Goal: Communication & Community: Participate in discussion

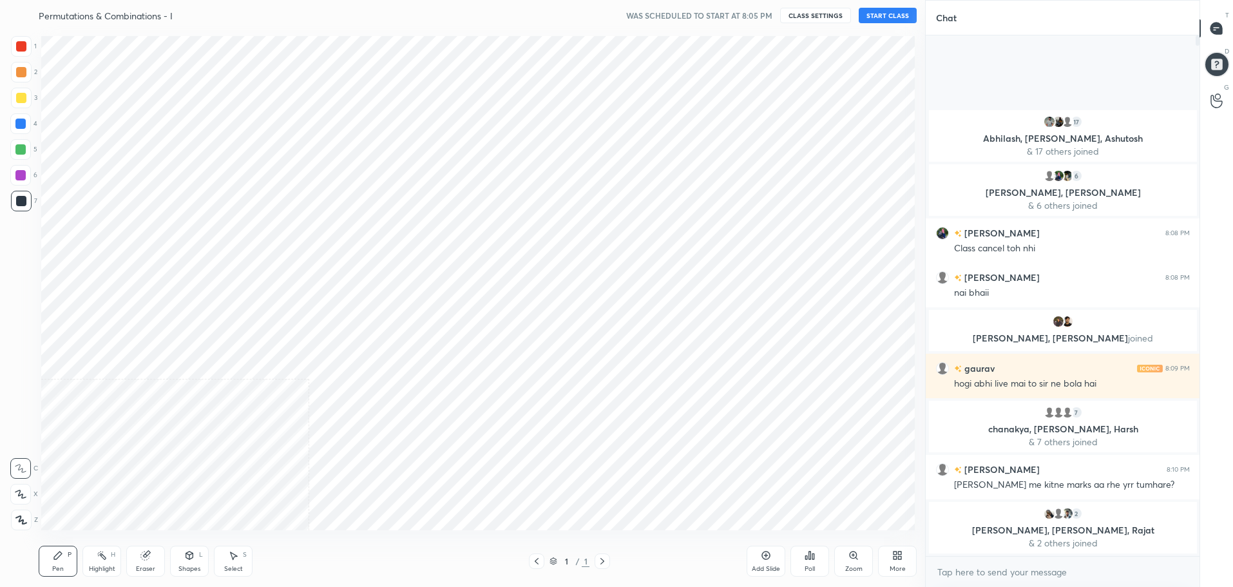
scroll to position [63906, 63537]
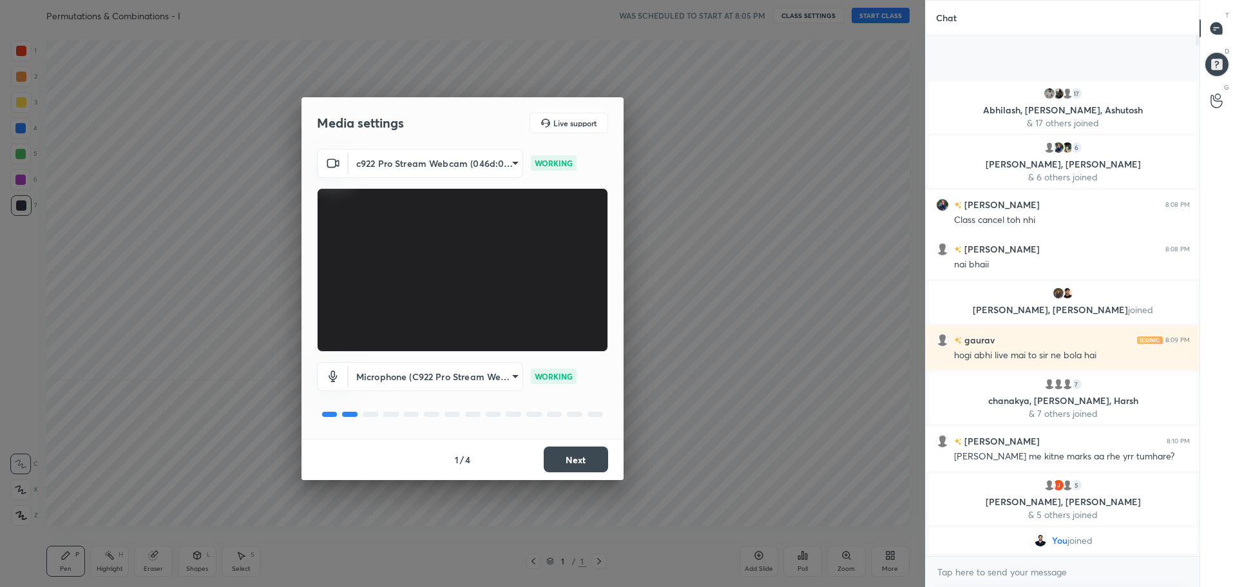
click at [573, 462] on button "Next" at bounding box center [576, 459] width 64 height 26
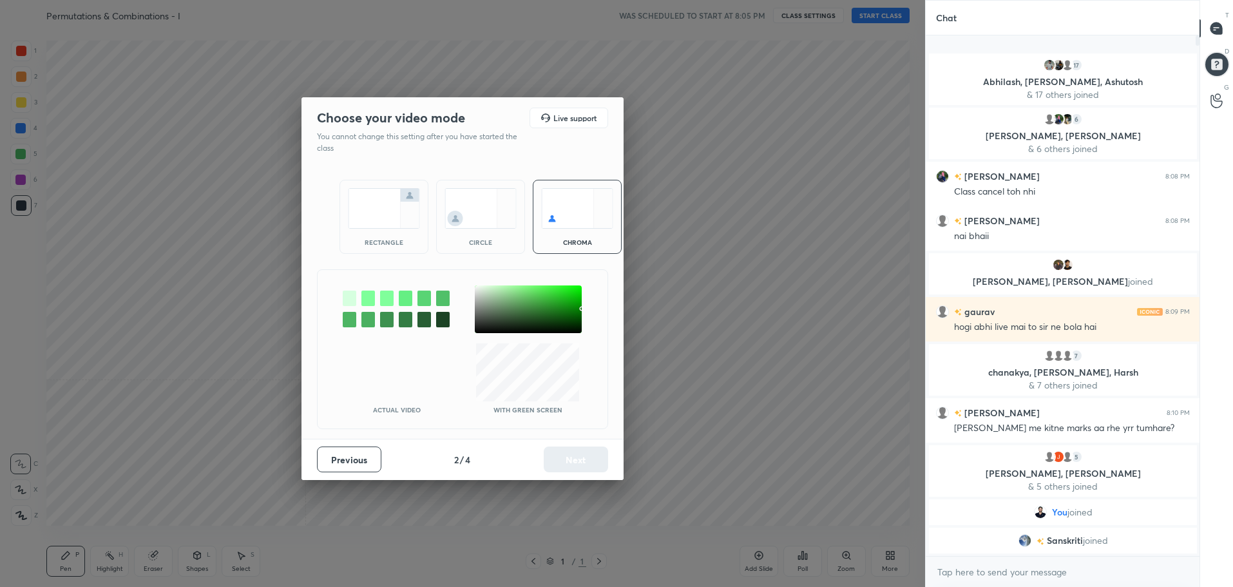
click at [393, 224] on img at bounding box center [384, 208] width 72 height 41
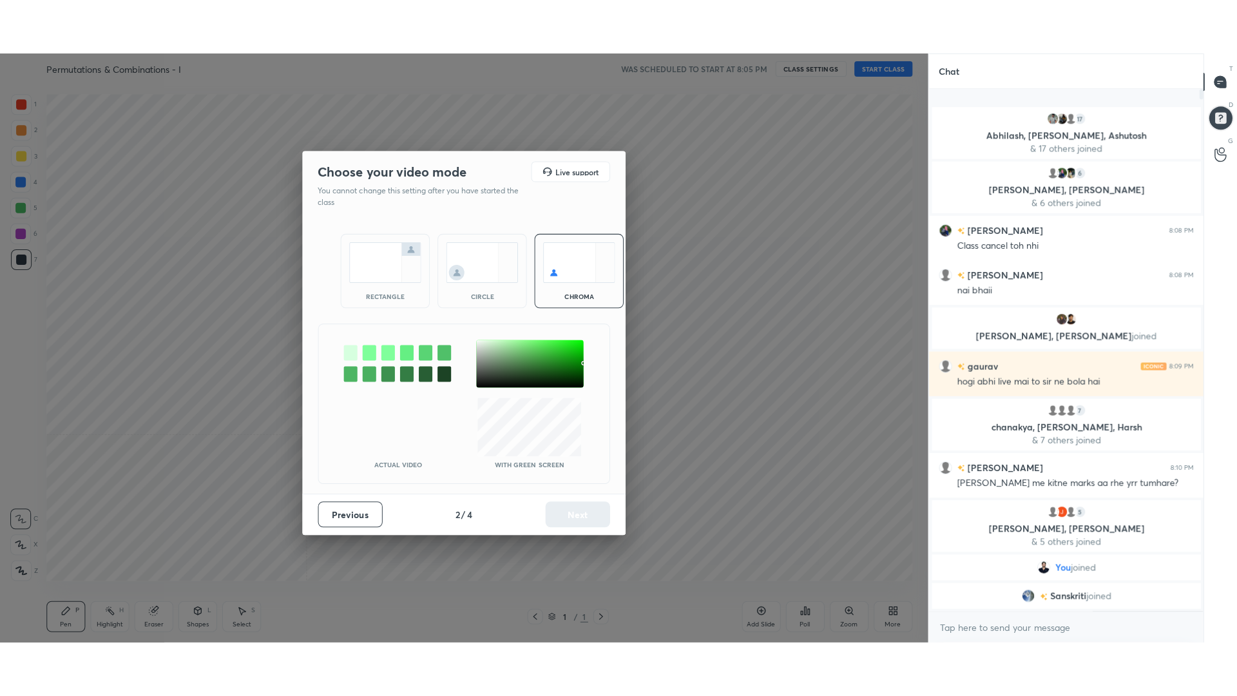
scroll to position [249, 270]
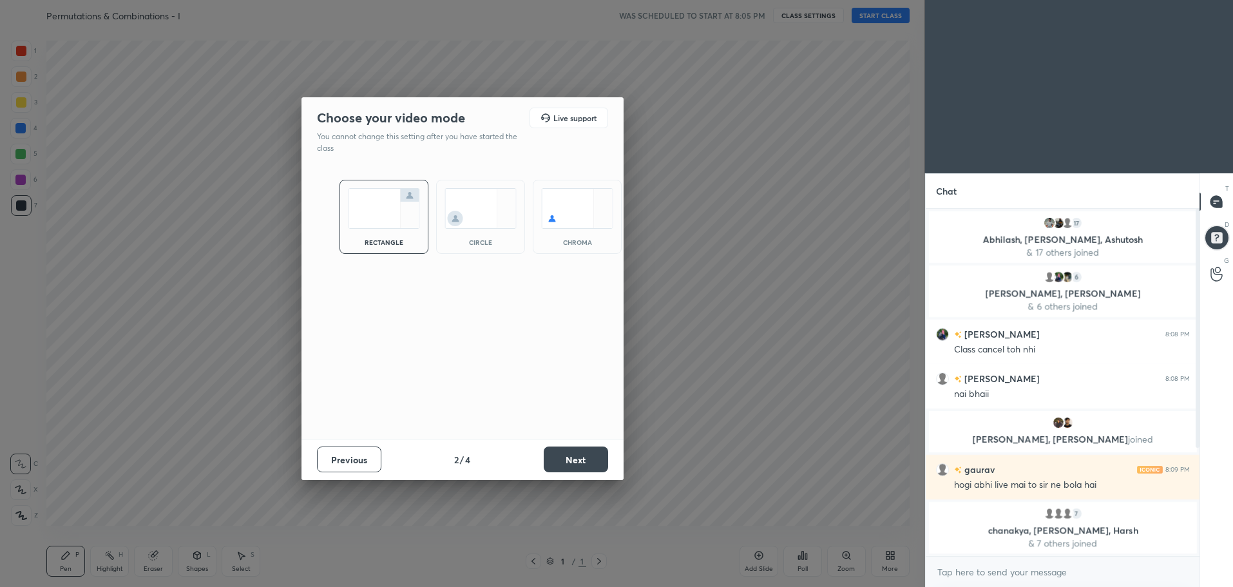
click at [579, 450] on button "Next" at bounding box center [576, 459] width 64 height 26
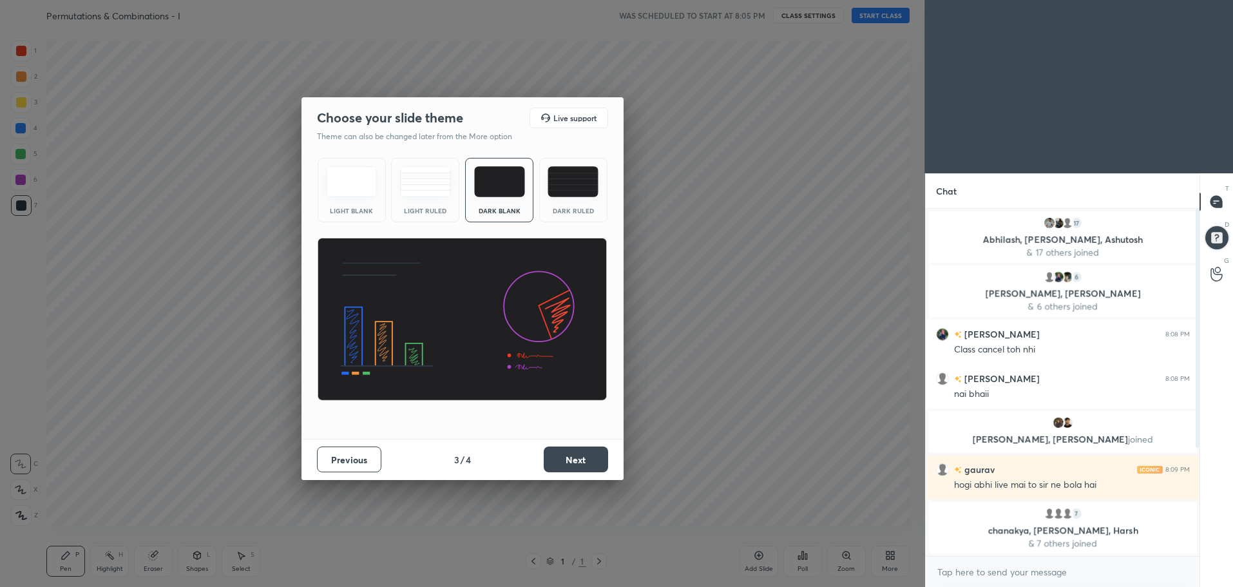
click at [571, 184] on img at bounding box center [572, 181] width 51 height 31
click at [580, 455] on button "Next" at bounding box center [576, 459] width 64 height 26
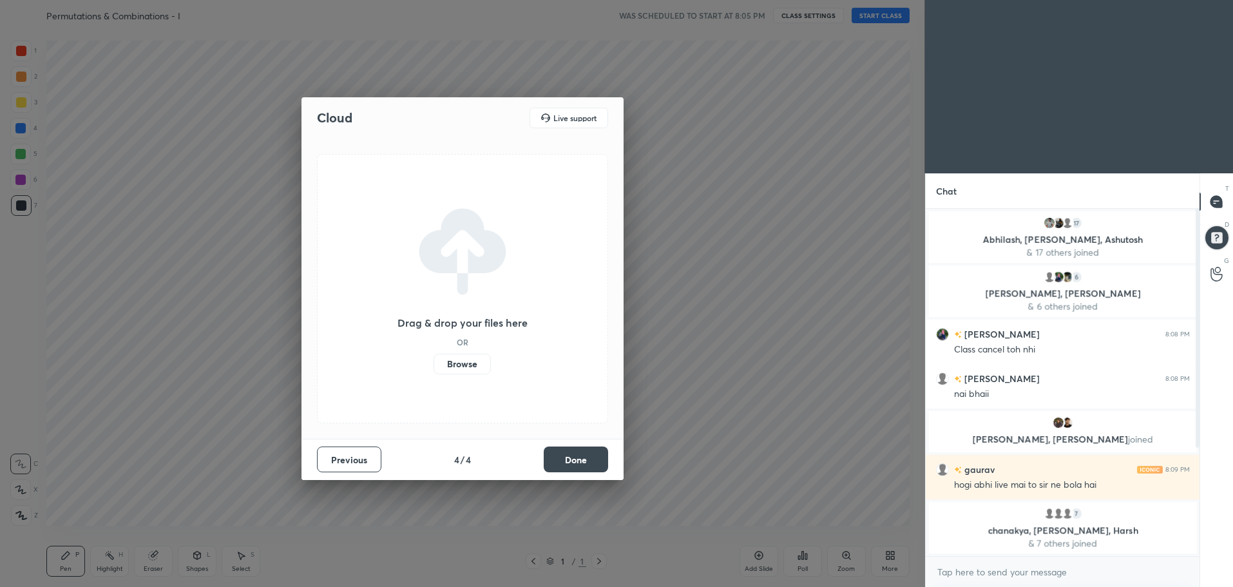
click at [587, 451] on button "Done" at bounding box center [576, 459] width 64 height 26
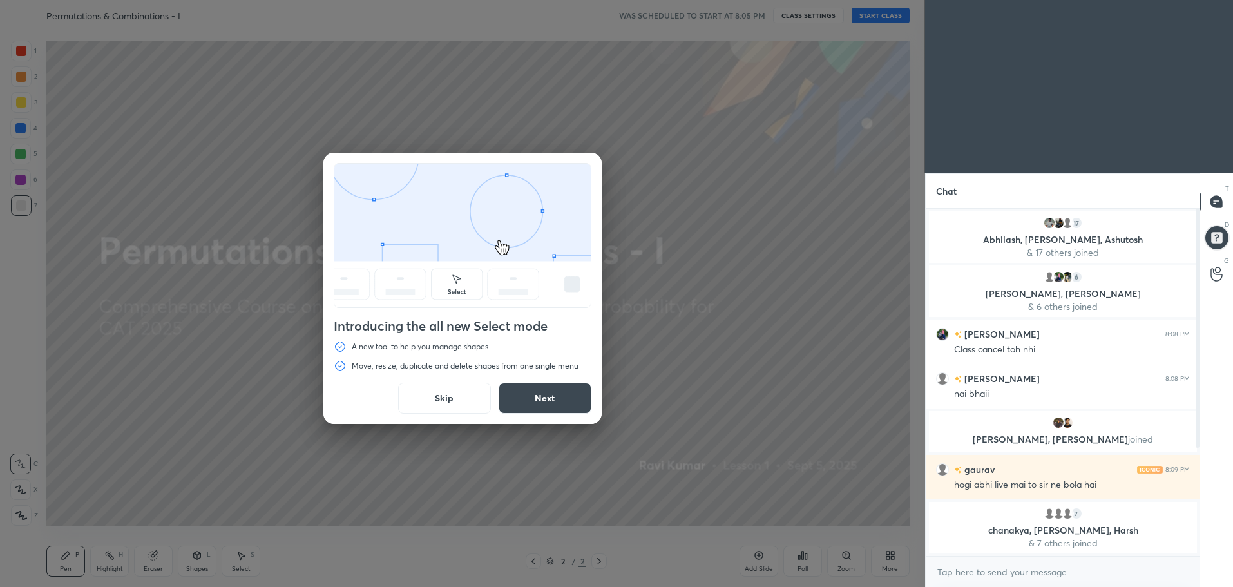
click at [453, 392] on button "Skip" at bounding box center [444, 398] width 93 height 31
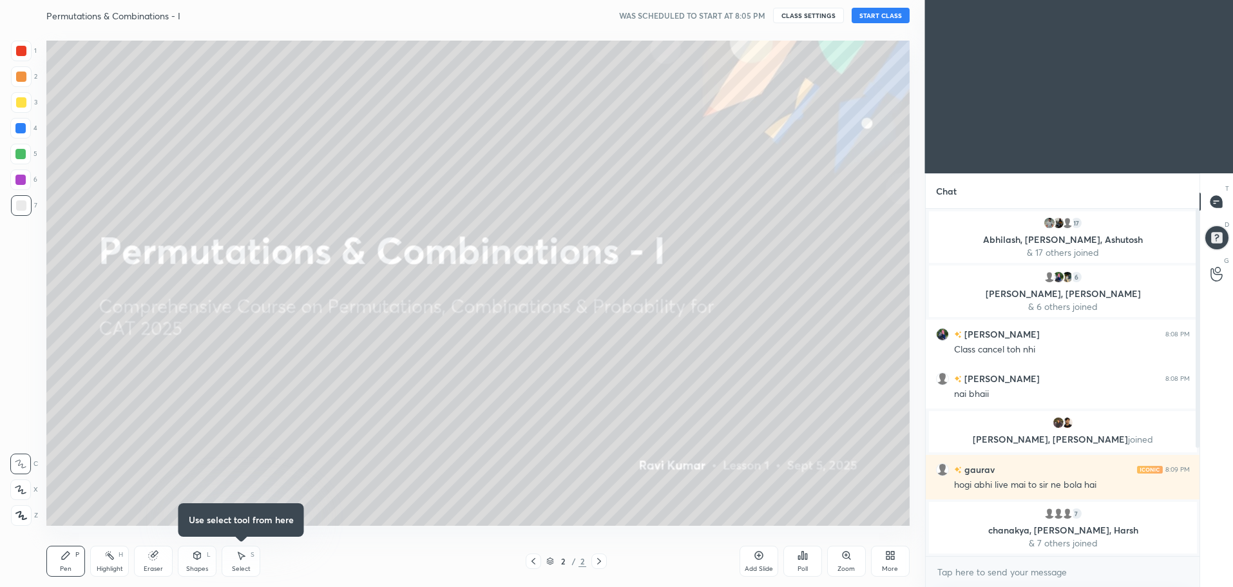
click at [888, 560] on div "More" at bounding box center [890, 561] width 39 height 31
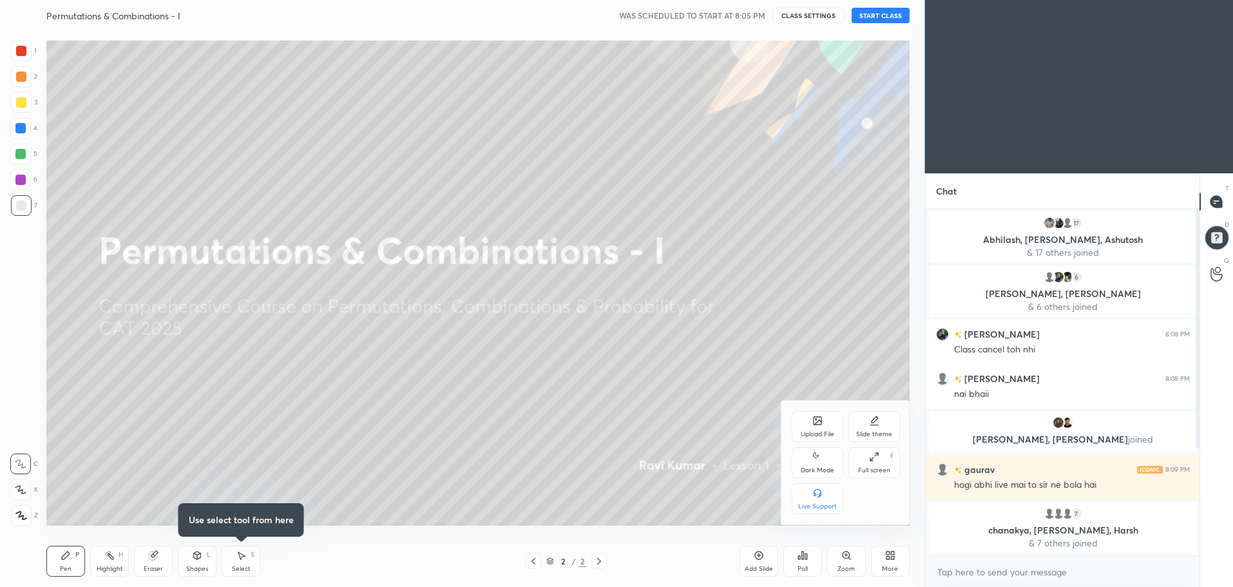
click at [821, 459] on icon at bounding box center [817, 456] width 10 height 15
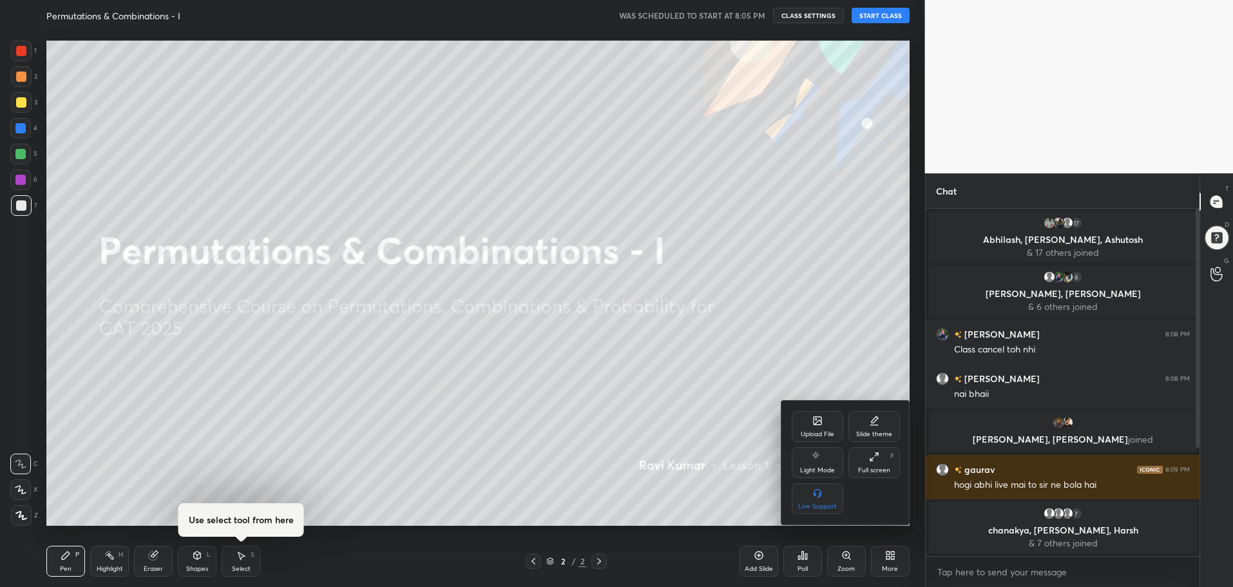
drag, startPoint x: 876, startPoint y: 459, endPoint x: 875, endPoint y: 537, distance: 77.9
click at [877, 459] on icon at bounding box center [874, 457] width 10 height 10
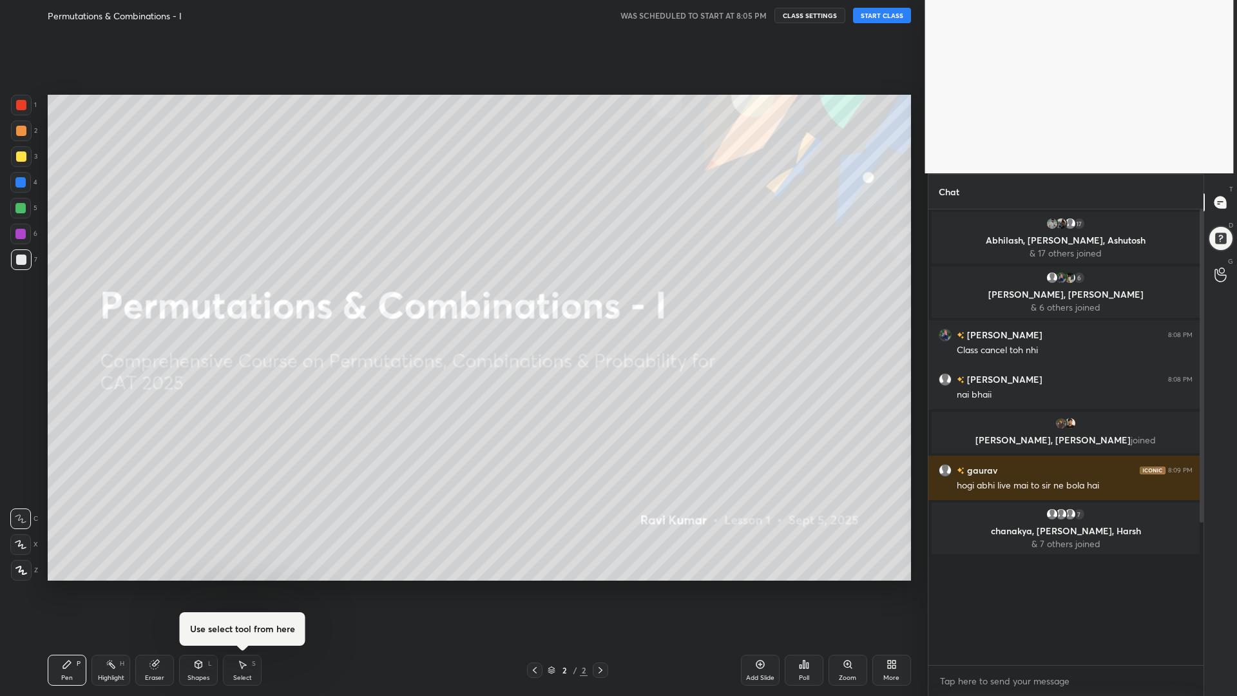
scroll to position [357, 271]
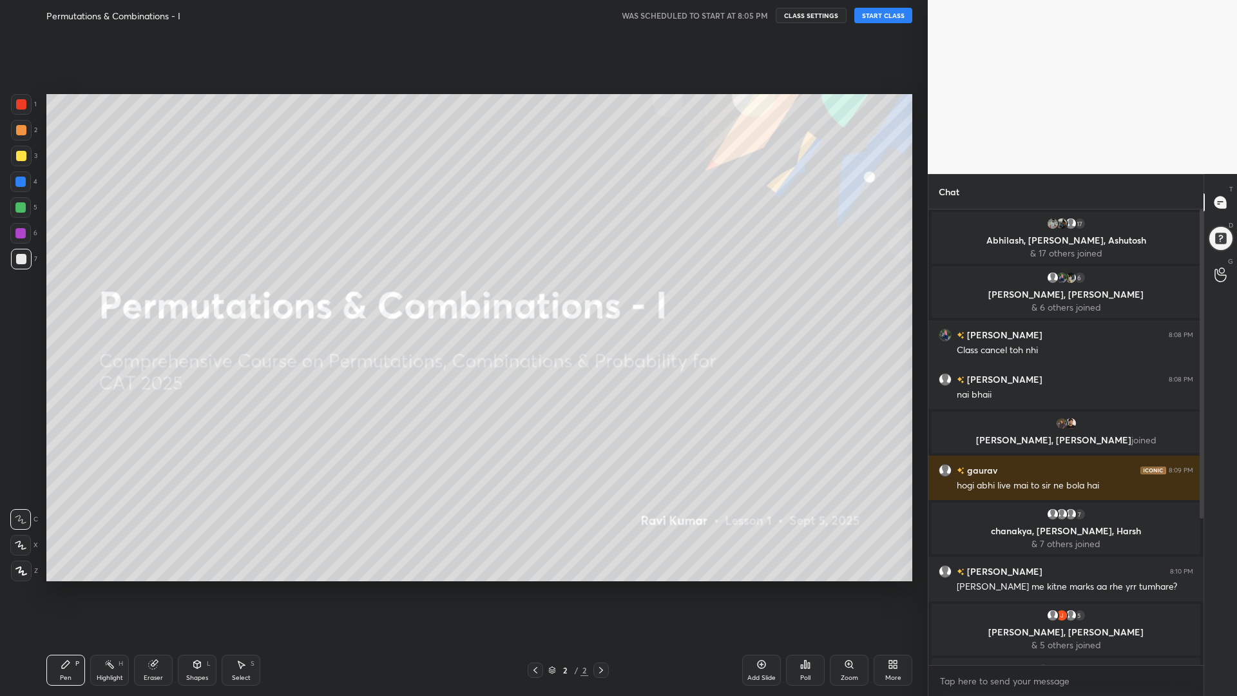
click at [884, 11] on button "START CLASS" at bounding box center [883, 15] width 58 height 15
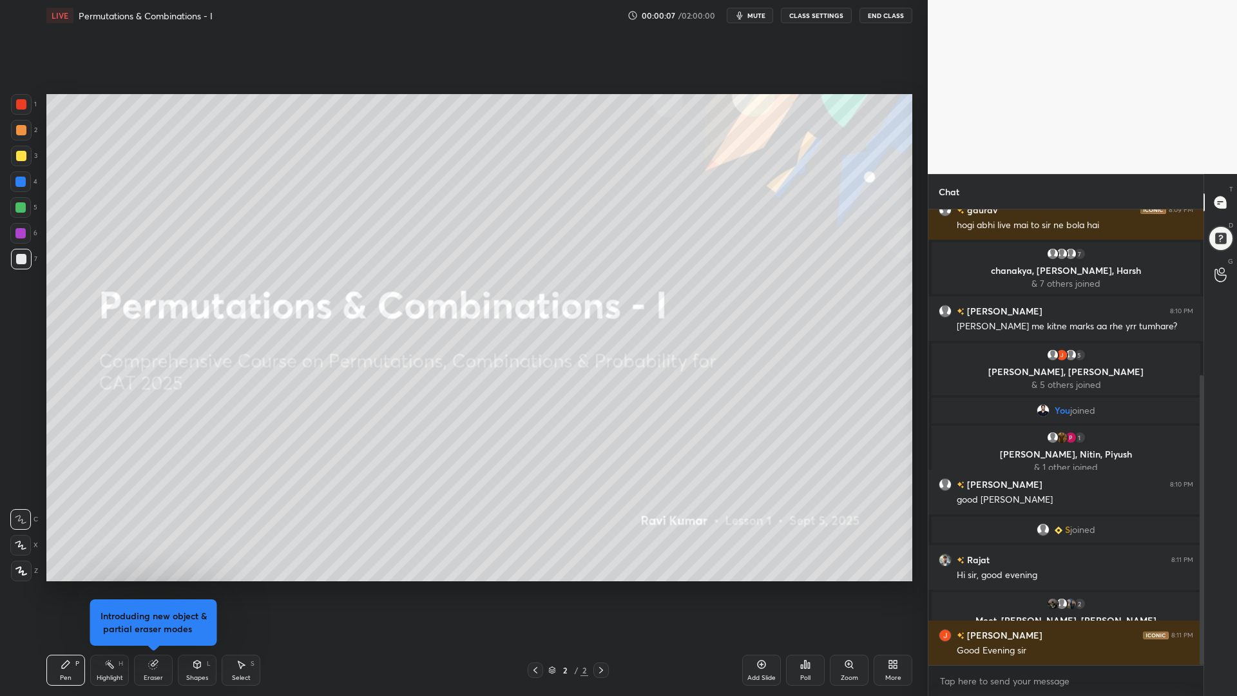
drag, startPoint x: 1200, startPoint y: 458, endPoint x: 1201, endPoint y: 541, distance: 83.1
click at [1203, 553] on div at bounding box center [1201, 520] width 4 height 290
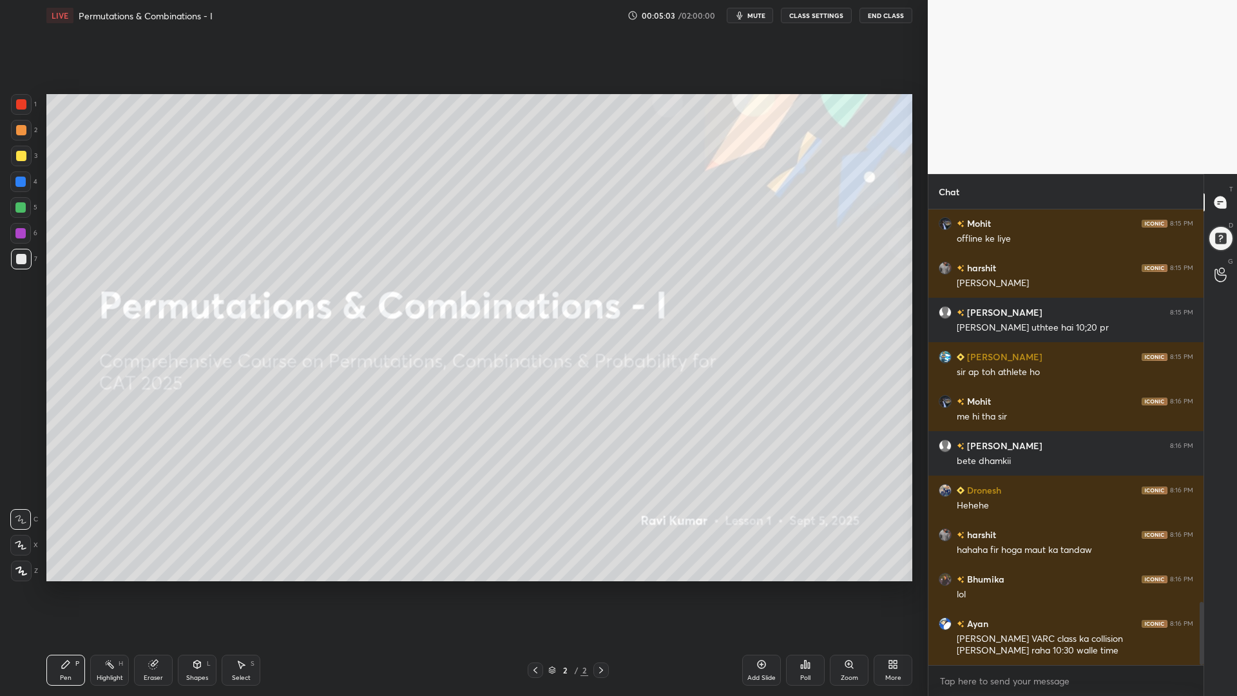
scroll to position [2834, 0]
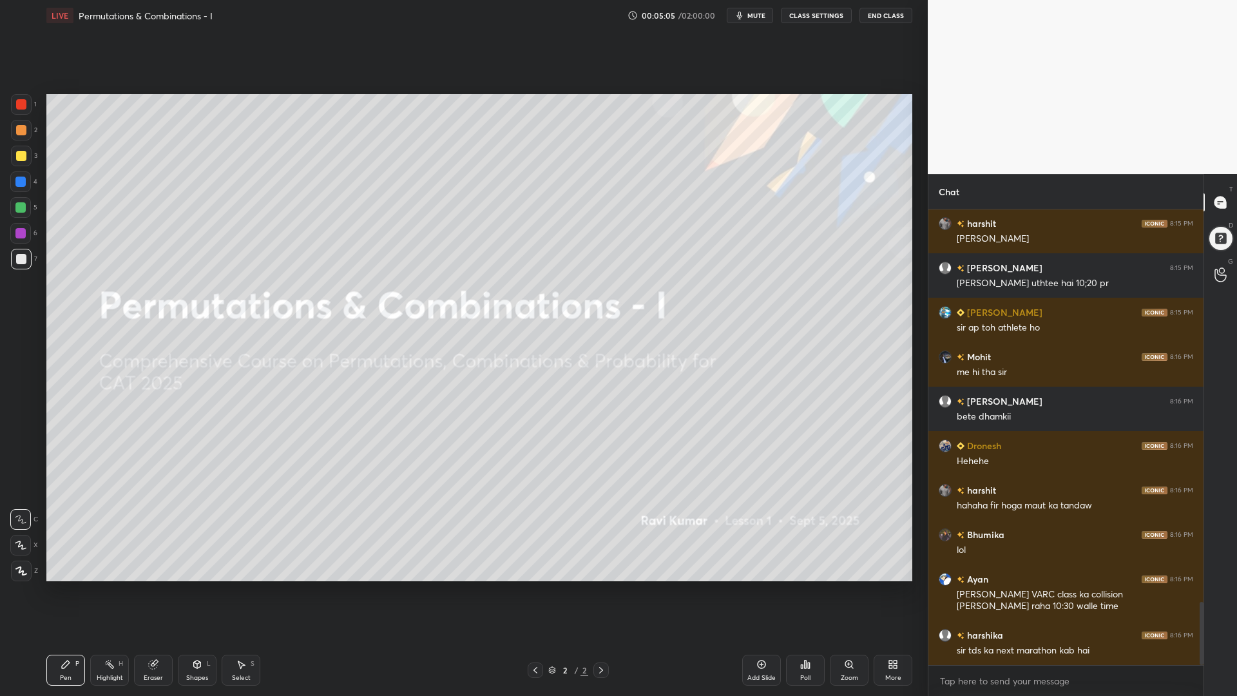
click at [21, 205] on div at bounding box center [20, 207] width 10 height 10
drag, startPoint x: 18, startPoint y: 548, endPoint x: 18, endPoint y: 561, distance: 12.9
click at [18, 549] on icon at bounding box center [21, 544] width 12 height 9
click at [17, 571] on icon at bounding box center [21, 570] width 12 height 9
click at [761, 586] on icon at bounding box center [761, 664] width 10 height 10
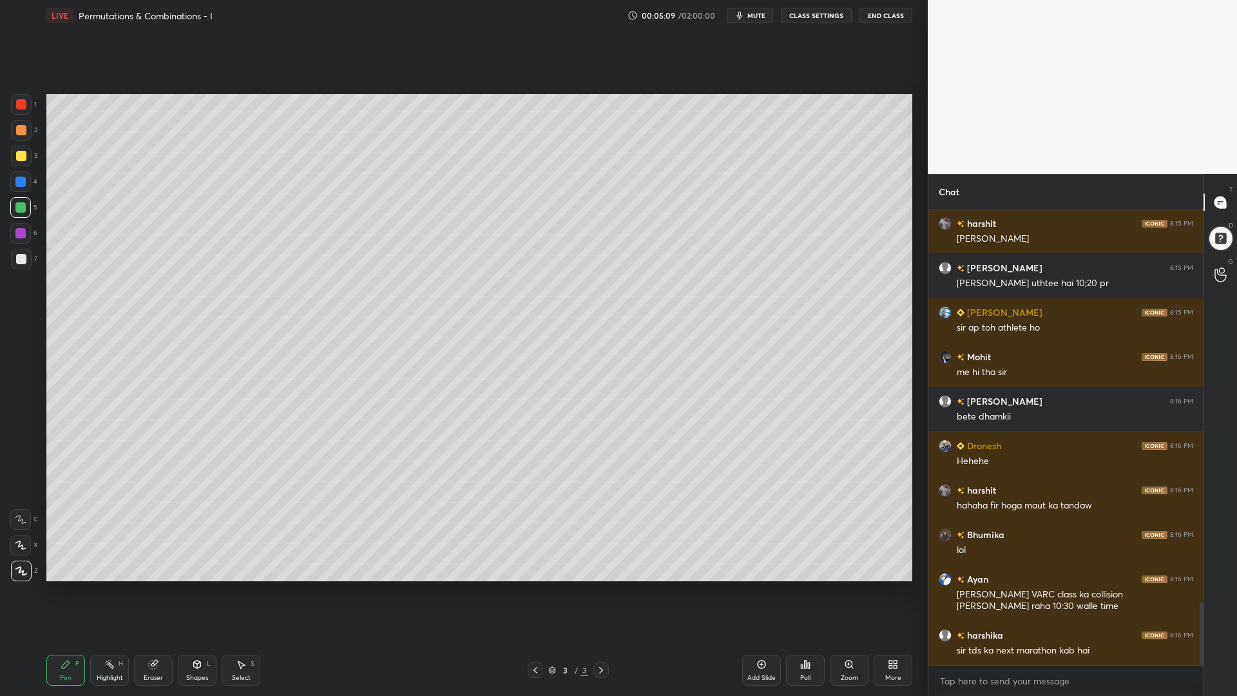
click at [19, 132] on div at bounding box center [21, 130] width 10 height 10
click at [19, 100] on div at bounding box center [21, 104] width 10 height 10
click at [24, 550] on div at bounding box center [20, 545] width 21 height 21
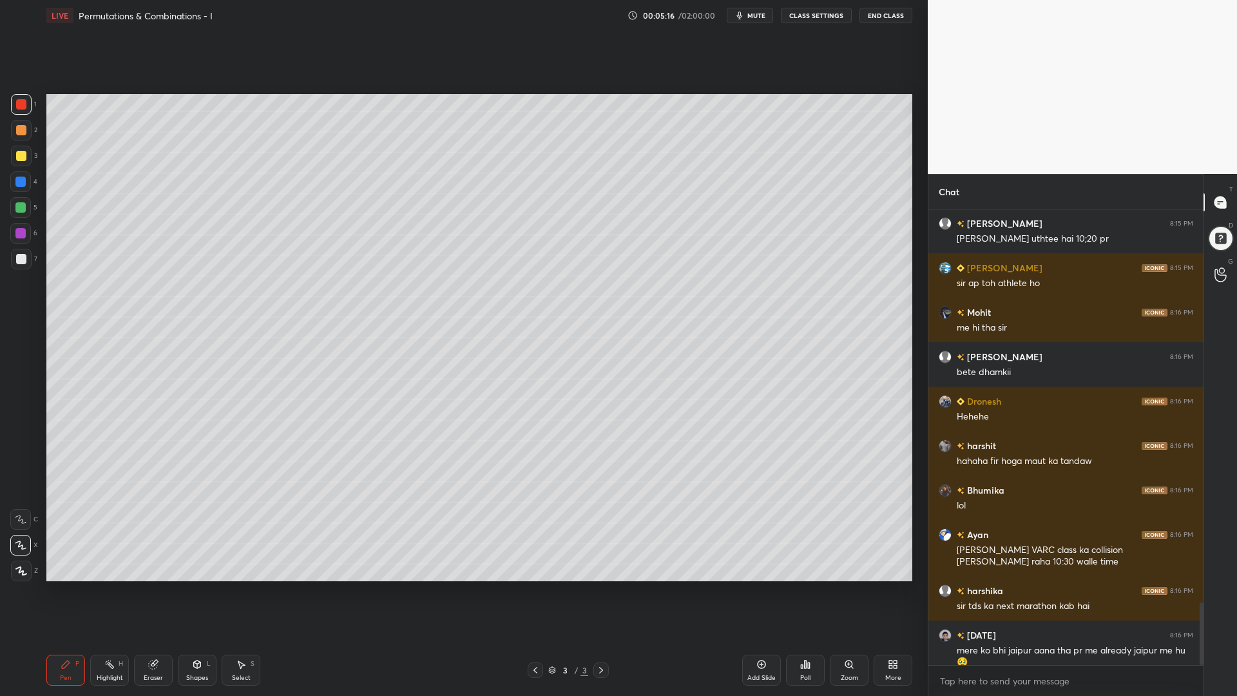
scroll to position [2923, 0]
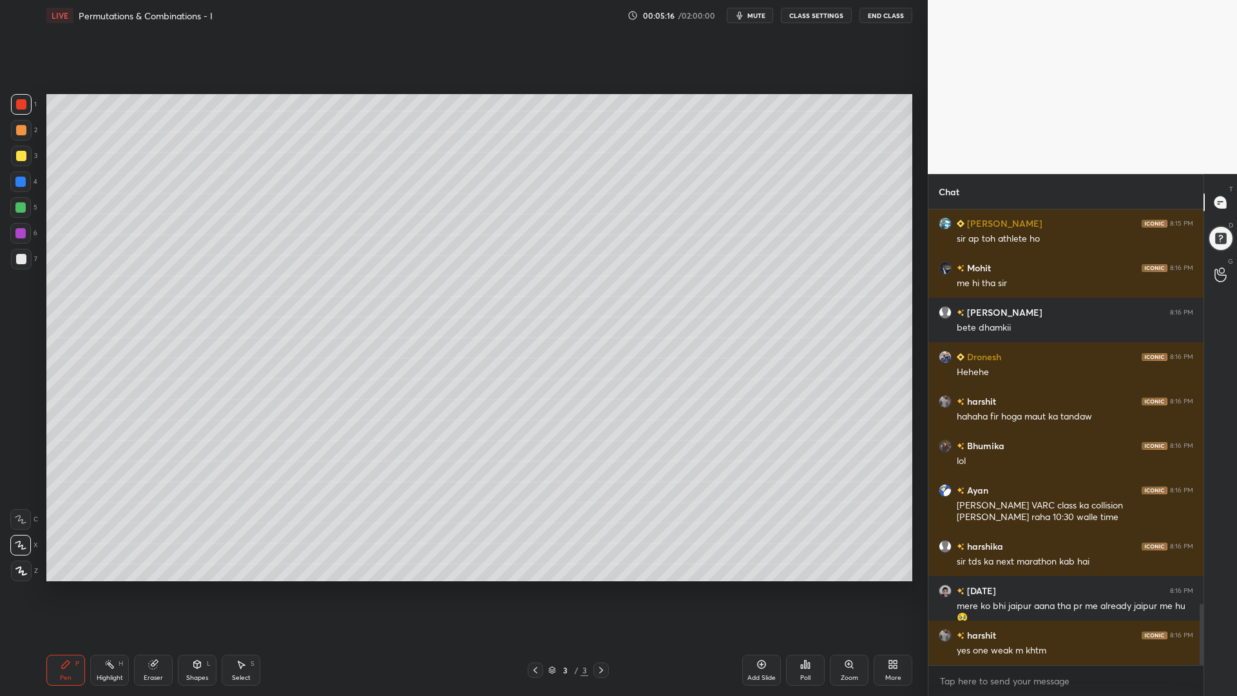
click at [17, 217] on div at bounding box center [20, 207] width 21 height 21
drag, startPoint x: 18, startPoint y: 104, endPoint x: 45, endPoint y: 121, distance: 31.8
click at [17, 106] on div at bounding box center [21, 104] width 10 height 10
drag, startPoint x: 19, startPoint y: 128, endPoint x: 31, endPoint y: 132, distance: 12.4
click at [20, 128] on div at bounding box center [21, 130] width 10 height 10
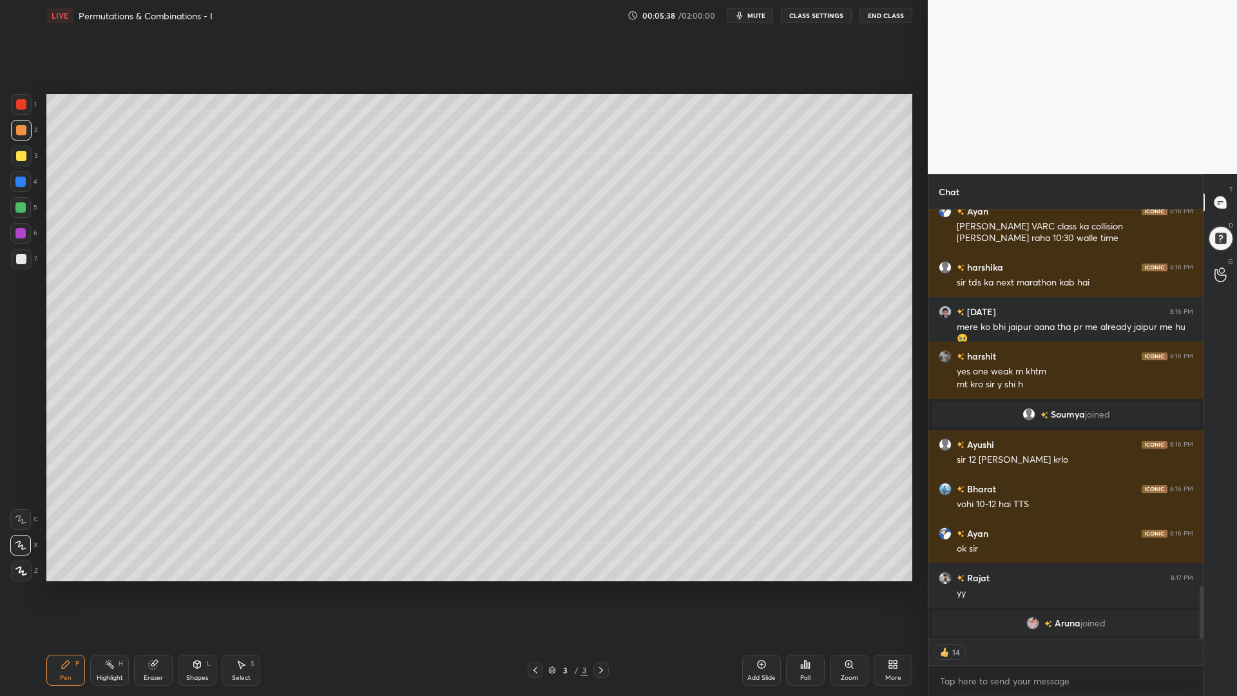
scroll to position [3038, 0]
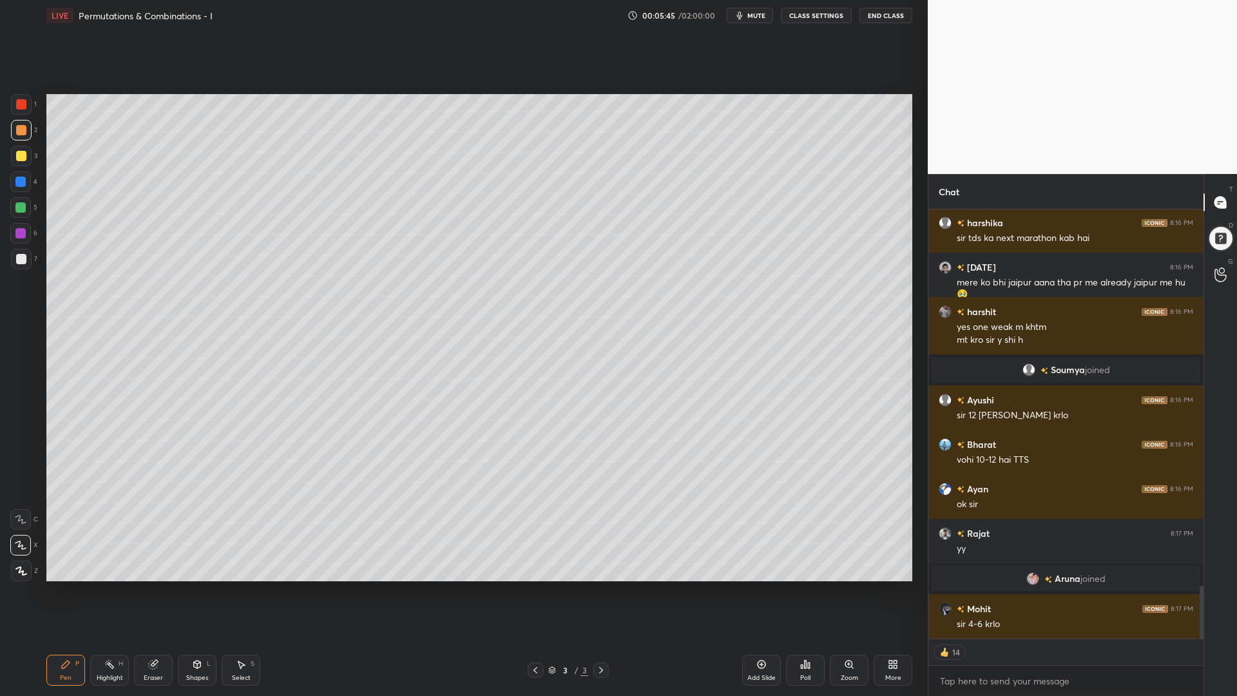
type textarea "x"
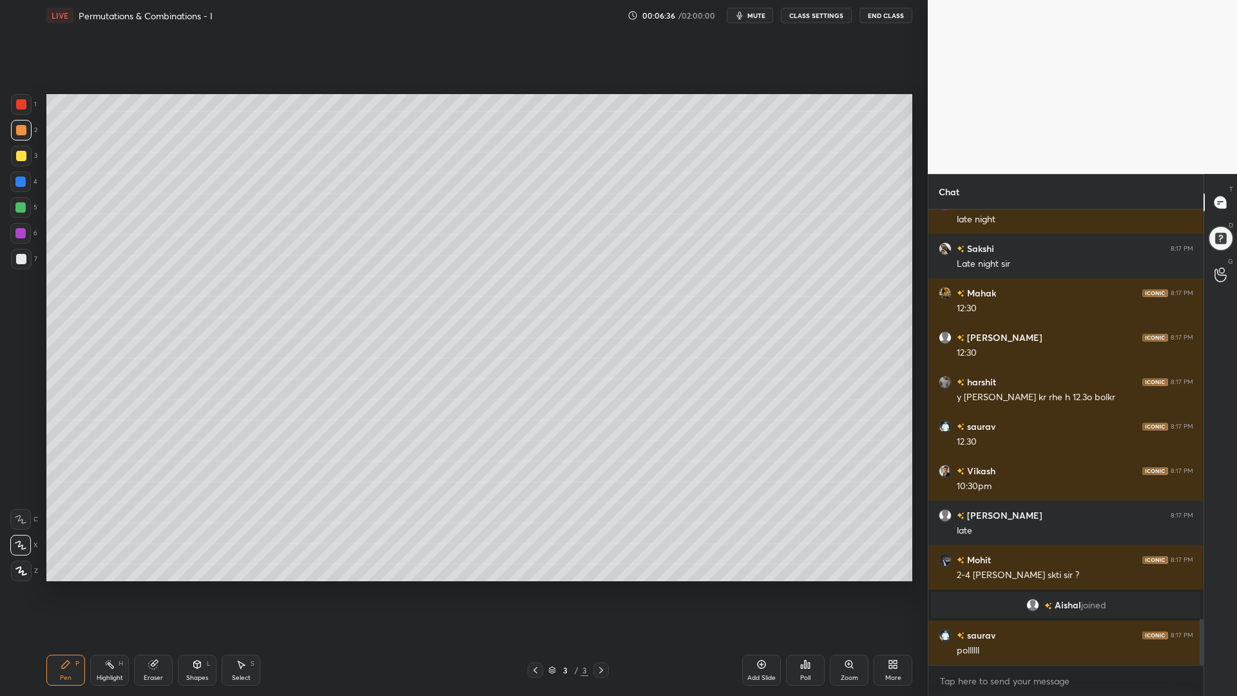
scroll to position [4024, 0]
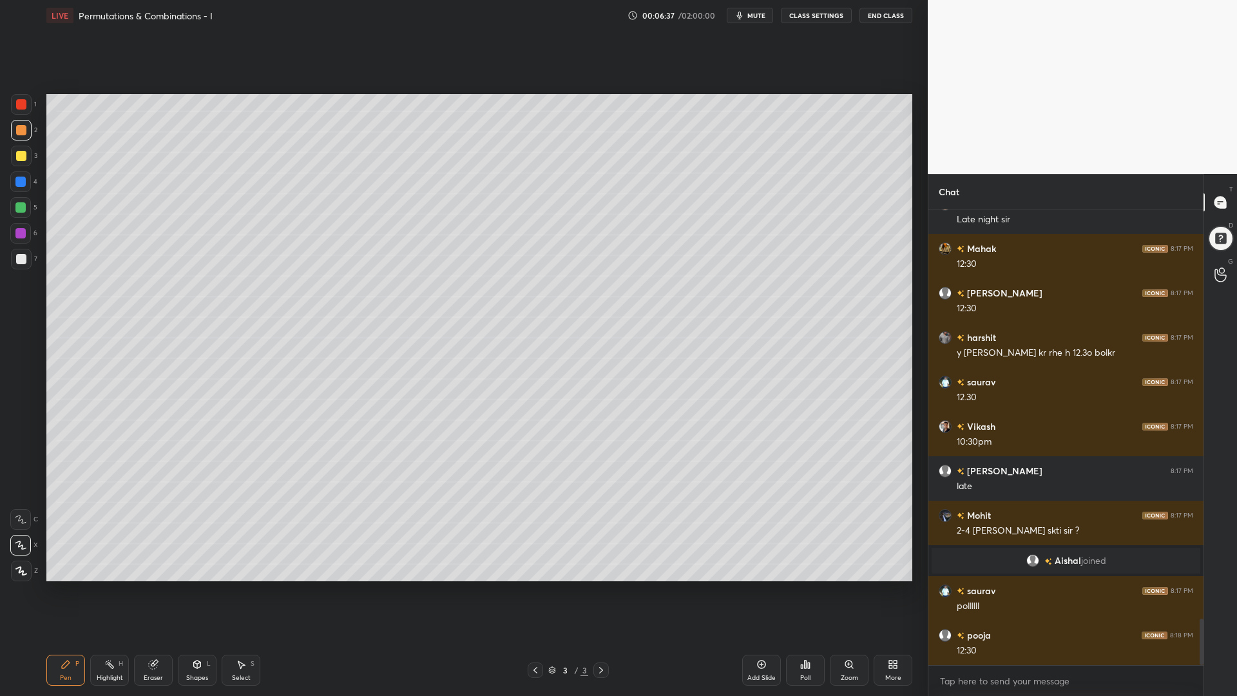
click at [149, 586] on icon at bounding box center [153, 664] width 10 height 10
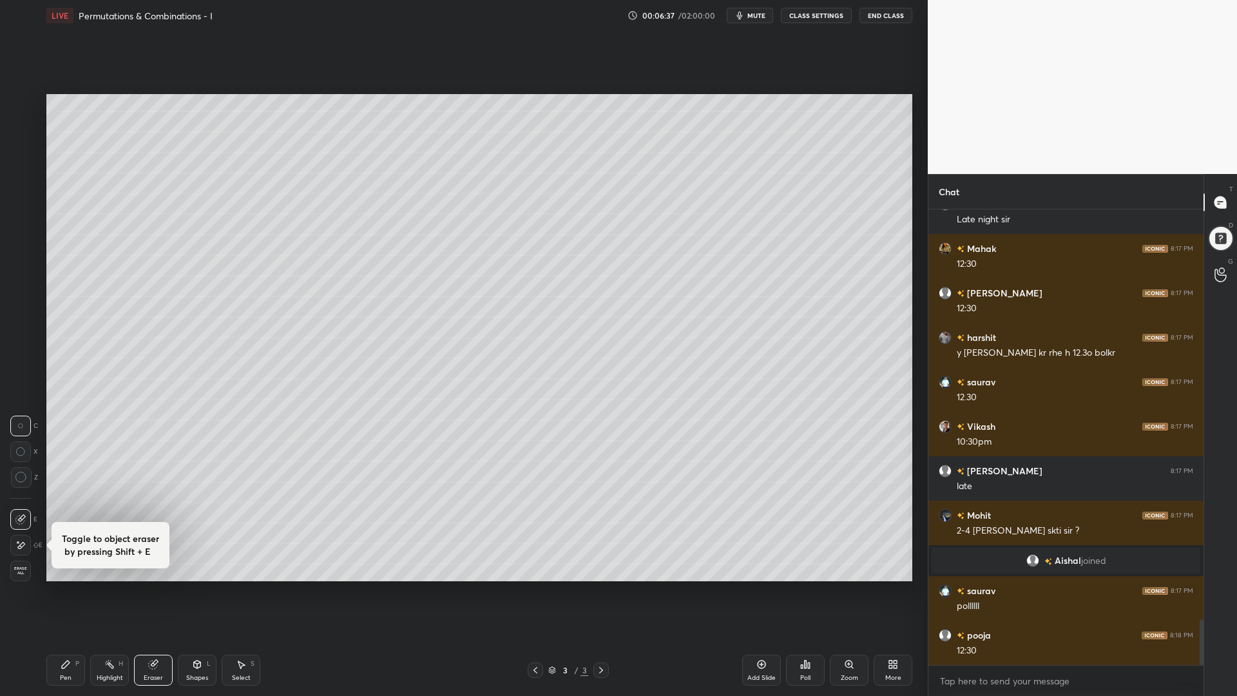
scroll to position [4068, 0]
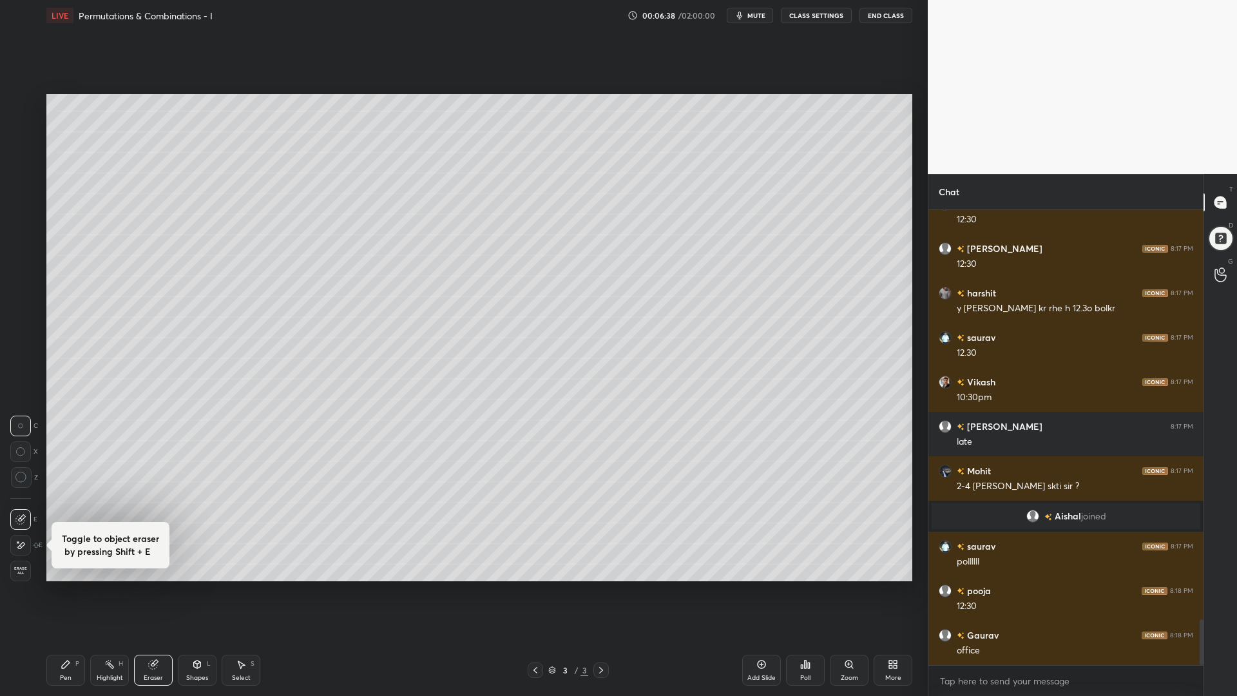
click at [25, 574] on span "Erase all" at bounding box center [20, 570] width 19 height 9
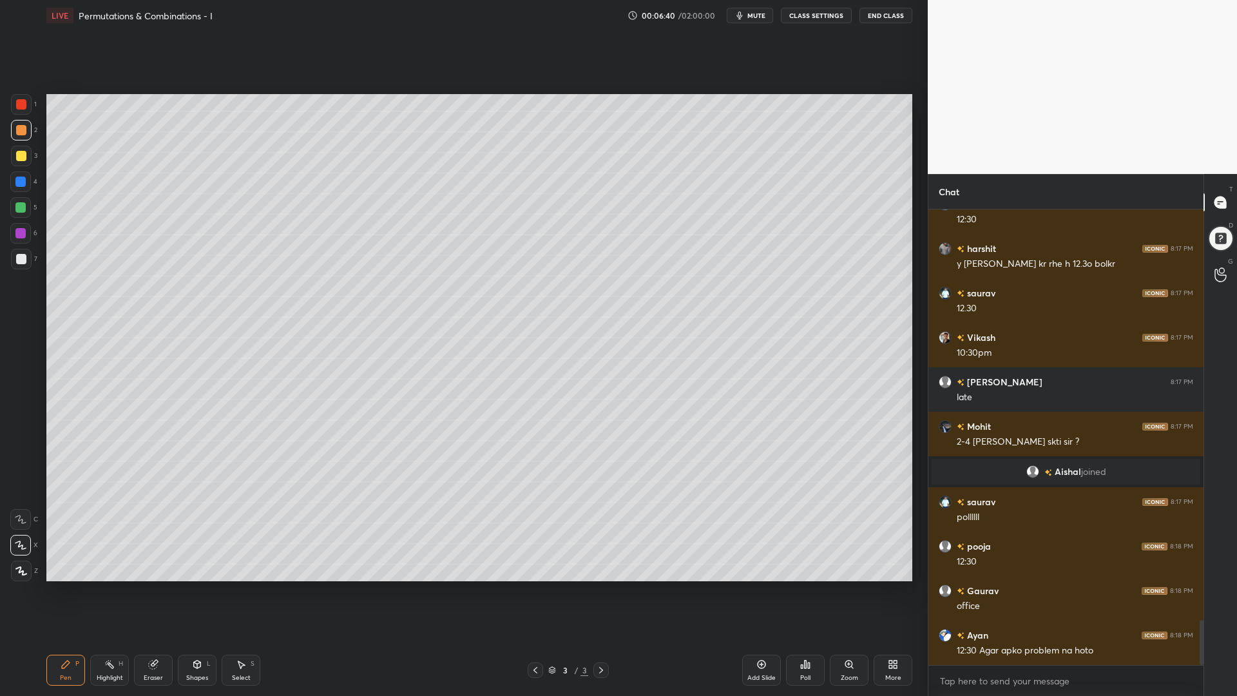
scroll to position [4157, 0]
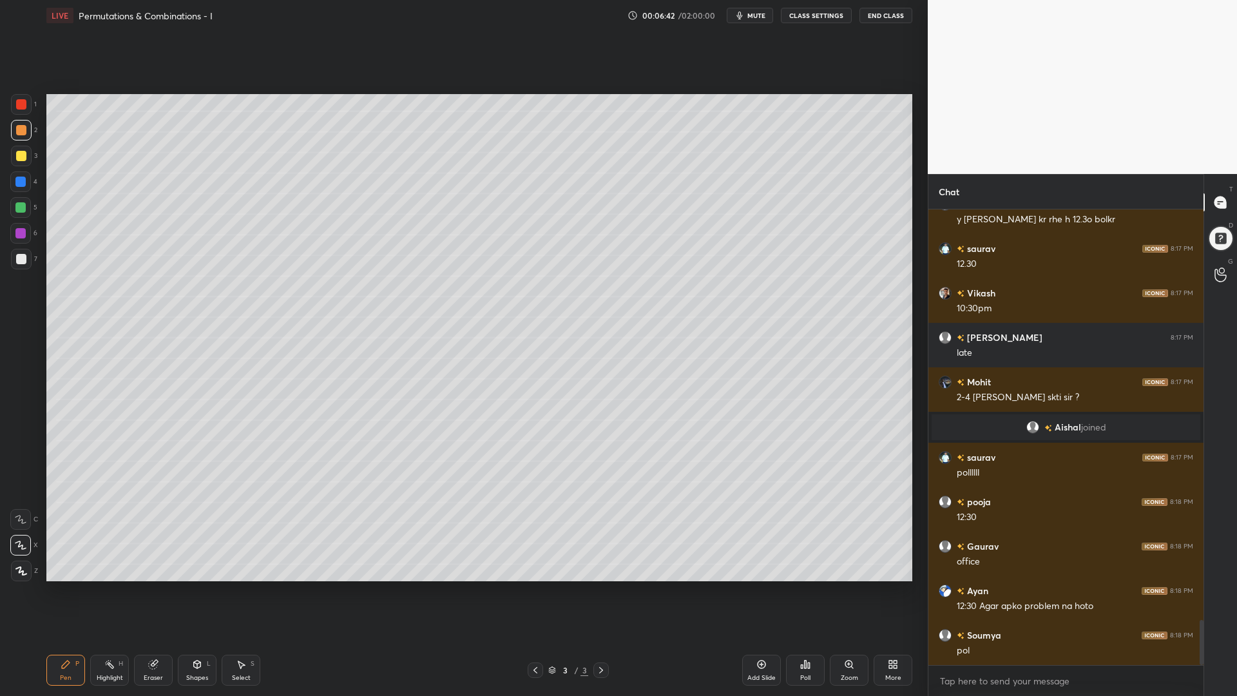
click at [16, 108] on div at bounding box center [21, 104] width 10 height 10
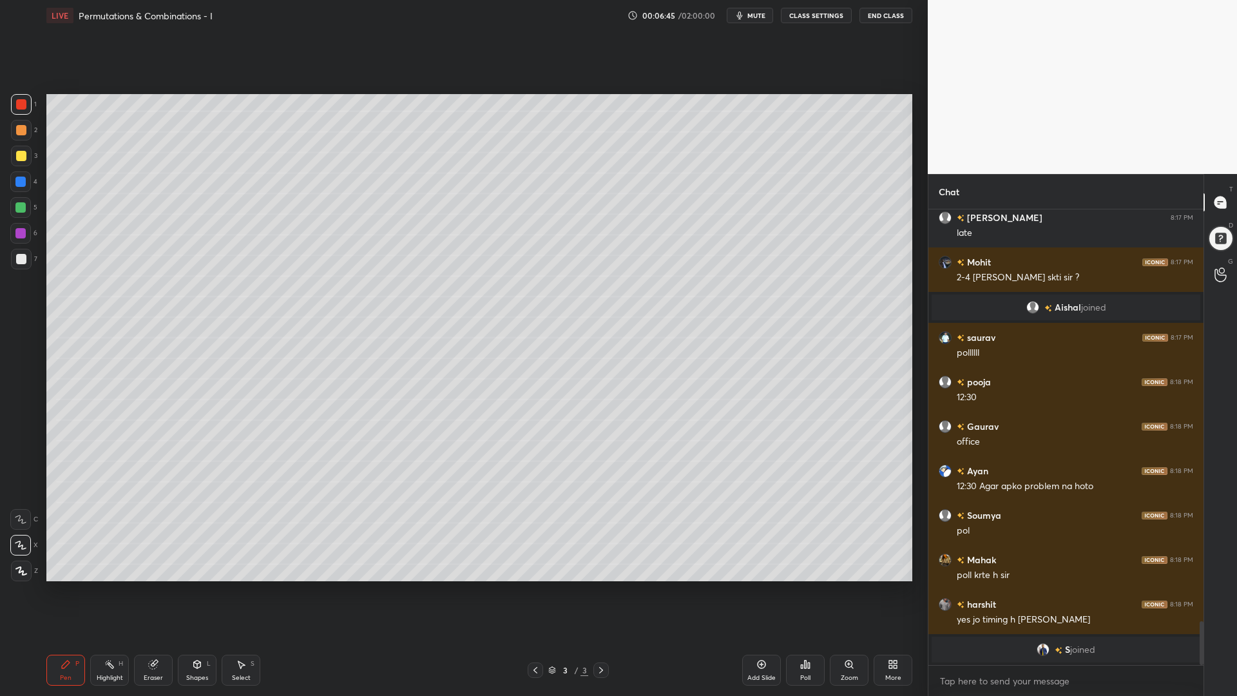
click at [21, 135] on div at bounding box center [21, 130] width 10 height 10
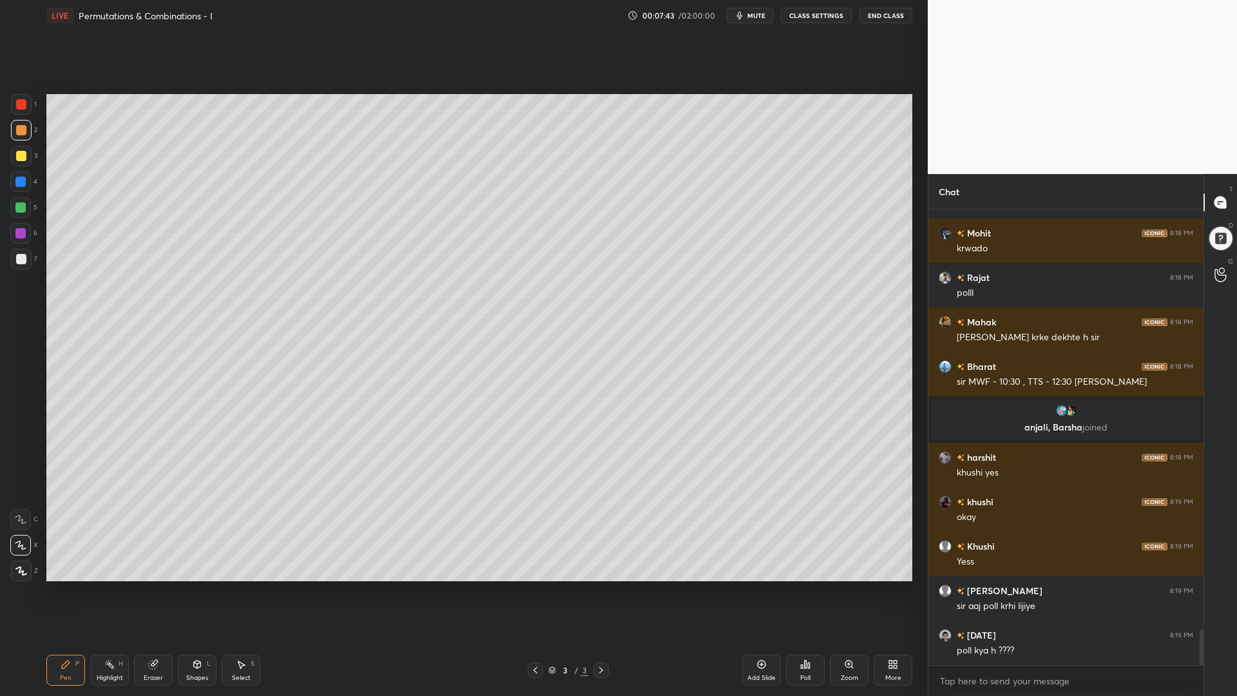
scroll to position [5429, 0]
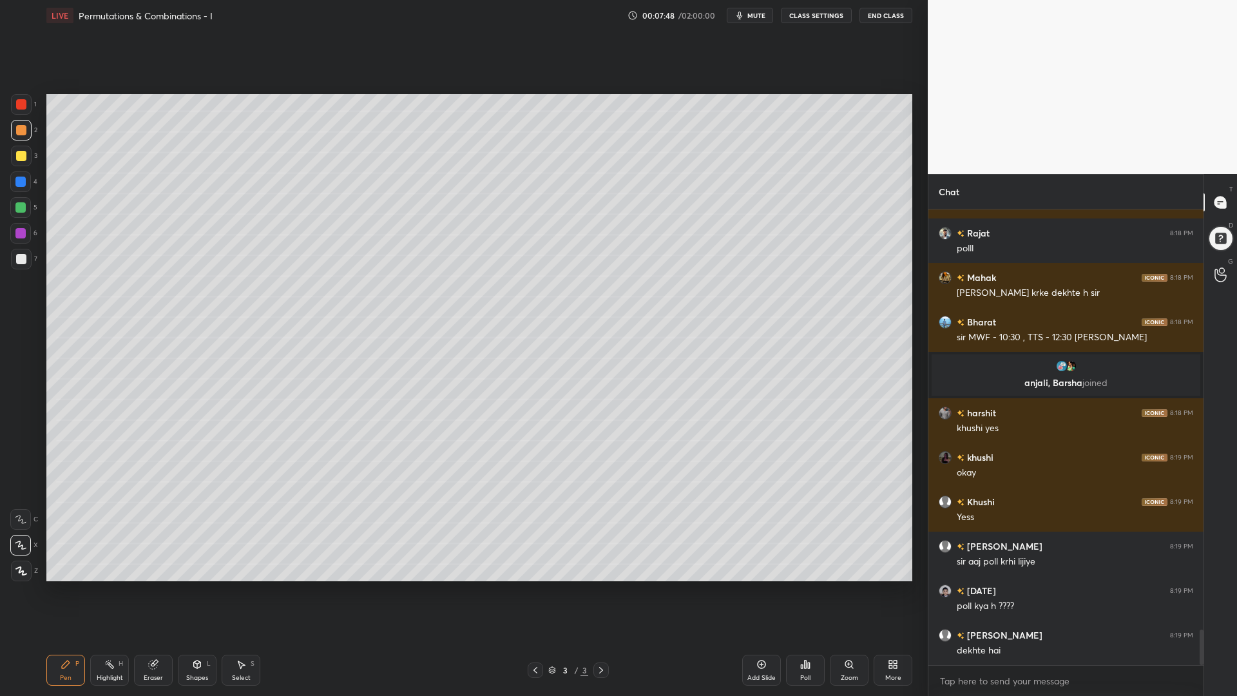
click at [198, 586] on icon at bounding box center [197, 663] width 7 height 2
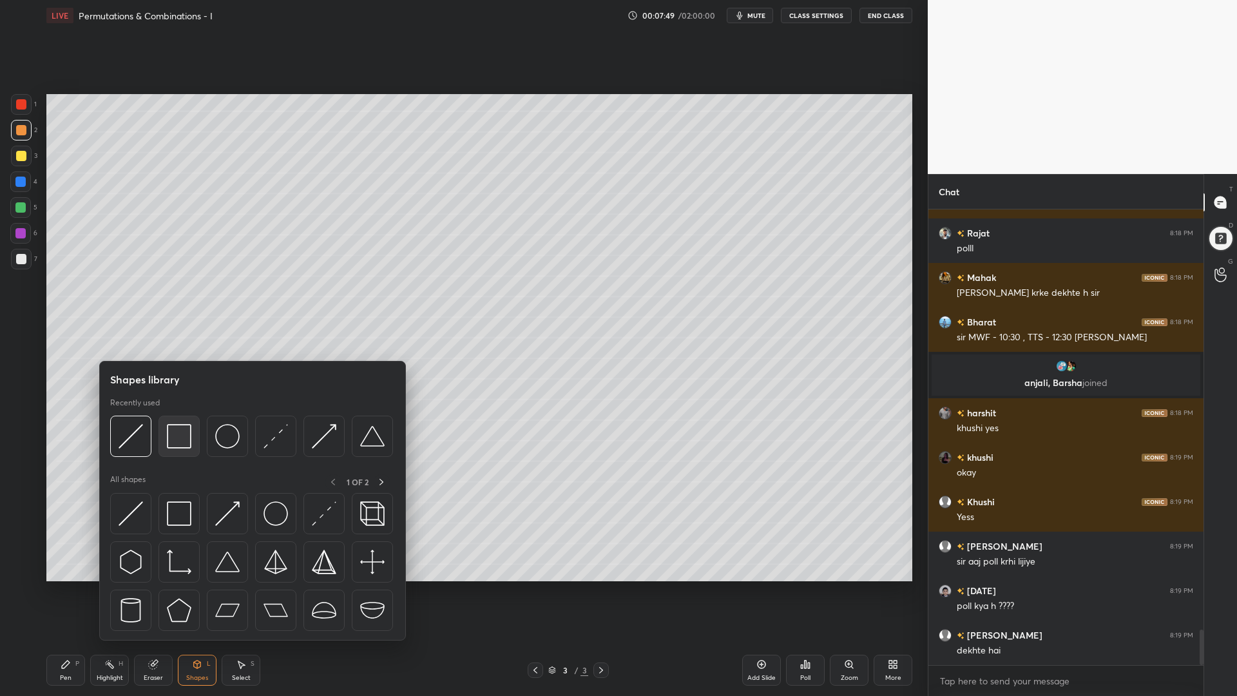
click at [175, 433] on img at bounding box center [179, 436] width 24 height 24
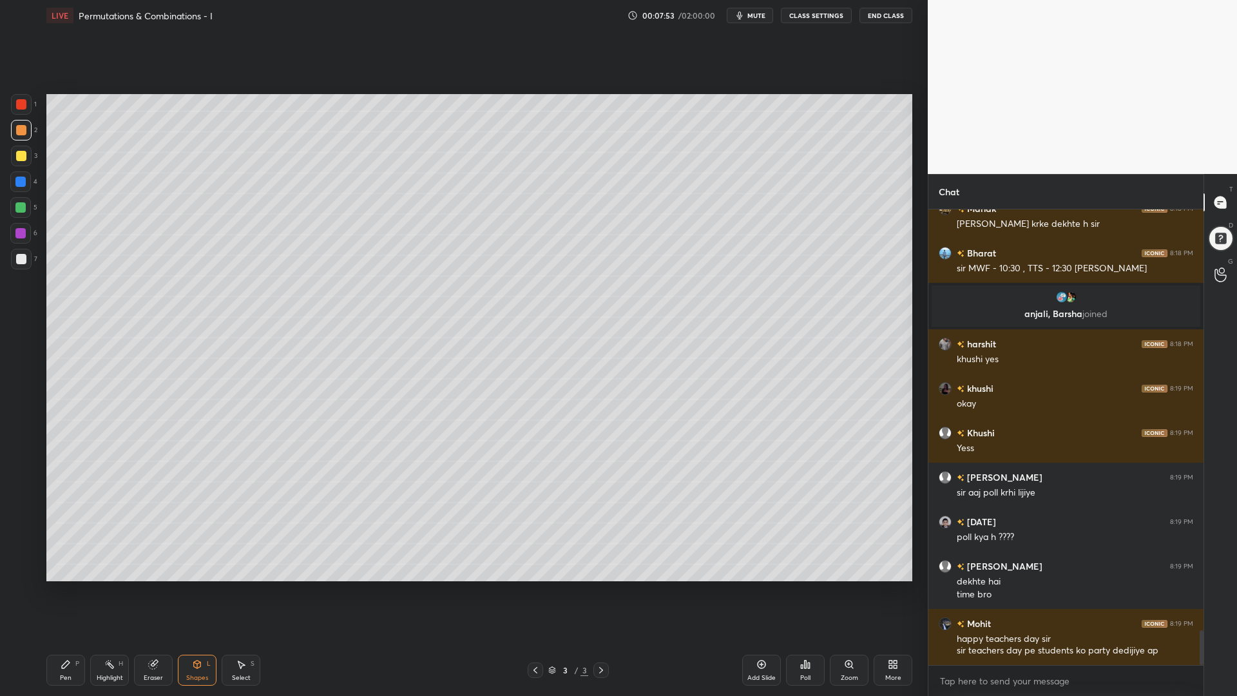
scroll to position [5542, 0]
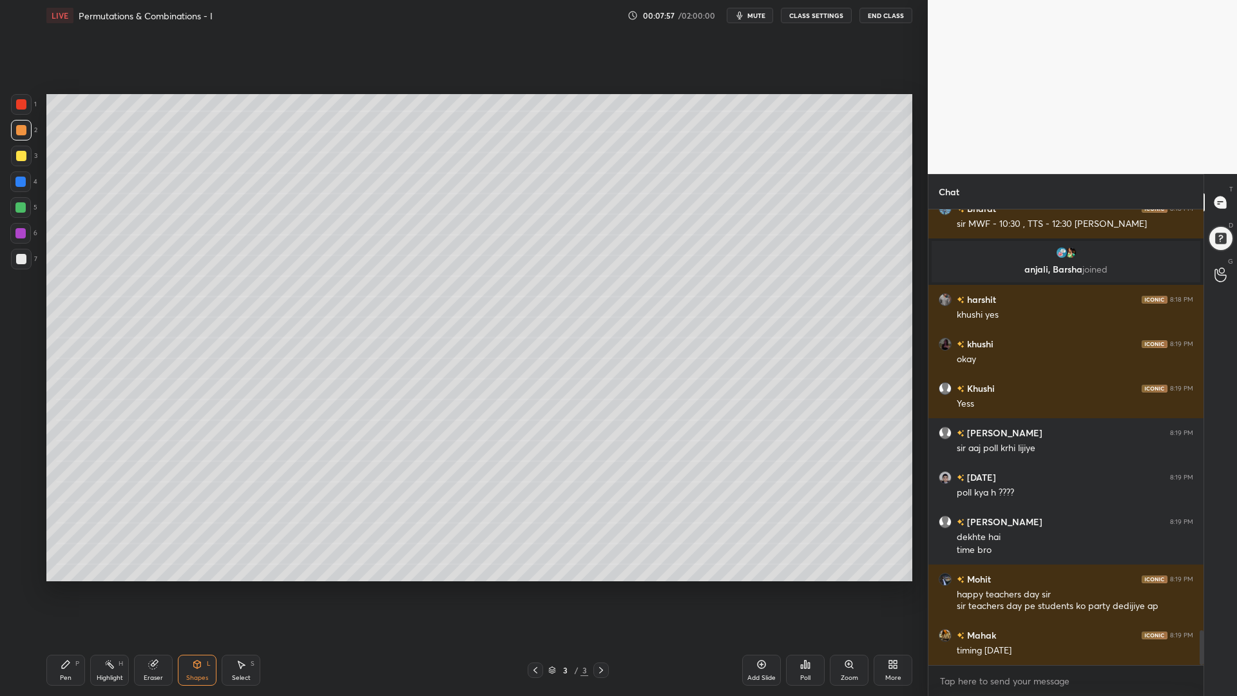
click at [15, 209] on div at bounding box center [20, 207] width 21 height 21
click at [75, 586] on div "Pen P" at bounding box center [65, 669] width 39 height 31
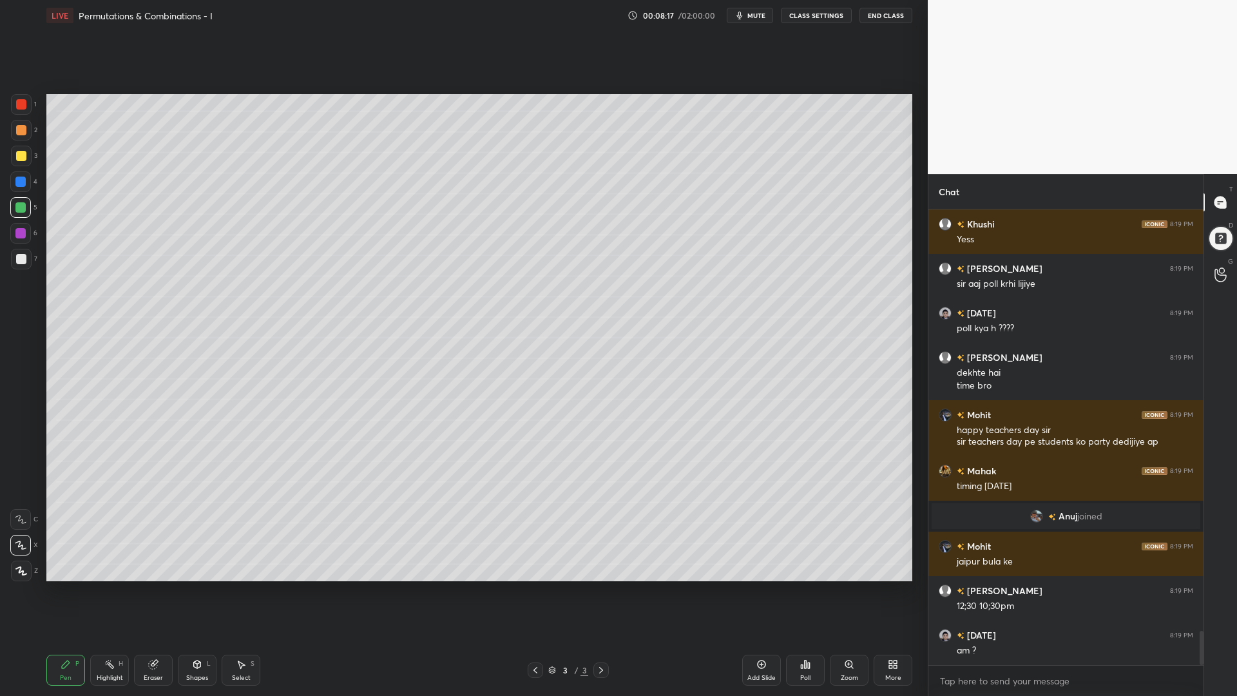
scroll to position [5640, 0]
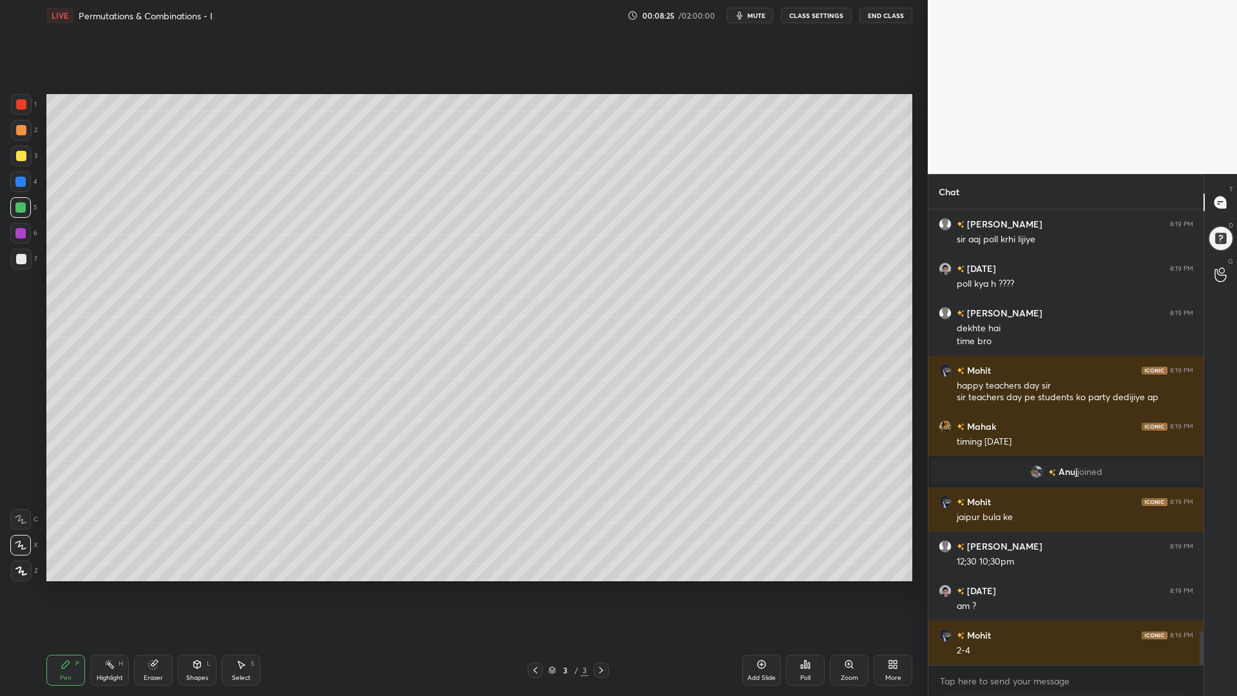
click at [796, 586] on div "Poll" at bounding box center [805, 669] width 39 height 31
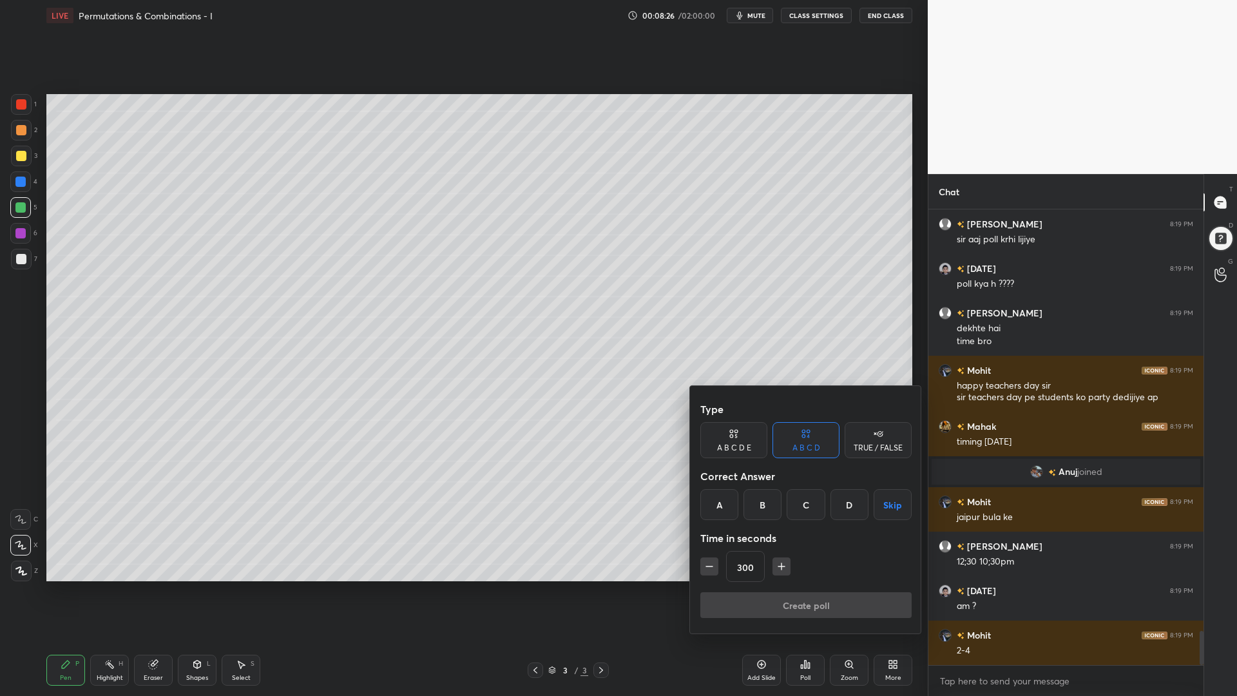
click at [781, 569] on icon "button" at bounding box center [781, 566] width 13 height 13
click at [782, 564] on icon "button" at bounding box center [781, 566] width 13 height 13
click at [783, 562] on icon "button" at bounding box center [781, 566] width 13 height 13
click at [782, 561] on icon "button" at bounding box center [781, 566] width 13 height 13
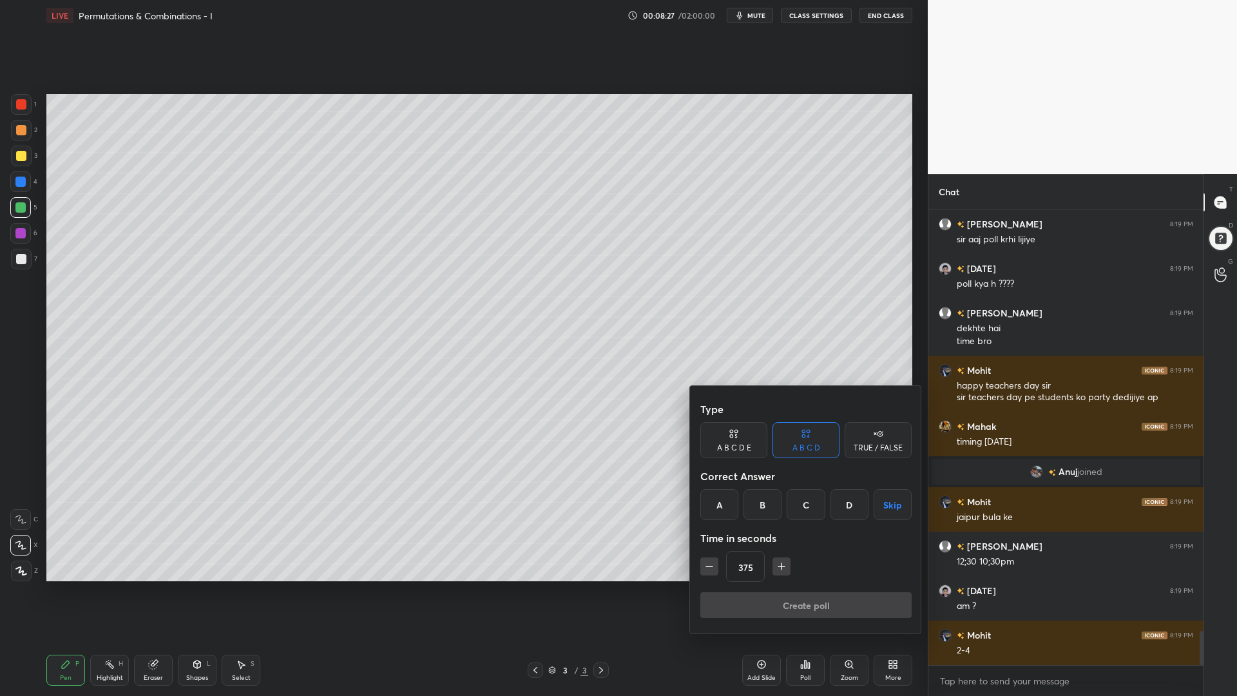
click at [783, 562] on icon "button" at bounding box center [781, 566] width 13 height 13
click at [783, 561] on icon "button" at bounding box center [781, 566] width 13 height 13
click at [710, 561] on icon "button" at bounding box center [709, 566] width 13 height 13
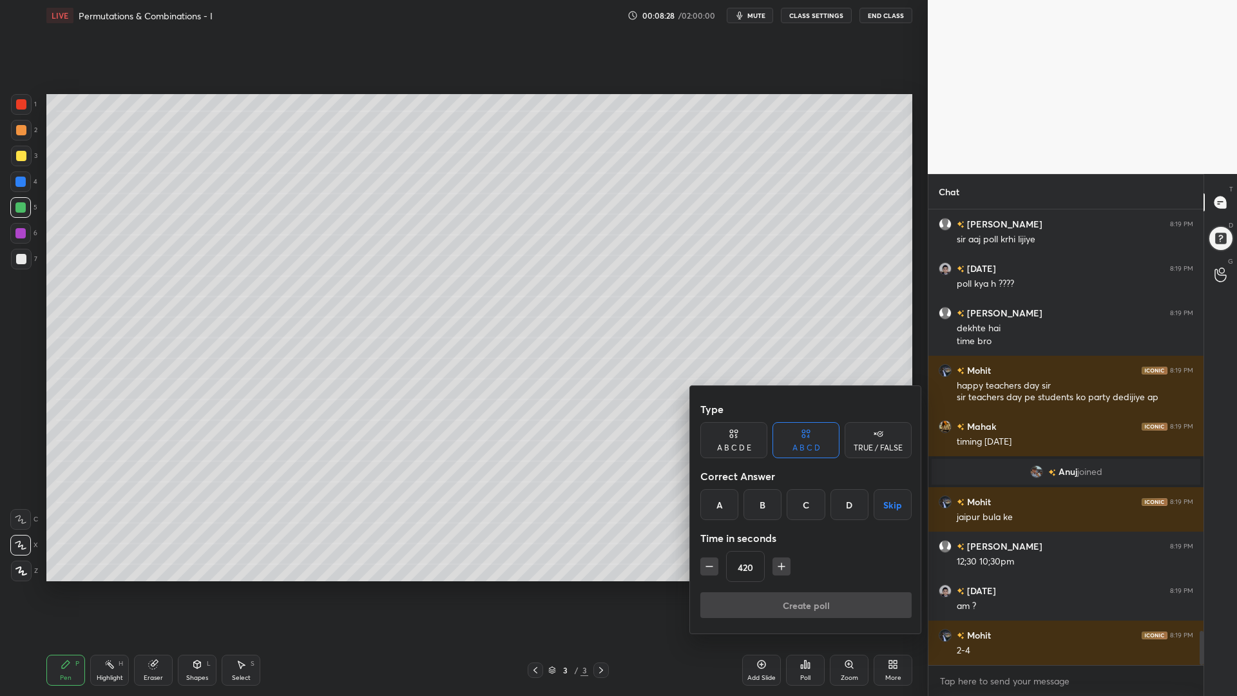
click at [710, 562] on icon "button" at bounding box center [709, 566] width 13 height 13
click at [712, 562] on icon "button" at bounding box center [709, 566] width 13 height 13
click at [712, 561] on icon "button" at bounding box center [709, 566] width 13 height 13
click at [712, 562] on icon "button" at bounding box center [709, 566] width 13 height 13
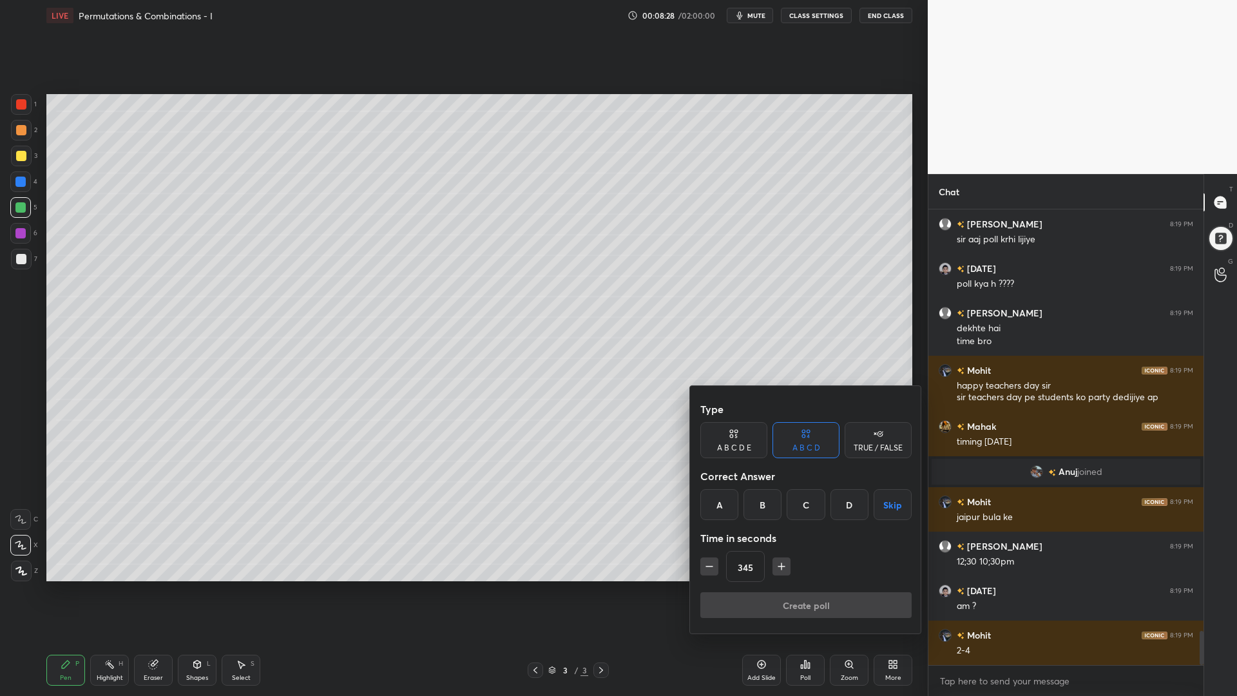
click at [712, 563] on icon "button" at bounding box center [709, 566] width 13 height 13
click at [714, 562] on icon "button" at bounding box center [709, 566] width 13 height 13
click at [714, 563] on icon "button" at bounding box center [709, 566] width 13 height 13
click at [714, 562] on icon "button" at bounding box center [709, 566] width 13 height 13
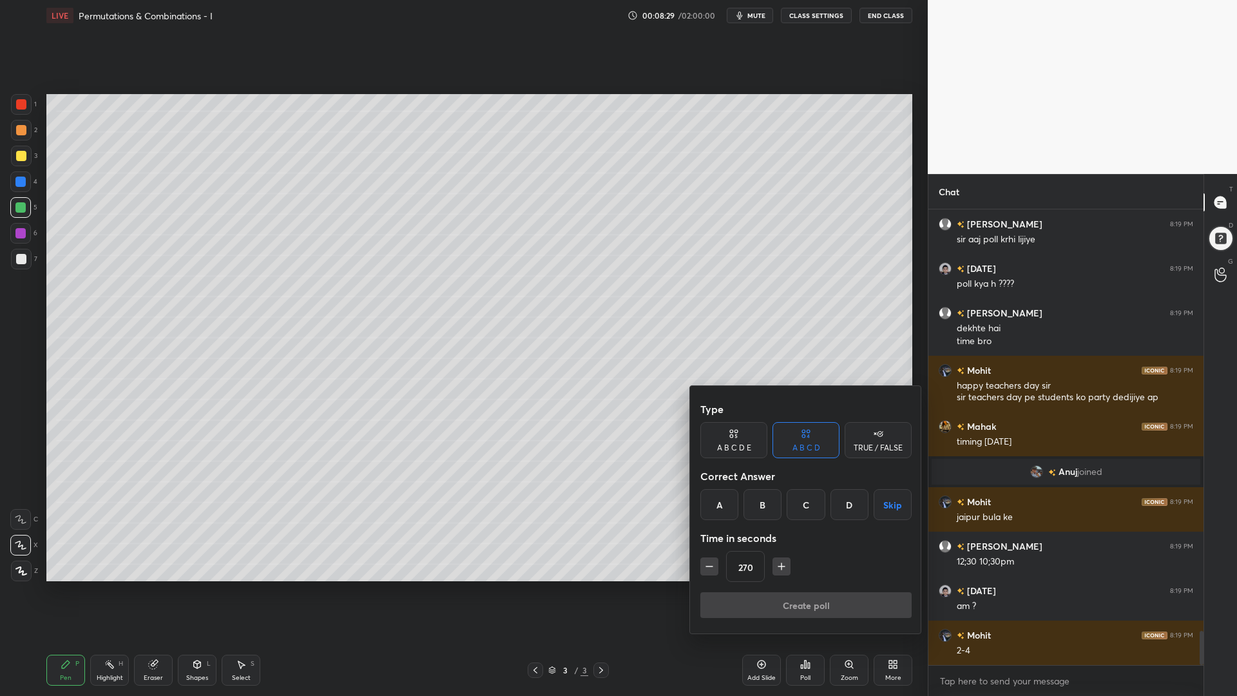
click at [714, 562] on icon "button" at bounding box center [709, 566] width 13 height 13
click at [716, 562] on button "button" at bounding box center [709, 566] width 18 height 18
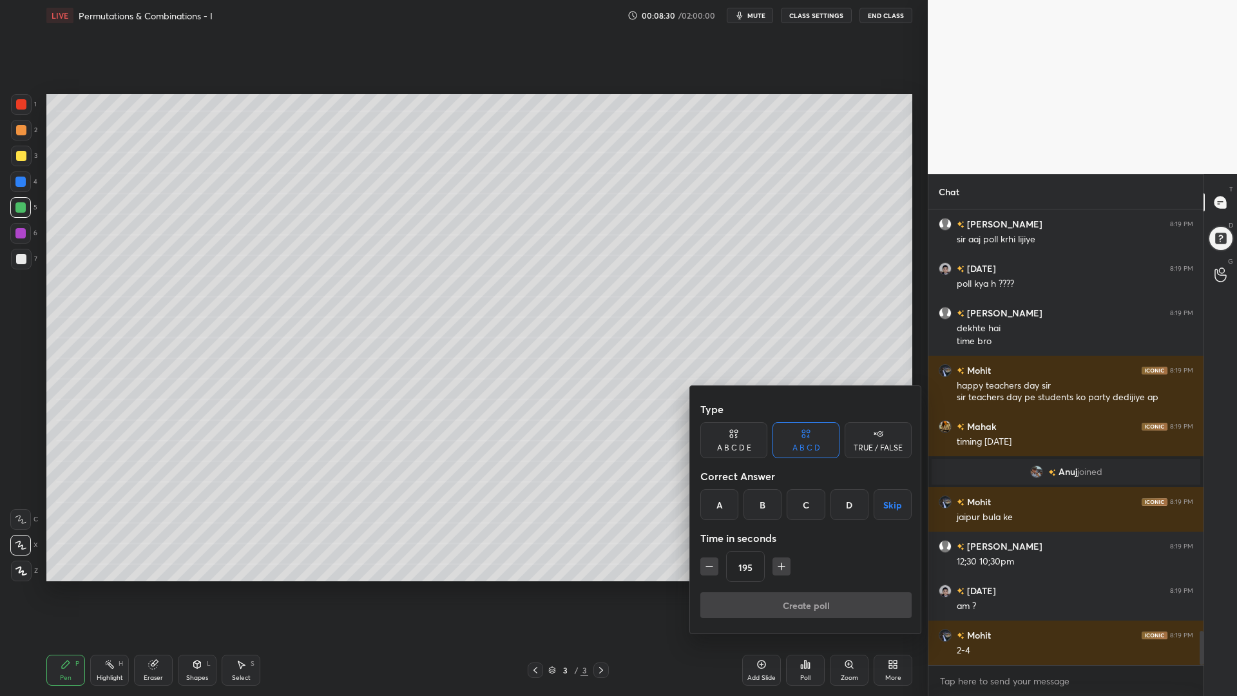
click at [717, 562] on button "button" at bounding box center [709, 566] width 18 height 18
click at [716, 561] on button "button" at bounding box center [709, 566] width 18 height 18
click at [715, 562] on button "button" at bounding box center [709, 566] width 18 height 18
click at [716, 560] on button "button" at bounding box center [709, 566] width 18 height 18
click at [714, 560] on icon "button" at bounding box center [709, 566] width 13 height 13
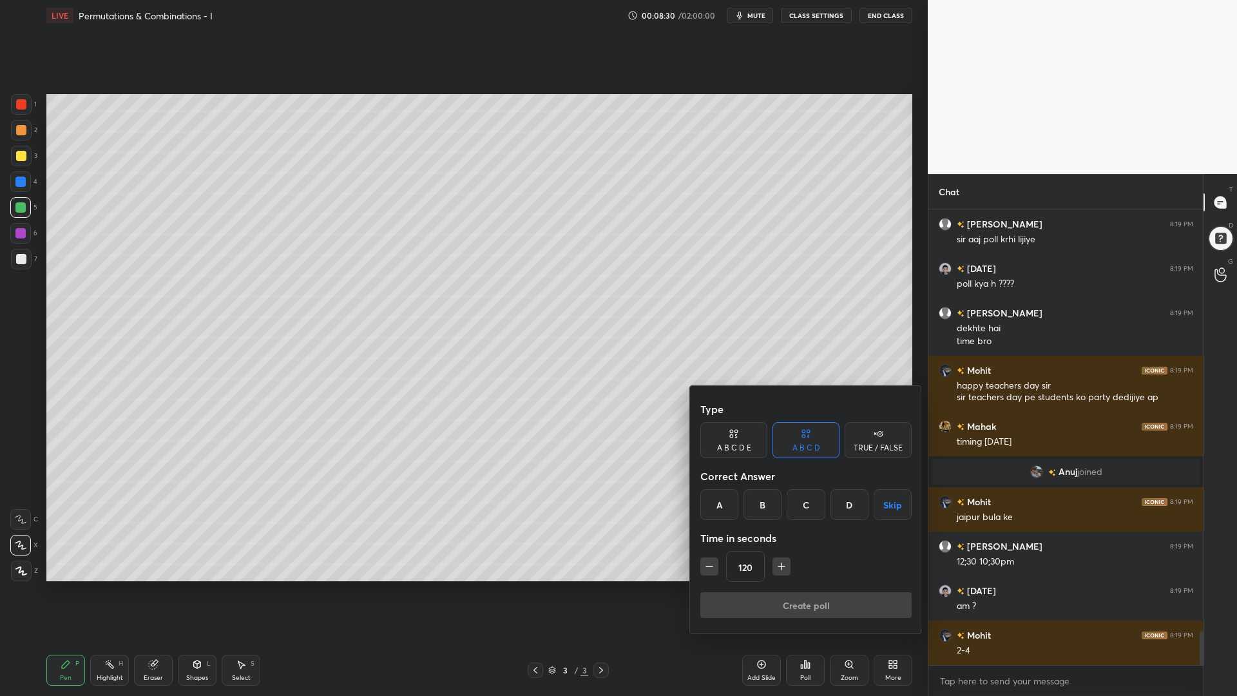
click at [714, 560] on icon "button" at bounding box center [709, 566] width 13 height 13
click at [714, 561] on icon "button" at bounding box center [709, 566] width 13 height 13
click at [714, 560] on icon "button" at bounding box center [709, 566] width 13 height 13
click at [715, 560] on icon "button" at bounding box center [709, 566] width 13 height 13
click at [716, 560] on button "button" at bounding box center [709, 566] width 18 height 18
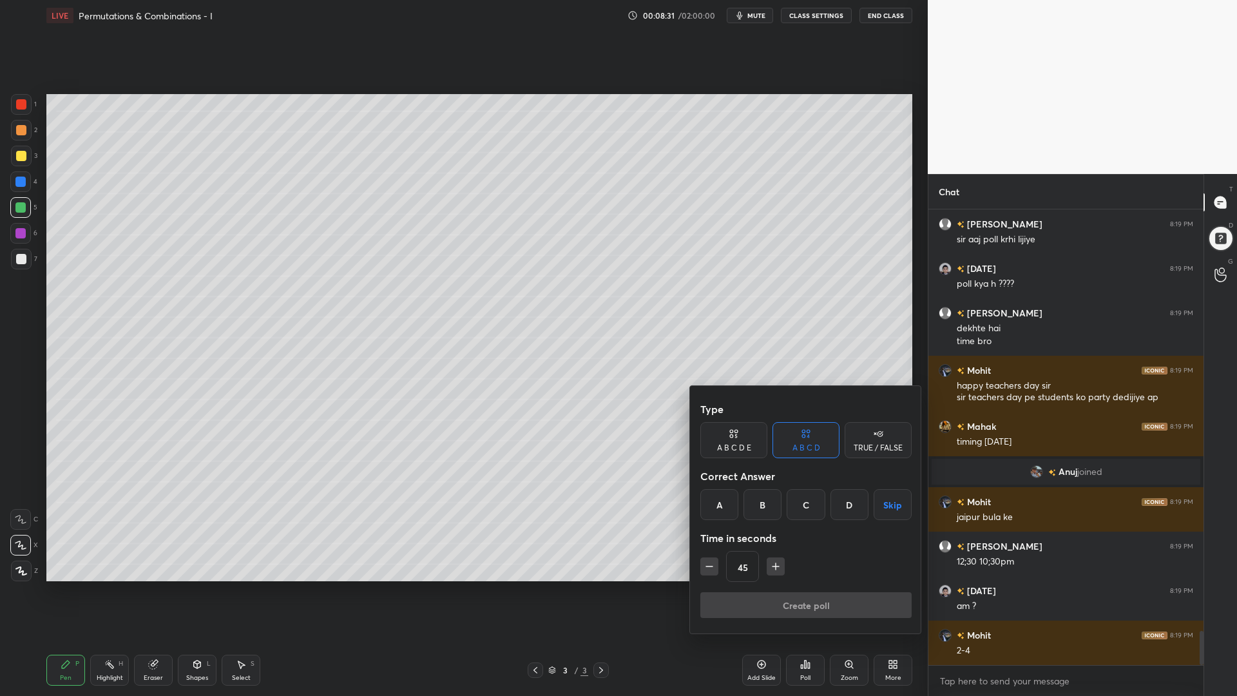
click at [716, 560] on button "button" at bounding box center [709, 566] width 18 height 18
click at [716, 561] on button "button" at bounding box center [709, 566] width 18 height 18
click at [716, 561] on div "15" at bounding box center [805, 566] width 211 height 31
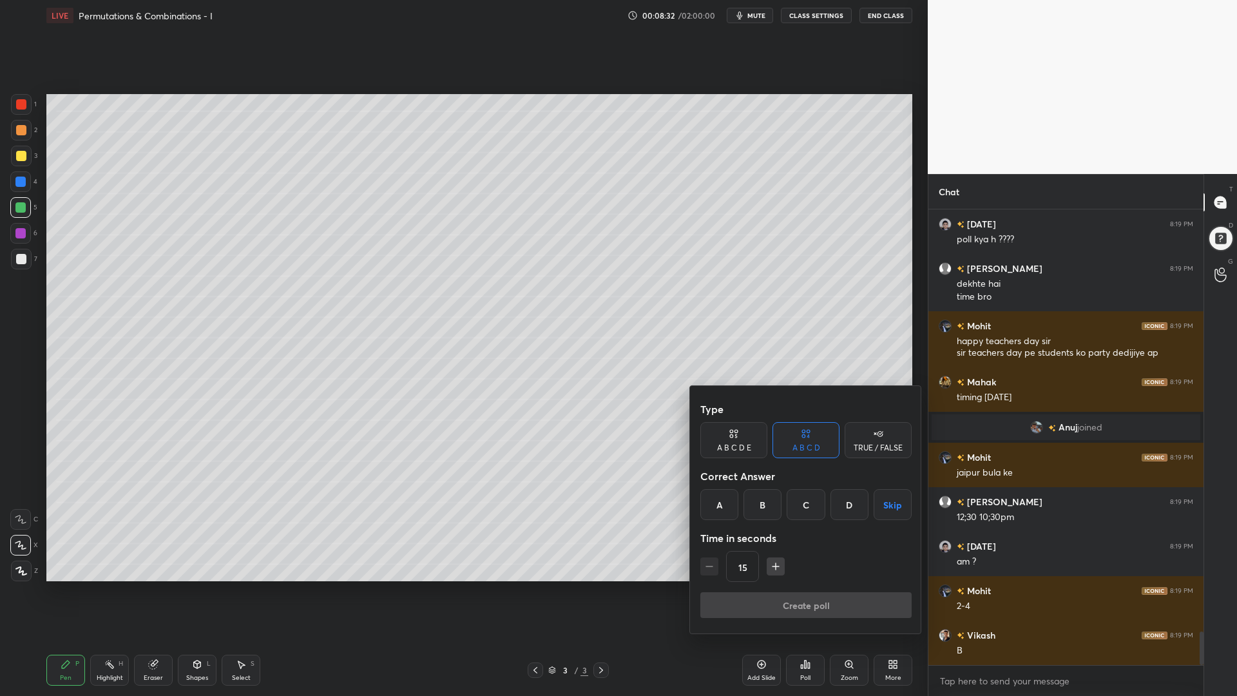
click at [771, 562] on icon "button" at bounding box center [775, 566] width 13 height 13
type input "30"
click at [889, 505] on button "Skip" at bounding box center [892, 504] width 38 height 31
click at [717, 508] on div "A" at bounding box center [719, 504] width 38 height 31
click at [774, 586] on button "Create poll" at bounding box center [805, 605] width 211 height 26
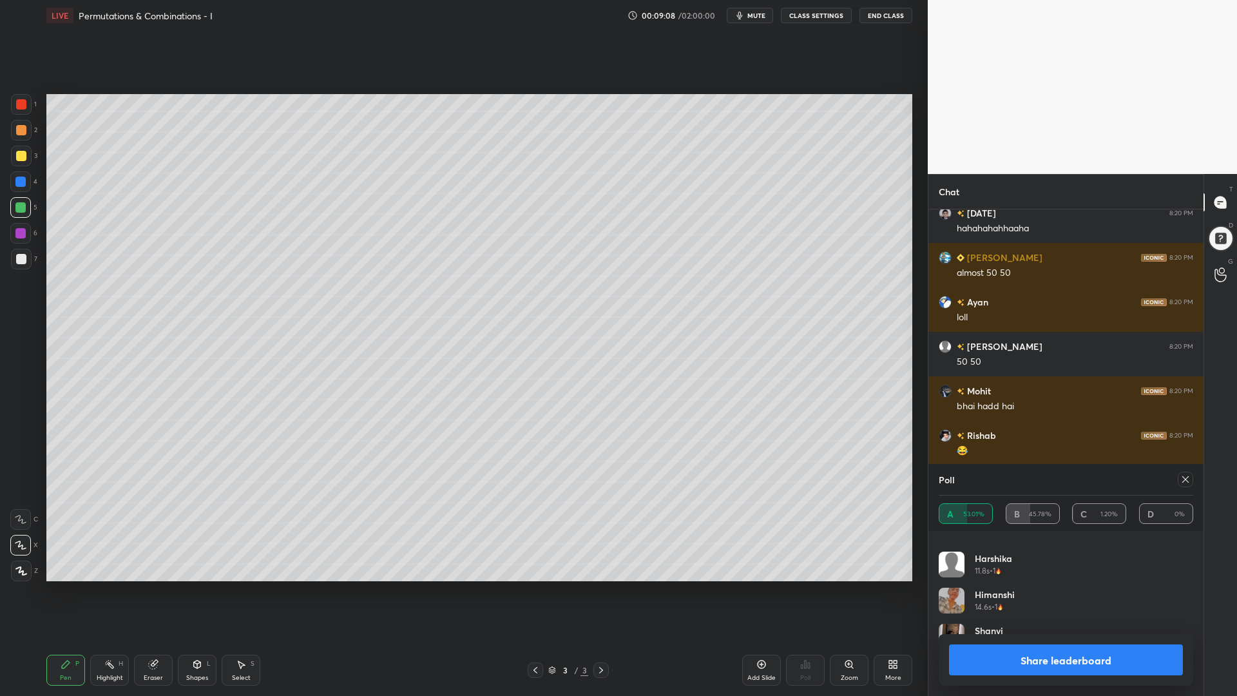
scroll to position [6640, 0]
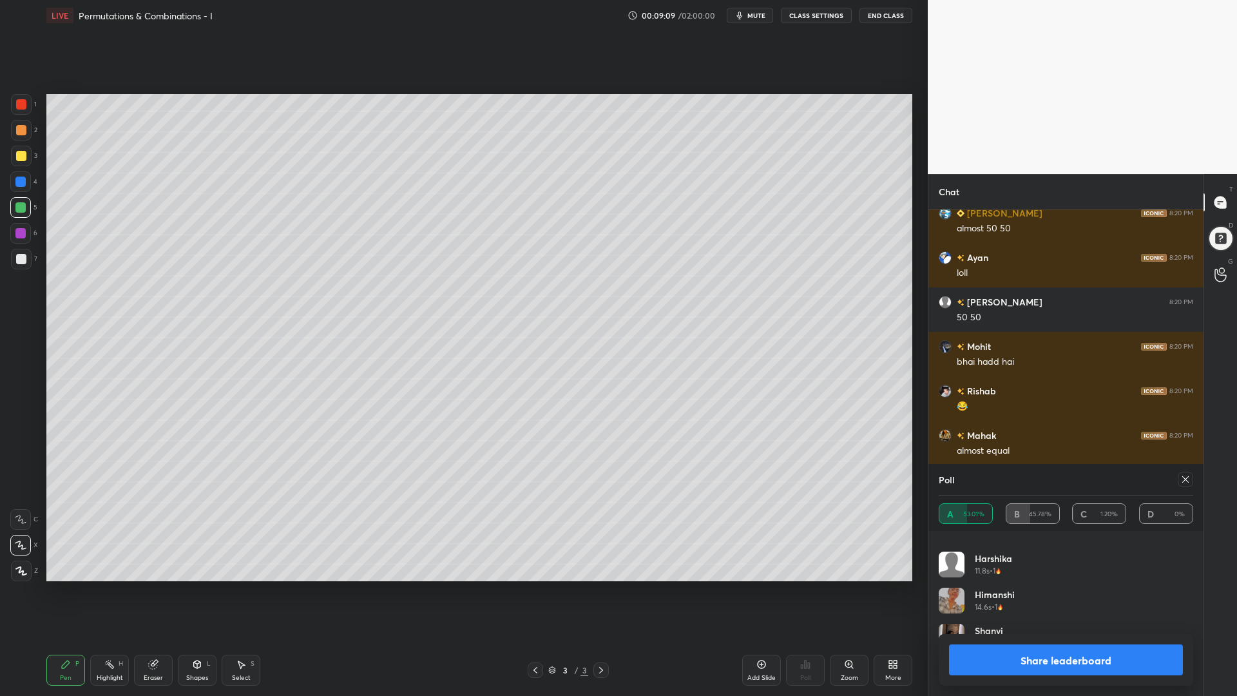
click at [1143, 586] on button "Share leaderboard" at bounding box center [1066, 659] width 234 height 31
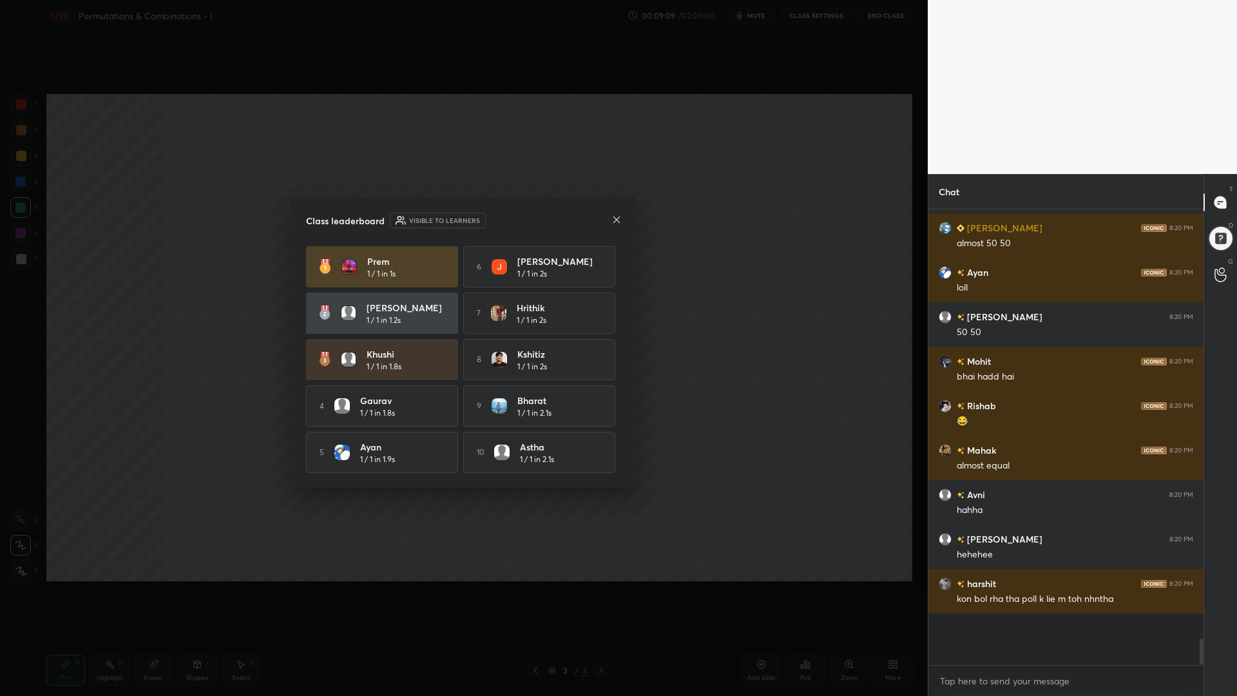
scroll to position [452, 271]
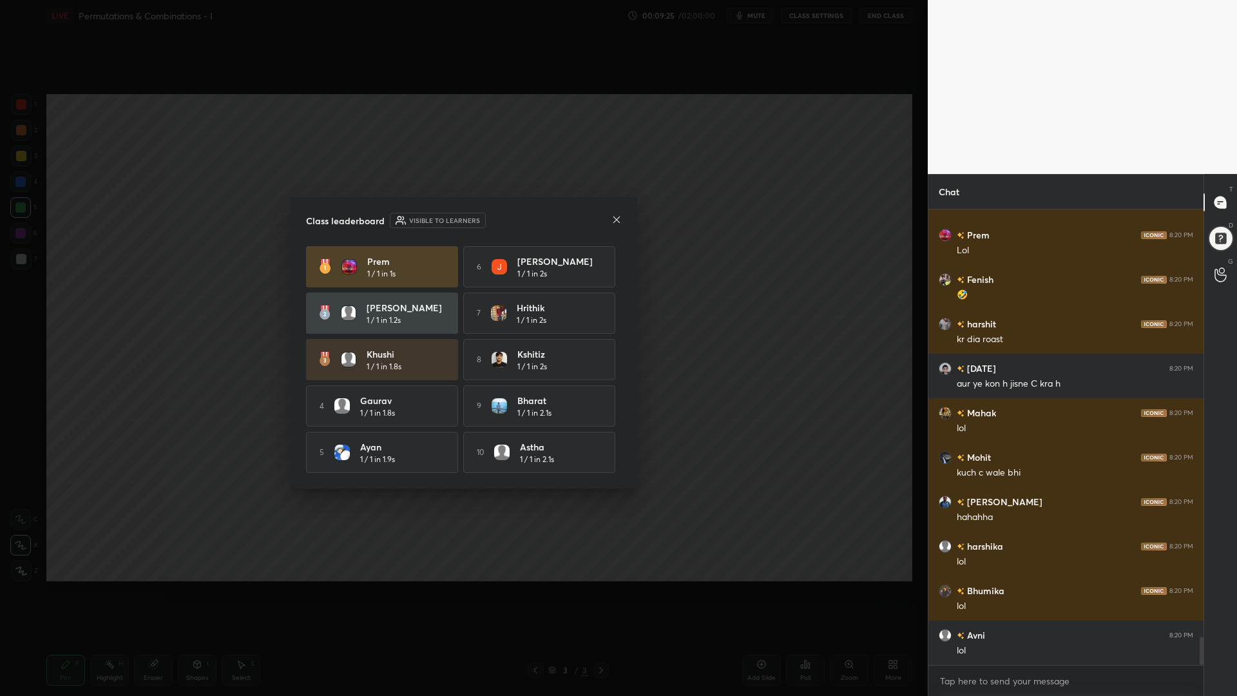
click at [611, 225] on div "Class leaderboard Visible to learners" at bounding box center [464, 220] width 316 height 15
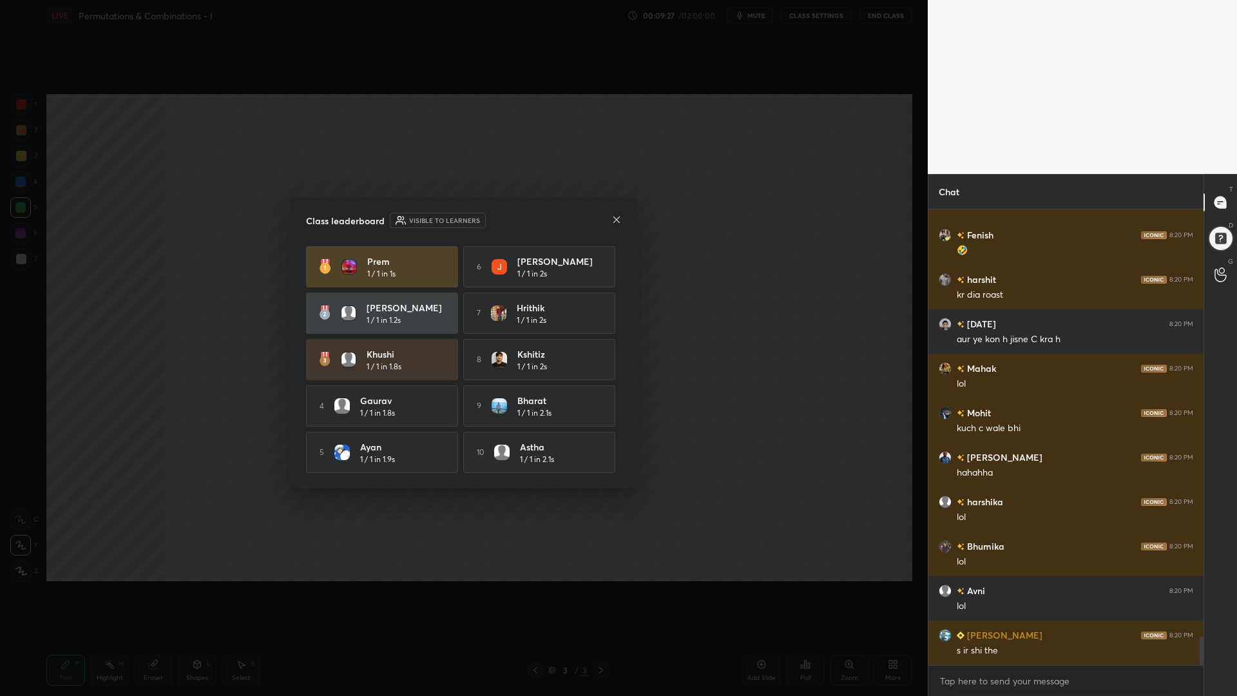
click at [611, 218] on icon at bounding box center [616, 219] width 10 height 10
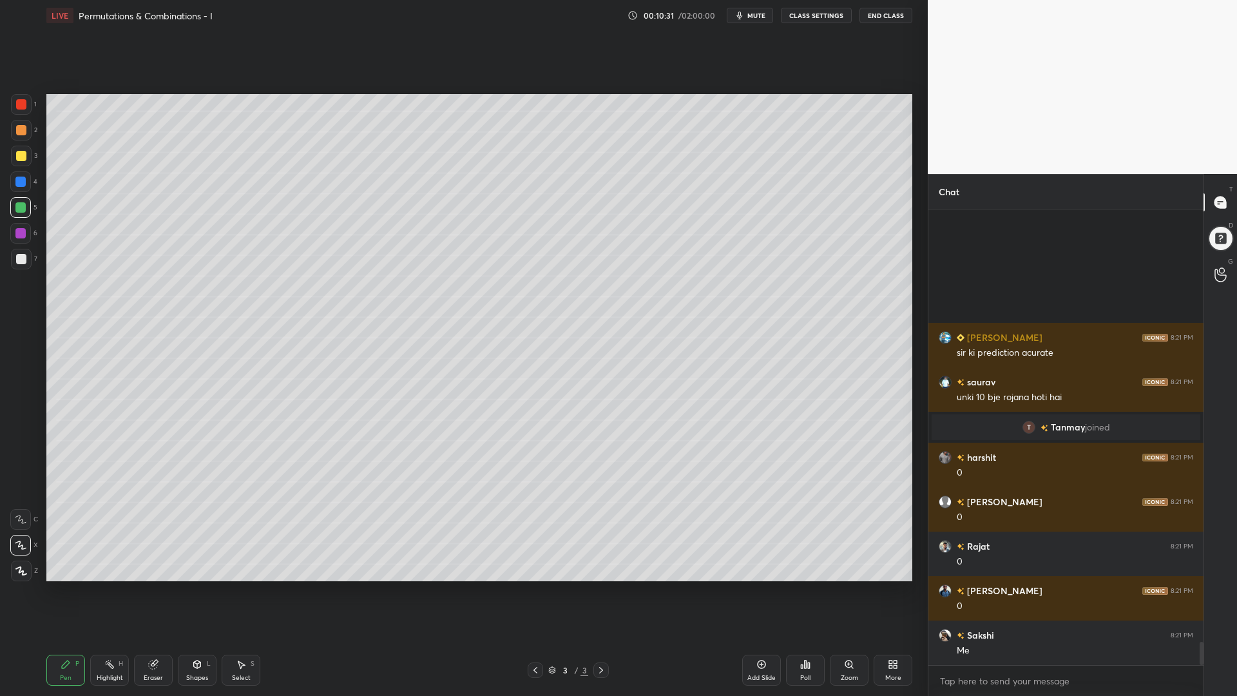
scroll to position [8411, 0]
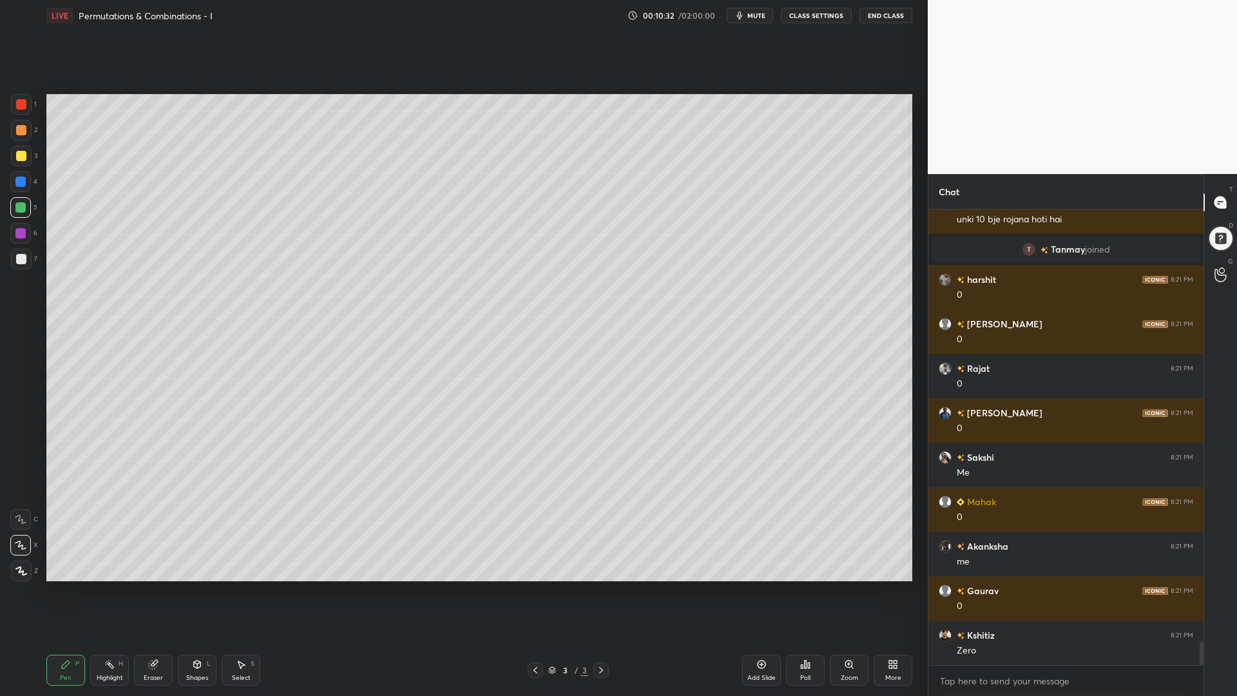
click at [149, 586] on icon at bounding box center [153, 664] width 8 height 8
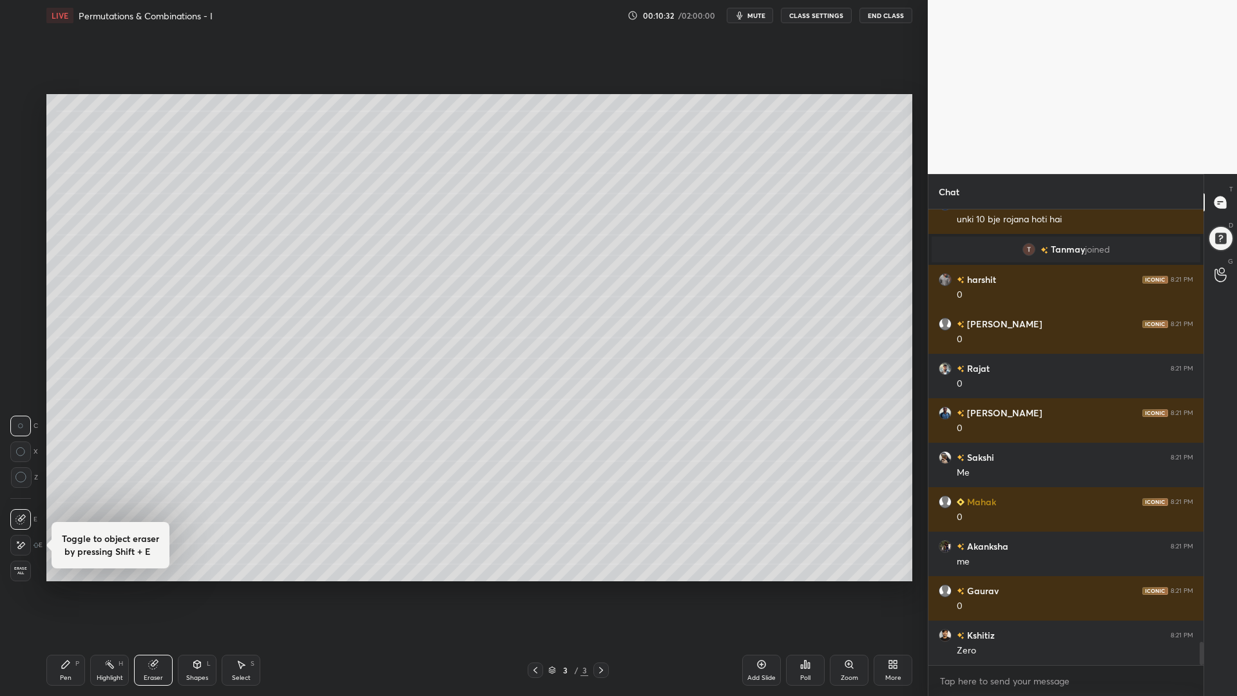
scroll to position [8545, 0]
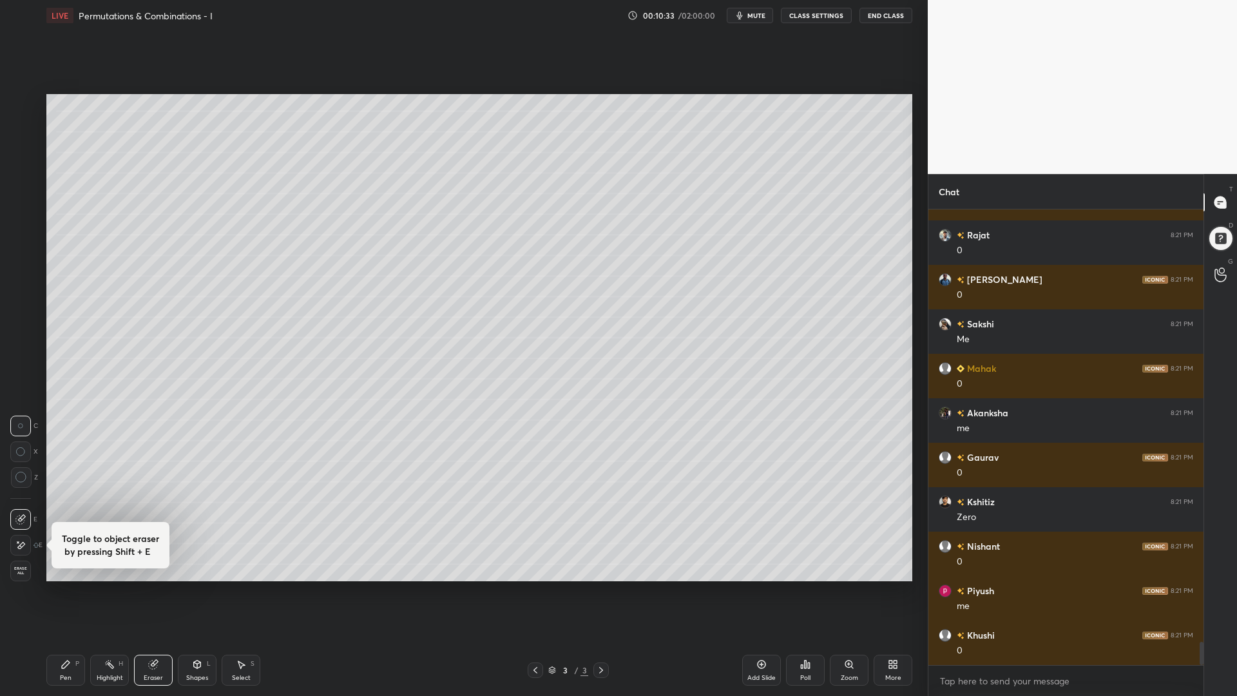
drag, startPoint x: 17, startPoint y: 479, endPoint x: 25, endPoint y: 488, distance: 12.8
click at [17, 479] on icon at bounding box center [21, 477] width 12 height 12
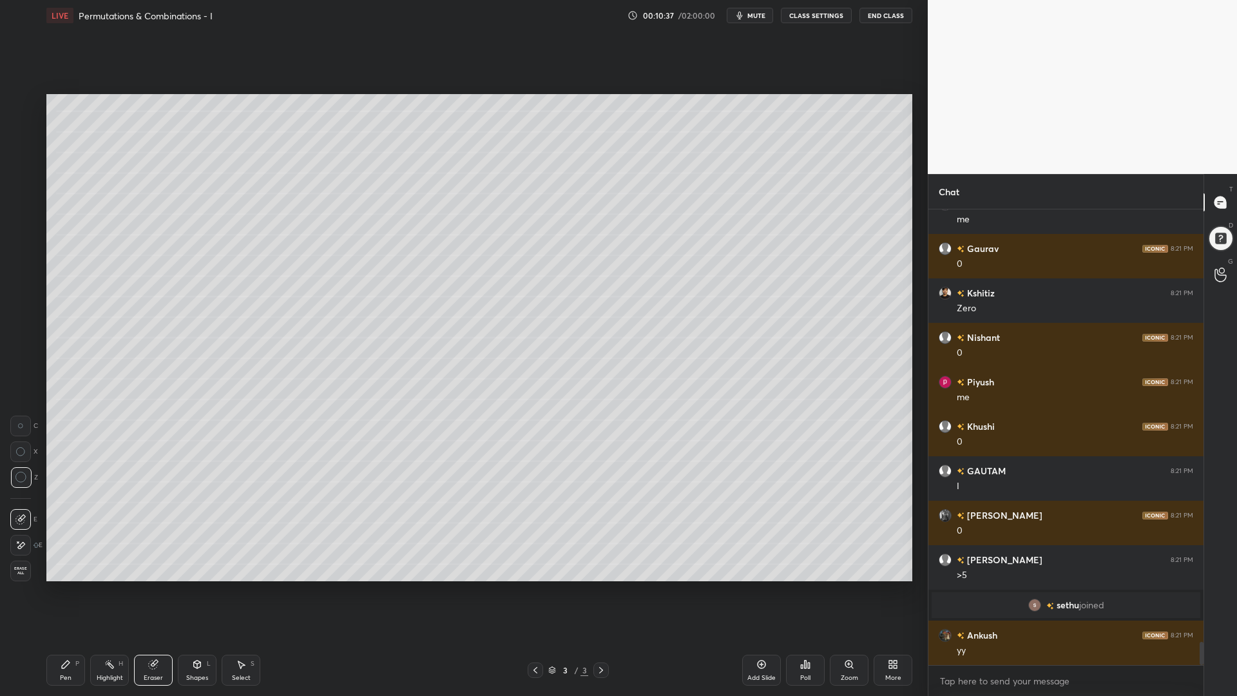
scroll to position [8591, 0]
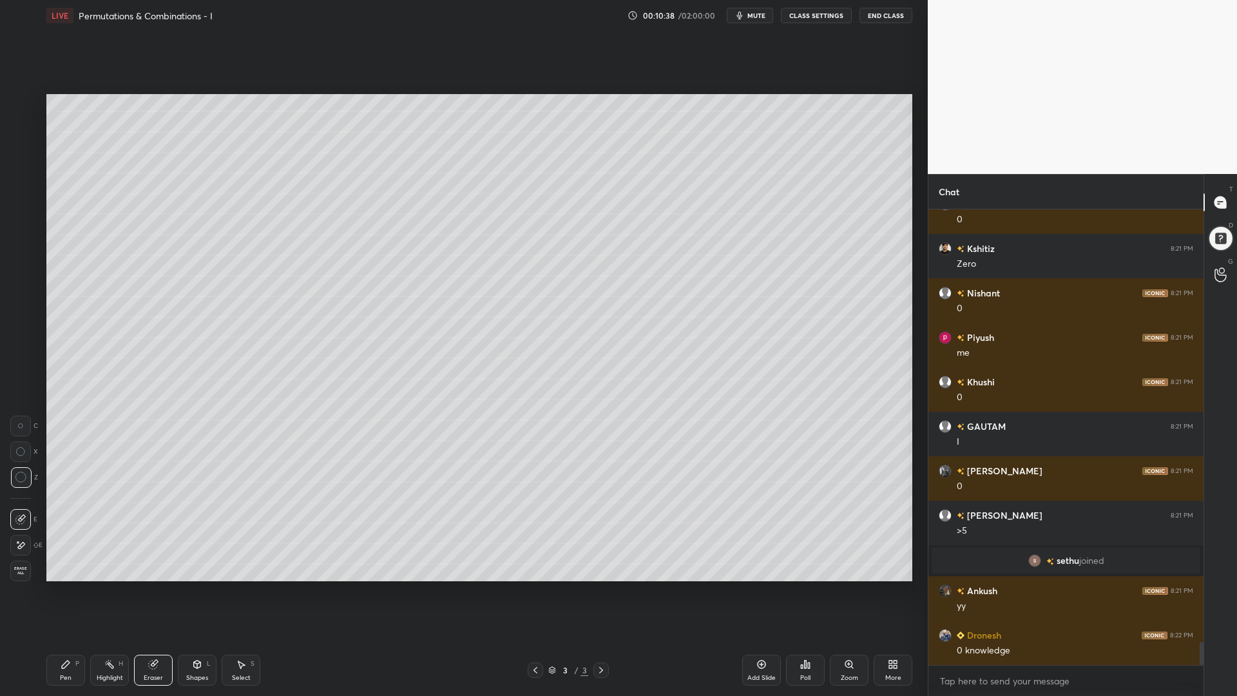
click at [61, 586] on div "Pen P" at bounding box center [65, 669] width 39 height 31
click at [21, 107] on div at bounding box center [21, 104] width 10 height 10
click at [16, 180] on div at bounding box center [20, 181] width 10 height 10
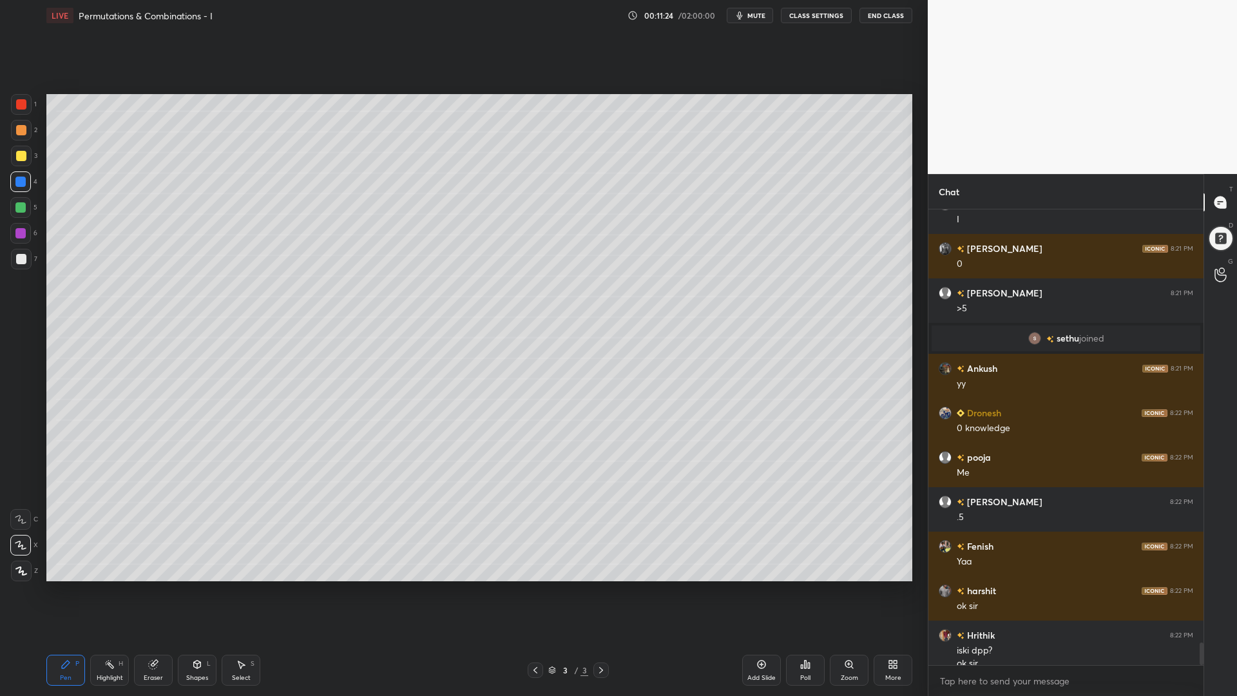
scroll to position [8826, 0]
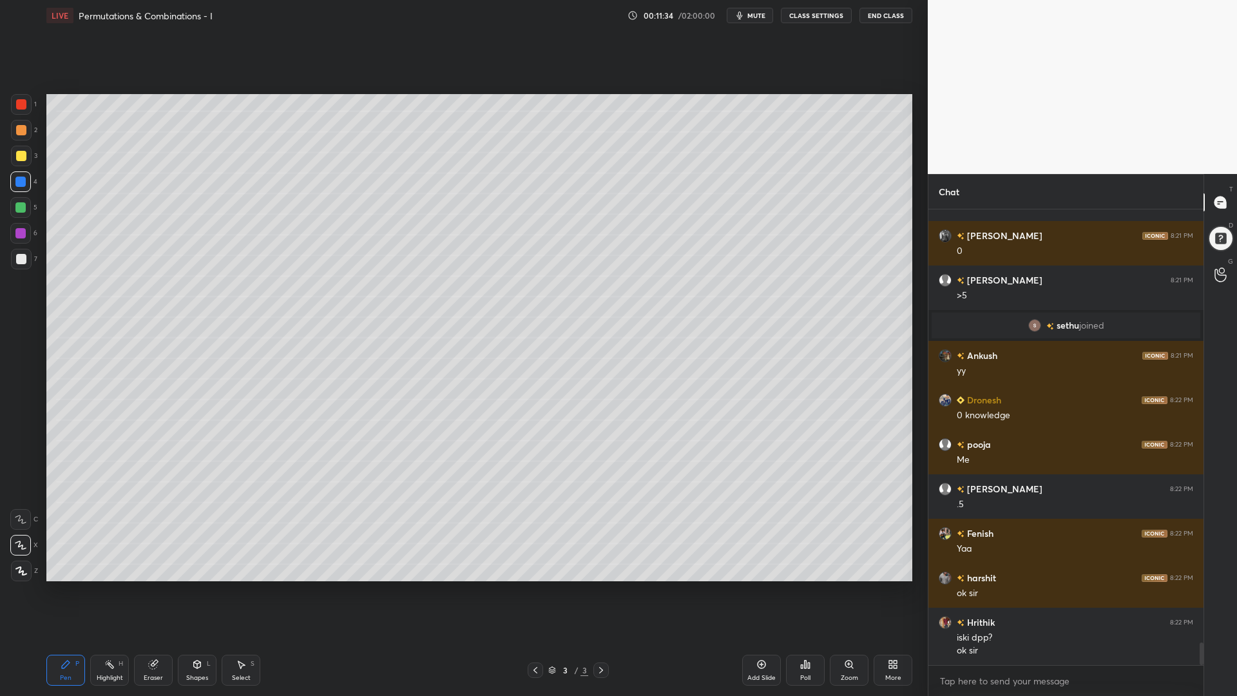
click at [23, 205] on div at bounding box center [20, 207] width 10 height 10
click at [21, 129] on div at bounding box center [21, 130] width 10 height 10
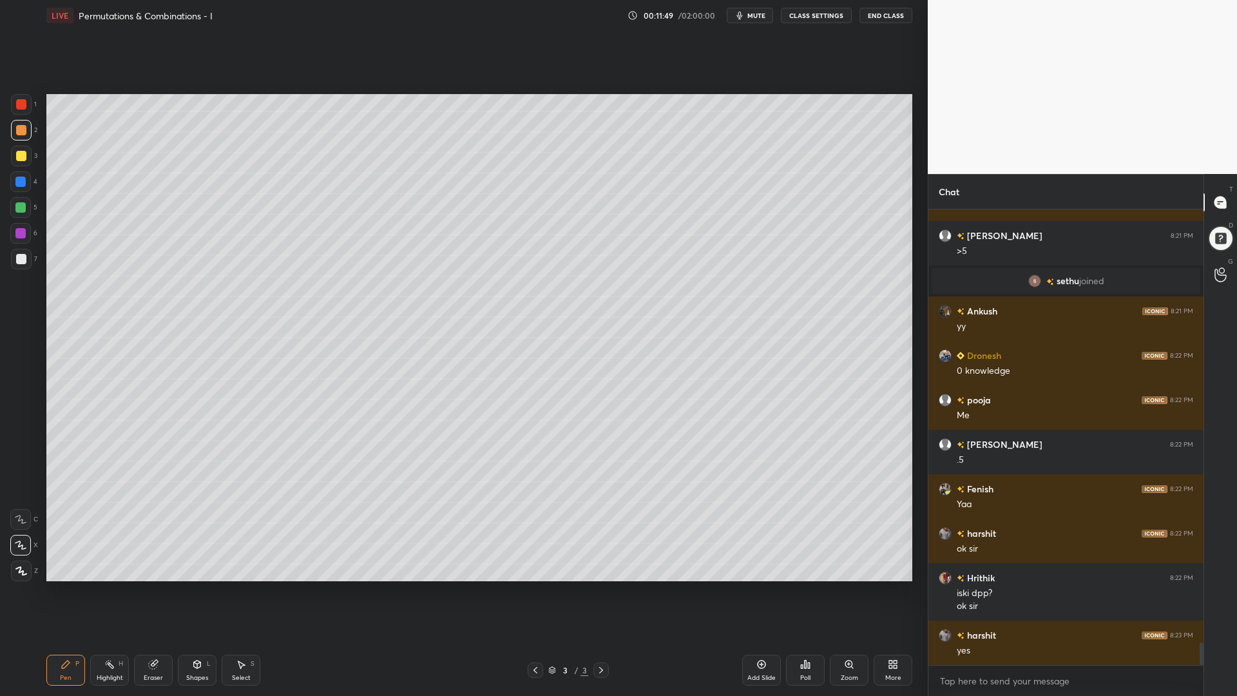
click at [18, 189] on div at bounding box center [20, 181] width 21 height 21
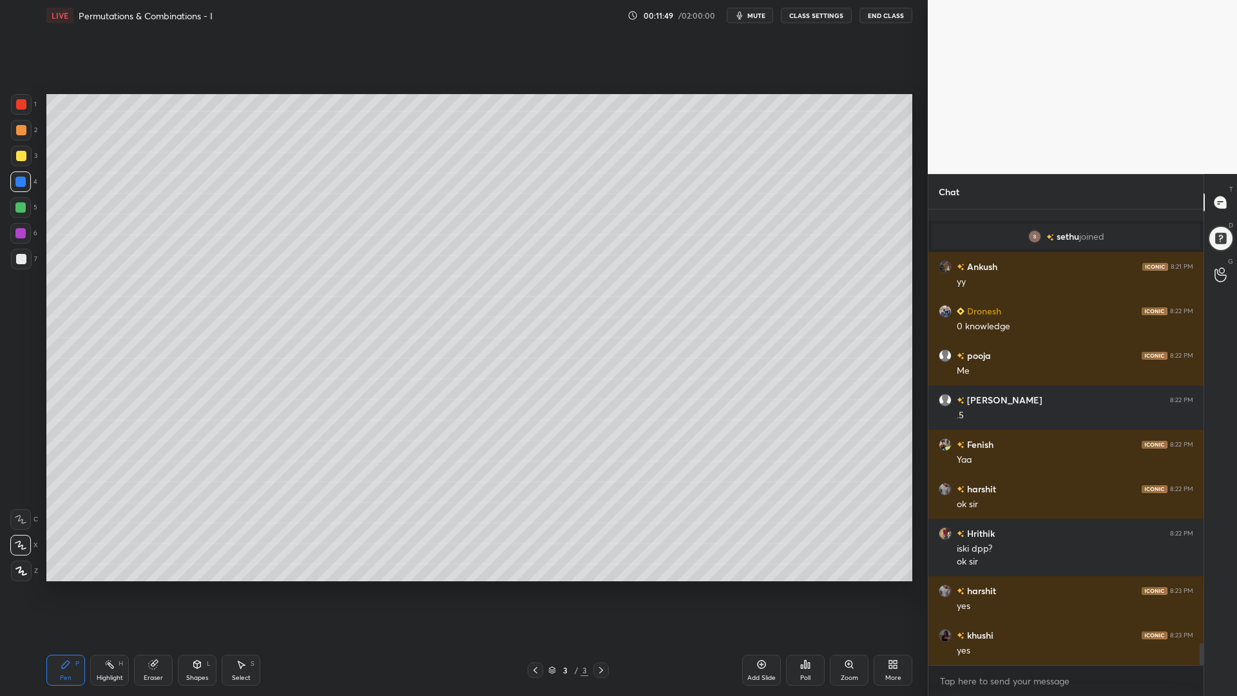
click at [17, 231] on div at bounding box center [20, 233] width 10 height 10
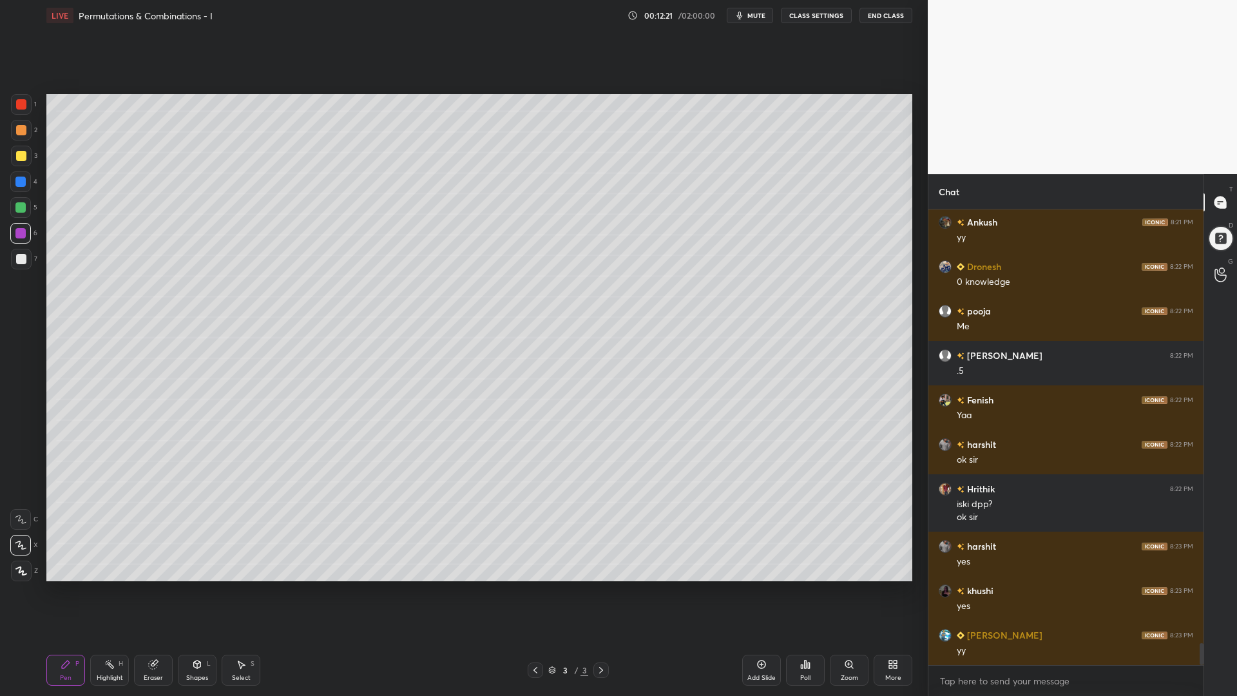
scroll to position [8990, 0]
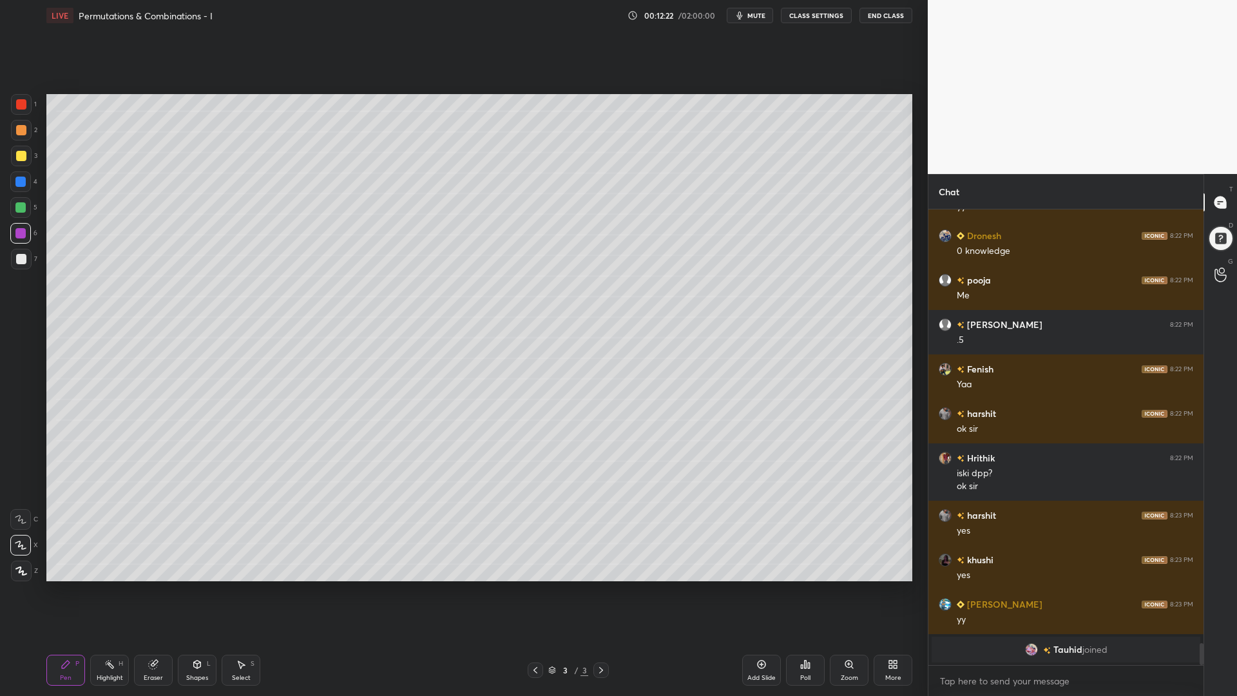
click at [20, 205] on div at bounding box center [20, 207] width 10 height 10
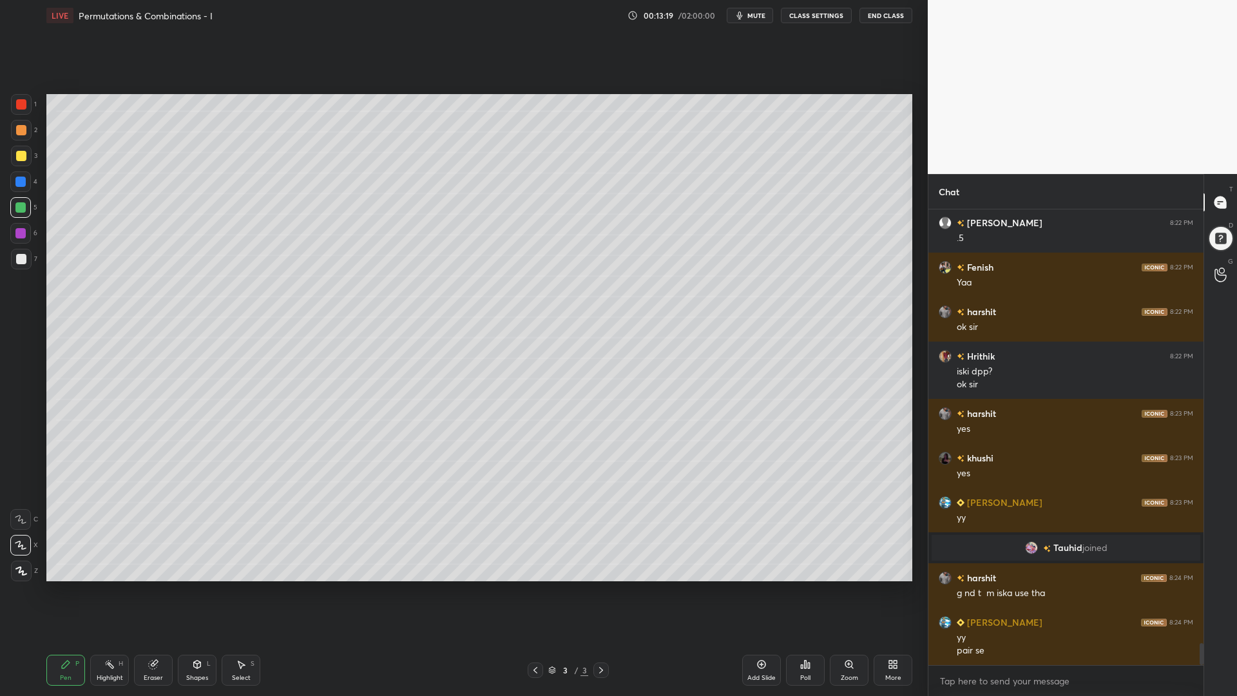
scroll to position [9040, 0]
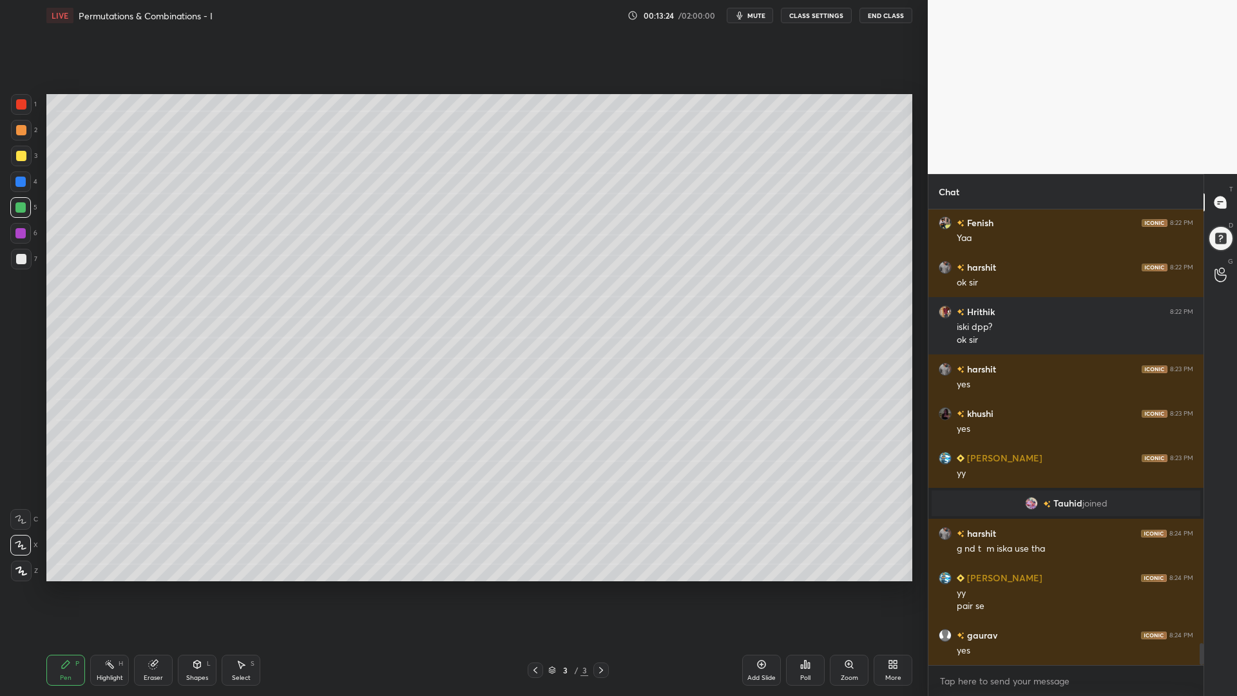
click at [19, 103] on div at bounding box center [21, 104] width 10 height 10
click at [13, 202] on div at bounding box center [20, 207] width 21 height 21
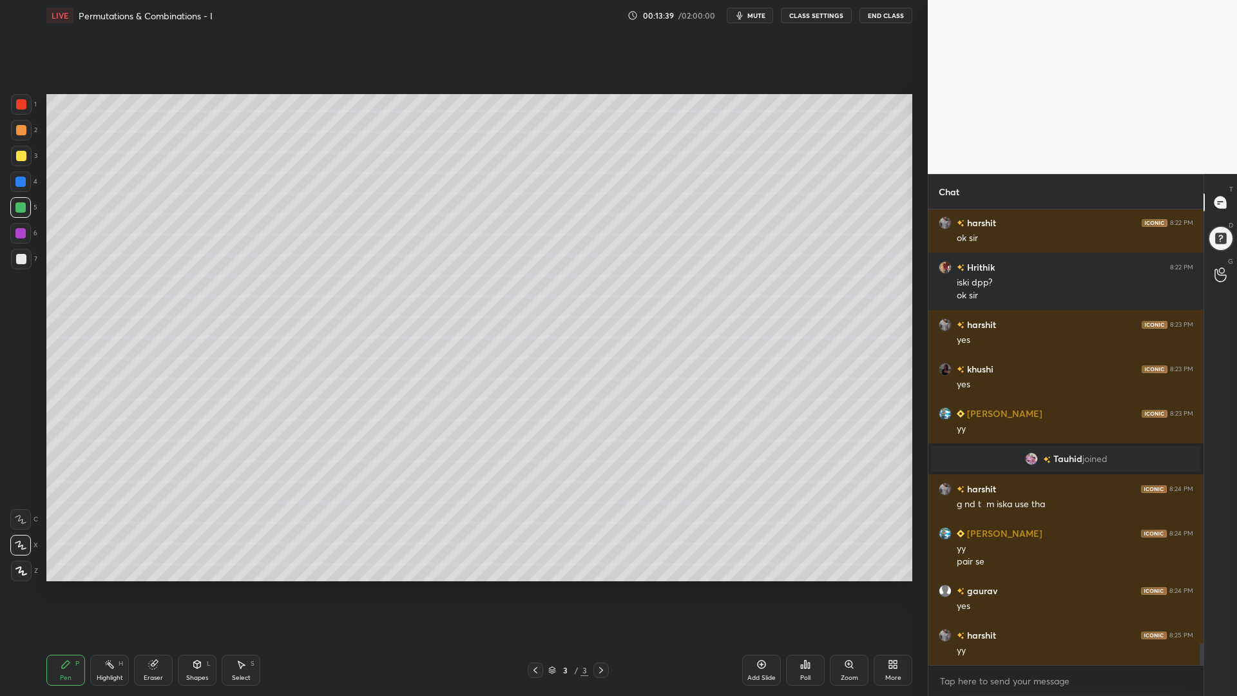
click at [19, 186] on div at bounding box center [20, 181] width 10 height 10
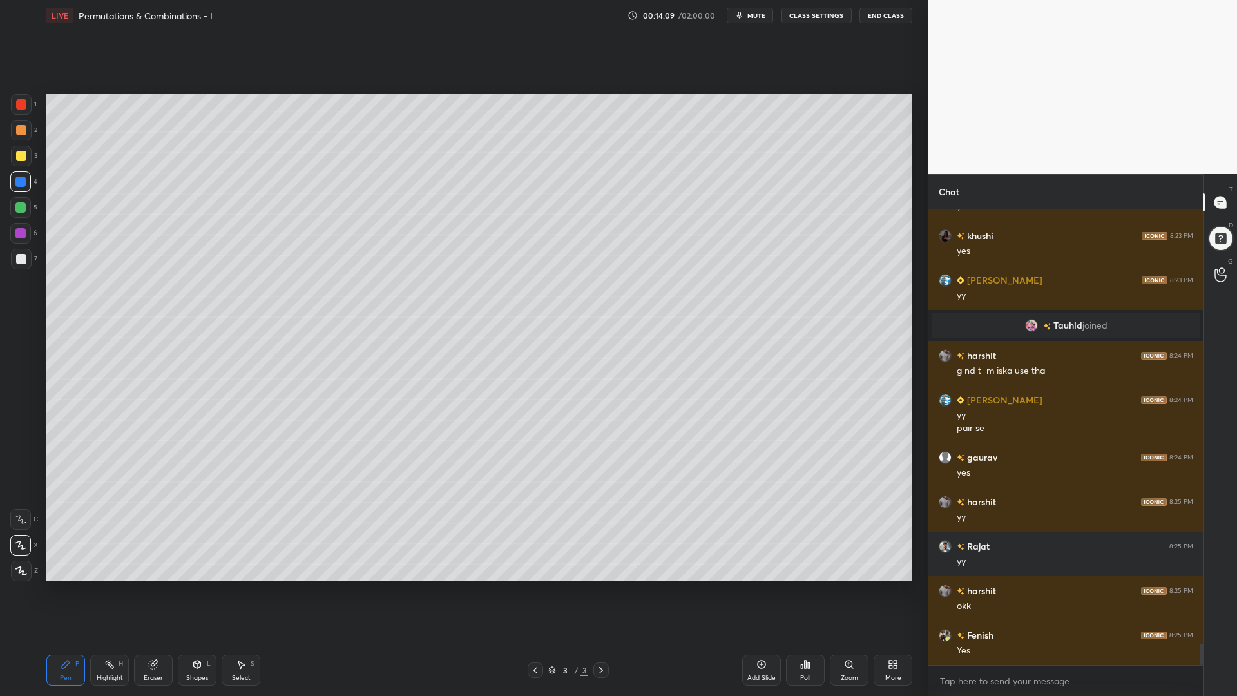
scroll to position [425, 271]
click at [18, 211] on div at bounding box center [20, 207] width 10 height 10
click at [17, 226] on div at bounding box center [20, 233] width 21 height 21
click at [21, 260] on div at bounding box center [21, 259] width 10 height 10
click at [19, 120] on div at bounding box center [21, 130] width 21 height 21
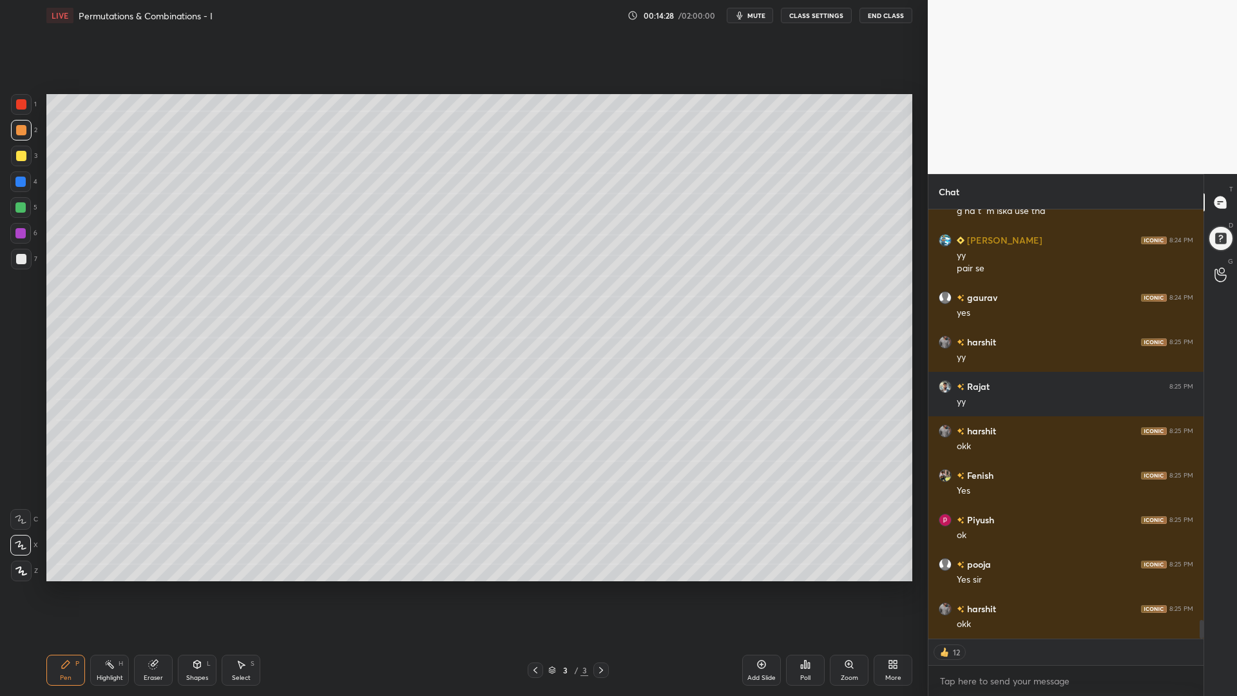
scroll to position [9422, 0]
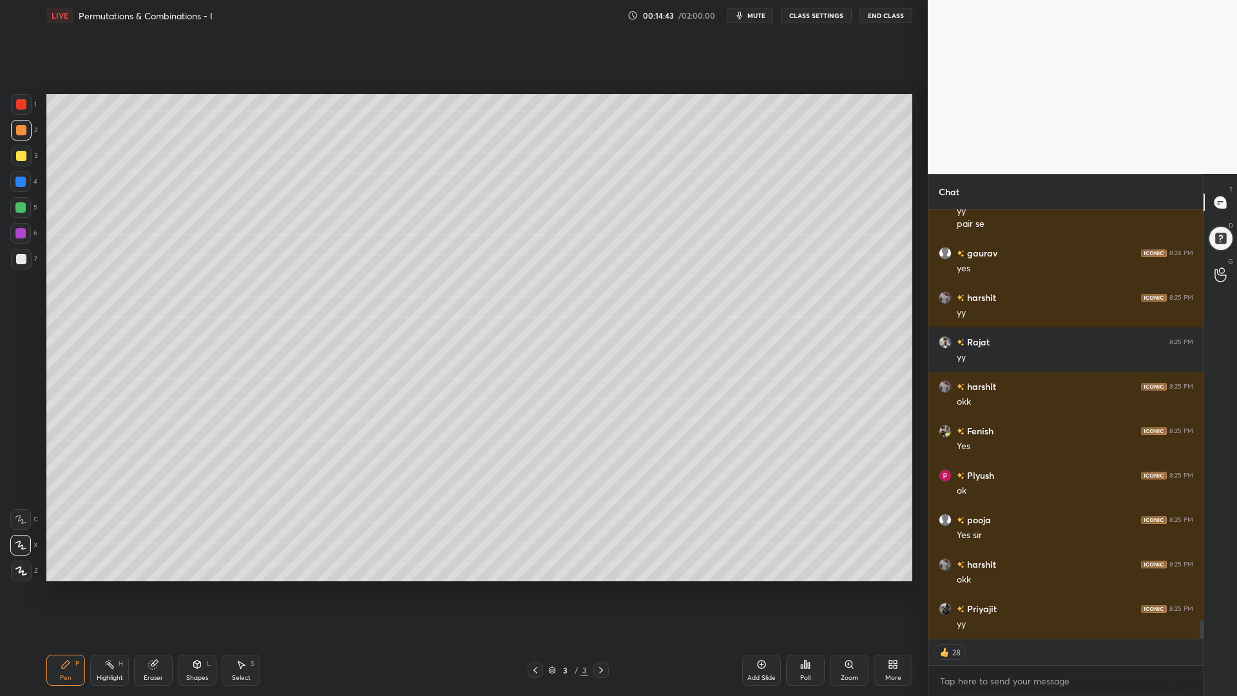
click at [197, 586] on div "Shapes L" at bounding box center [197, 669] width 39 height 31
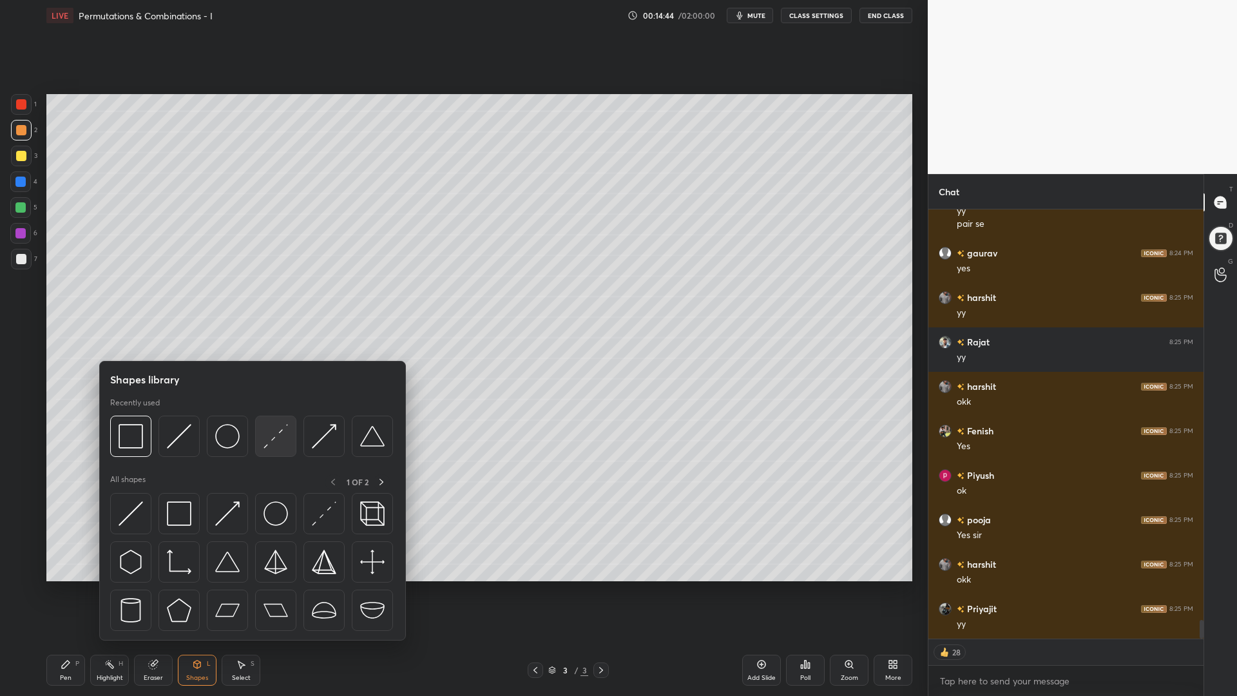
click at [281, 432] on img at bounding box center [275, 436] width 24 height 24
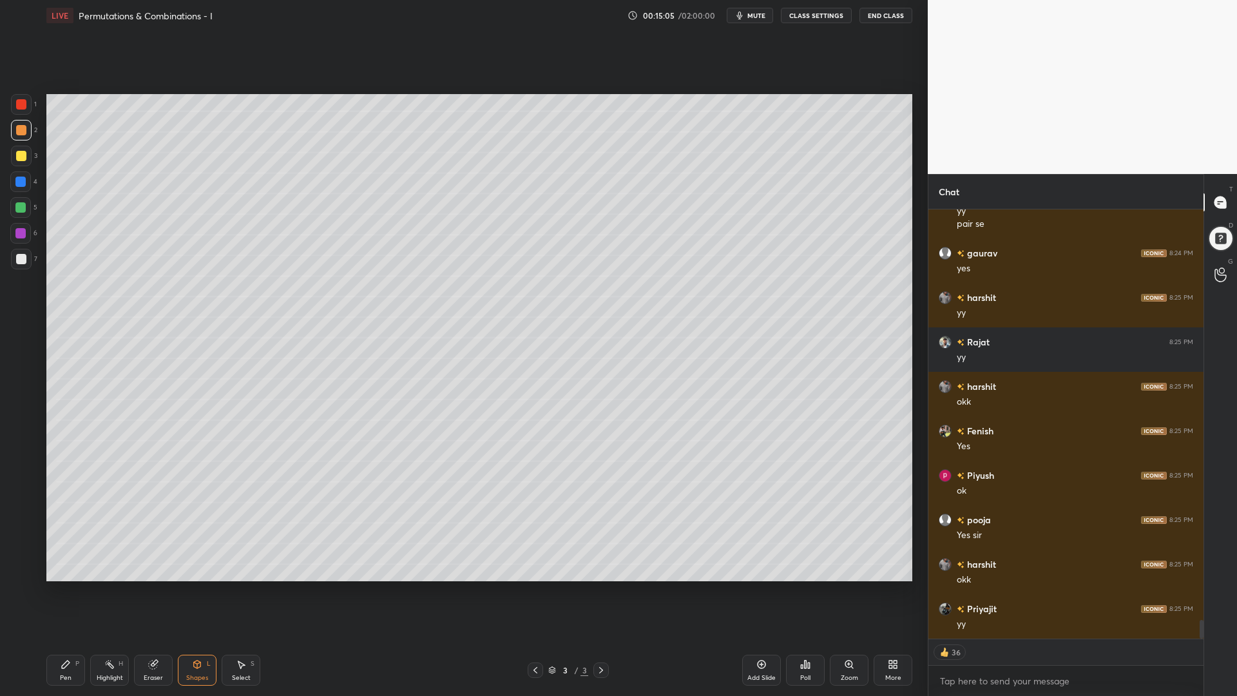
click at [68, 586] on icon at bounding box center [66, 664] width 10 height 10
click at [19, 206] on div at bounding box center [20, 207] width 10 height 10
click at [22, 107] on div at bounding box center [21, 104] width 10 height 10
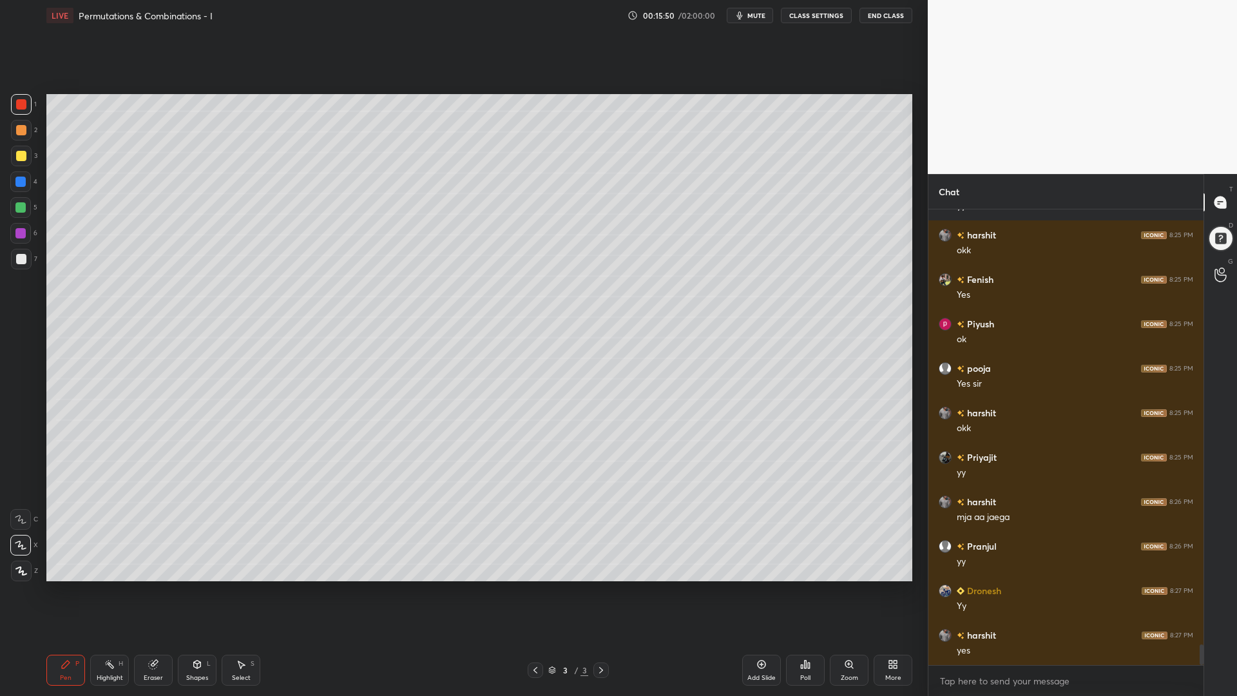
scroll to position [9618, 0]
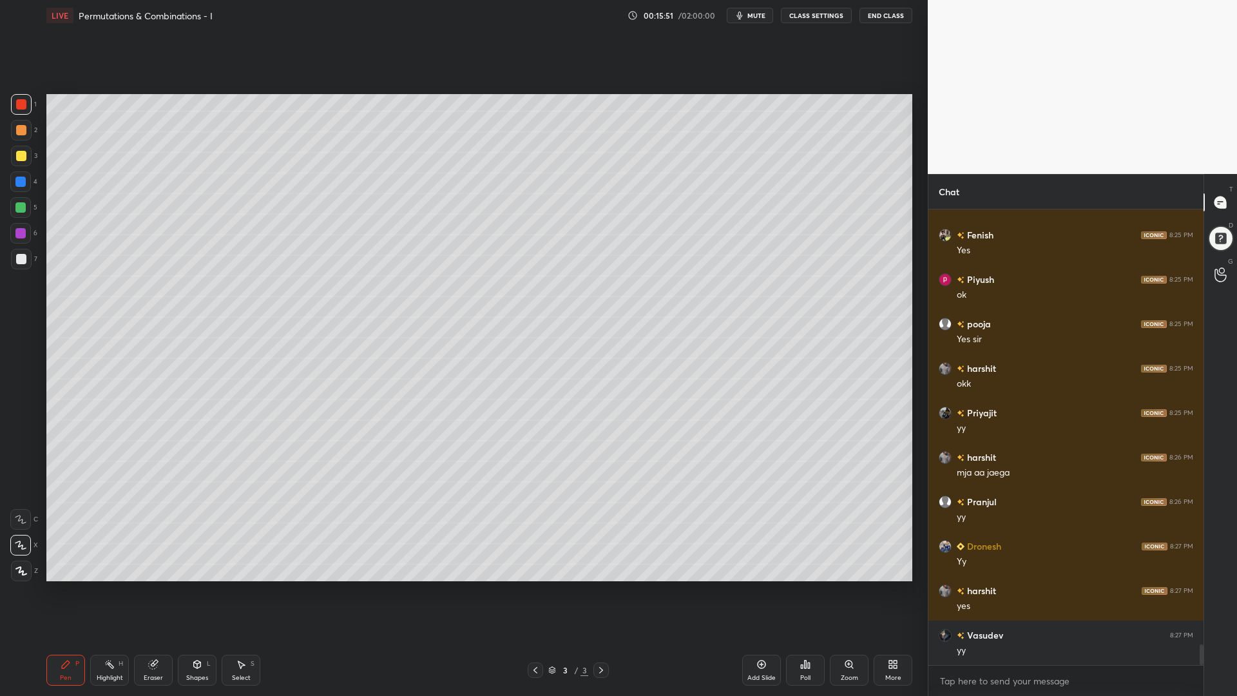
click at [19, 180] on div at bounding box center [20, 181] width 10 height 10
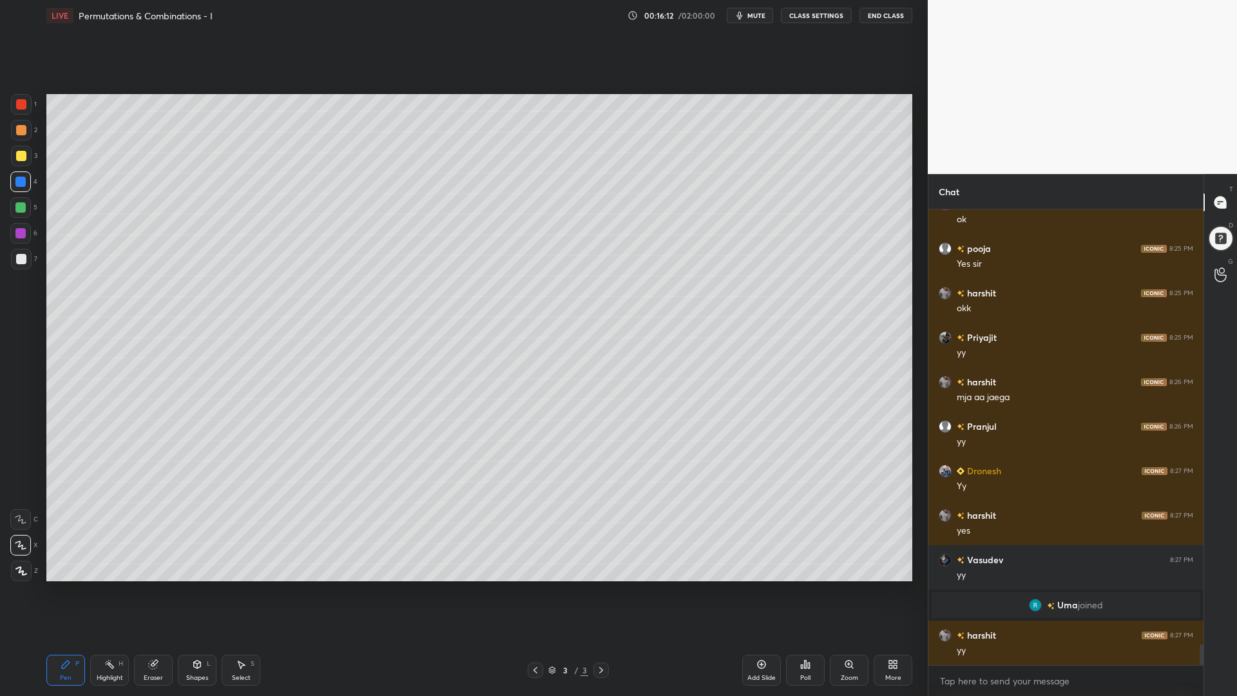
scroll to position [9499, 0]
click at [19, 214] on div at bounding box center [20, 207] width 21 height 21
click at [16, 133] on div at bounding box center [21, 130] width 10 height 10
click at [24, 256] on div at bounding box center [21, 259] width 10 height 10
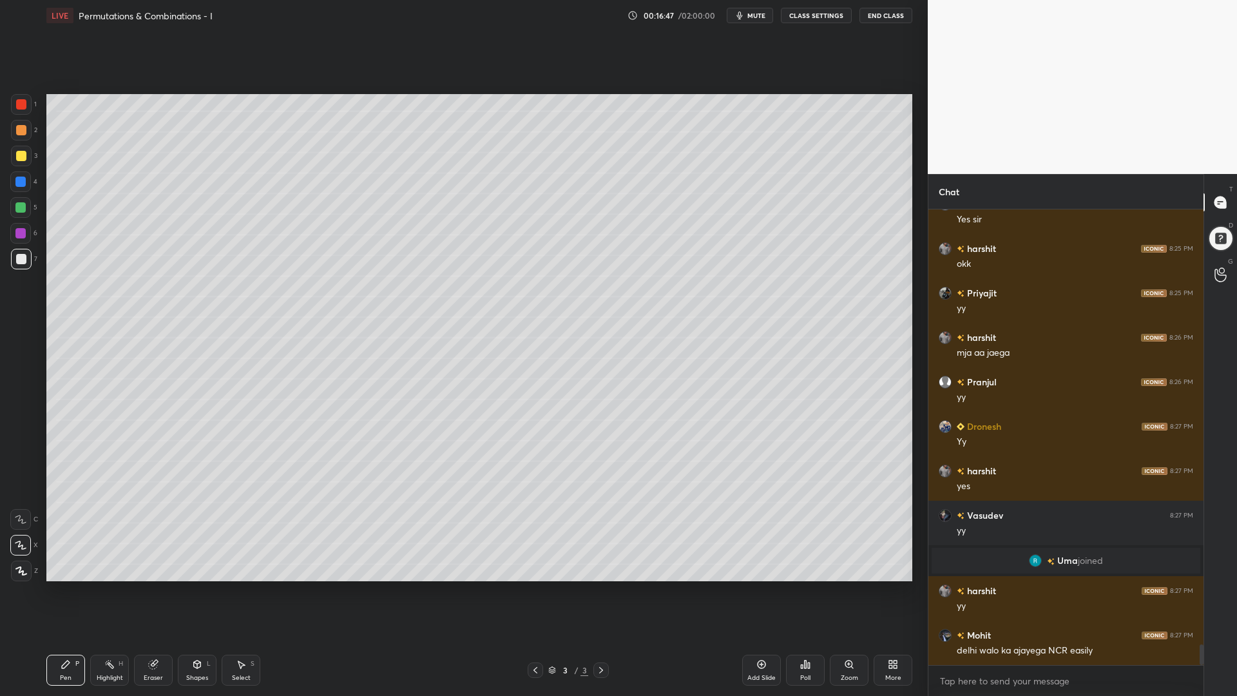
click at [193, 586] on icon at bounding box center [197, 664] width 10 height 10
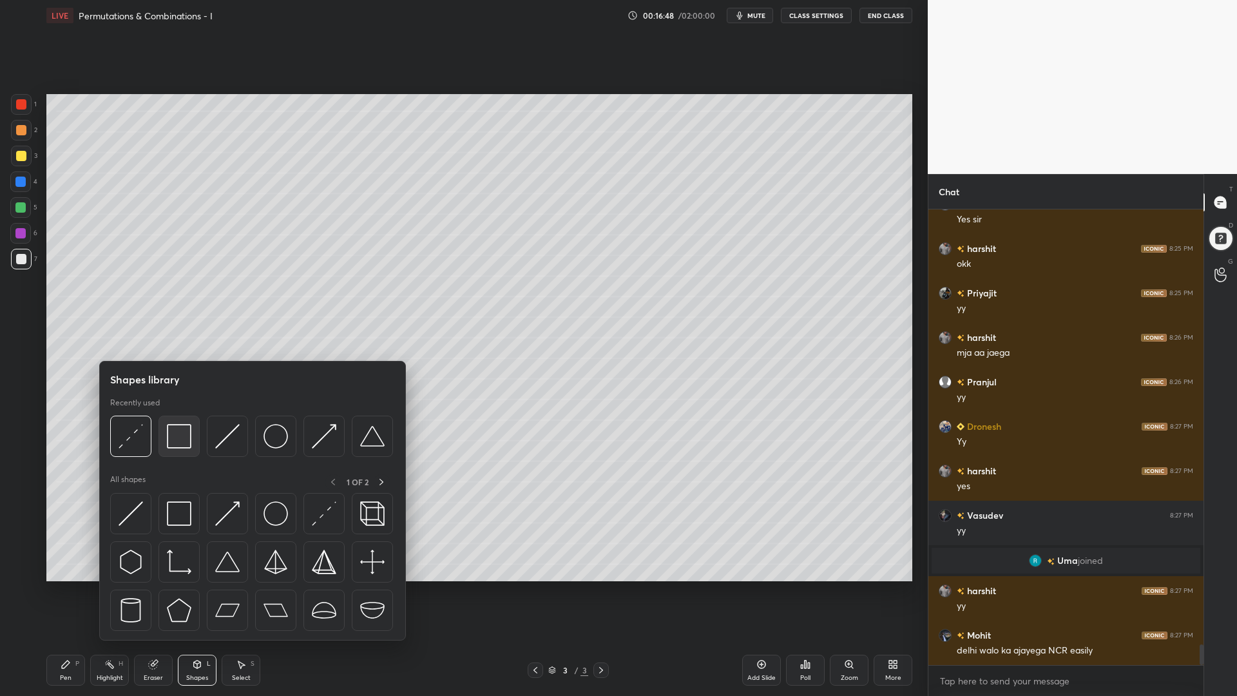
click at [175, 443] on img at bounding box center [179, 436] width 24 height 24
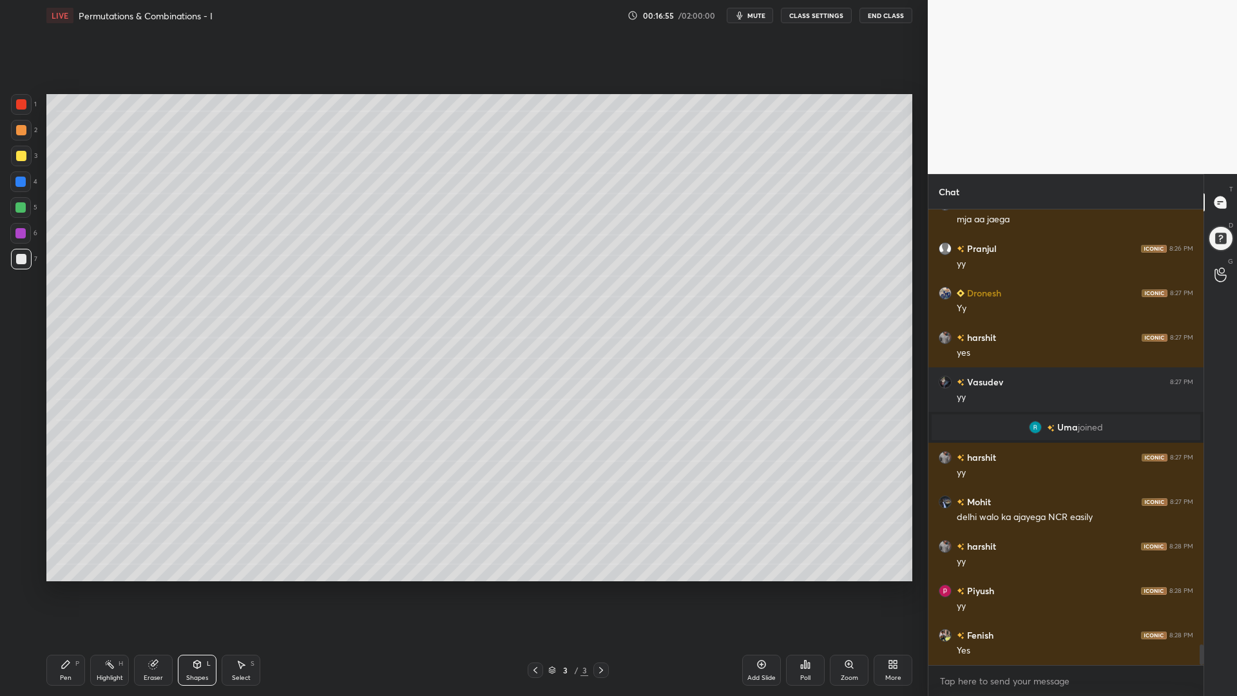
scroll to position [9752, 0]
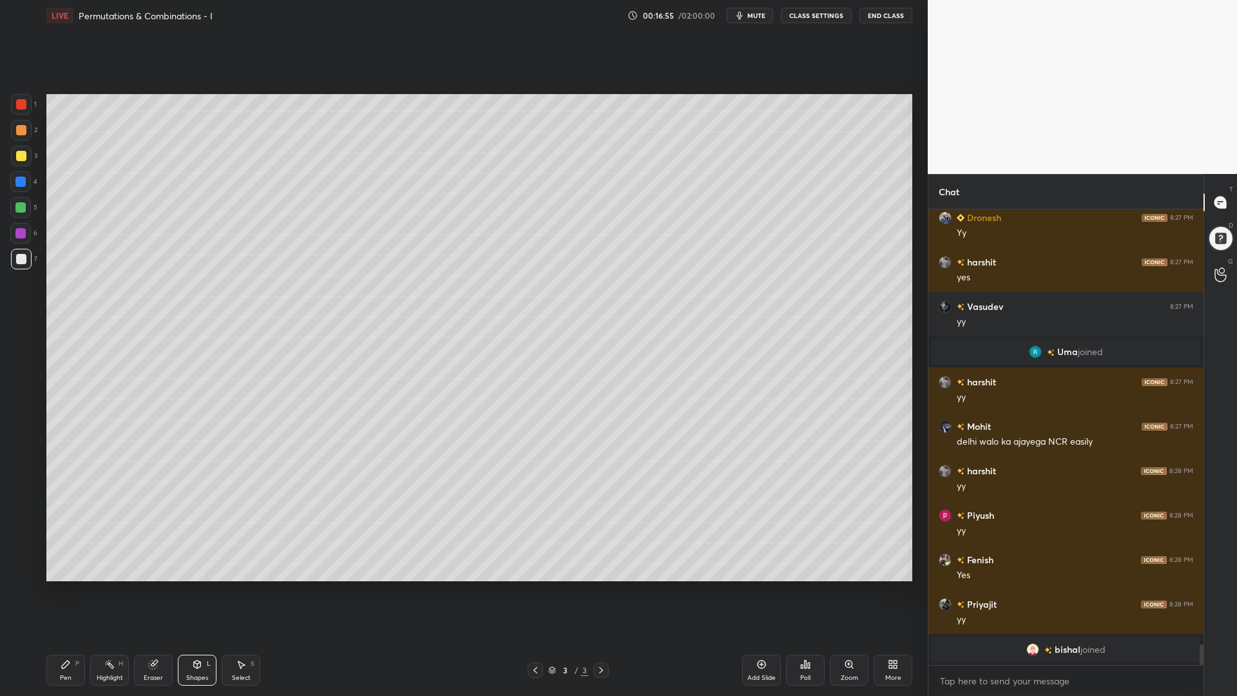
click at [195, 586] on icon at bounding box center [197, 664] width 7 height 8
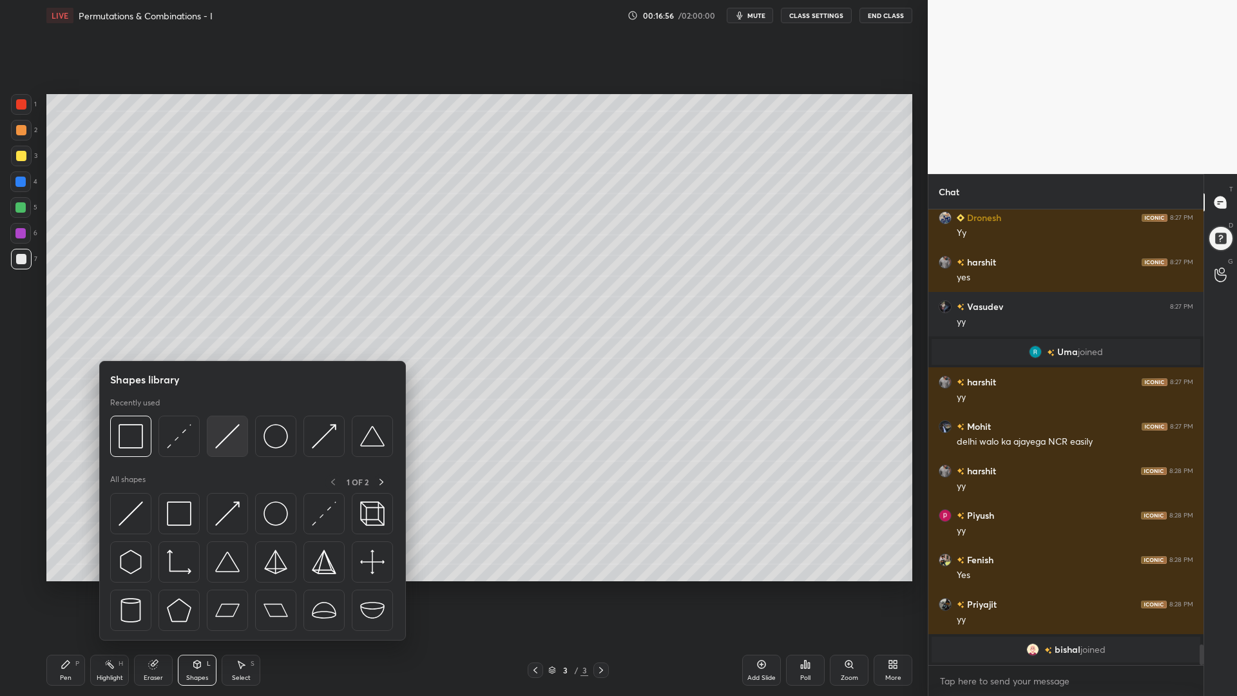
click at [233, 445] on img at bounding box center [227, 436] width 24 height 24
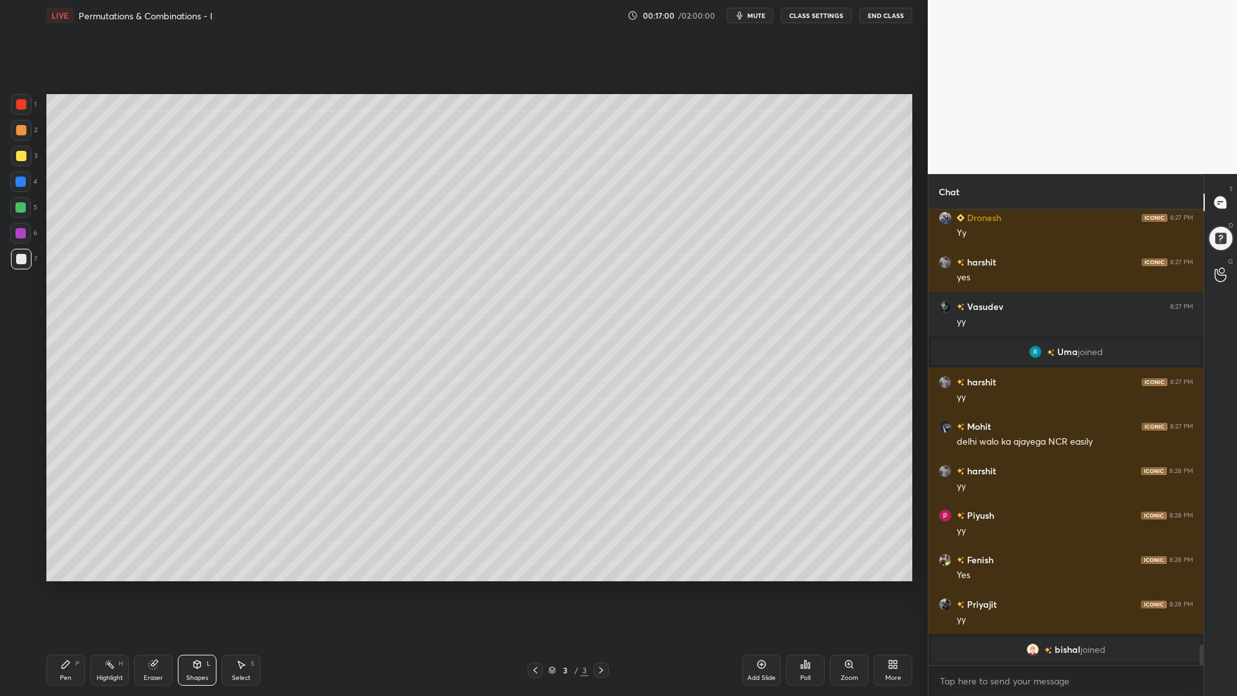
click at [53, 586] on div "Pen P" at bounding box center [65, 669] width 39 height 31
click at [19, 207] on div at bounding box center [20, 207] width 10 height 10
click at [20, 184] on div at bounding box center [20, 181] width 10 height 10
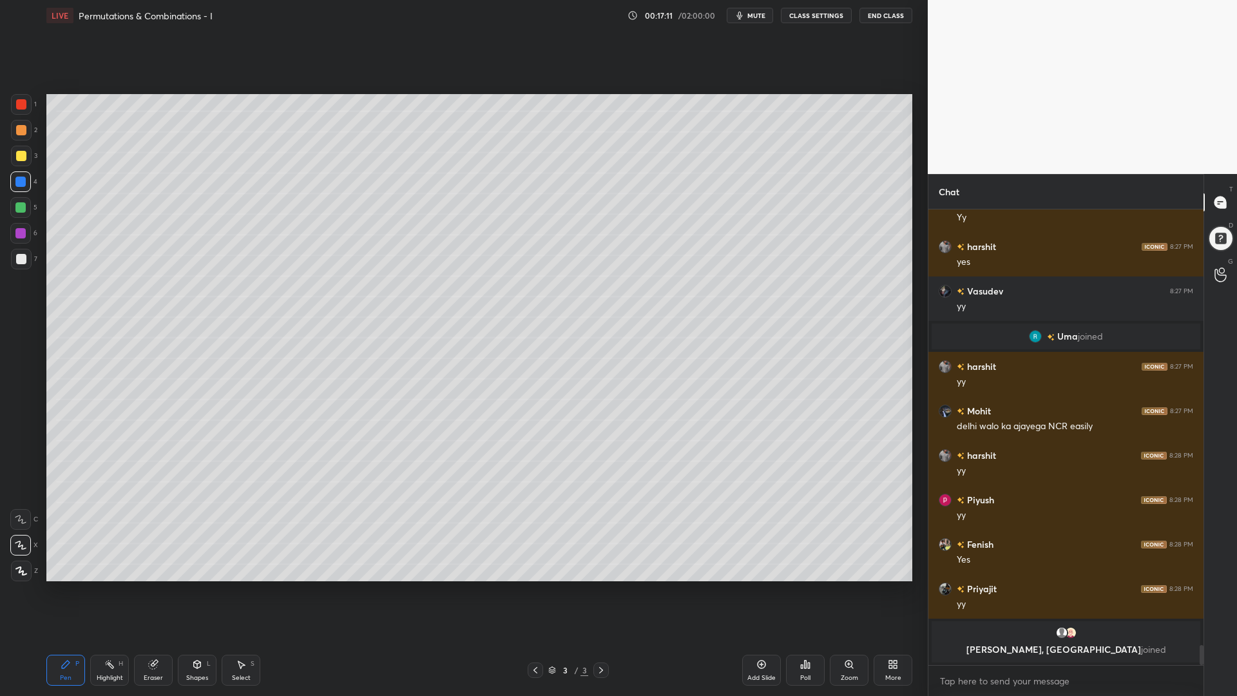
click at [19, 254] on div at bounding box center [21, 259] width 10 height 10
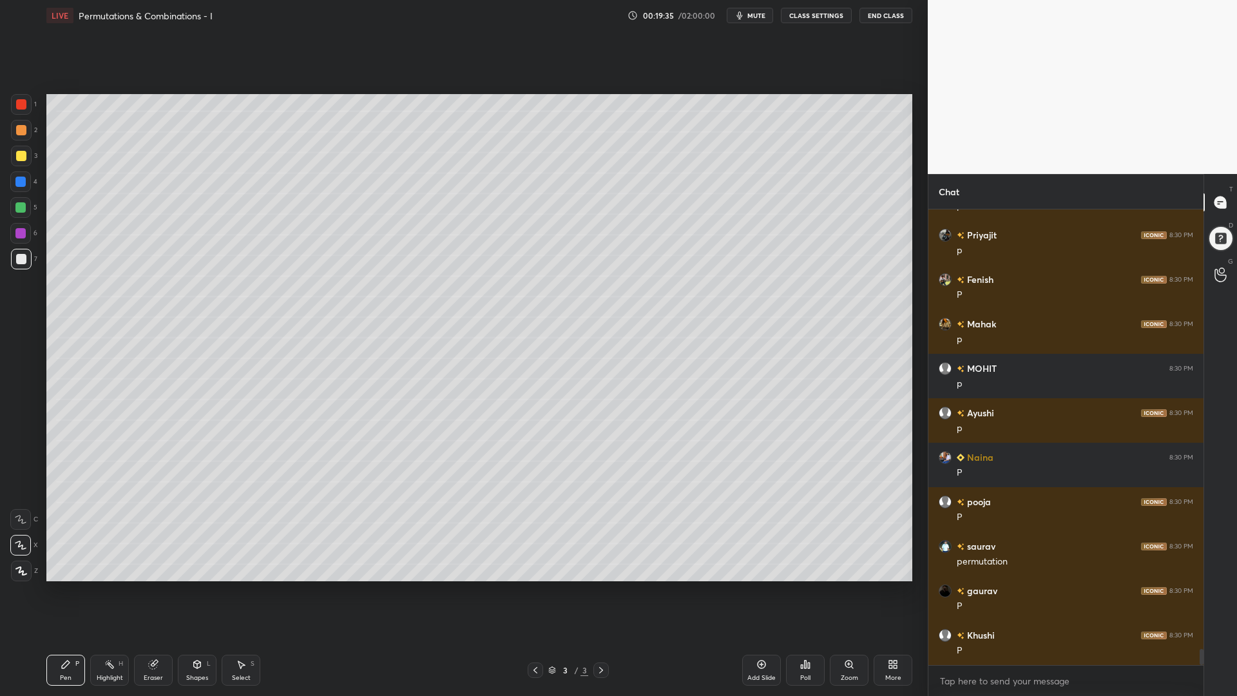
scroll to position [12615, 0]
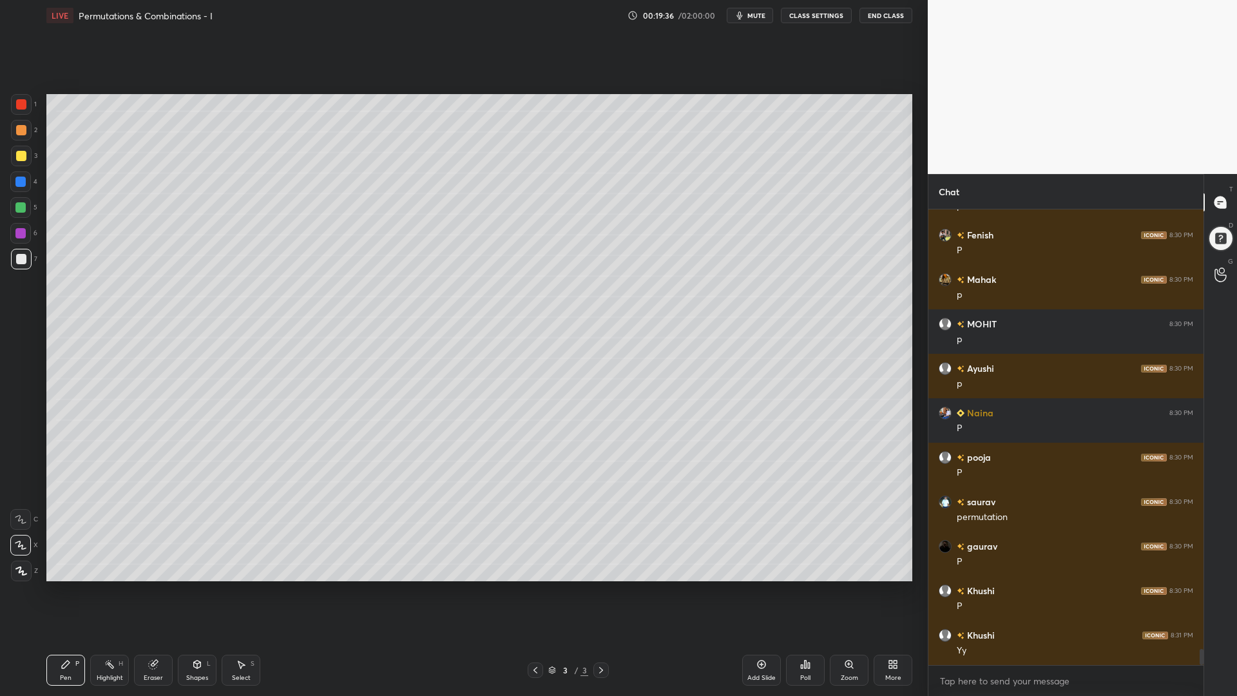
click at [155, 586] on icon at bounding box center [154, 663] width 7 height 6
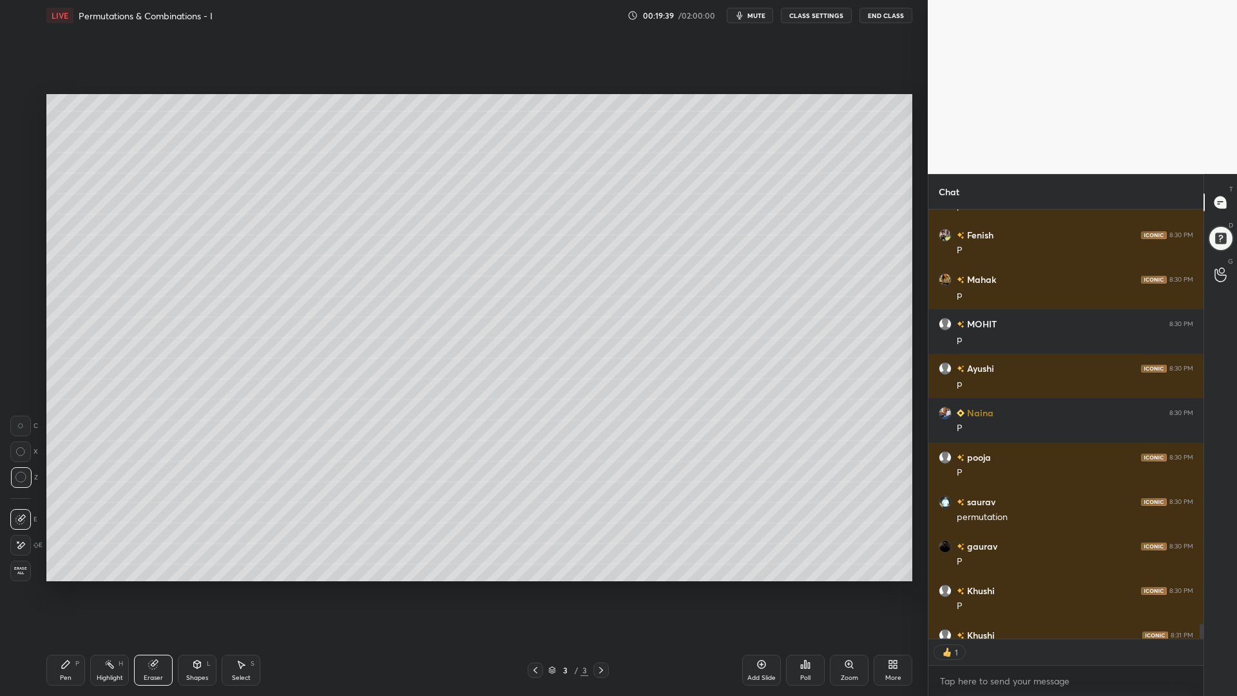
click at [190, 586] on div "Shapes L" at bounding box center [197, 669] width 39 height 31
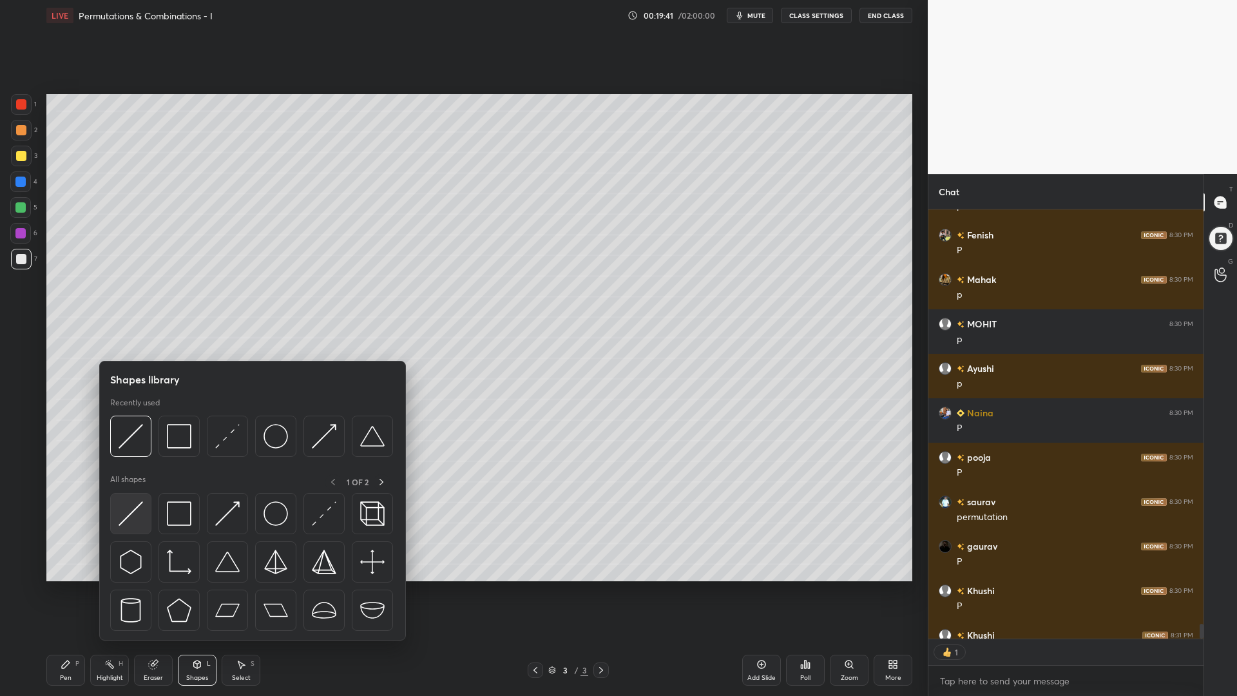
click at [123, 515] on img at bounding box center [131, 513] width 24 height 24
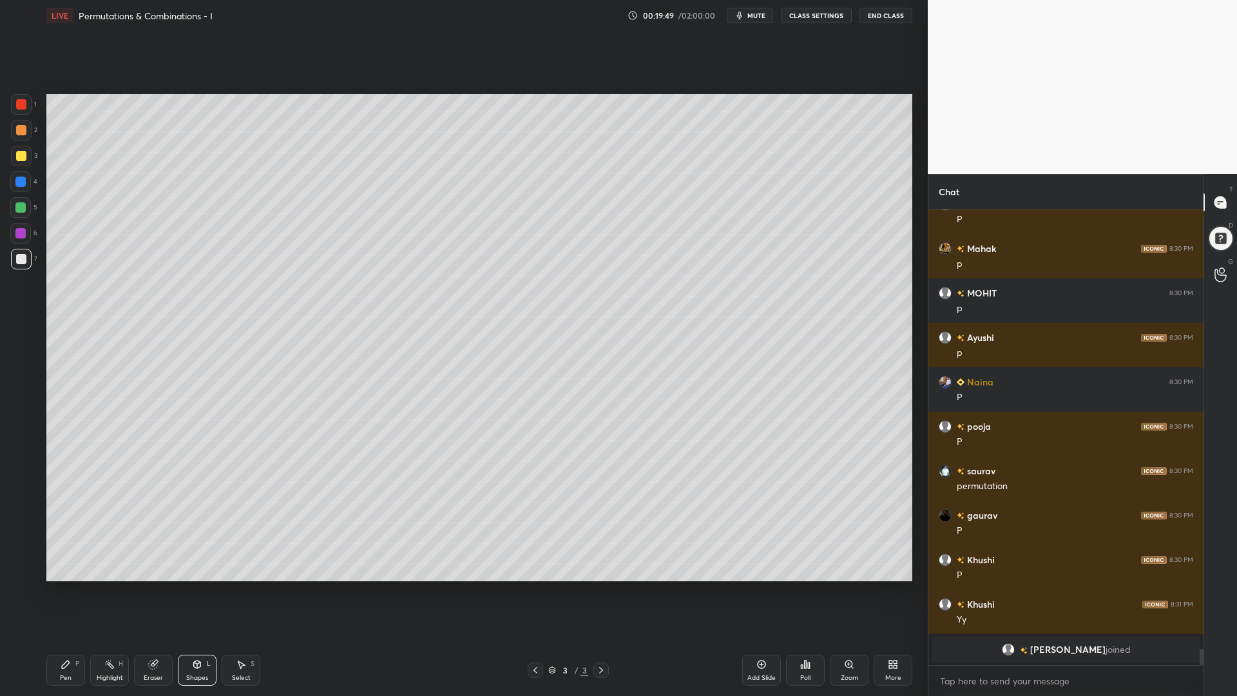
scroll to position [12646, 0]
click at [64, 586] on icon at bounding box center [66, 664] width 8 height 8
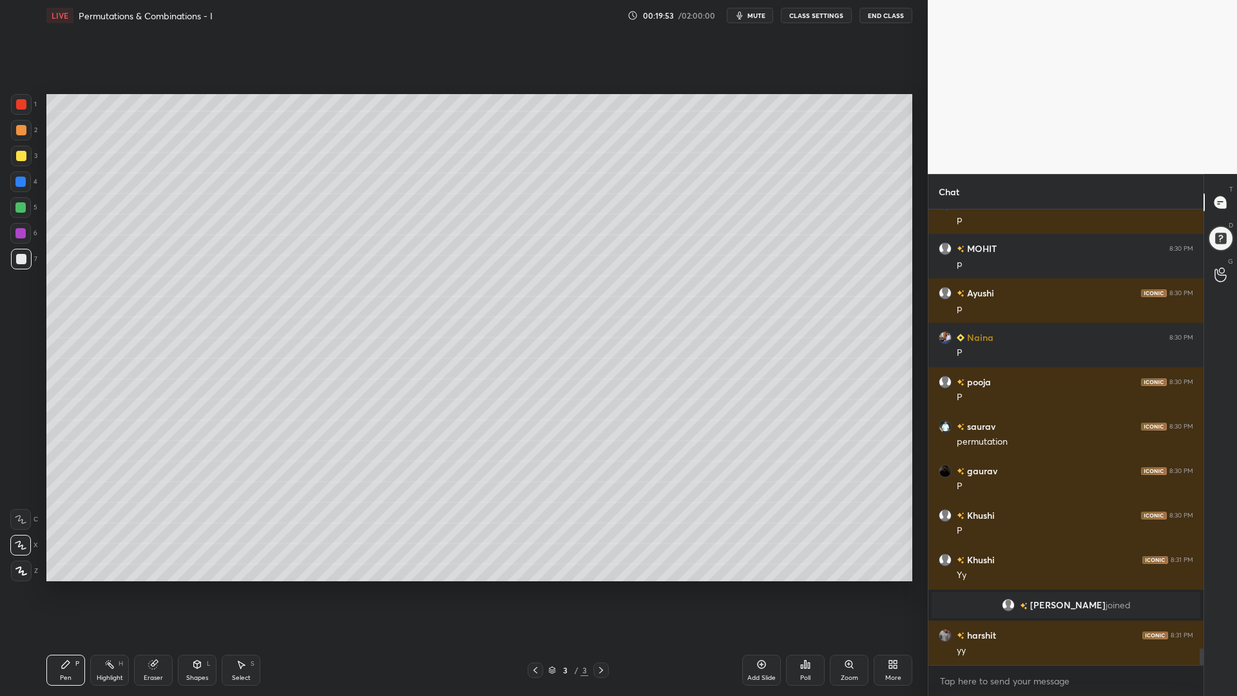
click at [19, 213] on div at bounding box center [20, 207] width 21 height 21
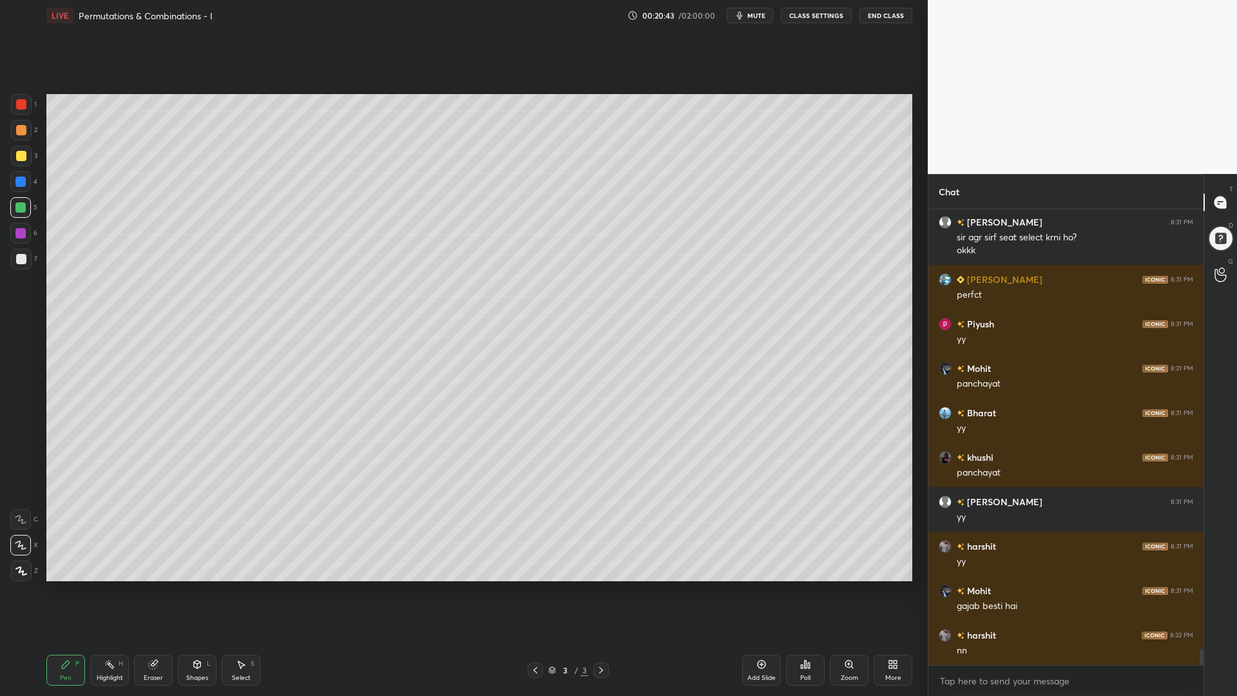
scroll to position [12347, 0]
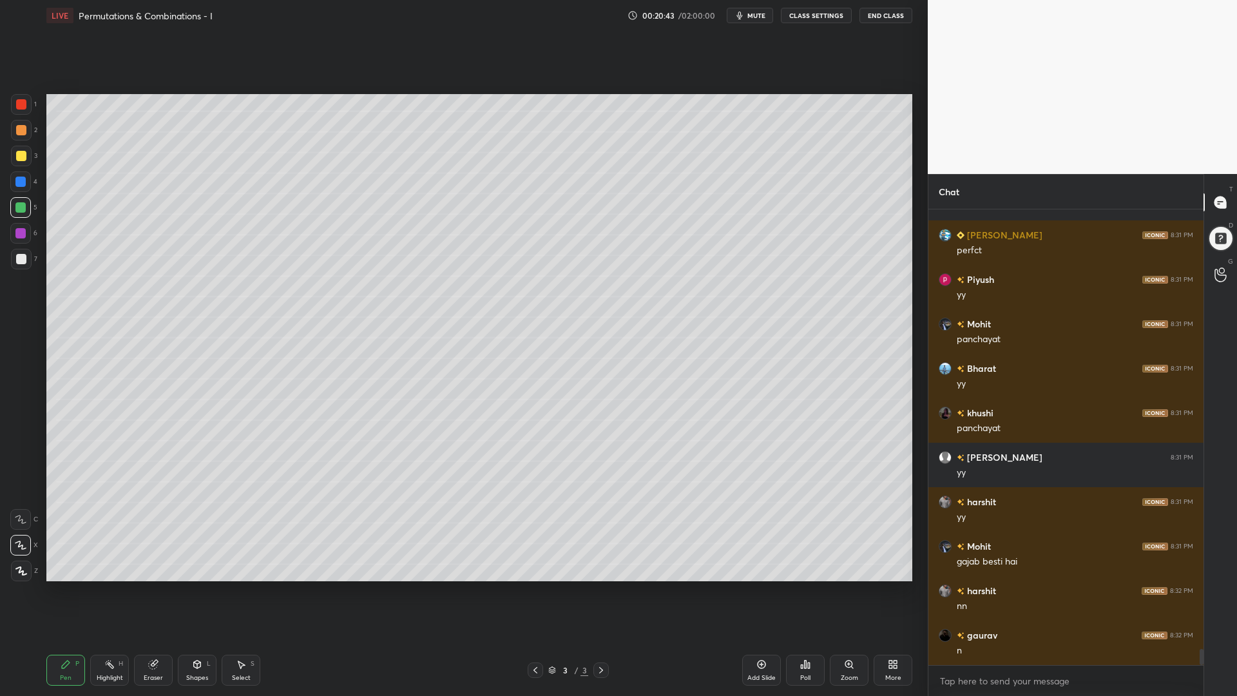
click at [202, 586] on div "Shapes L" at bounding box center [197, 669] width 39 height 31
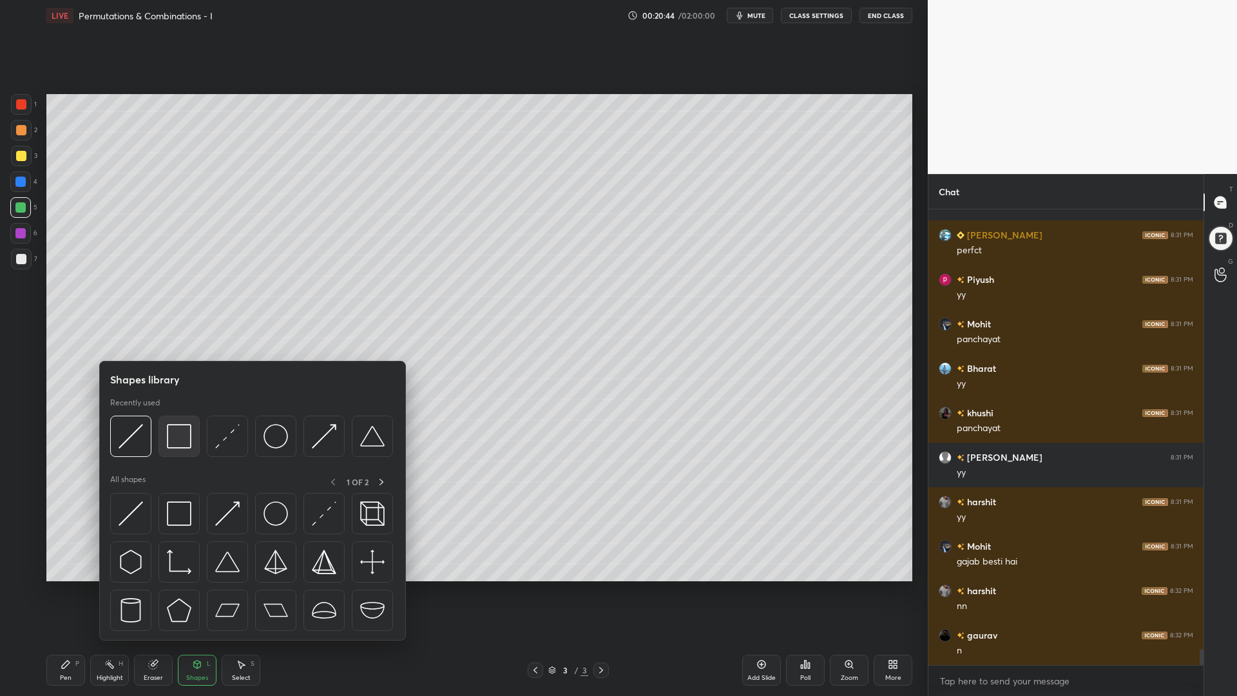
click at [176, 438] on img at bounding box center [179, 436] width 24 height 24
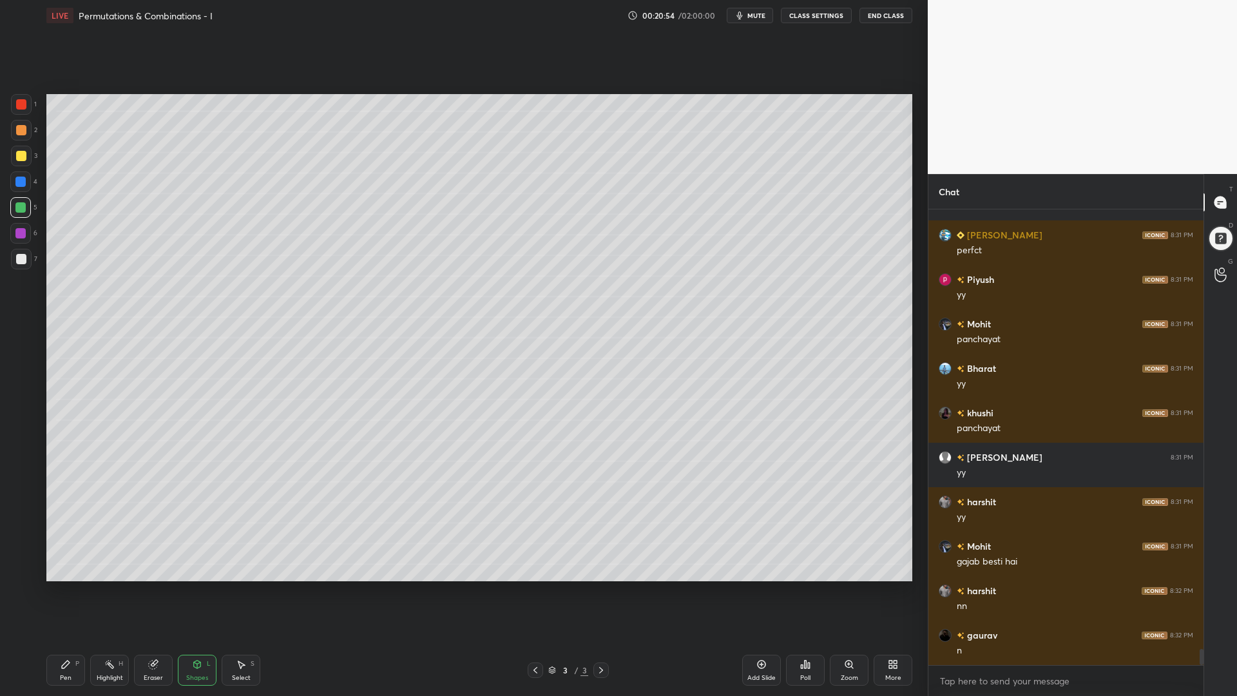
click at [58, 586] on div "Pen P" at bounding box center [65, 669] width 39 height 31
click at [15, 158] on div at bounding box center [21, 156] width 21 height 21
click at [21, 228] on div at bounding box center [20, 233] width 21 height 21
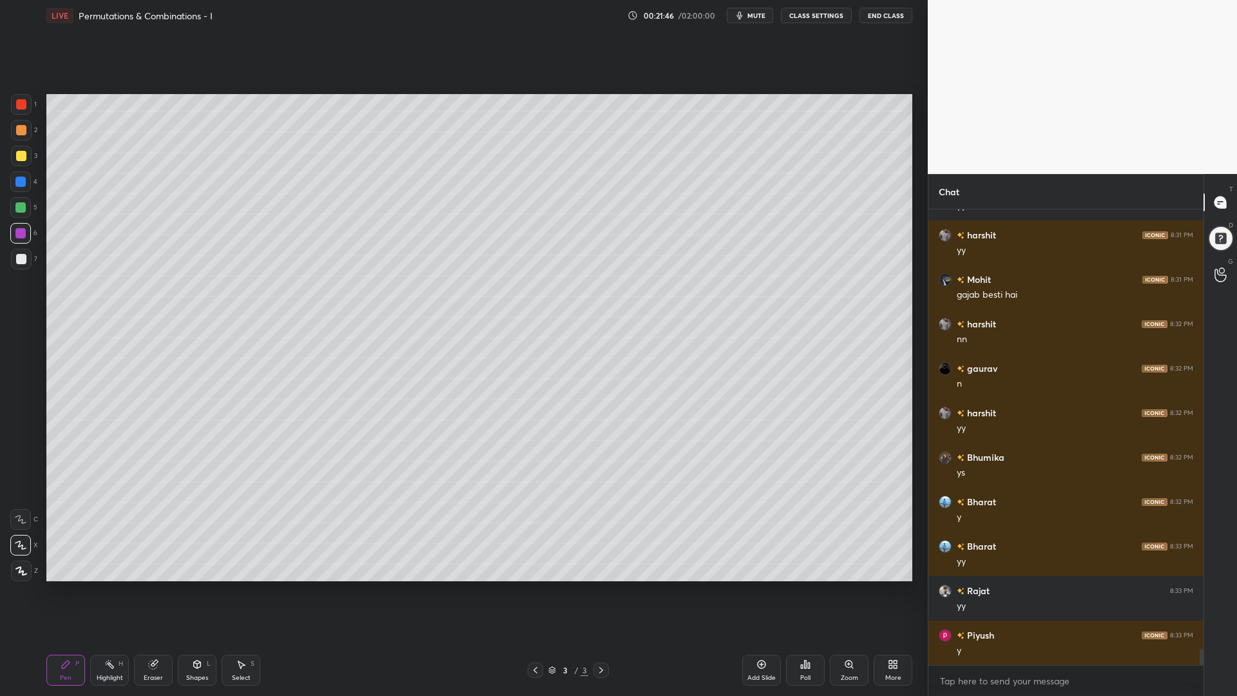
scroll to position [12658, 0]
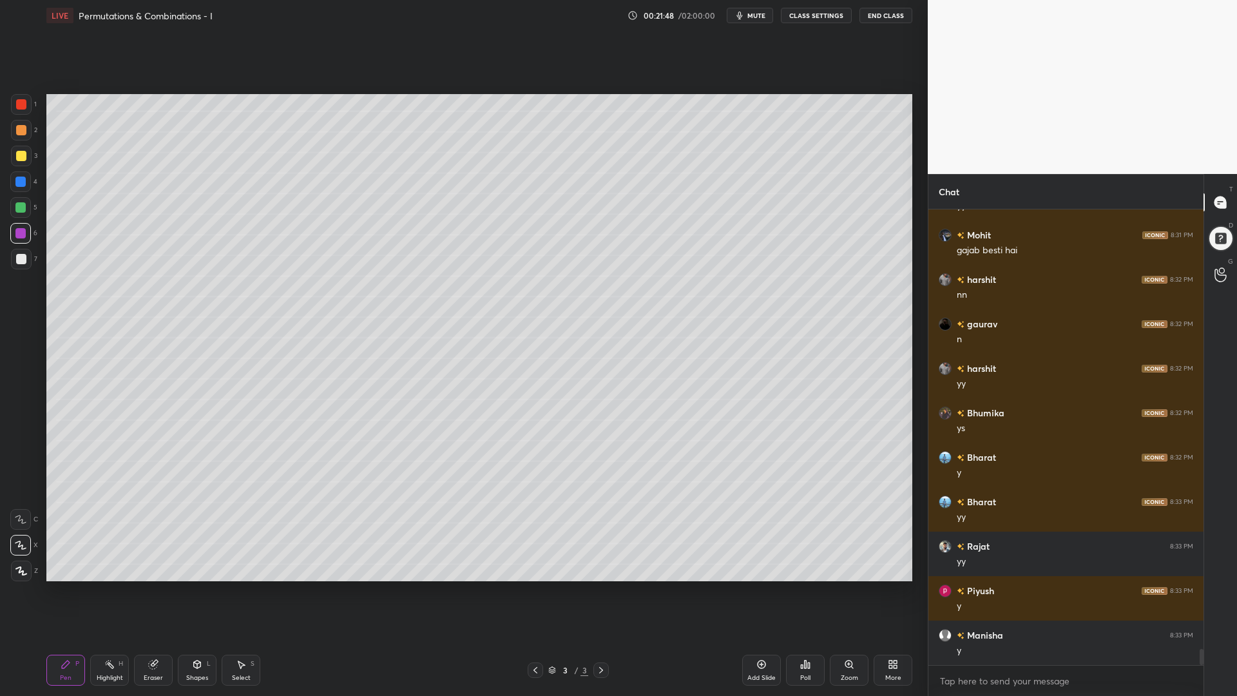
click at [23, 258] on div at bounding box center [21, 259] width 10 height 10
click at [20, 210] on div at bounding box center [20, 207] width 10 height 10
click at [19, 242] on div at bounding box center [20, 233] width 21 height 21
drag, startPoint x: 15, startPoint y: 258, endPoint x: 30, endPoint y: 272, distance: 21.0
click at [17, 258] on div at bounding box center [21, 259] width 21 height 21
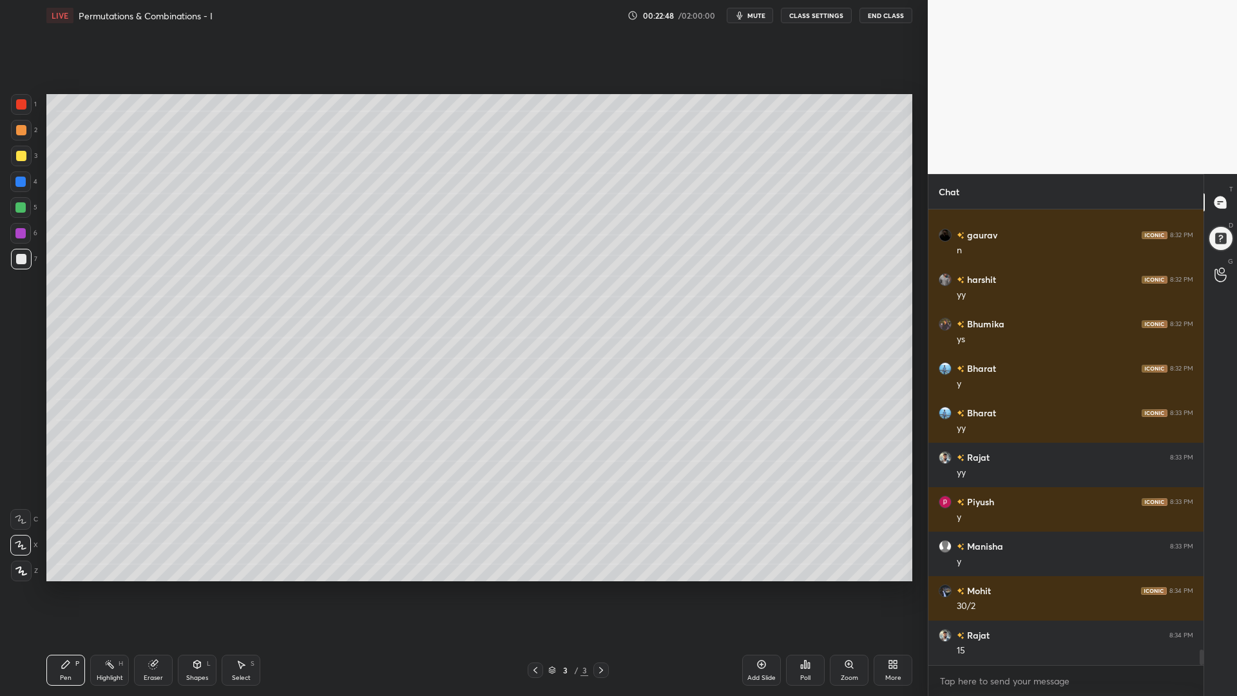
scroll to position [12791, 0]
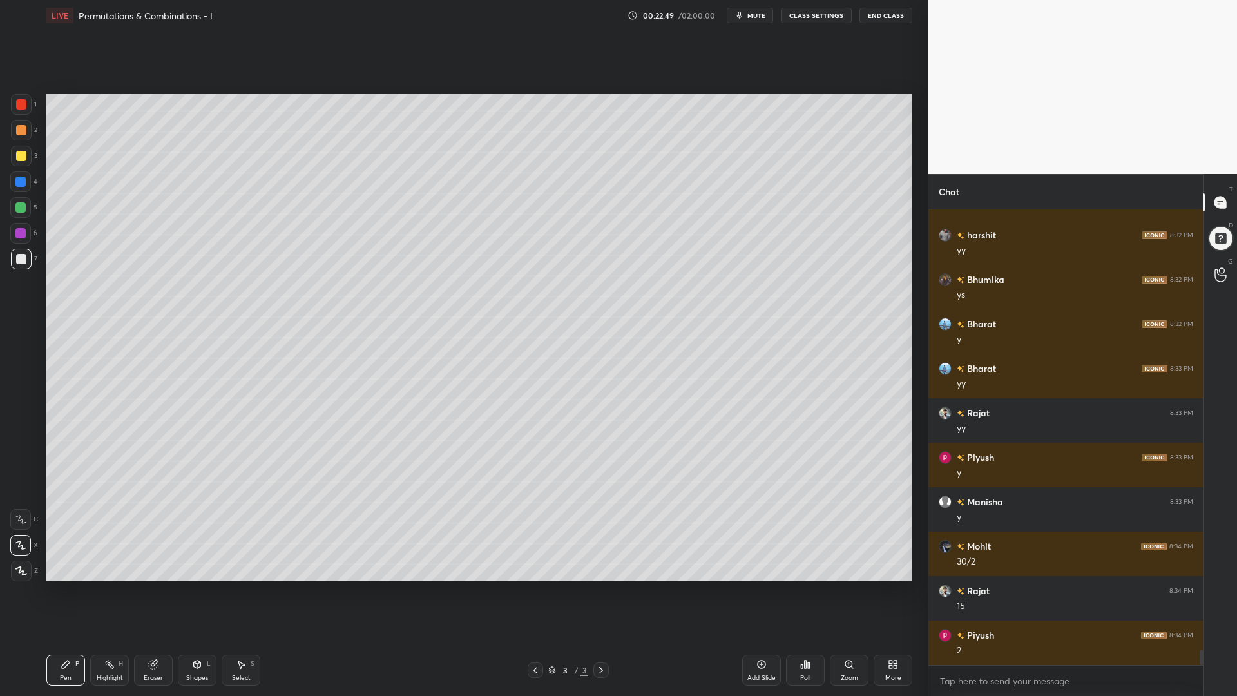
drag, startPoint x: 17, startPoint y: 231, endPoint x: 25, endPoint y: 179, distance: 52.7
click at [17, 231] on div at bounding box center [20, 233] width 10 height 10
click at [19, 157] on div at bounding box center [21, 156] width 10 height 10
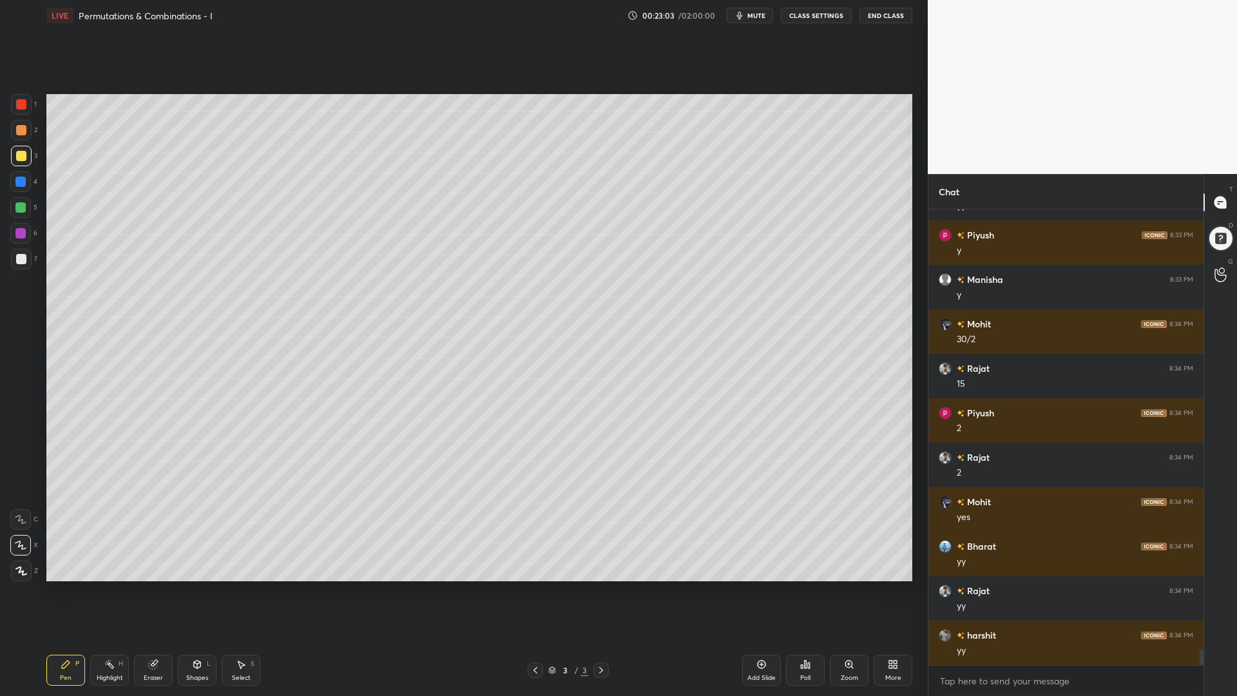
scroll to position [13058, 0]
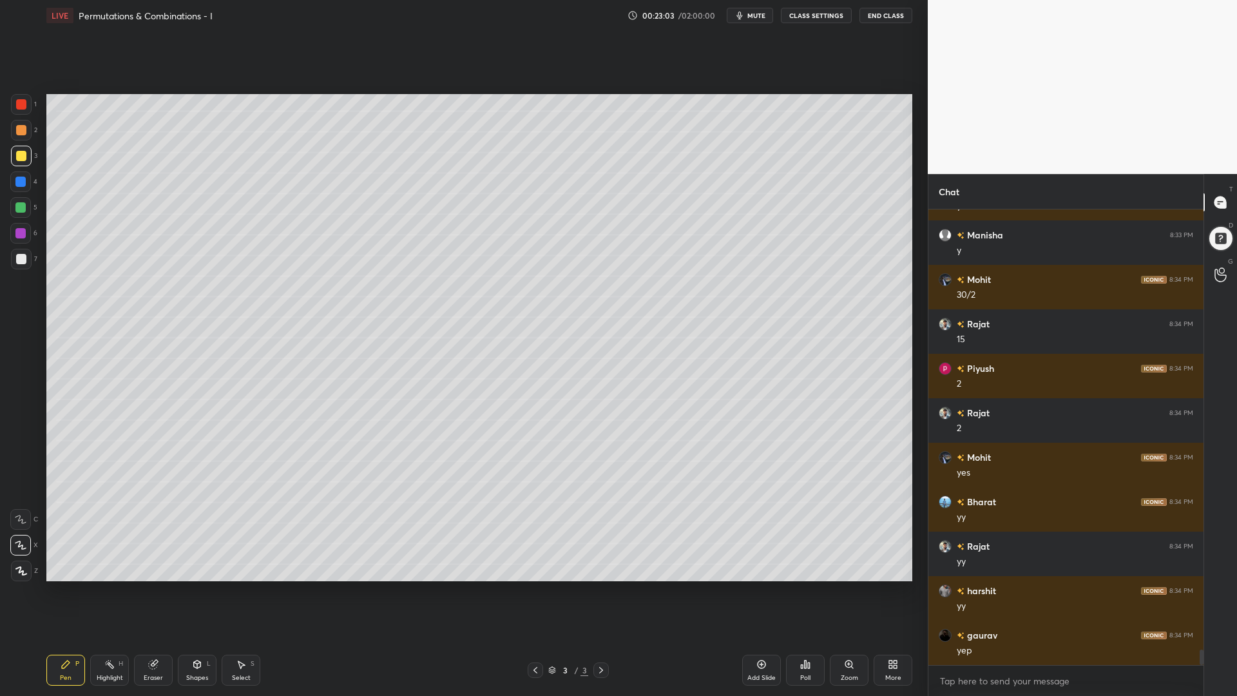
click at [115, 586] on div "Highlight H" at bounding box center [109, 669] width 39 height 31
click at [63, 586] on div "Pen P" at bounding box center [65, 669] width 39 height 31
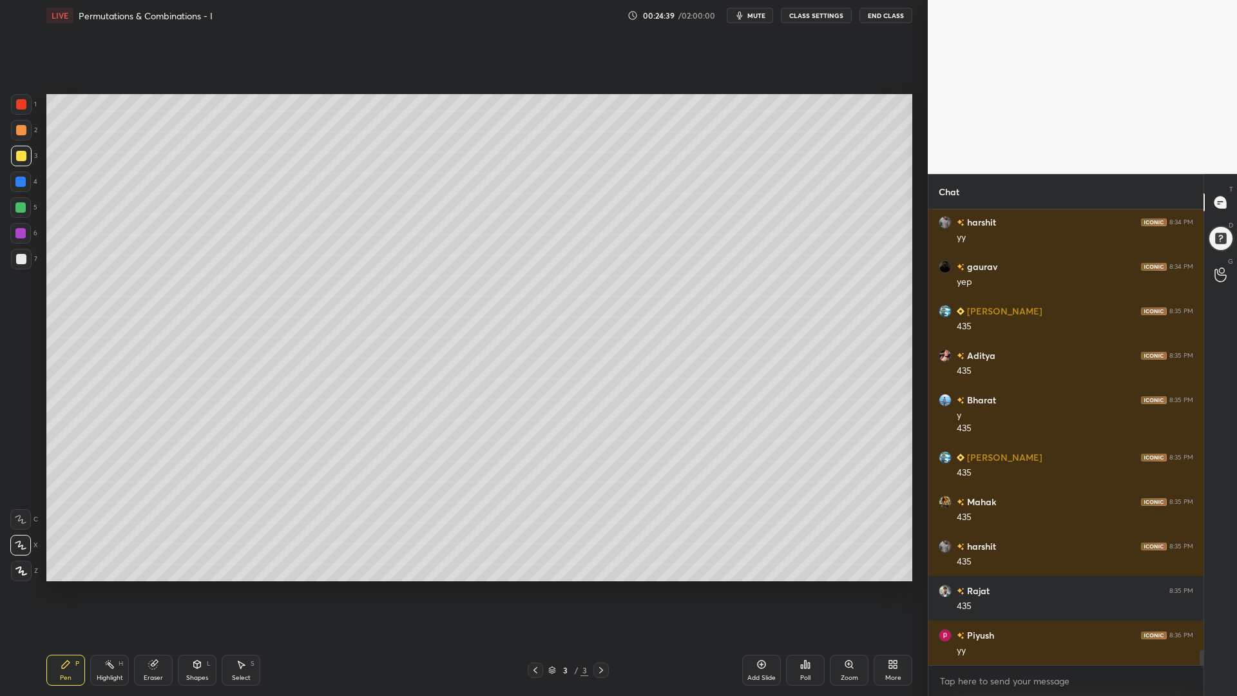
scroll to position [13471, 0]
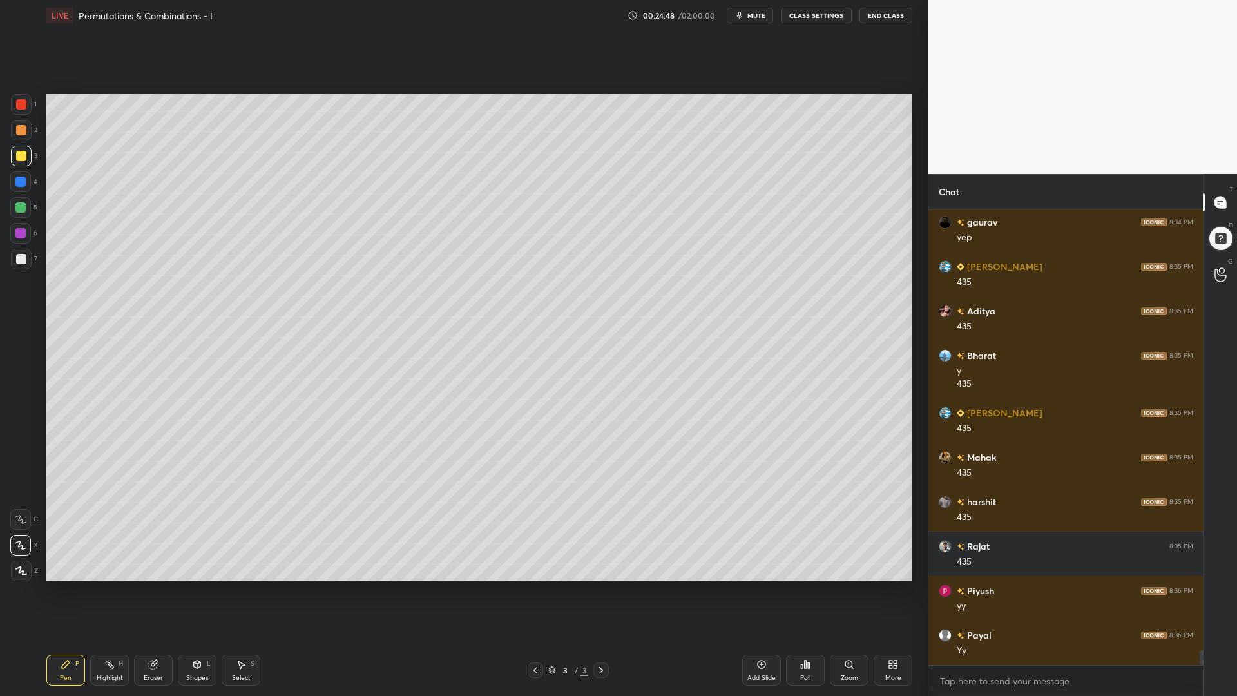
click at [754, 586] on div "Add Slide" at bounding box center [761, 669] width 39 height 31
drag, startPoint x: 22, startPoint y: 106, endPoint x: 34, endPoint y: 114, distance: 14.5
click at [21, 106] on div at bounding box center [21, 104] width 10 height 10
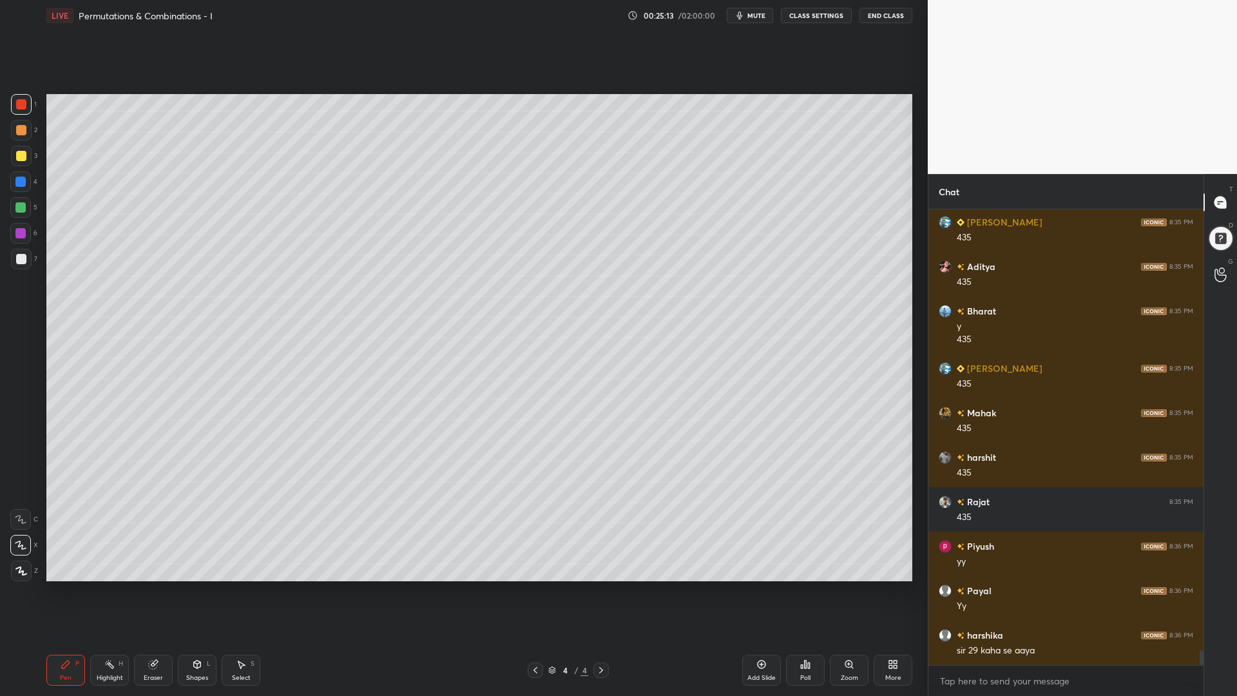
scroll to position [13560, 0]
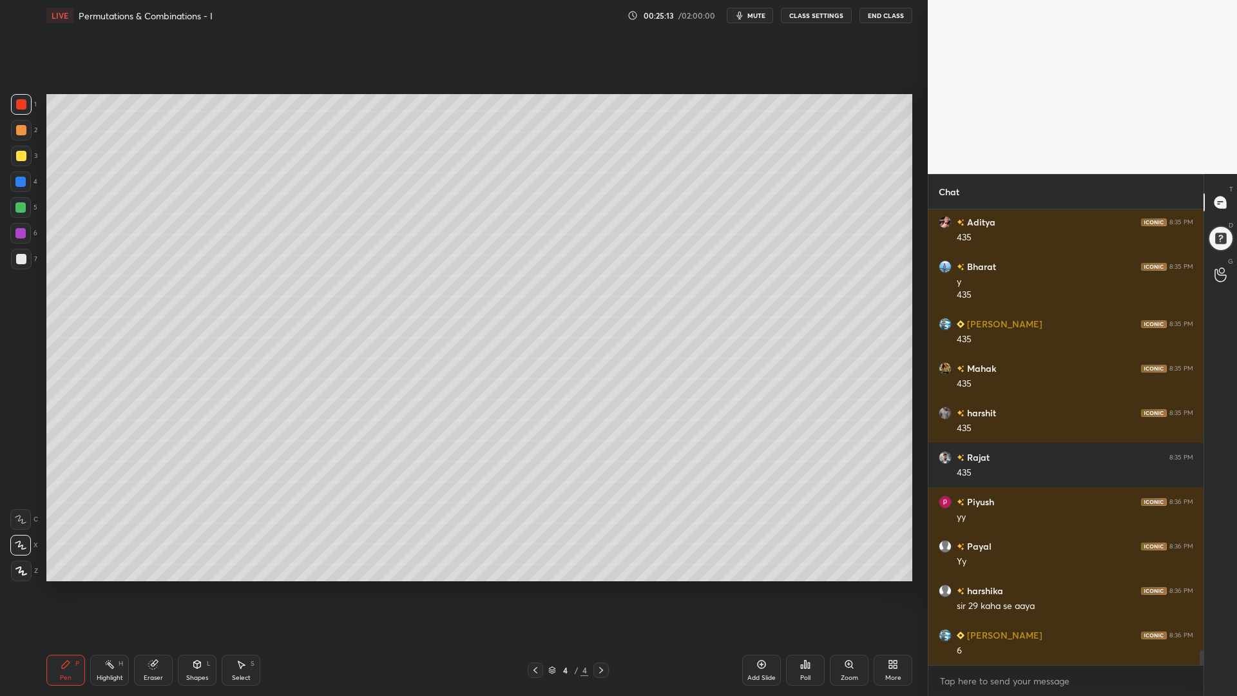
click at [149, 586] on icon at bounding box center [153, 664] width 8 height 8
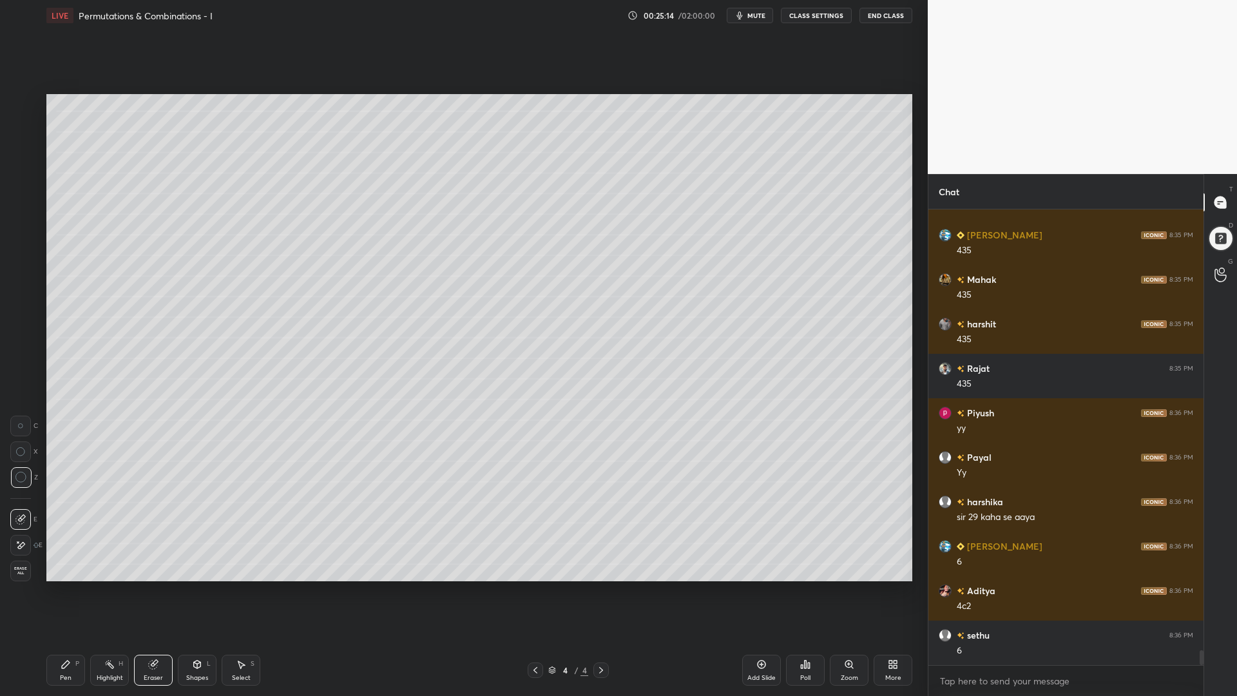
click at [24, 564] on div "Erase all" at bounding box center [20, 570] width 21 height 21
click at [533, 586] on icon at bounding box center [535, 670] width 10 height 10
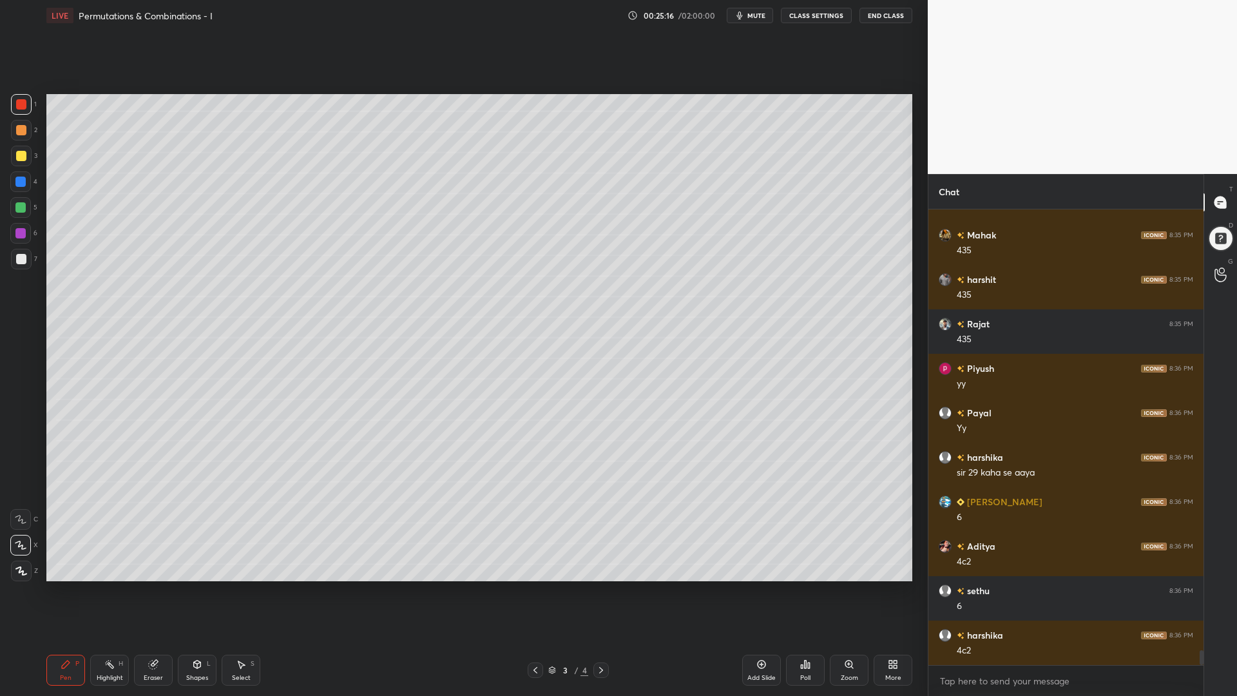
scroll to position [13826, 0]
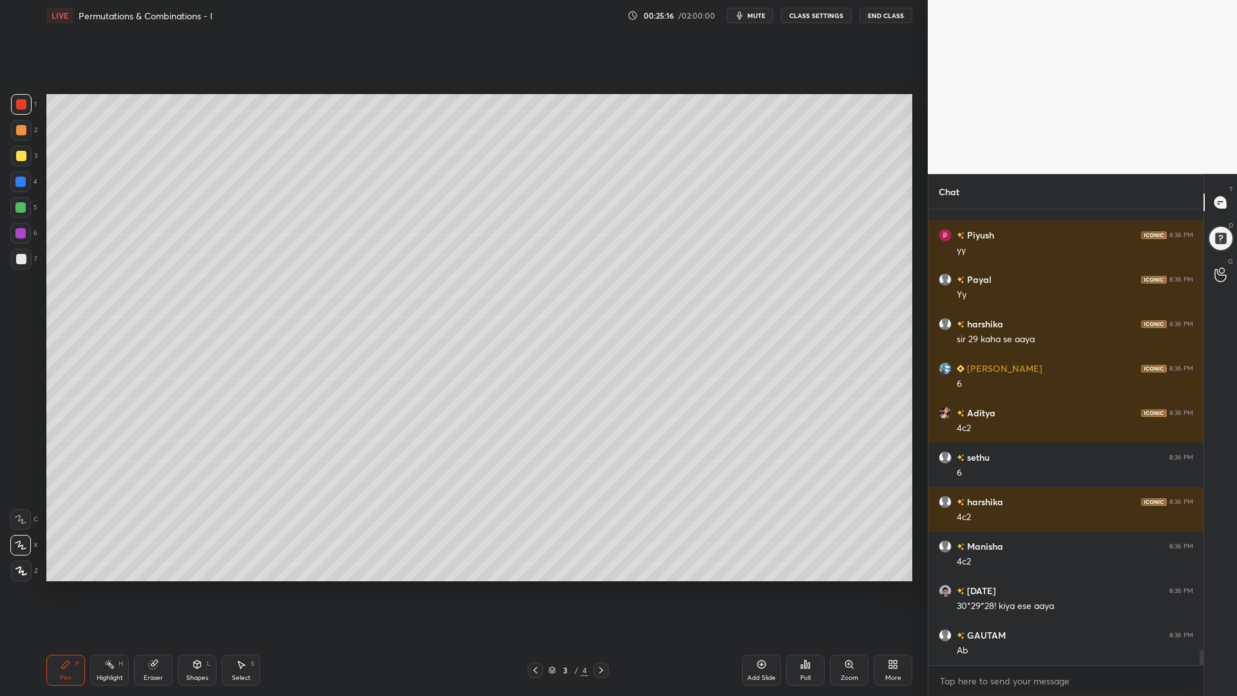
click at [605, 586] on icon at bounding box center [601, 670] width 10 height 10
click at [535, 586] on icon at bounding box center [535, 670] width 10 height 10
click at [531, 586] on icon at bounding box center [535, 670] width 10 height 10
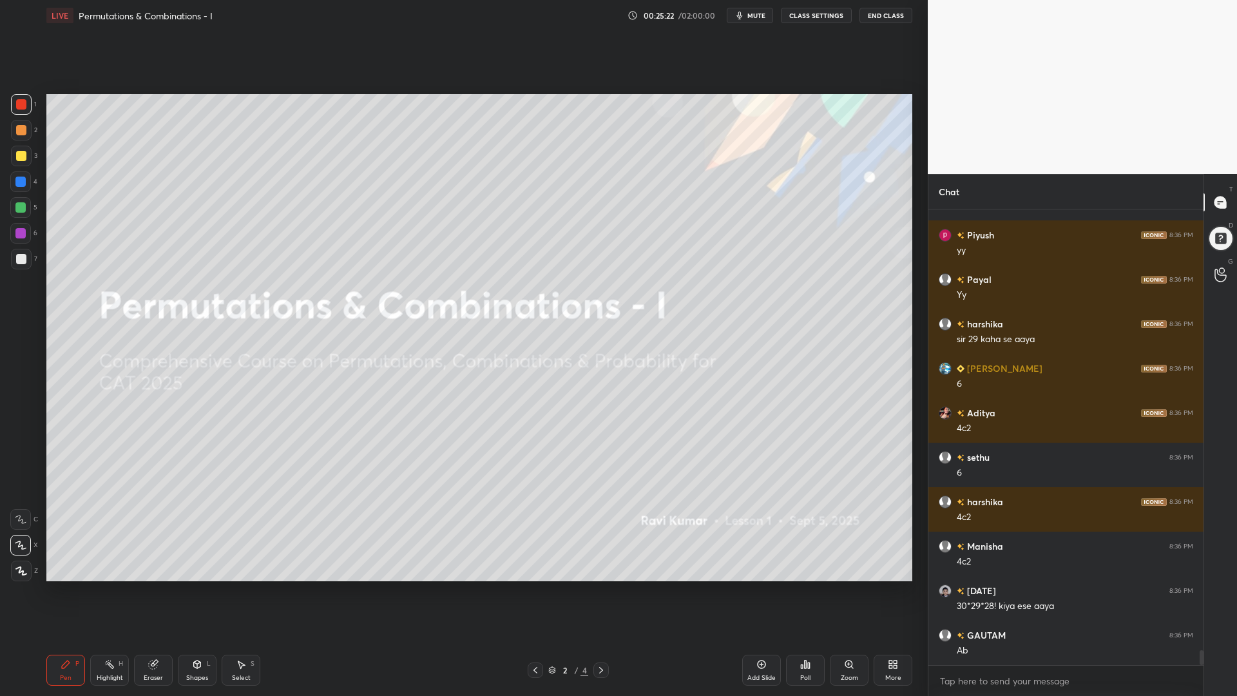
click at [601, 586] on icon at bounding box center [601, 670] width 10 height 10
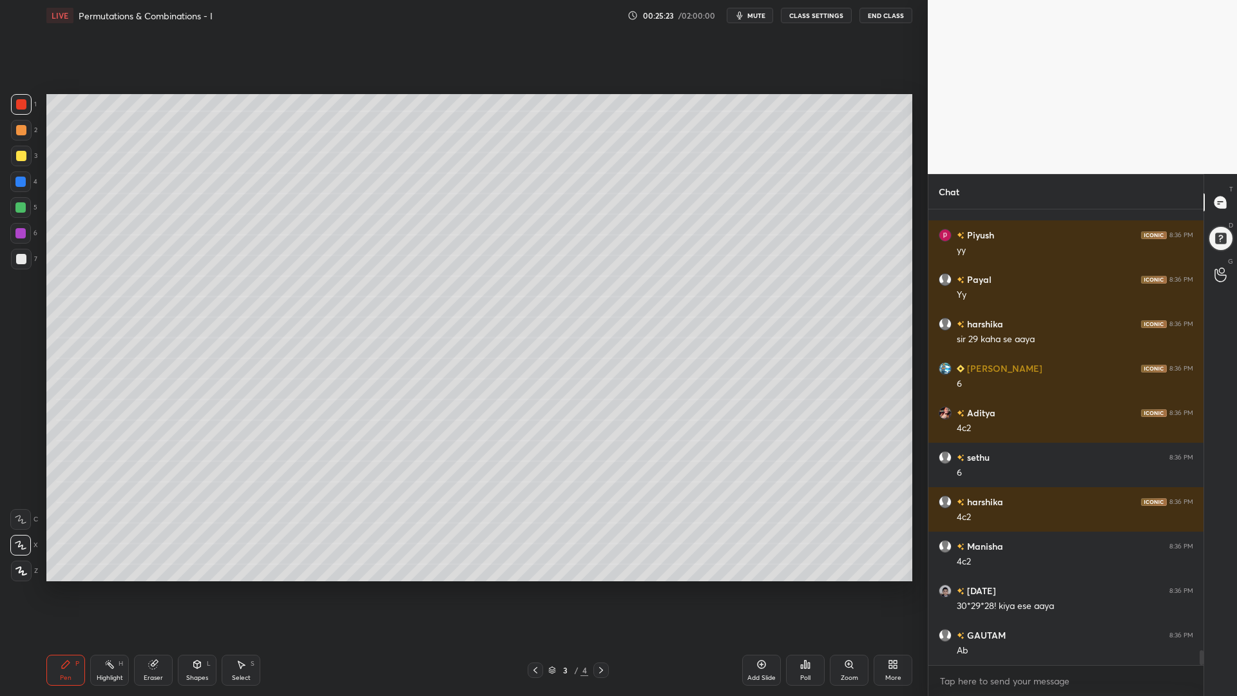
click at [530, 586] on div at bounding box center [535, 669] width 15 height 15
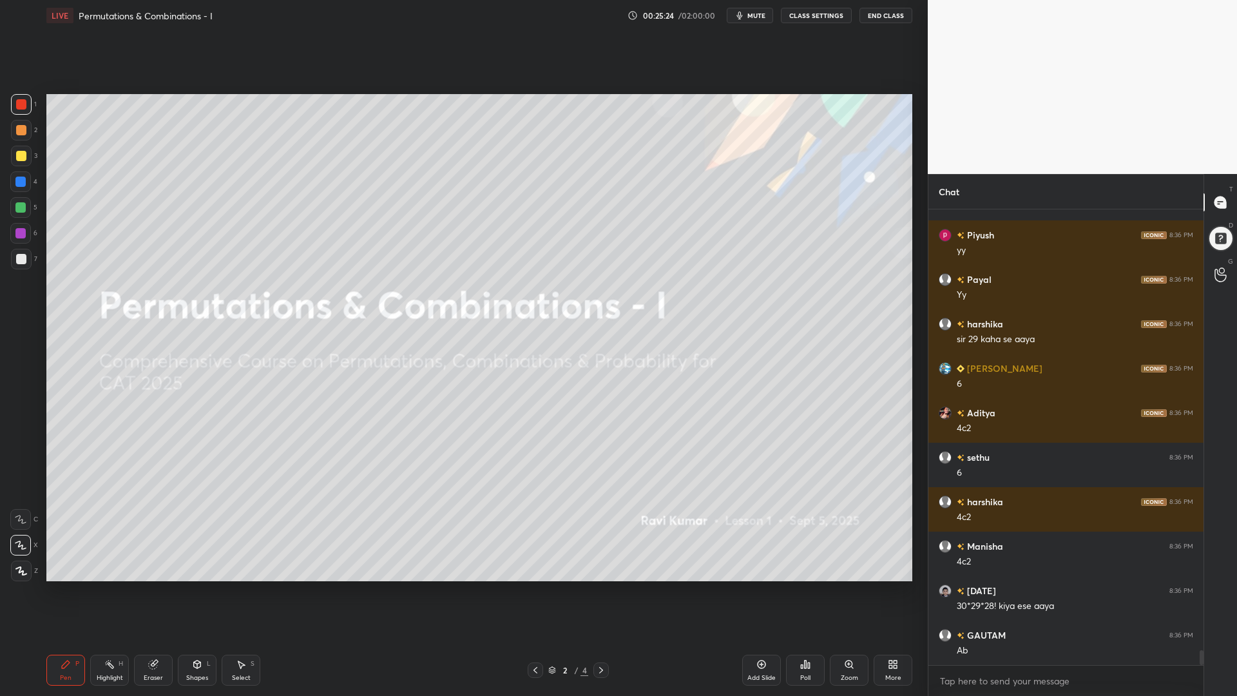
click at [759, 586] on icon at bounding box center [761, 664] width 8 height 8
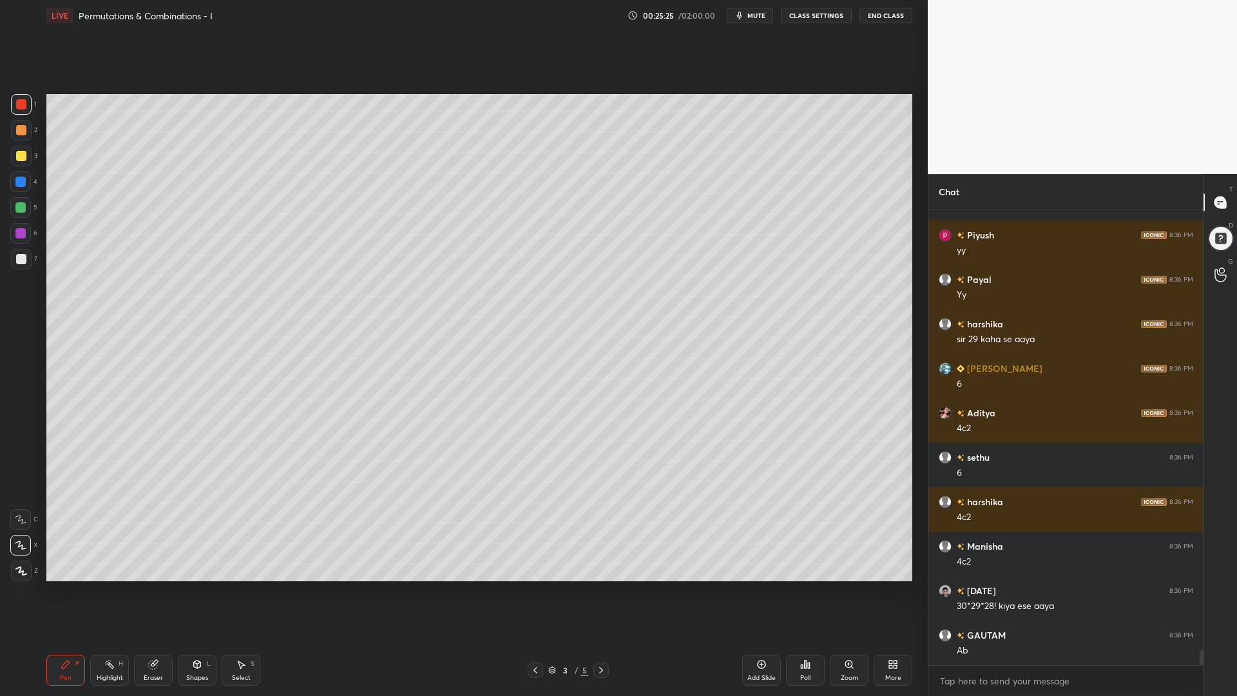
click at [21, 204] on div at bounding box center [20, 207] width 10 height 10
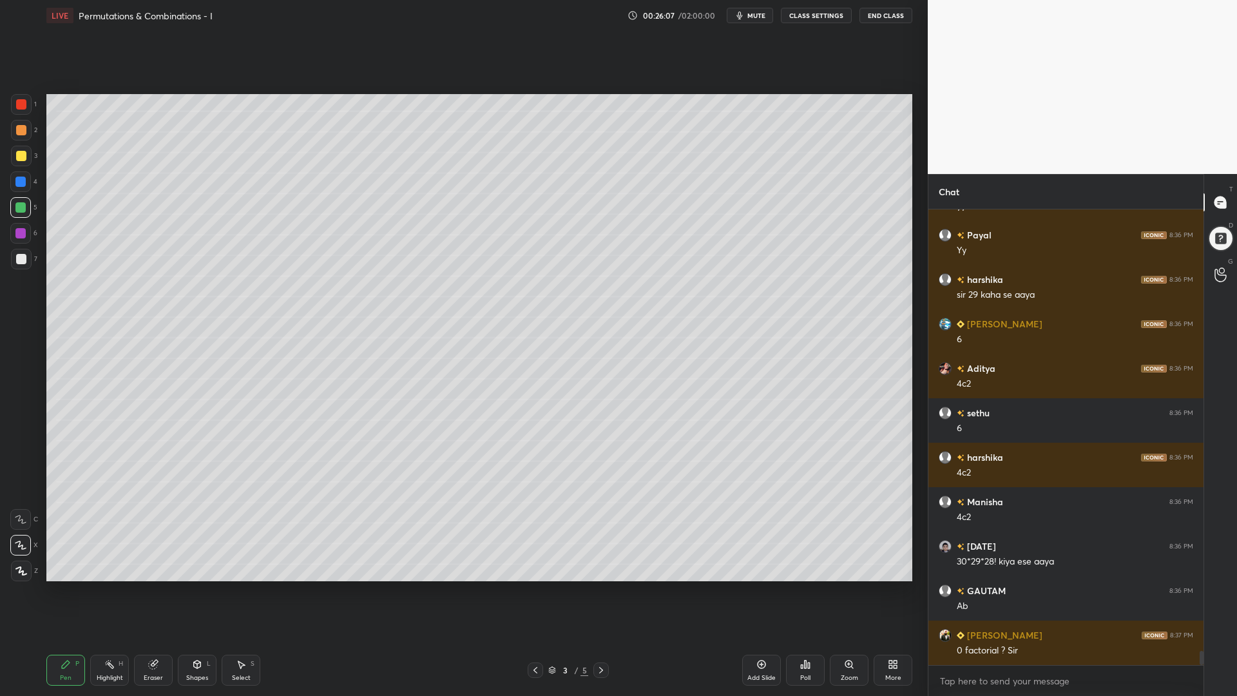
scroll to position [13915, 0]
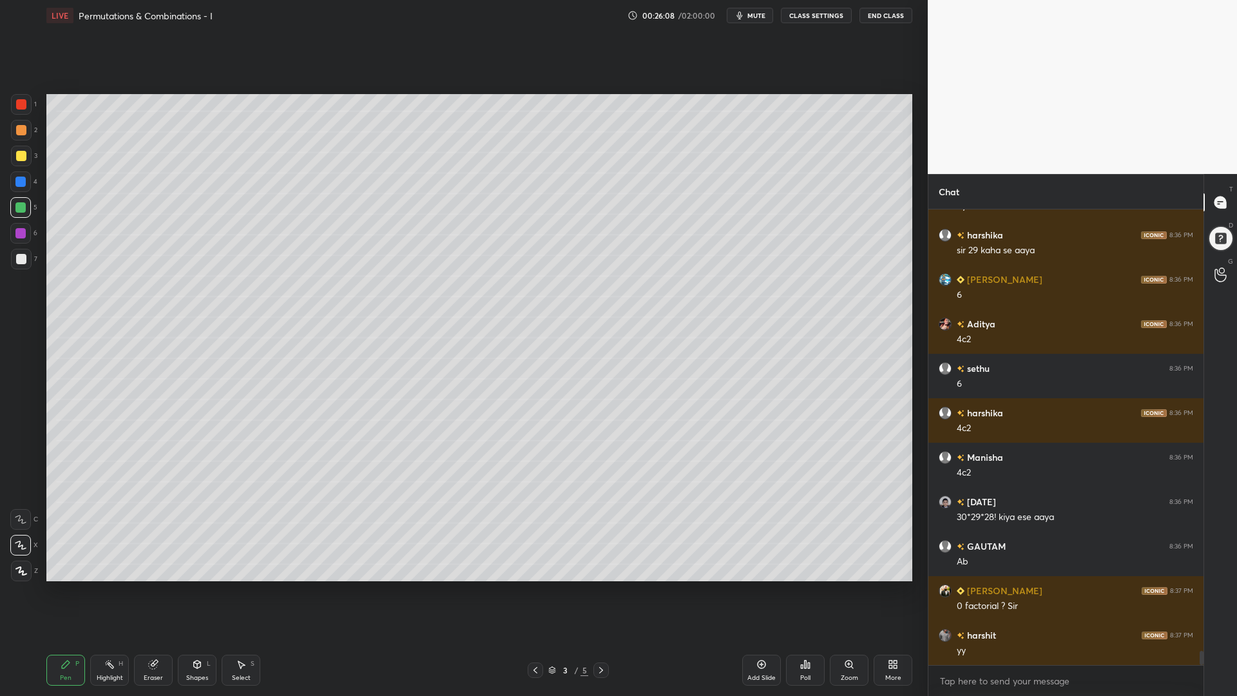
drag, startPoint x: 20, startPoint y: 106, endPoint x: 44, endPoint y: 110, distance: 24.8
click at [21, 108] on div at bounding box center [21, 104] width 10 height 10
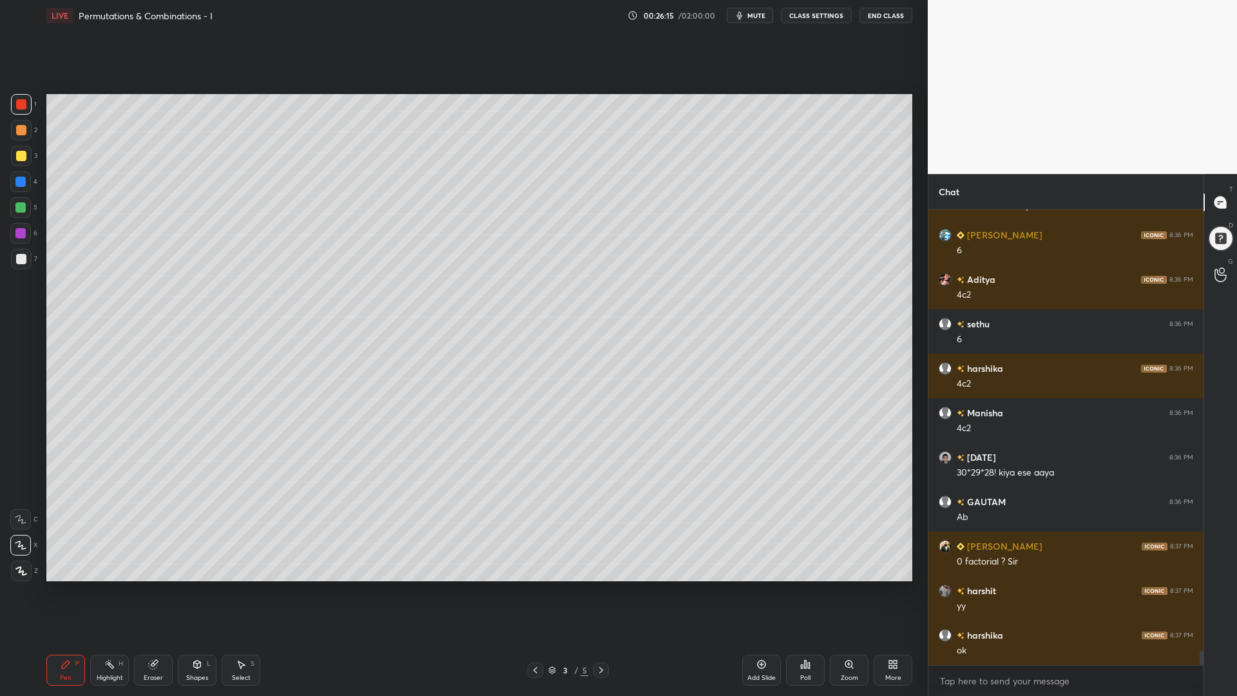
click at [19, 128] on div at bounding box center [21, 130] width 10 height 10
click at [193, 586] on icon at bounding box center [197, 664] width 10 height 10
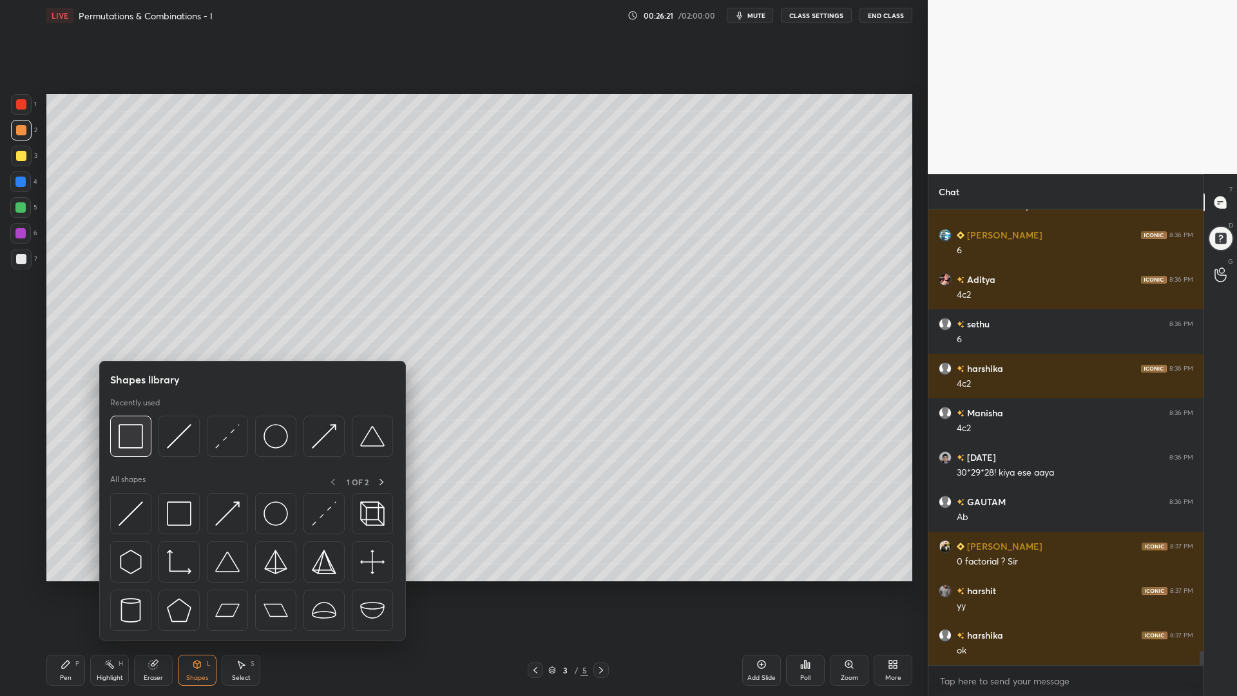
click at [133, 432] on img at bounding box center [131, 436] width 24 height 24
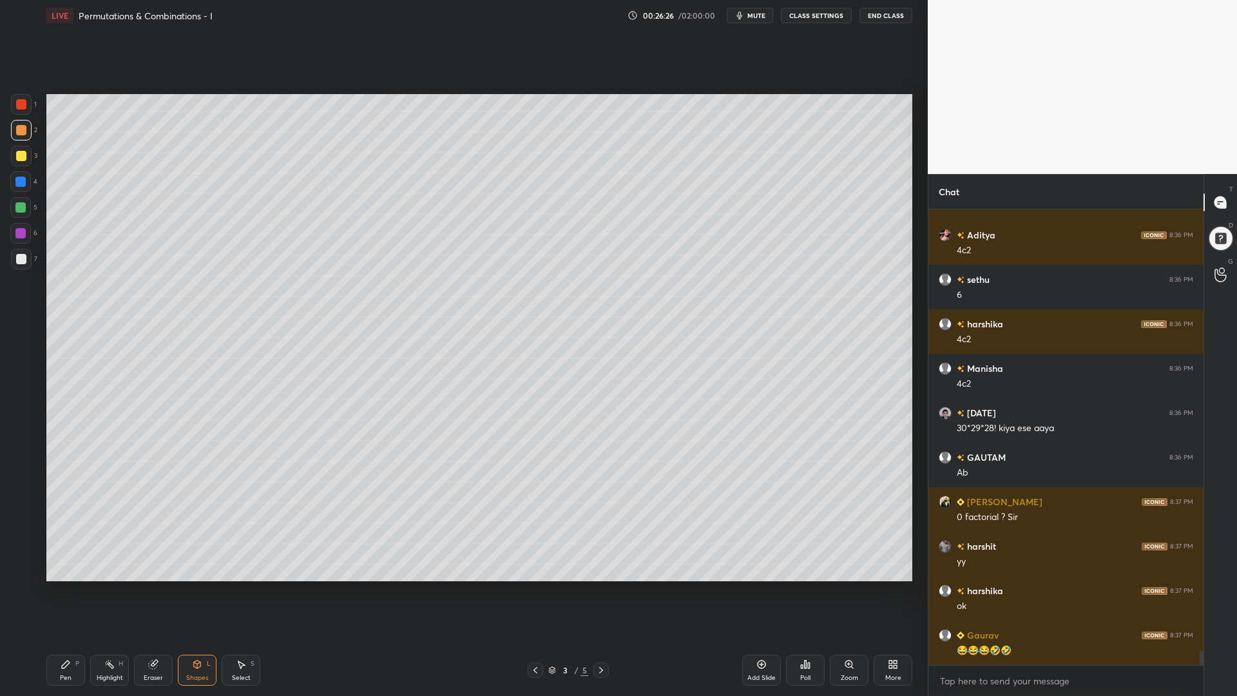
scroll to position [14049, 0]
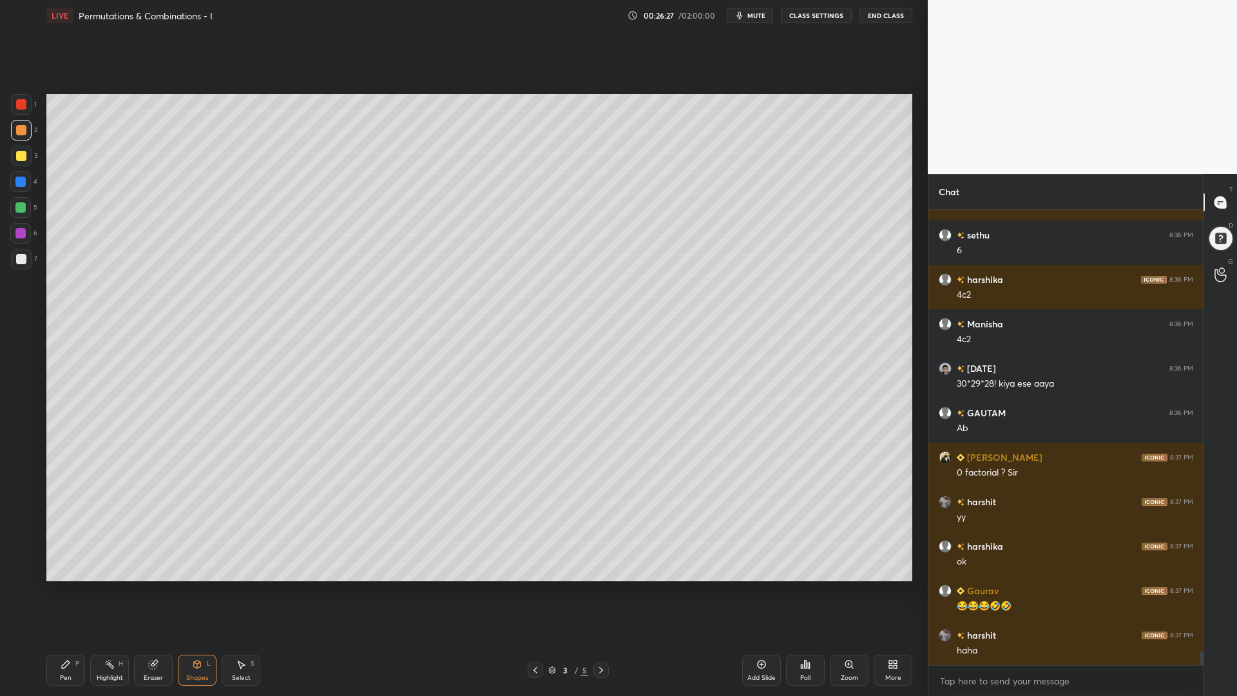
click at [23, 198] on div at bounding box center [20, 207] width 21 height 21
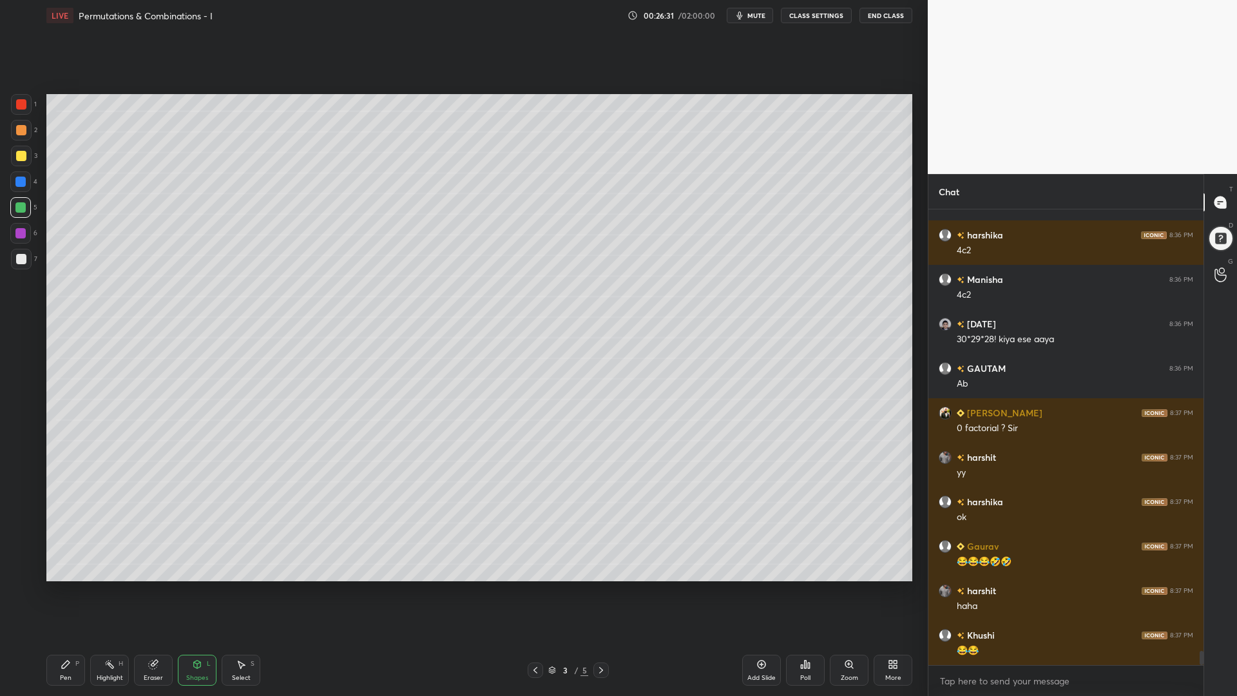
click at [17, 186] on div at bounding box center [20, 181] width 10 height 10
click at [62, 586] on icon at bounding box center [66, 664] width 10 height 10
click at [18, 224] on div at bounding box center [20, 233] width 21 height 21
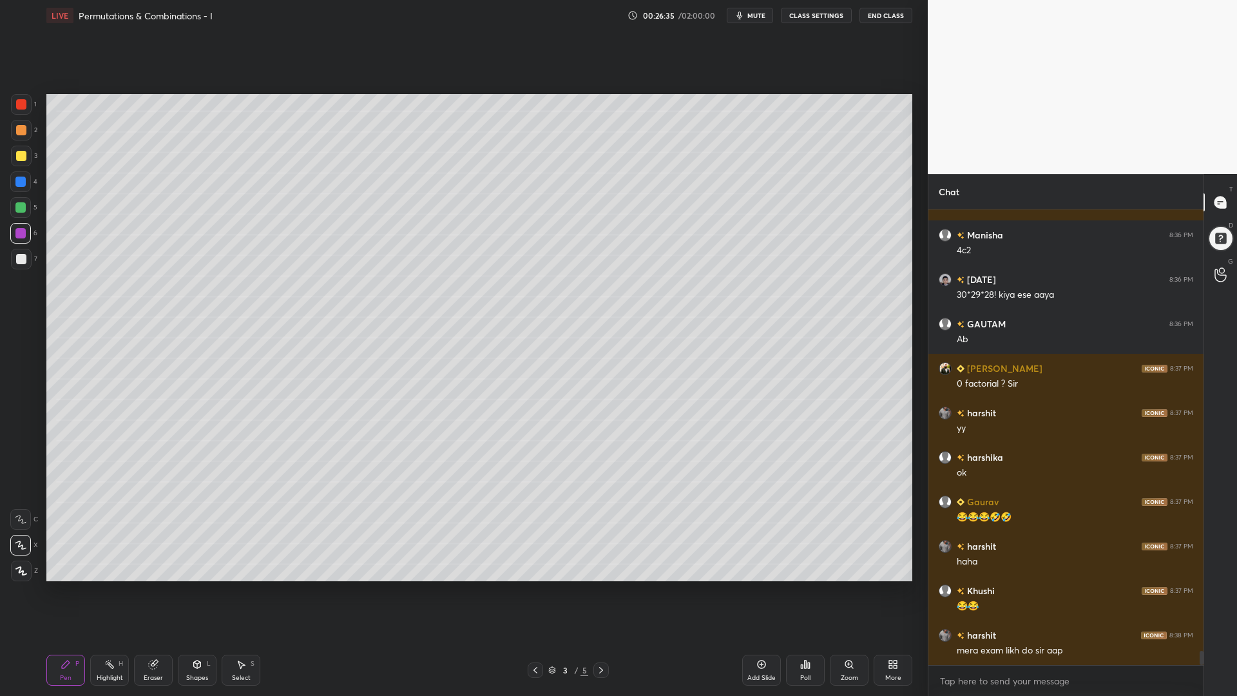
click at [21, 187] on div at bounding box center [20, 181] width 21 height 21
click at [155, 586] on icon at bounding box center [154, 663] width 7 height 6
click at [20, 438] on div "C X Z" at bounding box center [24, 456] width 28 height 93
click at [23, 415] on div "C X Z" at bounding box center [24, 456] width 28 height 93
drag, startPoint x: 21, startPoint y: 428, endPoint x: 28, endPoint y: 428, distance: 7.1
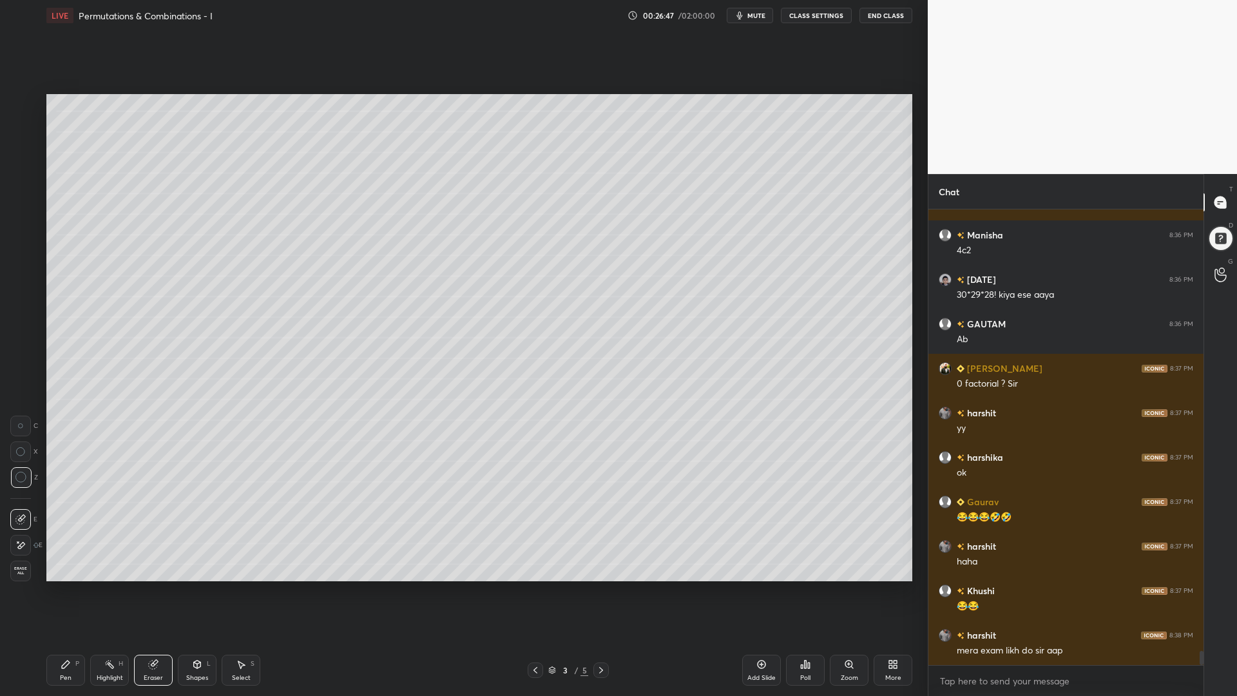
click at [20, 428] on icon at bounding box center [21, 426] width 6 height 6
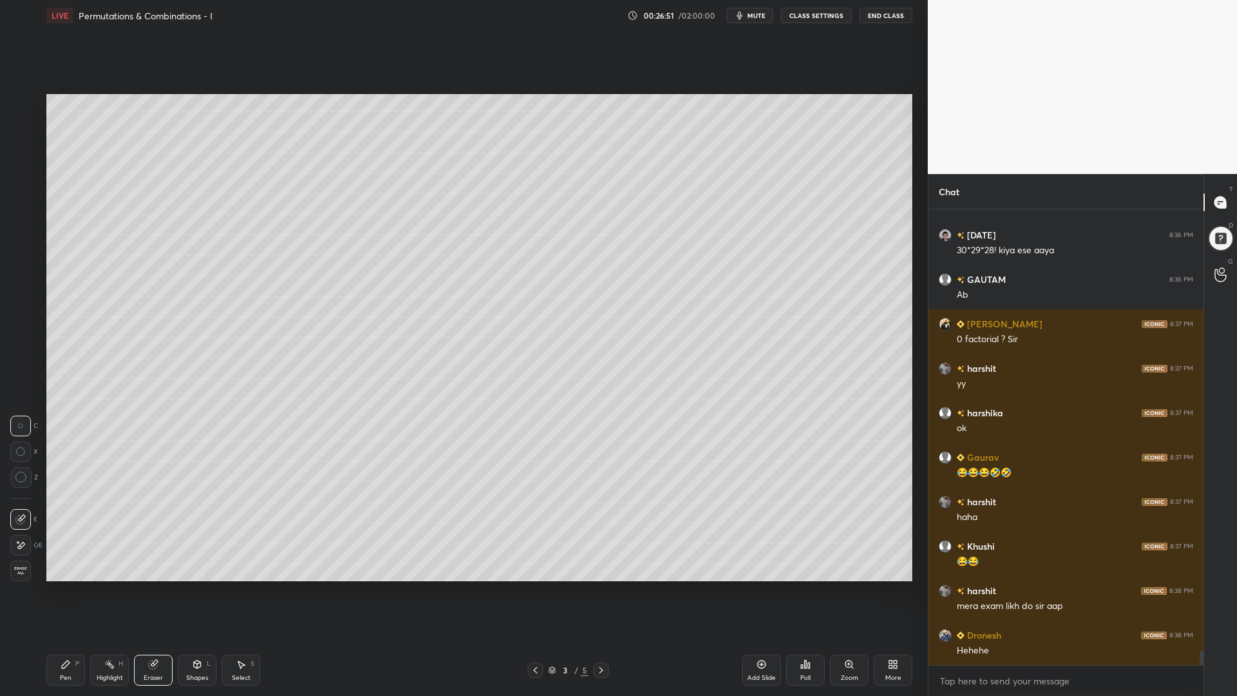
click at [66, 586] on div "Pen P" at bounding box center [65, 669] width 39 height 31
click at [20, 208] on div at bounding box center [20, 207] width 10 height 10
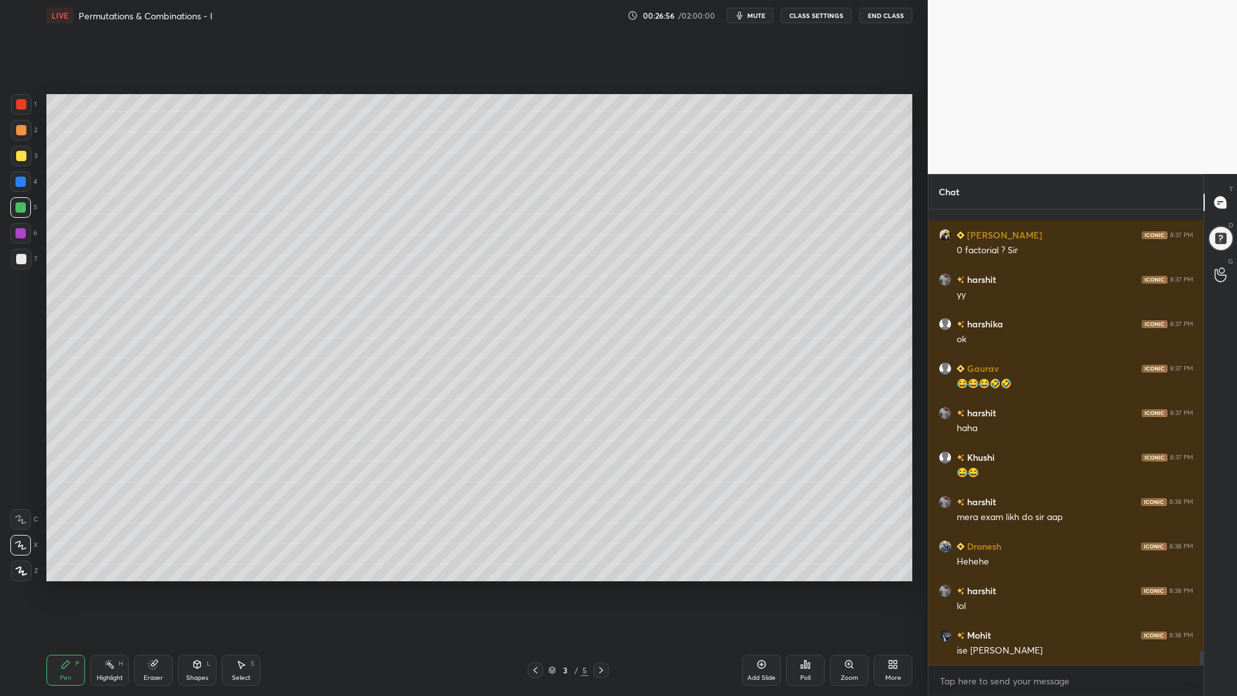
scroll to position [14302, 0]
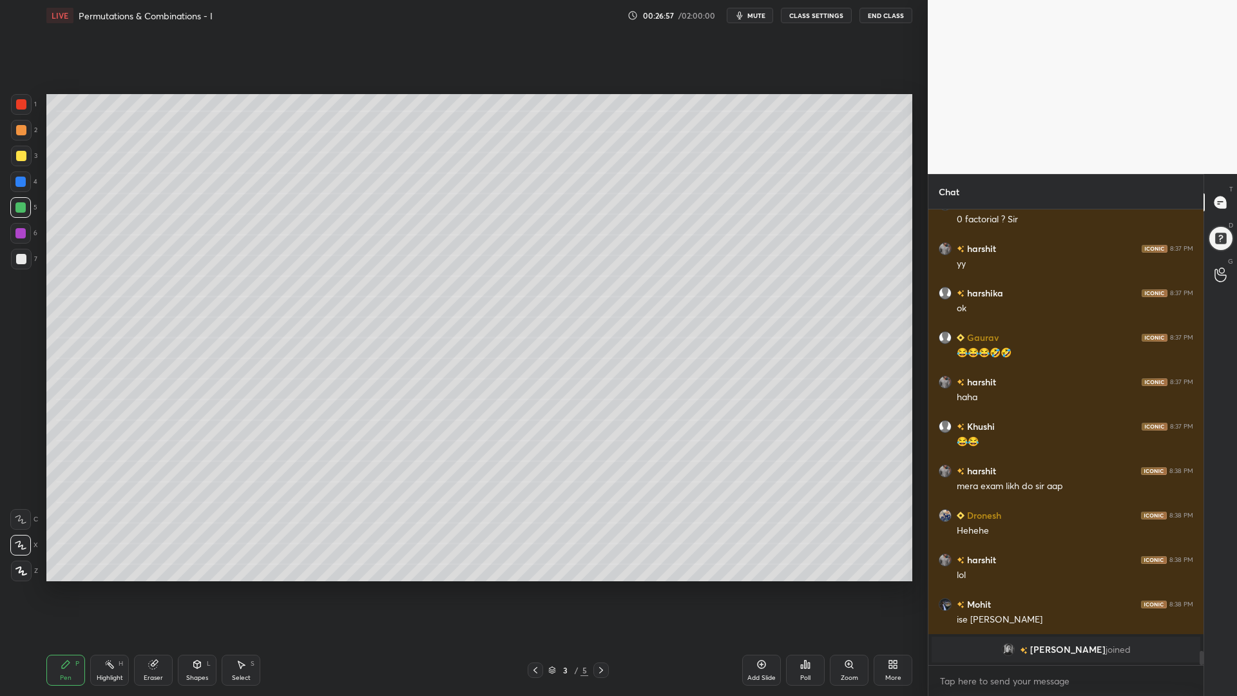
click at [21, 183] on div at bounding box center [20, 181] width 10 height 10
click at [19, 113] on div at bounding box center [21, 104] width 21 height 21
click at [19, 232] on div at bounding box center [20, 233] width 10 height 10
drag, startPoint x: 17, startPoint y: 184, endPoint x: 22, endPoint y: 193, distance: 10.1
click at [17, 184] on div at bounding box center [20, 181] width 10 height 10
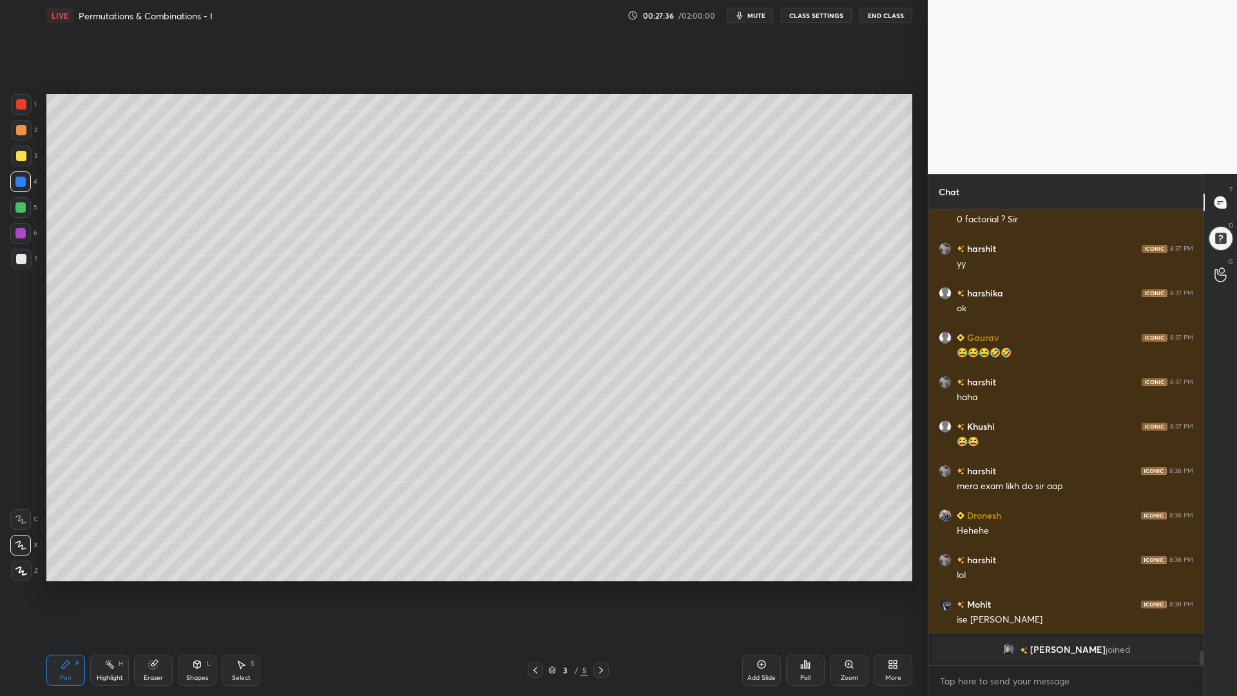
scroll to position [13673, 0]
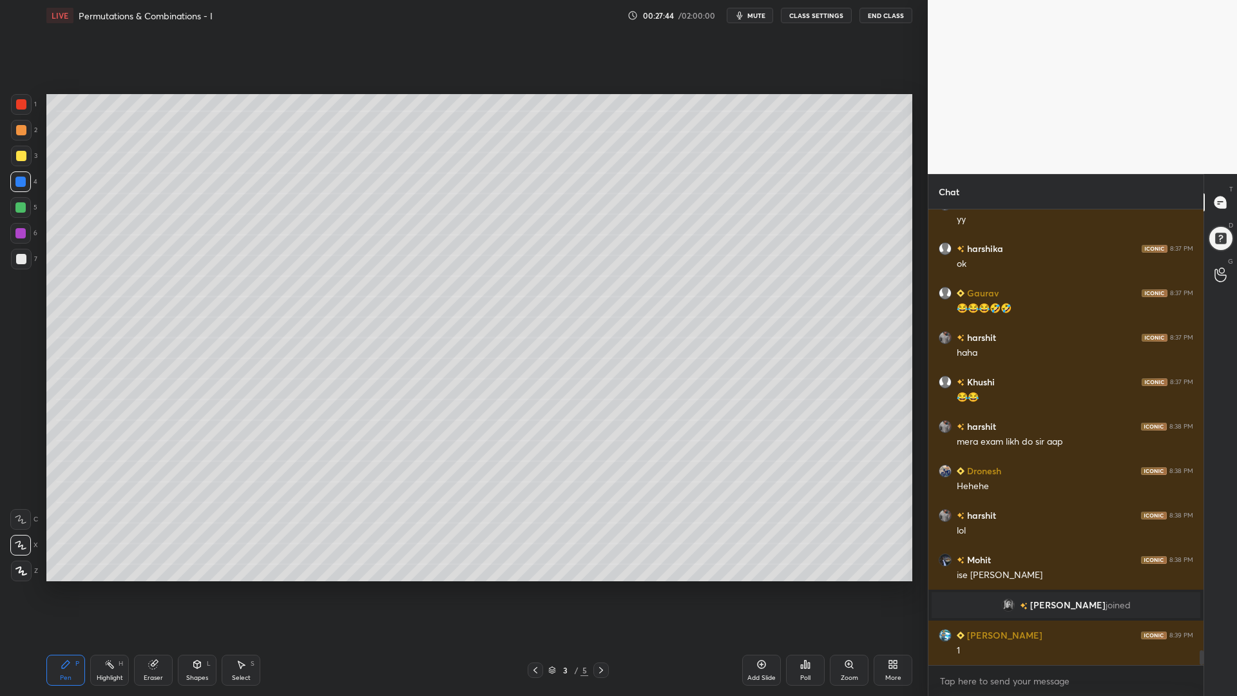
click at [19, 206] on div at bounding box center [20, 207] width 10 height 10
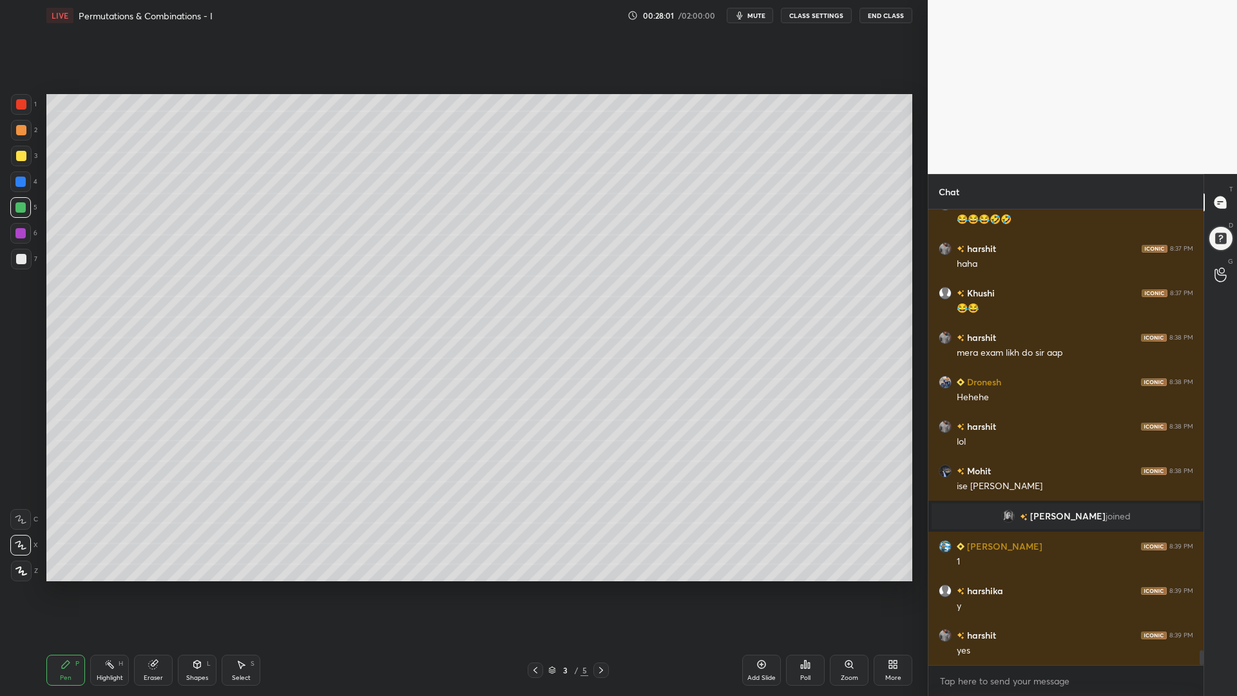
scroll to position [13806, 0]
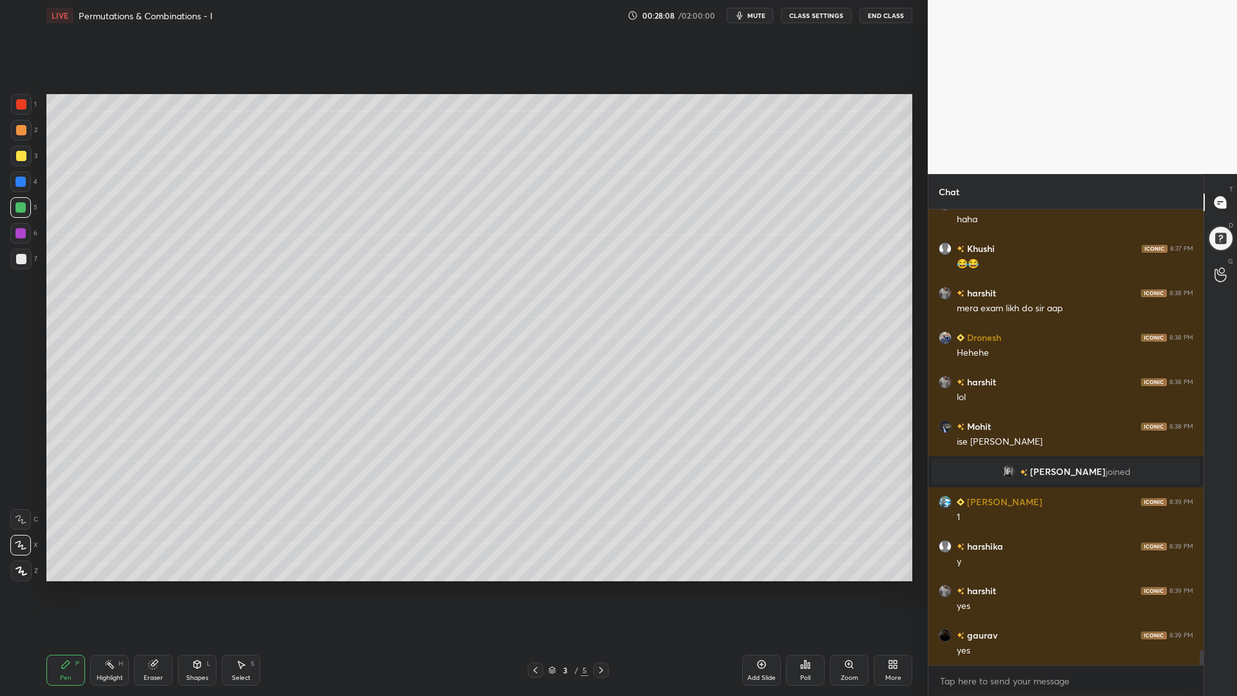
click at [18, 262] on div at bounding box center [21, 259] width 10 height 10
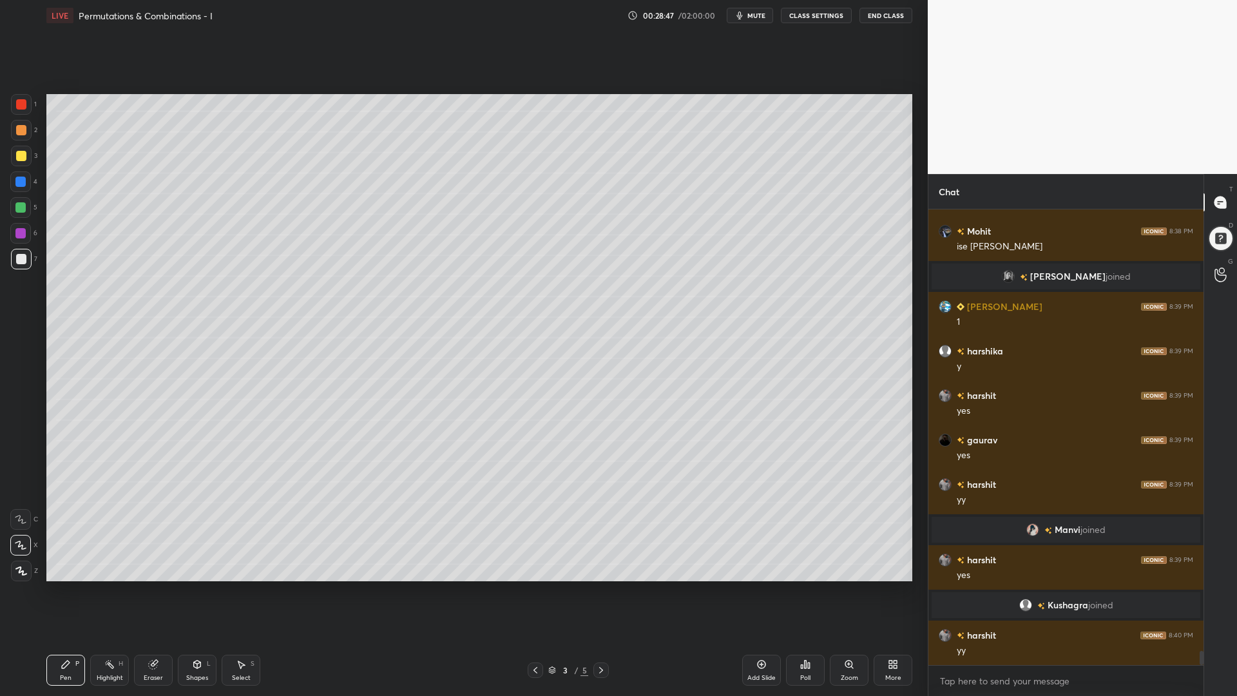
scroll to position [13948, 0]
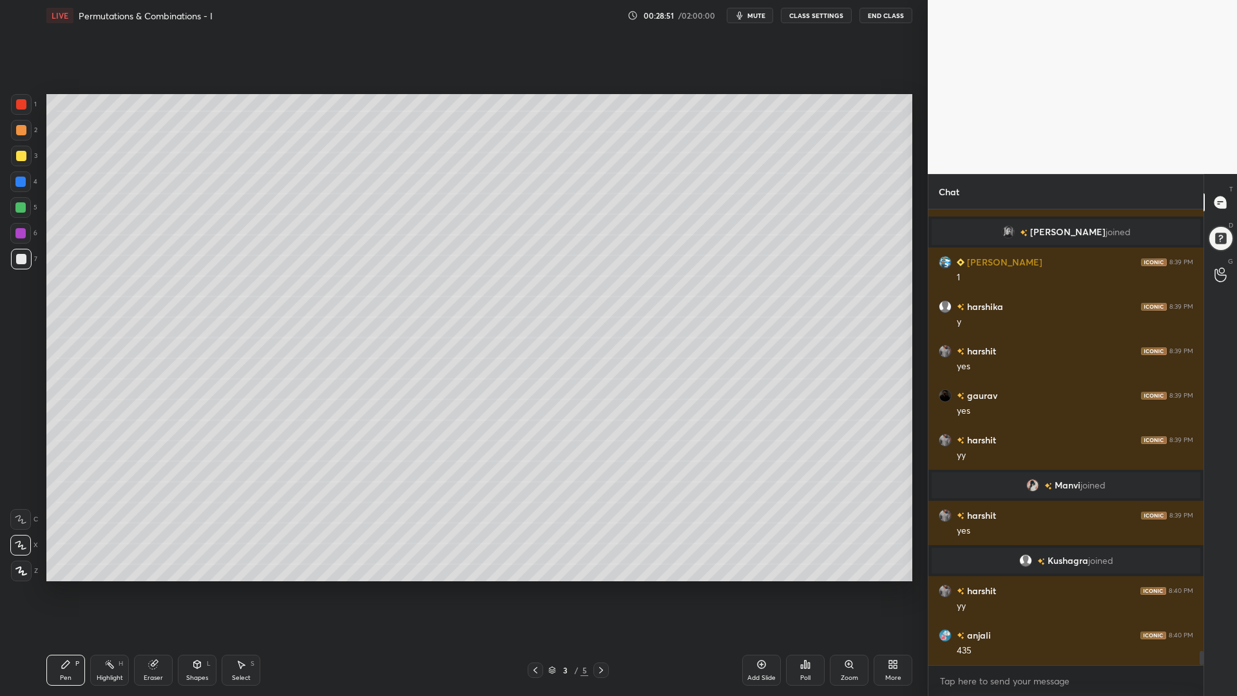
drag, startPoint x: 23, startPoint y: 229, endPoint x: 22, endPoint y: 200, distance: 29.0
click at [21, 228] on div at bounding box center [20, 233] width 10 height 10
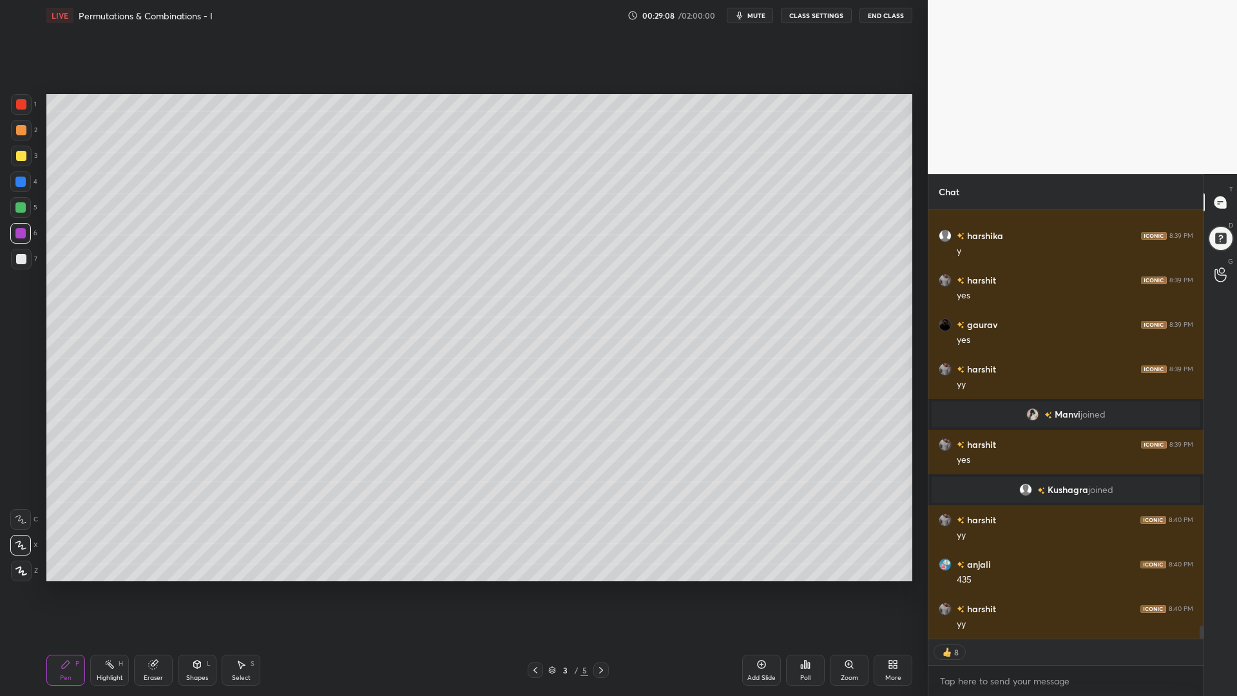
scroll to position [14063, 0]
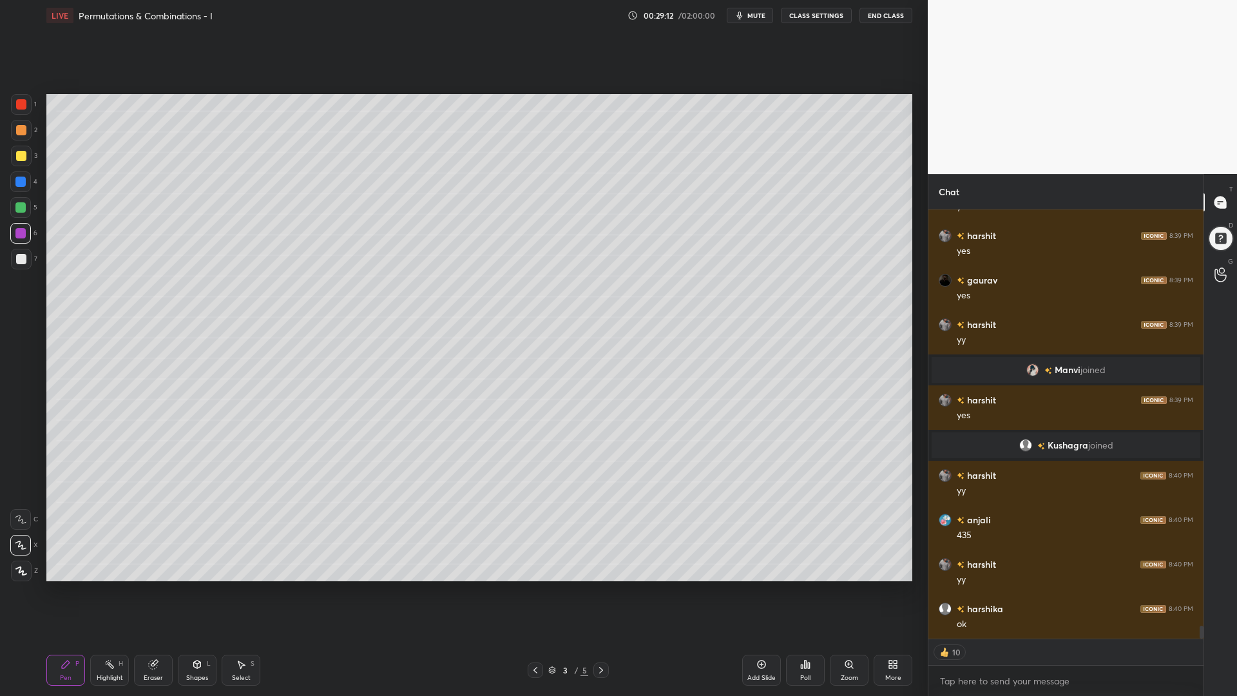
click at [601, 586] on icon at bounding box center [601, 670] width 4 height 6
click at [596, 586] on icon at bounding box center [601, 670] width 10 height 10
click at [529, 586] on div at bounding box center [535, 669] width 15 height 15
click at [602, 586] on icon at bounding box center [601, 670] width 10 height 10
click at [600, 586] on icon at bounding box center [601, 670] width 10 height 10
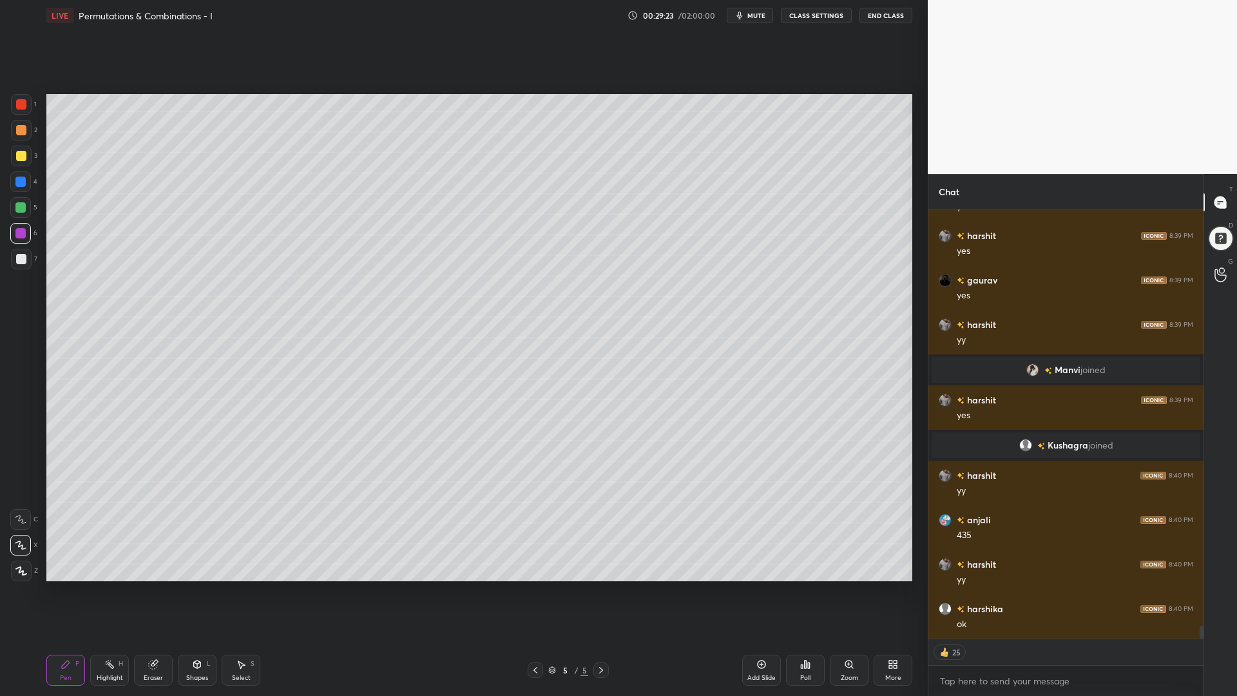
click at [22, 106] on div at bounding box center [21, 104] width 10 height 10
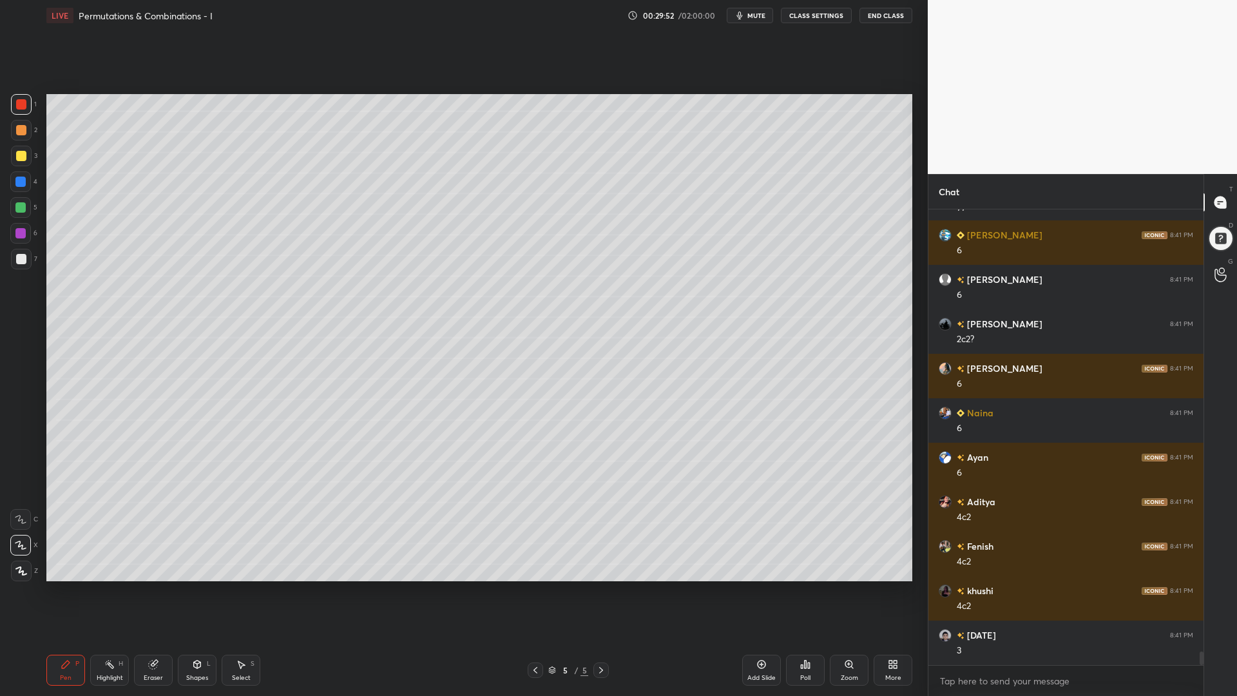
scroll to position [14674, 0]
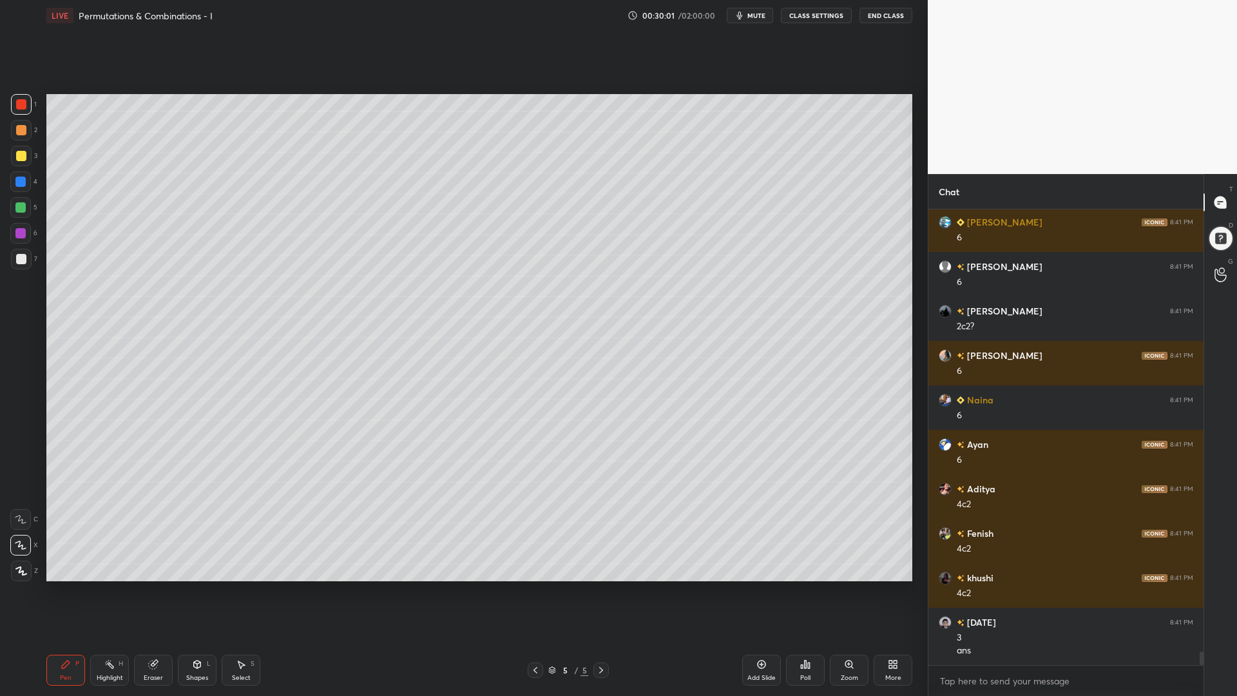
click at [24, 209] on div at bounding box center [20, 207] width 10 height 10
click at [22, 129] on div at bounding box center [21, 130] width 10 height 10
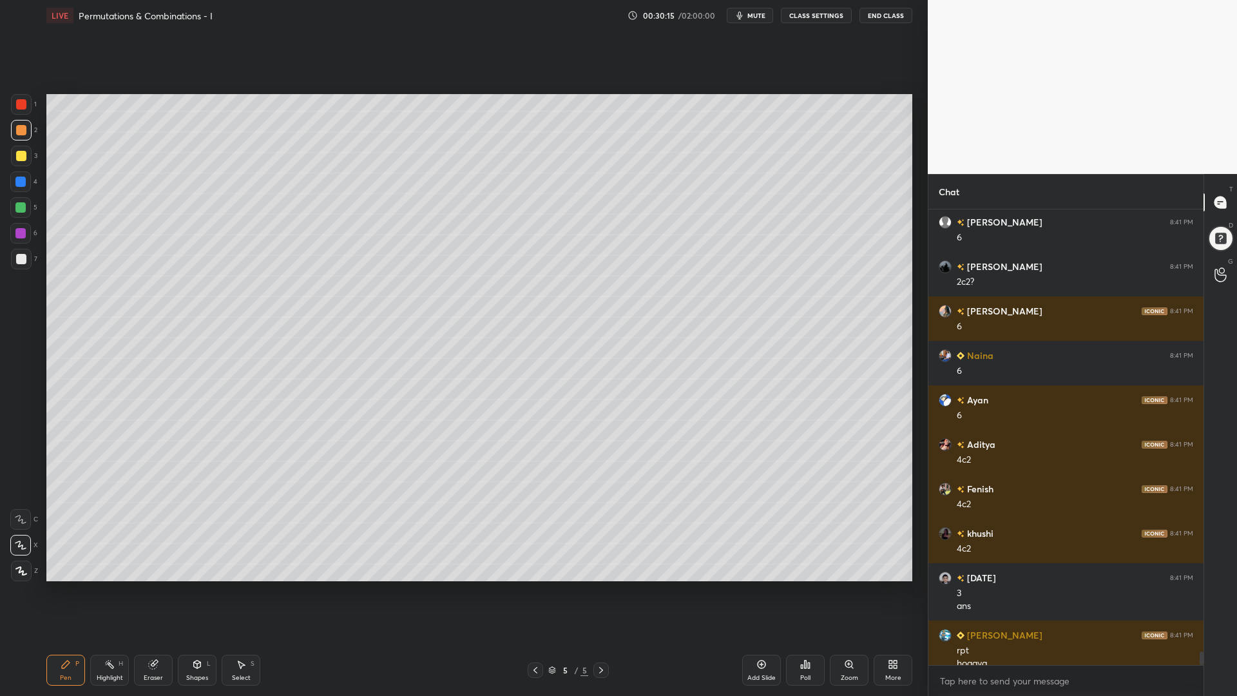
scroll to position [14731, 0]
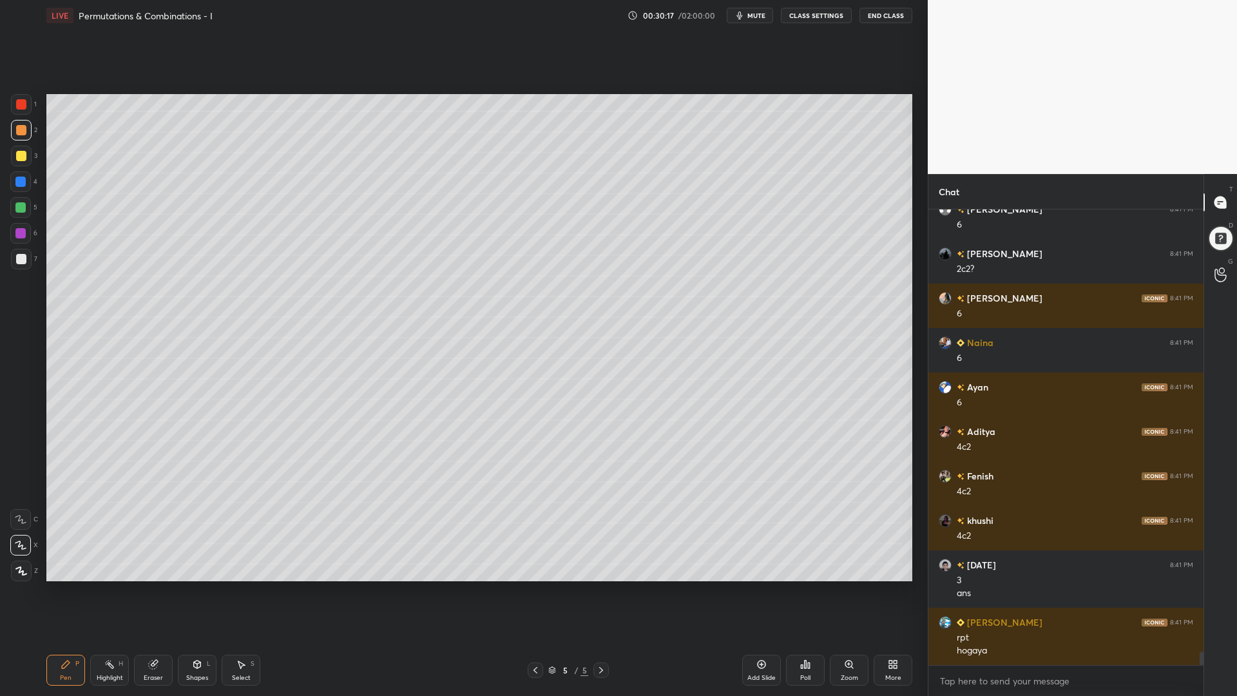
click at [149, 586] on icon at bounding box center [153, 664] width 10 height 10
click at [73, 586] on div "Pen P" at bounding box center [65, 669] width 39 height 31
click at [19, 188] on div at bounding box center [20, 181] width 21 height 21
click at [21, 126] on div at bounding box center [21, 130] width 21 height 21
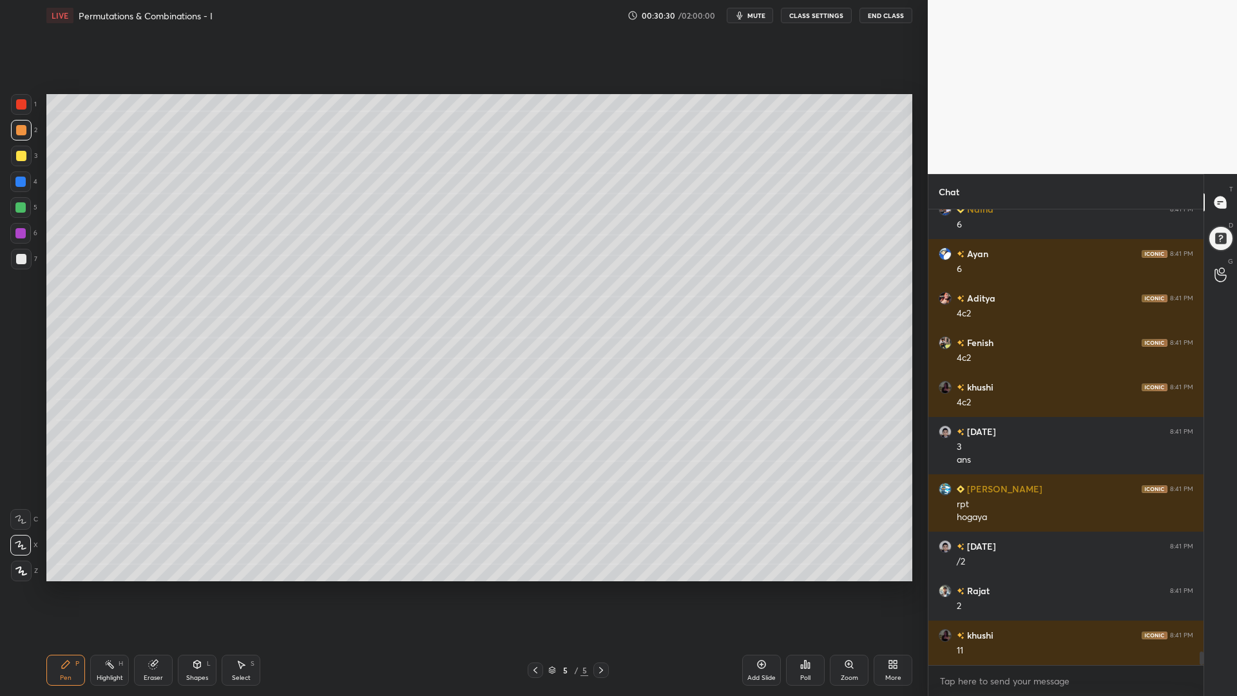
scroll to position [14909, 0]
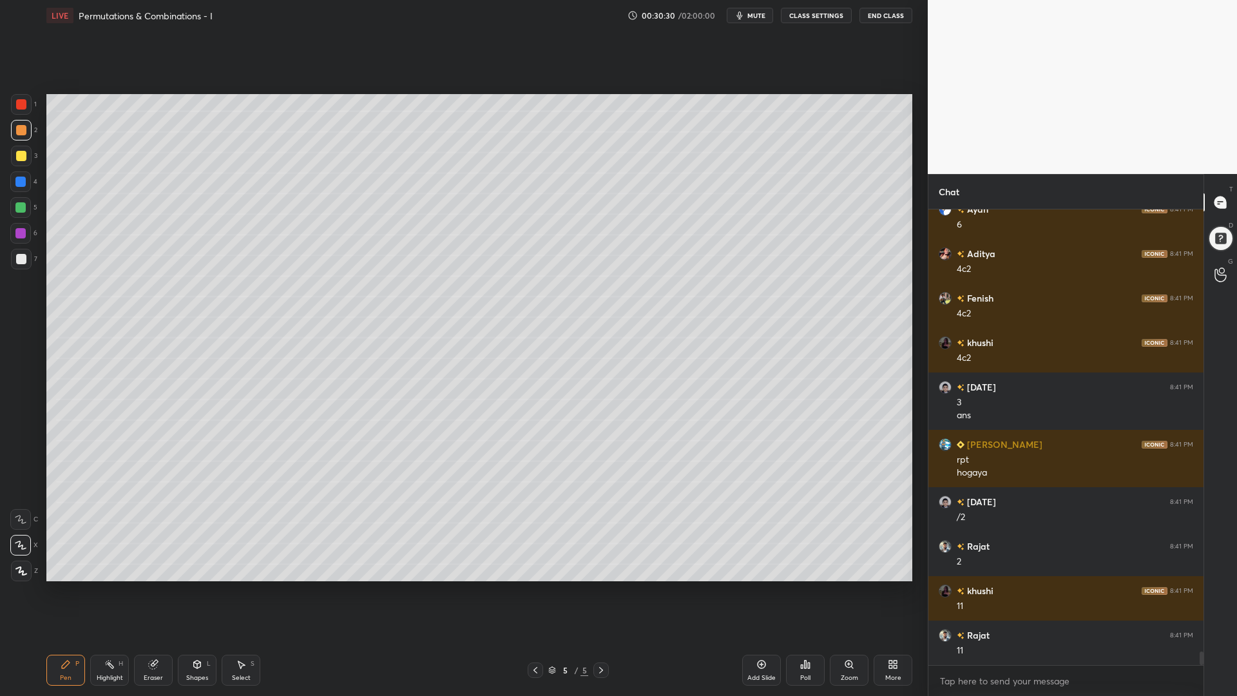
drag, startPoint x: 18, startPoint y: 182, endPoint x: 39, endPoint y: 182, distance: 20.6
click at [17, 183] on div at bounding box center [20, 181] width 10 height 10
drag, startPoint x: 159, startPoint y: 665, endPoint x: 164, endPoint y: 636, distance: 29.4
click at [157, 586] on div "Eraser" at bounding box center [153, 669] width 39 height 31
click at [63, 586] on icon at bounding box center [66, 664] width 10 height 10
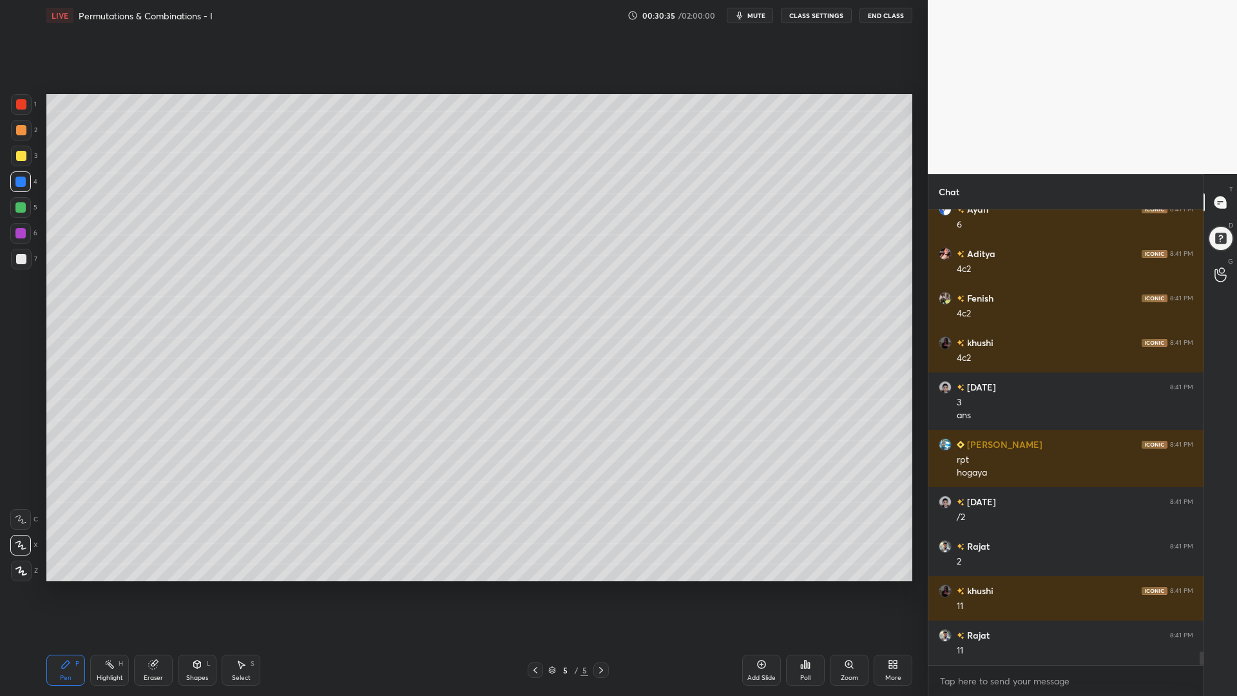
drag, startPoint x: 20, startPoint y: 129, endPoint x: 44, endPoint y: 135, distance: 24.5
click at [22, 129] on div at bounding box center [21, 130] width 10 height 10
click at [22, 176] on div at bounding box center [20, 181] width 10 height 10
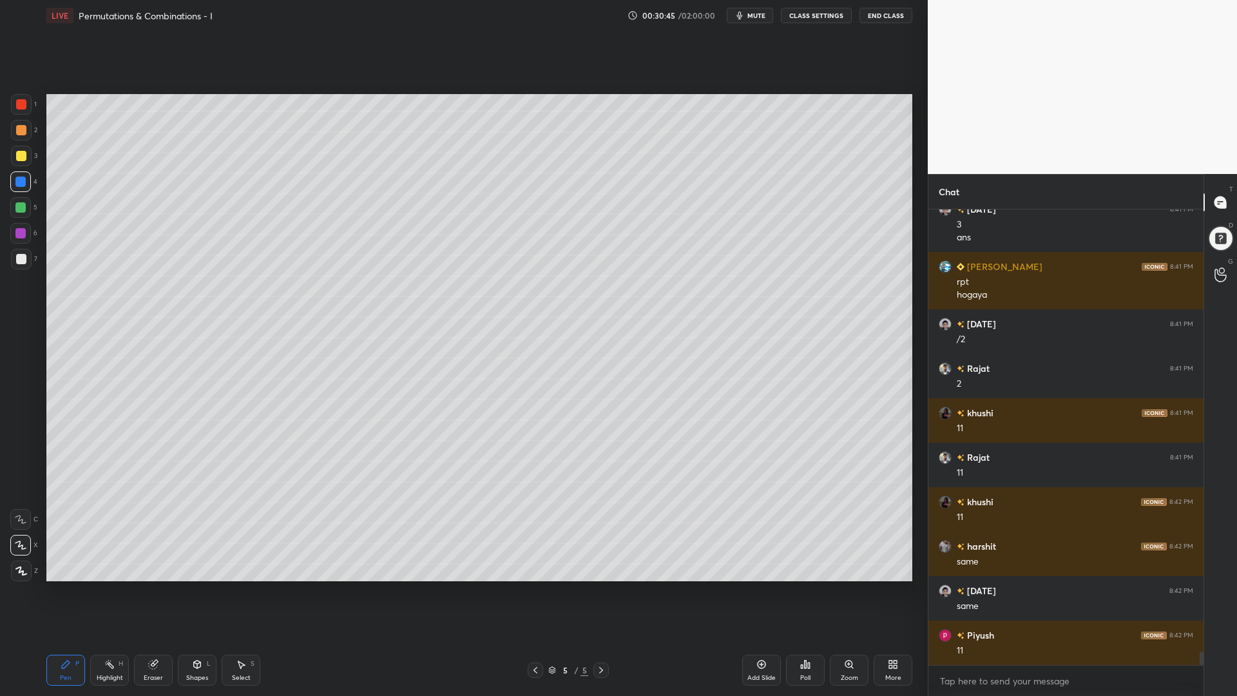
scroll to position [15131, 0]
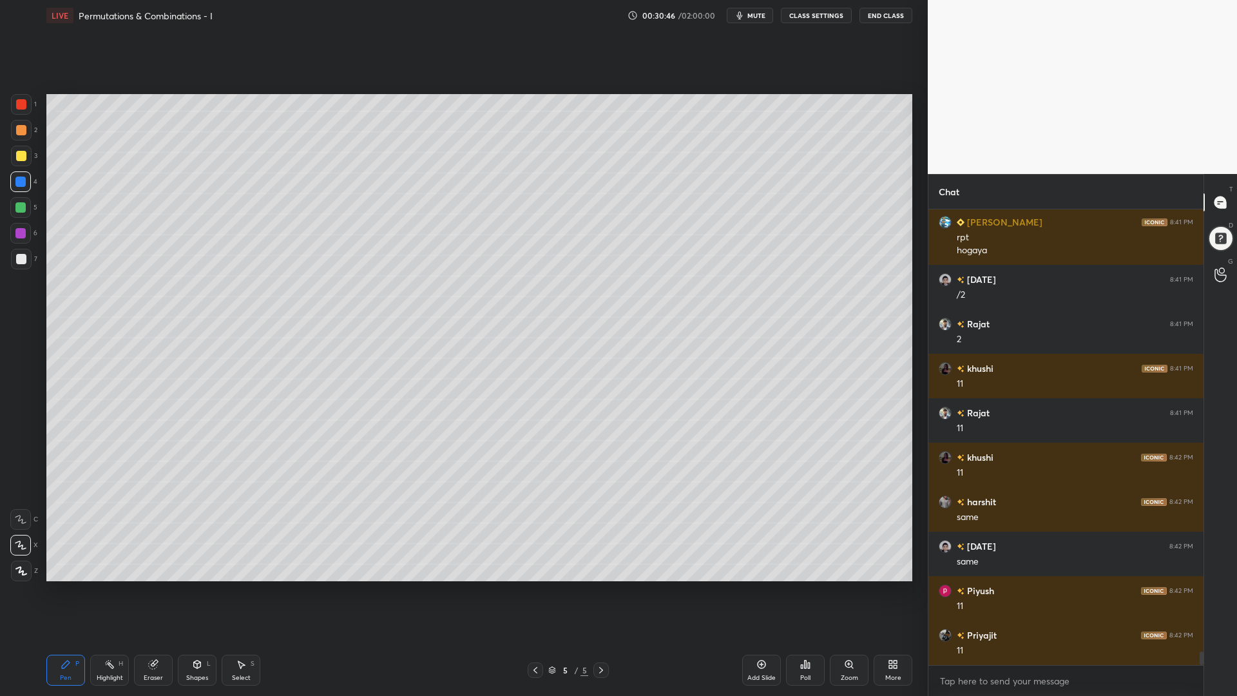
click at [21, 210] on div at bounding box center [20, 207] width 10 height 10
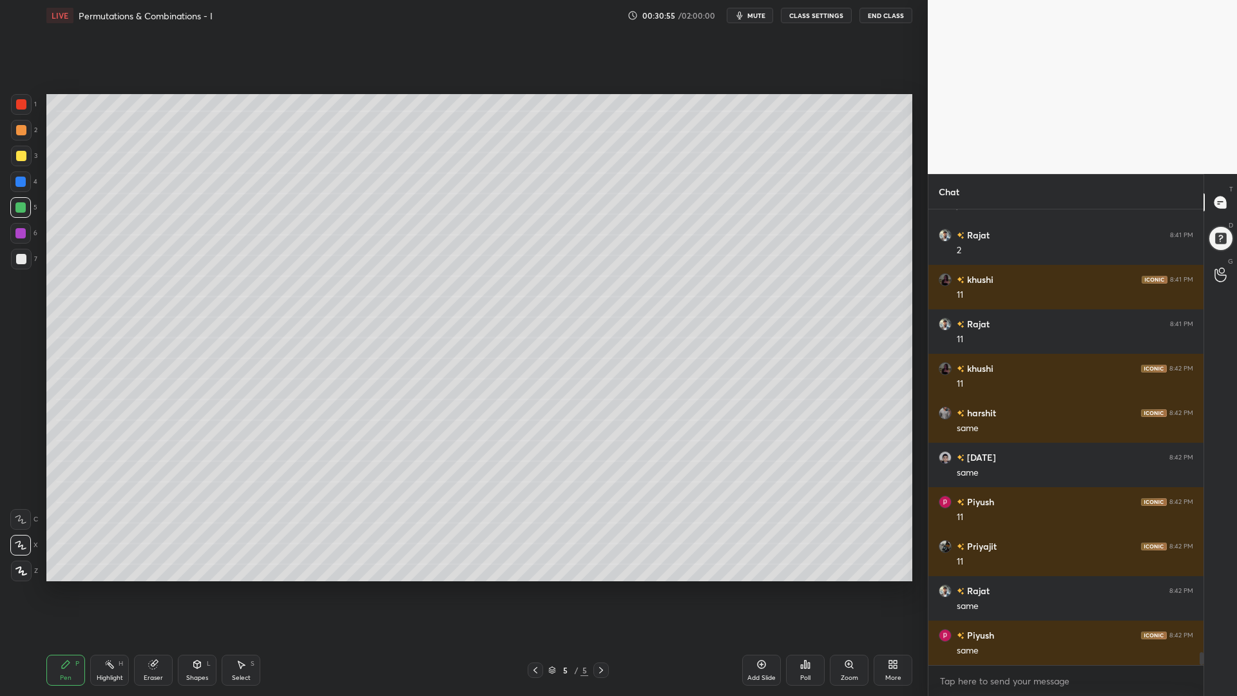
scroll to position [15265, 0]
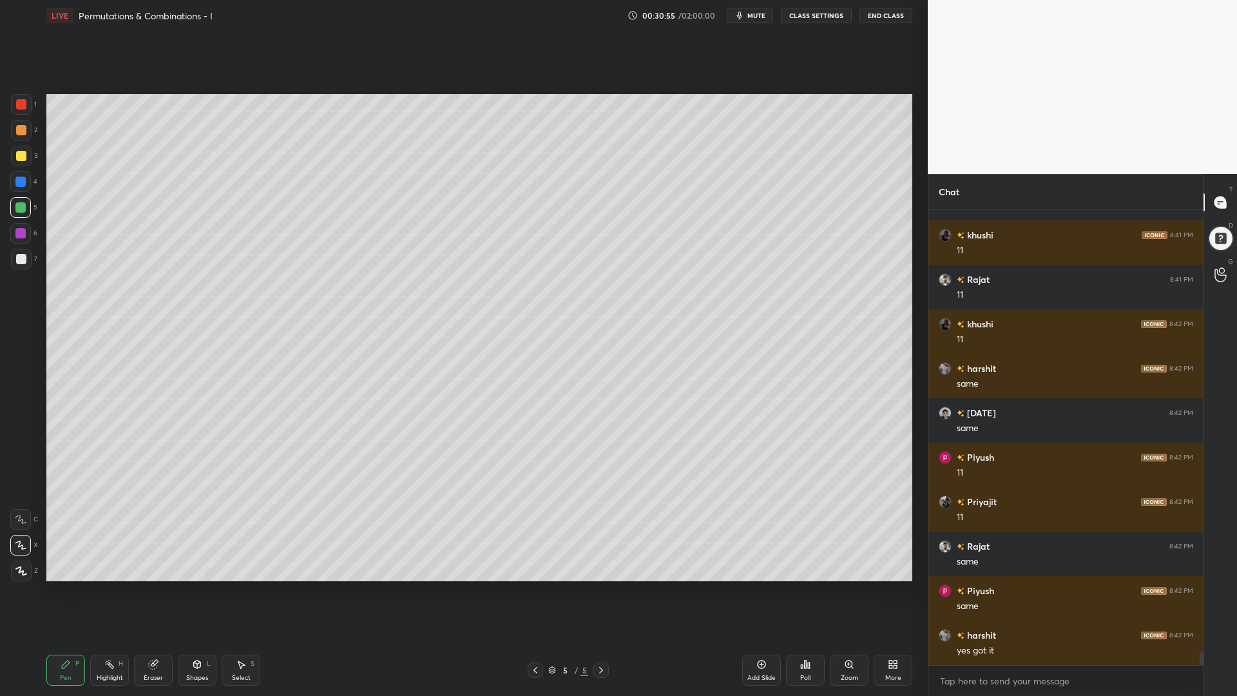
click at [16, 235] on div at bounding box center [20, 233] width 10 height 10
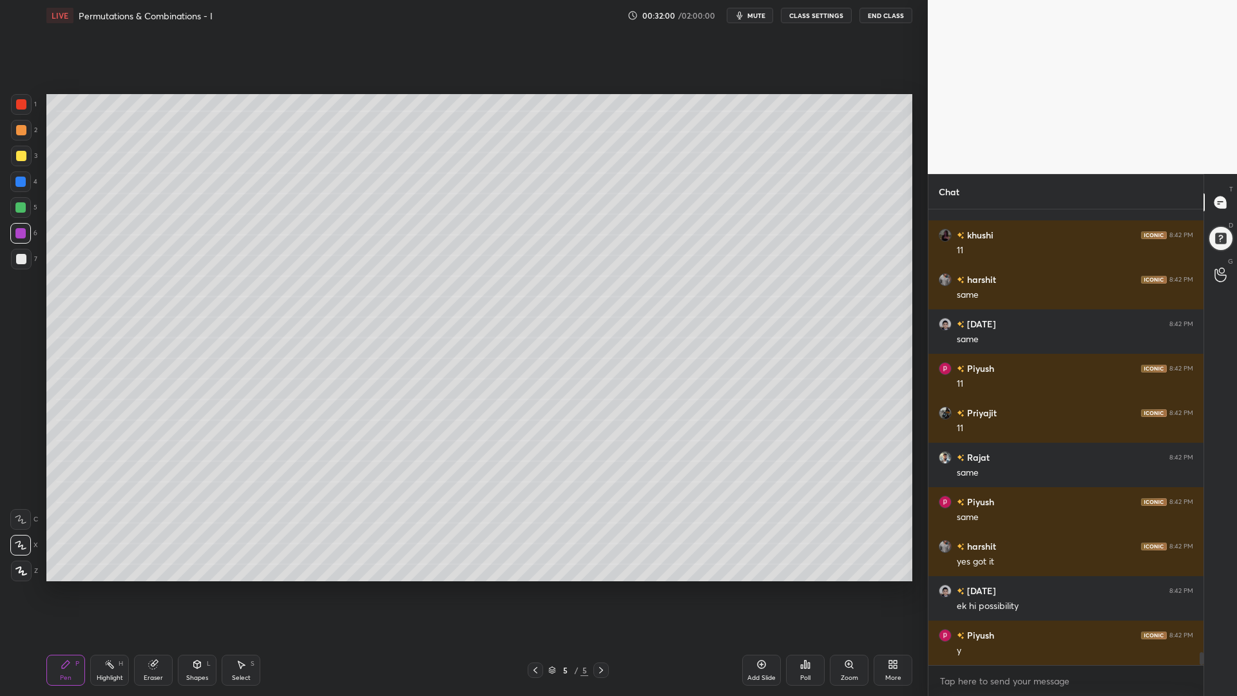
scroll to position [15398, 0]
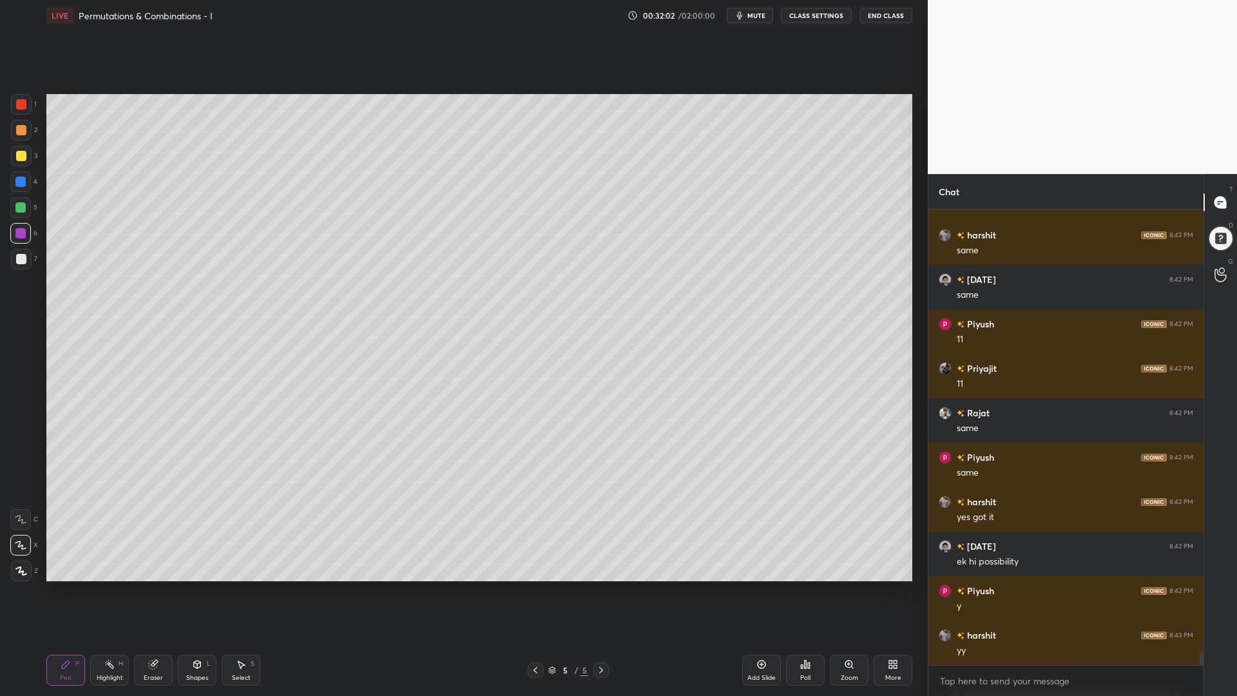
click at [20, 184] on div at bounding box center [20, 181] width 10 height 10
click at [21, 140] on div "2" at bounding box center [24, 133] width 26 height 26
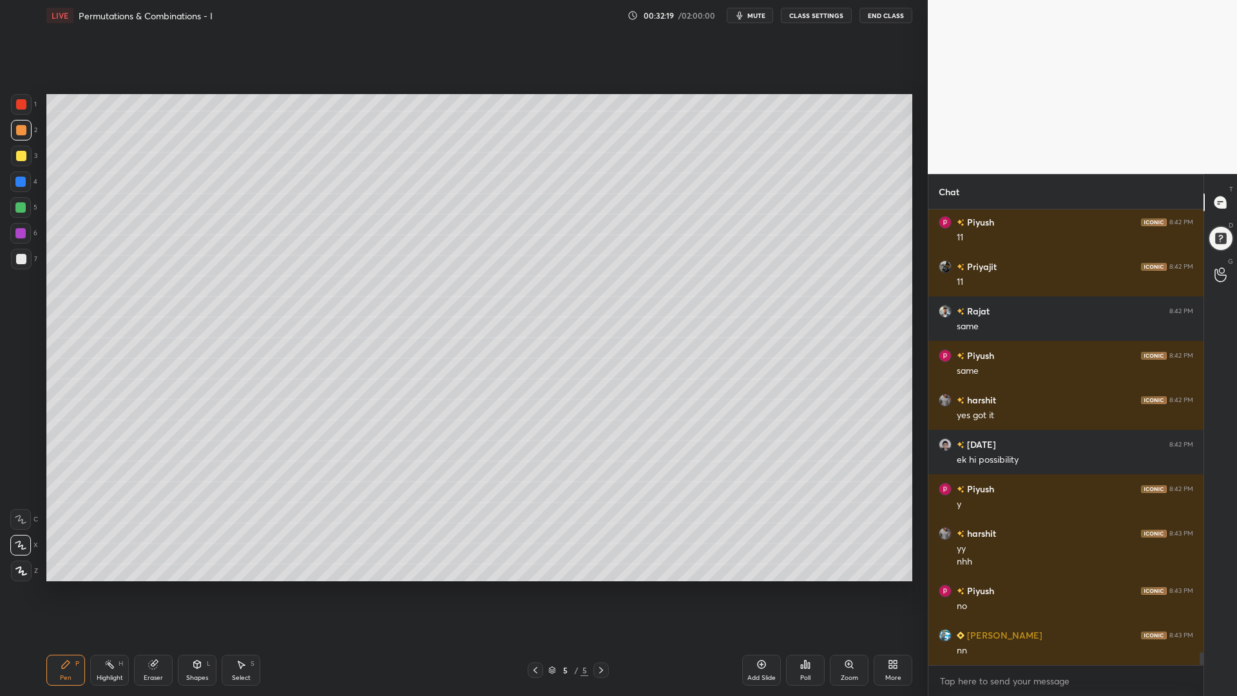
scroll to position [15544, 0]
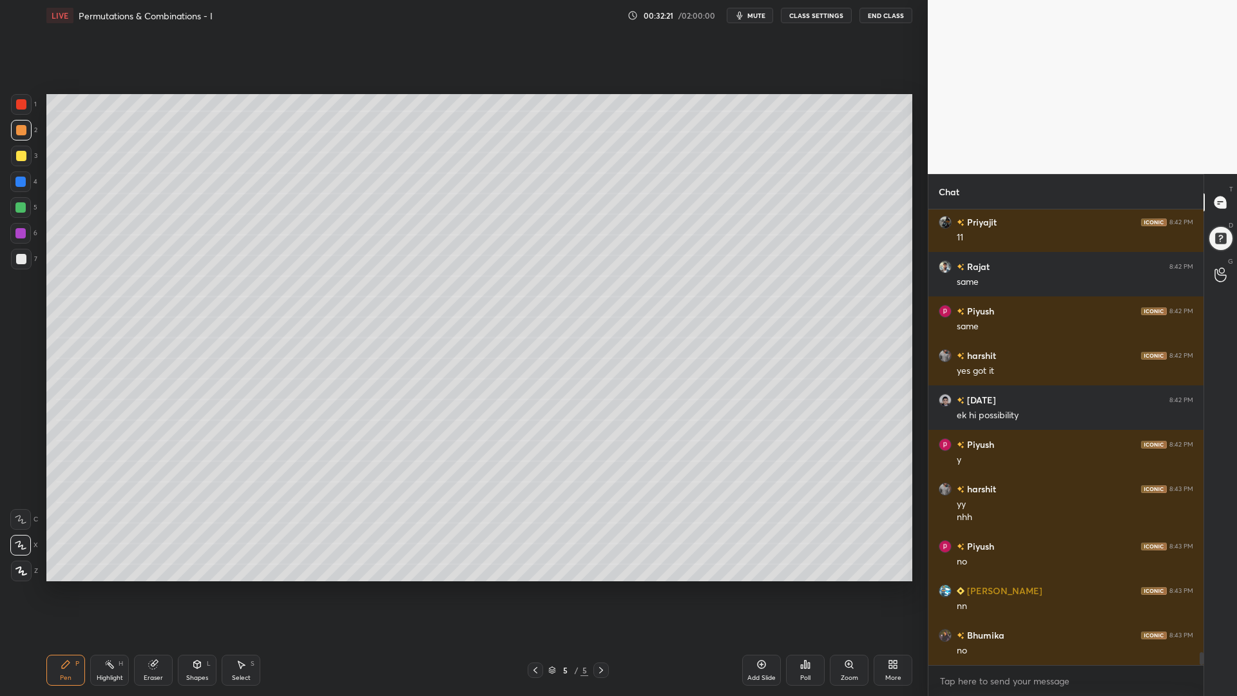
click at [155, 586] on div "Eraser" at bounding box center [153, 669] width 39 height 31
drag, startPoint x: 13, startPoint y: 476, endPoint x: 28, endPoint y: 477, distance: 14.9
click at [13, 477] on div at bounding box center [21, 477] width 21 height 21
click at [62, 586] on div "Pen P" at bounding box center [65, 669] width 39 height 31
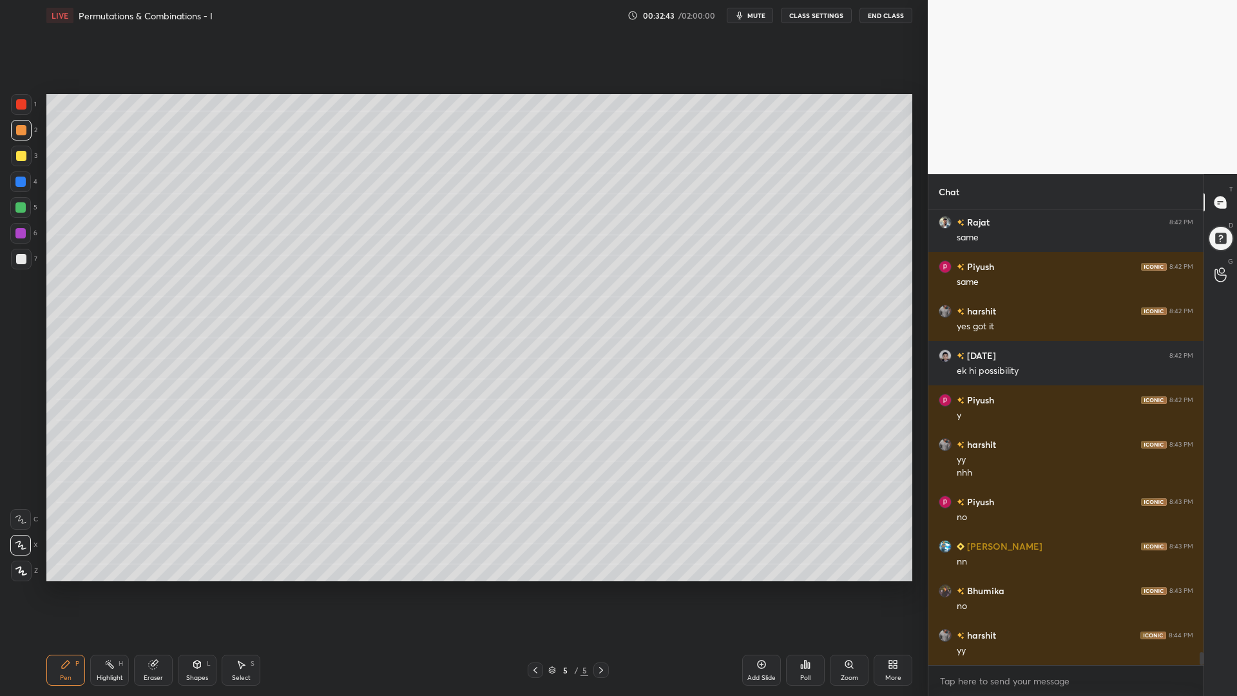
click at [17, 235] on div at bounding box center [20, 233] width 10 height 10
click at [20, 256] on div at bounding box center [21, 259] width 10 height 10
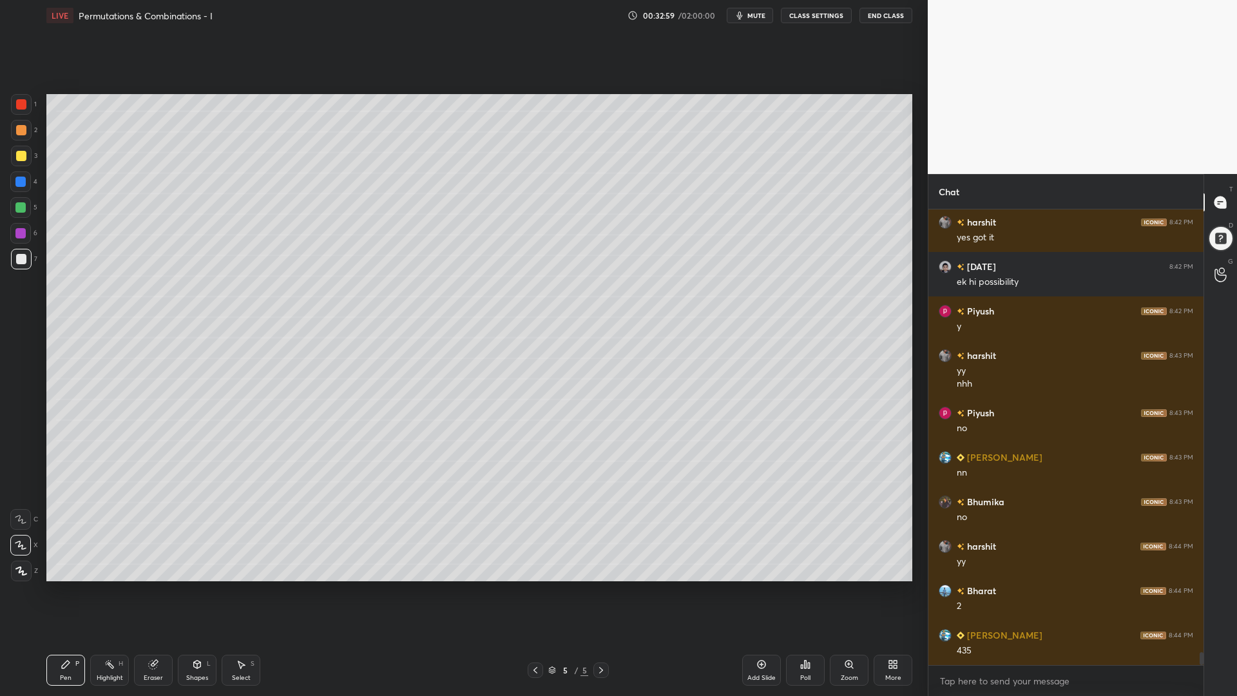
scroll to position [15722, 0]
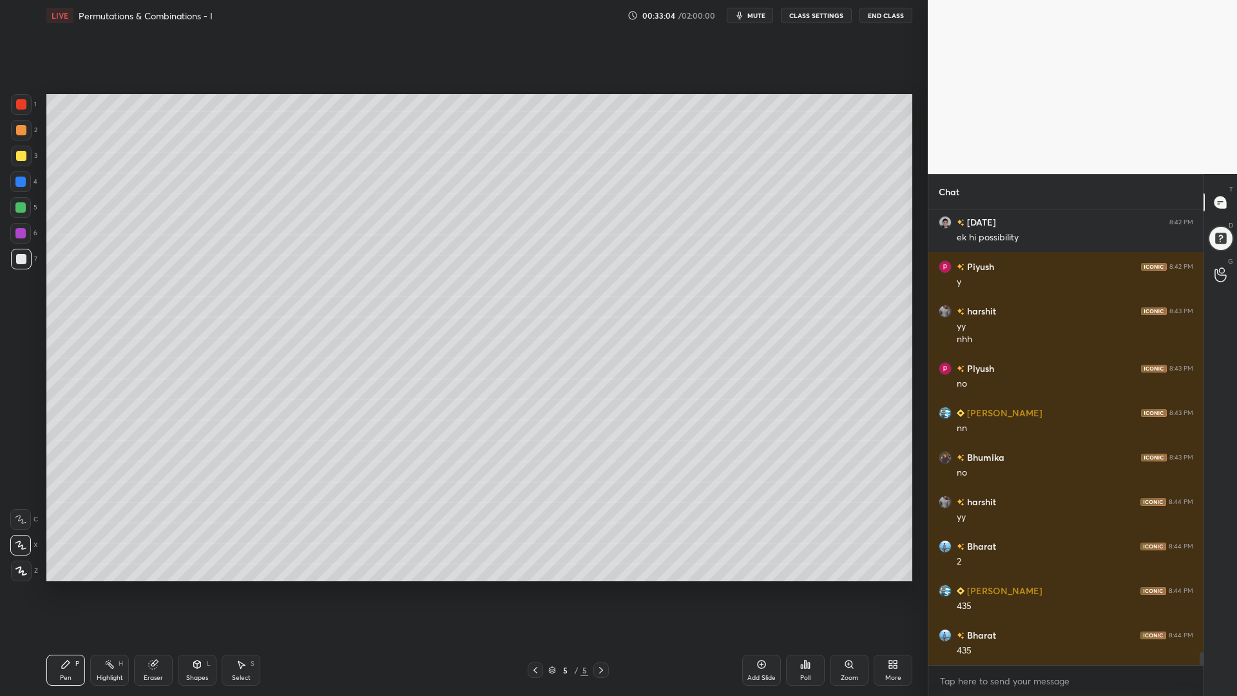
click at [17, 131] on div at bounding box center [21, 130] width 10 height 10
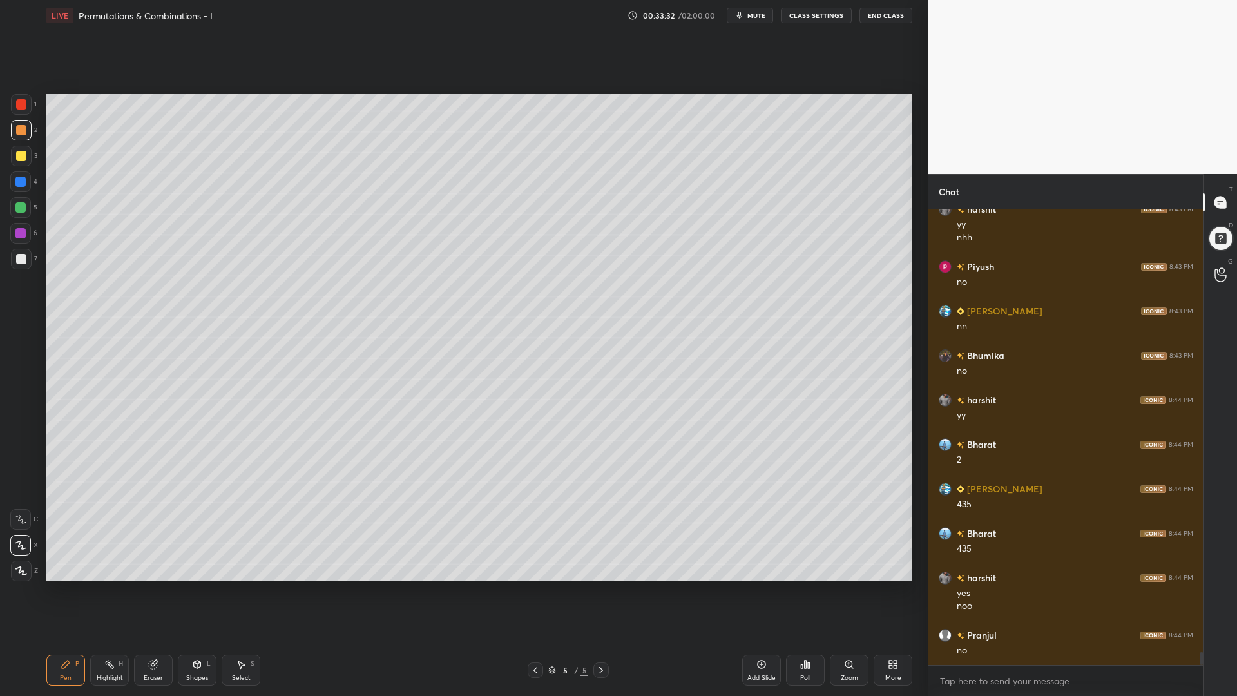
scroll to position [15868, 0]
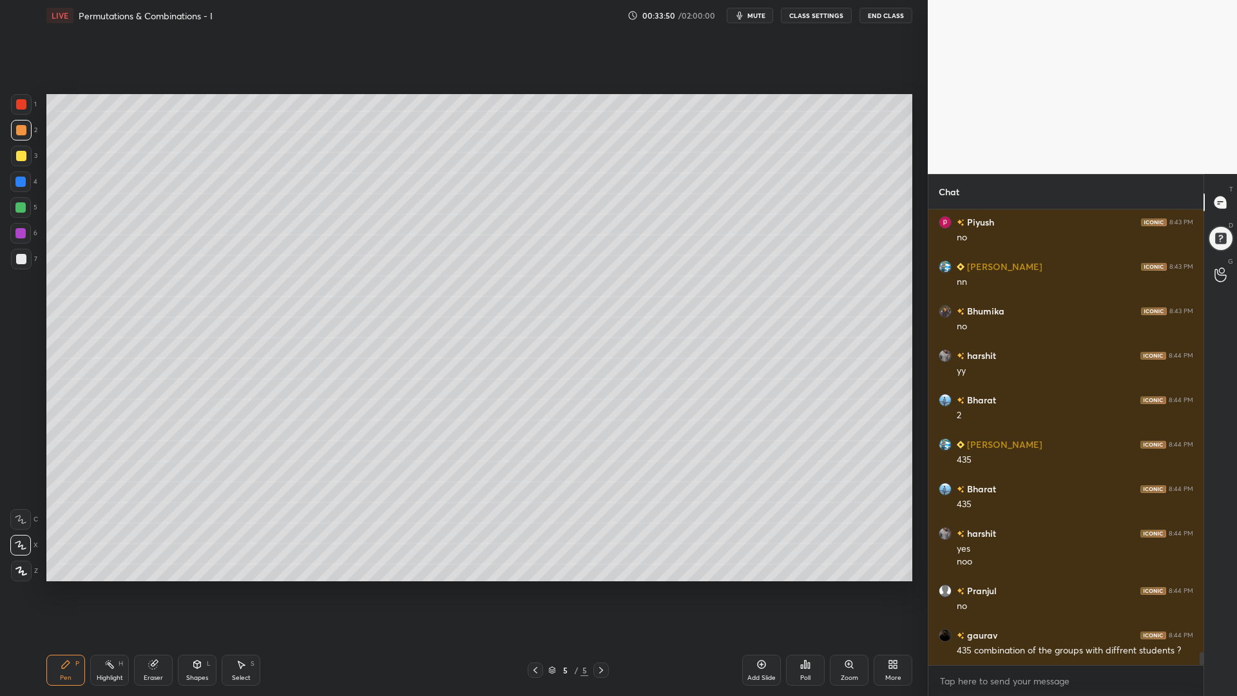
click at [15, 204] on div at bounding box center [20, 207] width 10 height 10
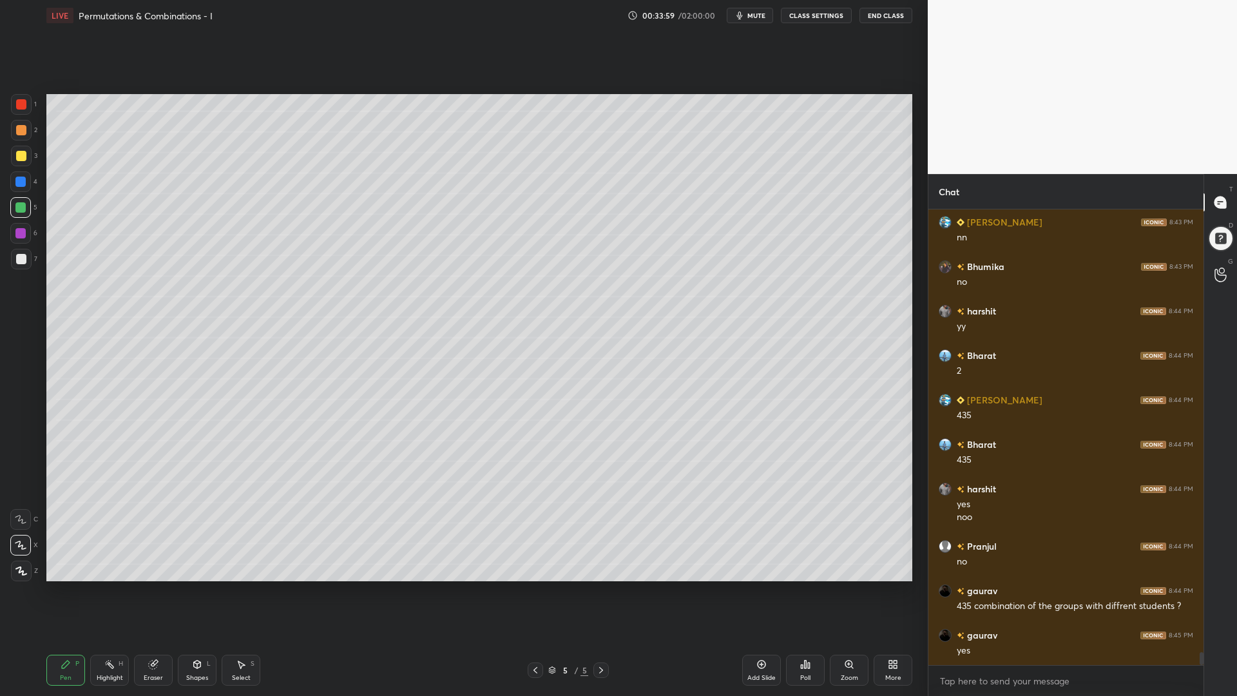
click at [21, 232] on div at bounding box center [20, 233] width 10 height 10
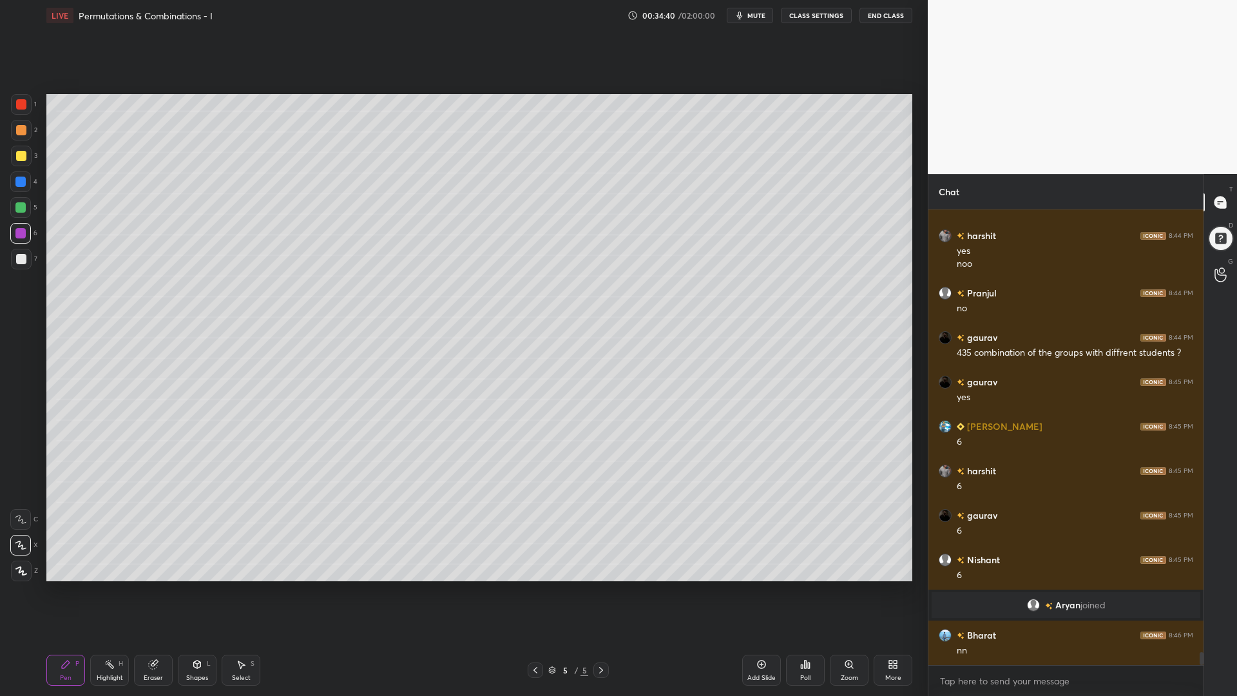
scroll to position [15676, 0]
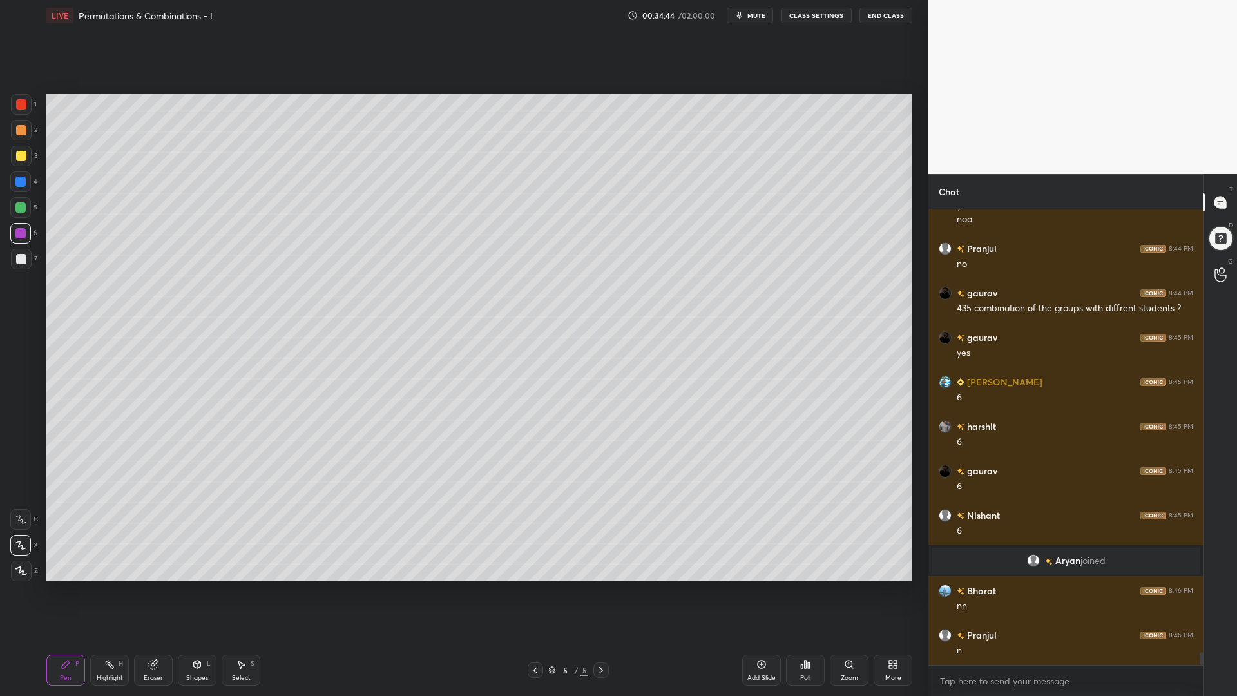
click at [27, 150] on div at bounding box center [21, 156] width 21 height 21
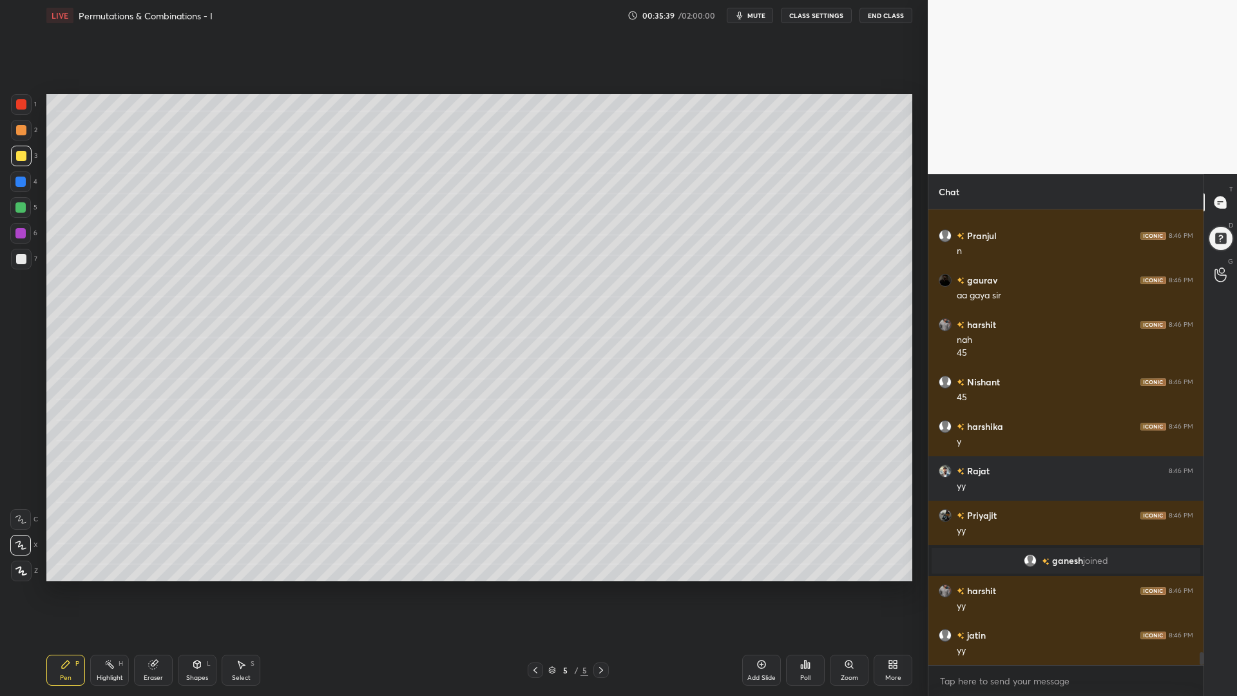
scroll to position [15984, 0]
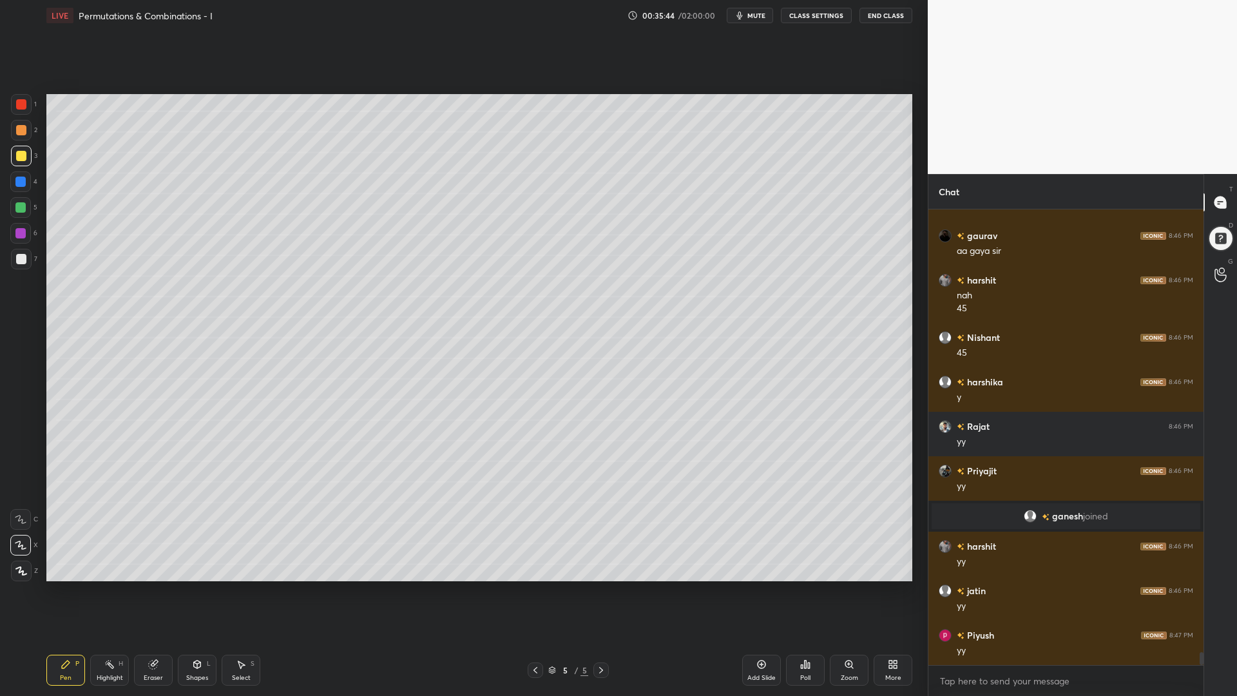
click at [535, 586] on icon at bounding box center [535, 670] width 10 height 10
click at [533, 586] on icon at bounding box center [535, 670] width 10 height 10
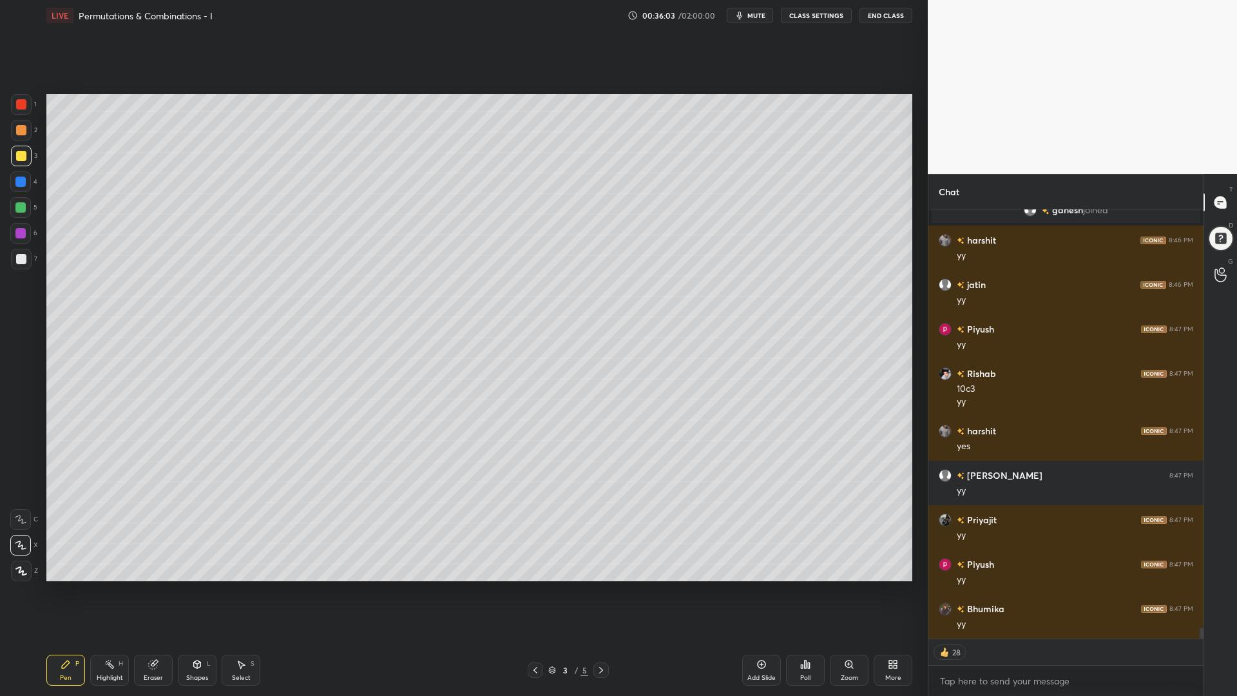
scroll to position [16334, 0]
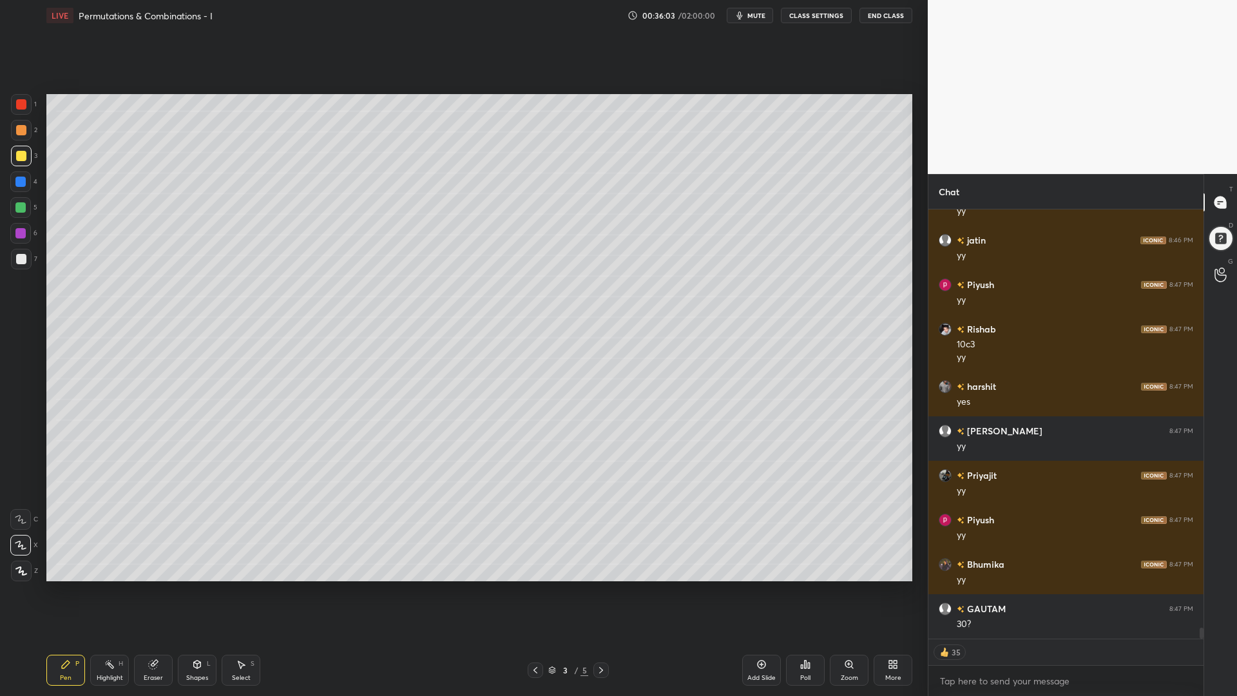
click at [20, 186] on div at bounding box center [20, 181] width 21 height 21
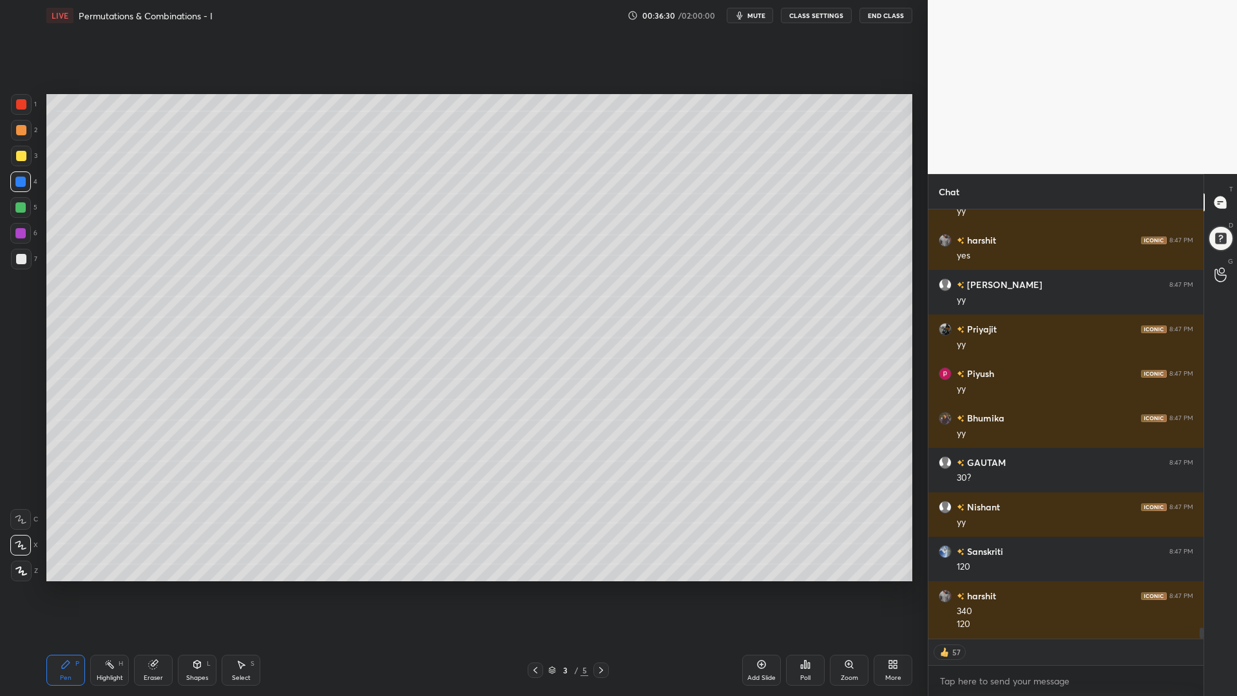
scroll to position [16525, 0]
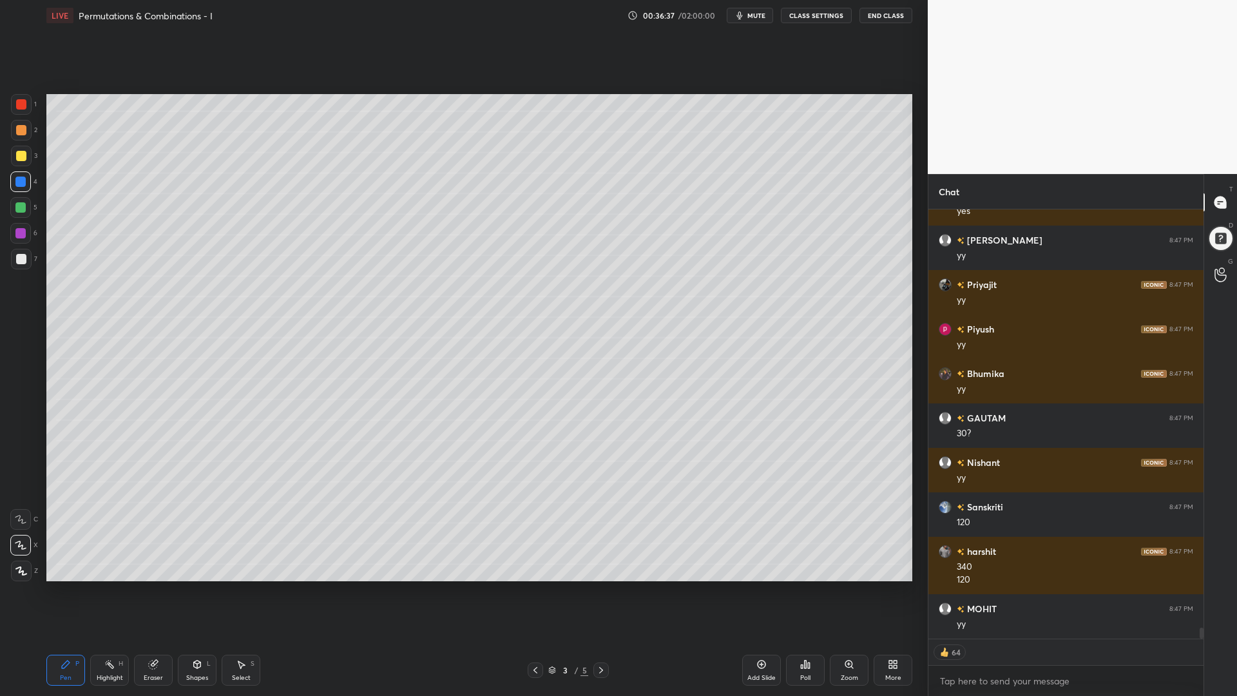
click at [603, 586] on icon at bounding box center [601, 670] width 10 height 10
click at [602, 586] on icon at bounding box center [601, 670] width 10 height 10
click at [536, 586] on icon at bounding box center [535, 670] width 10 height 10
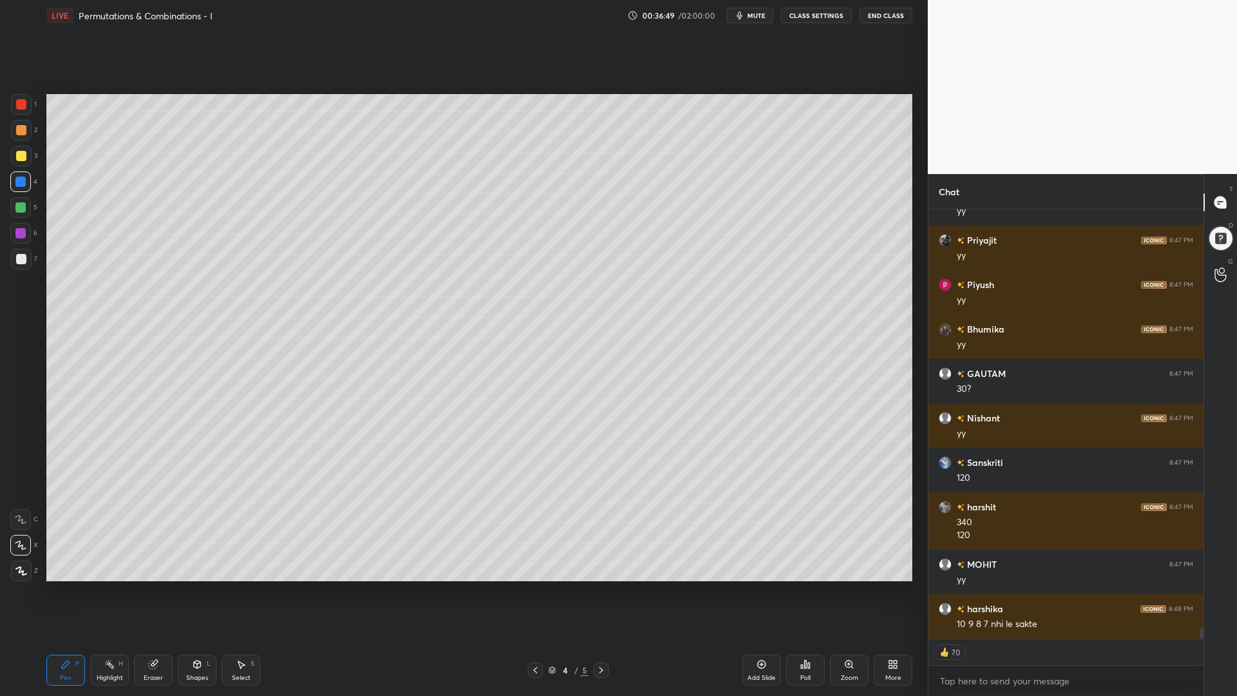
click at [538, 586] on icon at bounding box center [535, 670] width 10 height 10
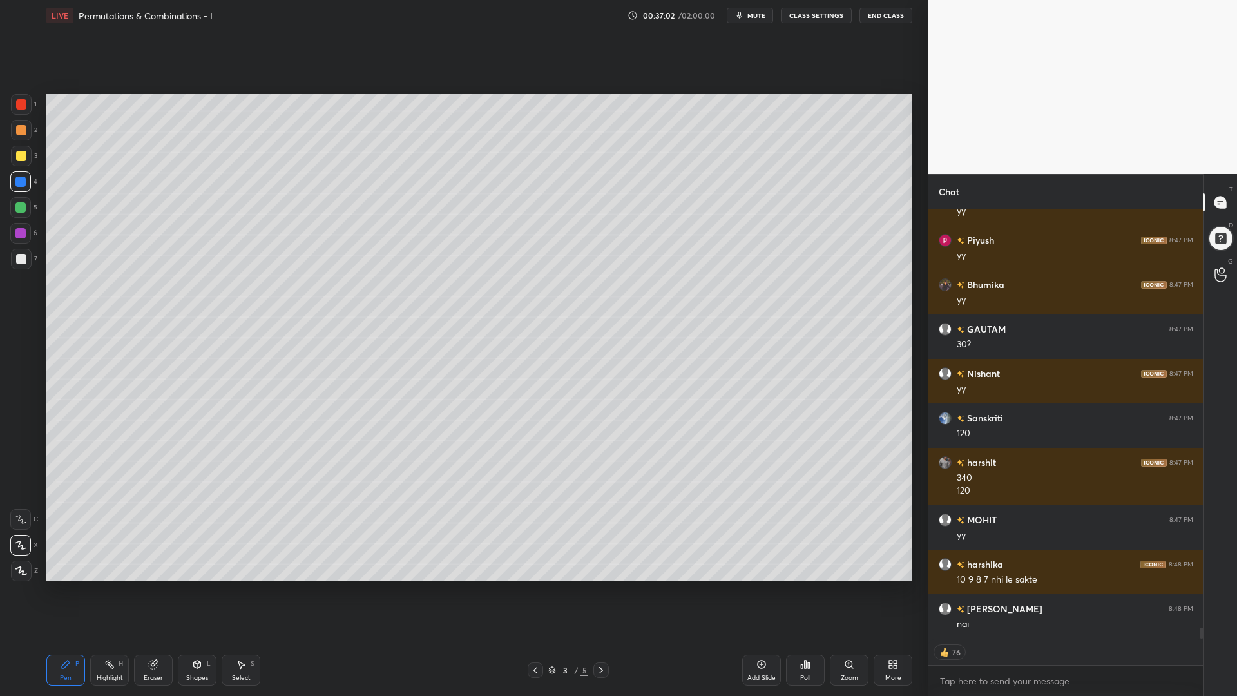
click at [26, 210] on div at bounding box center [20, 207] width 21 height 21
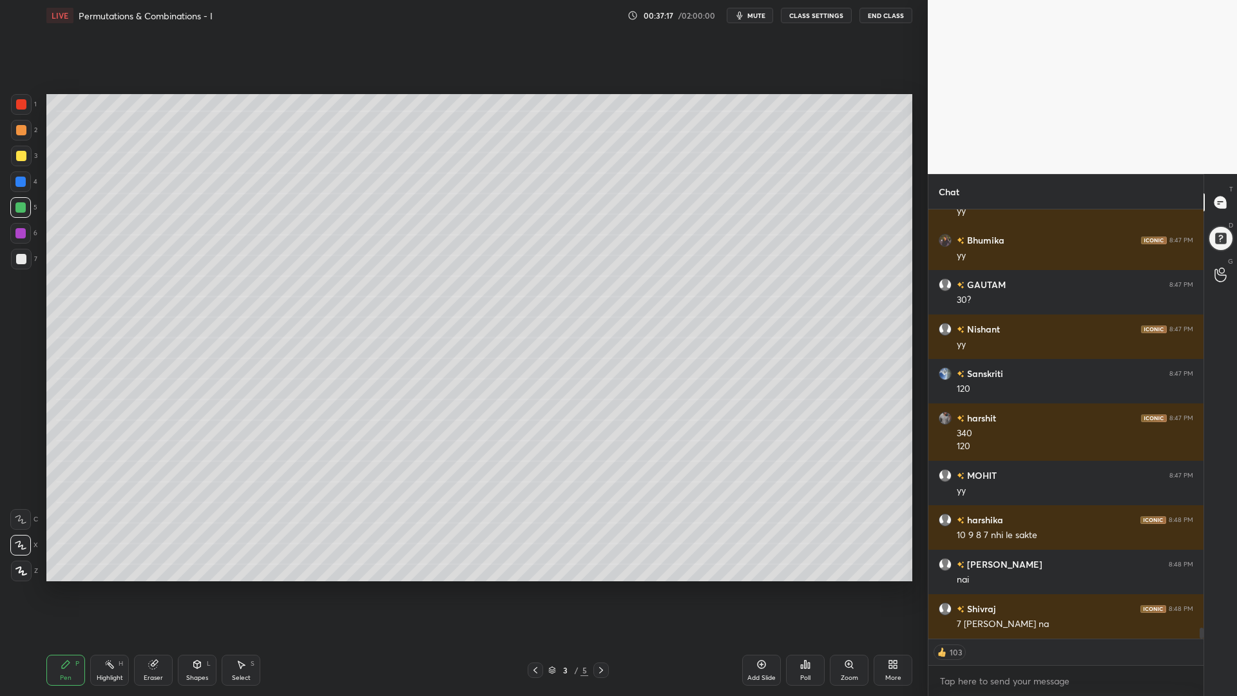
click at [19, 230] on div at bounding box center [20, 233] width 10 height 10
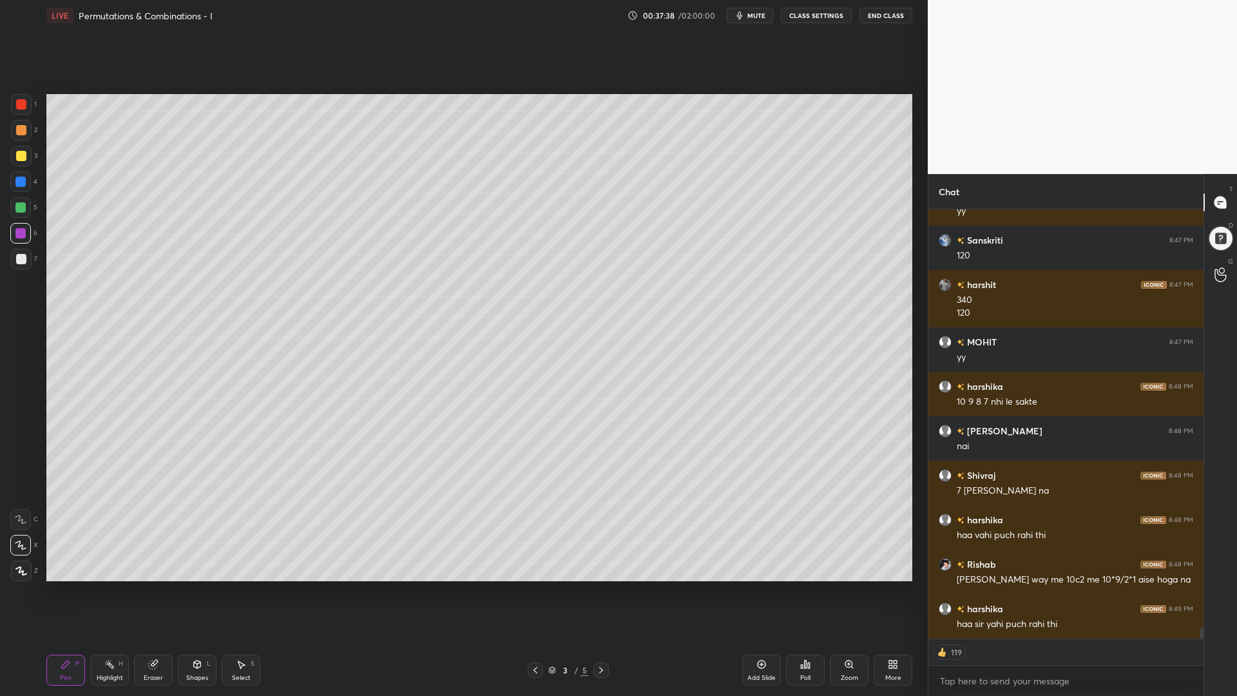
scroll to position [16836, 0]
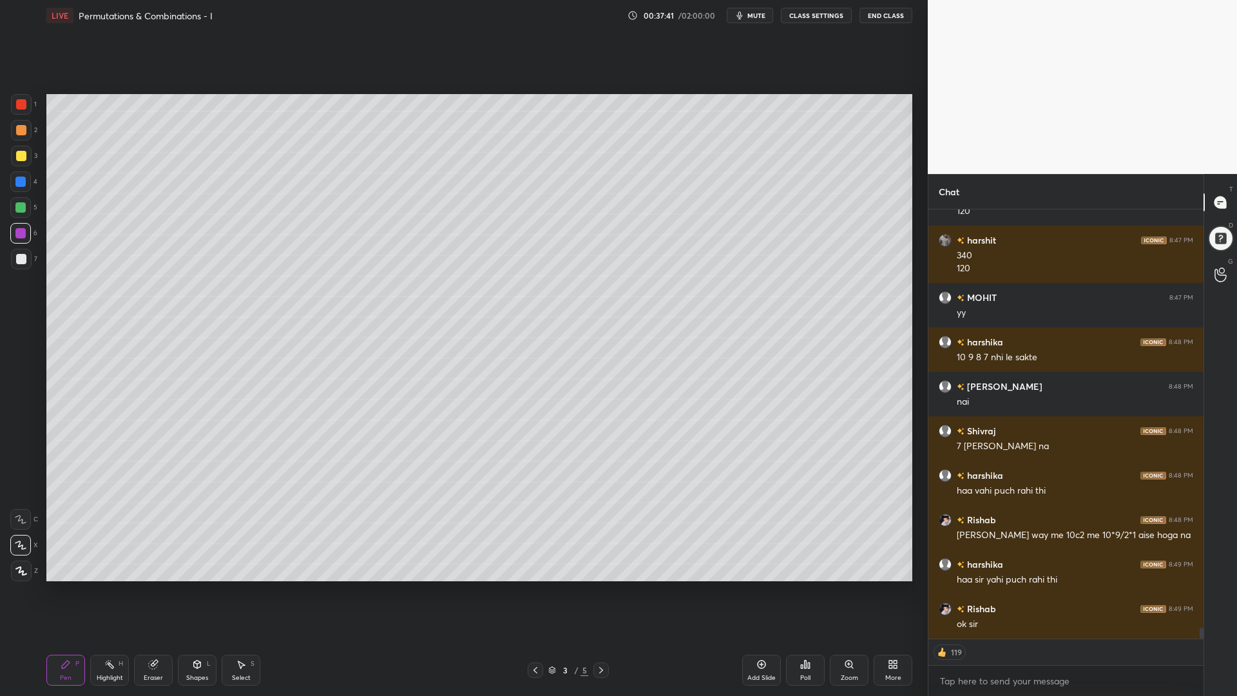
click at [603, 586] on icon at bounding box center [601, 670] width 10 height 10
click at [598, 586] on icon at bounding box center [601, 670] width 10 height 10
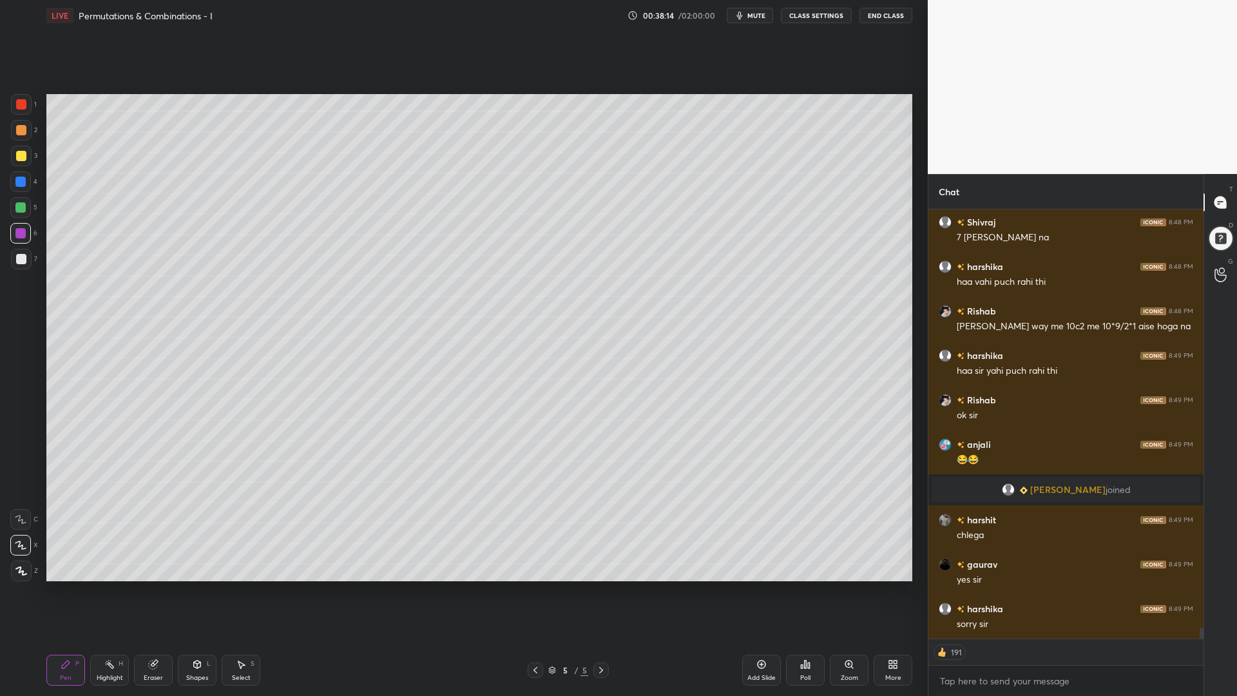
scroll to position [16809, 0]
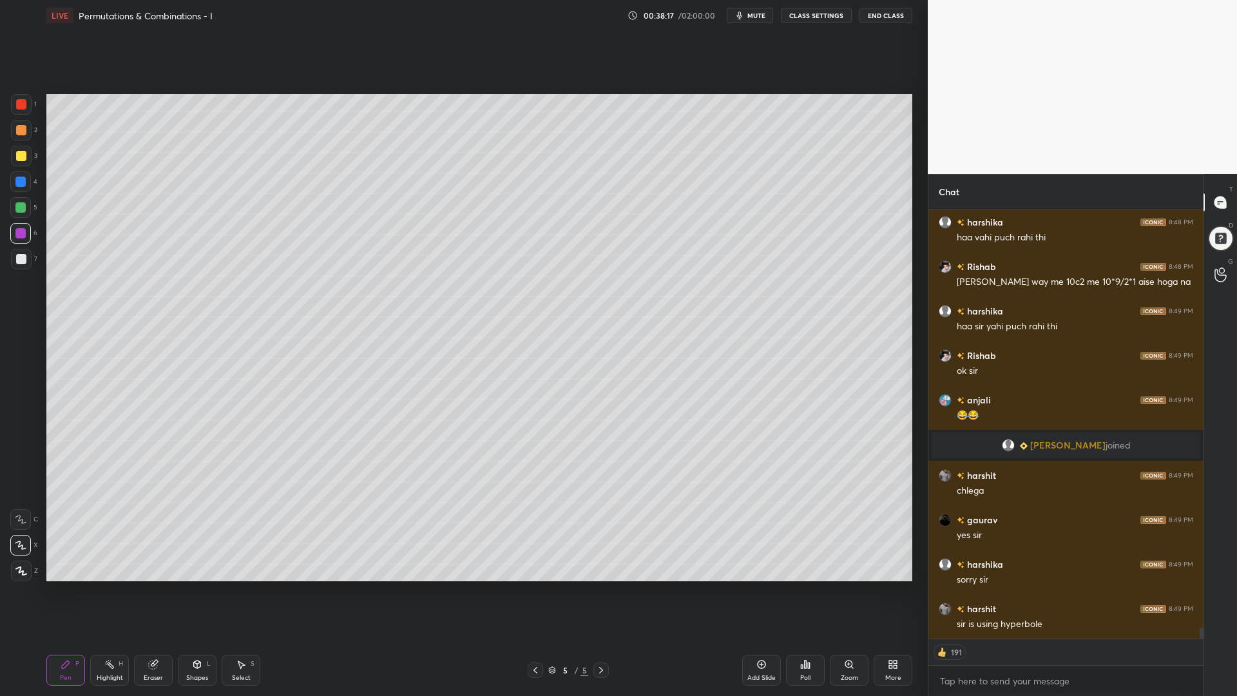
drag, startPoint x: 19, startPoint y: 185, endPoint x: 22, endPoint y: 193, distance: 8.4
click at [17, 186] on div at bounding box center [20, 181] width 10 height 10
click at [535, 586] on icon at bounding box center [535, 670] width 10 height 10
click at [540, 586] on icon at bounding box center [535, 670] width 10 height 10
click at [602, 586] on icon at bounding box center [601, 670] width 4 height 6
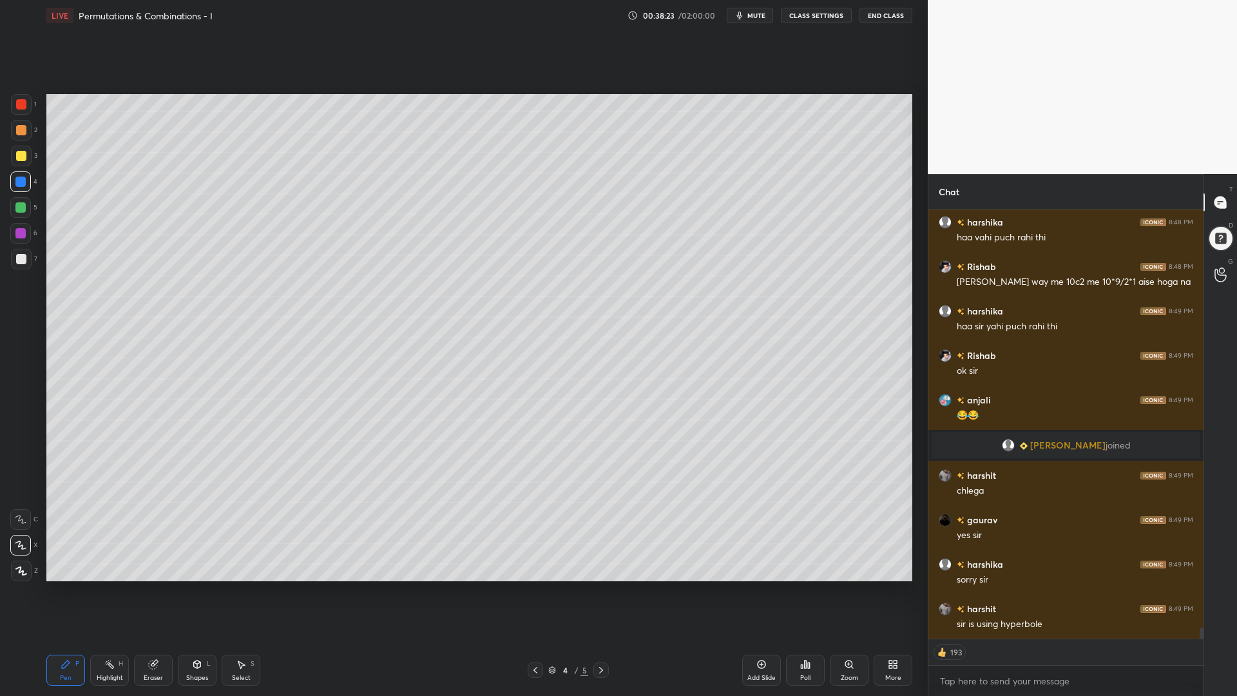
click at [602, 586] on icon at bounding box center [601, 670] width 10 height 10
click at [18, 234] on div at bounding box center [20, 233] width 10 height 10
click at [20, 258] on div at bounding box center [21, 259] width 10 height 10
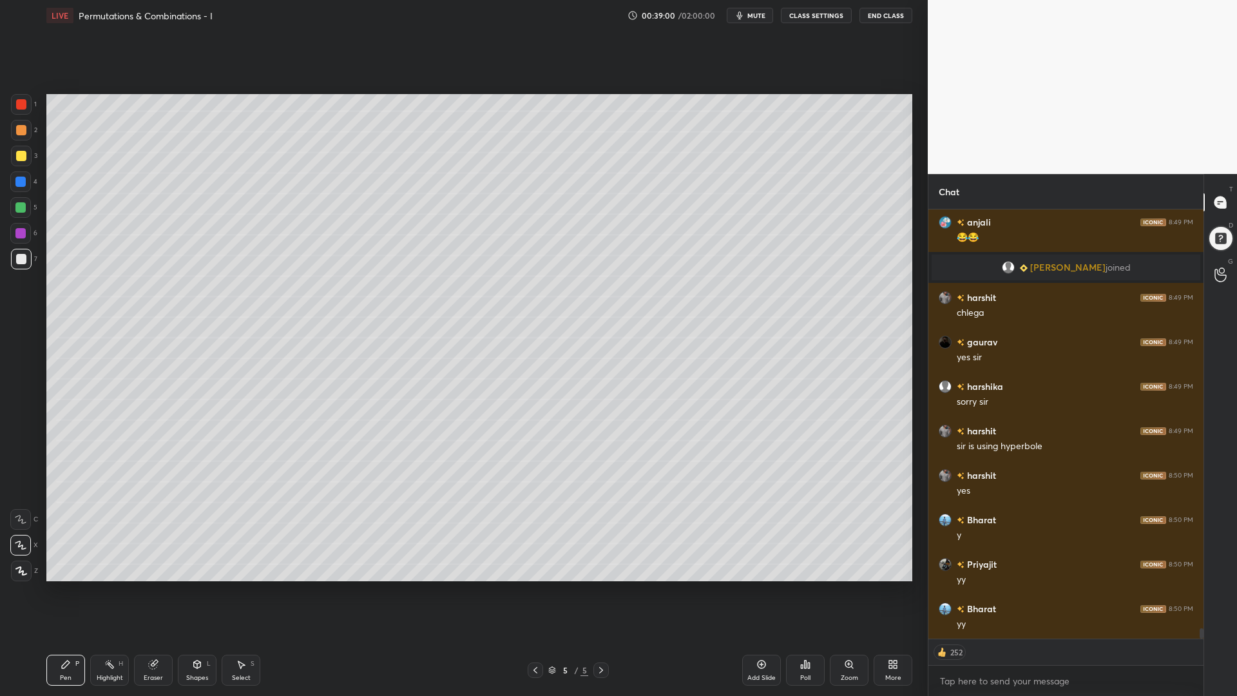
scroll to position [17031, 0]
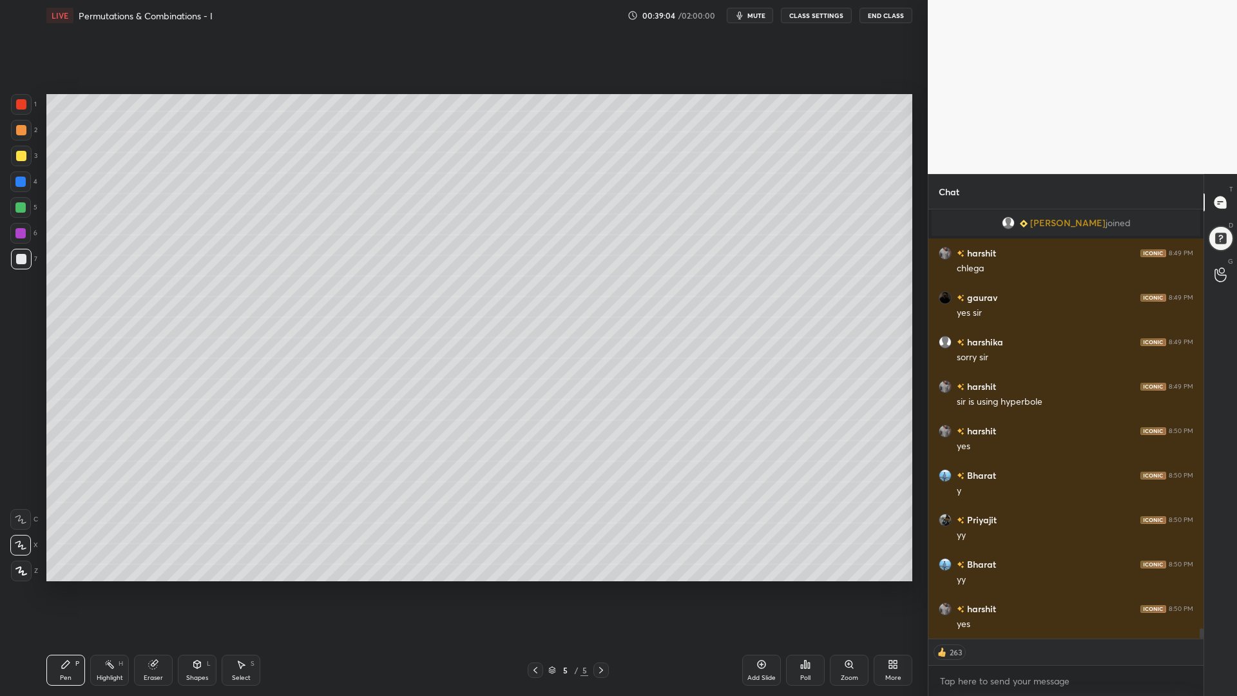
click at [20, 211] on div at bounding box center [20, 207] width 10 height 10
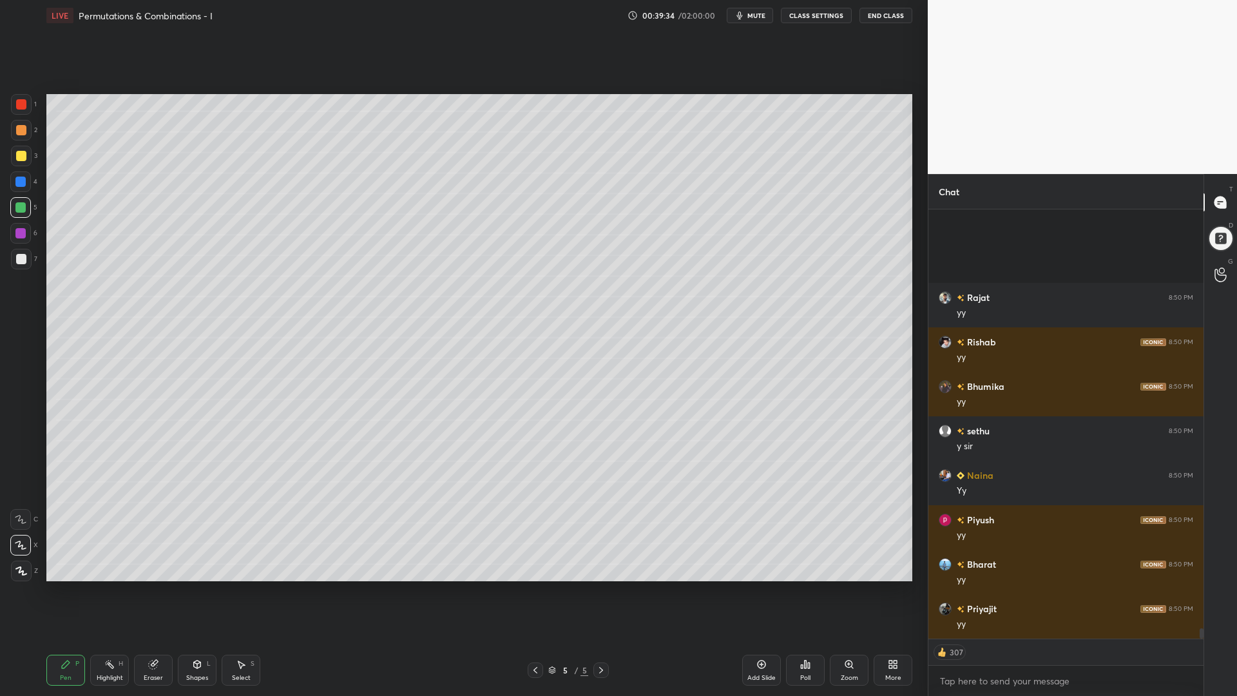
scroll to position [17533, 0]
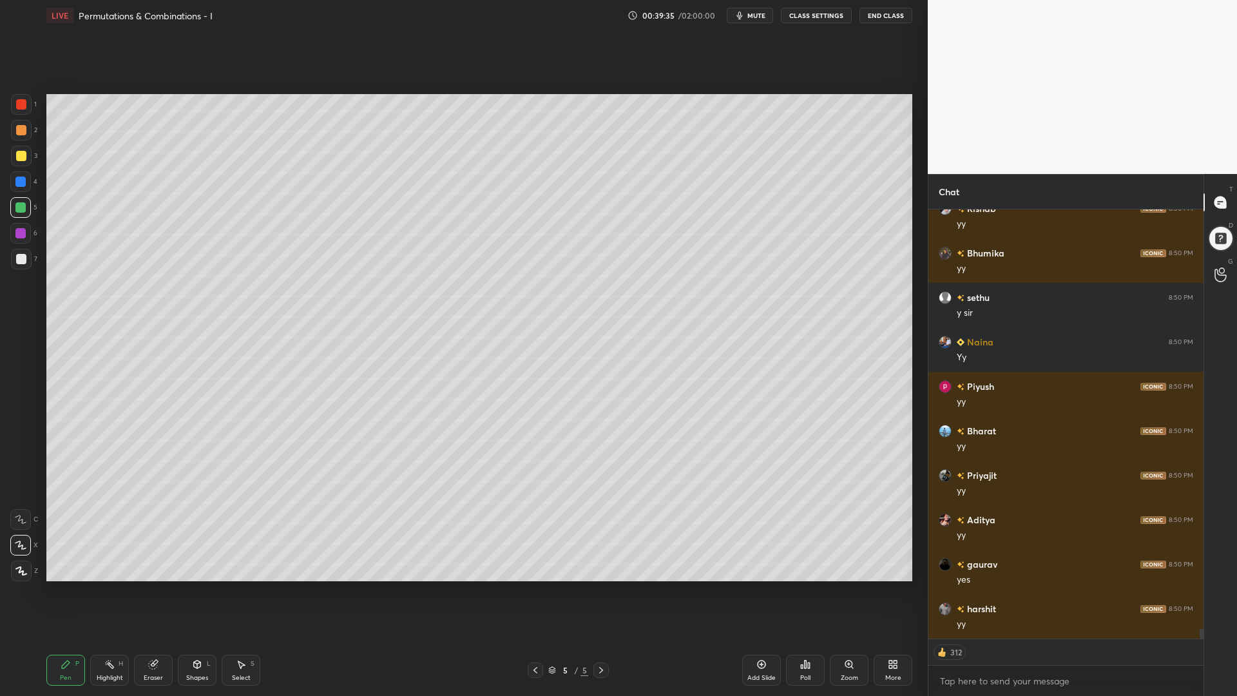
click at [764, 586] on icon at bounding box center [761, 664] width 10 height 10
click at [19, 104] on div at bounding box center [21, 104] width 10 height 10
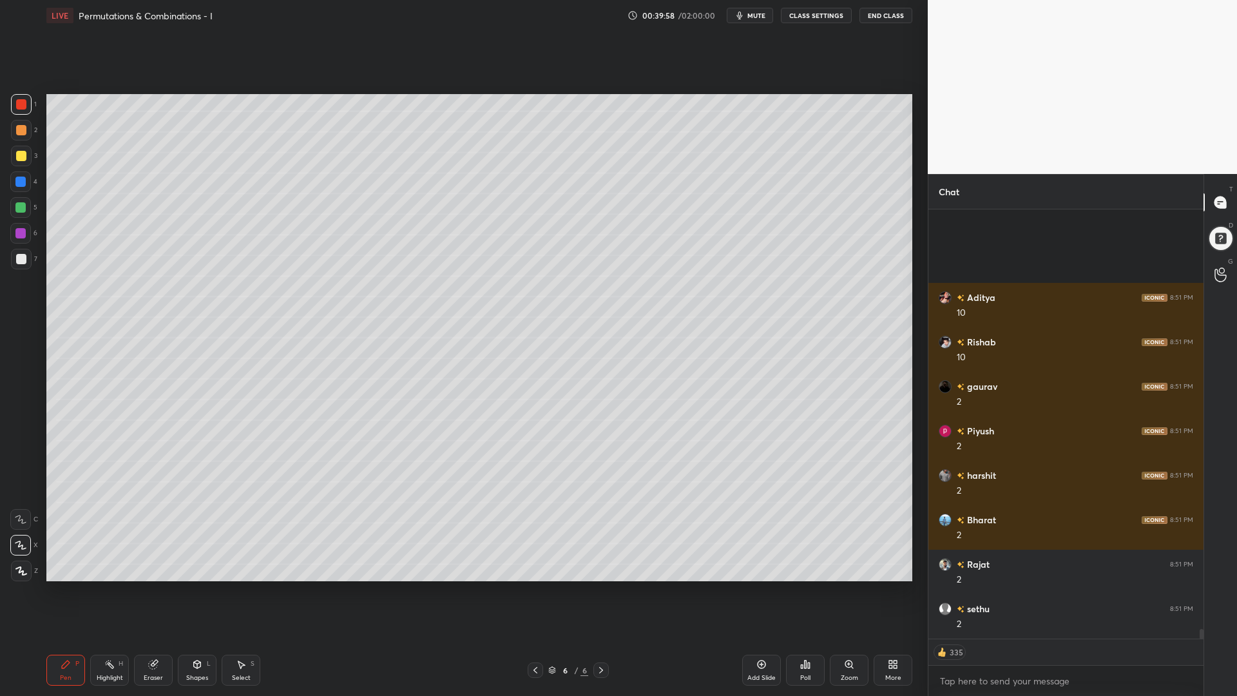
scroll to position [18200, 0]
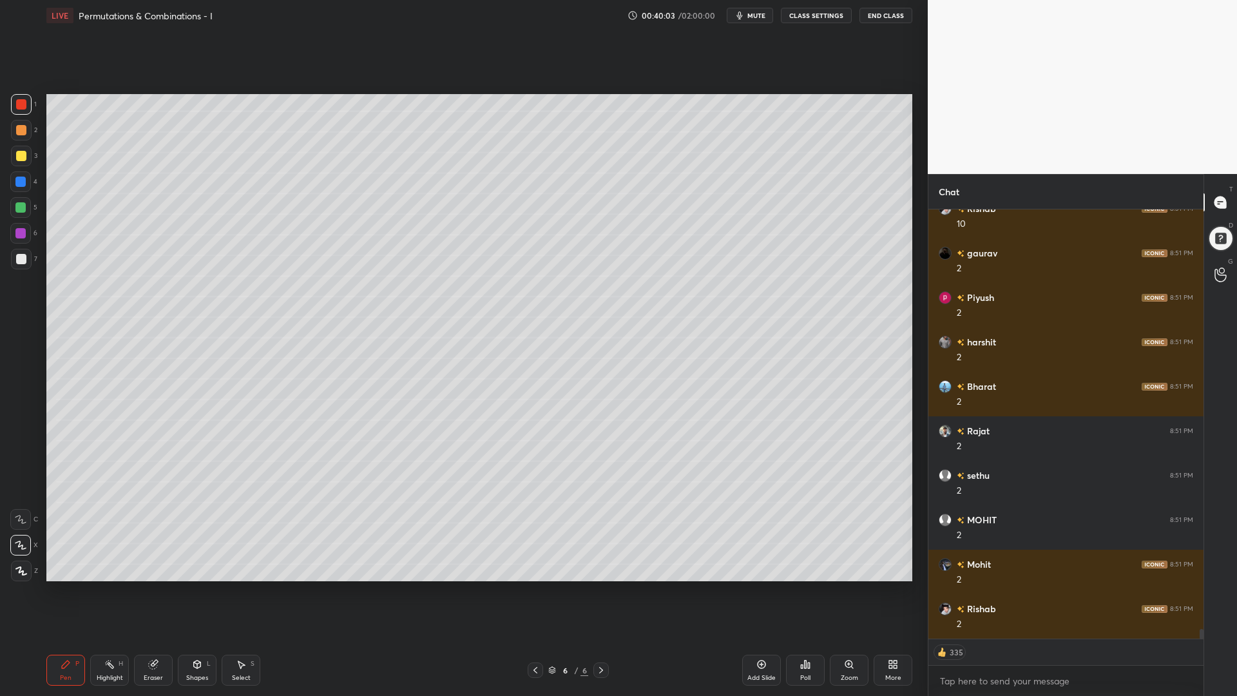
click at [19, 185] on div at bounding box center [20, 181] width 10 height 10
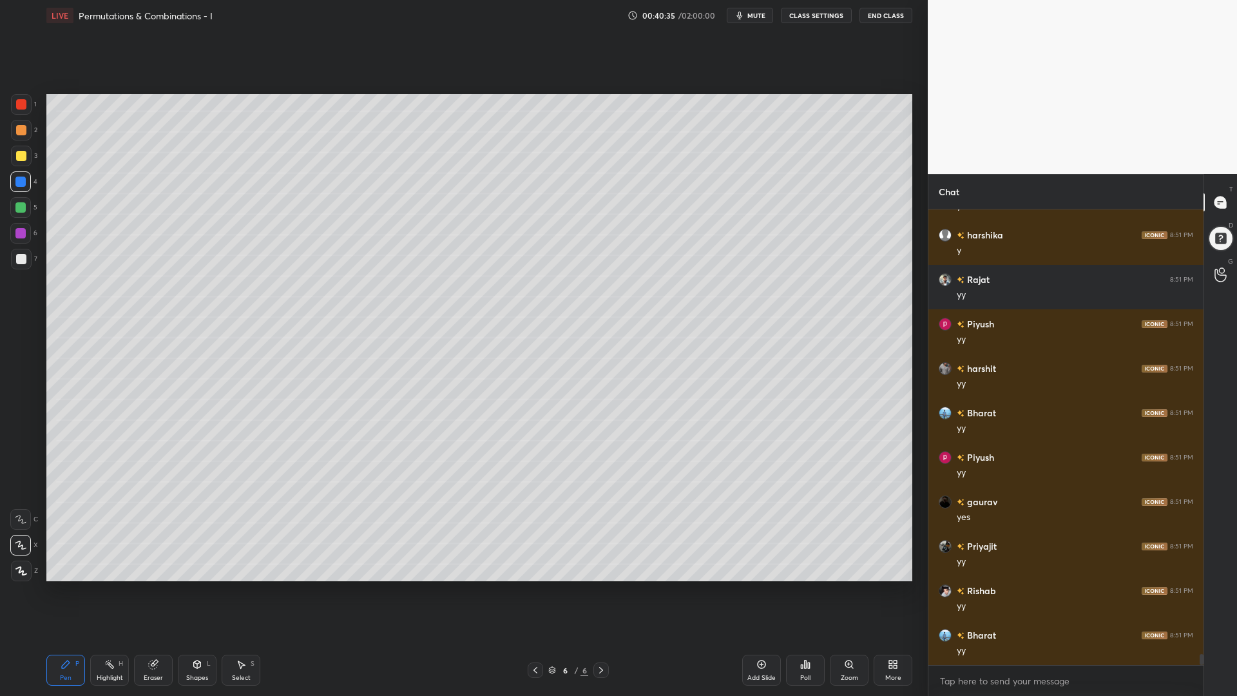
scroll to position [18764, 0]
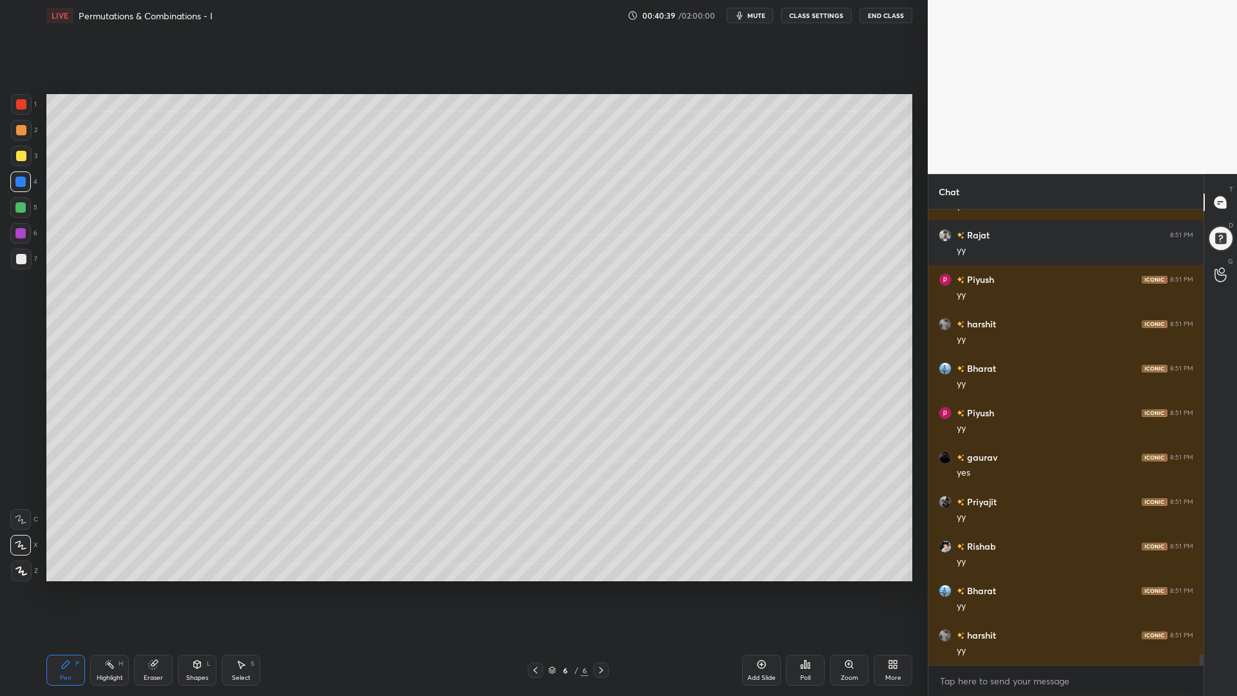
click at [152, 586] on div "Eraser" at bounding box center [153, 669] width 39 height 31
click at [69, 586] on icon at bounding box center [66, 664] width 10 height 10
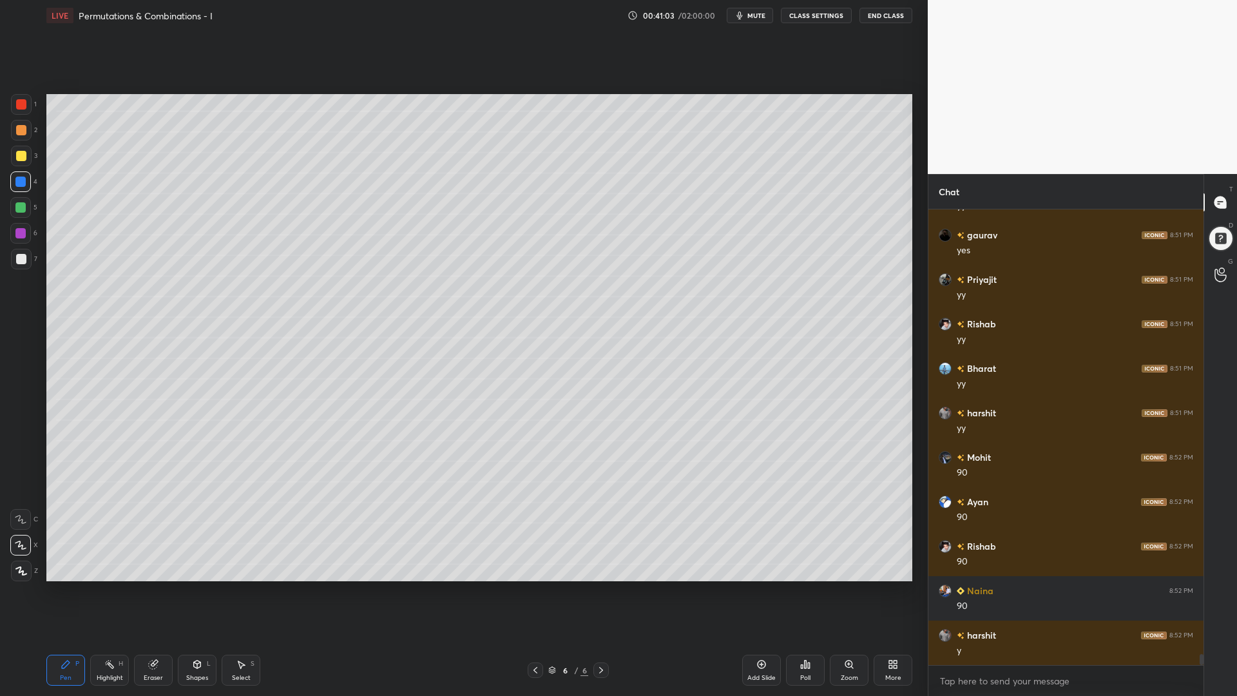
scroll to position [19031, 0]
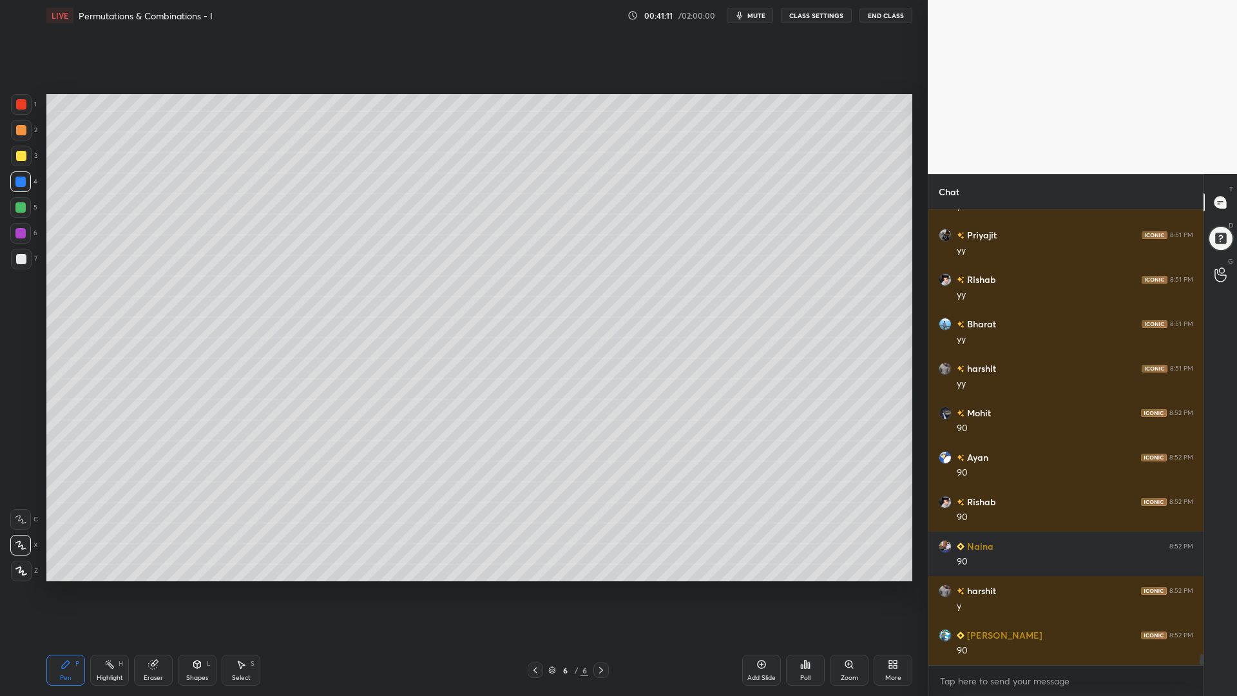
click at [189, 586] on div "Shapes L" at bounding box center [197, 669] width 39 height 31
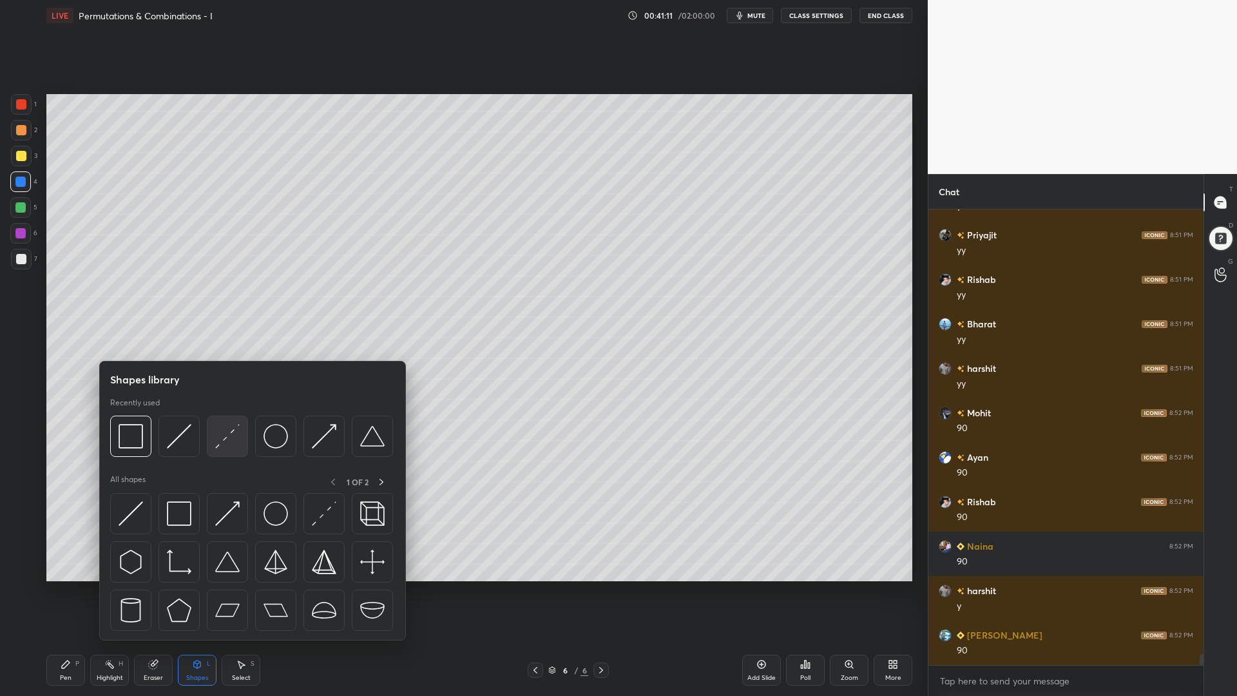
click at [231, 433] on img at bounding box center [227, 436] width 24 height 24
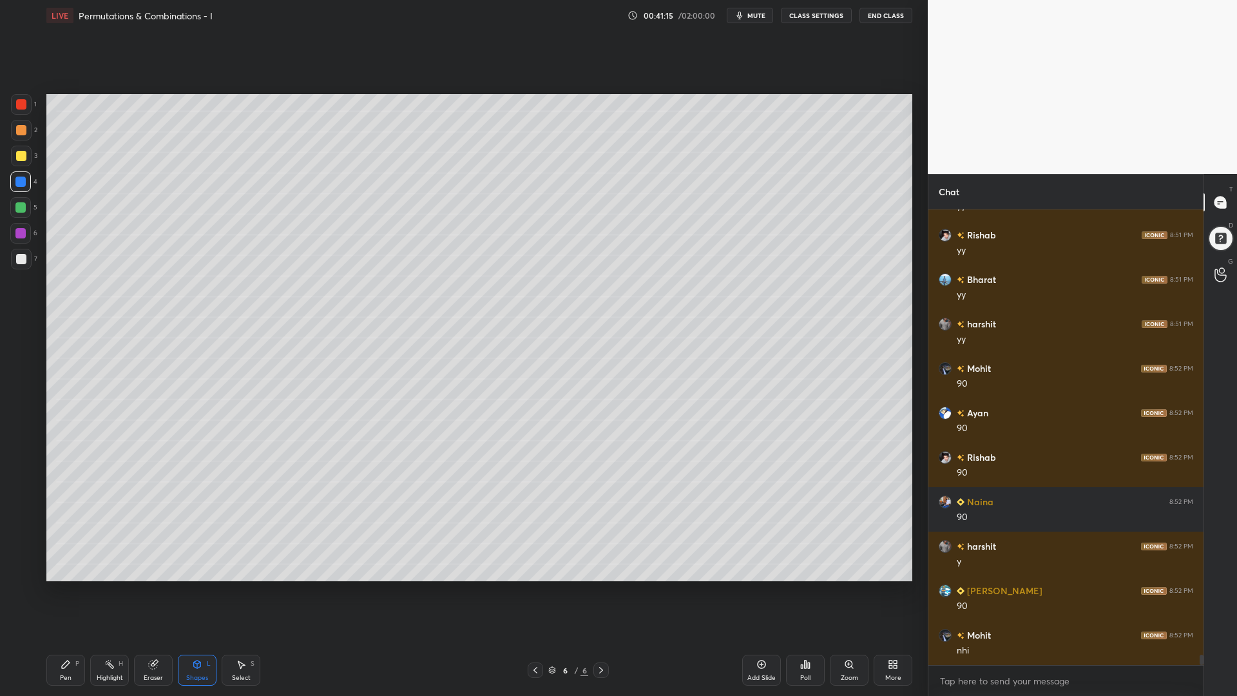
click at [19, 205] on div at bounding box center [20, 207] width 10 height 10
drag, startPoint x: 23, startPoint y: 129, endPoint x: 26, endPoint y: 155, distance: 25.9
click at [23, 129] on div at bounding box center [21, 130] width 10 height 10
click at [67, 586] on icon at bounding box center [66, 664] width 10 height 10
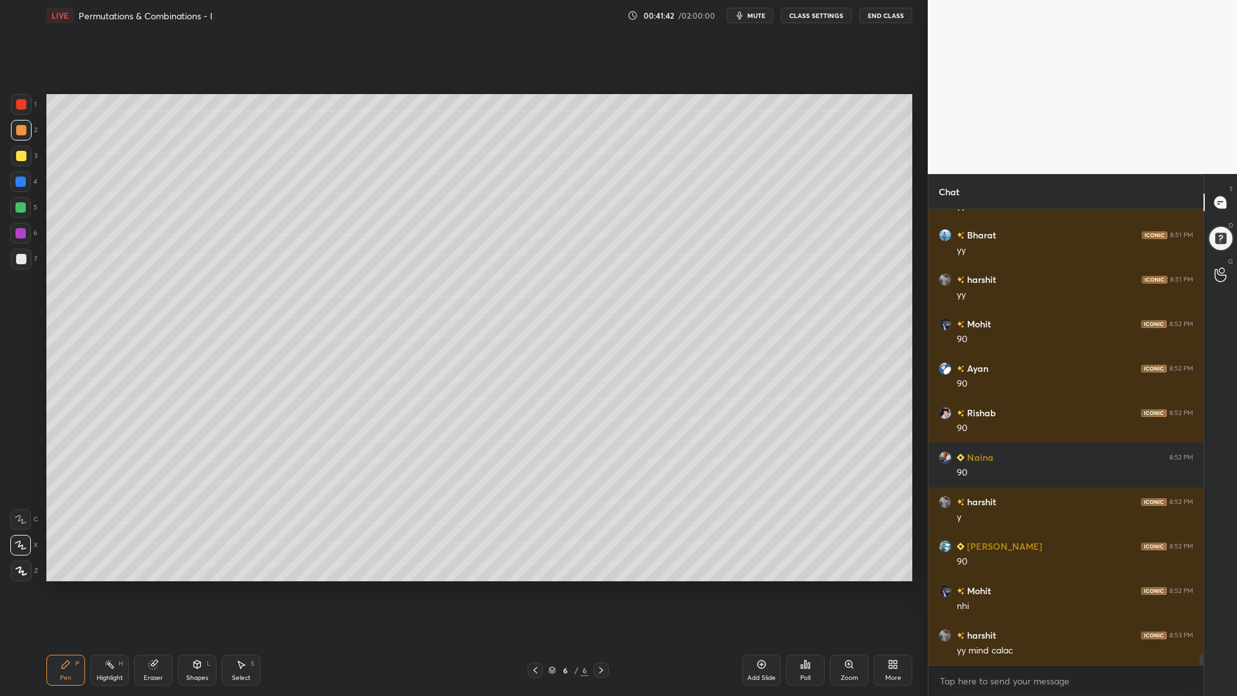
drag, startPoint x: 21, startPoint y: 205, endPoint x: 24, endPoint y: 226, distance: 20.9
click at [21, 205] on div at bounding box center [20, 207] width 10 height 10
click at [19, 157] on div at bounding box center [21, 156] width 10 height 10
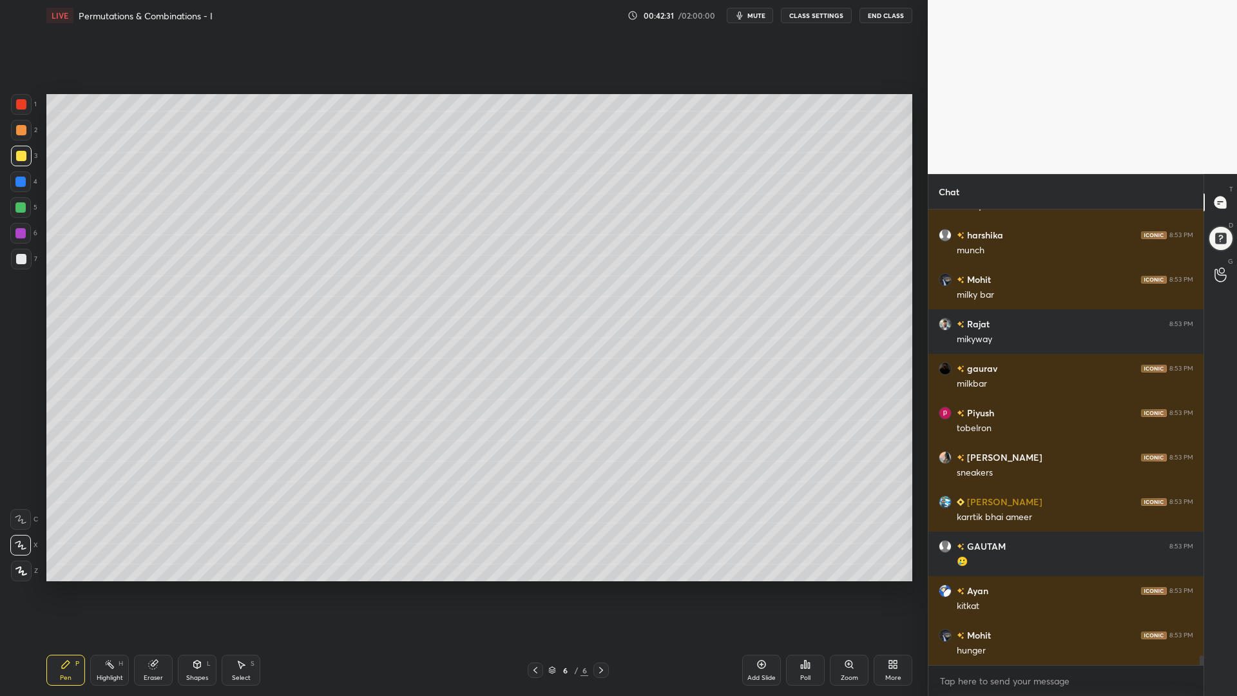
scroll to position [21044, 0]
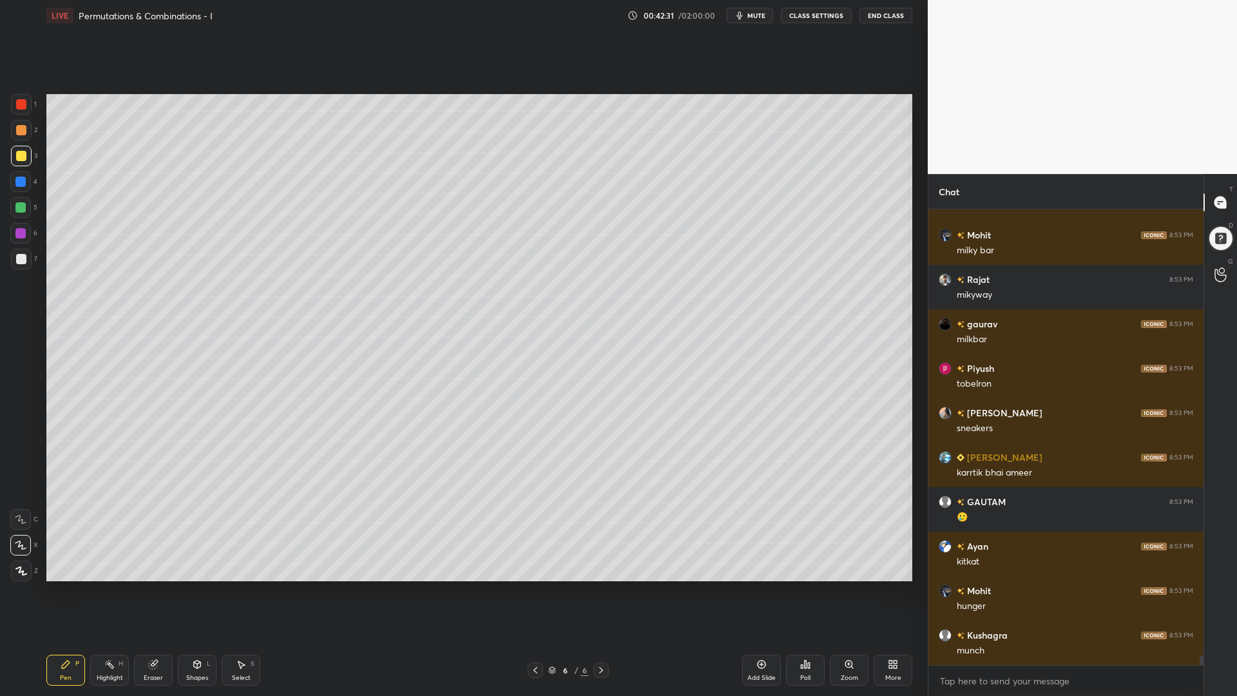
click at [239, 586] on div "Select S" at bounding box center [241, 669] width 39 height 31
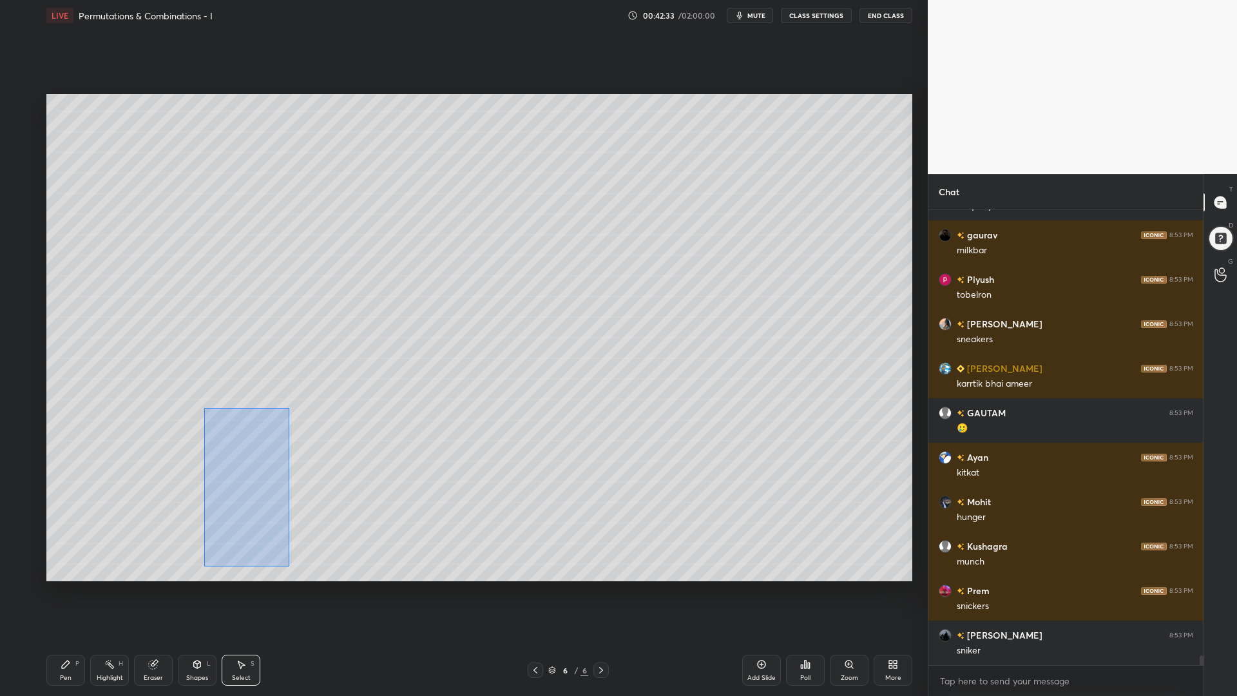
drag, startPoint x: 289, startPoint y: 566, endPoint x: 202, endPoint y: 409, distance: 179.6
click at [202, 409] on div "0 ° Undo Copy Duplicate Duplicate to new slide Delete" at bounding box center [479, 337] width 866 height 487
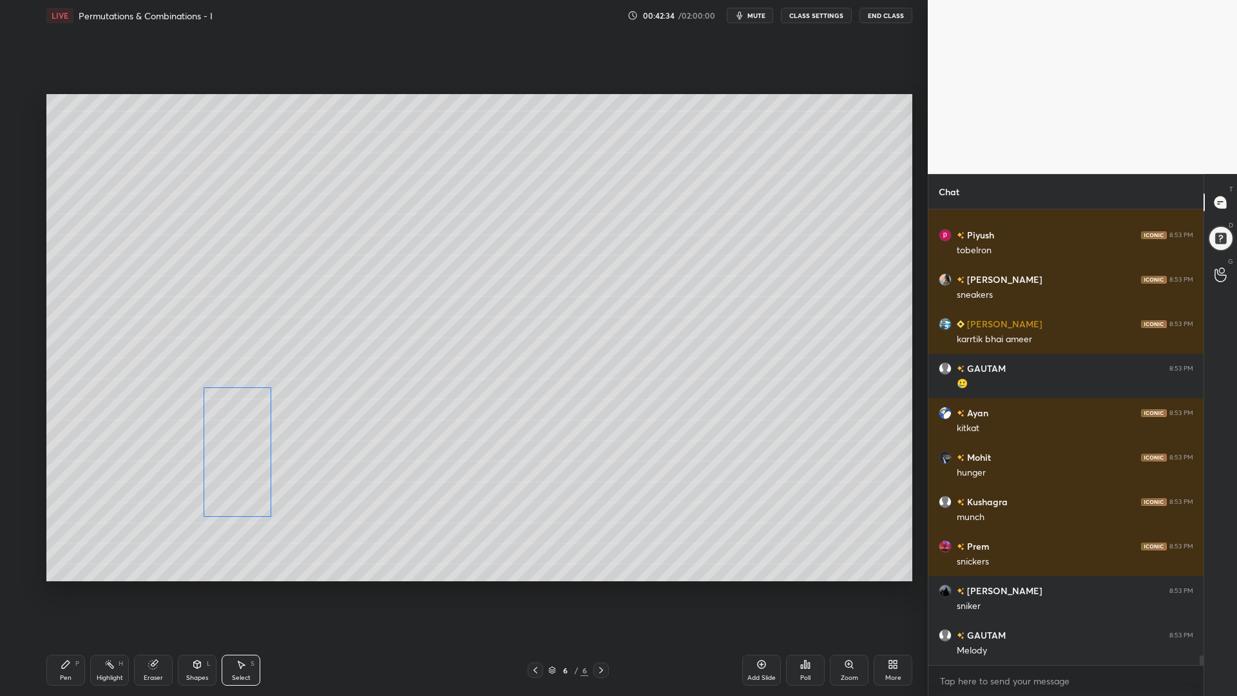
drag, startPoint x: 226, startPoint y: 415, endPoint x: 220, endPoint y: 401, distance: 15.3
click at [222, 401] on div "0 ° Undo Copy Duplicate Duplicate to new slide Delete" at bounding box center [479, 337] width 866 height 487
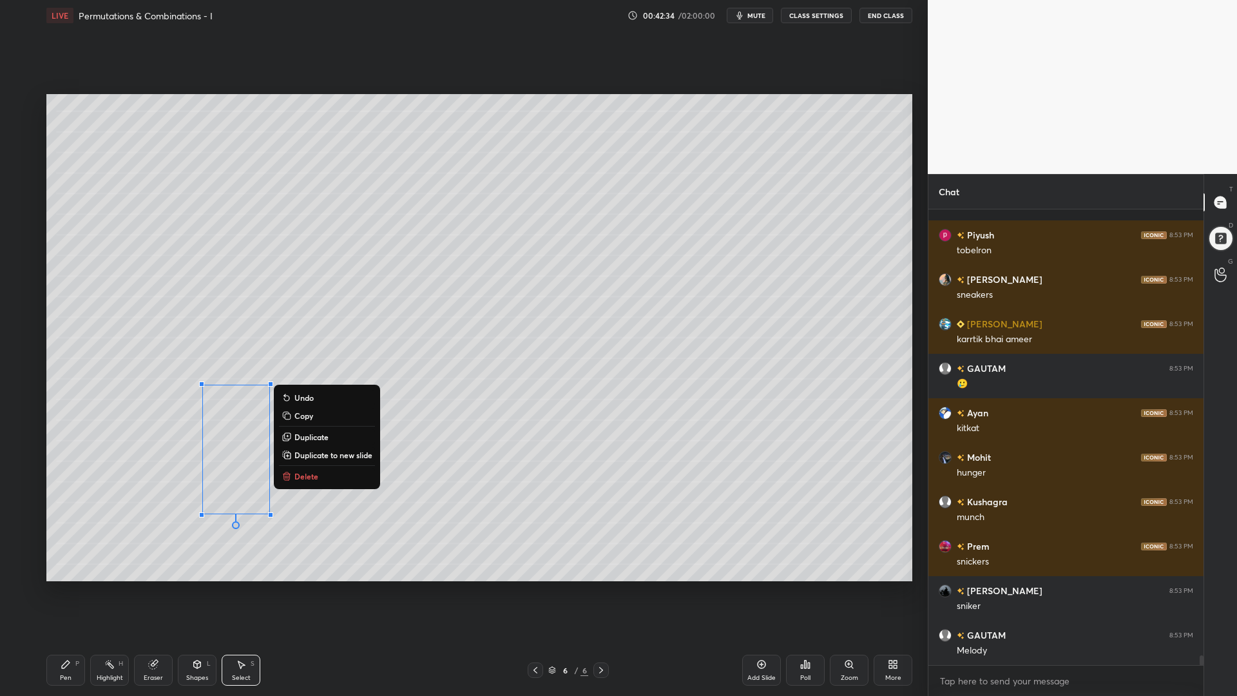
scroll to position [21266, 0]
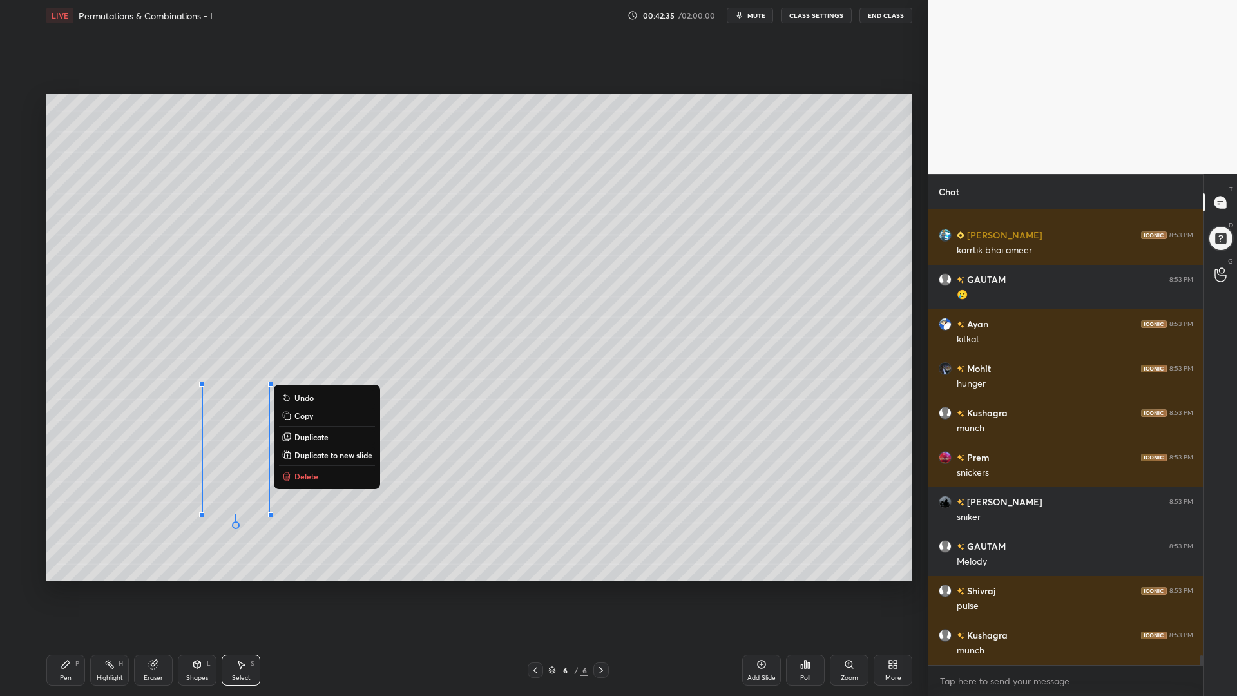
click at [56, 586] on div "Pen P" at bounding box center [65, 669] width 39 height 31
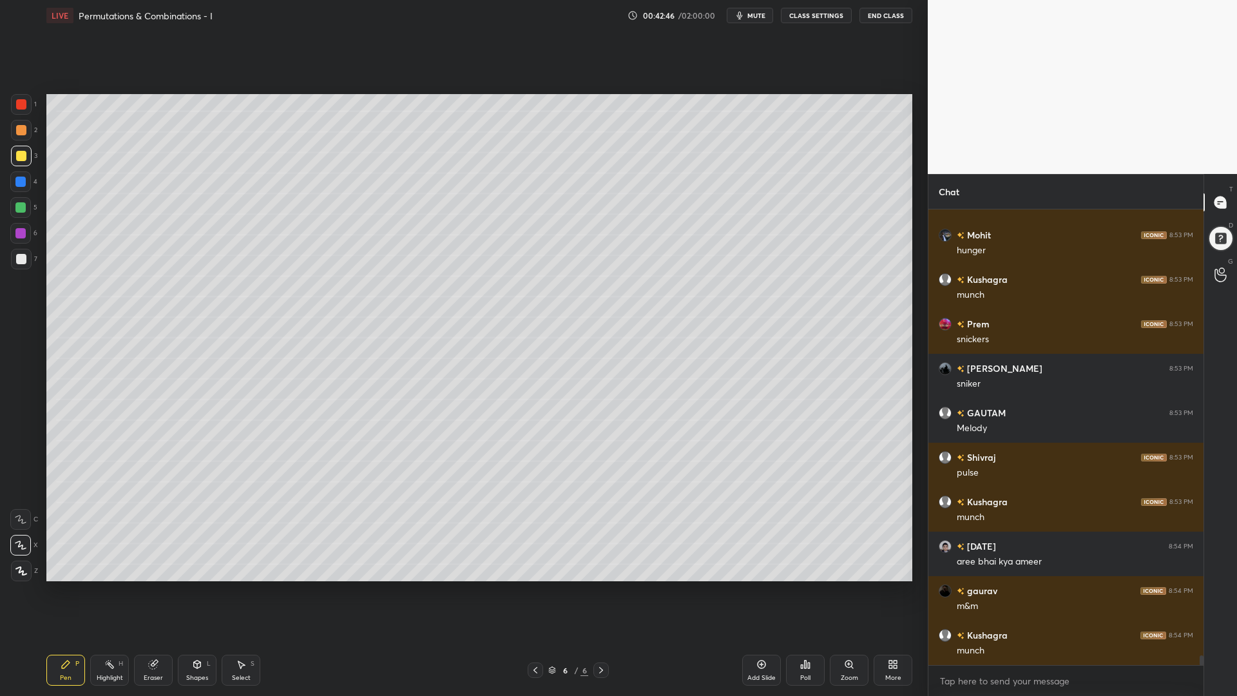
scroll to position [21444, 0]
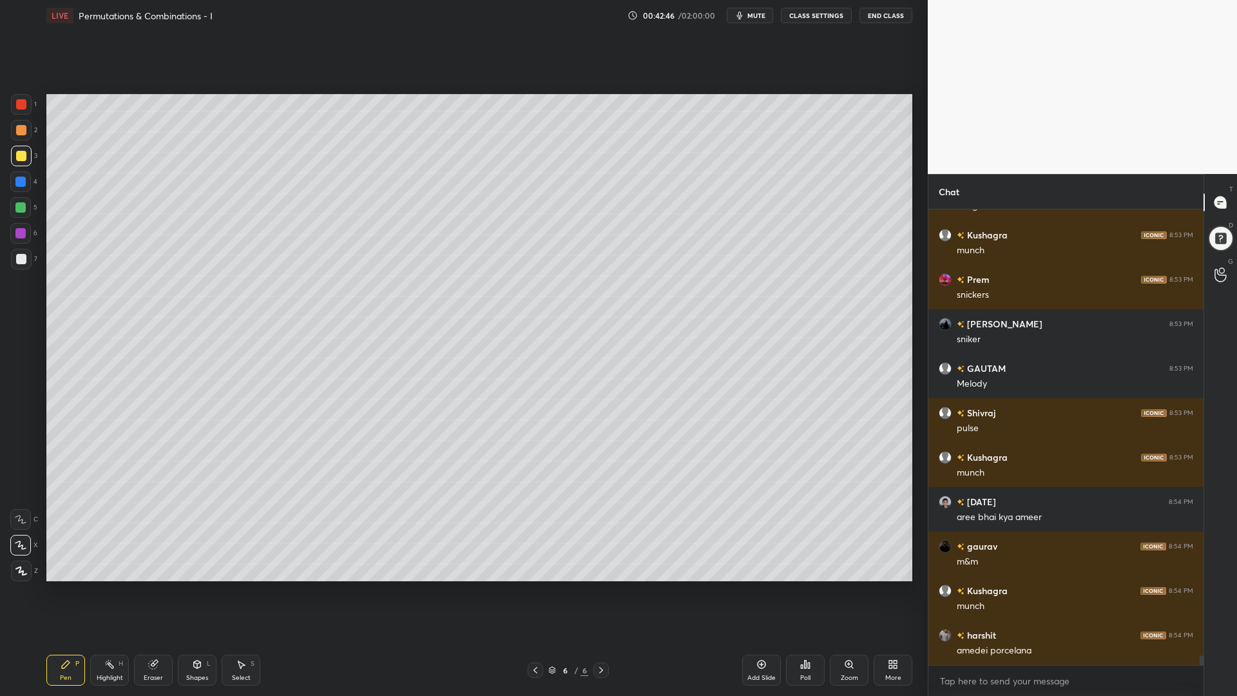
click at [14, 246] on div "6" at bounding box center [23, 236] width 27 height 26
click at [19, 209] on div at bounding box center [20, 207] width 10 height 10
click at [24, 185] on div at bounding box center [20, 181] width 10 height 10
drag, startPoint x: 21, startPoint y: 107, endPoint x: 31, endPoint y: 138, distance: 32.4
click at [21, 108] on div at bounding box center [21, 104] width 10 height 10
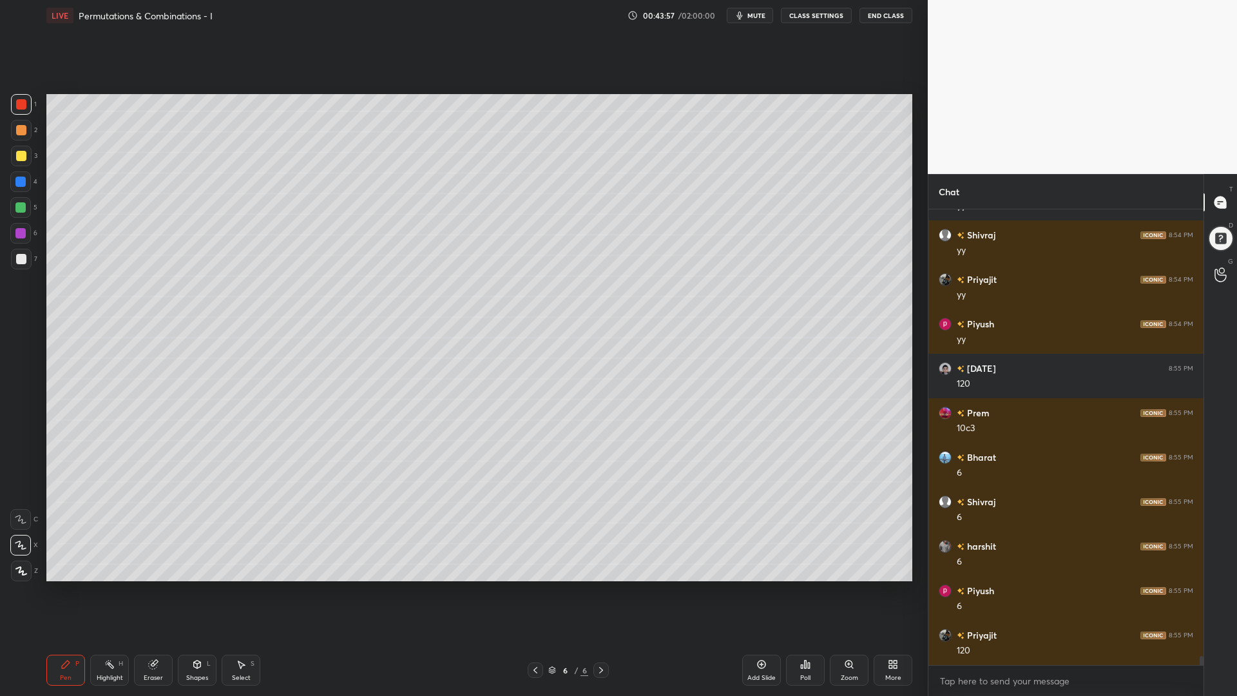
scroll to position [22034, 0]
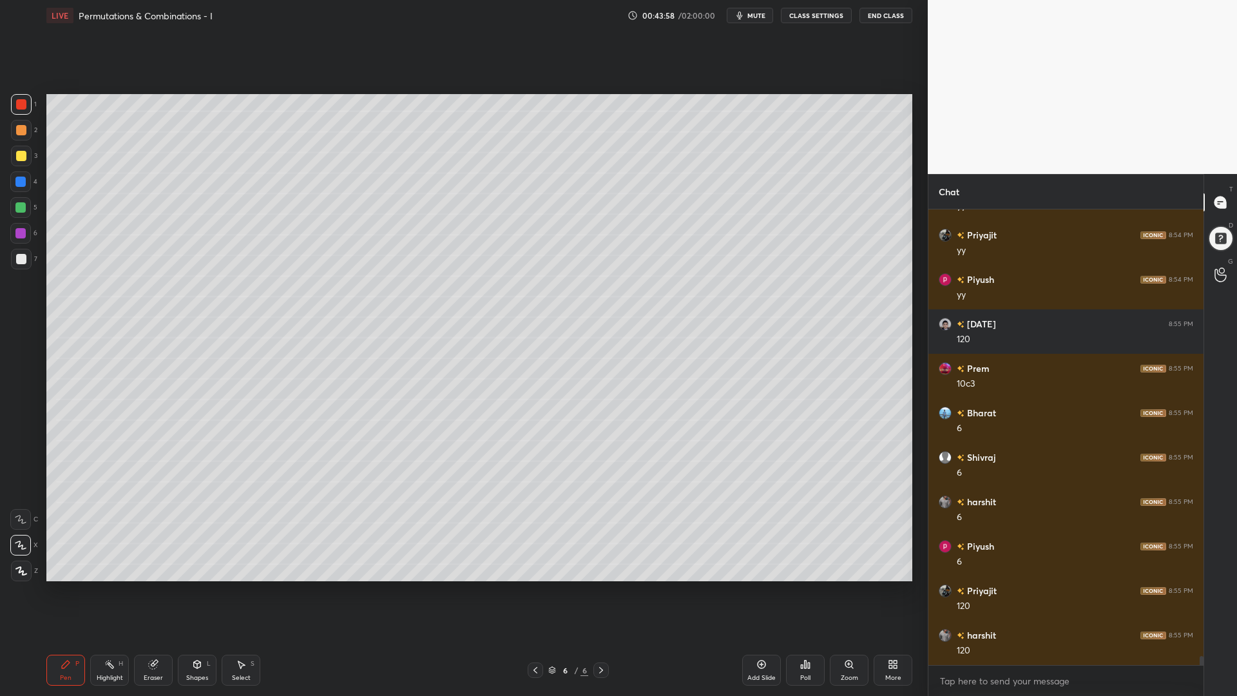
click at [17, 254] on div at bounding box center [21, 259] width 10 height 10
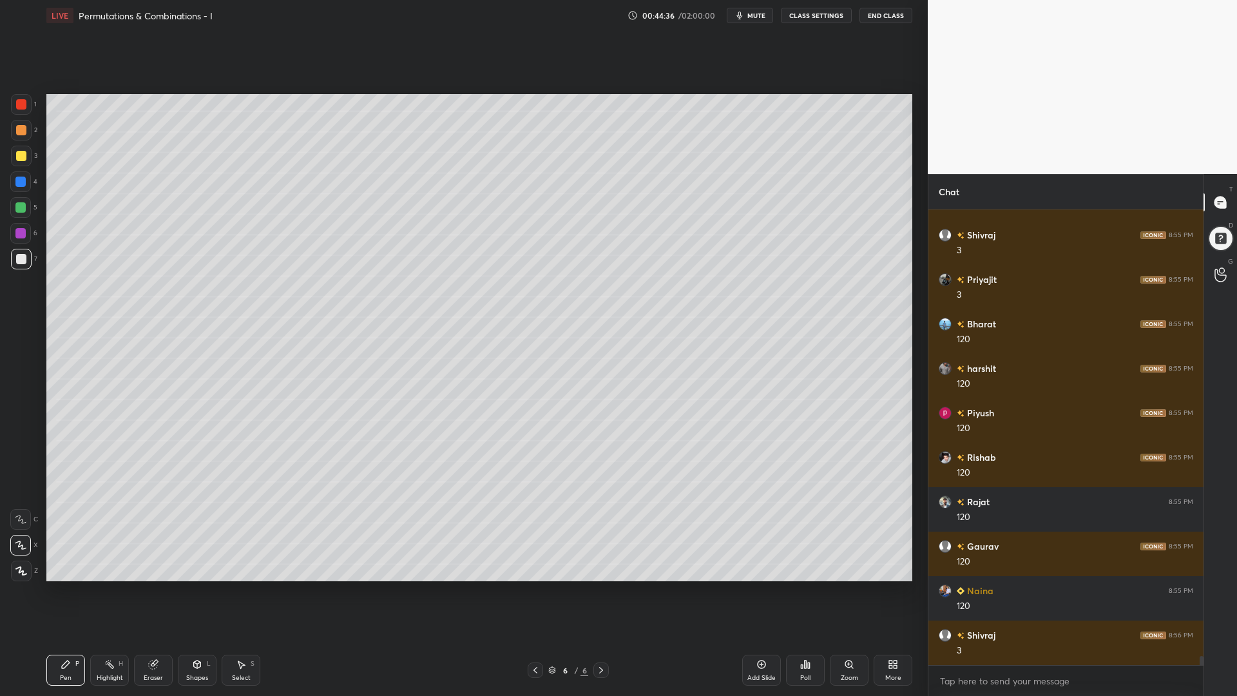
scroll to position [22936, 0]
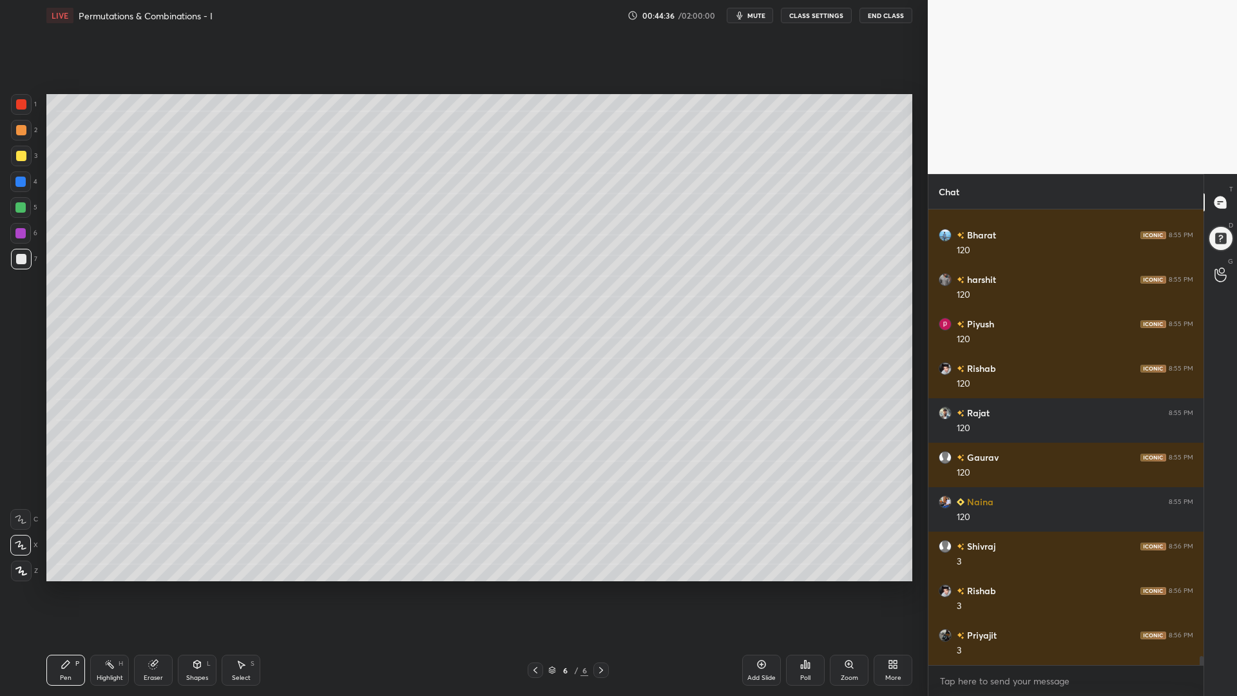
click at [16, 205] on div at bounding box center [20, 207] width 10 height 10
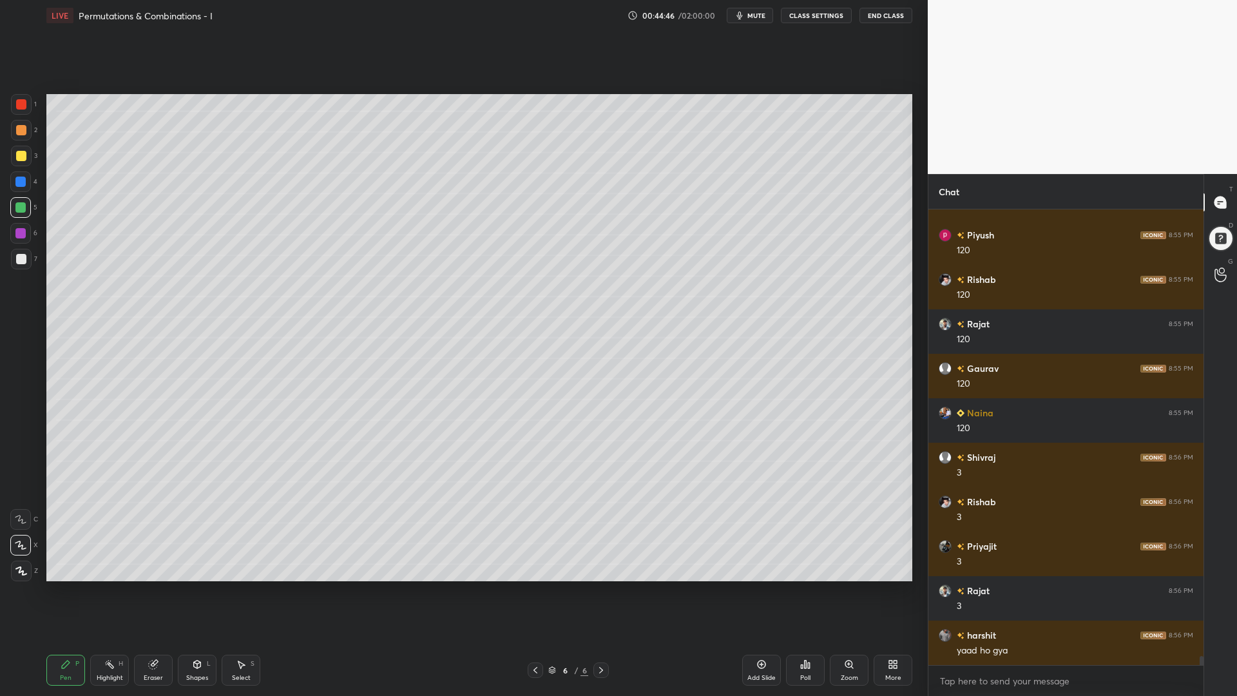
scroll to position [23069, 0]
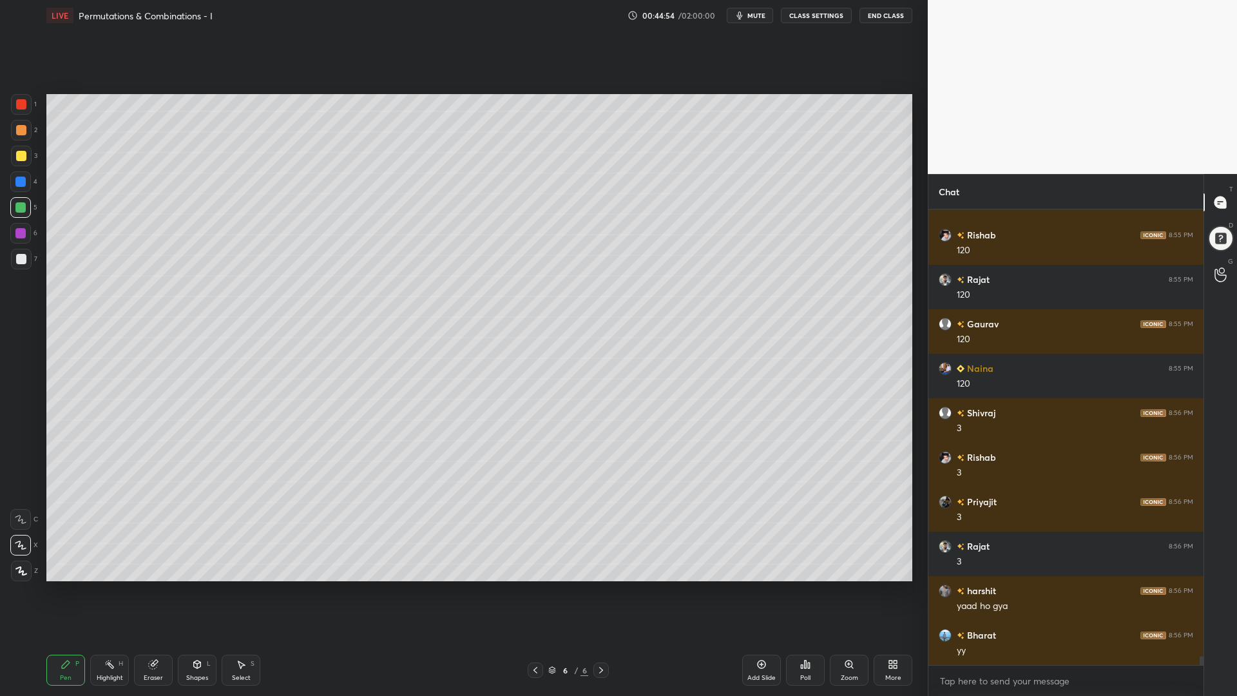
click at [763, 586] on icon at bounding box center [761, 664] width 10 height 10
click at [17, 128] on div at bounding box center [21, 130] width 10 height 10
click at [23, 104] on div at bounding box center [21, 104] width 10 height 10
click at [19, 187] on div at bounding box center [20, 181] width 21 height 21
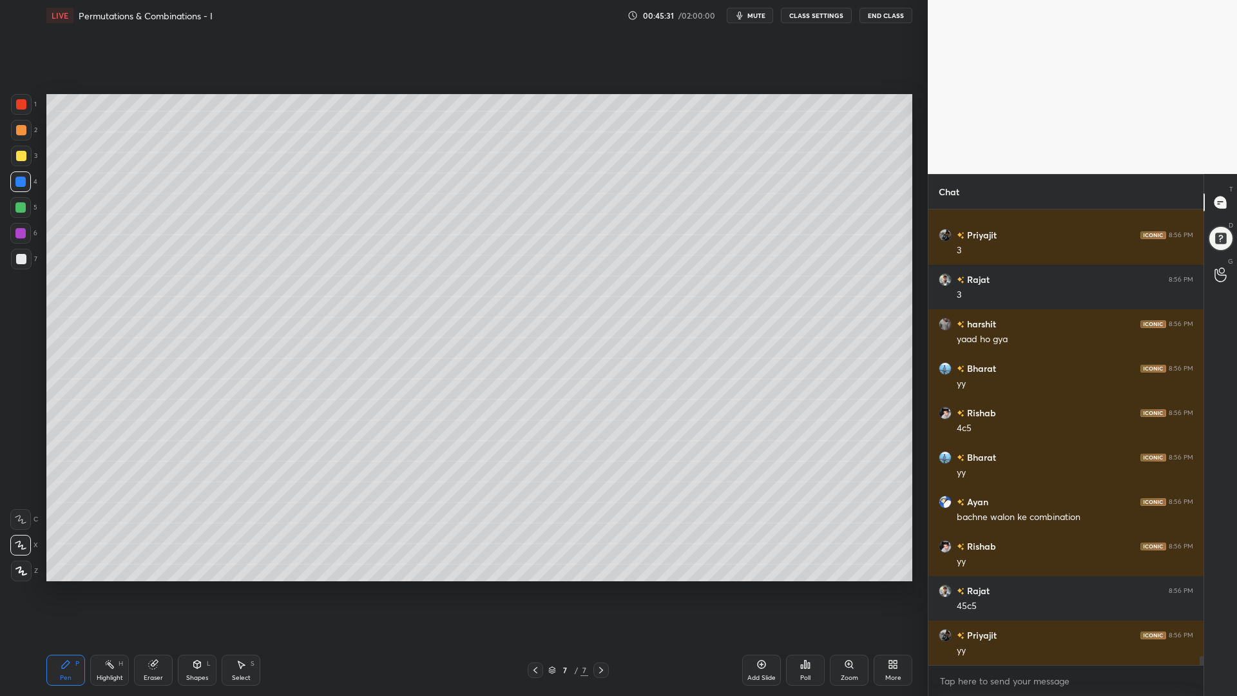
scroll to position [23380, 0]
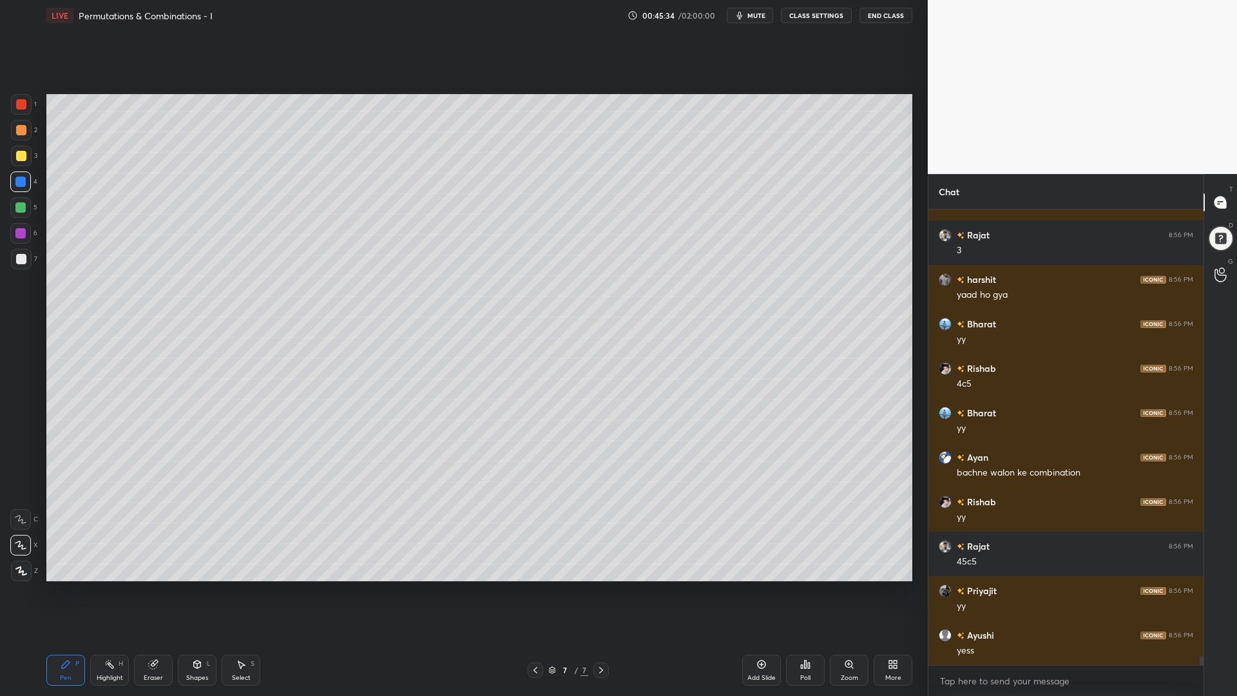
click at [199, 586] on div "Shapes L" at bounding box center [197, 669] width 39 height 31
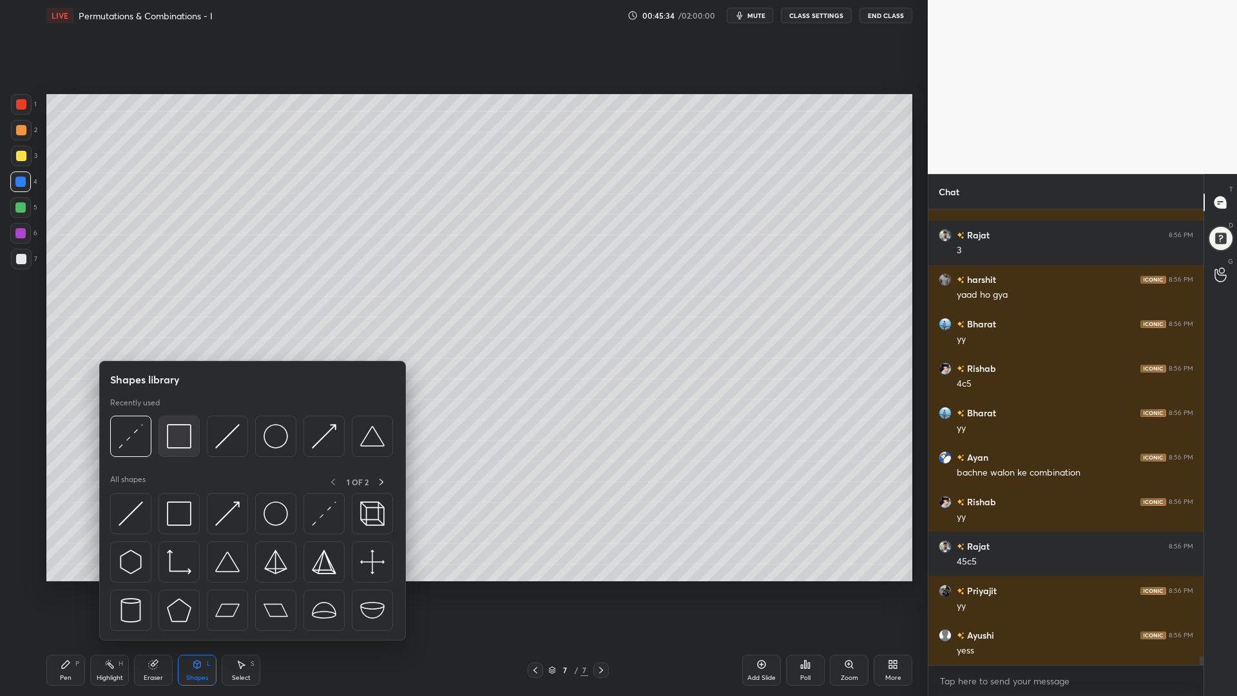
click at [173, 446] on img at bounding box center [179, 436] width 24 height 24
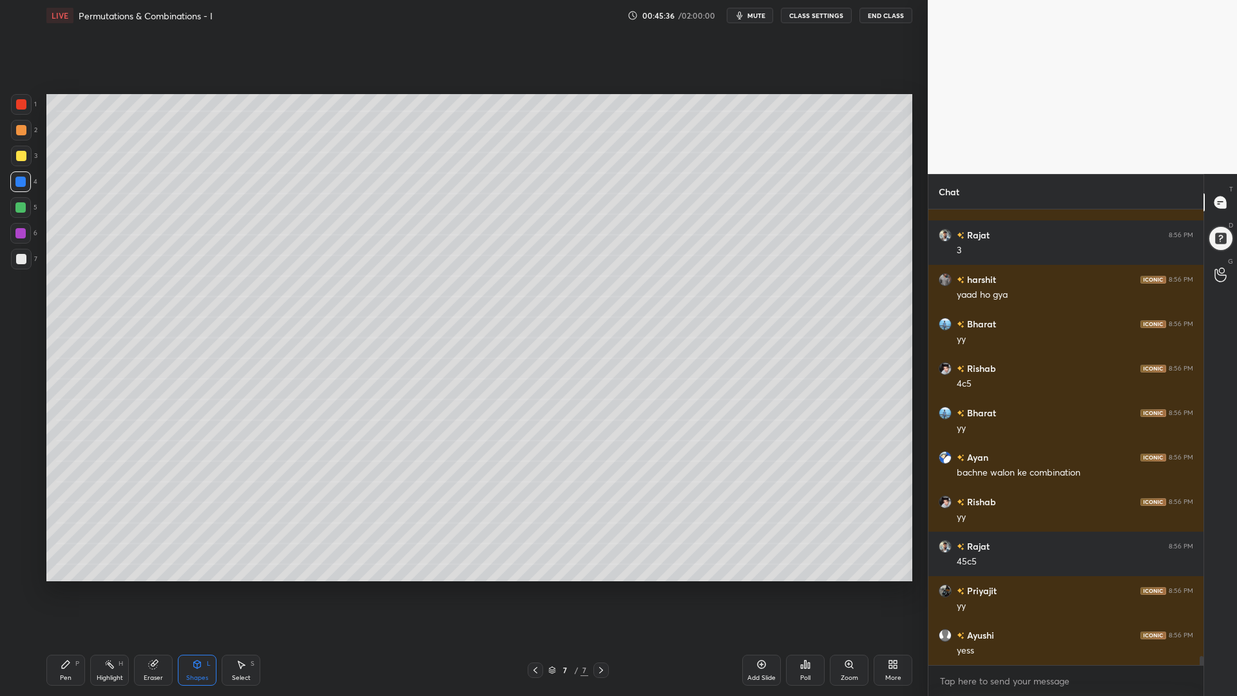
drag, startPoint x: 188, startPoint y: 671, endPoint x: 194, endPoint y: 657, distance: 15.3
click at [187, 586] on div "Shapes L" at bounding box center [197, 669] width 39 height 31
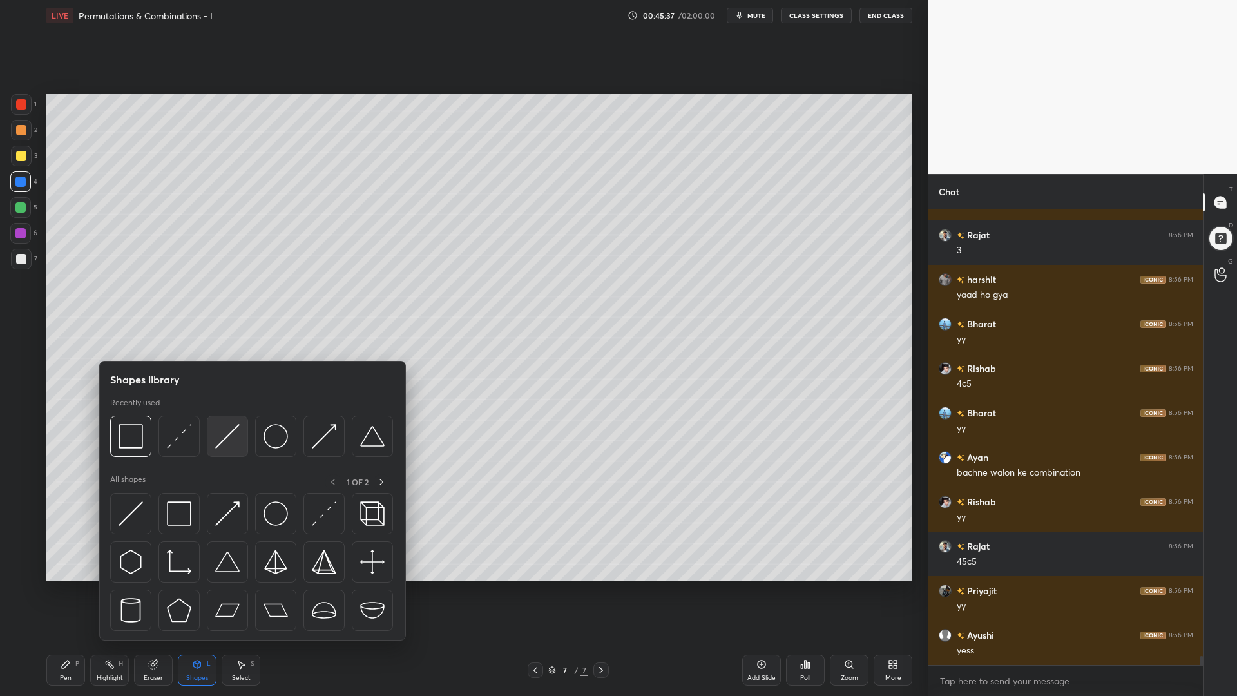
click at [223, 442] on img at bounding box center [227, 436] width 24 height 24
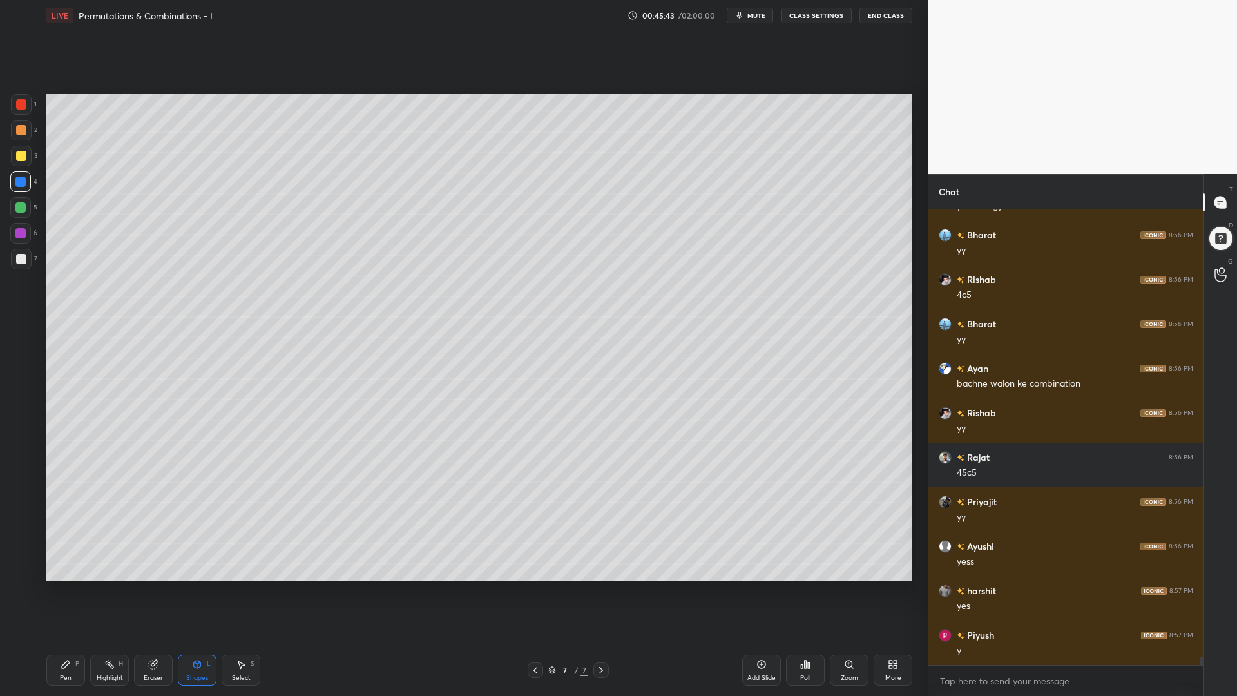
scroll to position [23514, 0]
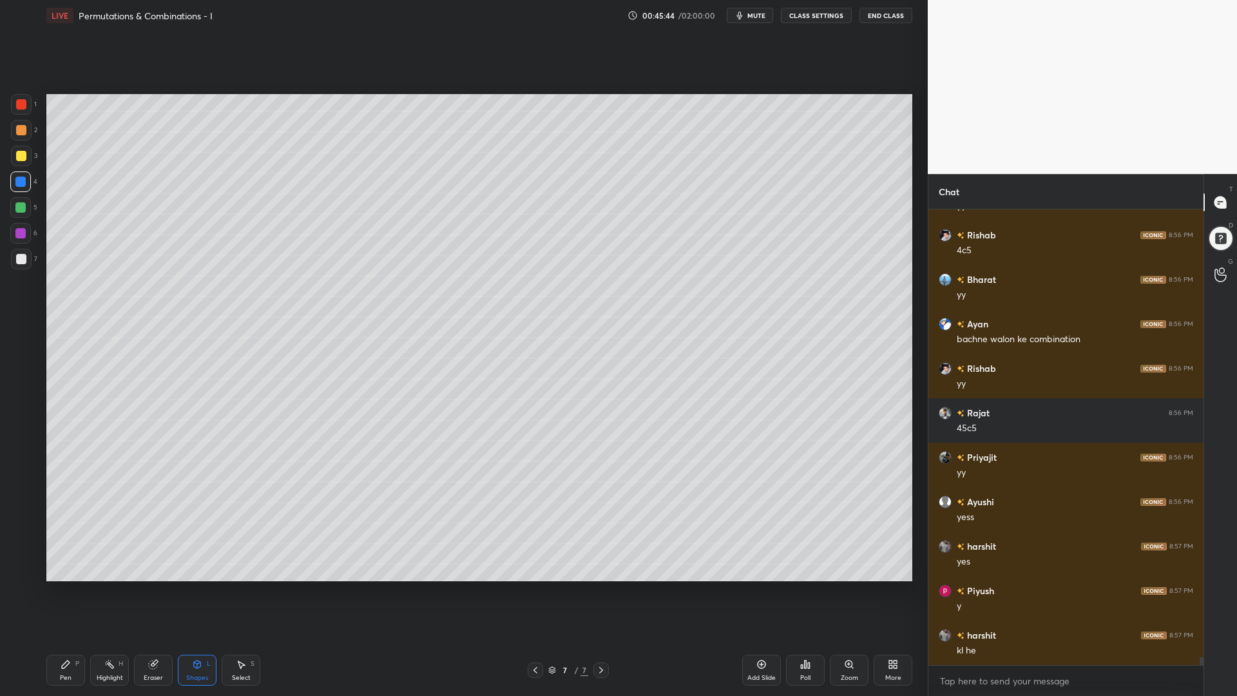
click at [63, 586] on div "Pen P" at bounding box center [65, 669] width 39 height 31
click at [23, 207] on div at bounding box center [20, 207] width 10 height 10
click at [23, 264] on div at bounding box center [21, 259] width 21 height 21
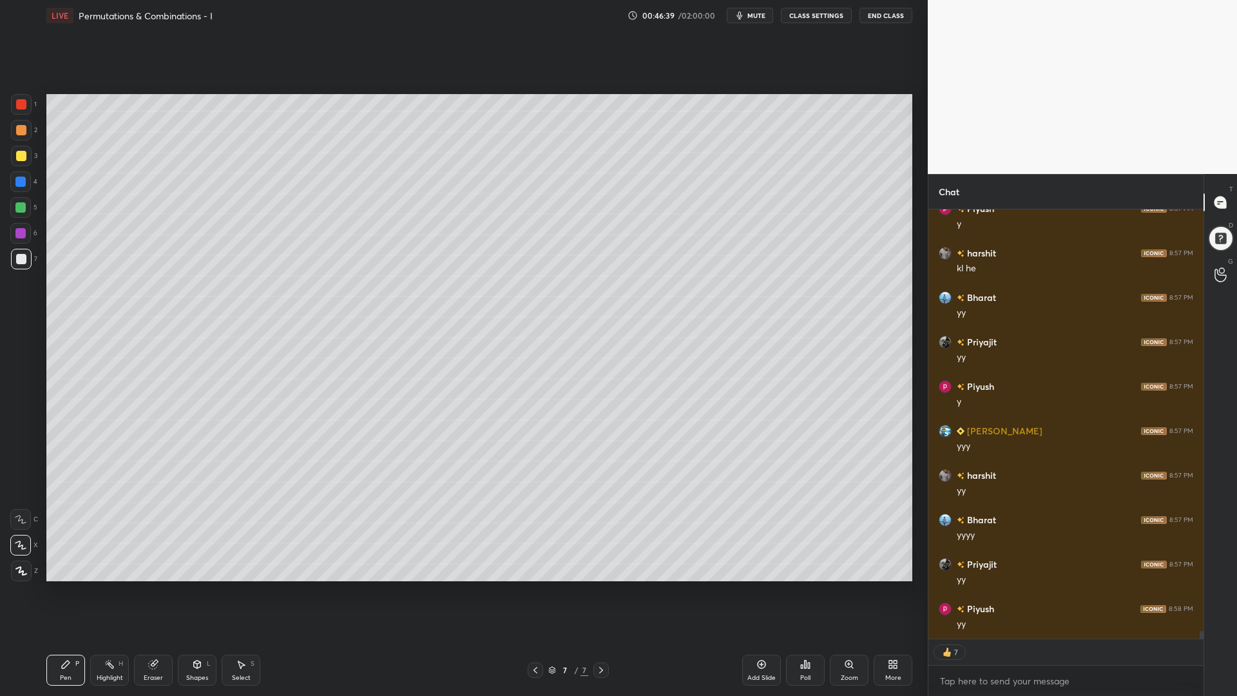
scroll to position [23940, 0]
click at [14, 182] on div at bounding box center [20, 181] width 21 height 21
click at [17, 129] on div at bounding box center [21, 130] width 10 height 10
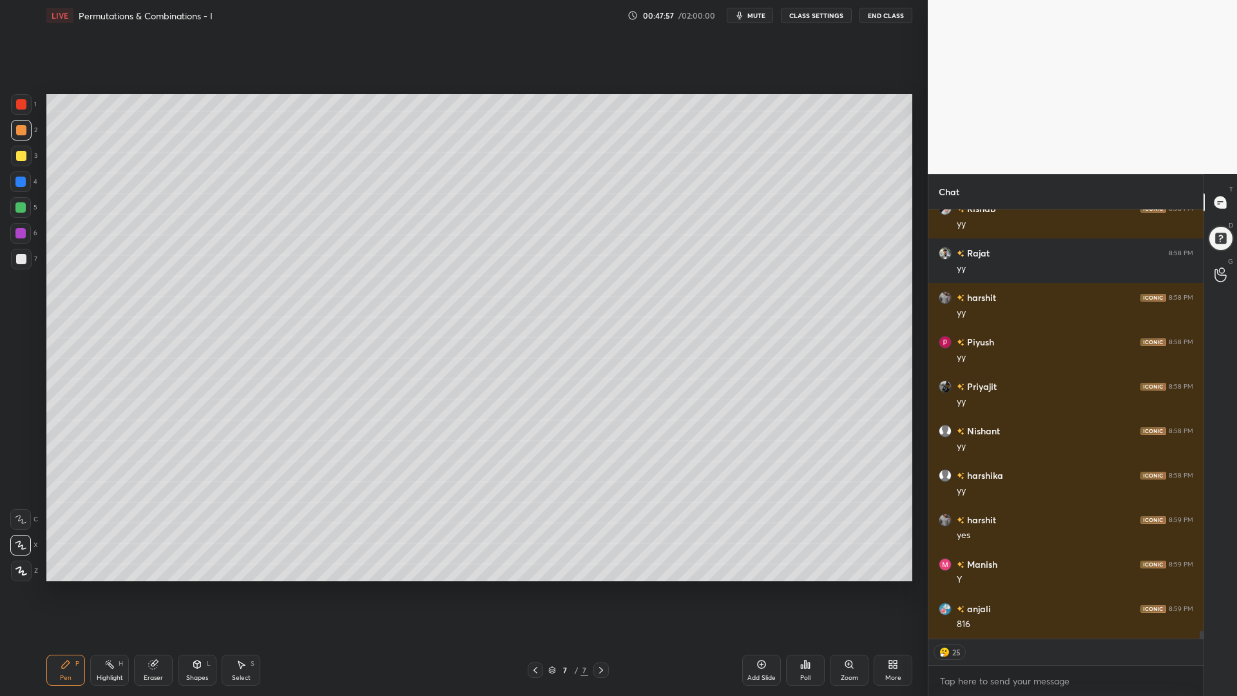
scroll to position [22483, 0]
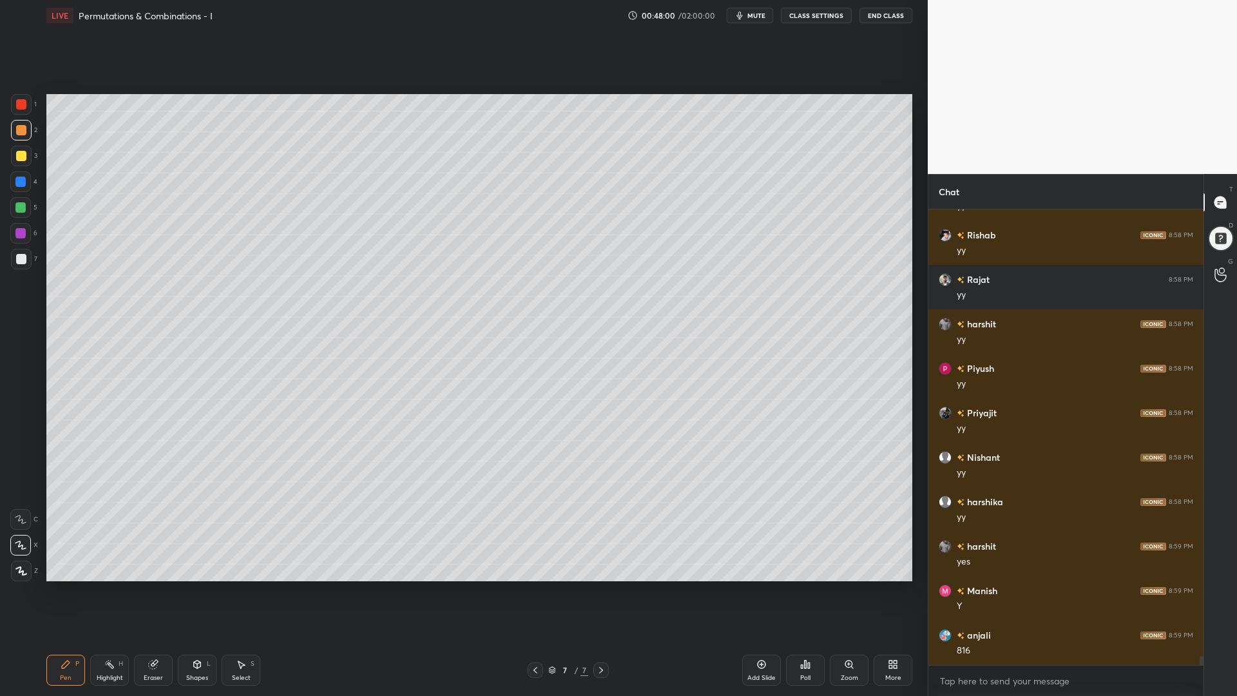
click at [21, 207] on div at bounding box center [20, 207] width 10 height 10
drag, startPoint x: 20, startPoint y: 109, endPoint x: 35, endPoint y: 123, distance: 21.0
click at [20, 109] on div at bounding box center [21, 104] width 21 height 21
click at [757, 586] on icon at bounding box center [761, 664] width 10 height 10
click at [21, 128] on div at bounding box center [21, 130] width 10 height 10
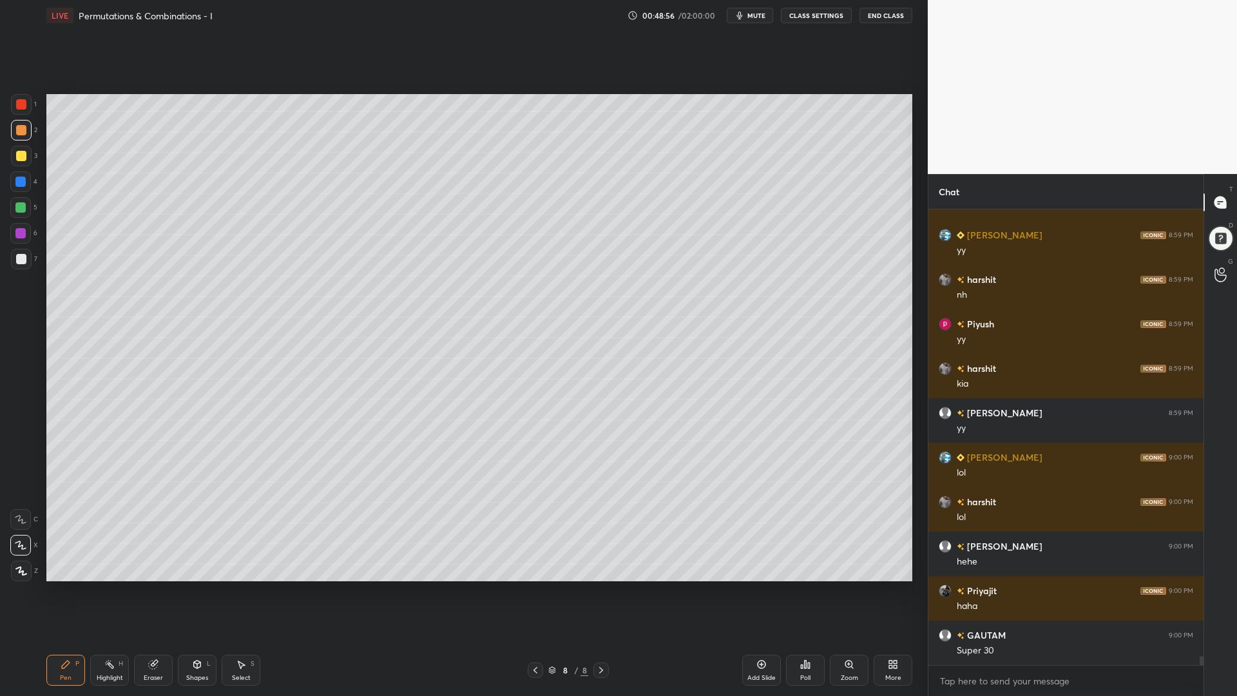
scroll to position [22972, 0]
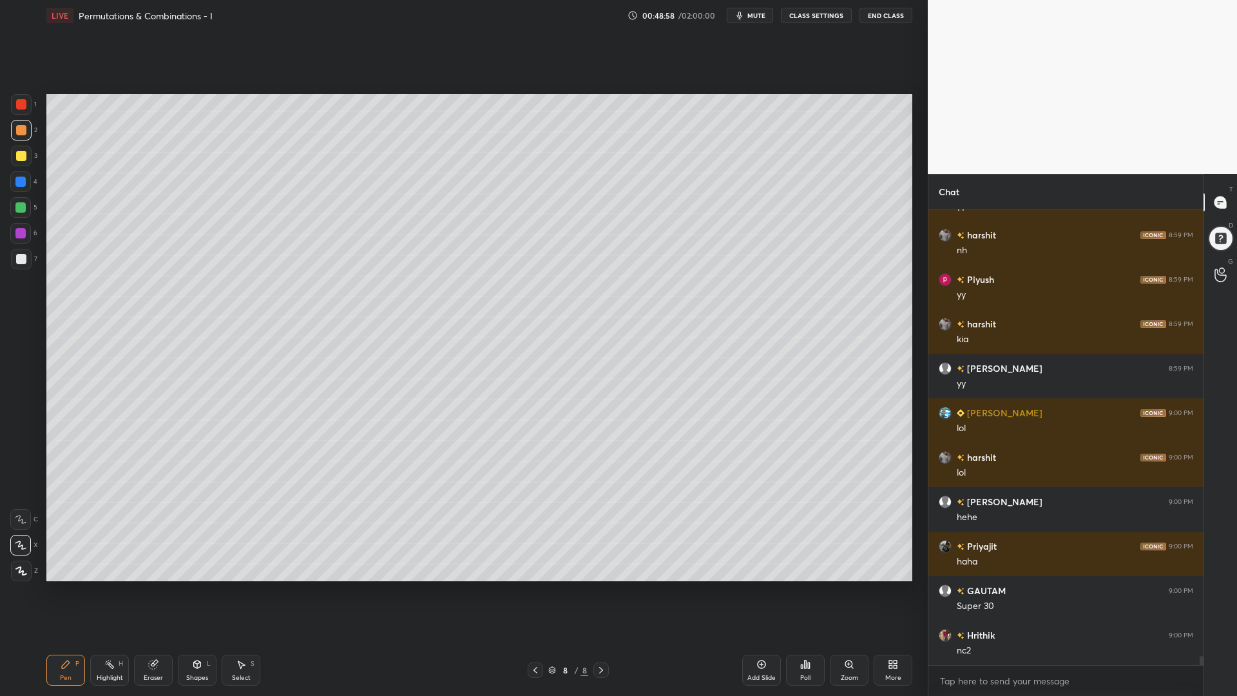
click at [18, 184] on div at bounding box center [20, 181] width 10 height 10
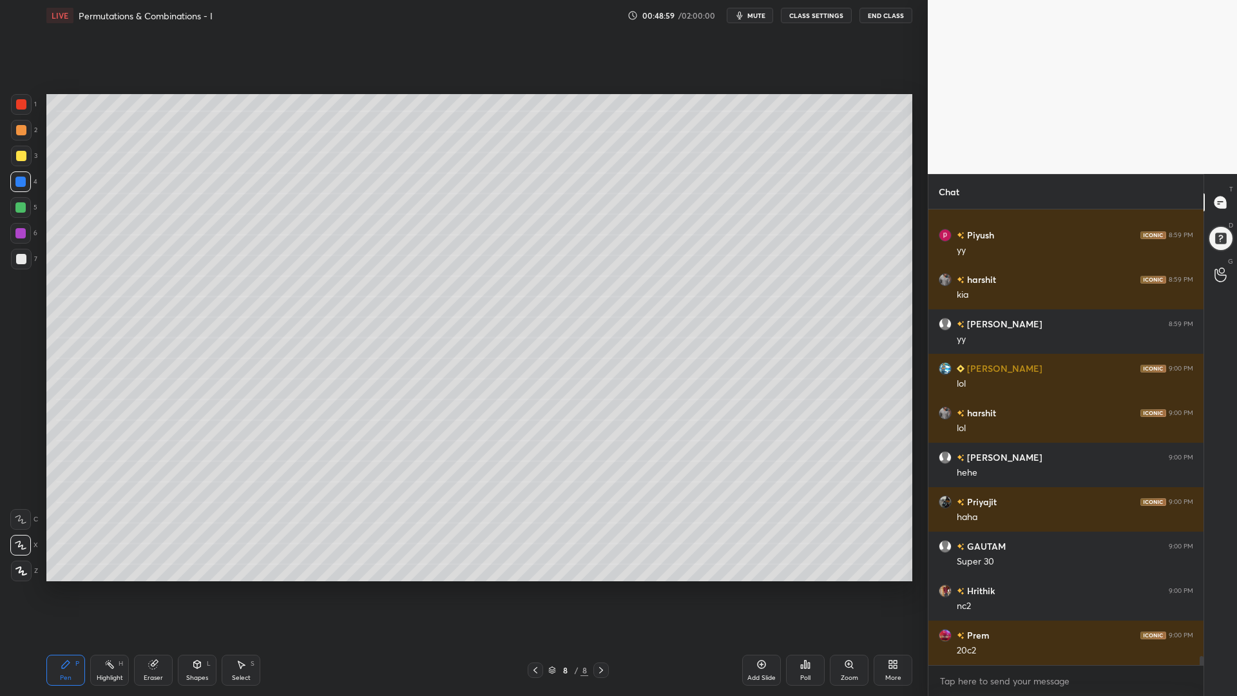
click at [19, 159] on div at bounding box center [21, 156] width 10 height 10
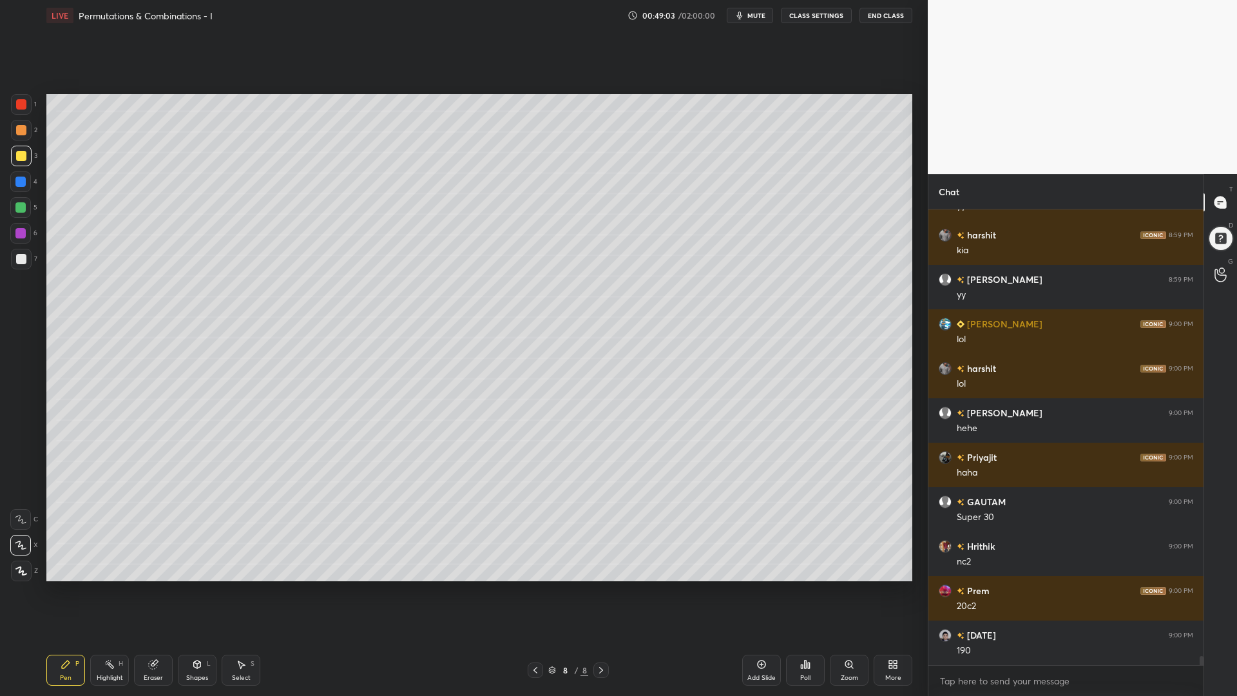
drag, startPoint x: 15, startPoint y: 130, endPoint x: 20, endPoint y: 178, distance: 47.9
click at [15, 133] on div at bounding box center [21, 130] width 21 height 21
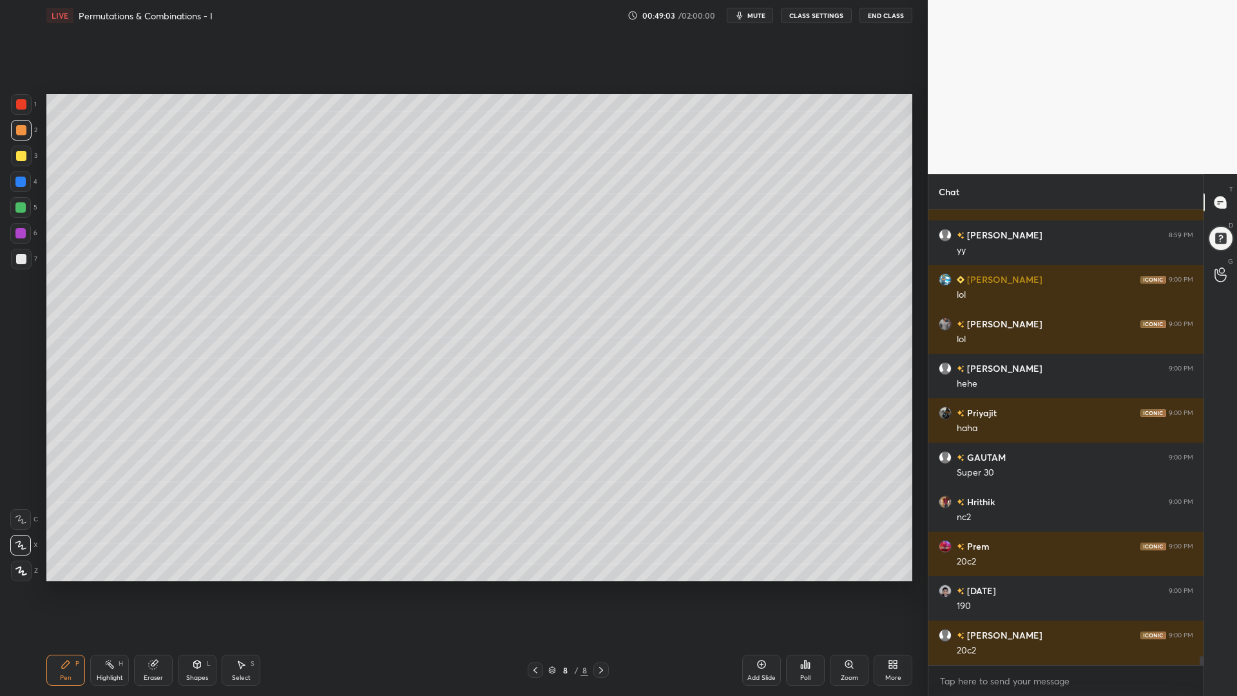
click at [19, 203] on div at bounding box center [20, 207] width 10 height 10
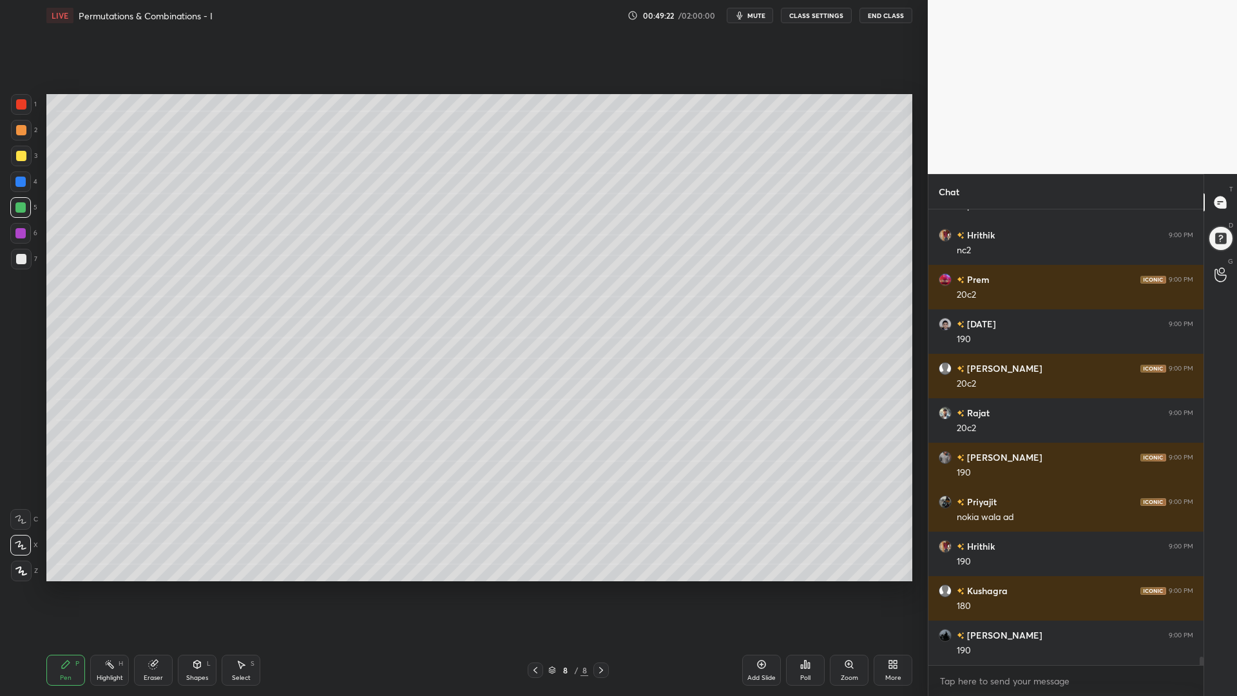
scroll to position [23416, 0]
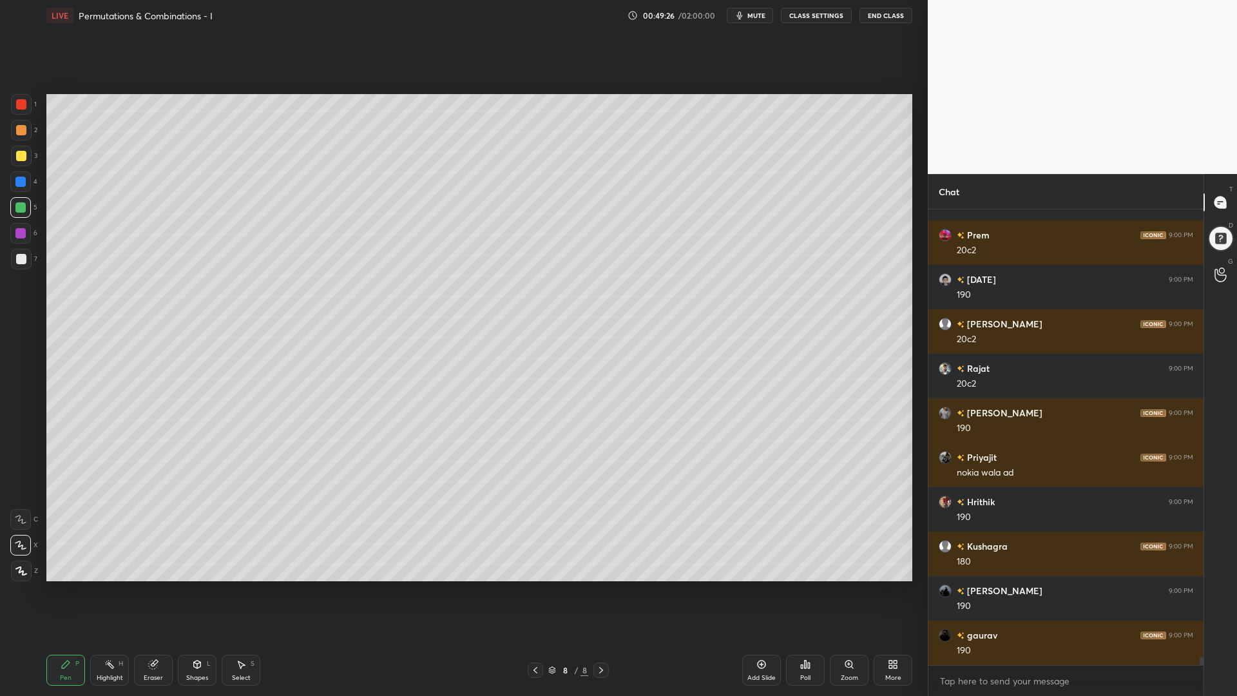
click at [21, 178] on div at bounding box center [20, 181] width 10 height 10
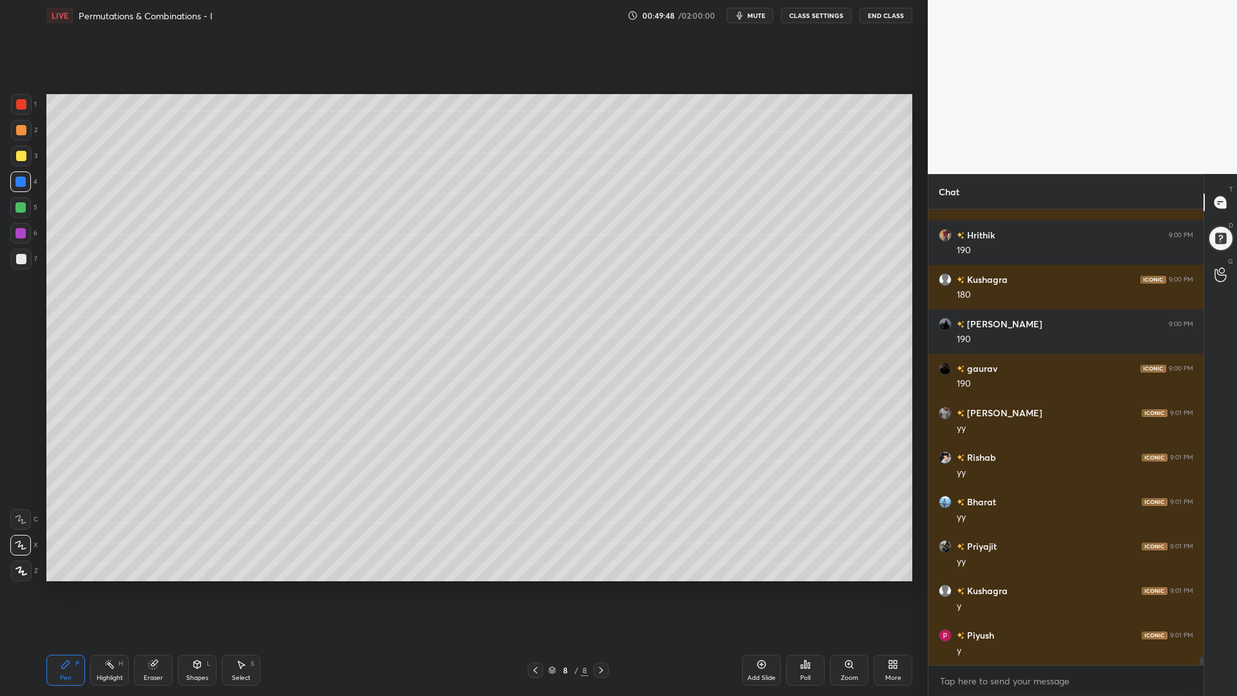
scroll to position [23728, 0]
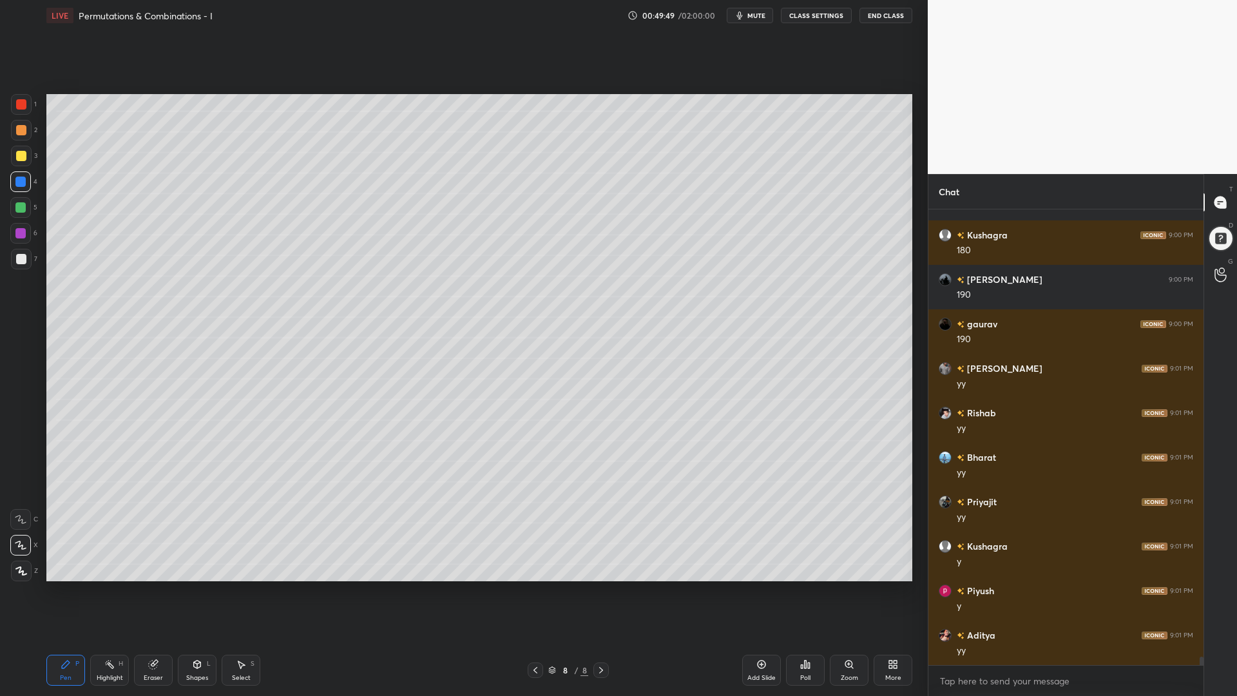
click at [197, 586] on icon at bounding box center [197, 664] width 10 height 10
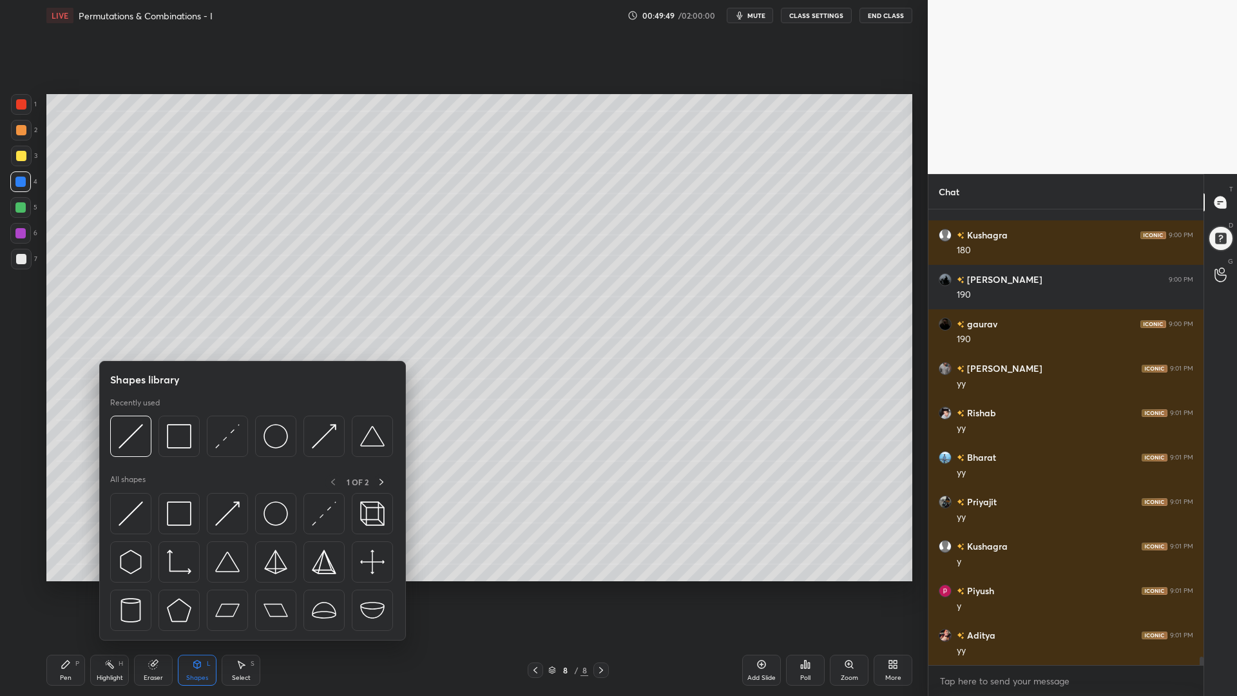
scroll to position [23772, 0]
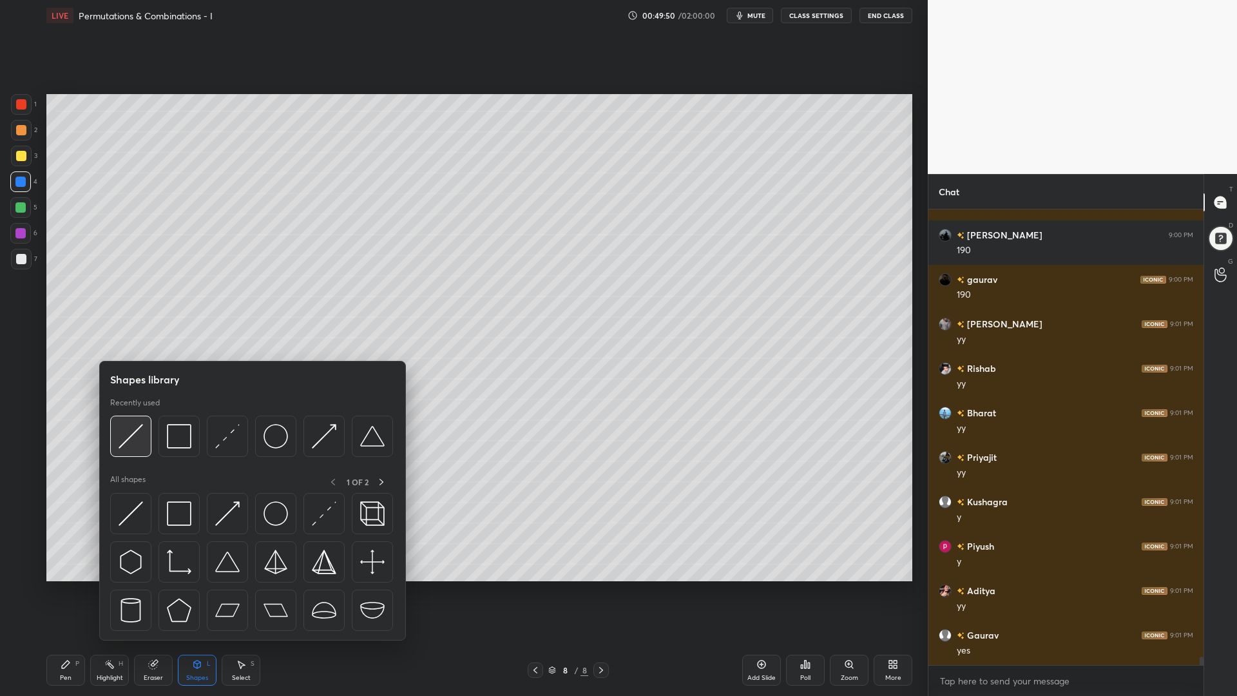
click at [131, 441] on img at bounding box center [131, 436] width 24 height 24
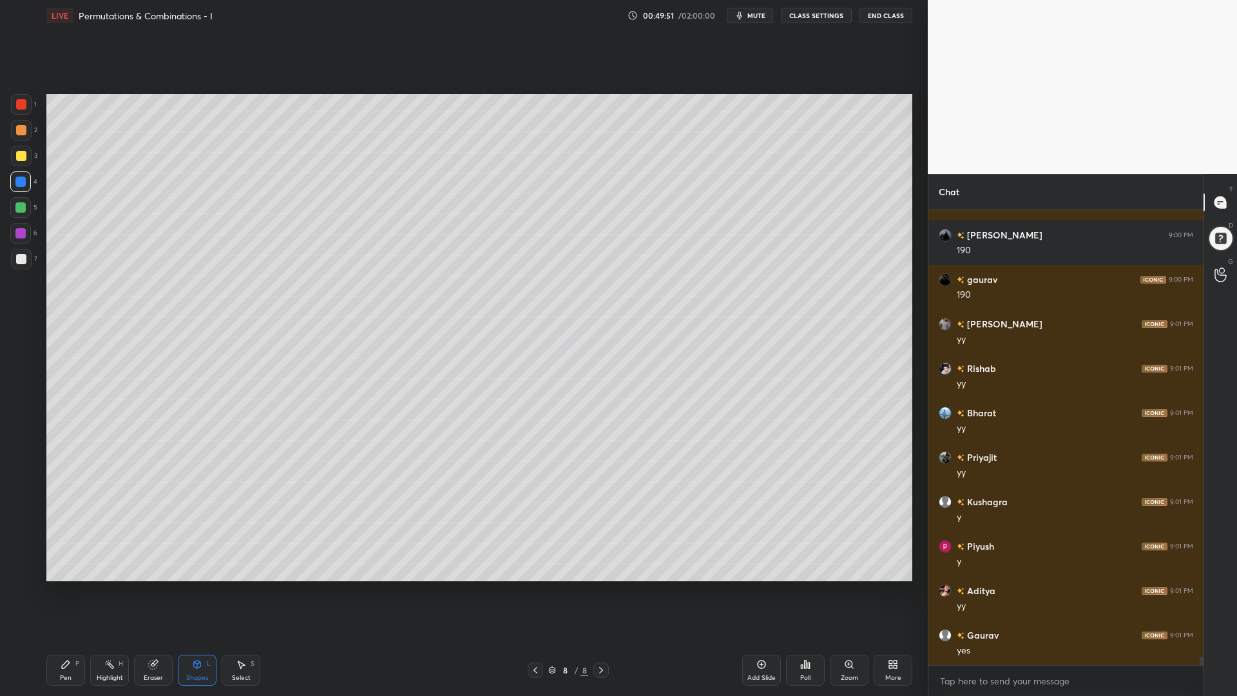
click at [27, 103] on div at bounding box center [21, 104] width 21 height 21
click at [196, 586] on icon at bounding box center [197, 664] width 7 height 8
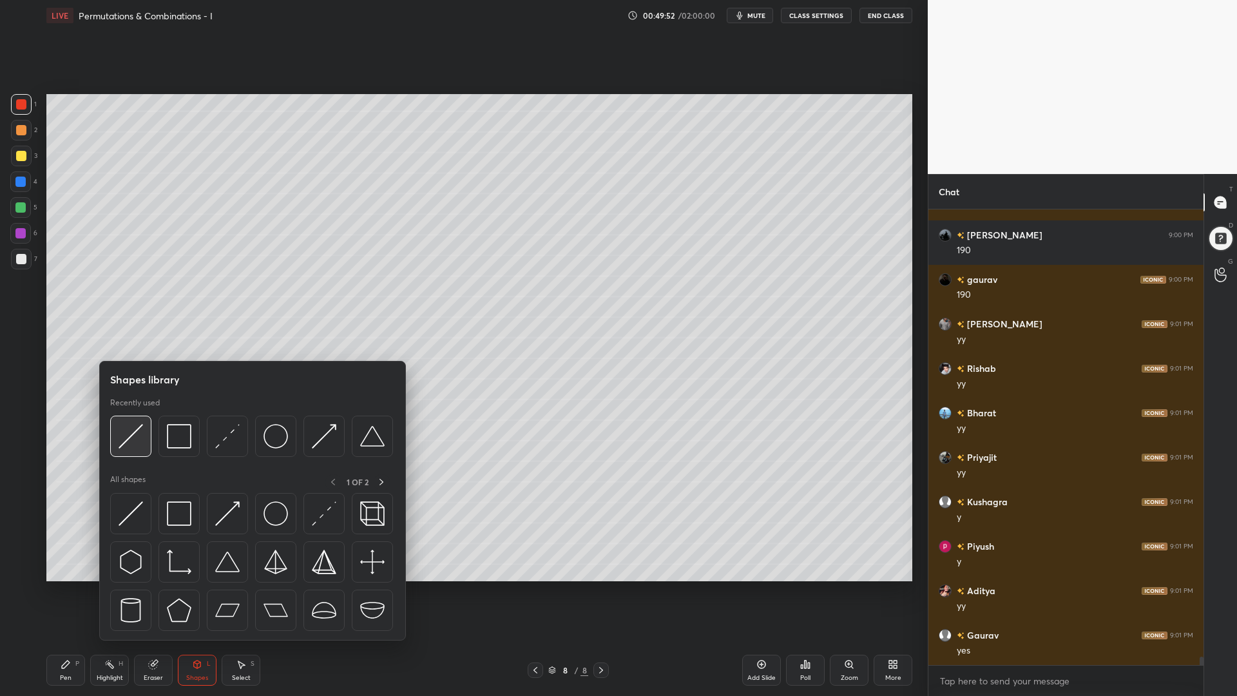
click at [123, 439] on img at bounding box center [131, 436] width 24 height 24
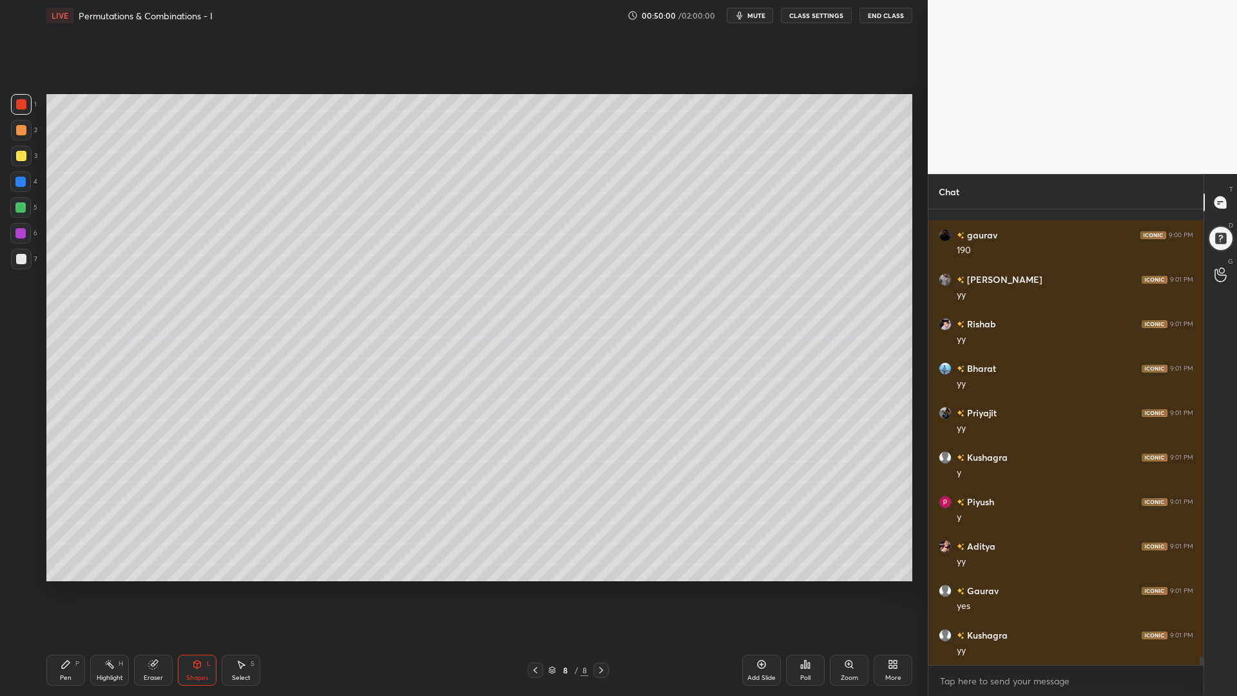
scroll to position [23861, 0]
click at [61, 586] on div "Pen" at bounding box center [66, 677] width 12 height 6
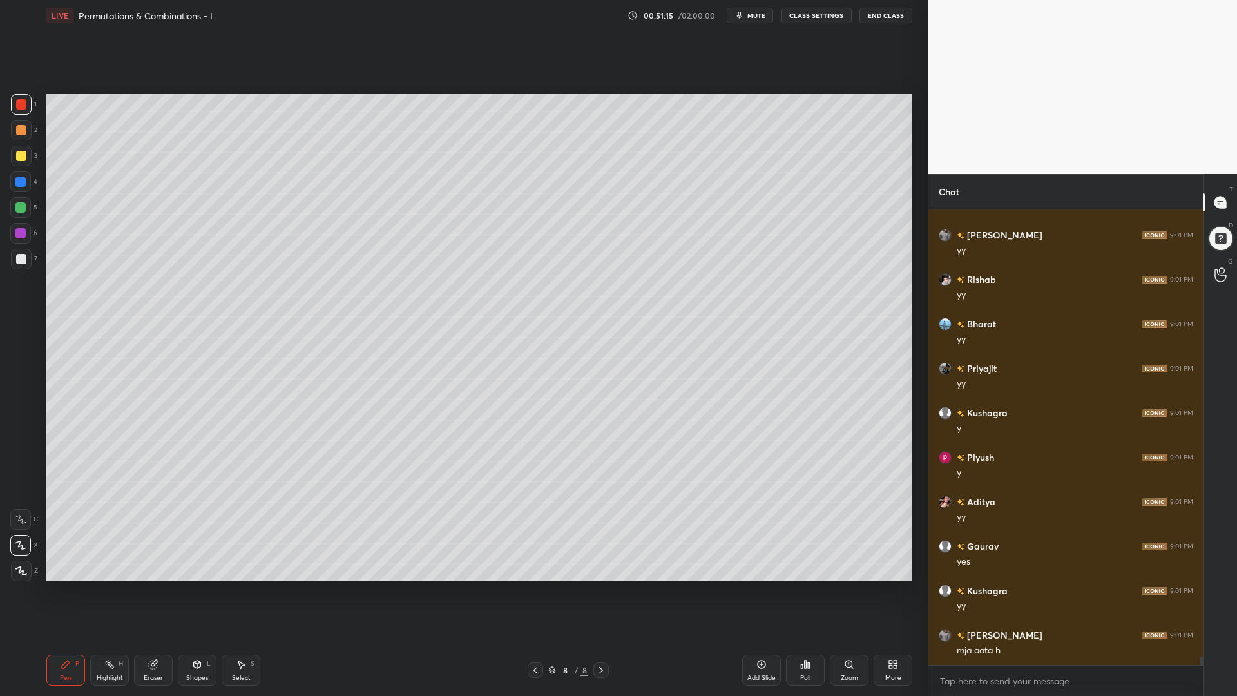
click at [13, 184] on div at bounding box center [20, 181] width 21 height 21
click at [16, 226] on div at bounding box center [20, 233] width 21 height 21
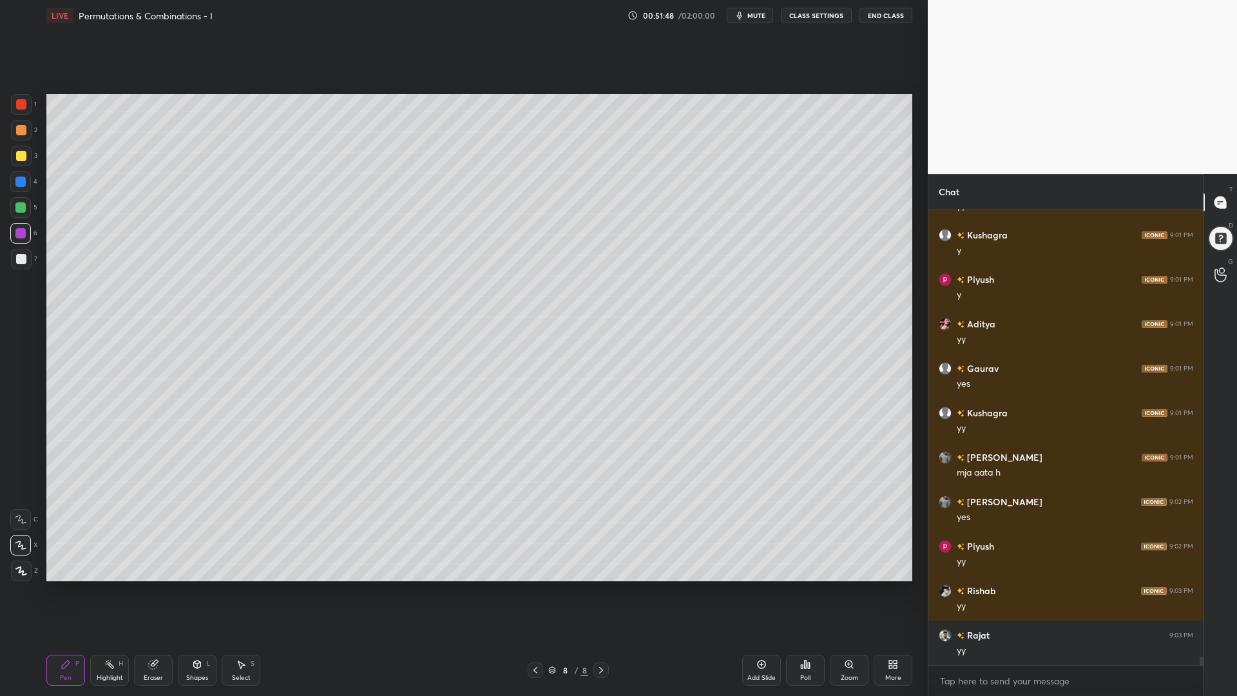
click at [21, 186] on div at bounding box center [20, 181] width 10 height 10
click at [17, 106] on div at bounding box center [21, 104] width 10 height 10
drag, startPoint x: 155, startPoint y: 665, endPoint x: 160, endPoint y: 660, distance: 6.8
click at [156, 586] on icon at bounding box center [153, 664] width 8 height 8
click at [64, 586] on icon at bounding box center [66, 664] width 10 height 10
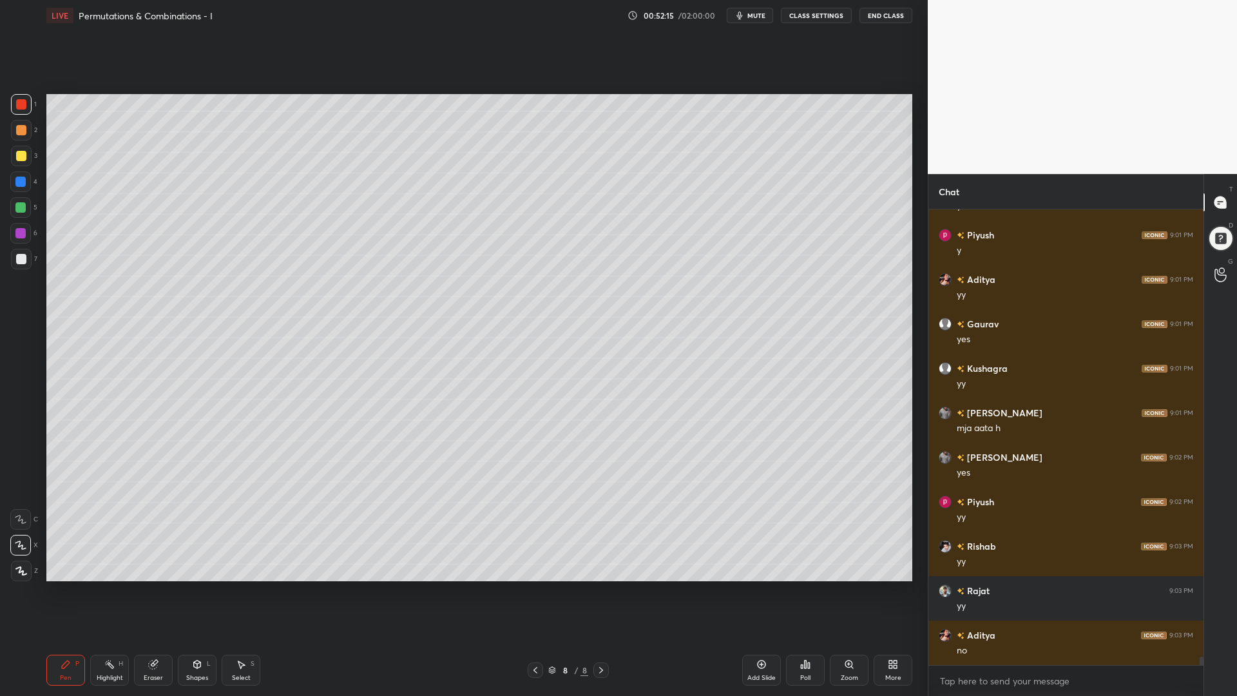
scroll to position [24172, 0]
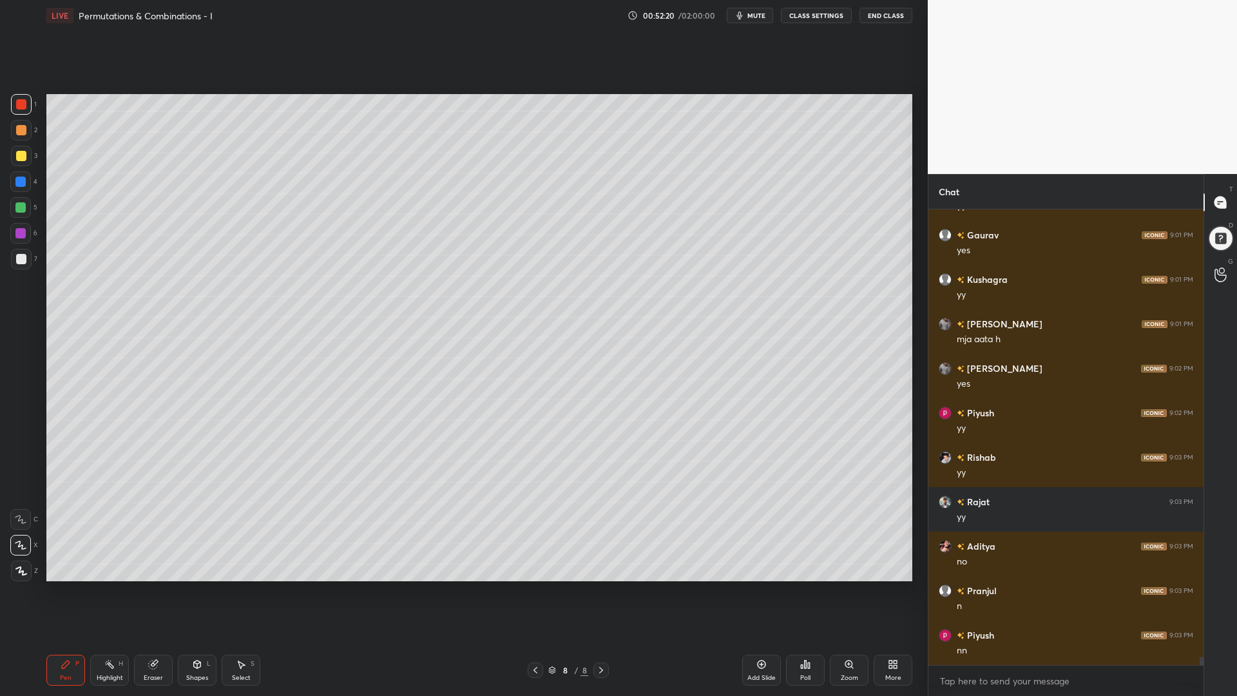
click at [15, 260] on div at bounding box center [21, 259] width 21 height 21
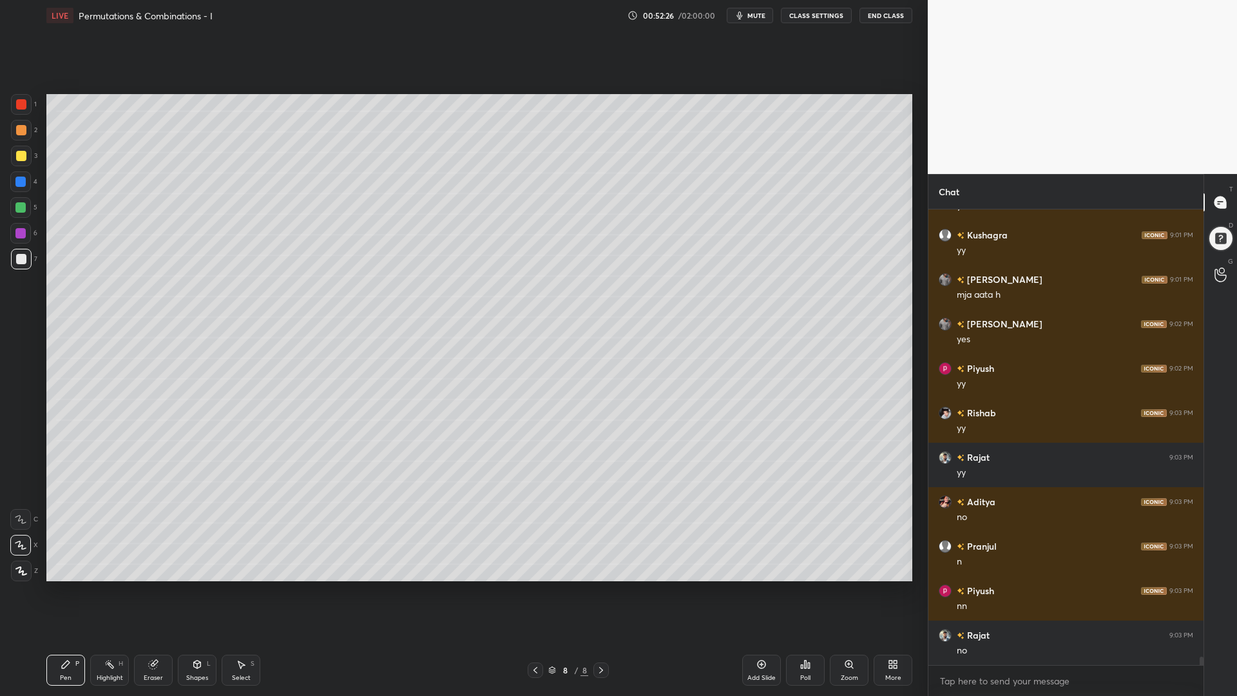
scroll to position [24261, 0]
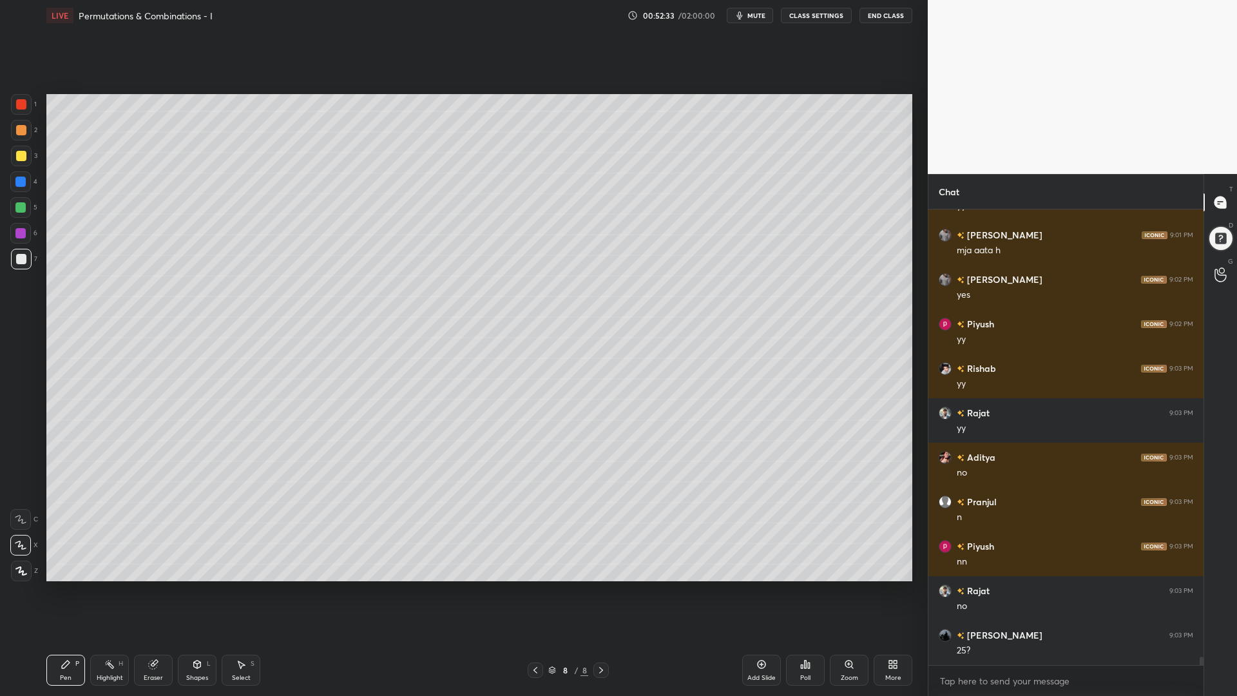
click at [198, 586] on icon at bounding box center [197, 664] width 7 height 8
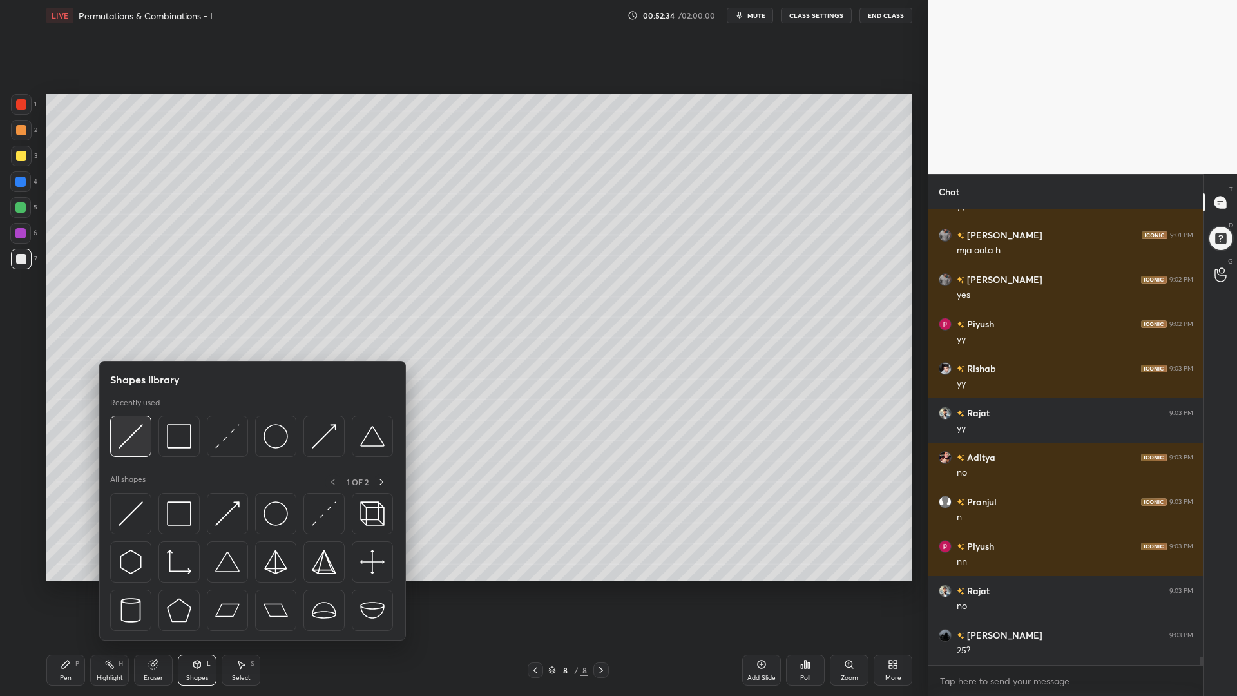
click at [134, 435] on img at bounding box center [131, 436] width 24 height 24
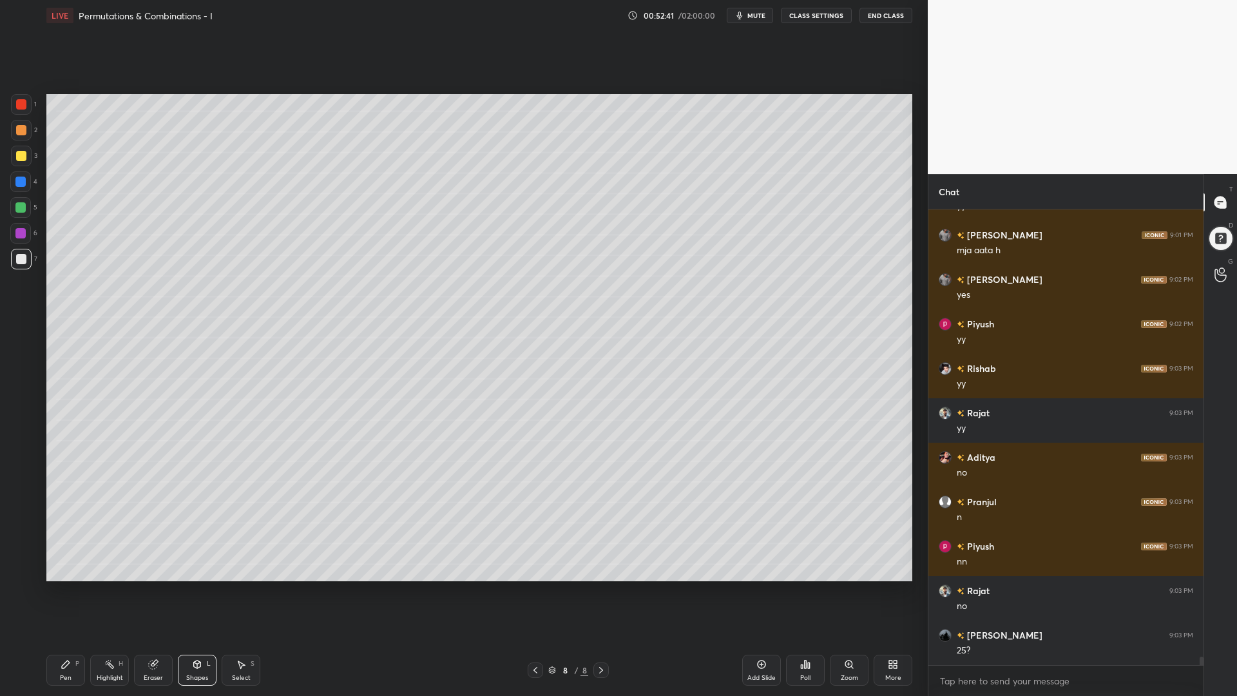
click at [19, 180] on div at bounding box center [20, 181] width 10 height 10
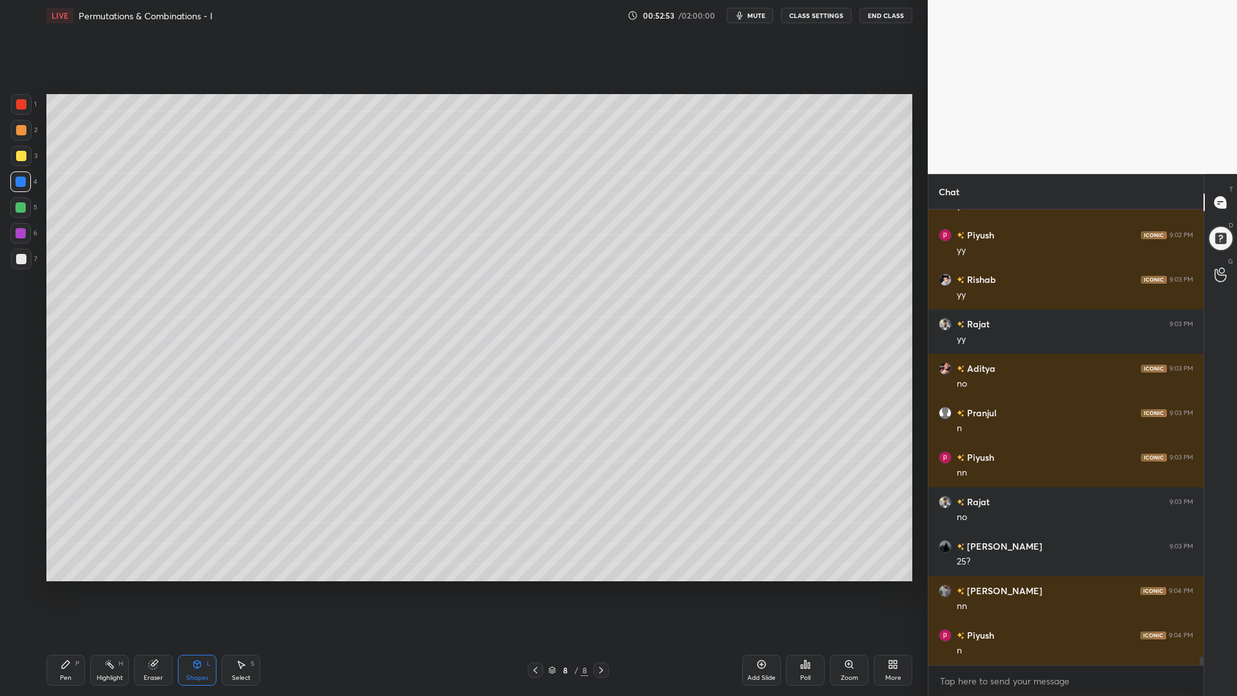
scroll to position [24394, 0]
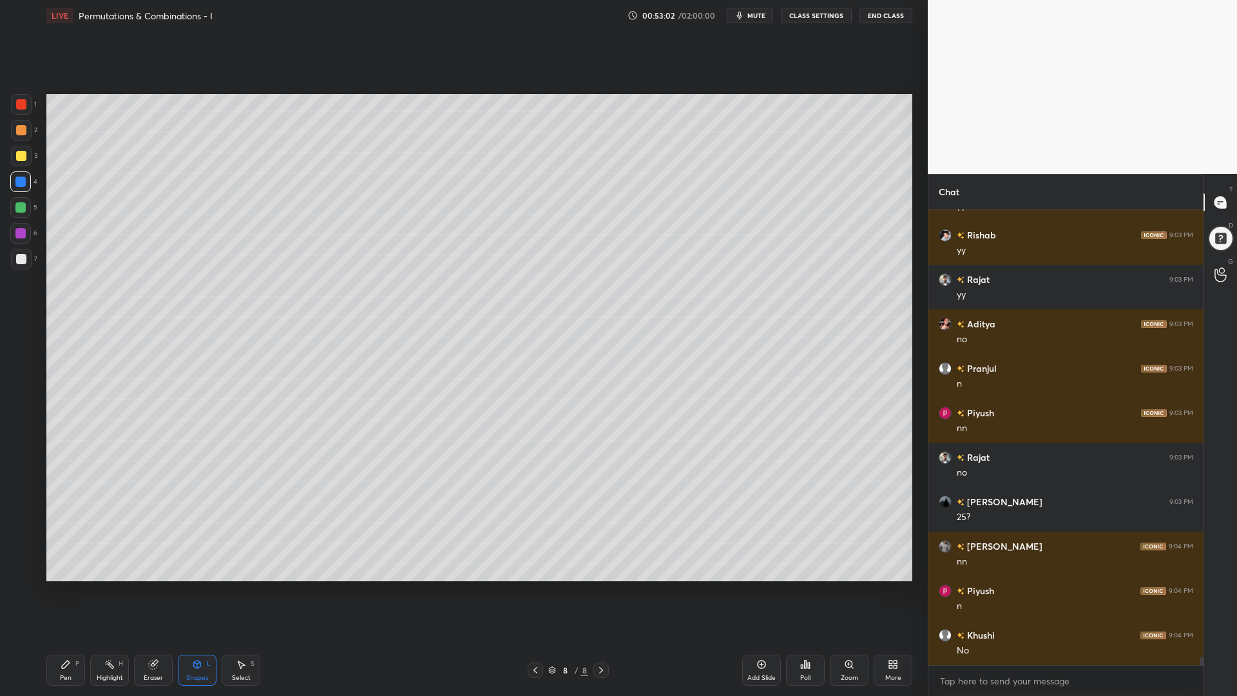
drag, startPoint x: 17, startPoint y: 204, endPoint x: 30, endPoint y: 299, distance: 96.3
click at [17, 204] on div at bounding box center [20, 207] width 10 height 10
click at [57, 586] on div "Pen P" at bounding box center [65, 669] width 39 height 31
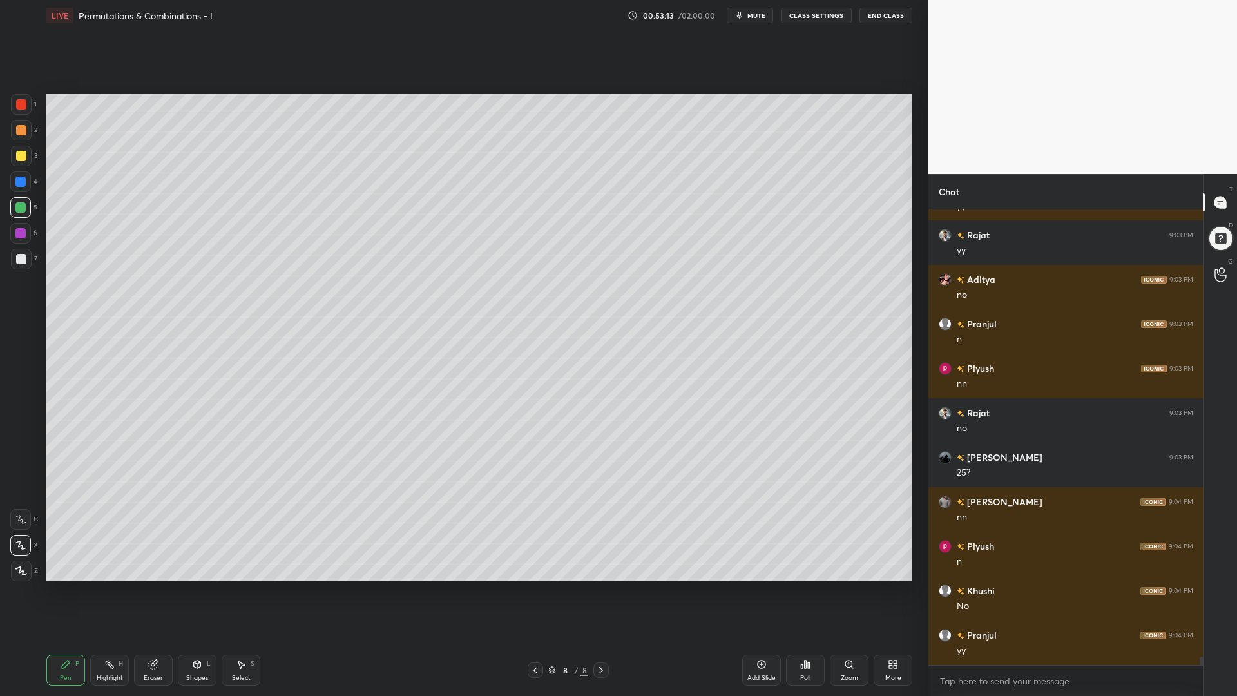
scroll to position [24483, 0]
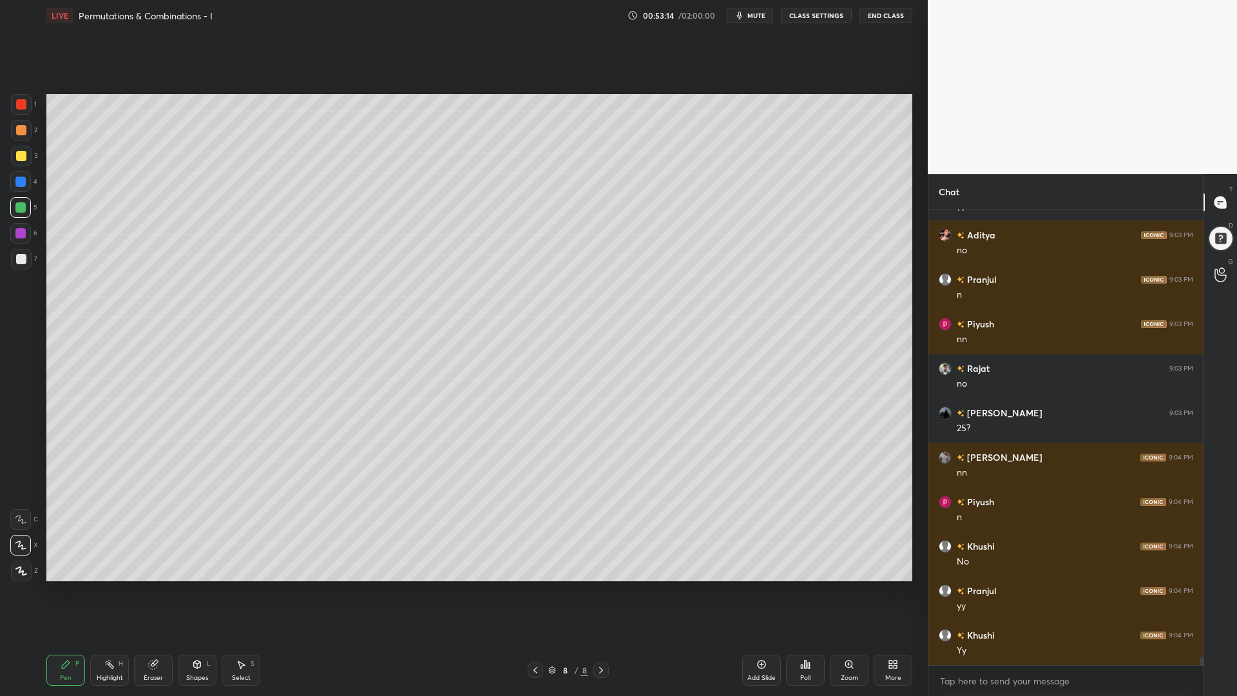
click at [20, 184] on div at bounding box center [20, 181] width 10 height 10
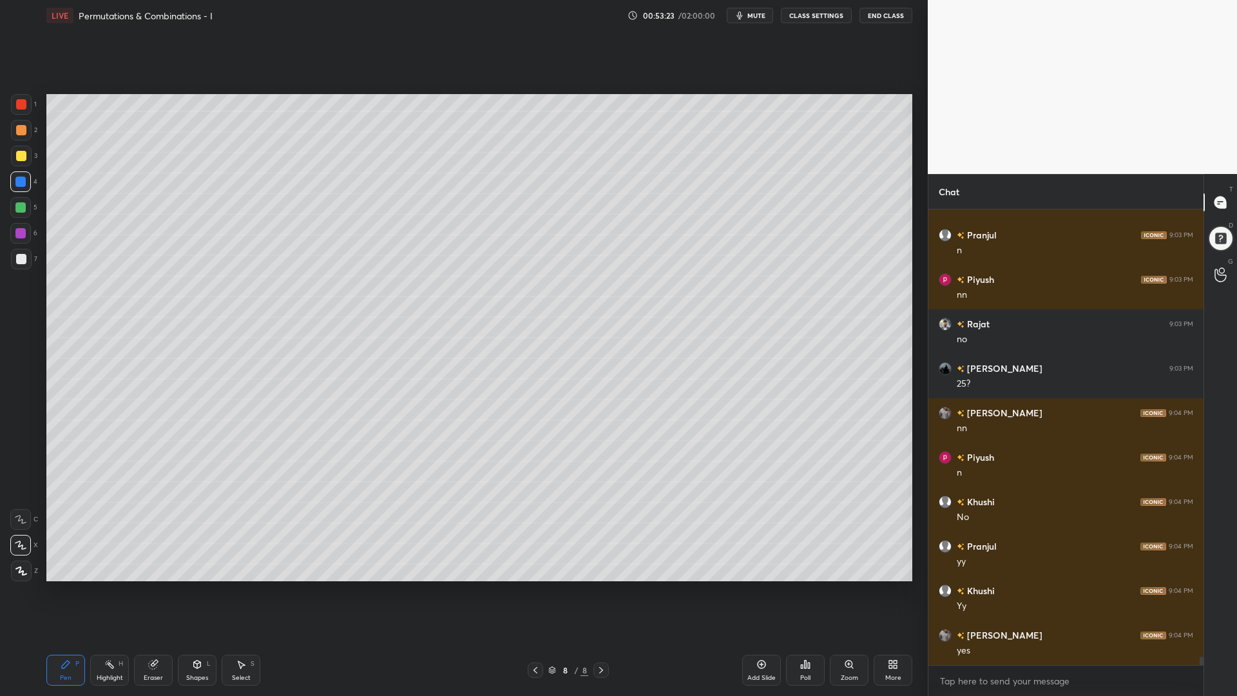
click at [19, 259] on div at bounding box center [21, 259] width 10 height 10
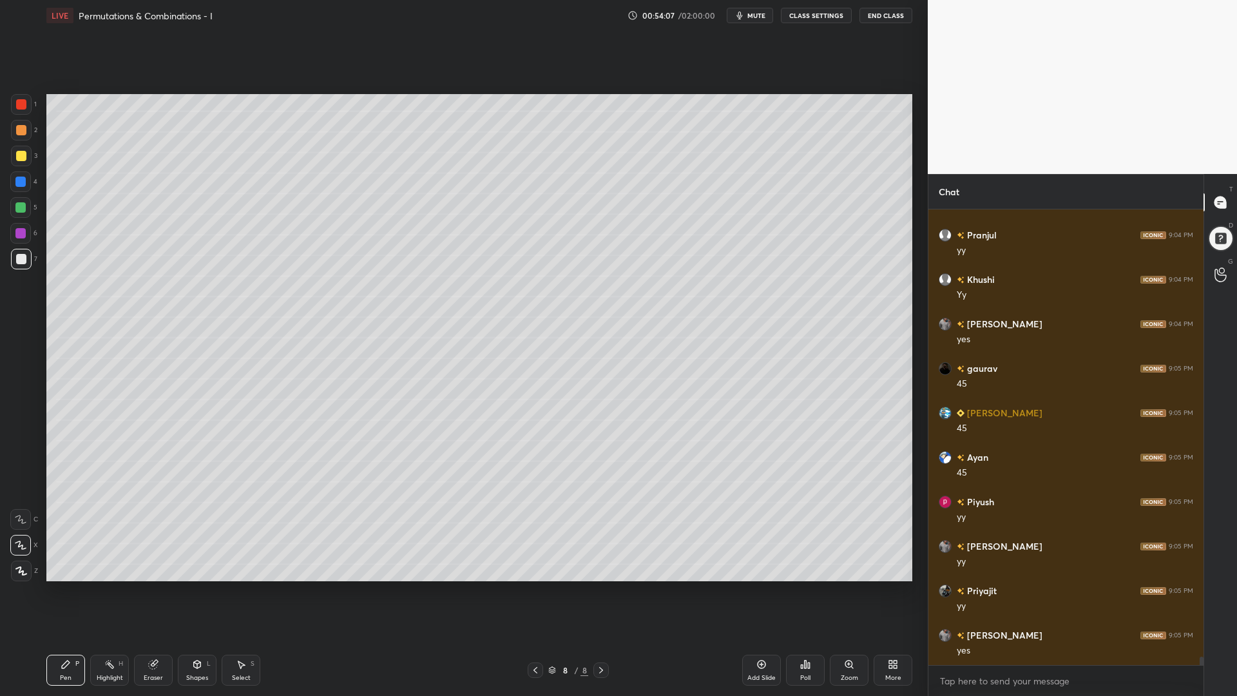
scroll to position [24870, 0]
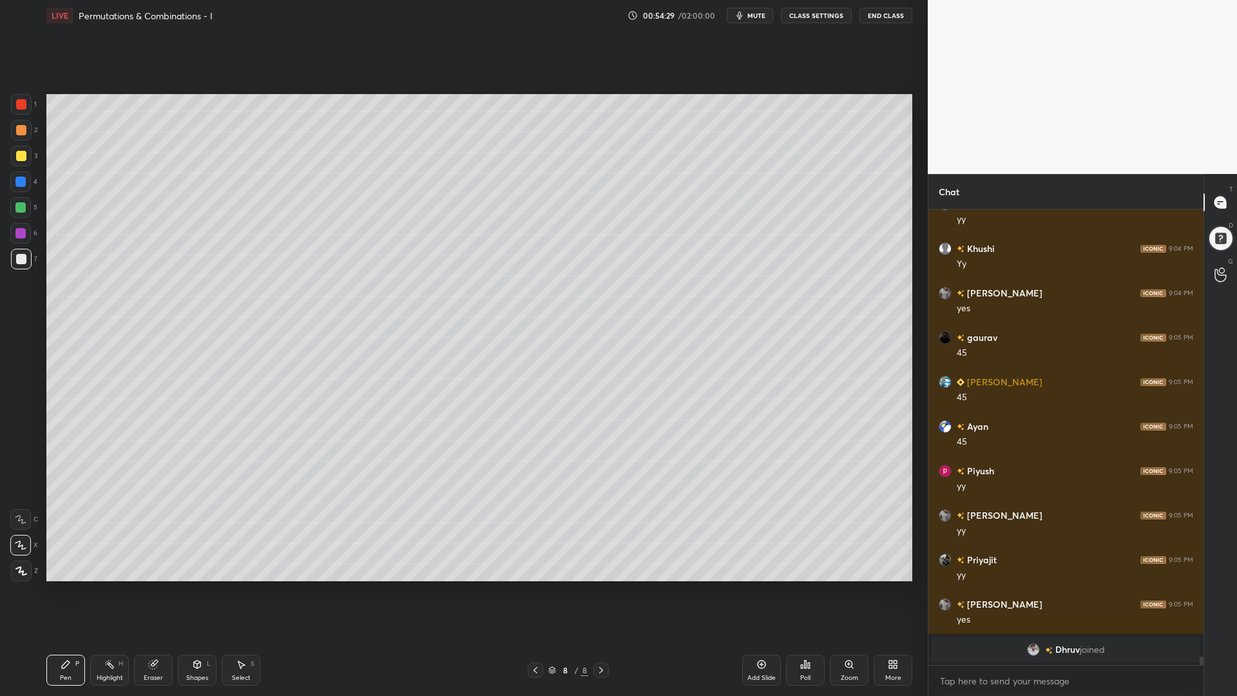
click at [19, 155] on div at bounding box center [21, 156] width 10 height 10
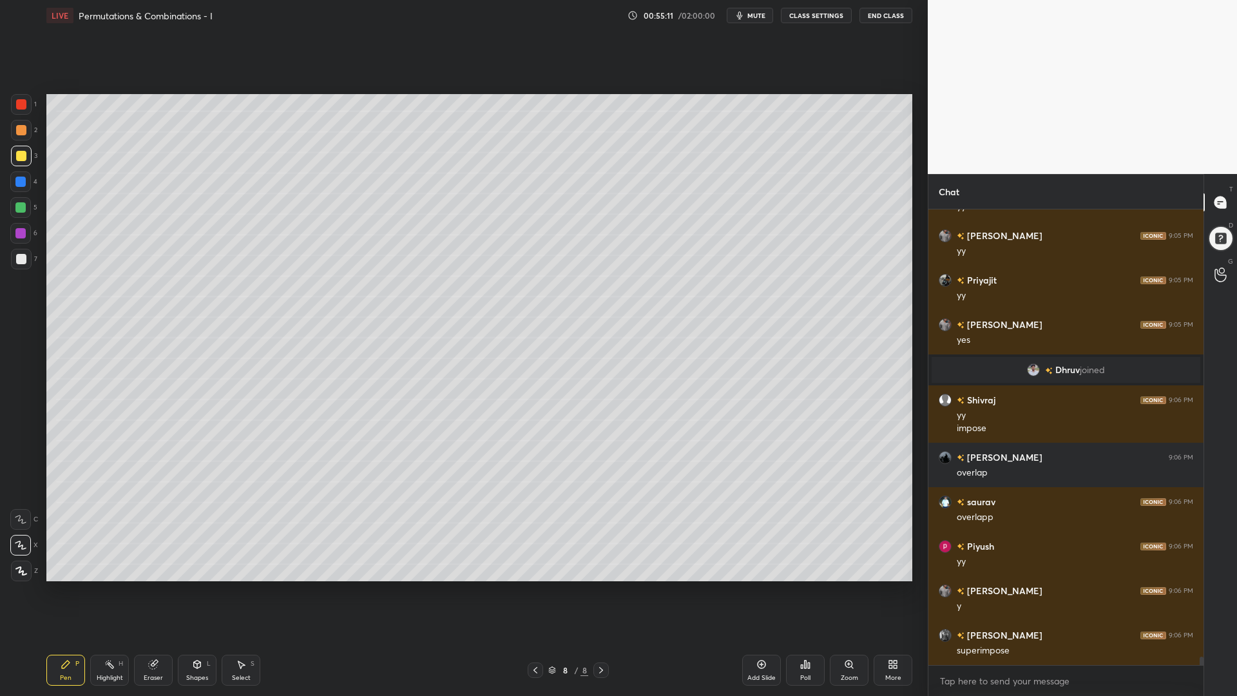
scroll to position [24387, 0]
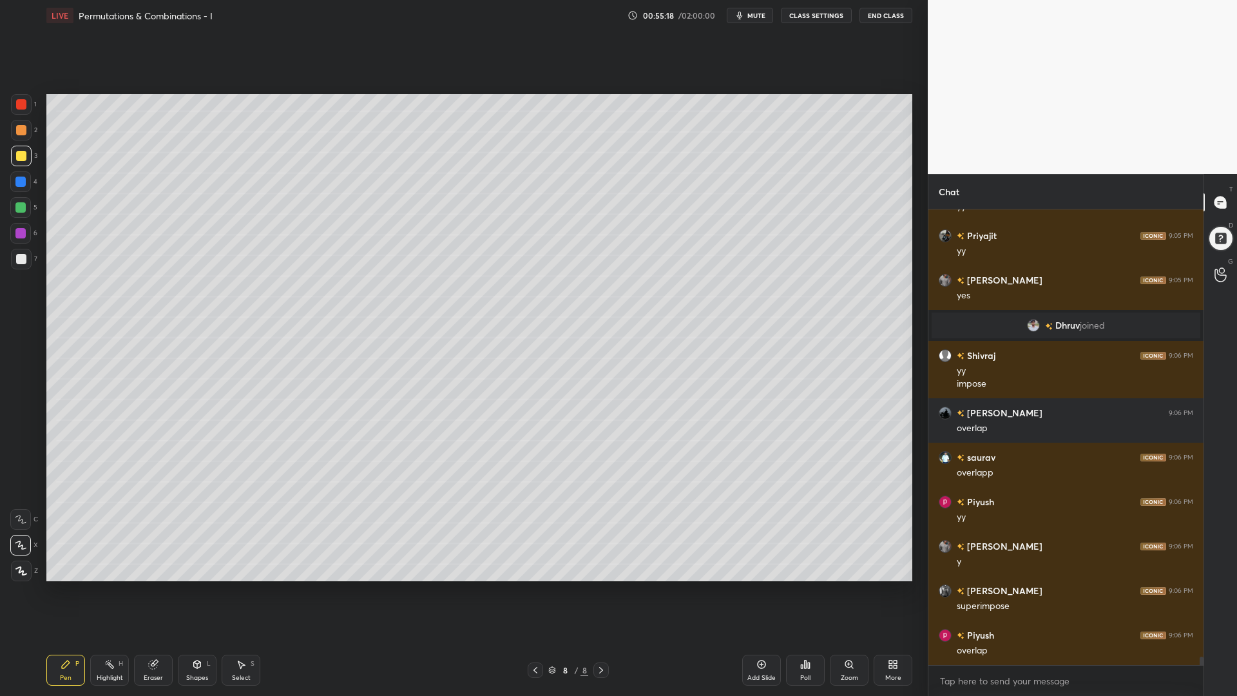
click at [13, 251] on div at bounding box center [21, 259] width 21 height 21
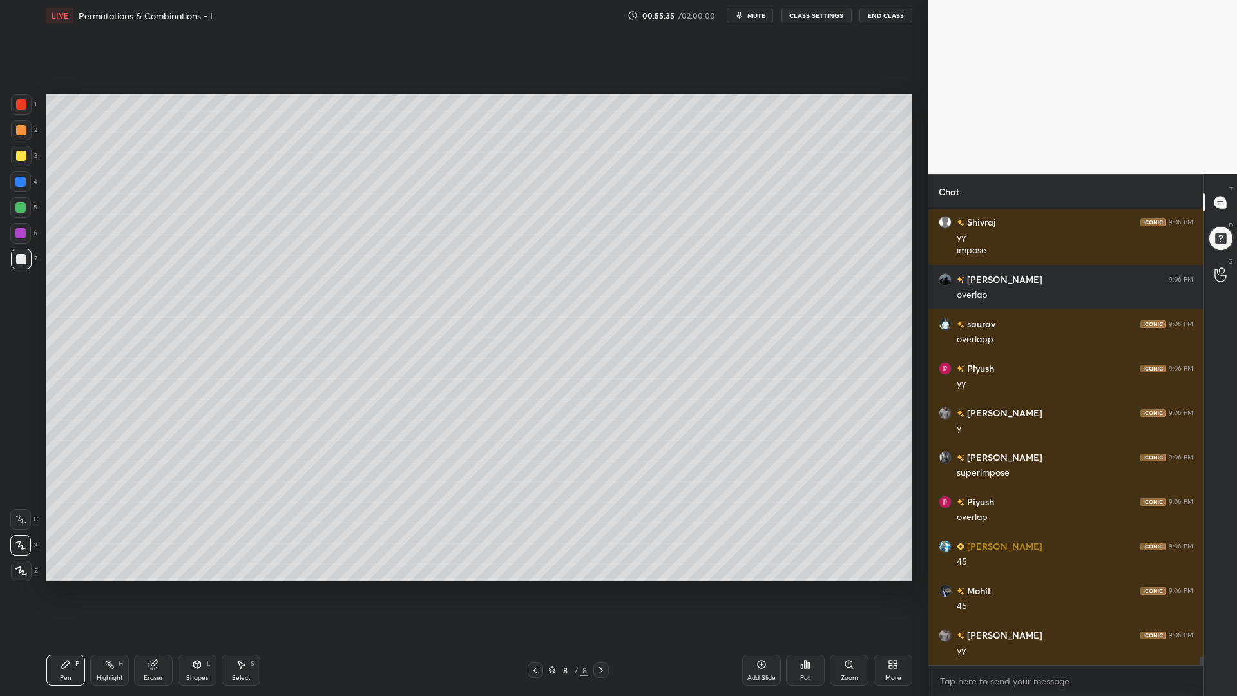
scroll to position [24565, 0]
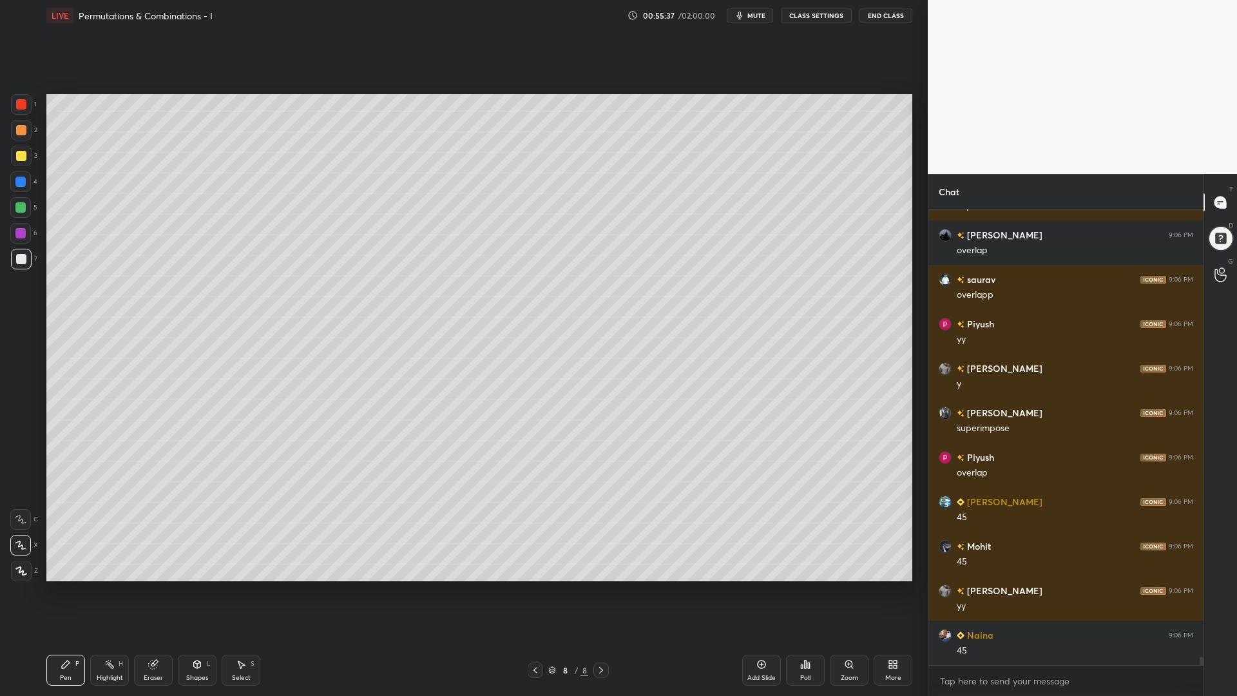
click at [754, 586] on div "Add Slide" at bounding box center [761, 669] width 39 height 31
click at [19, 102] on div at bounding box center [21, 104] width 10 height 10
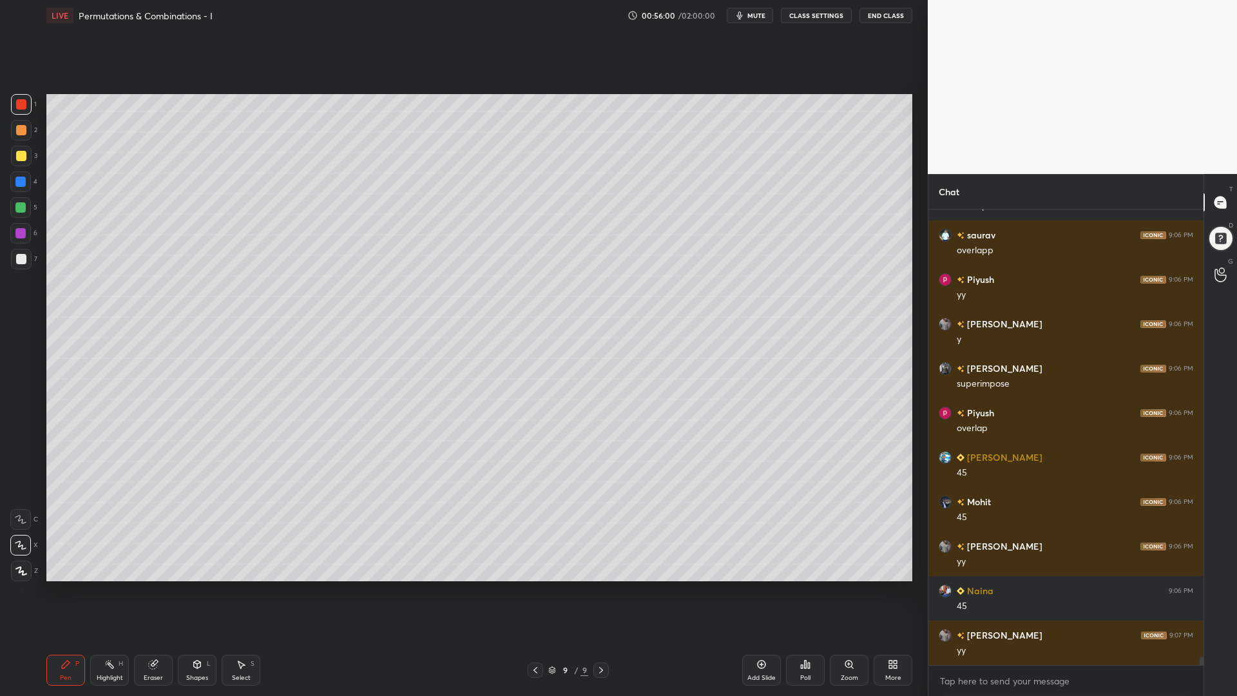
click at [19, 205] on div at bounding box center [20, 207] width 10 height 10
click at [200, 586] on icon at bounding box center [197, 664] width 10 height 10
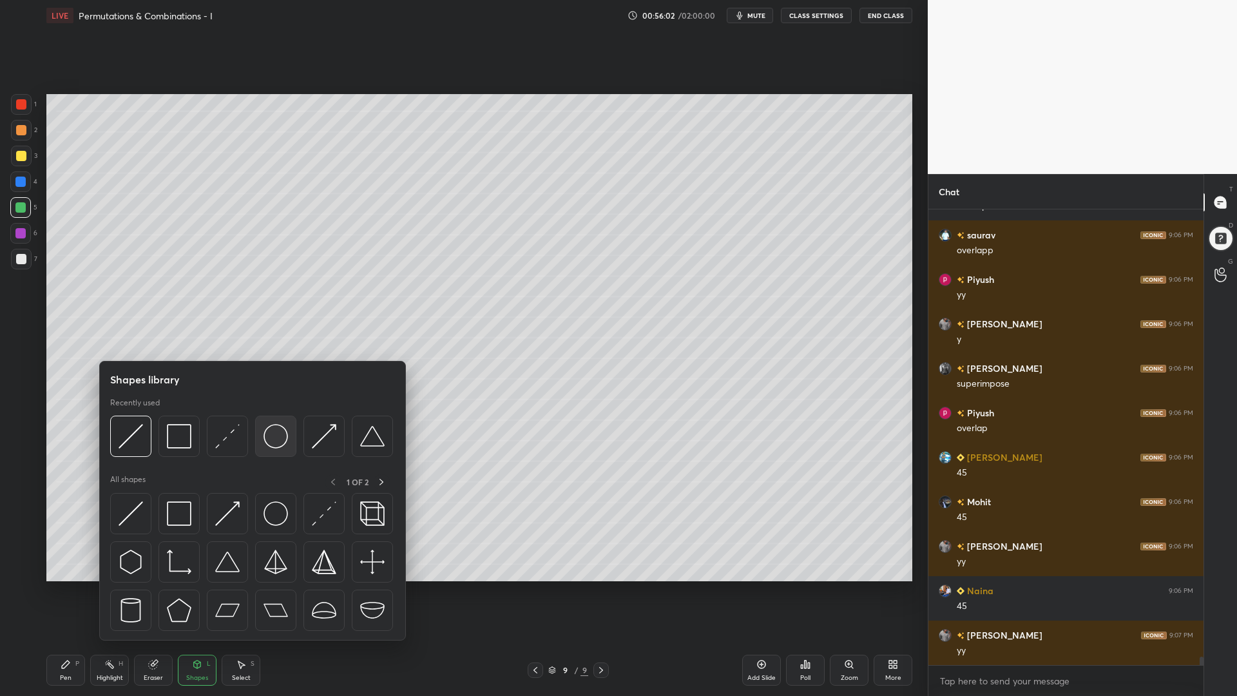
click at [284, 436] on img at bounding box center [275, 436] width 24 height 24
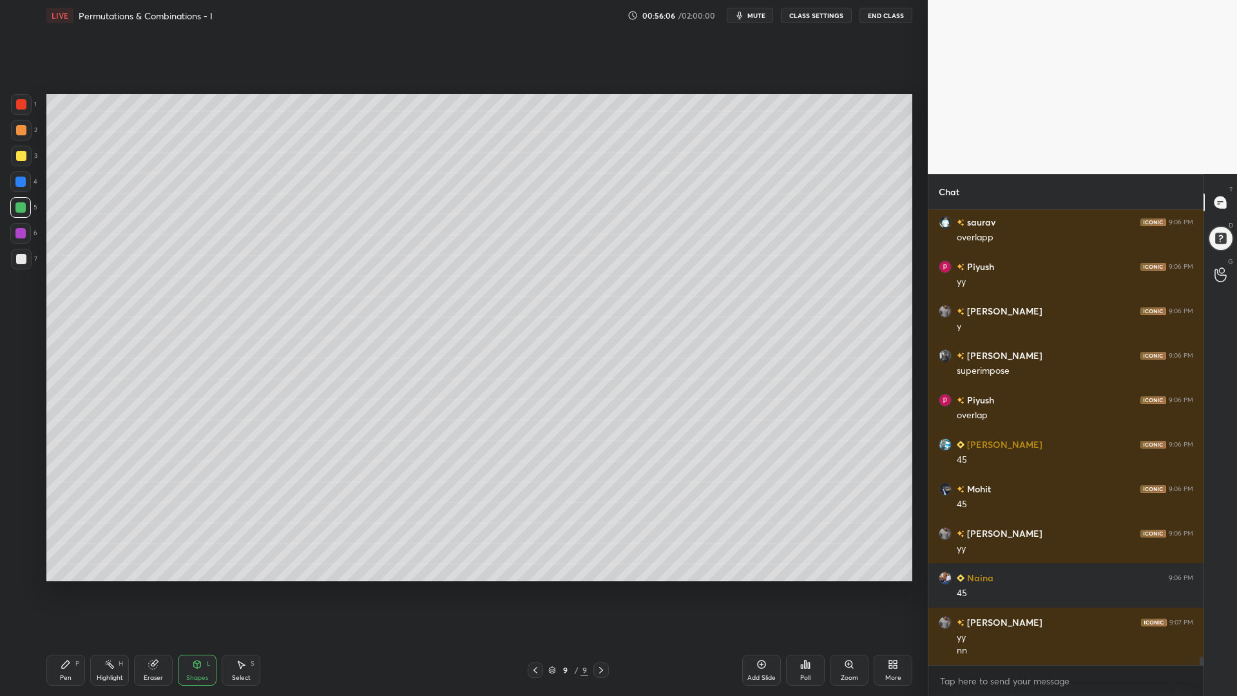
scroll to position [24667, 0]
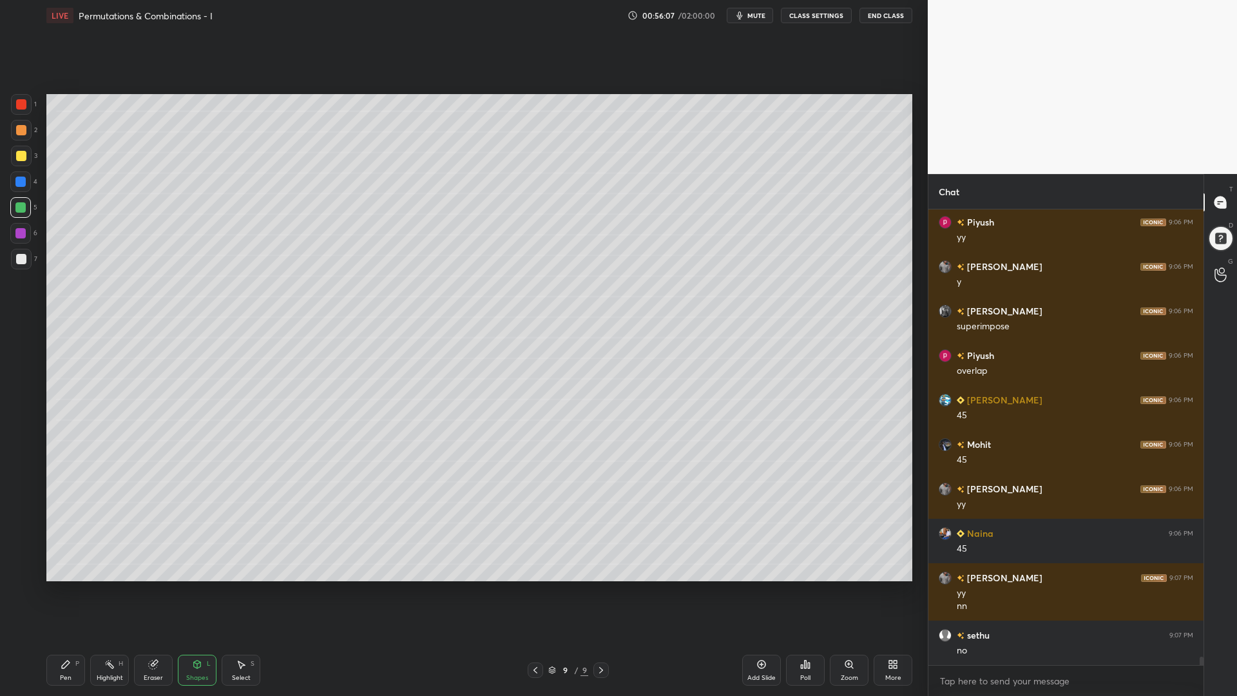
click at [20, 183] on div at bounding box center [20, 181] width 10 height 10
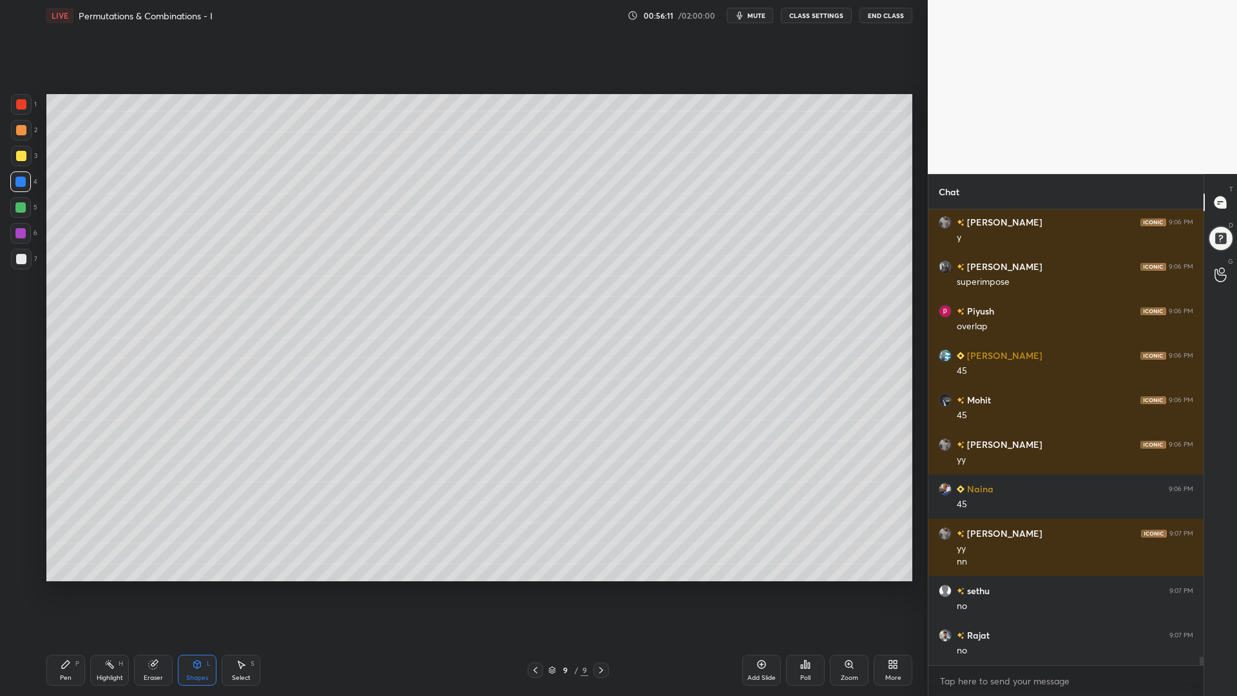
click at [23, 207] on div at bounding box center [20, 207] width 10 height 10
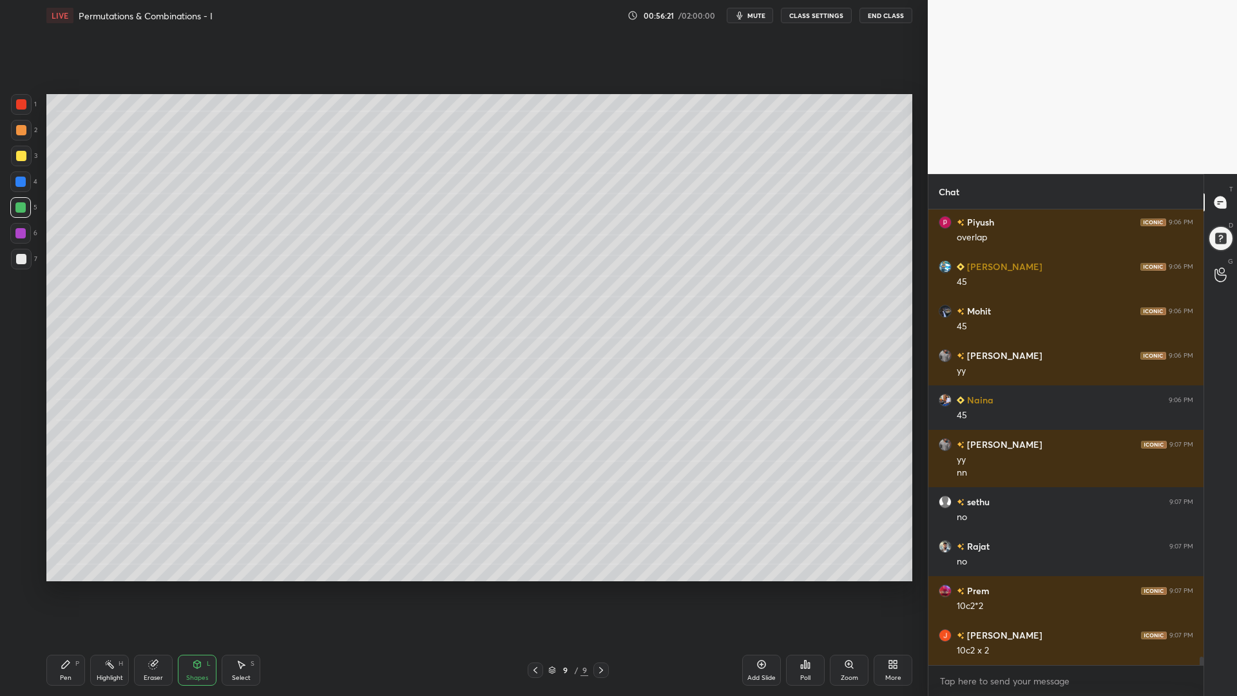
scroll to position [24844, 0]
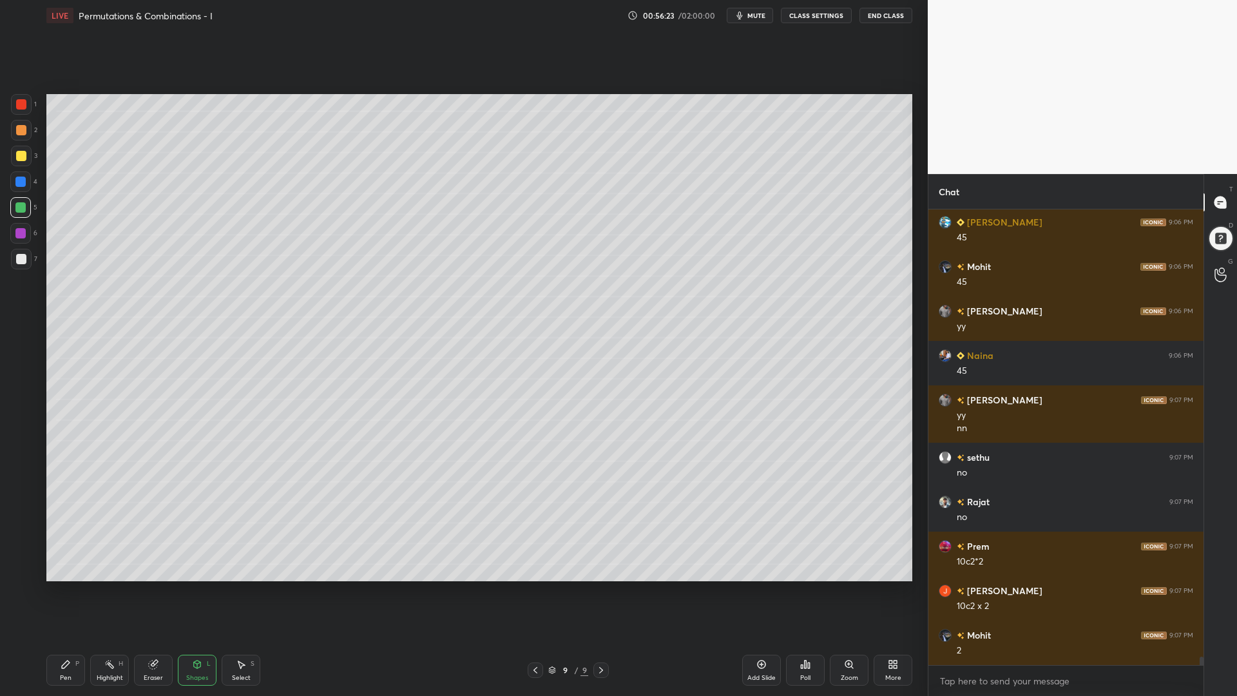
drag, startPoint x: 21, startPoint y: 233, endPoint x: 41, endPoint y: 332, distance: 101.3
click at [19, 234] on div at bounding box center [20, 233] width 10 height 10
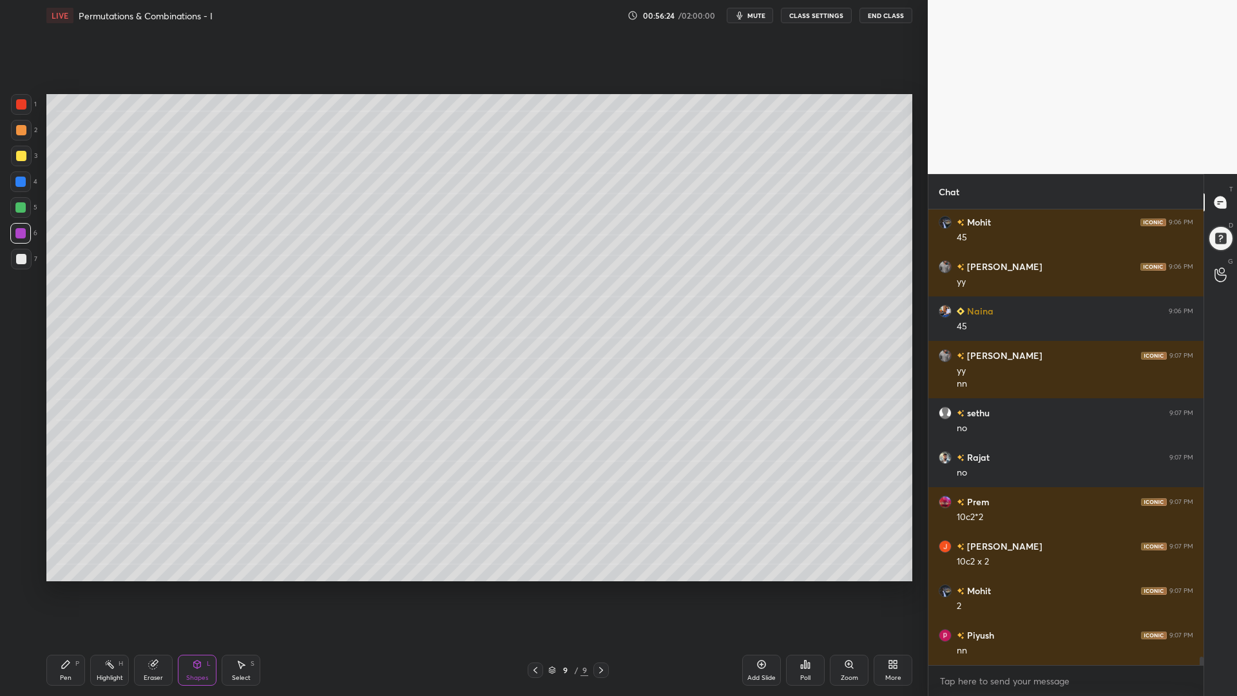
click at [66, 586] on div "Pen" at bounding box center [66, 677] width 12 height 6
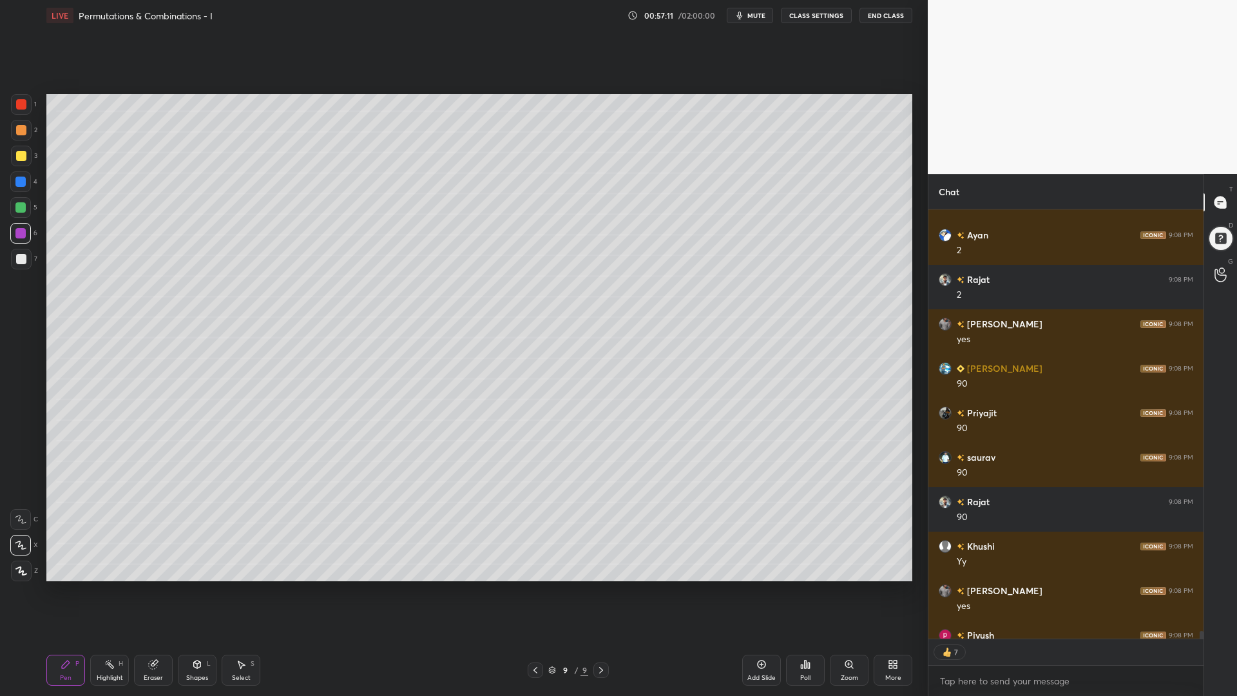
scroll to position [25937, 0]
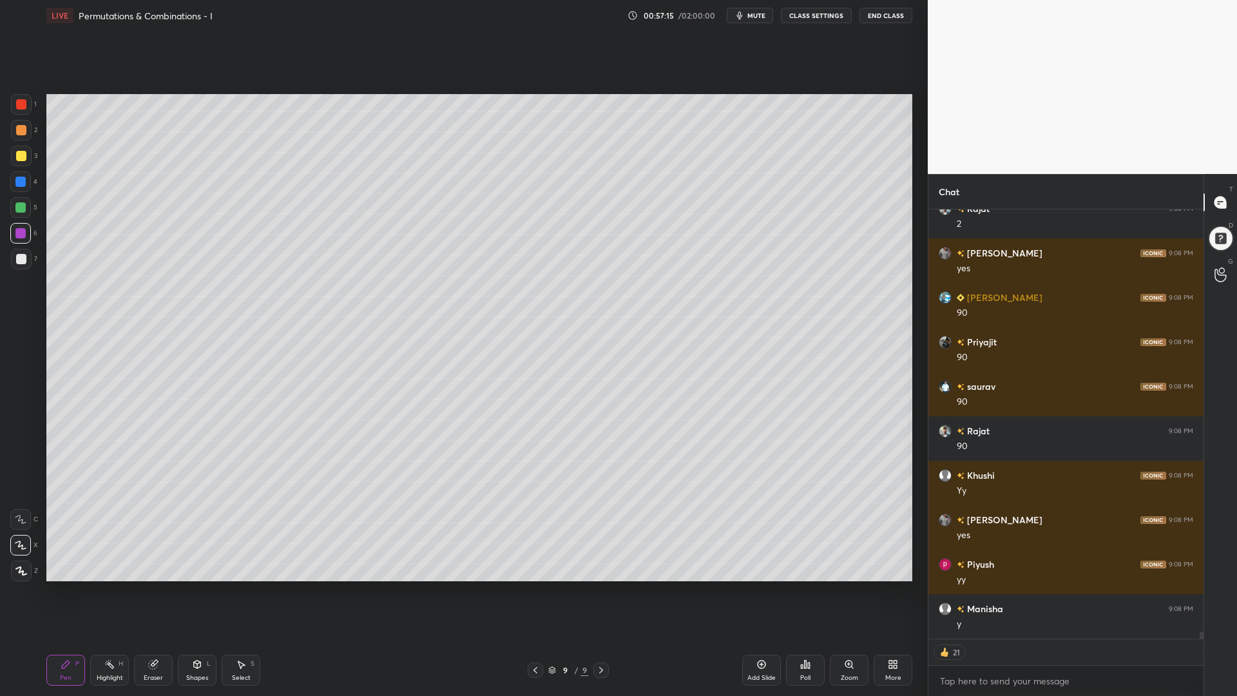
click at [195, 586] on icon at bounding box center [197, 664] width 10 height 10
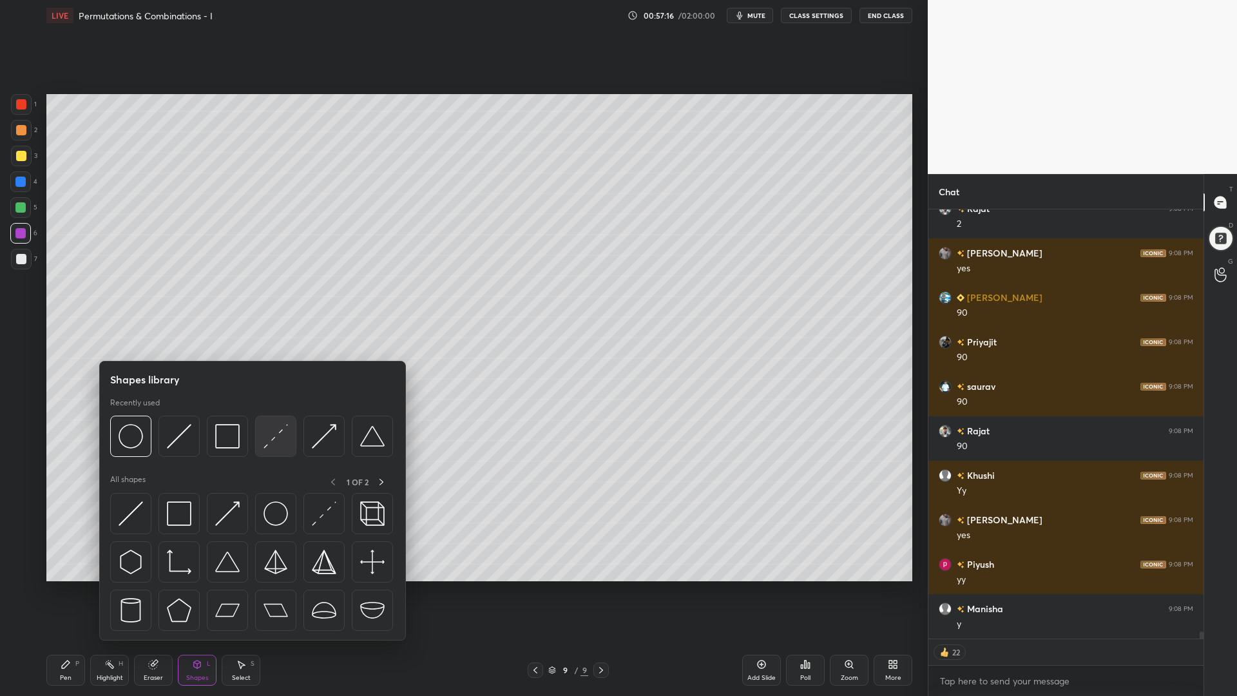
click at [281, 435] on img at bounding box center [275, 436] width 24 height 24
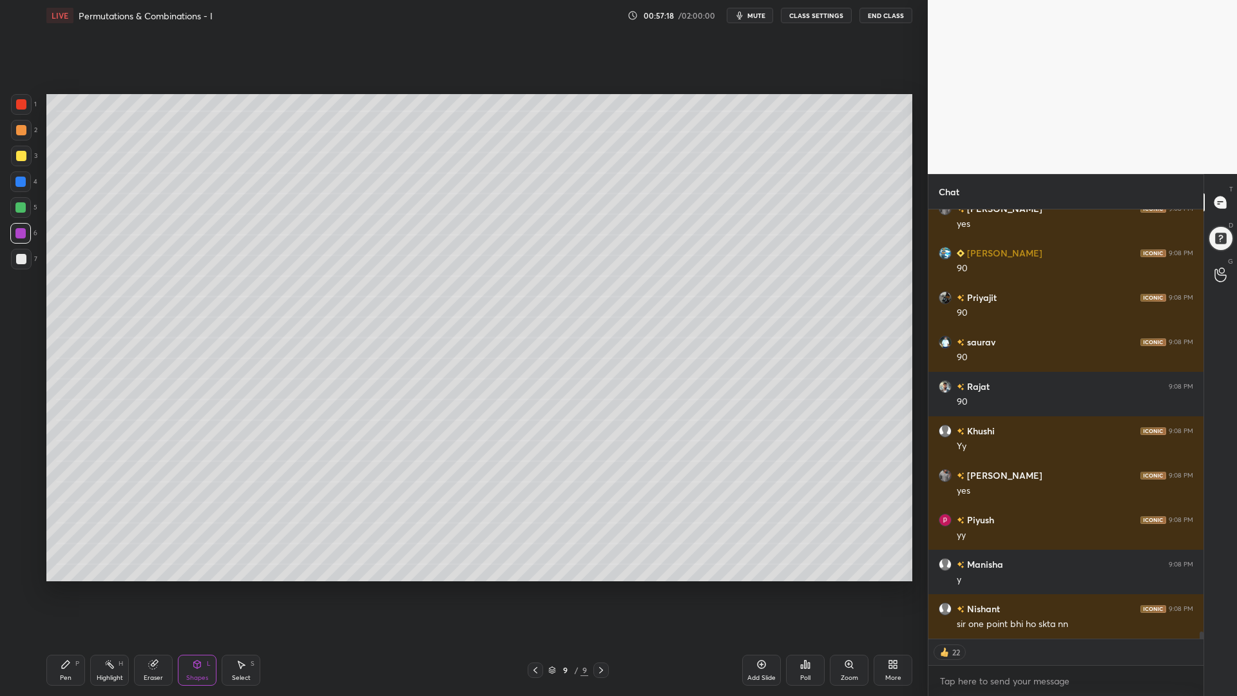
scroll to position [26026, 0]
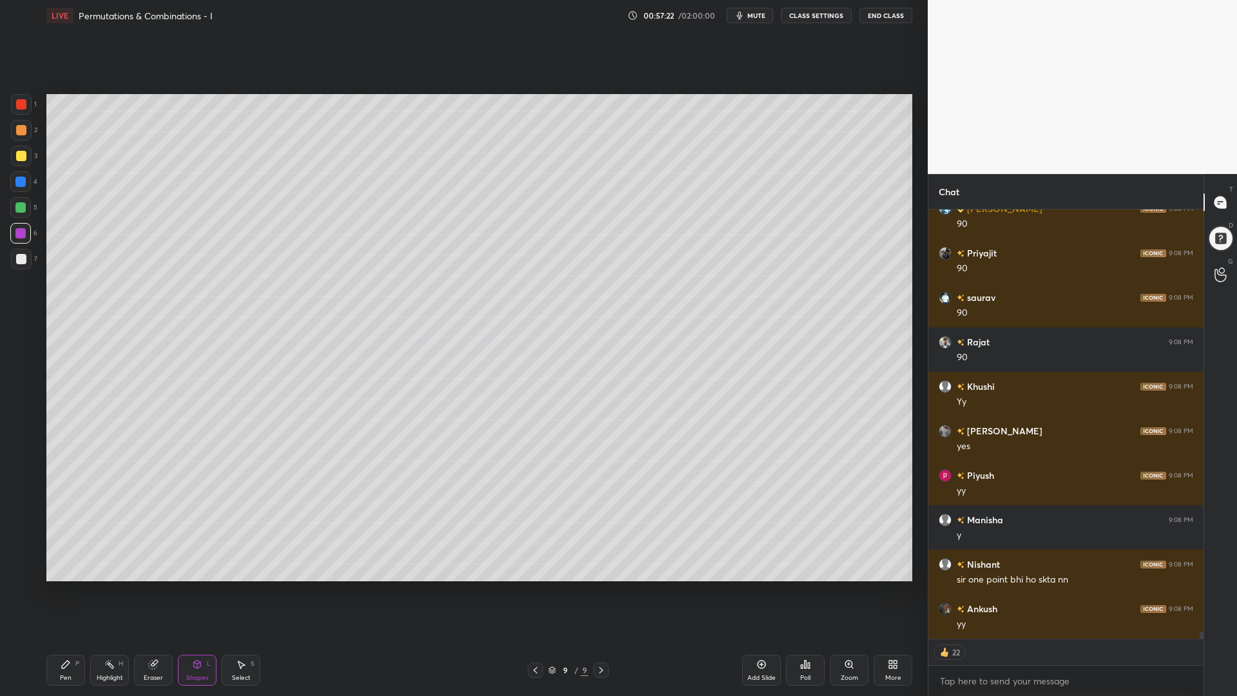
click at [196, 586] on div "Shapes L" at bounding box center [197, 669] width 39 height 31
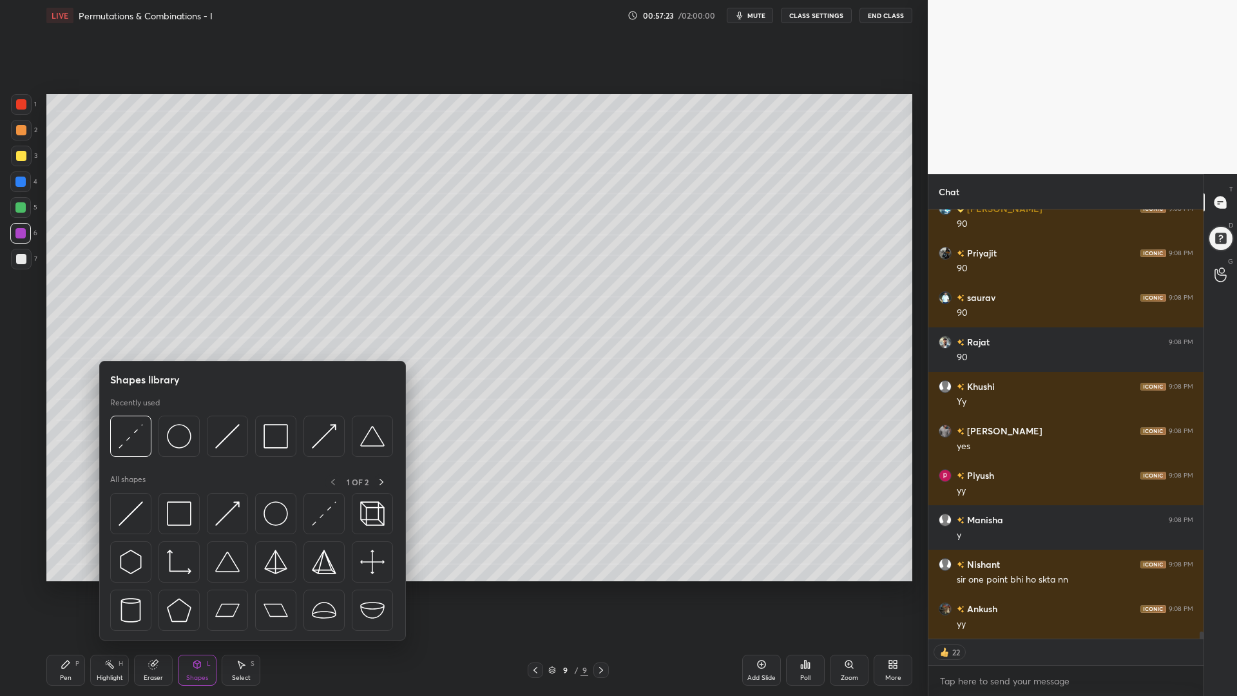
click at [19, 184] on div at bounding box center [20, 181] width 10 height 10
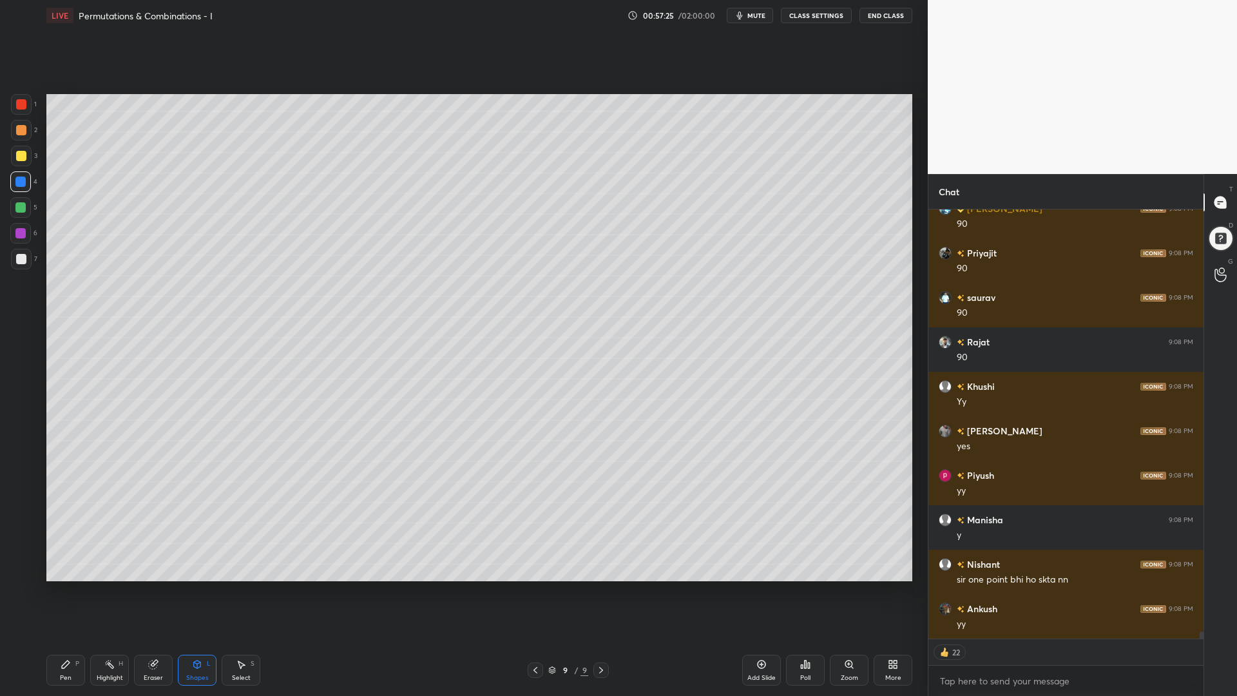
click at [200, 586] on div "Shapes L" at bounding box center [197, 669] width 39 height 31
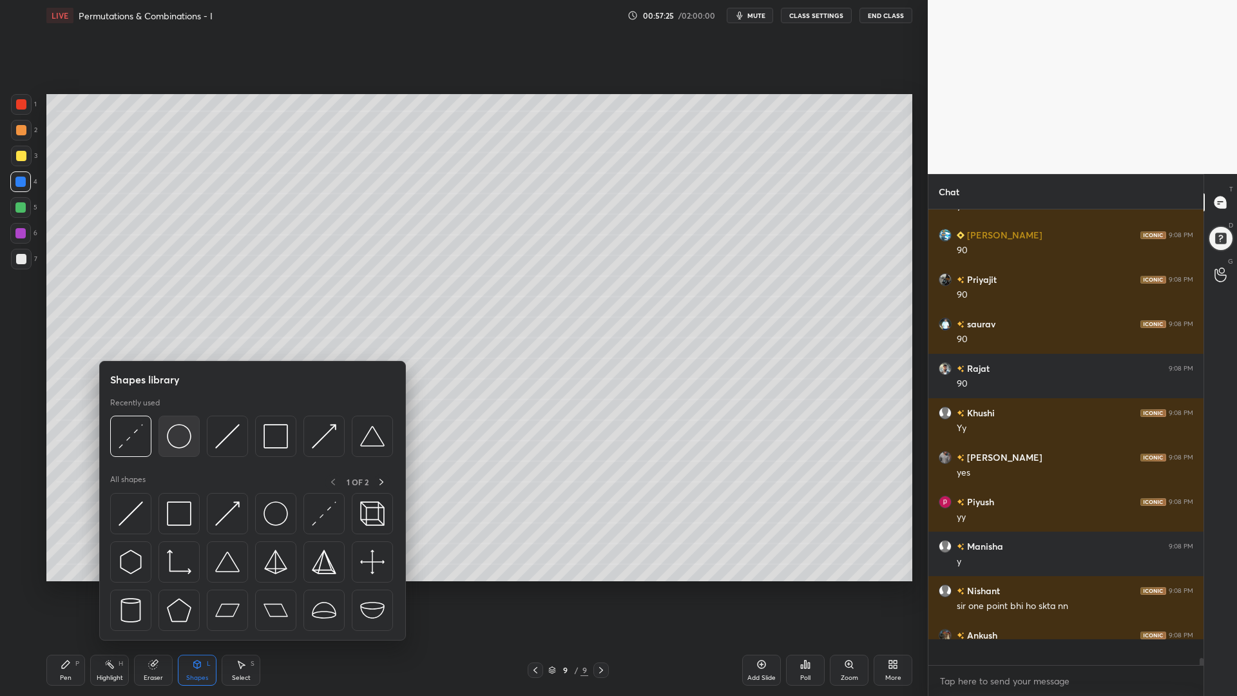
scroll to position [5, 5]
click at [182, 441] on img at bounding box center [179, 436] width 24 height 24
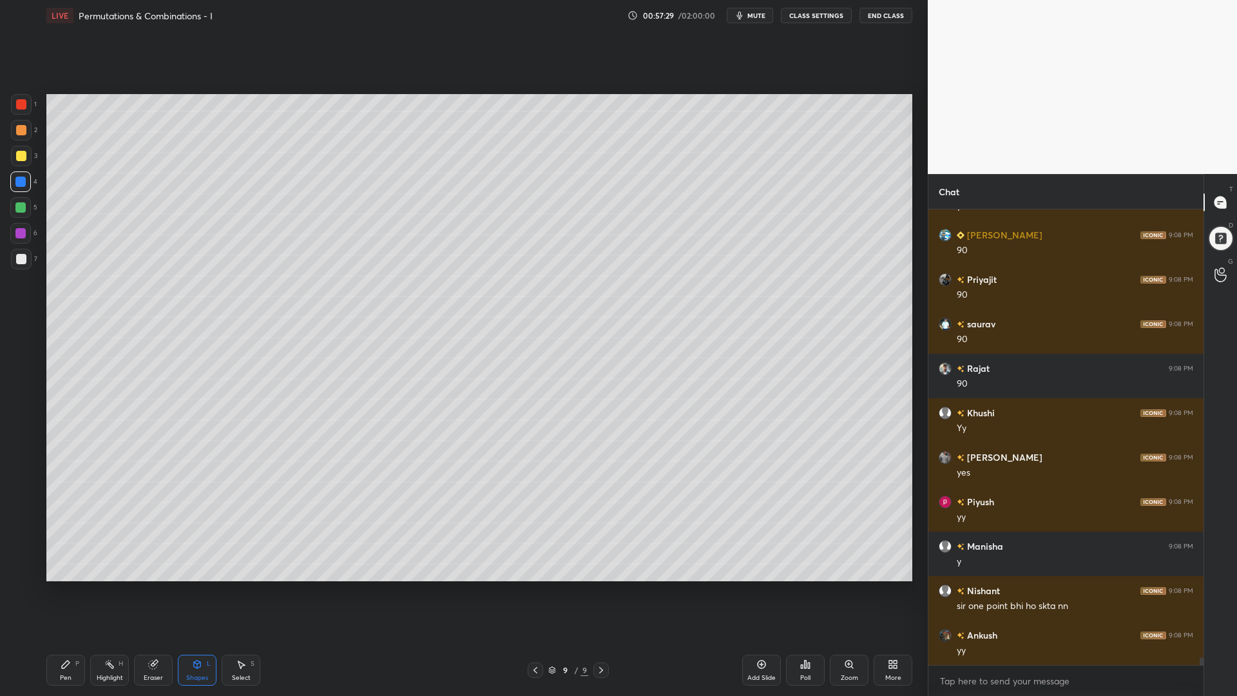
click at [62, 586] on div "Pen P" at bounding box center [65, 669] width 39 height 31
click at [23, 207] on div at bounding box center [20, 207] width 10 height 10
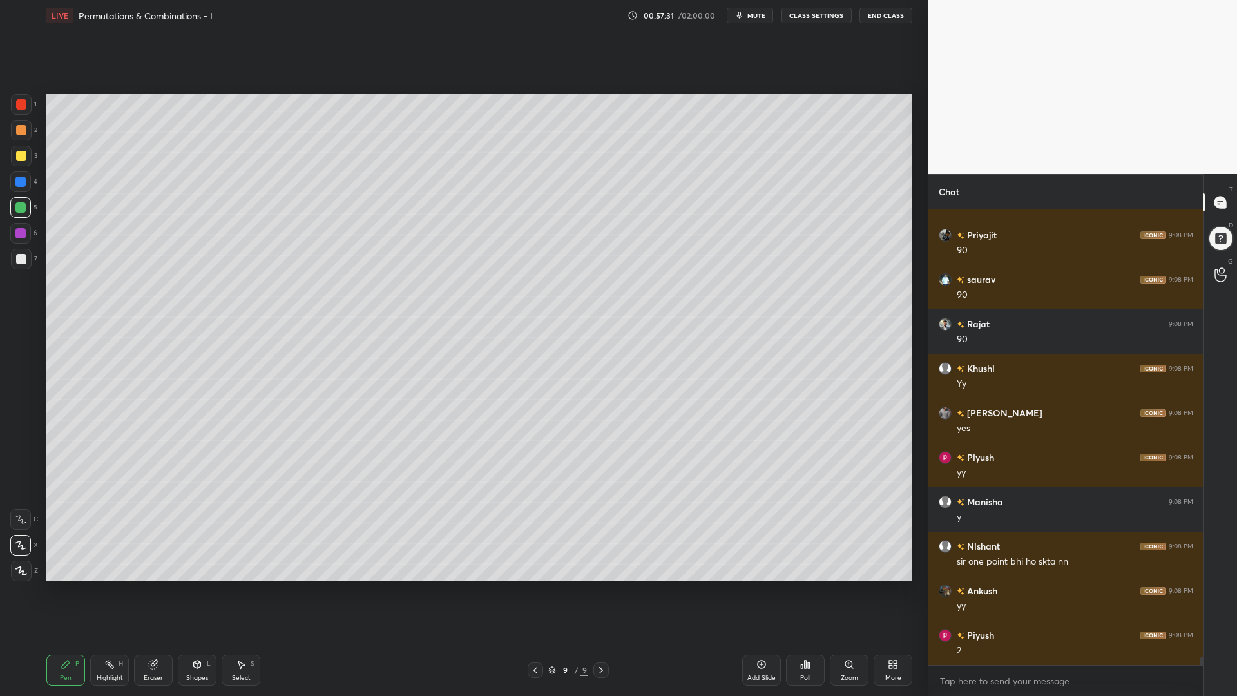
click at [21, 128] on div at bounding box center [21, 130] width 10 height 10
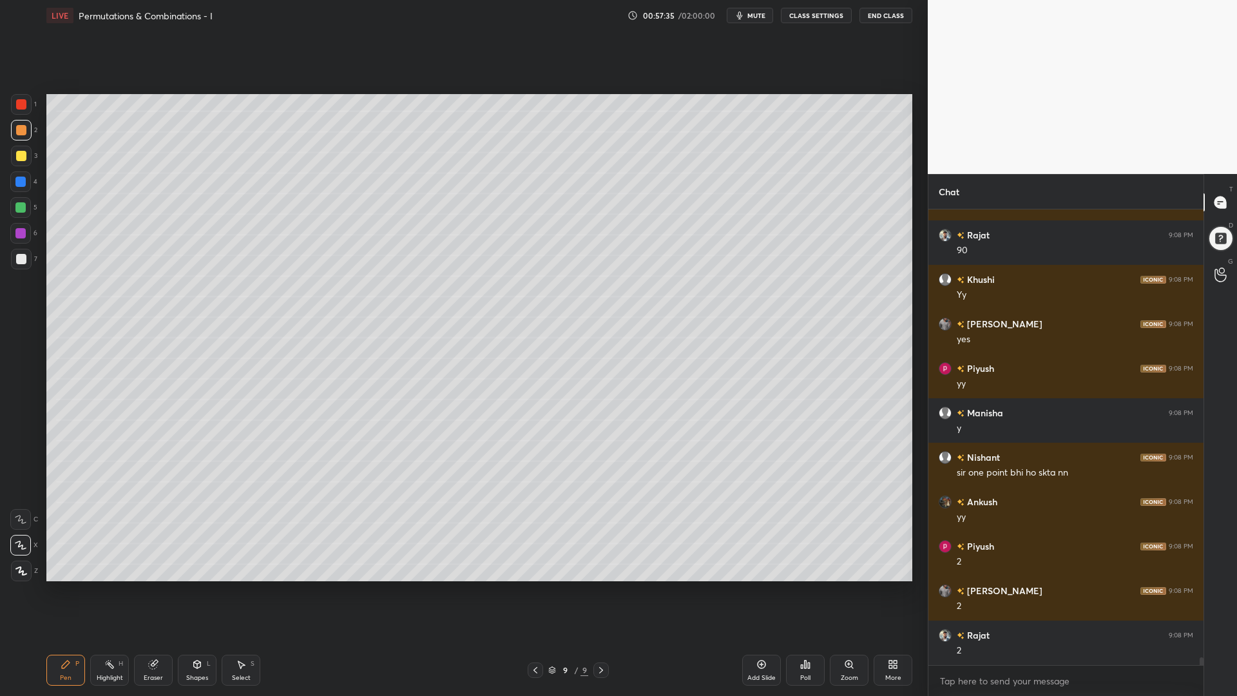
scroll to position [26178, 0]
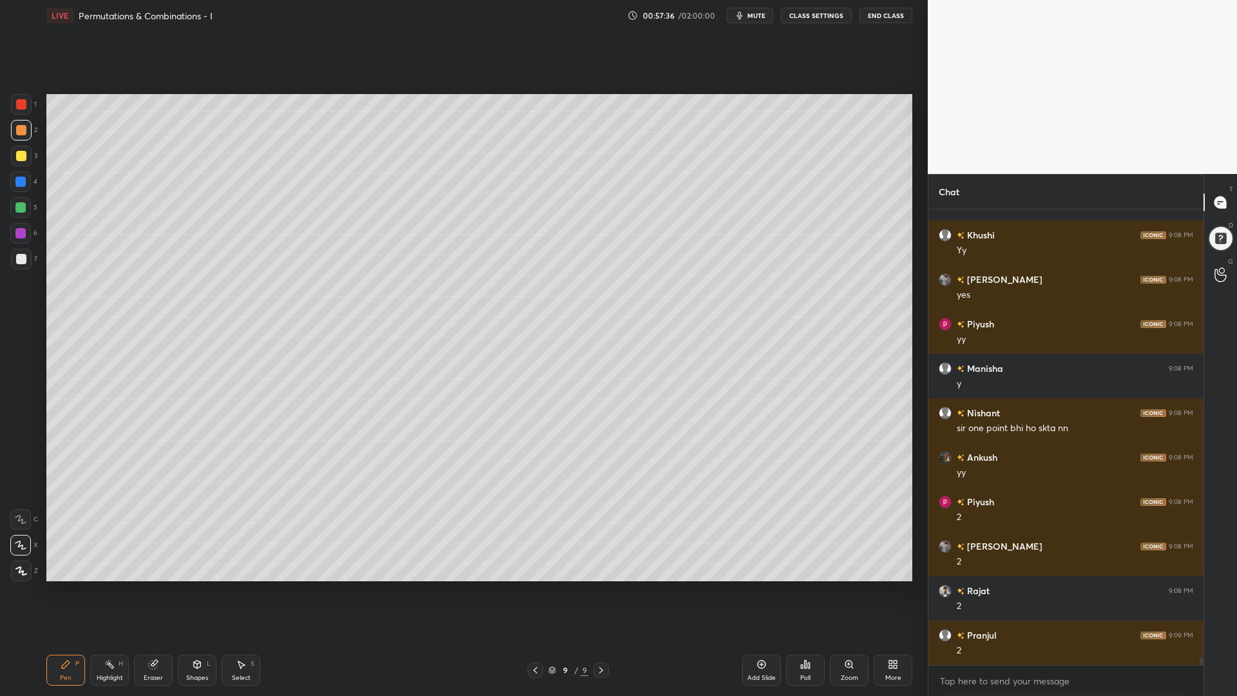
click at [24, 245] on div "6" at bounding box center [23, 236] width 27 height 26
click at [200, 586] on icon at bounding box center [197, 664] width 7 height 8
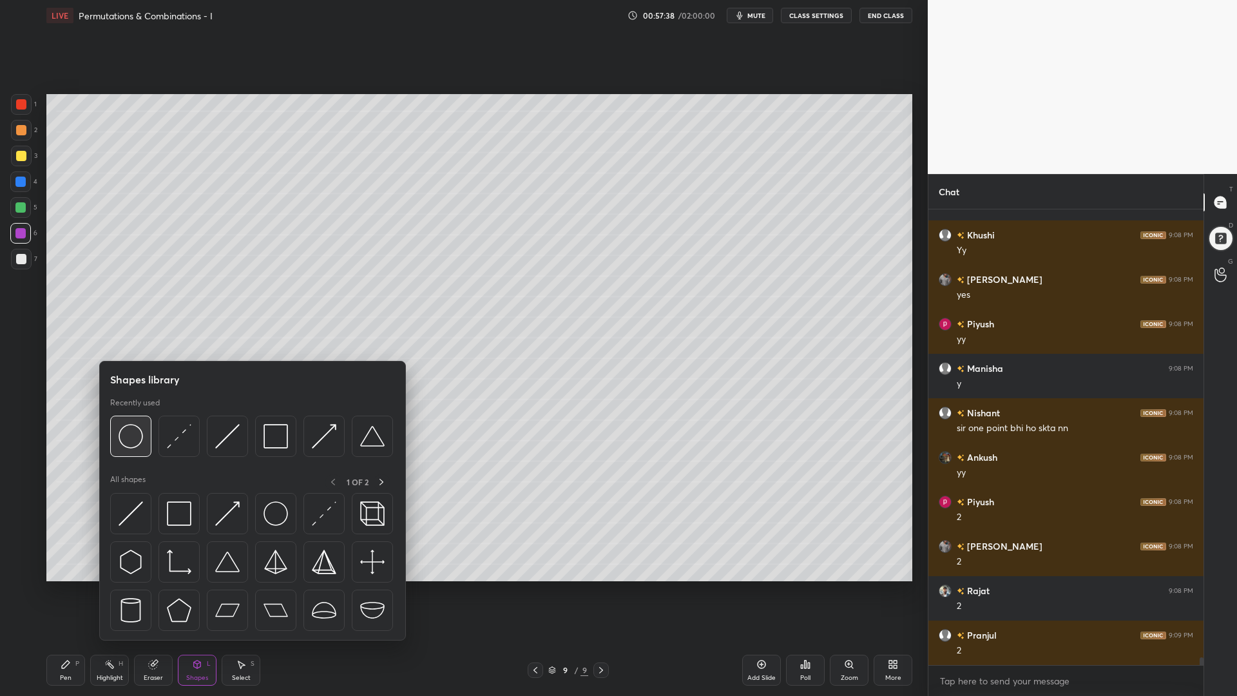
click at [137, 438] on img at bounding box center [131, 436] width 24 height 24
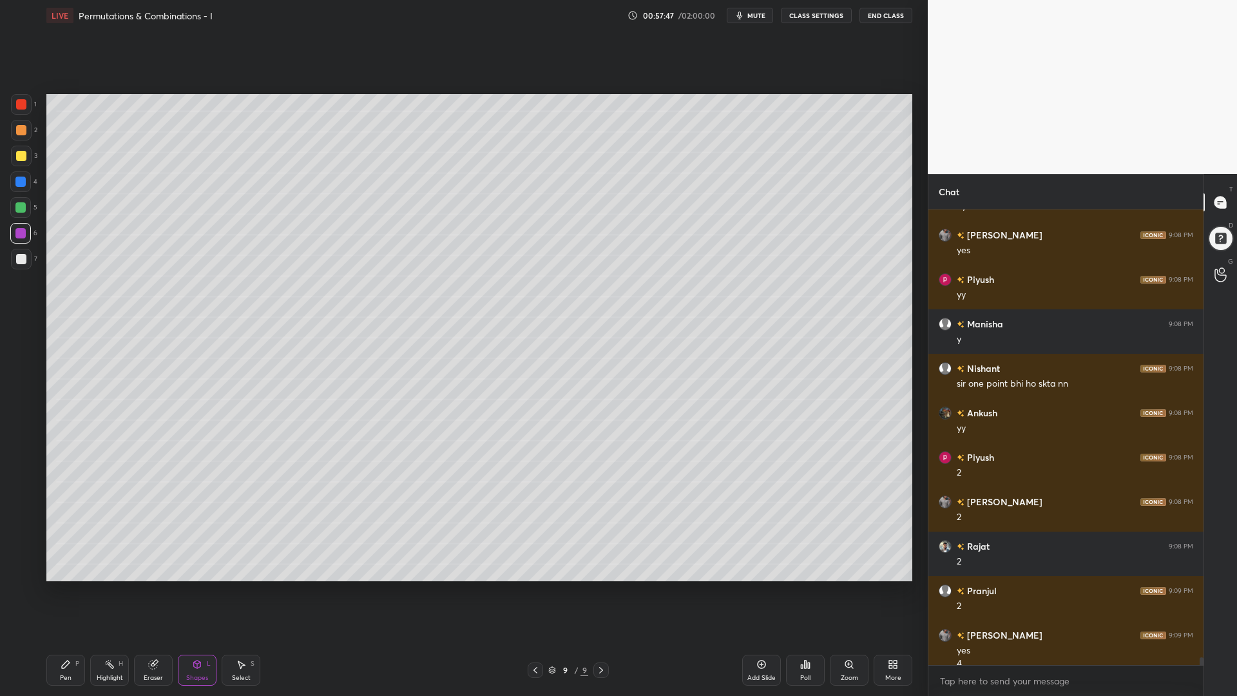
scroll to position [26235, 0]
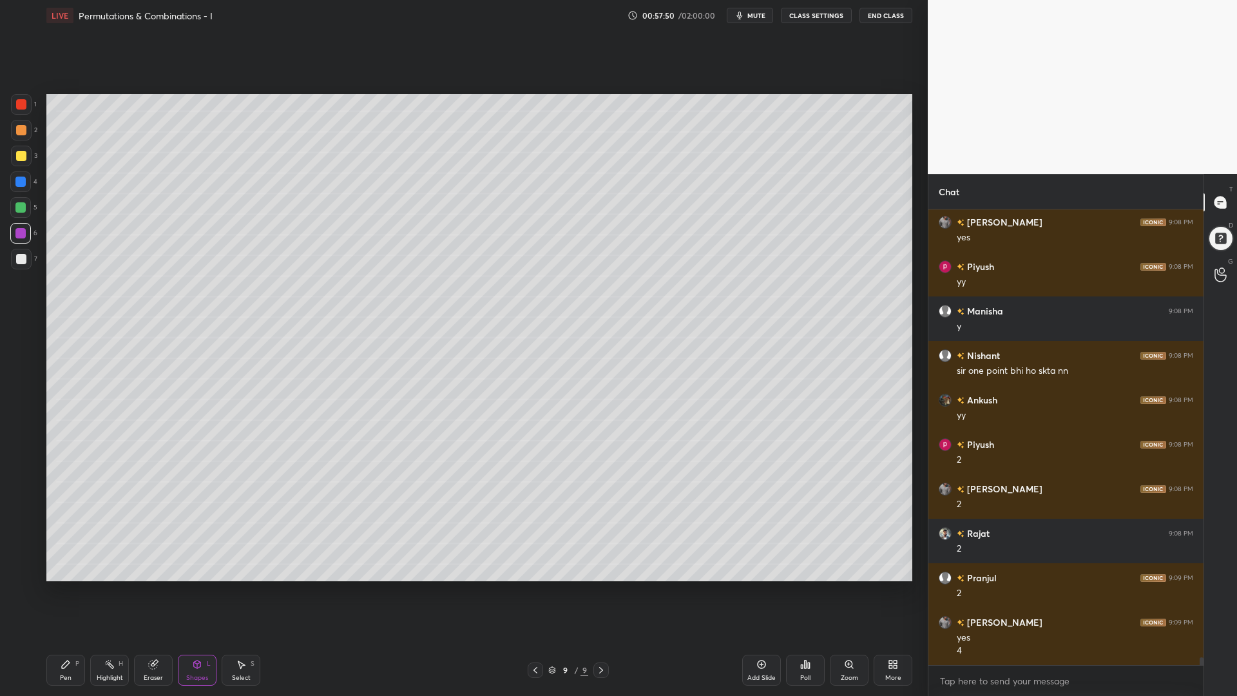
click at [61, 586] on icon at bounding box center [66, 664] width 10 height 10
drag, startPoint x: 17, startPoint y: 205, endPoint x: 23, endPoint y: 212, distance: 8.2
click at [16, 206] on div at bounding box center [20, 207] width 10 height 10
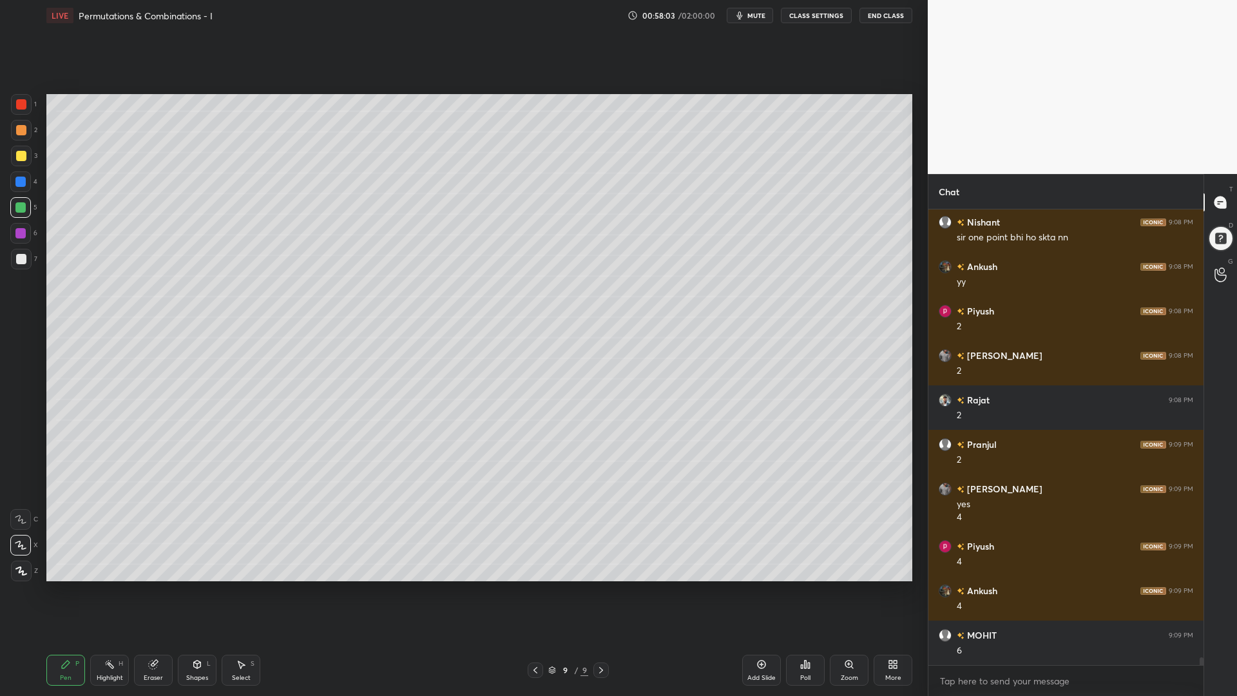
scroll to position [26413, 0]
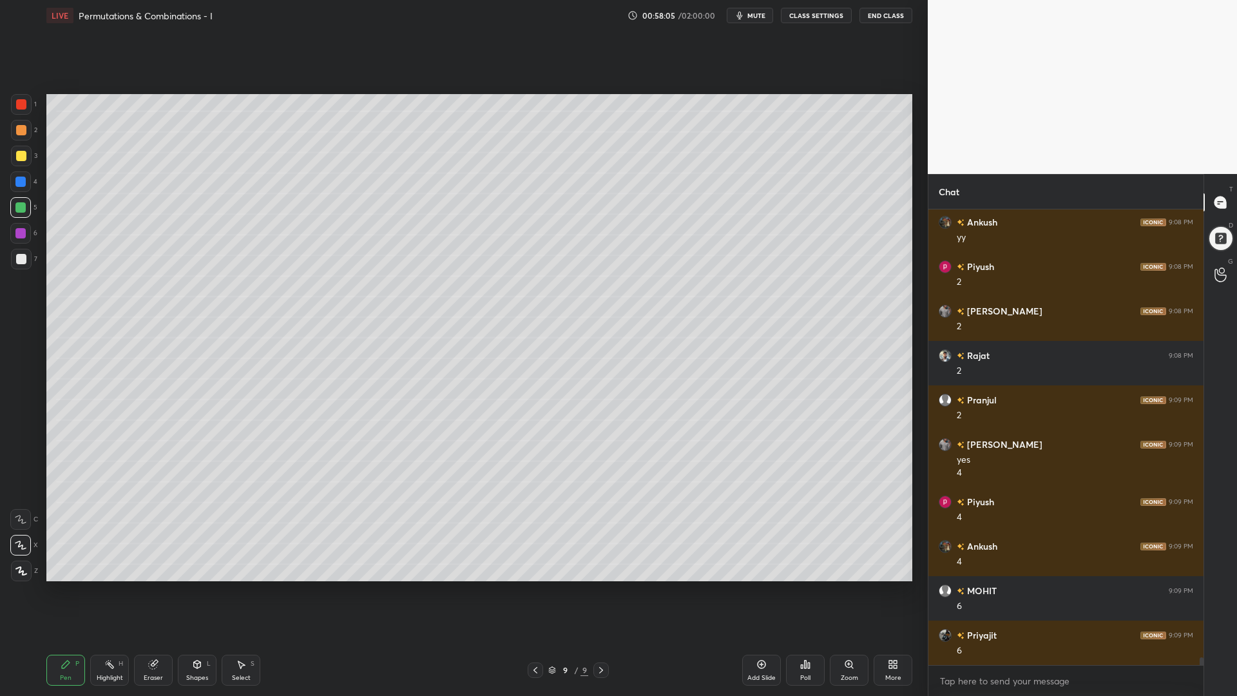
click at [21, 252] on div at bounding box center [21, 259] width 21 height 21
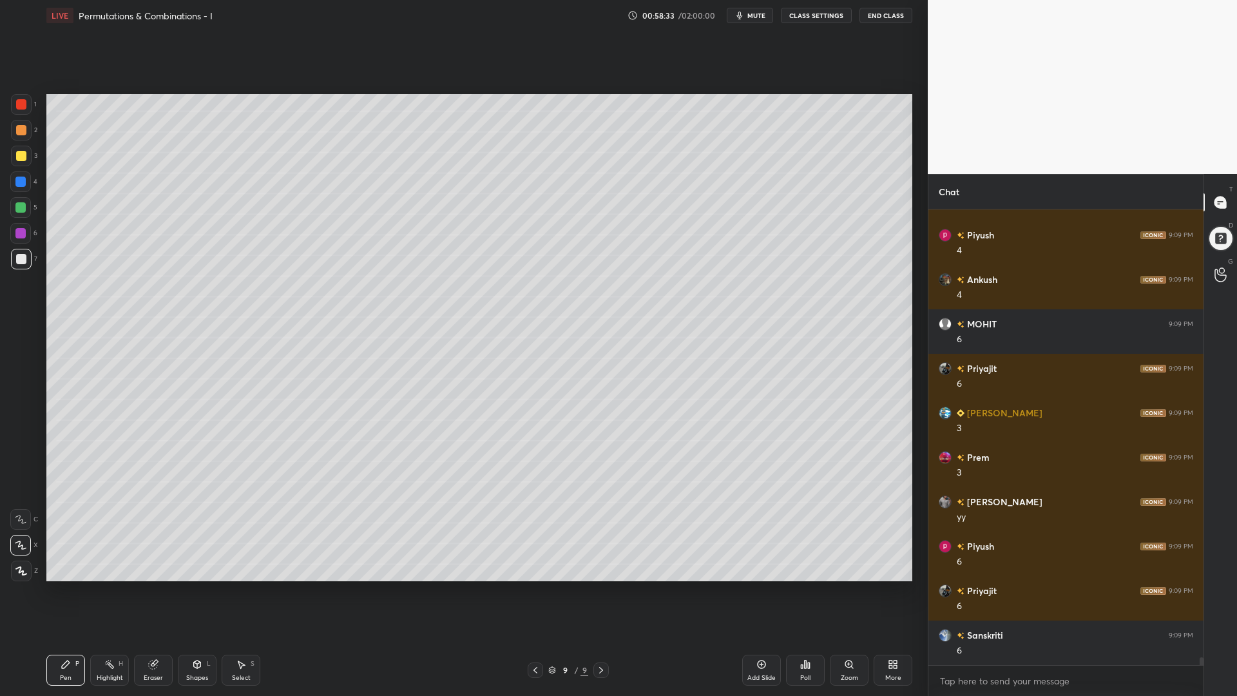
scroll to position [26724, 0]
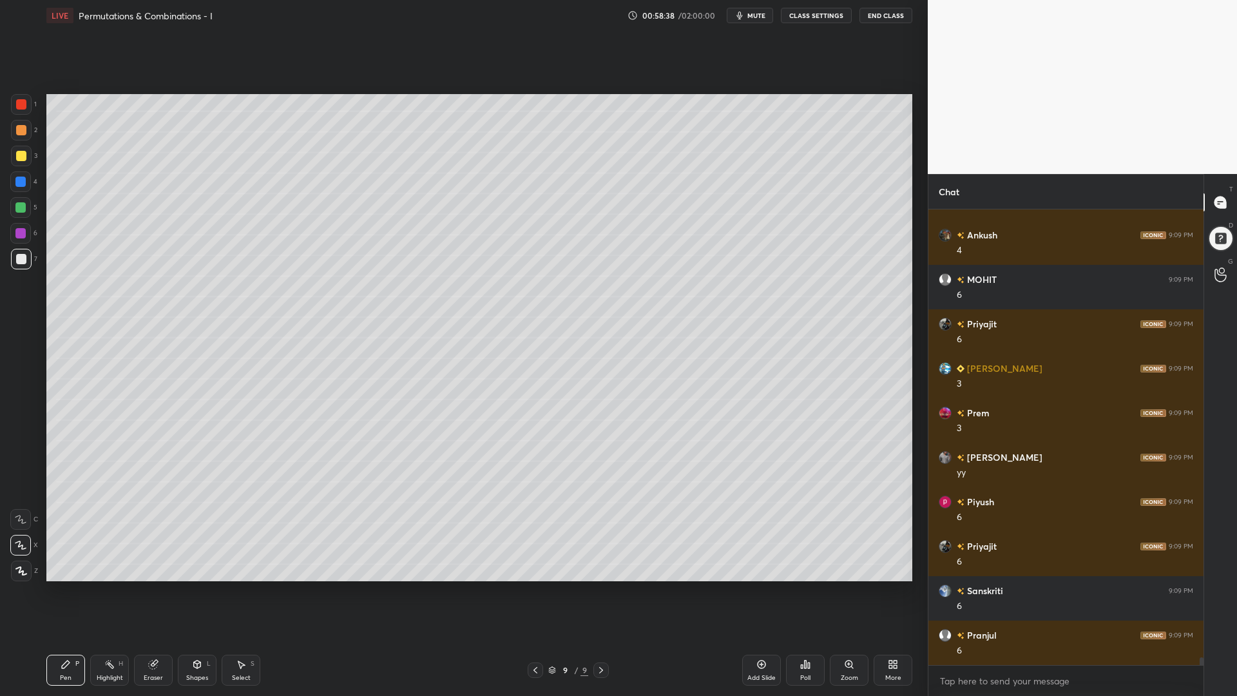
click at [146, 586] on div "Eraser" at bounding box center [153, 669] width 39 height 31
click at [65, 586] on div "Pen P" at bounding box center [65, 669] width 39 height 31
click at [26, 157] on div at bounding box center [21, 156] width 10 height 10
drag, startPoint x: 762, startPoint y: 662, endPoint x: 759, endPoint y: 669, distance: 7.2
click at [761, 586] on icon at bounding box center [761, 664] width 10 height 10
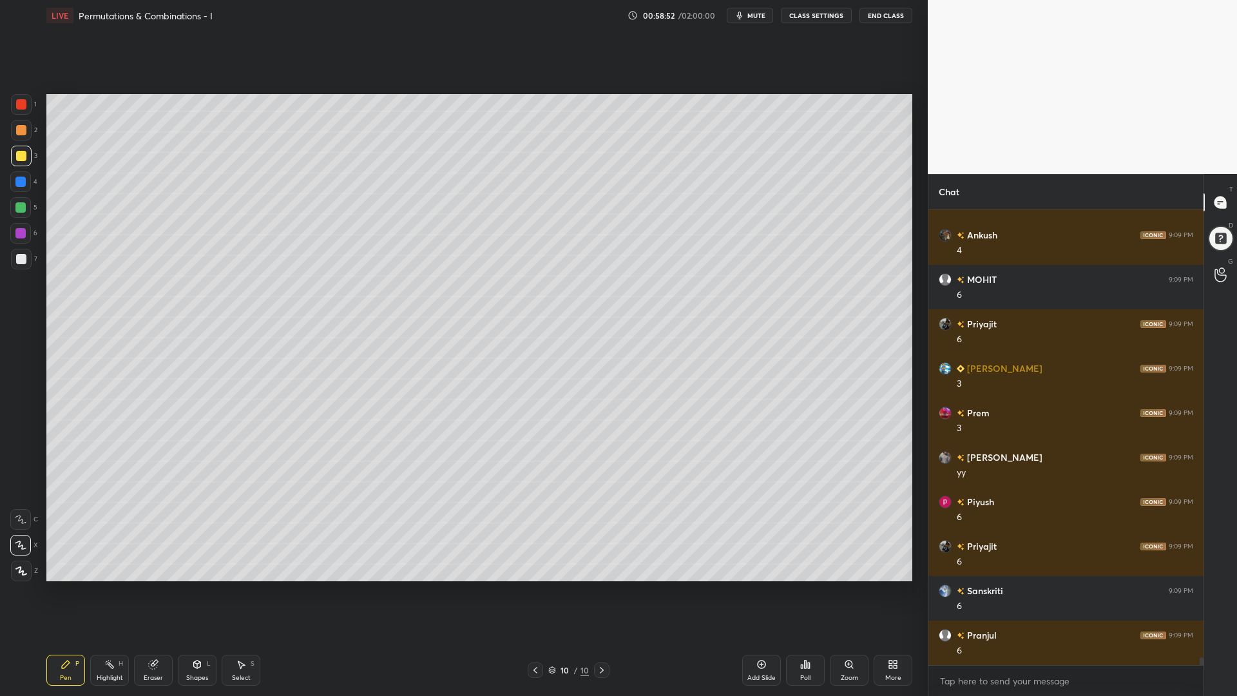
click at [25, 108] on div at bounding box center [21, 104] width 10 height 10
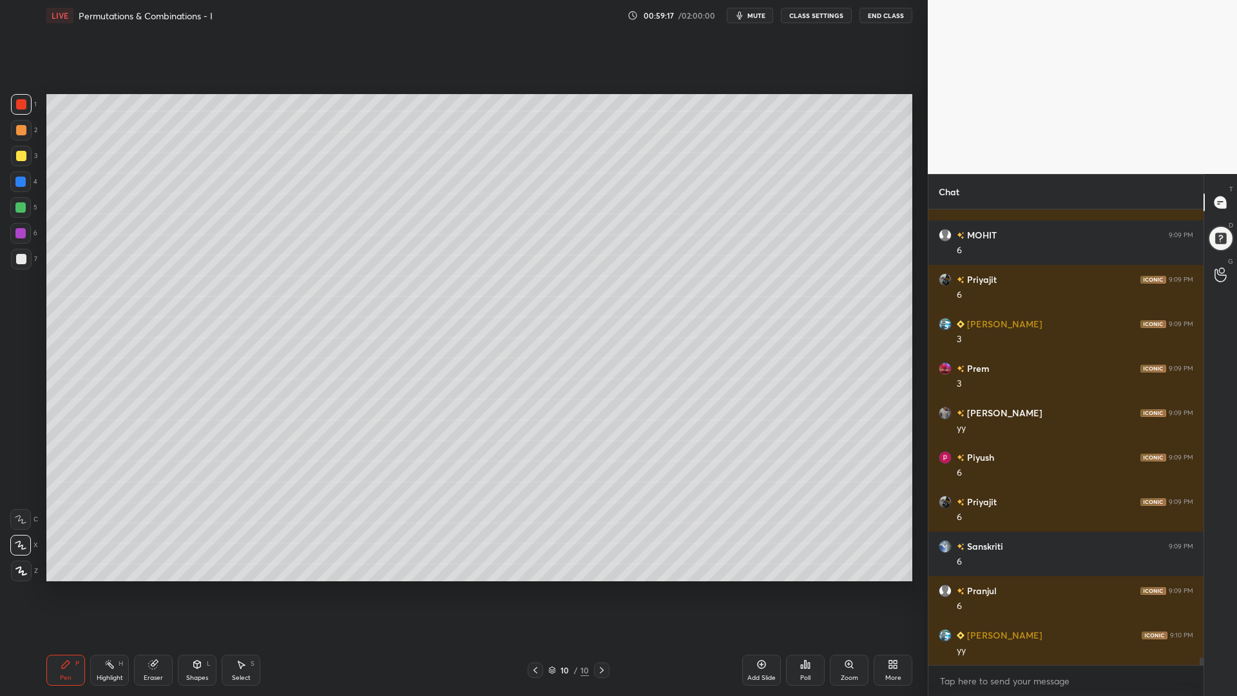
scroll to position [26813, 0]
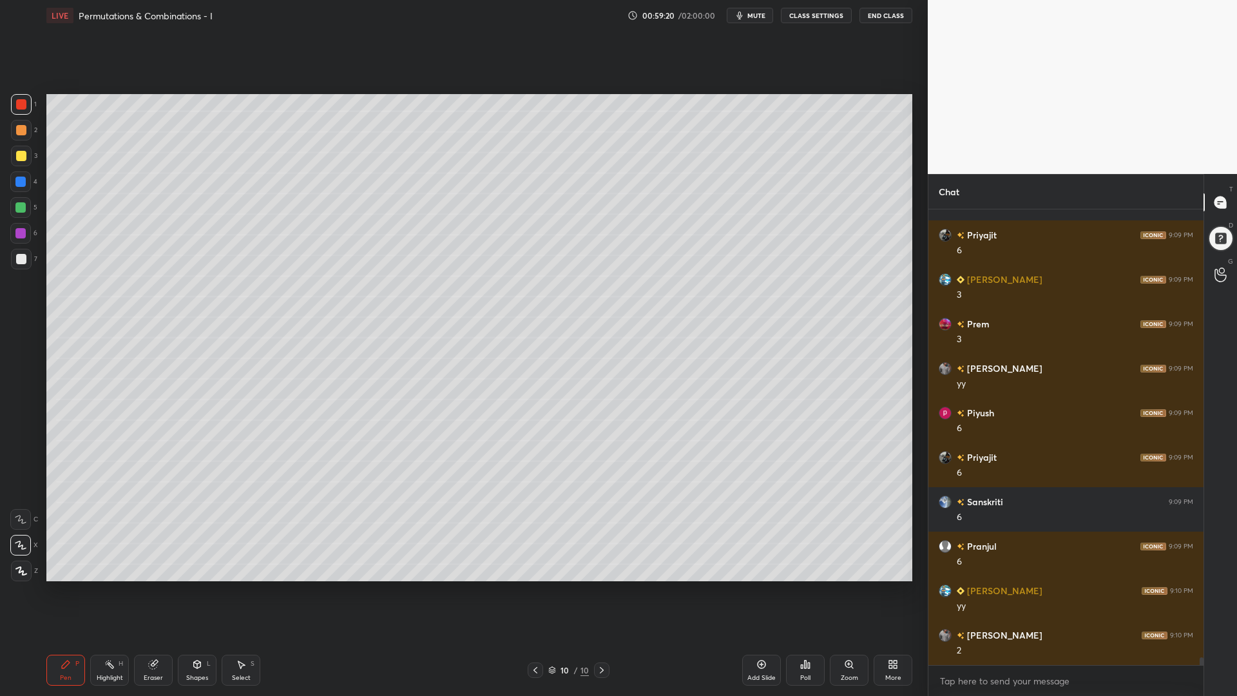
click at [32, 210] on div "5" at bounding box center [23, 207] width 27 height 21
click at [17, 156] on div at bounding box center [21, 156] width 10 height 10
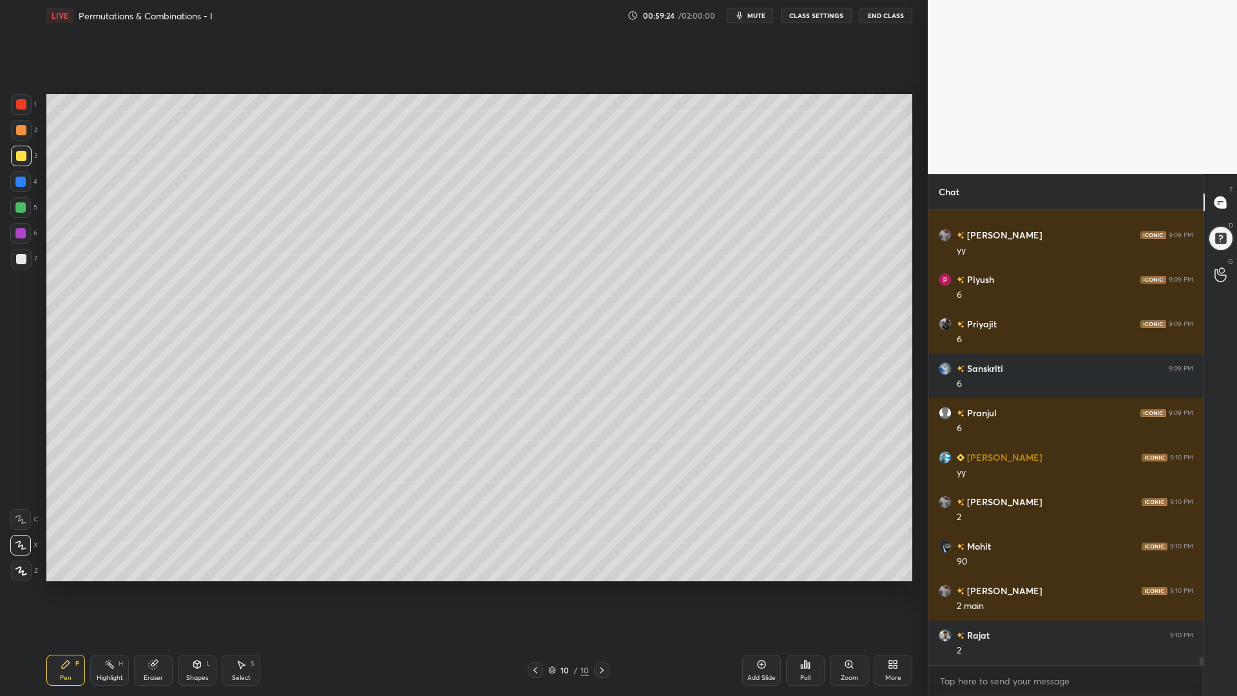
scroll to position [26991, 0]
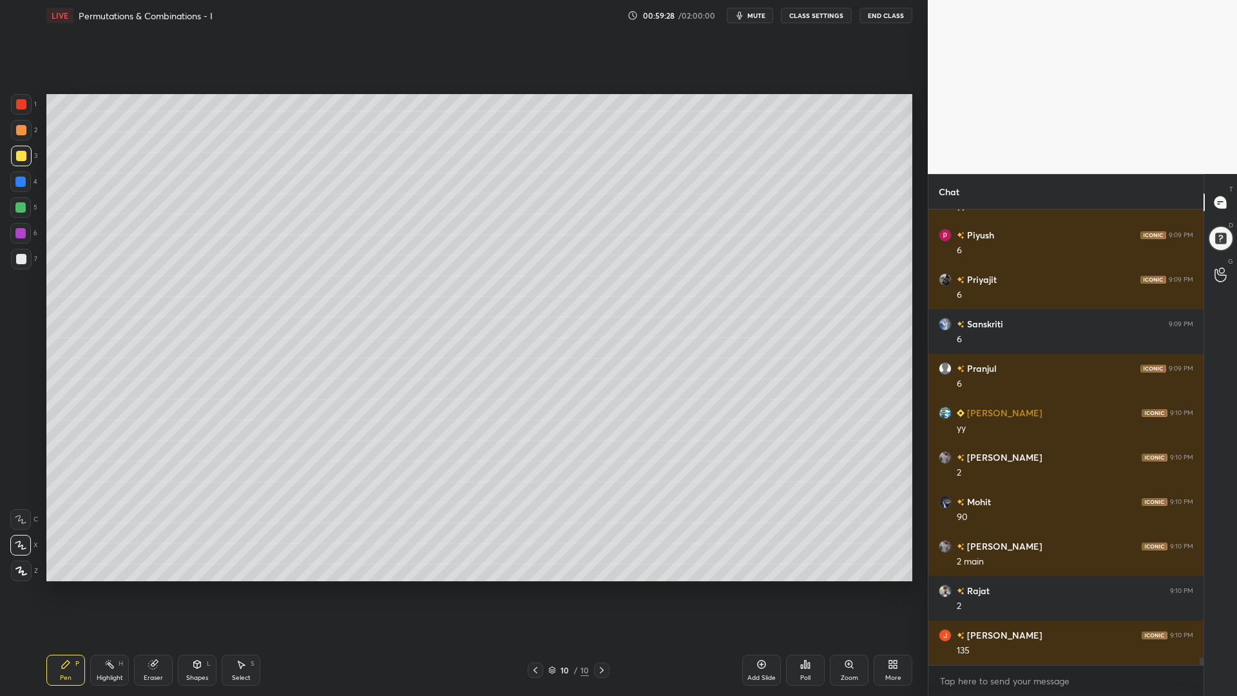
click at [19, 209] on div at bounding box center [20, 207] width 10 height 10
click at [190, 586] on div "Shapes L" at bounding box center [197, 669] width 39 height 31
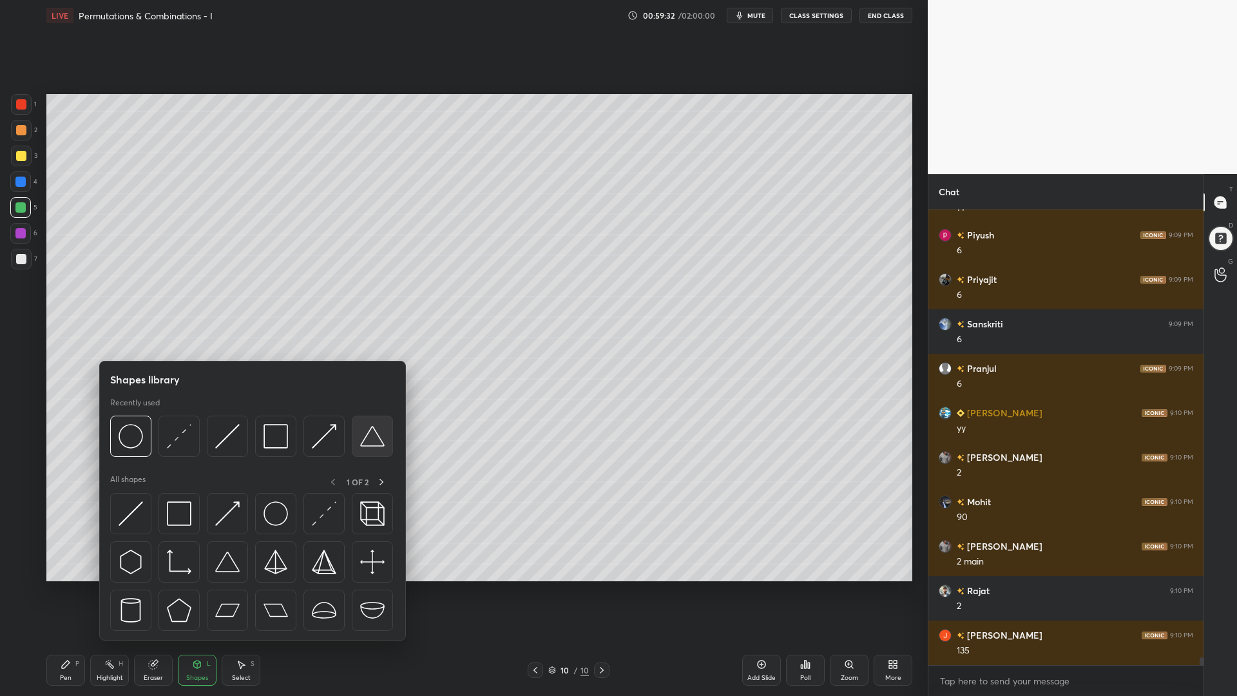
click at [383, 442] on img at bounding box center [372, 436] width 24 height 24
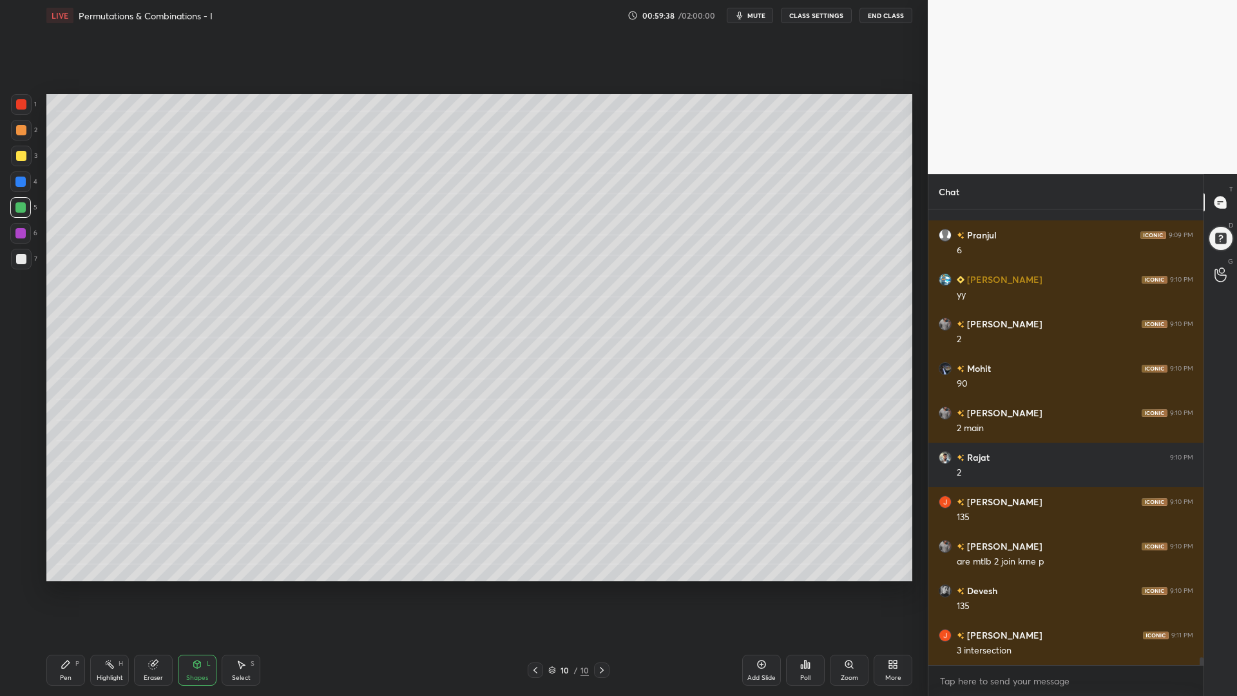
scroll to position [27168, 0]
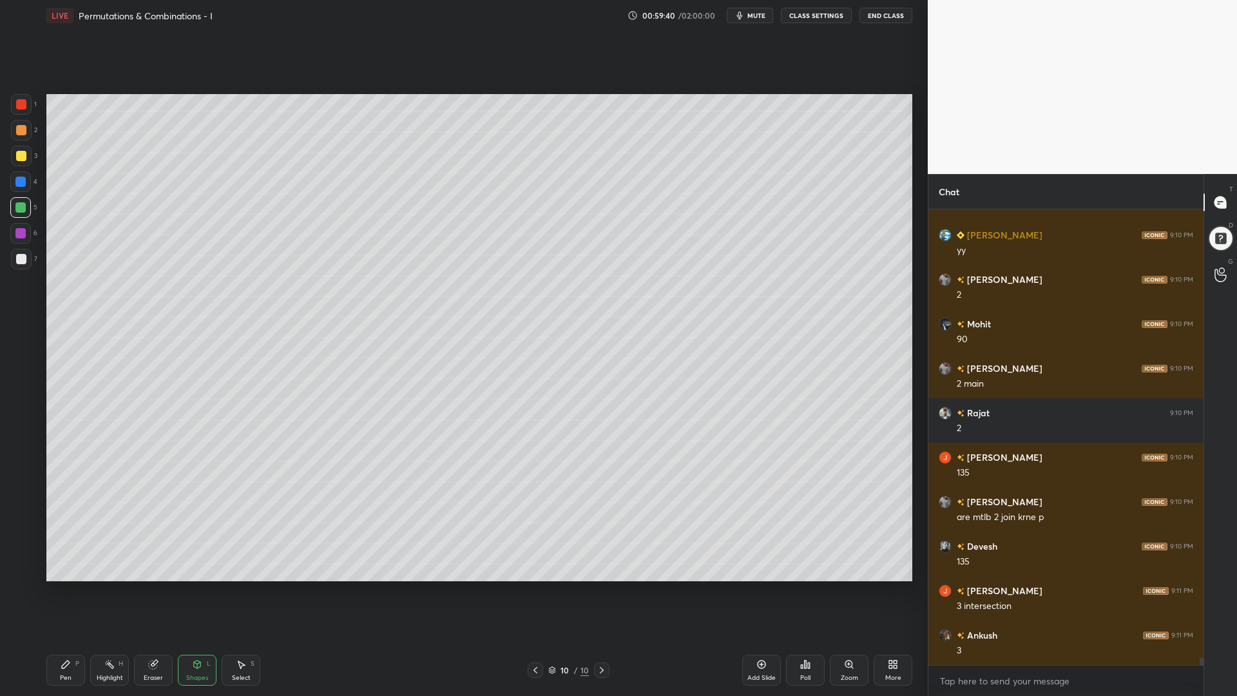
click at [25, 180] on div at bounding box center [20, 181] width 10 height 10
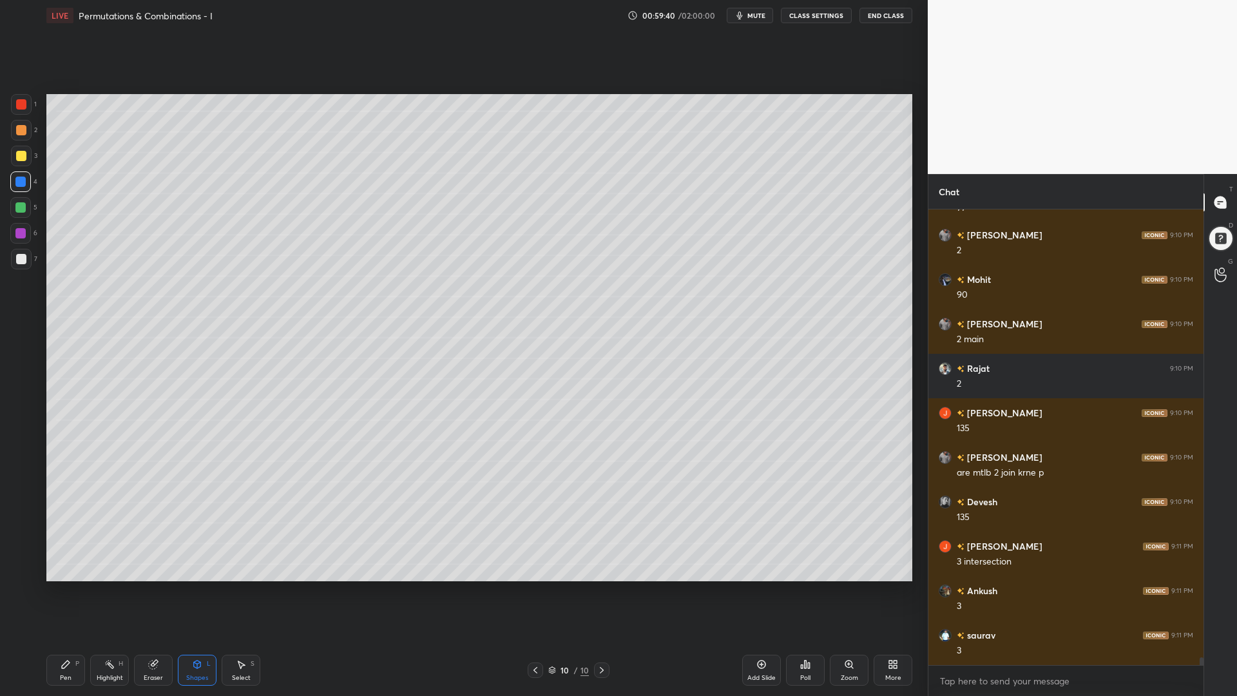
click at [200, 586] on icon at bounding box center [197, 664] width 10 height 10
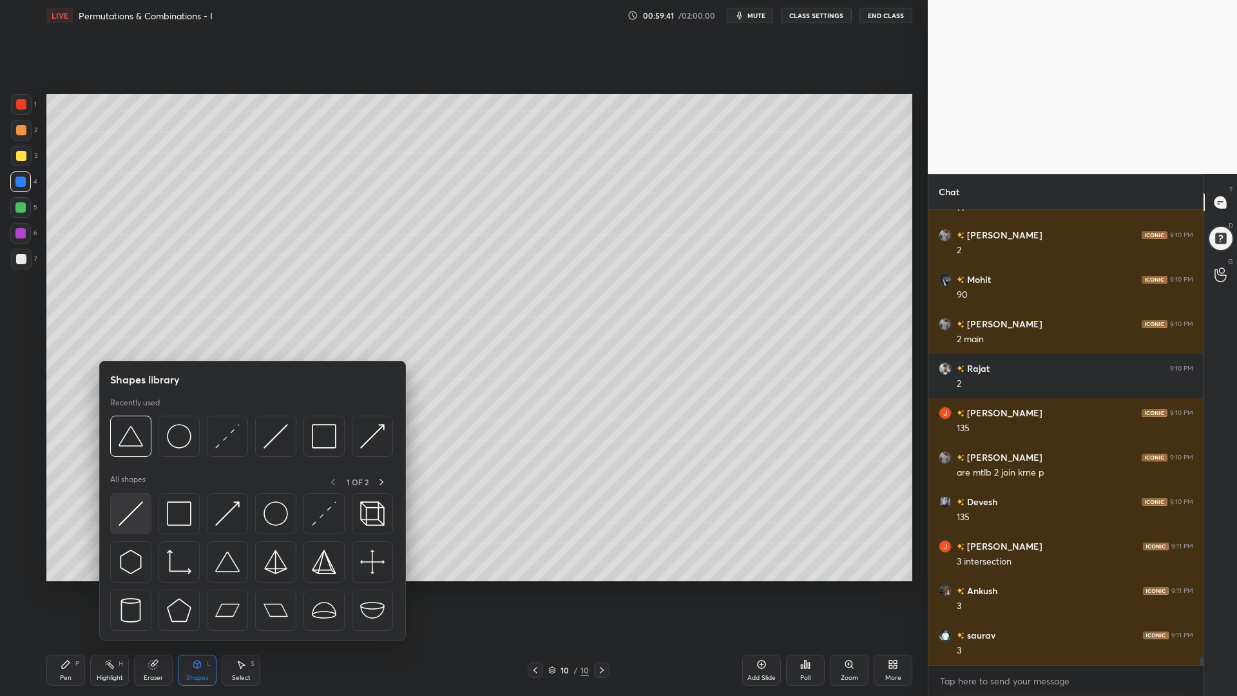
click at [133, 511] on img at bounding box center [131, 513] width 24 height 24
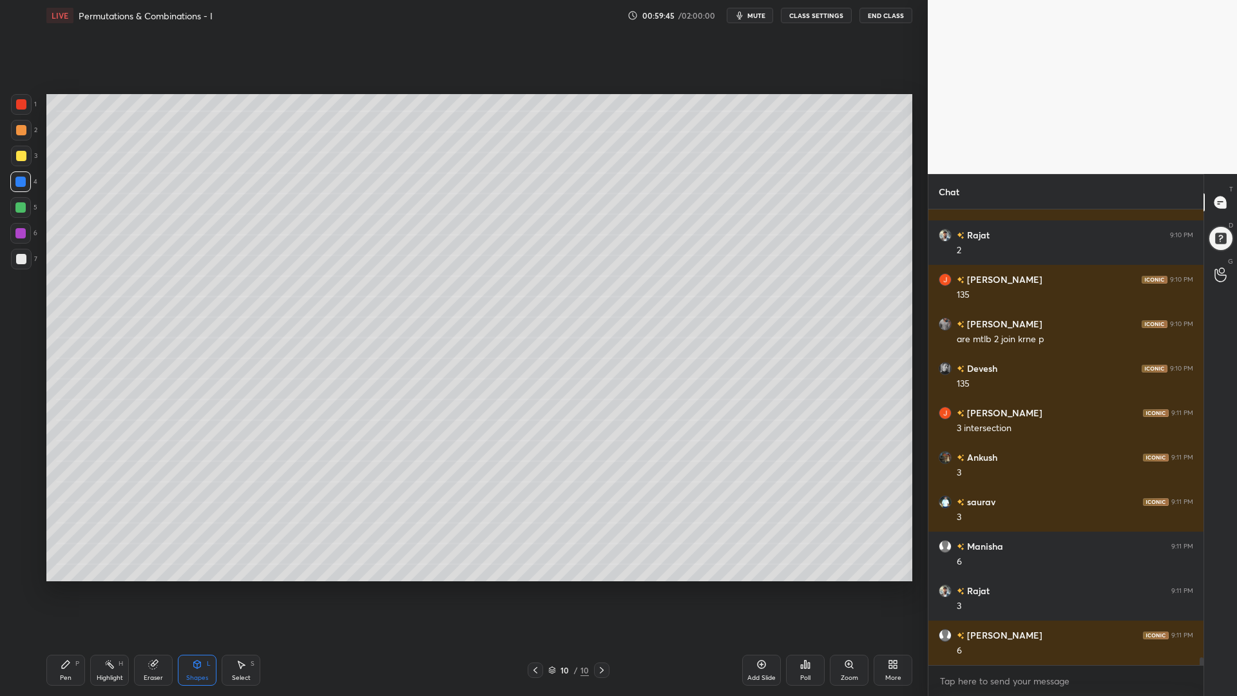
scroll to position [27479, 0]
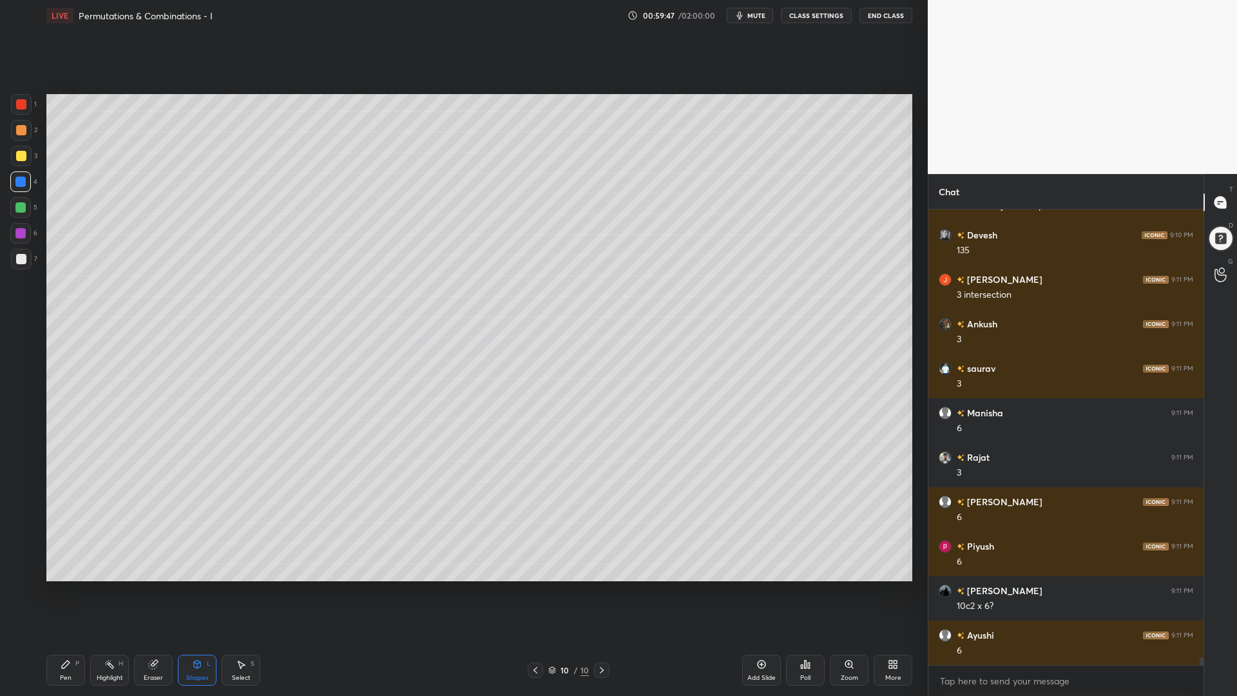
click at [66, 586] on div "Pen P" at bounding box center [65, 669] width 39 height 31
drag, startPoint x: 24, startPoint y: 264, endPoint x: 33, endPoint y: 274, distance: 13.2
click at [23, 267] on div at bounding box center [21, 259] width 21 height 21
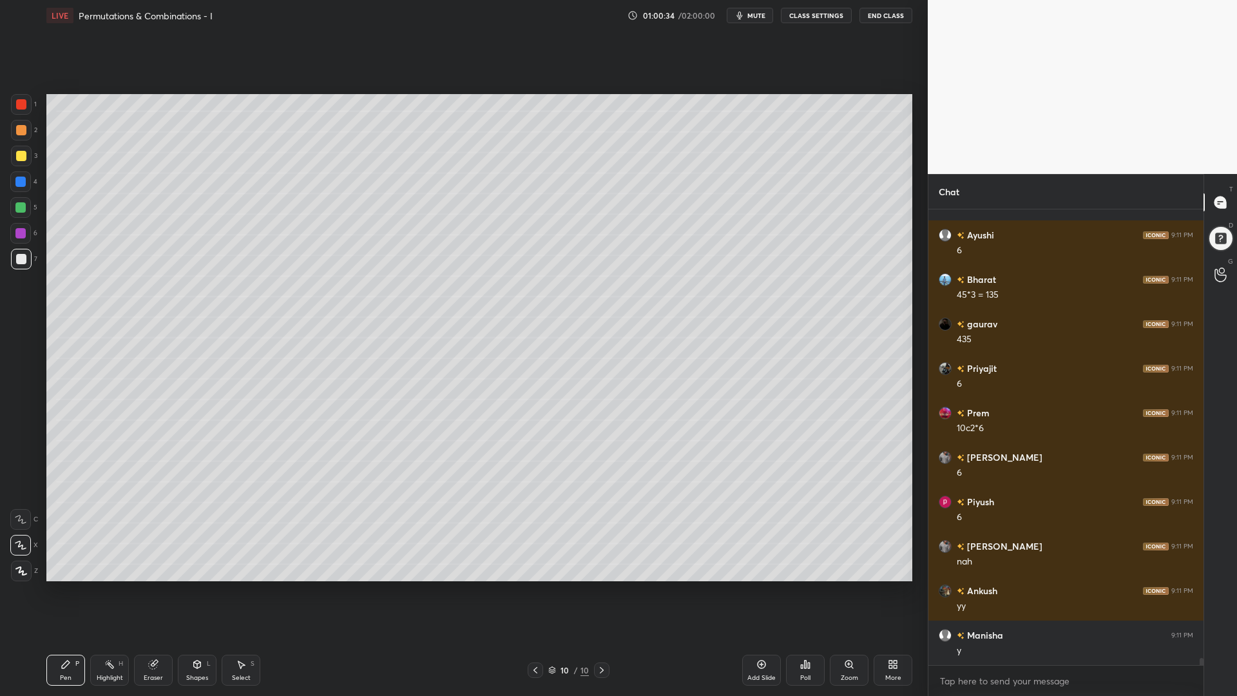
scroll to position [27924, 0]
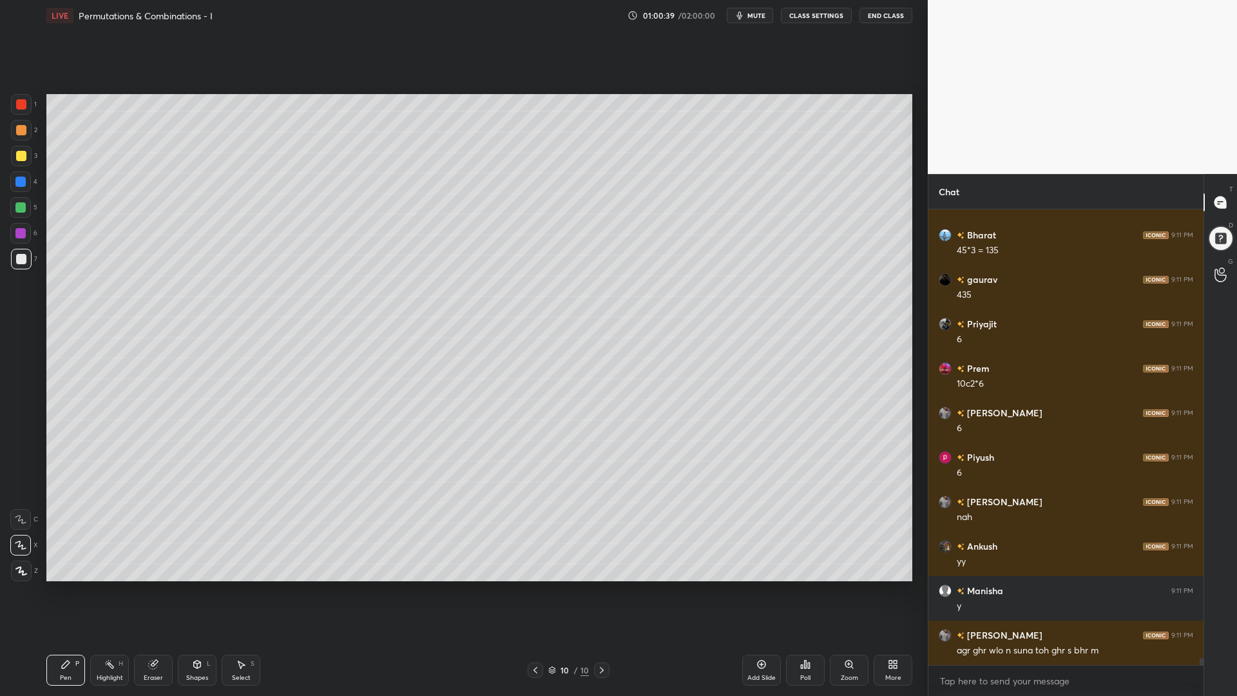
drag, startPoint x: 532, startPoint y: 672, endPoint x: 536, endPoint y: 666, distance: 7.5
click at [532, 586] on icon at bounding box center [535, 670] width 10 height 10
click at [535, 586] on icon at bounding box center [535, 670] width 10 height 10
click at [535, 586] on icon at bounding box center [535, 670] width 4 height 6
click at [536, 586] on icon at bounding box center [535, 670] width 10 height 10
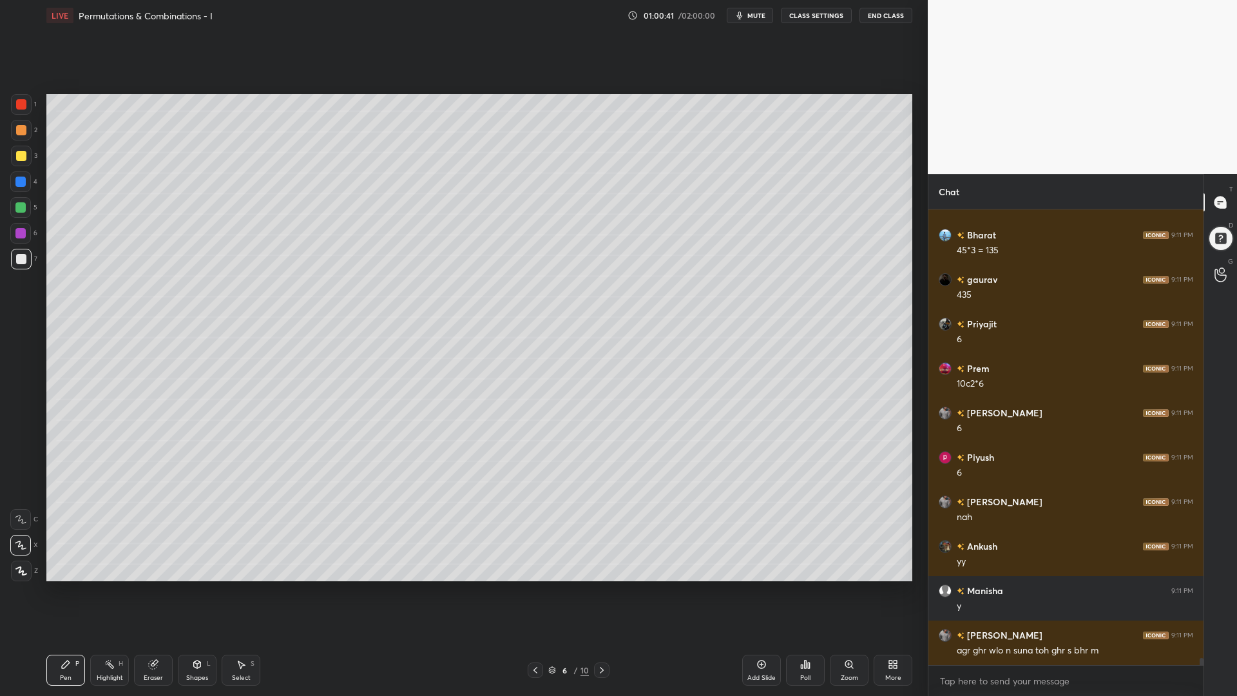
click at [538, 586] on icon at bounding box center [535, 670] width 10 height 10
click at [604, 586] on icon at bounding box center [601, 670] width 10 height 10
click at [606, 586] on icon at bounding box center [601, 670] width 10 height 10
click at [608, 586] on div at bounding box center [601, 669] width 15 height 15
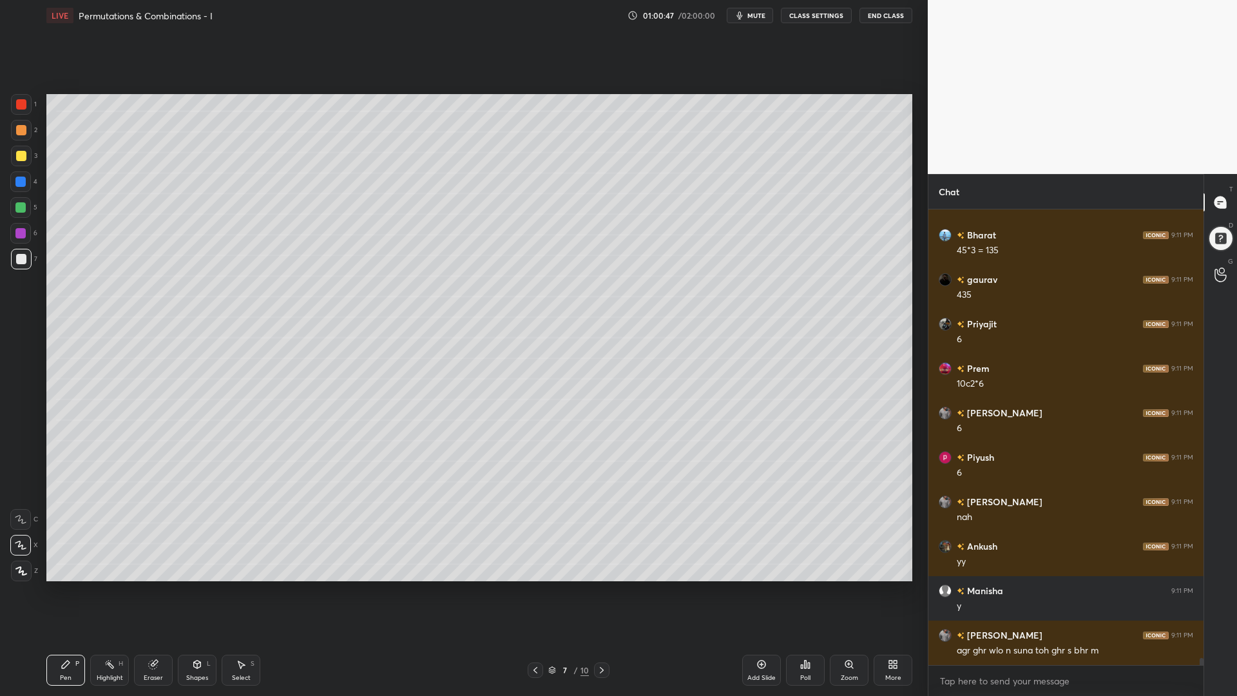
click at [606, 586] on icon at bounding box center [601, 670] width 10 height 10
click at [600, 586] on icon at bounding box center [602, 670] width 4 height 6
click at [596, 586] on icon at bounding box center [601, 670] width 10 height 10
click at [598, 586] on icon at bounding box center [601, 670] width 10 height 10
click at [732, 586] on div "Pen P Highlight H Eraser Shapes L Select S 10 / 10 Add Slide Poll Zoom More" at bounding box center [479, 670] width 866 height 52
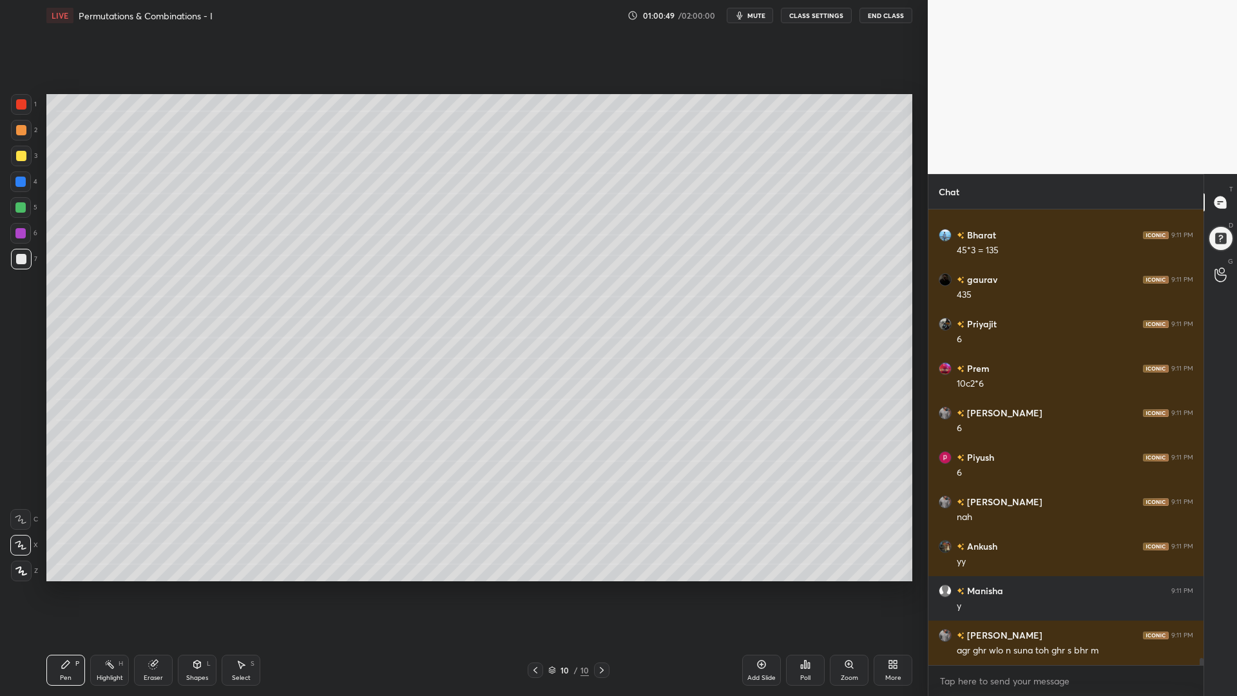
click at [761, 586] on icon at bounding box center [761, 664] width 10 height 10
click at [20, 182] on div at bounding box center [20, 181] width 10 height 10
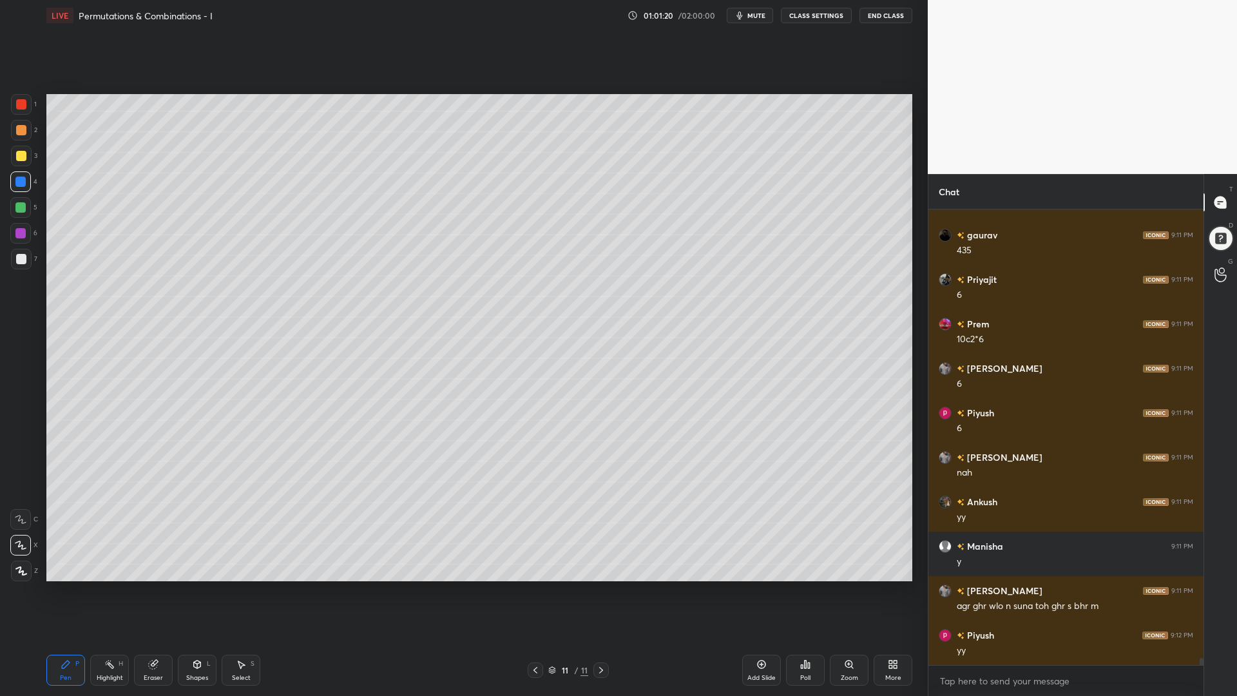
drag, startPoint x: 17, startPoint y: 208, endPoint x: 27, endPoint y: 205, distance: 10.8
click at [17, 207] on div at bounding box center [20, 207] width 10 height 10
click at [15, 227] on div at bounding box center [20, 233] width 21 height 21
click at [24, 187] on div at bounding box center [20, 181] width 21 height 21
click at [17, 215] on div at bounding box center [20, 207] width 21 height 21
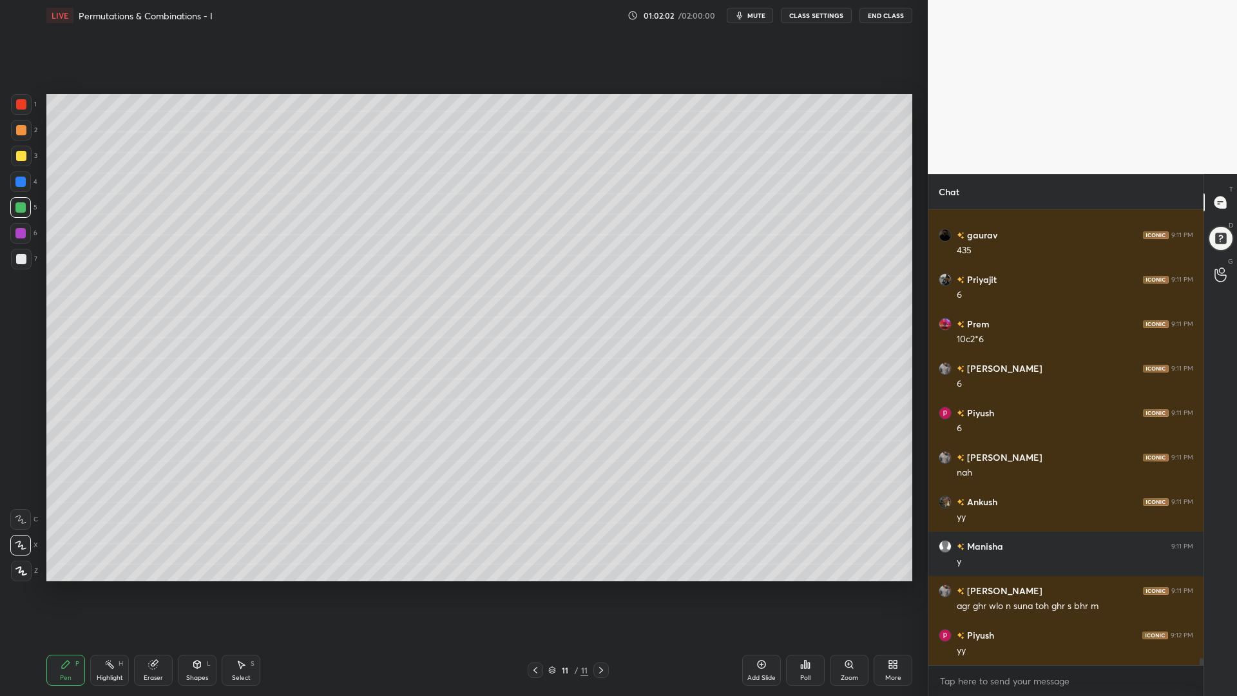
click at [21, 234] on div at bounding box center [20, 233] width 10 height 10
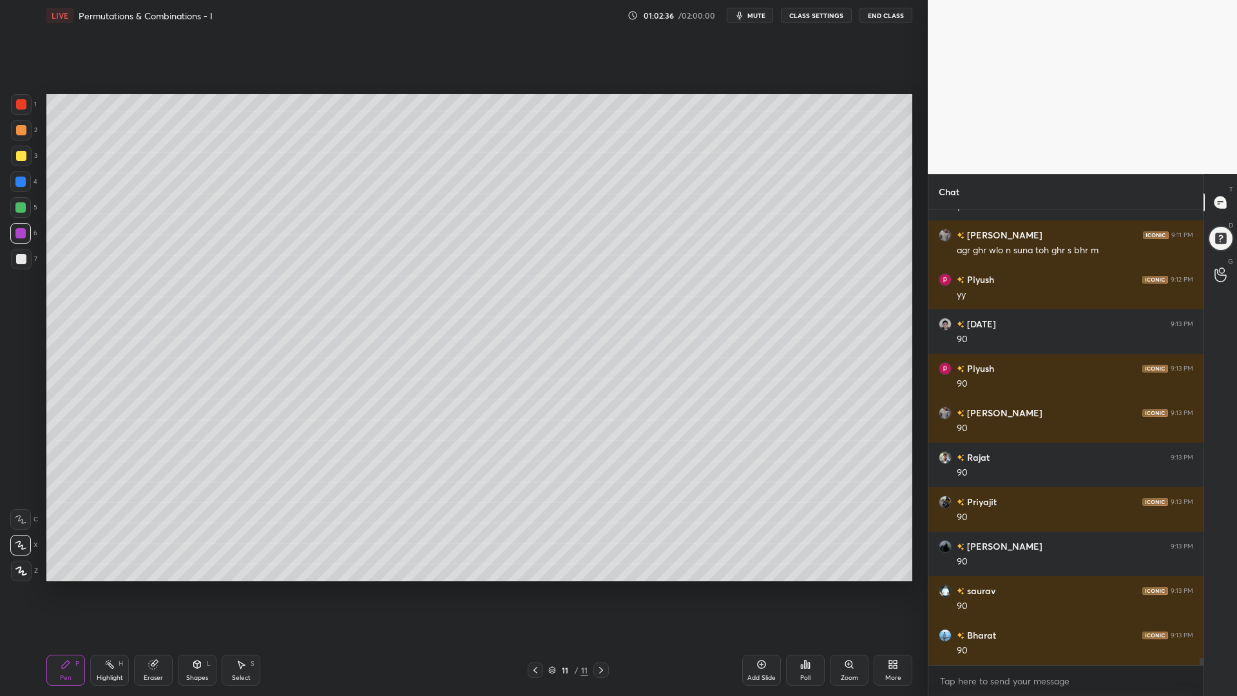
scroll to position [28368, 0]
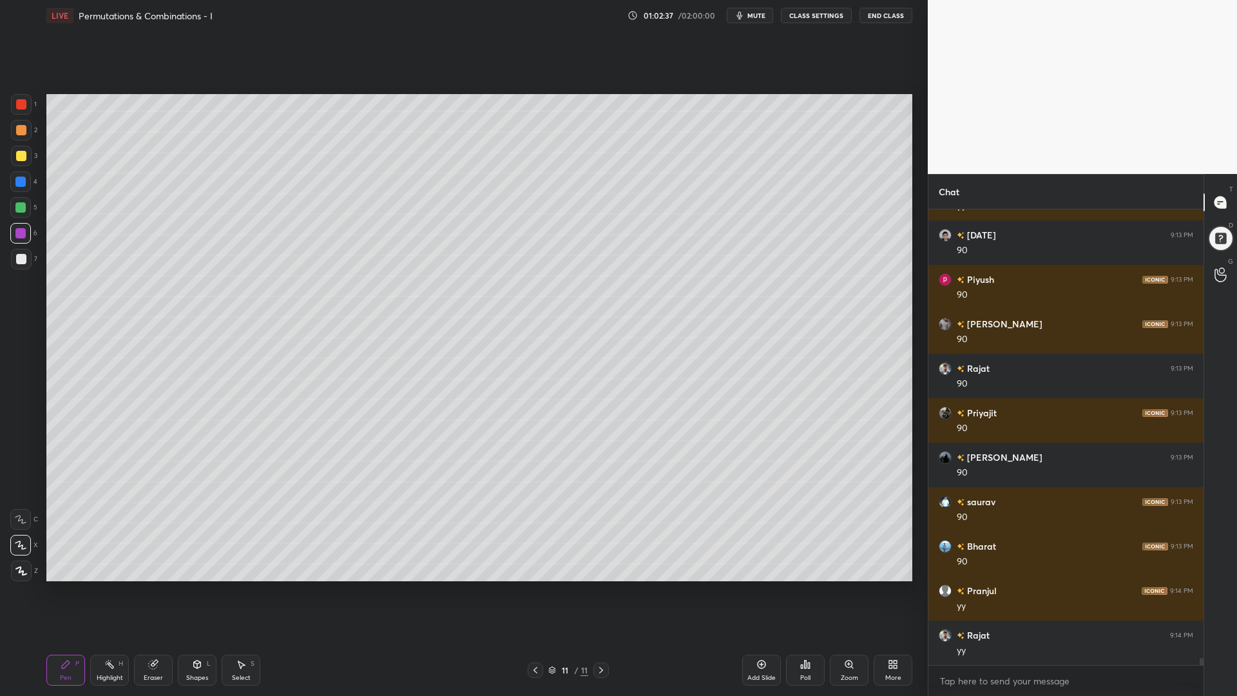
click at [18, 256] on div at bounding box center [21, 259] width 10 height 10
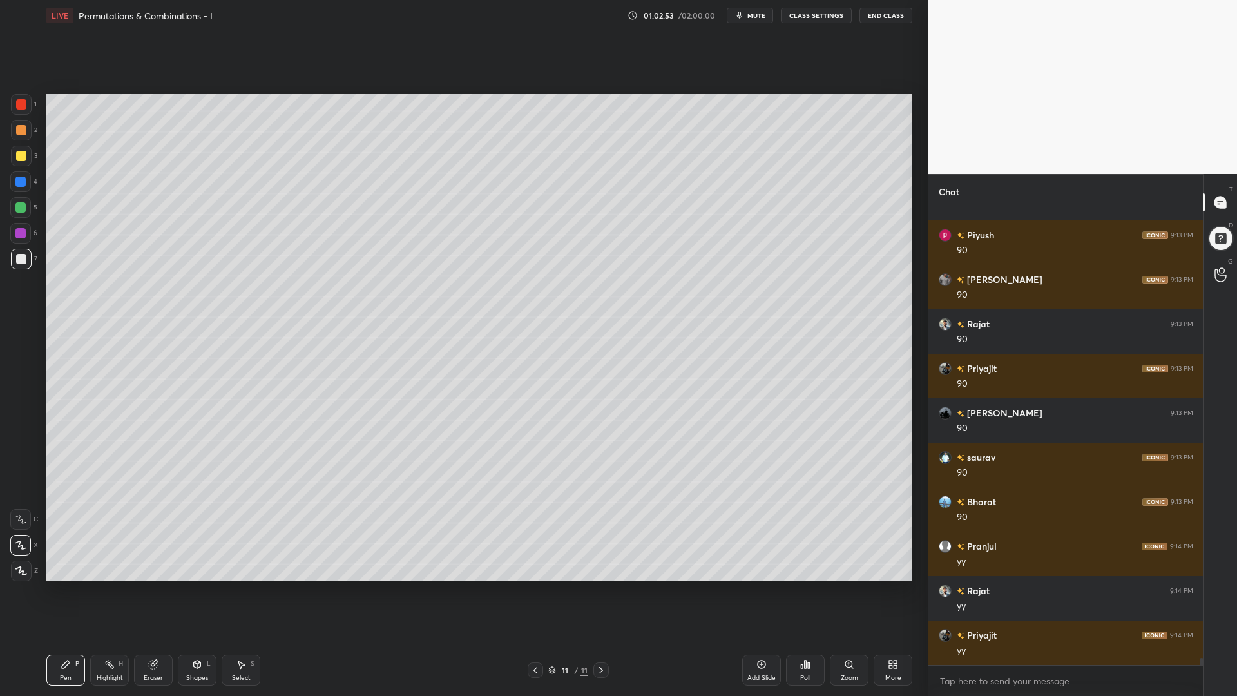
drag, startPoint x: 21, startPoint y: 200, endPoint x: 21, endPoint y: 192, distance: 7.8
click at [21, 199] on div at bounding box center [20, 207] width 21 height 21
drag, startPoint x: 23, startPoint y: 106, endPoint x: 42, endPoint y: 143, distance: 41.2
click at [24, 106] on div at bounding box center [21, 104] width 10 height 10
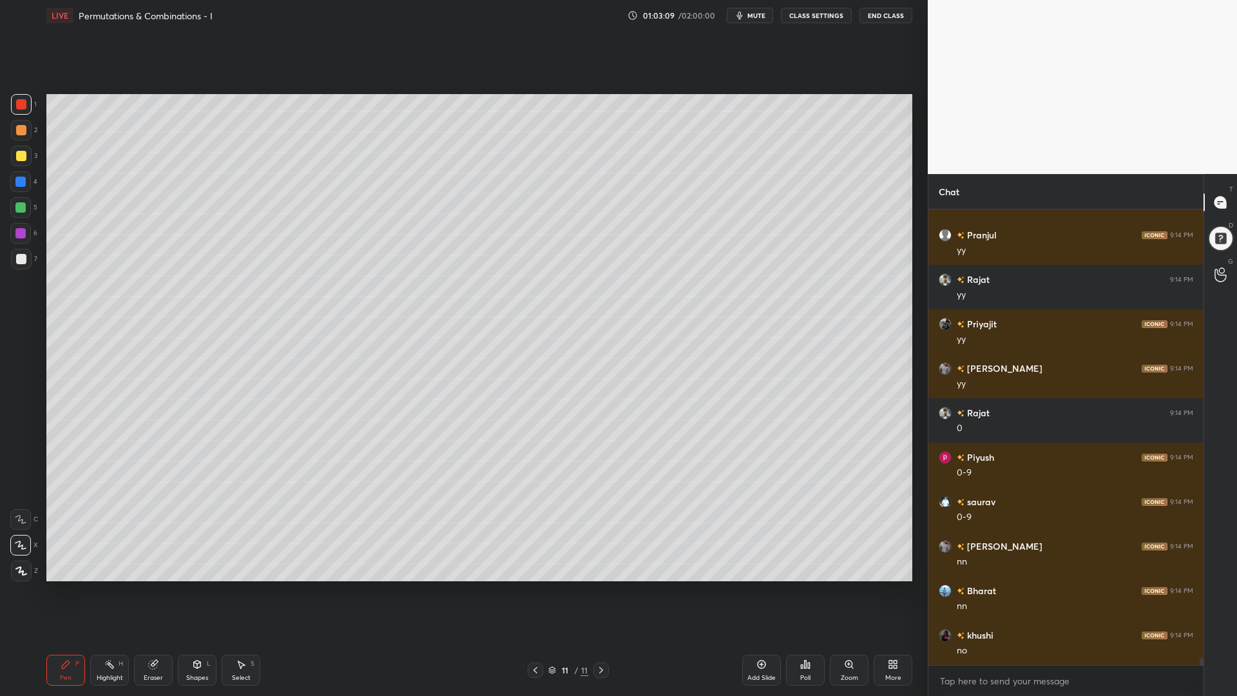
scroll to position [28857, 0]
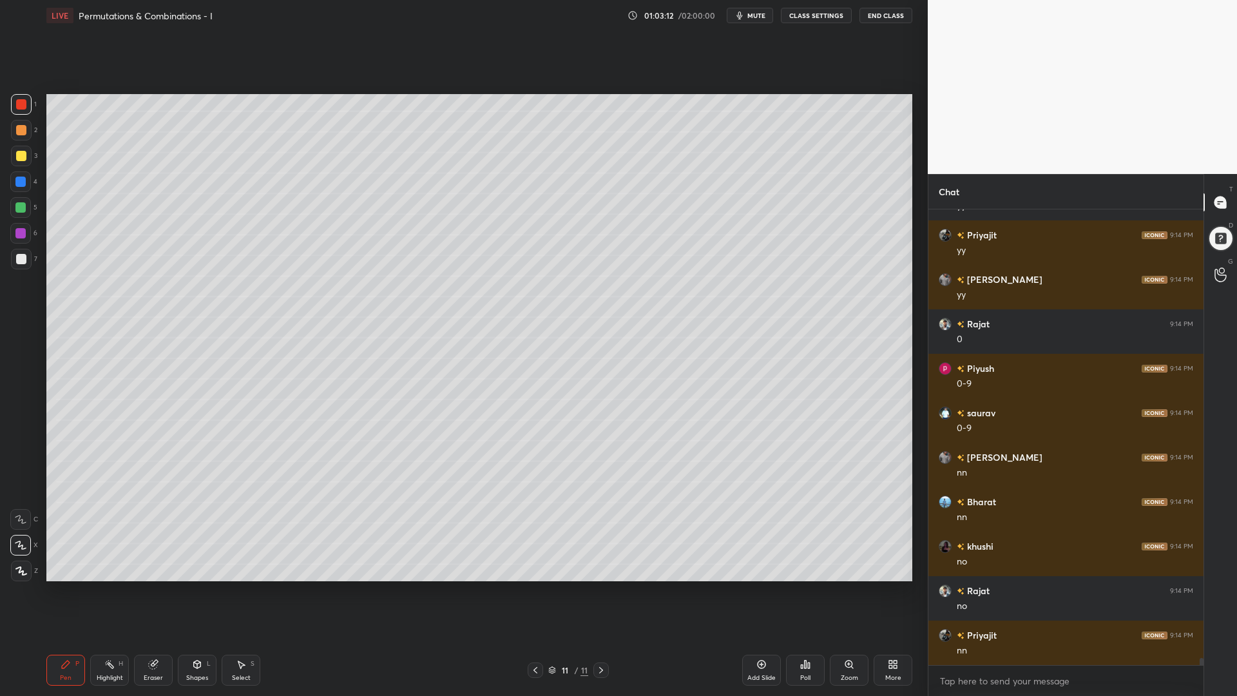
click at [19, 218] on div "5" at bounding box center [23, 210] width 27 height 26
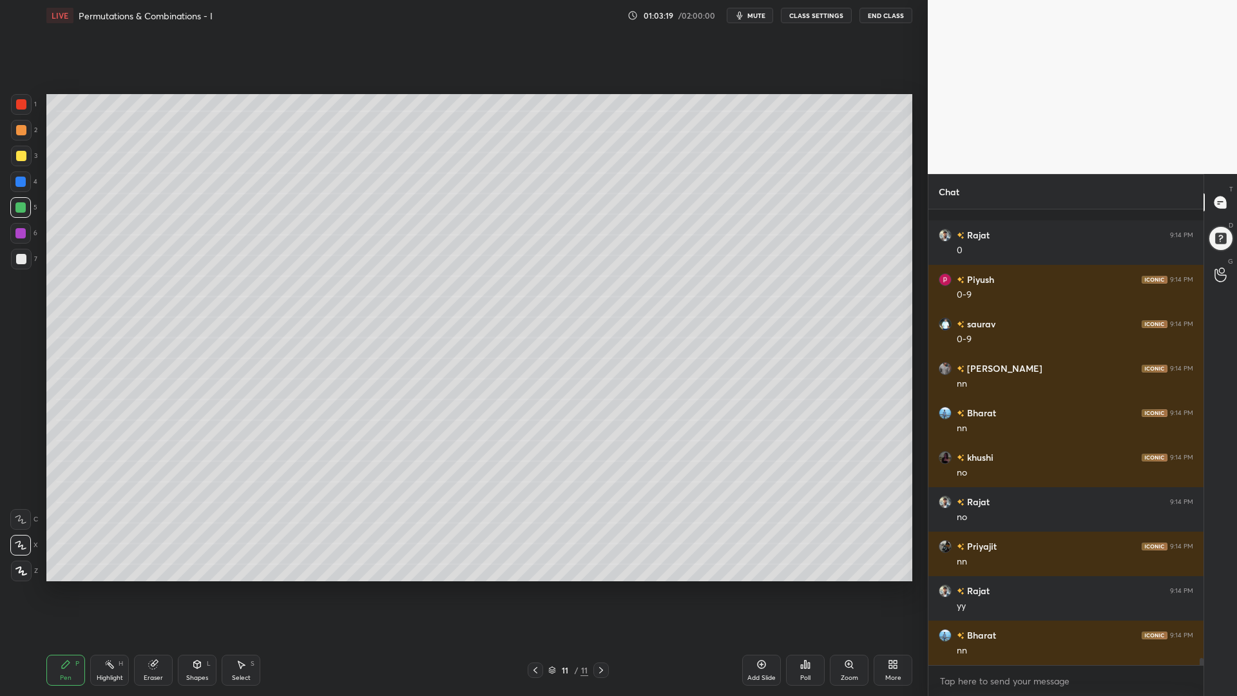
scroll to position [29035, 0]
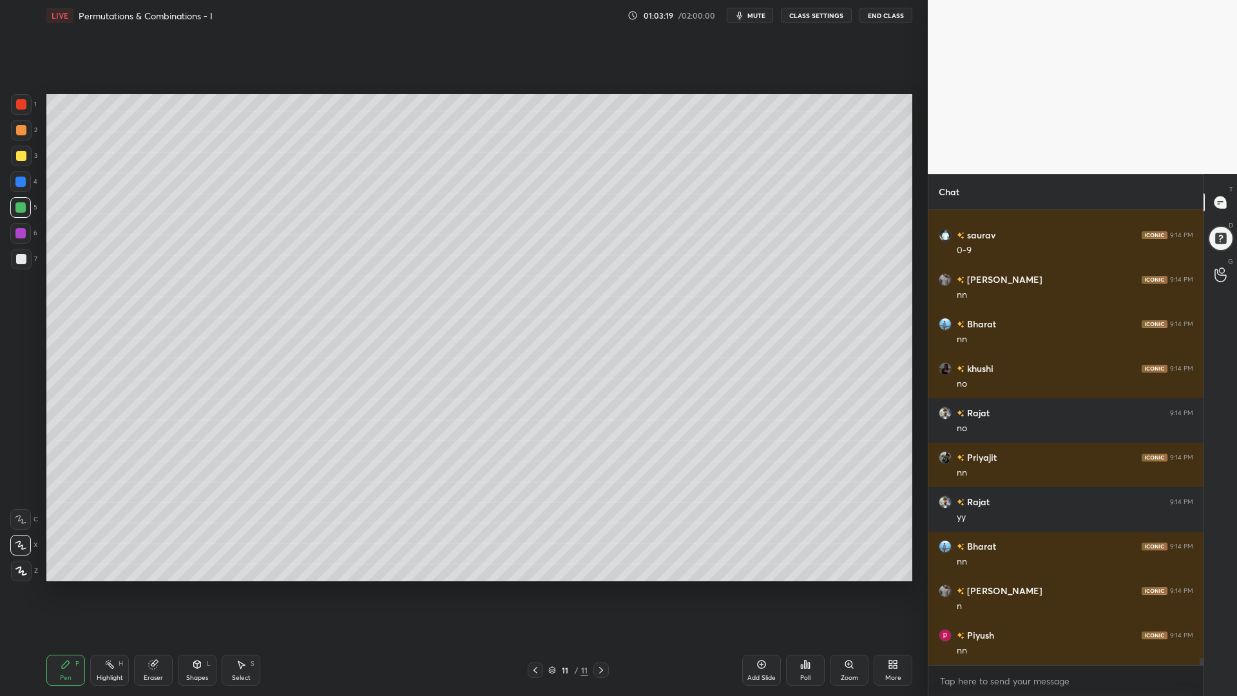
click at [23, 239] on div at bounding box center [20, 233] width 21 height 21
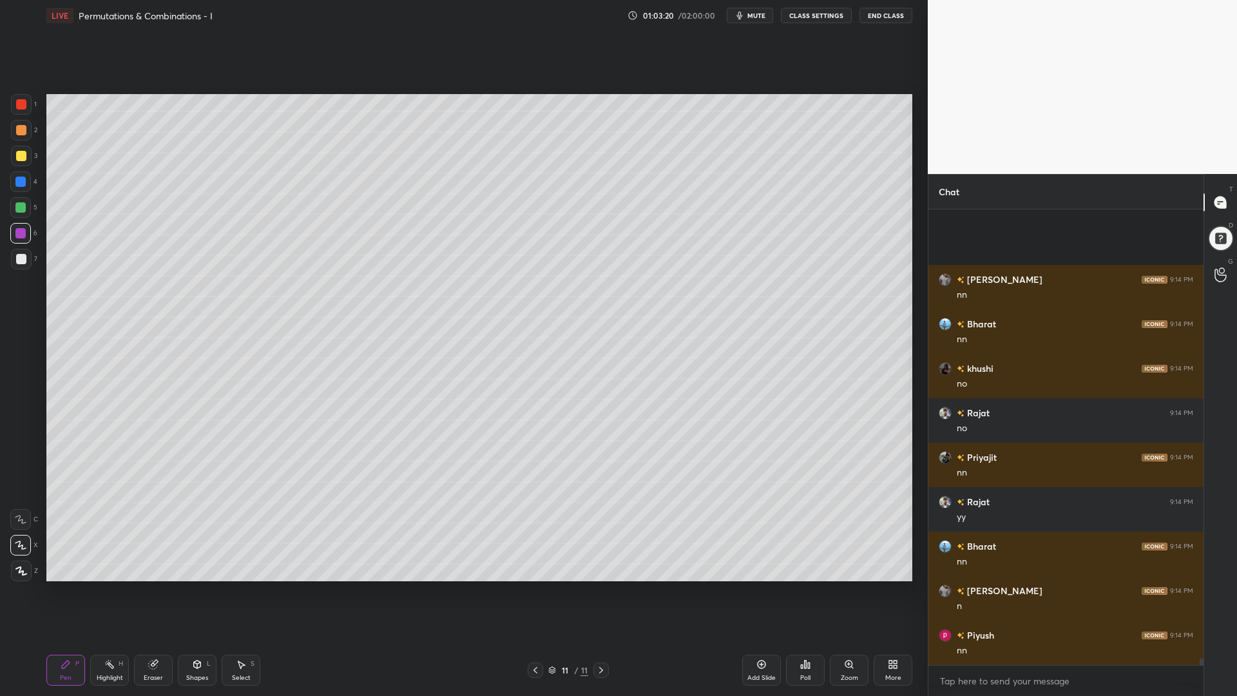
scroll to position [29168, 0]
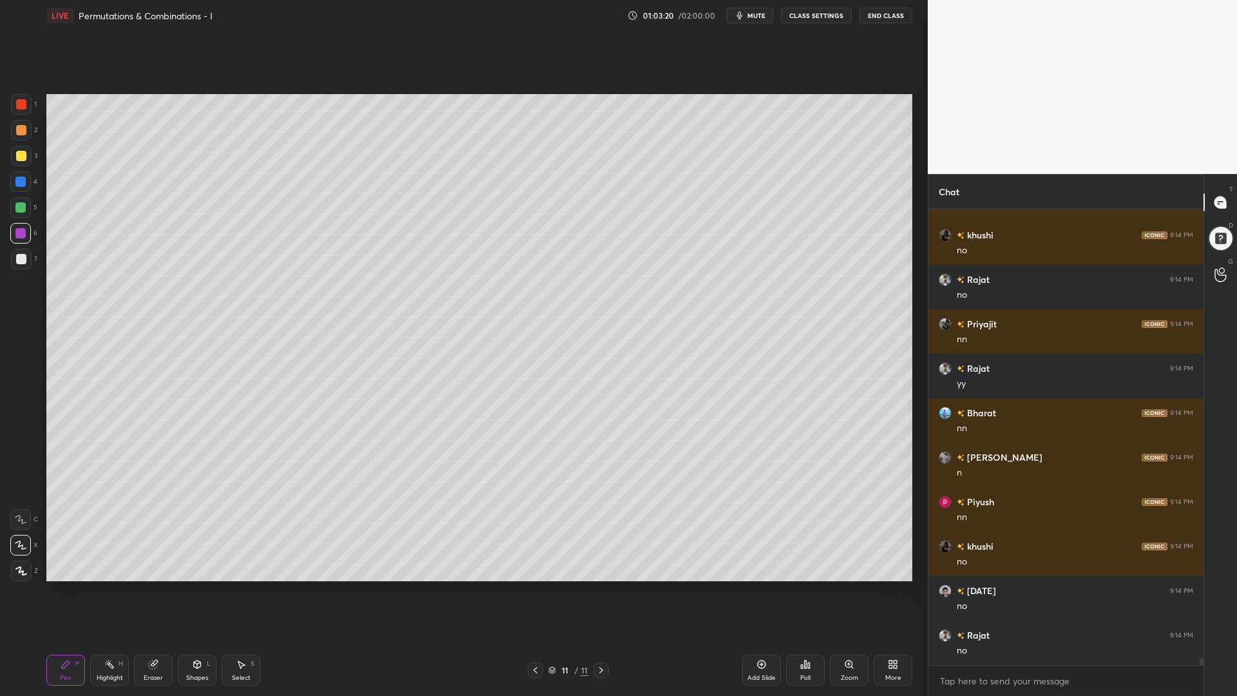
click at [24, 108] on div at bounding box center [21, 104] width 10 height 10
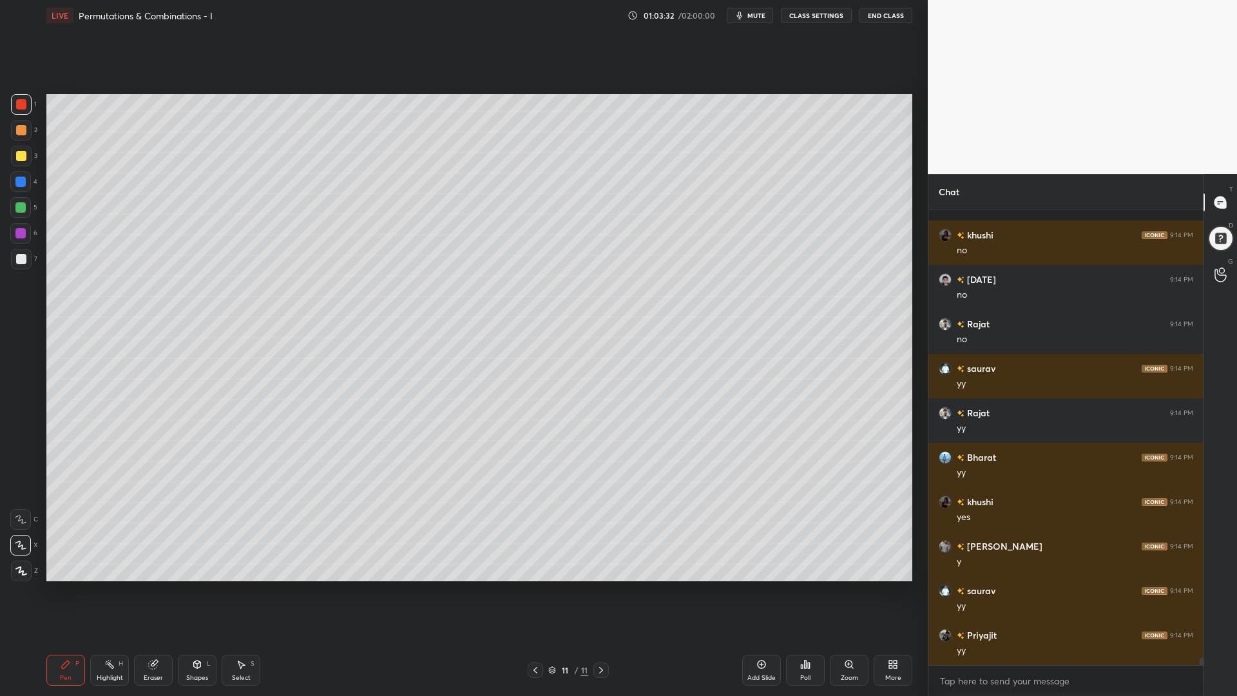
scroll to position [29568, 0]
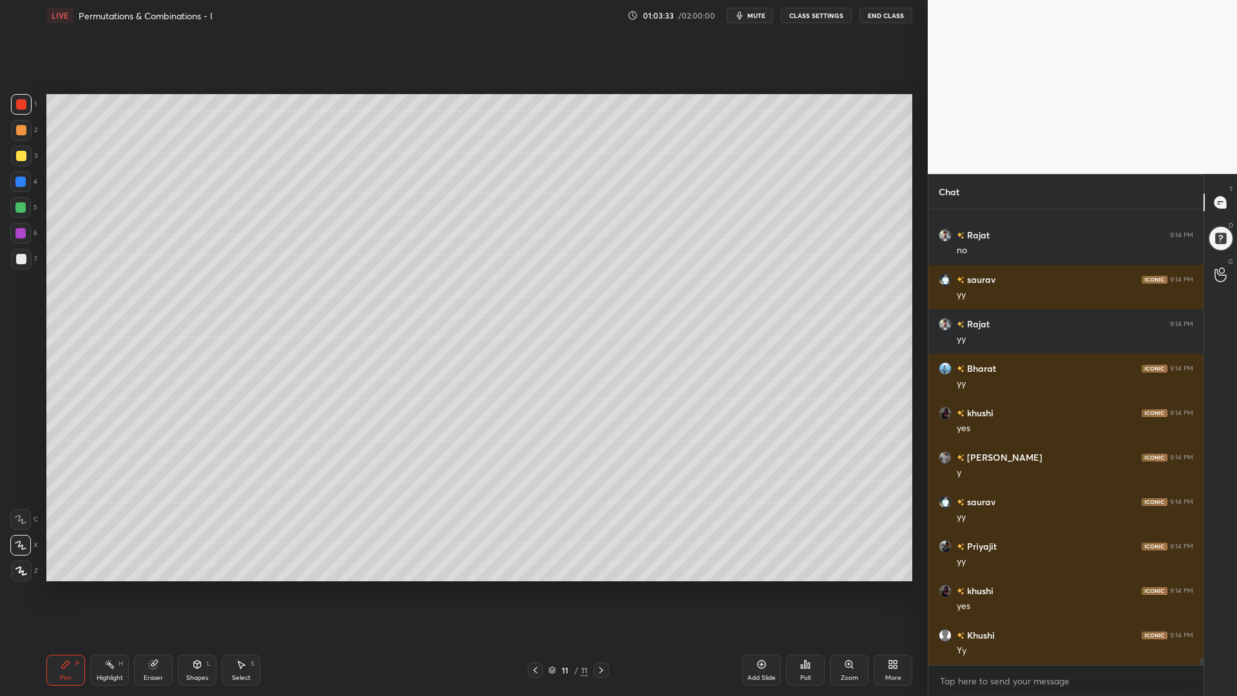
click at [23, 263] on div at bounding box center [21, 259] width 10 height 10
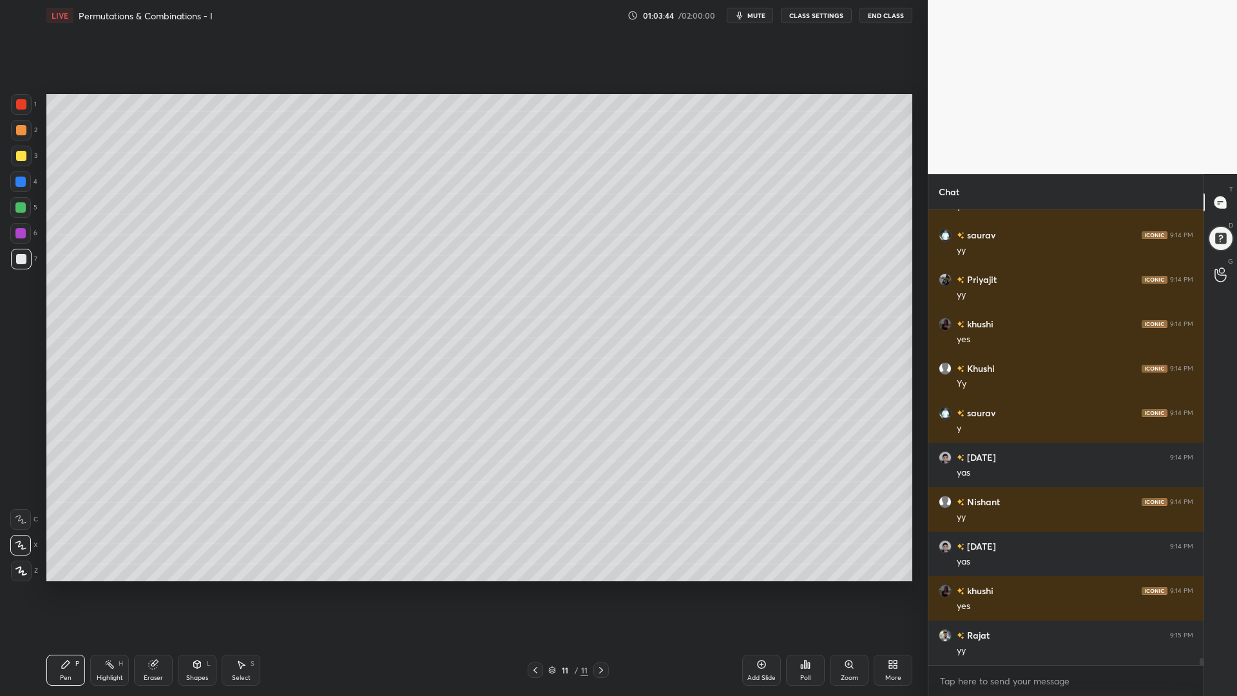
scroll to position [29879, 0]
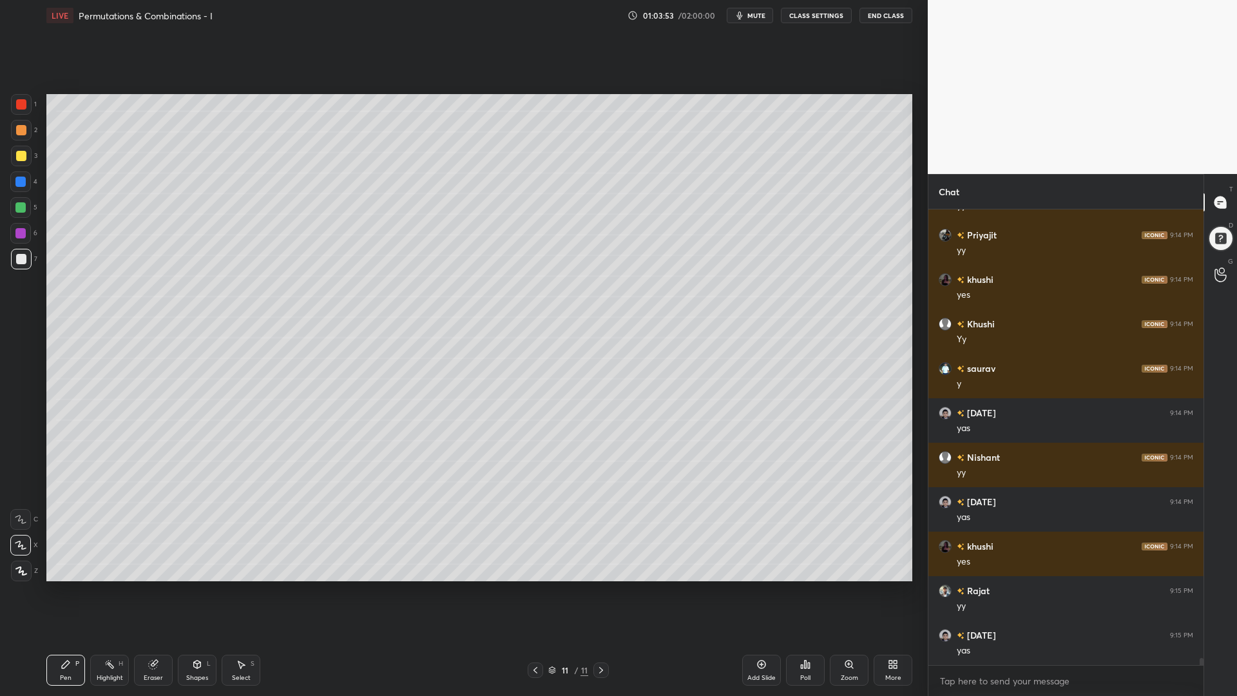
drag, startPoint x: 16, startPoint y: 213, endPoint x: 22, endPoint y: 200, distance: 14.1
click at [17, 211] on div at bounding box center [20, 207] width 10 height 10
click at [17, 131] on div at bounding box center [21, 130] width 10 height 10
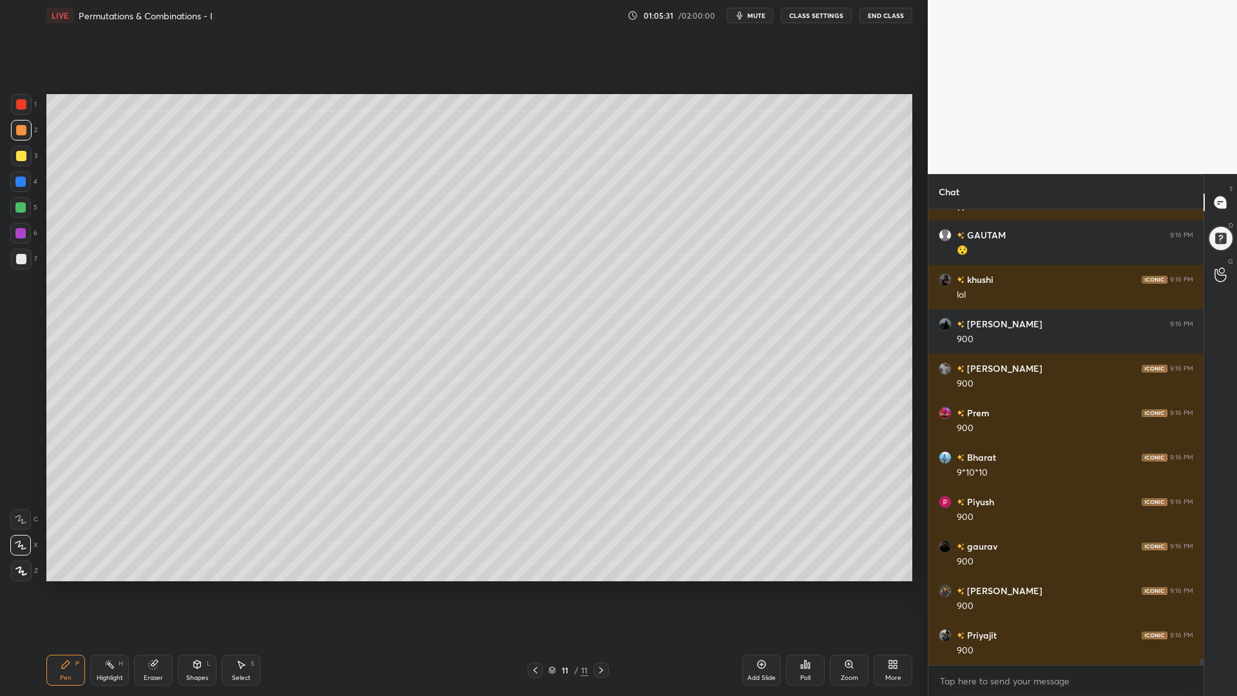
scroll to position [30990, 0]
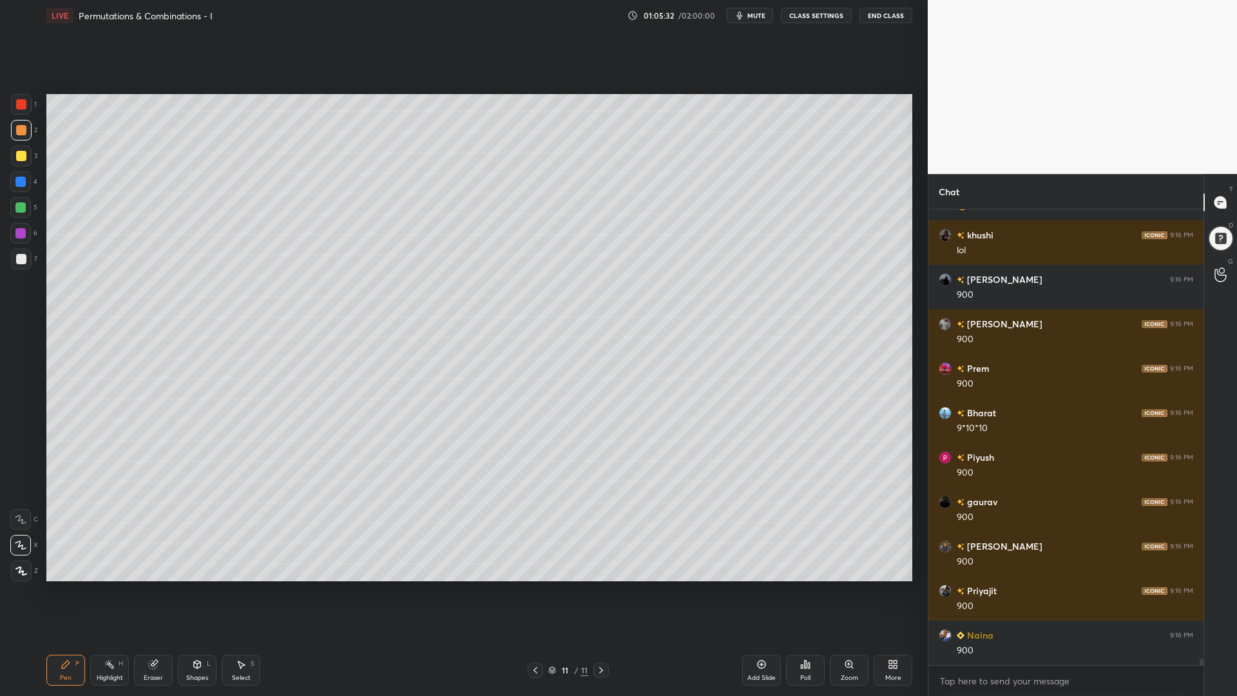
click at [23, 258] on div at bounding box center [21, 259] width 10 height 10
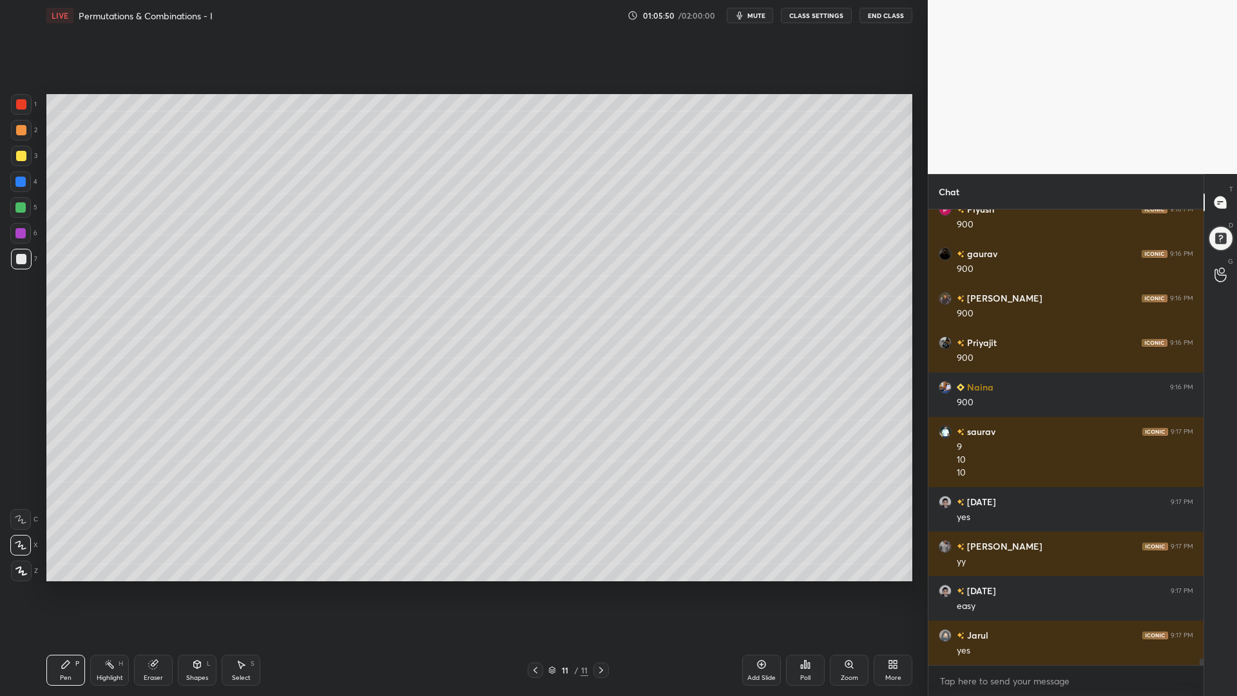
scroll to position [425, 271]
click at [15, 117] on div "1" at bounding box center [24, 107] width 26 height 26
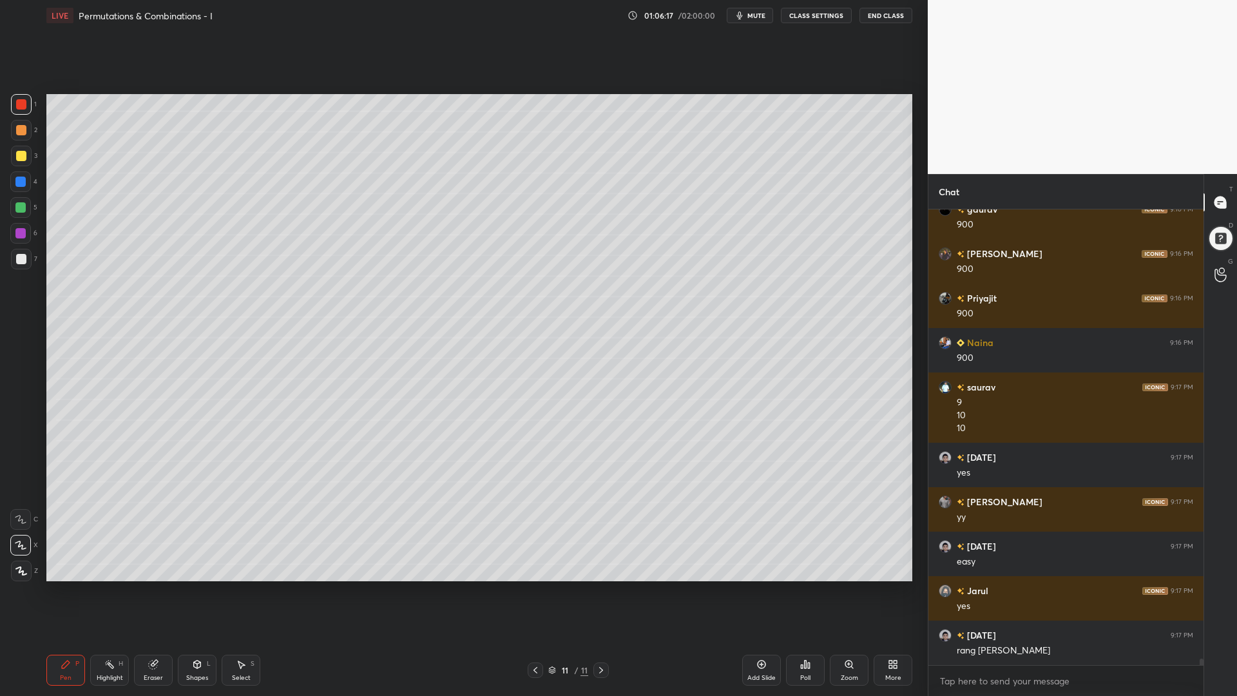
scroll to position [31327, 0]
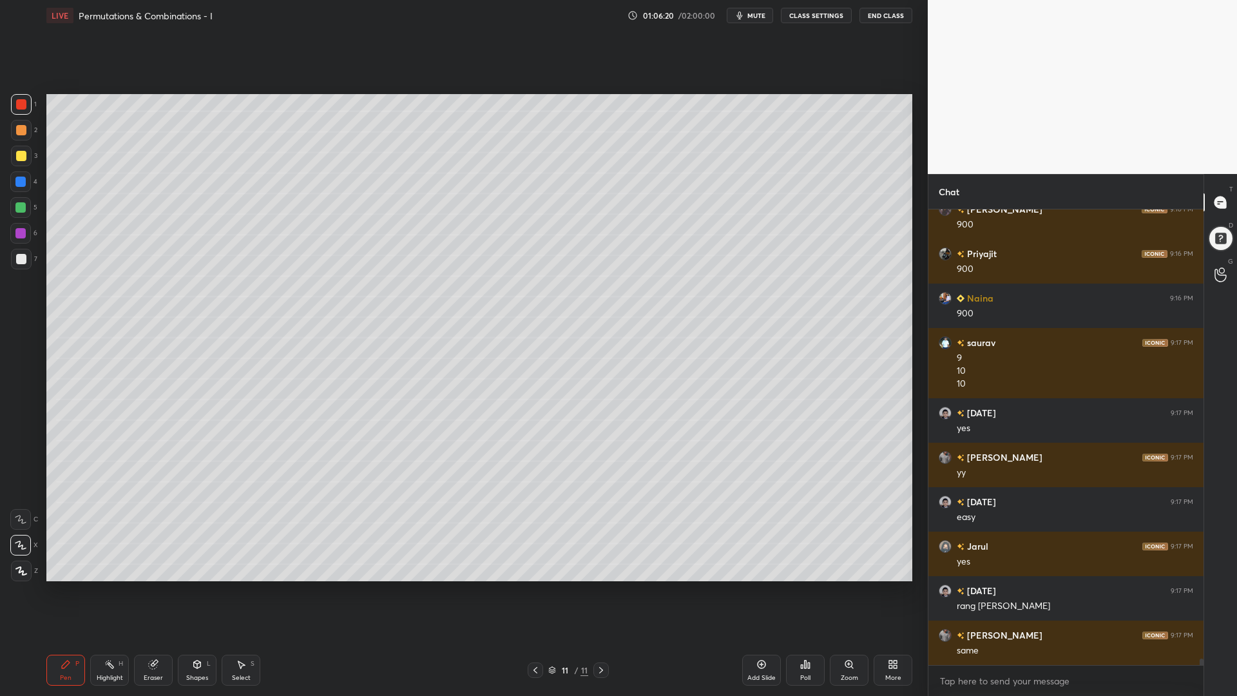
click at [15, 231] on div at bounding box center [20, 233] width 10 height 10
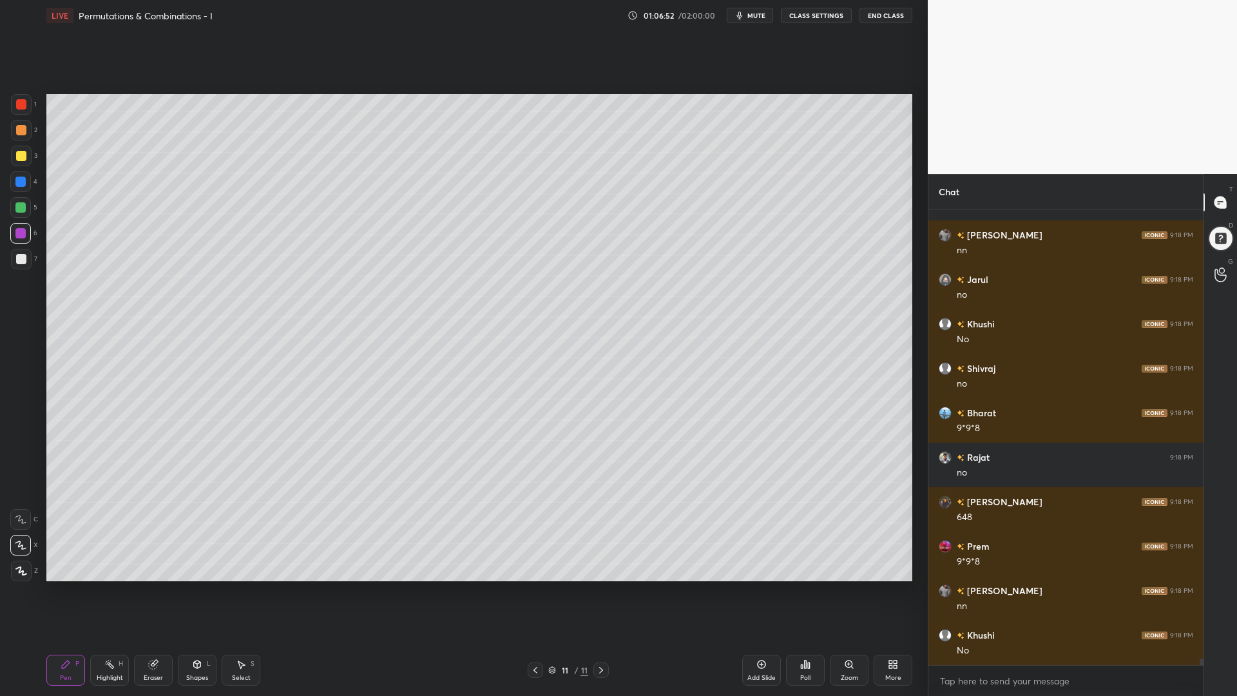
scroll to position [32007, 0]
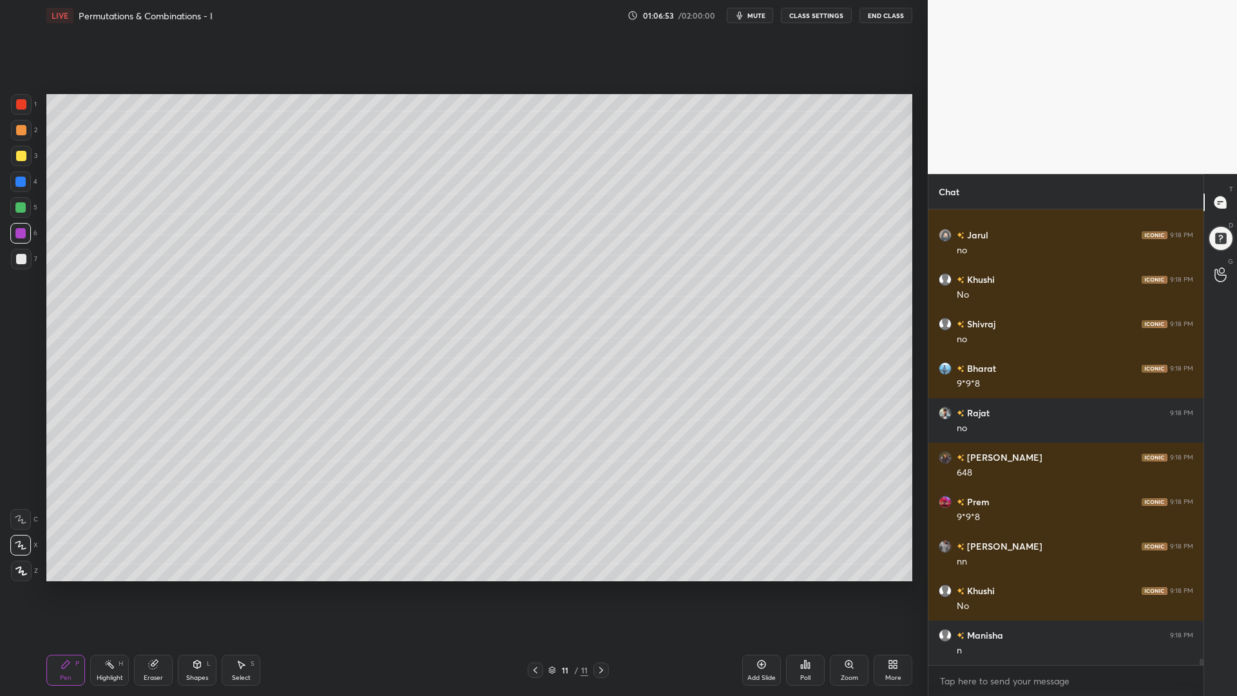
click at [19, 207] on div at bounding box center [20, 207] width 10 height 10
drag, startPoint x: 20, startPoint y: 231, endPoint x: 18, endPoint y: 246, distance: 14.9
click at [19, 232] on div at bounding box center [20, 233] width 10 height 10
click at [17, 258] on div at bounding box center [21, 259] width 10 height 10
click at [19, 127] on div at bounding box center [21, 130] width 10 height 10
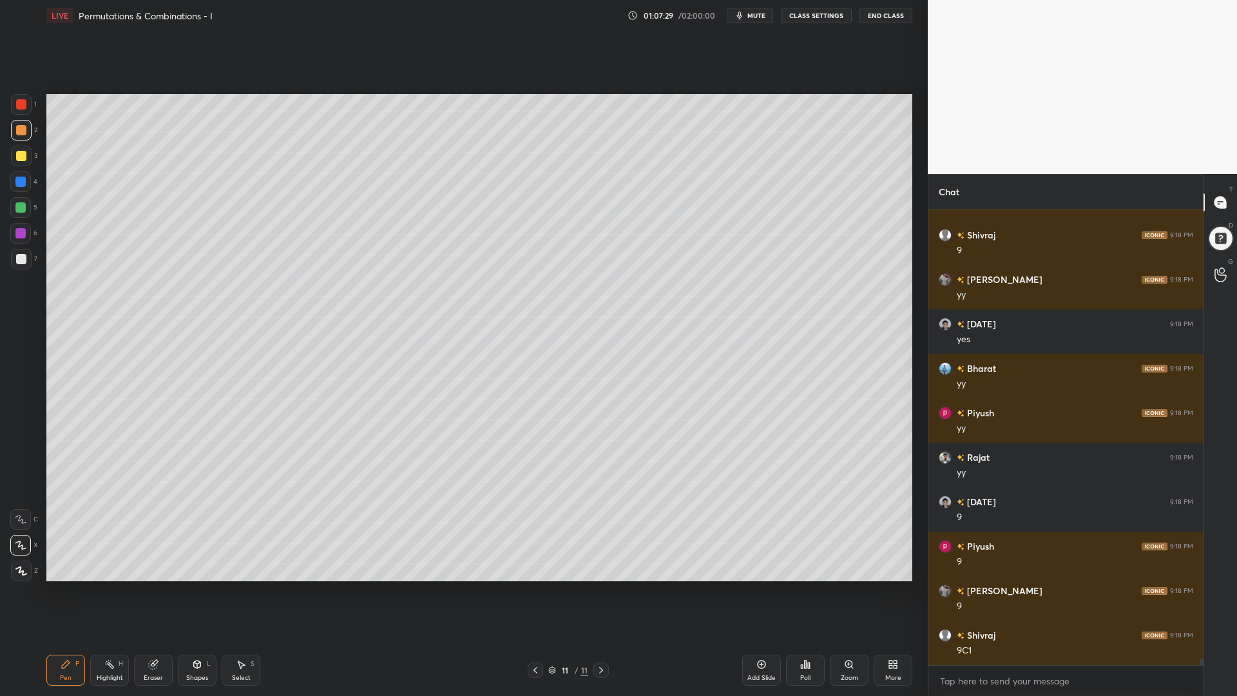
scroll to position [32718, 0]
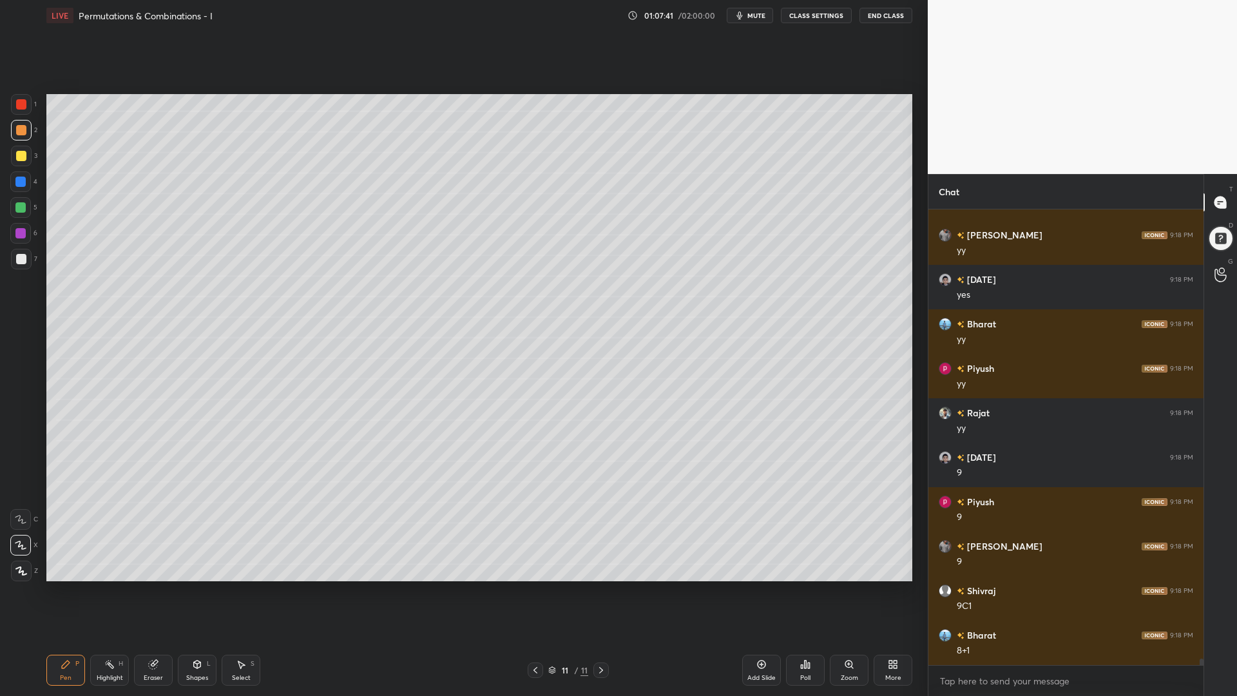
click at [149, 586] on div "Eraser" at bounding box center [153, 669] width 39 height 31
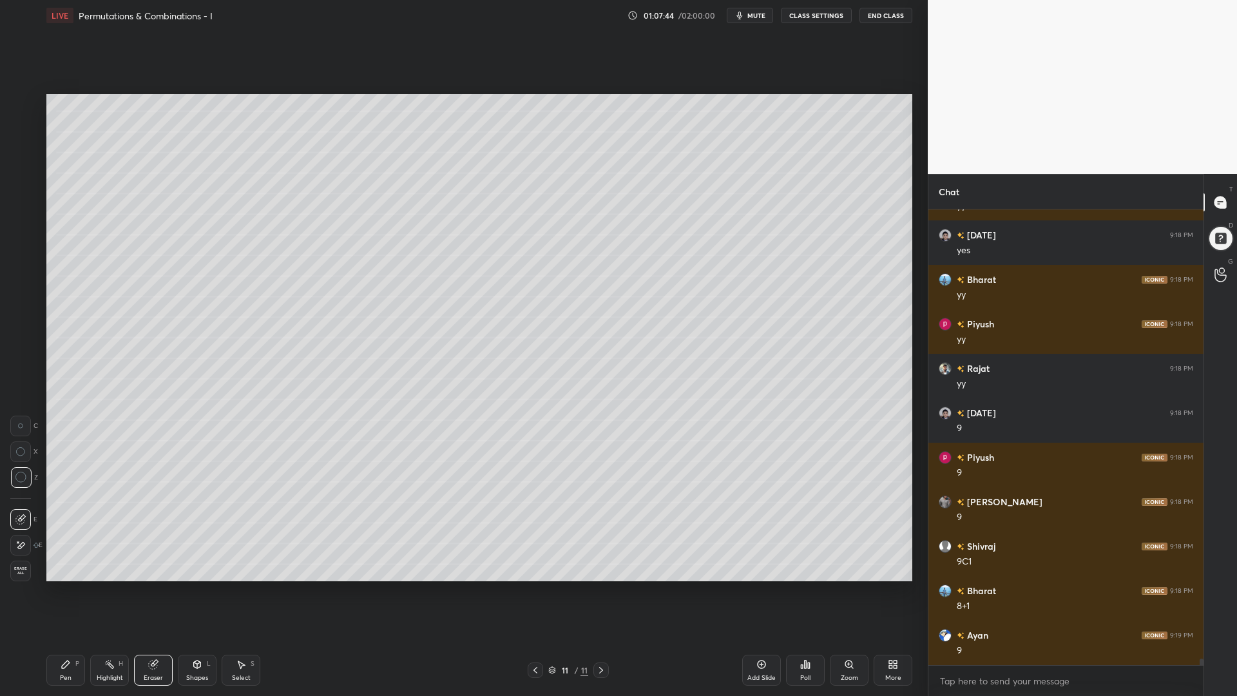
click at [50, 586] on div "Pen P" at bounding box center [65, 669] width 39 height 31
click at [21, 178] on div at bounding box center [20, 181] width 10 height 10
drag, startPoint x: 16, startPoint y: 256, endPoint x: 39, endPoint y: 283, distance: 35.2
click at [17, 256] on div at bounding box center [21, 259] width 10 height 10
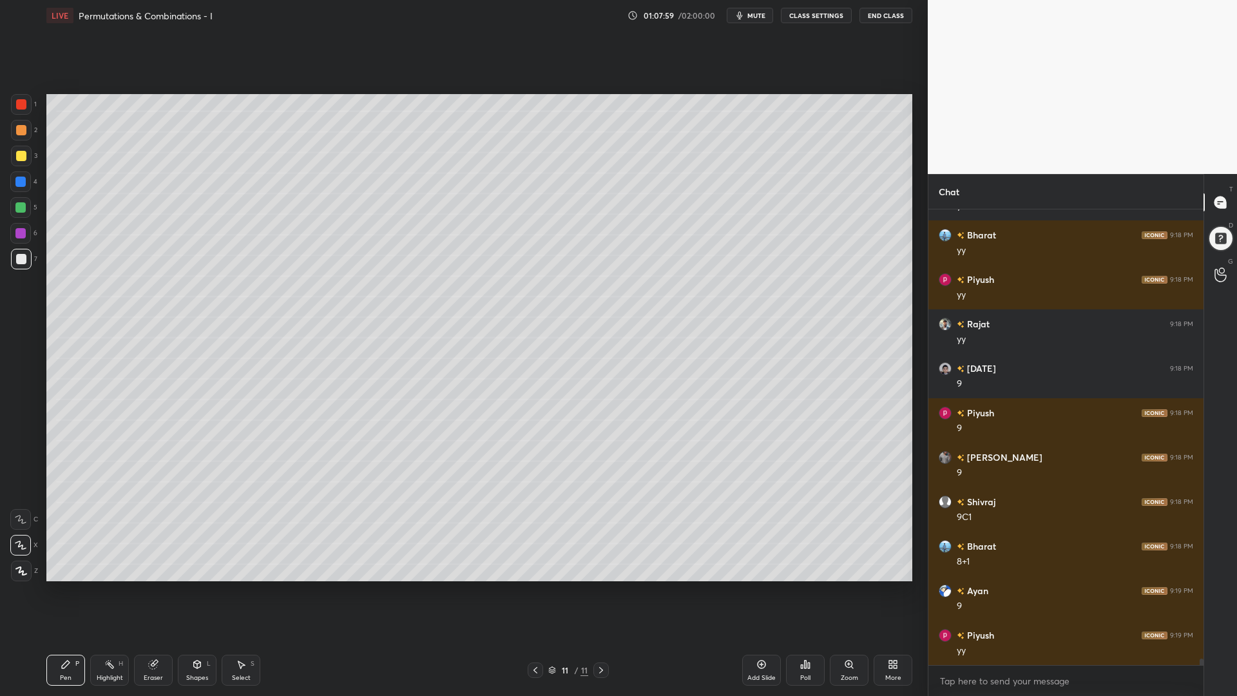
scroll to position [32985, 0]
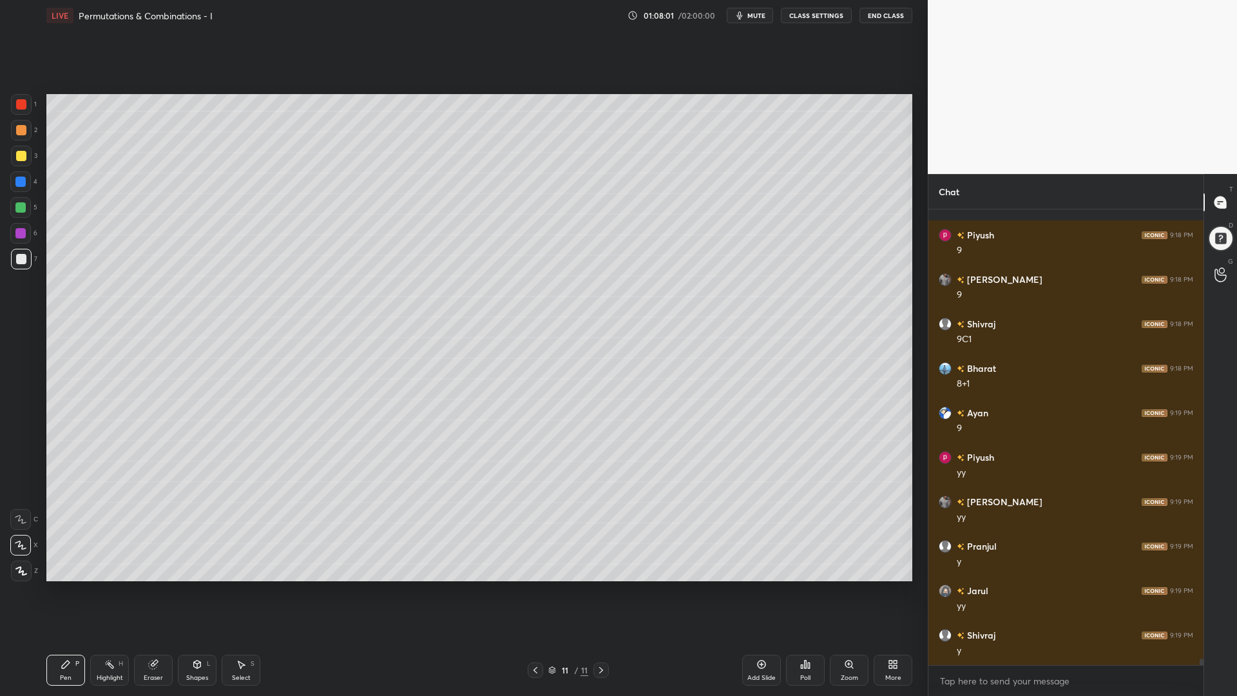
click at [22, 234] on div at bounding box center [20, 233] width 10 height 10
click at [14, 207] on div at bounding box center [20, 207] width 21 height 21
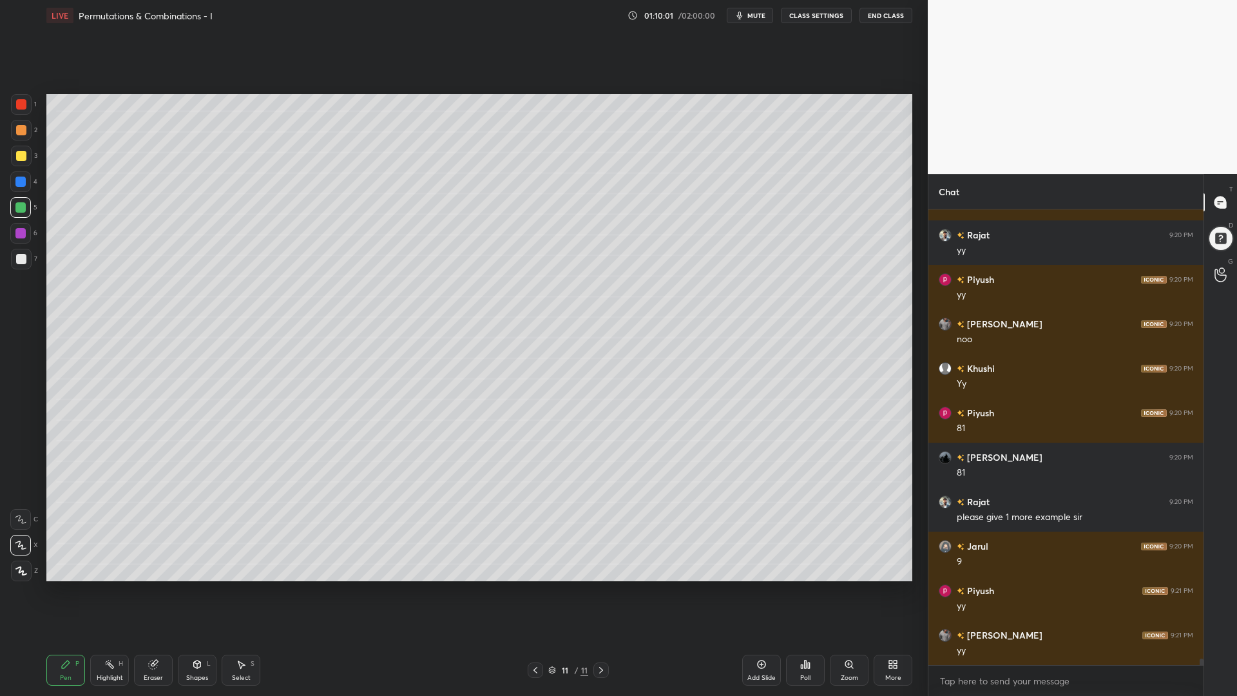
scroll to position [31586, 0]
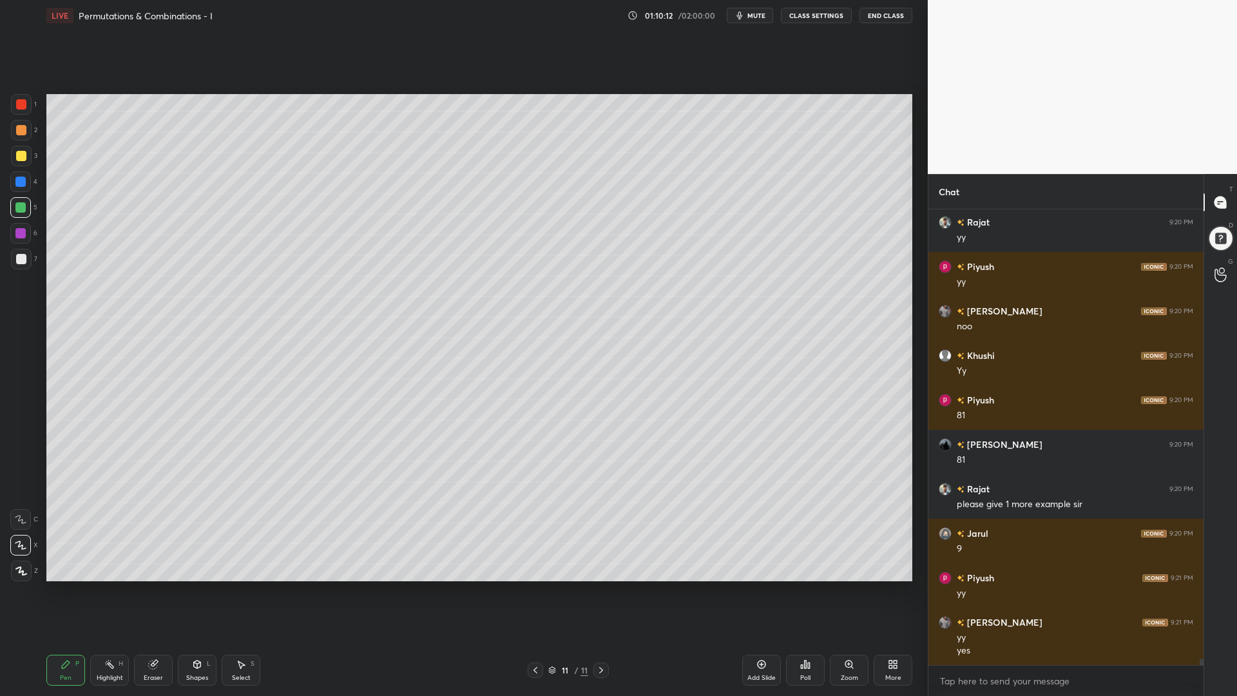
click at [759, 586] on icon at bounding box center [761, 664] width 10 height 10
click at [21, 103] on div at bounding box center [21, 104] width 10 height 10
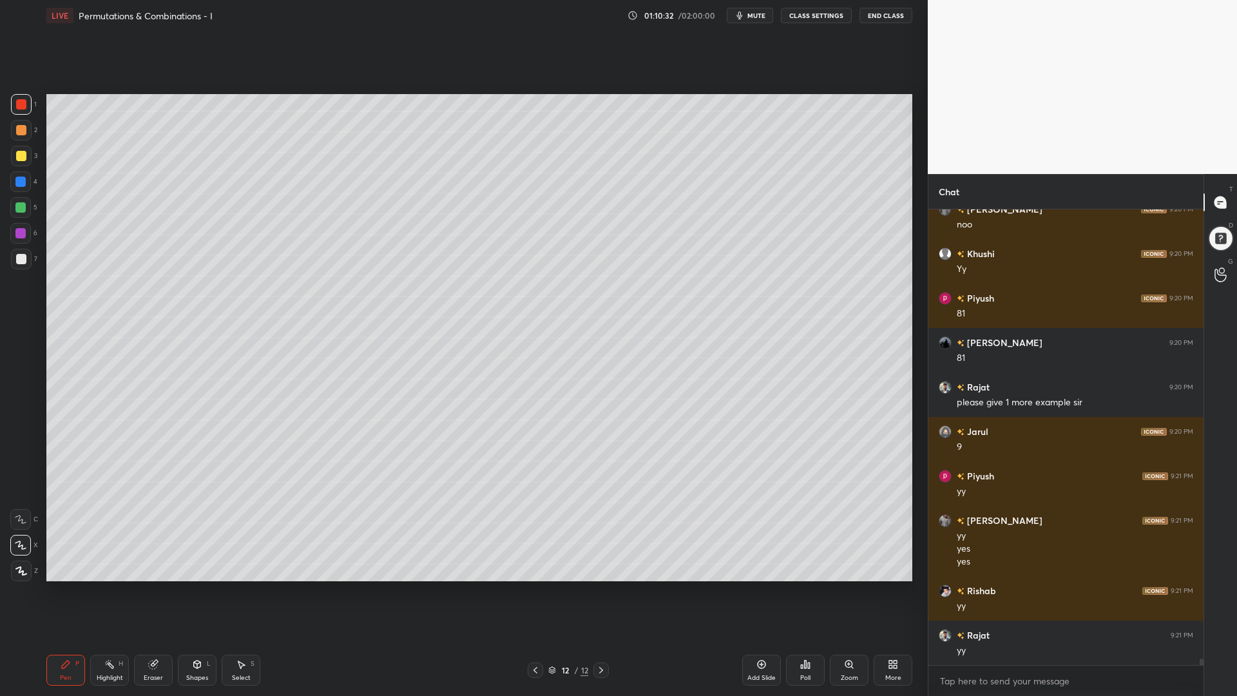
scroll to position [31732, 0]
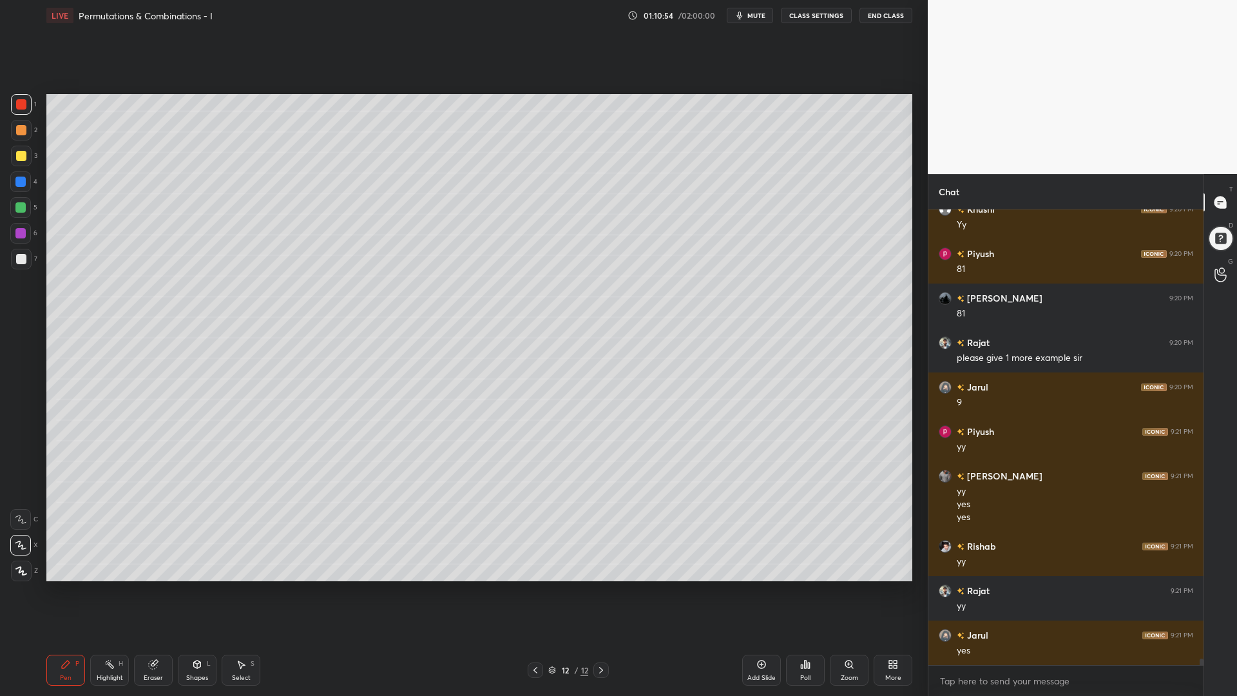
click at [17, 164] on div at bounding box center [21, 156] width 21 height 21
click at [531, 586] on icon at bounding box center [535, 670] width 10 height 10
click at [603, 586] on icon at bounding box center [601, 670] width 10 height 10
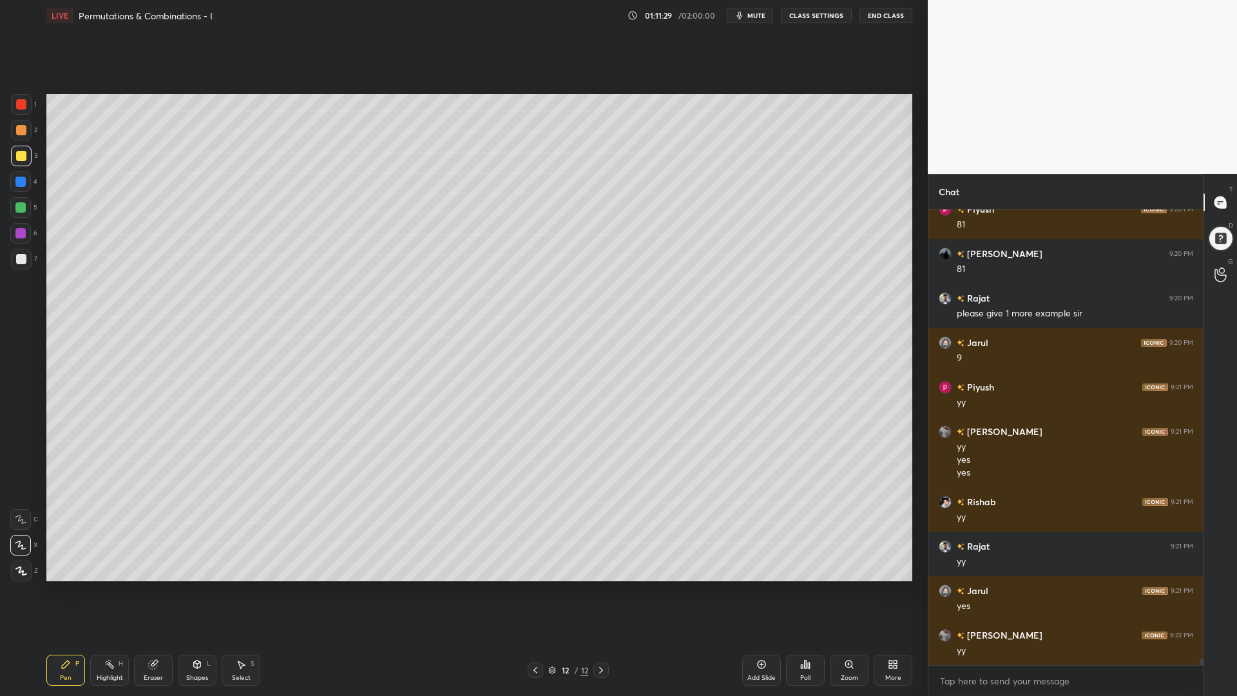
scroll to position [31821, 0]
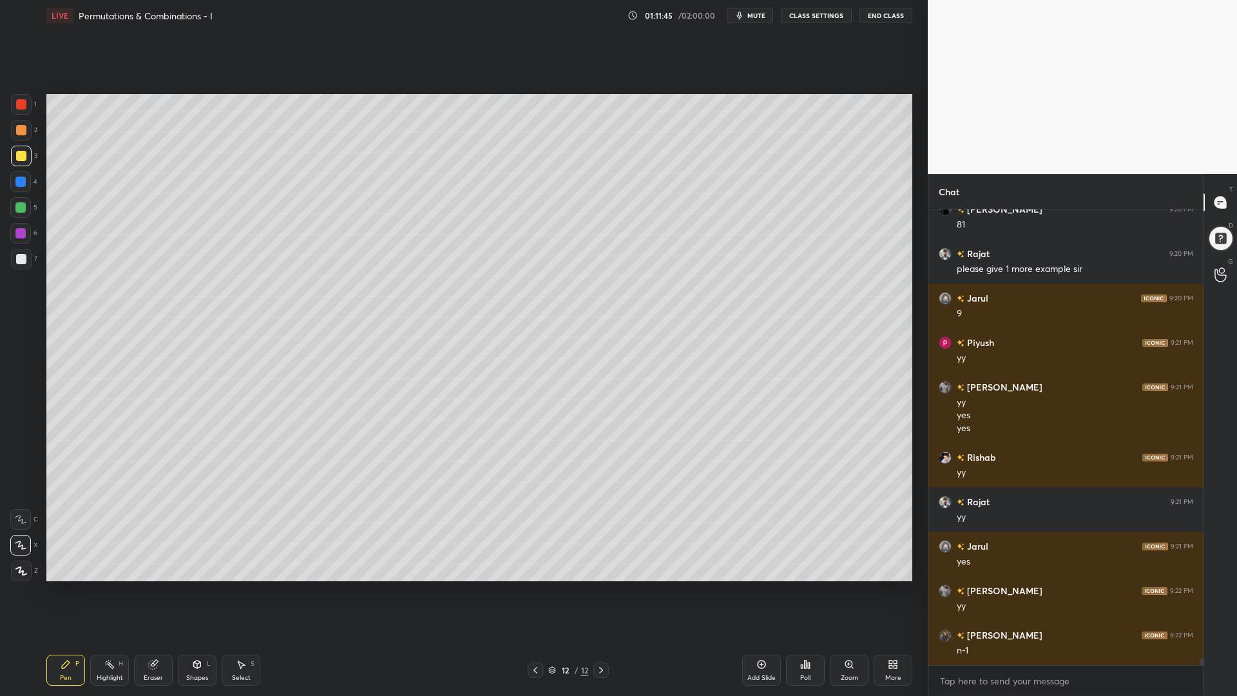
click at [204, 586] on div "Shapes L" at bounding box center [197, 669] width 39 height 31
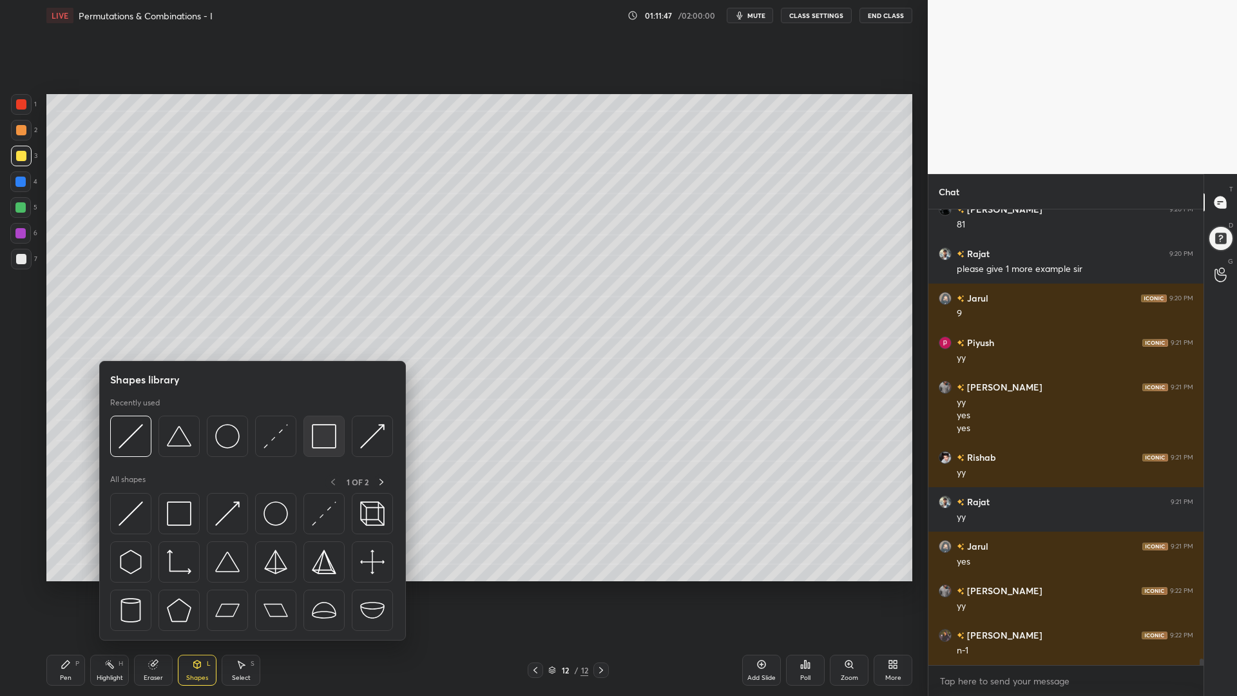
click at [316, 444] on img at bounding box center [324, 436] width 24 height 24
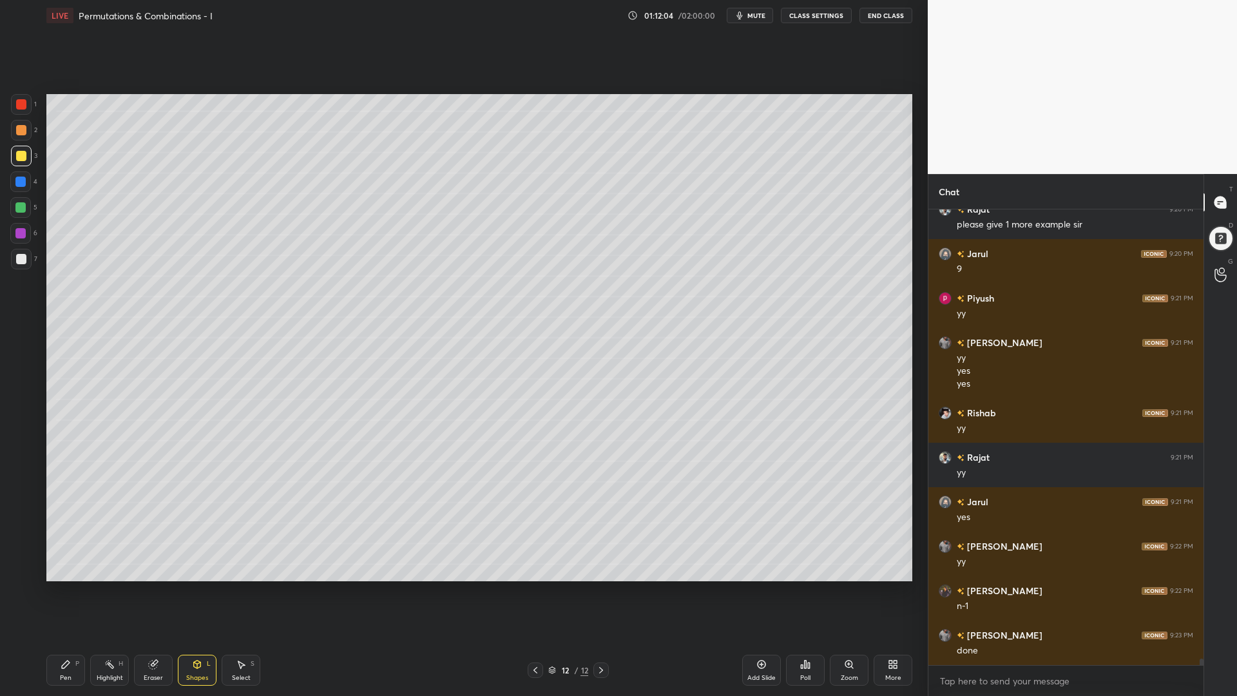
scroll to position [31910, 0]
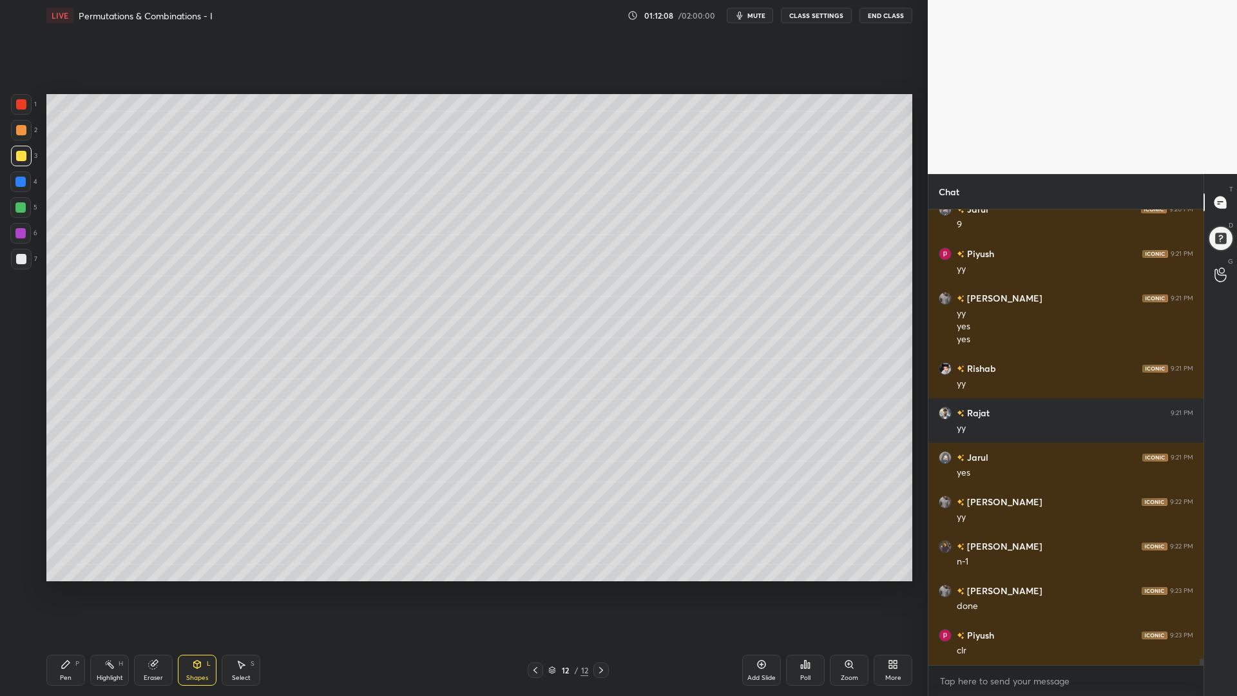
drag, startPoint x: 20, startPoint y: 207, endPoint x: 30, endPoint y: 263, distance: 57.0
click at [19, 210] on div at bounding box center [20, 207] width 10 height 10
click at [50, 586] on div "Pen P" at bounding box center [65, 669] width 39 height 31
click at [21, 184] on div at bounding box center [20, 181] width 10 height 10
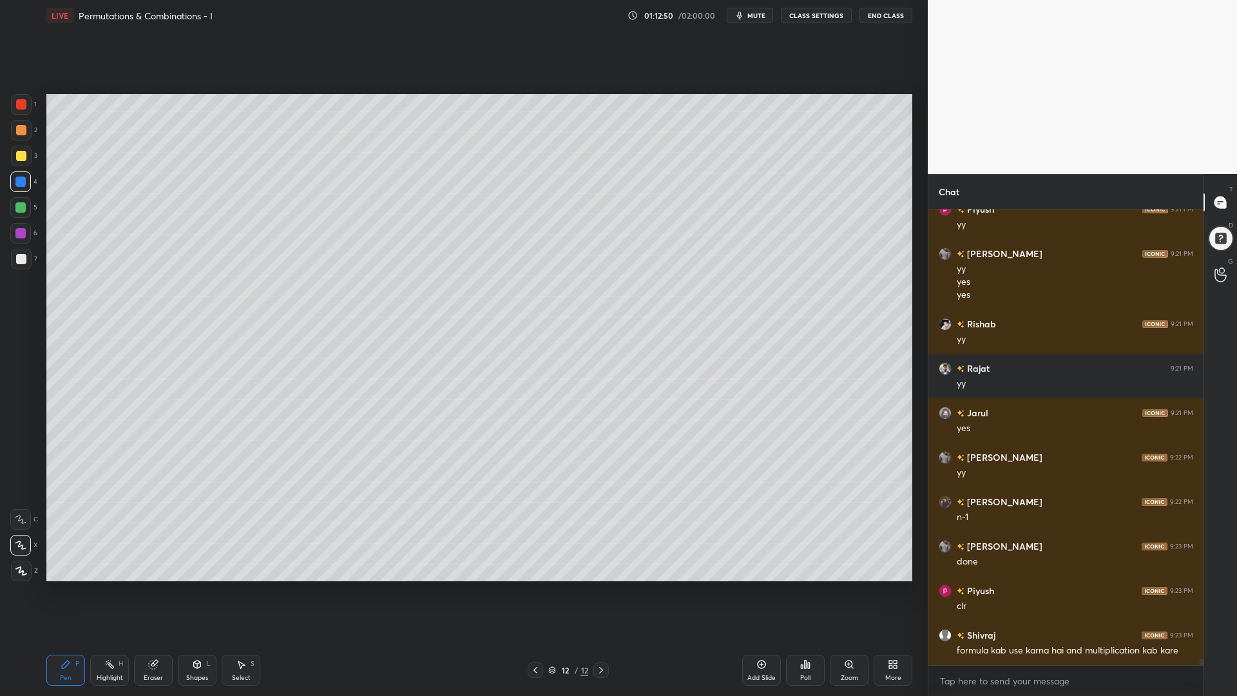
scroll to position [31998, 0]
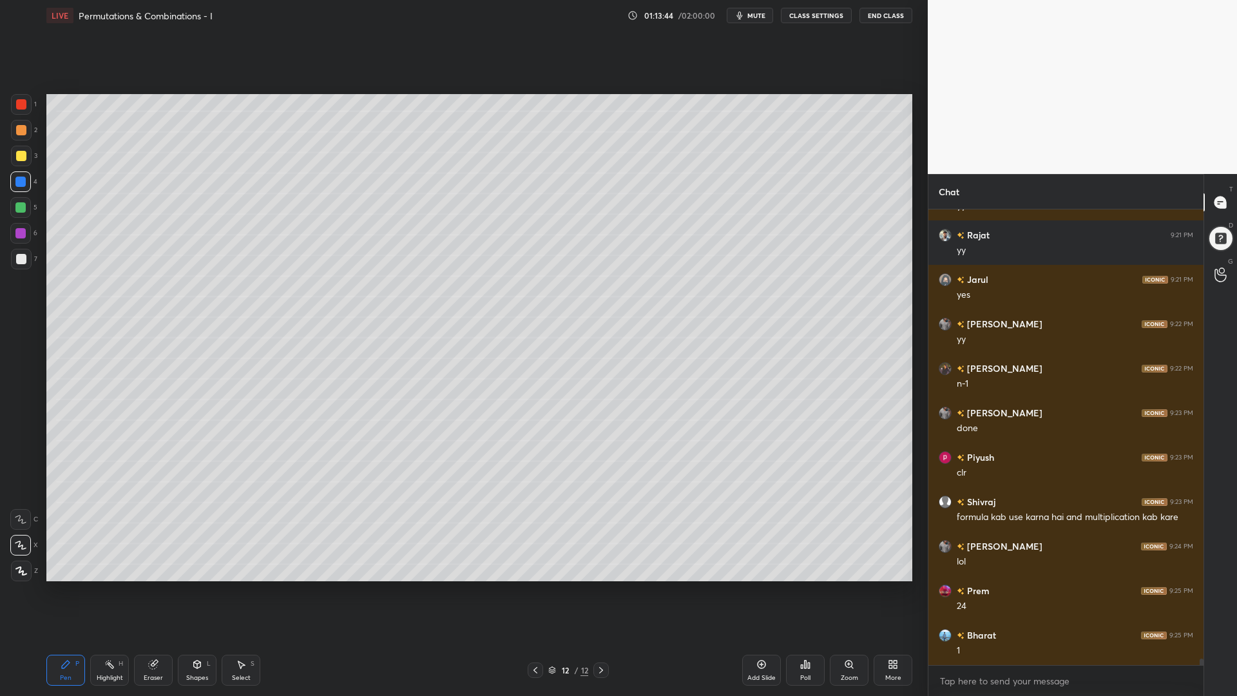
click at [16, 206] on div at bounding box center [20, 207] width 10 height 10
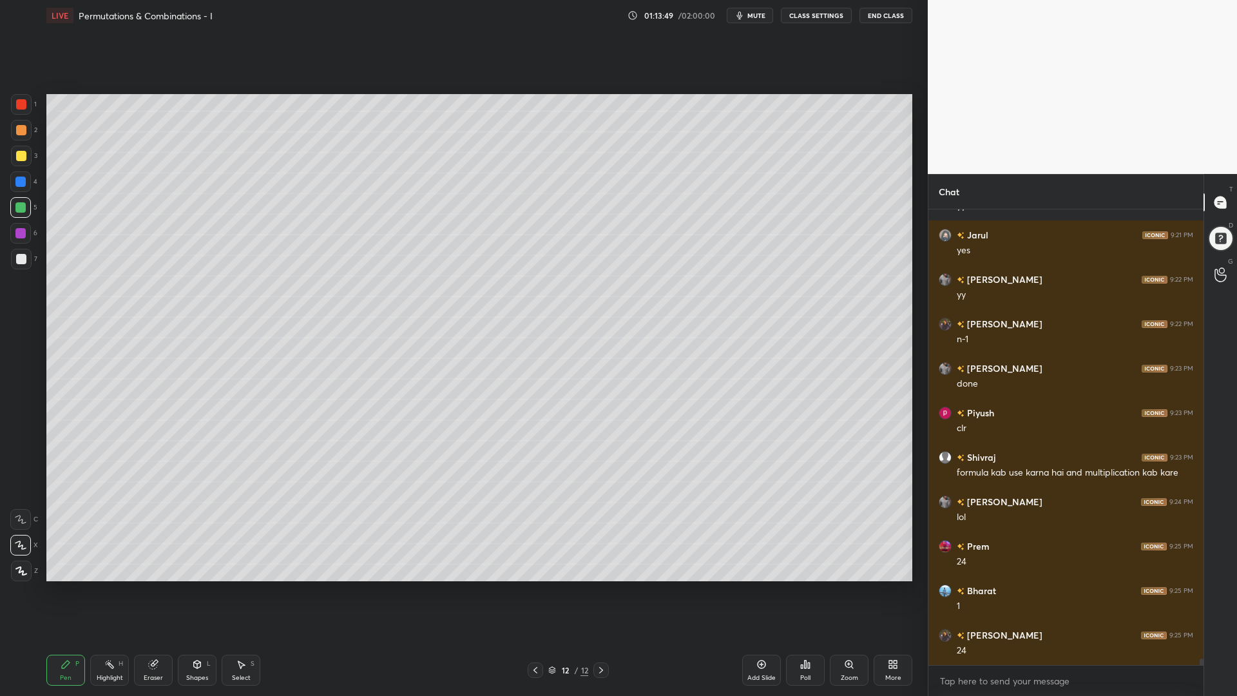
click at [17, 225] on div at bounding box center [20, 233] width 21 height 21
click at [26, 178] on div at bounding box center [20, 181] width 10 height 10
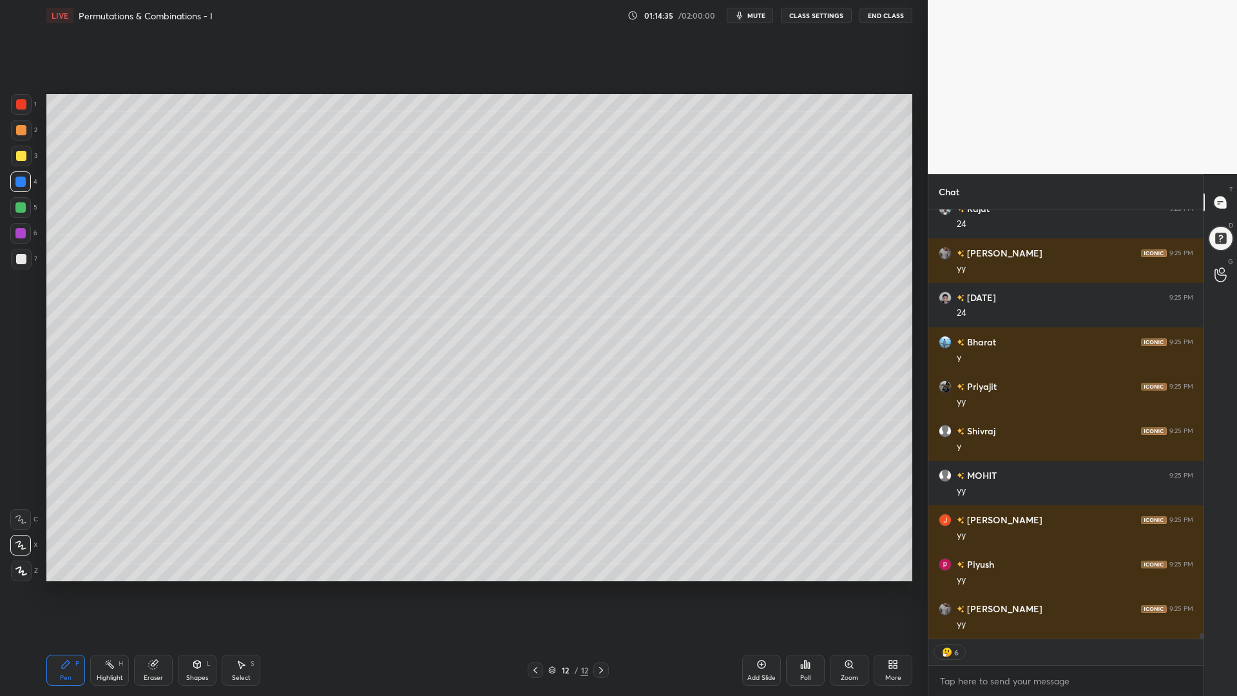
scroll to position [32869, 0]
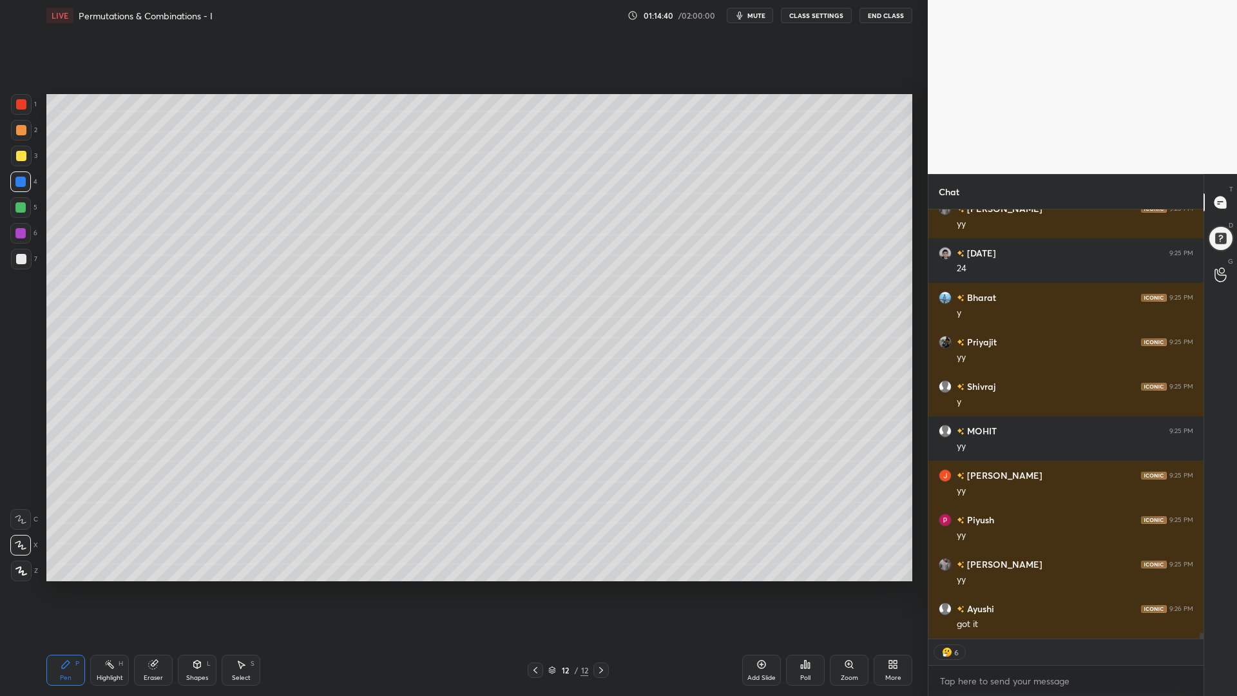
type textarea "x"
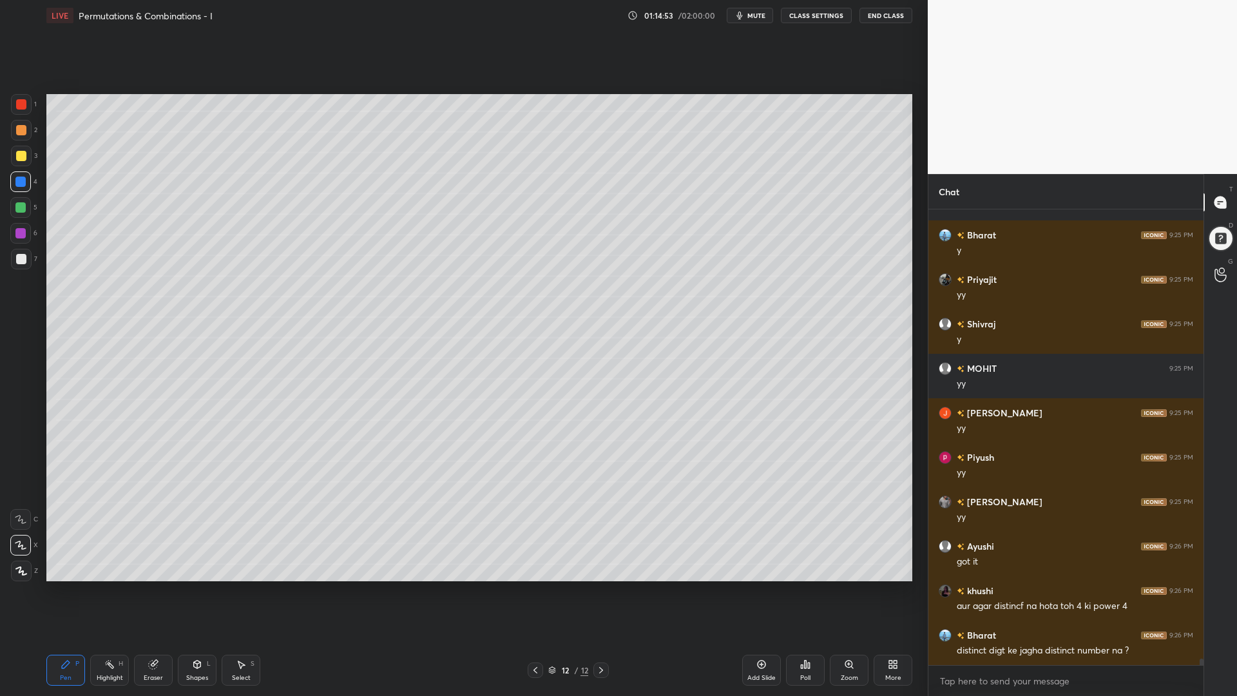
scroll to position [32945, 0]
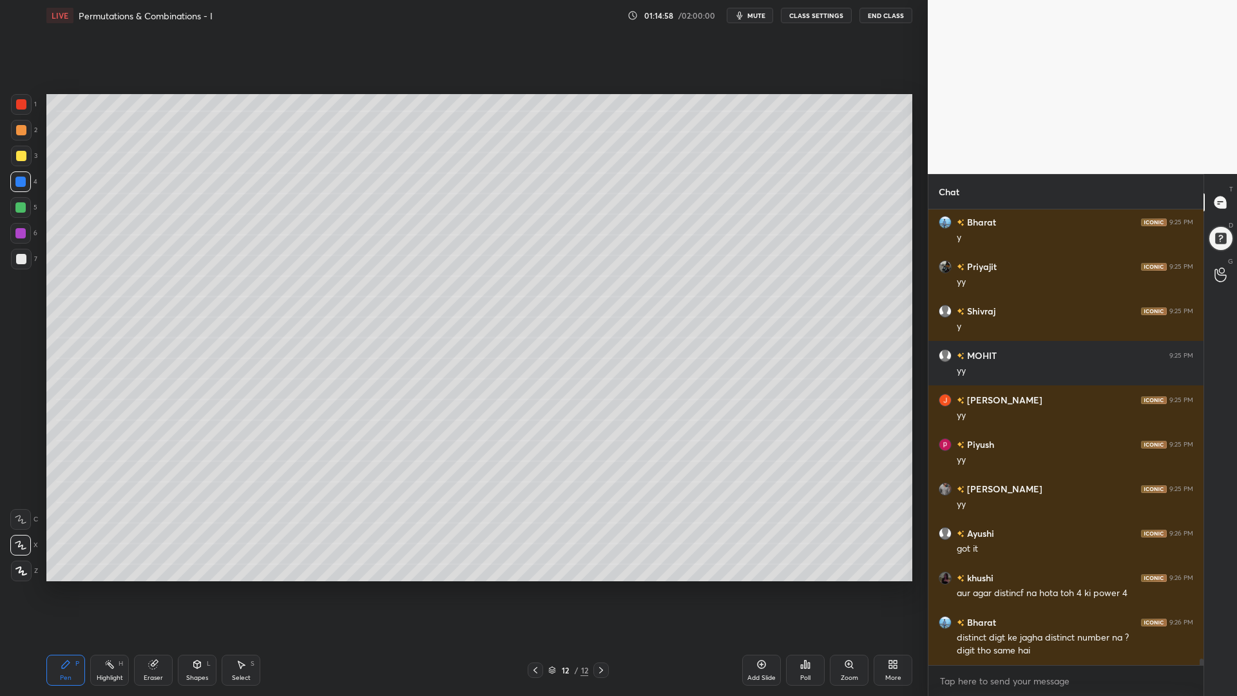
click at [18, 207] on div at bounding box center [20, 207] width 10 height 10
click at [17, 153] on div at bounding box center [21, 156] width 10 height 10
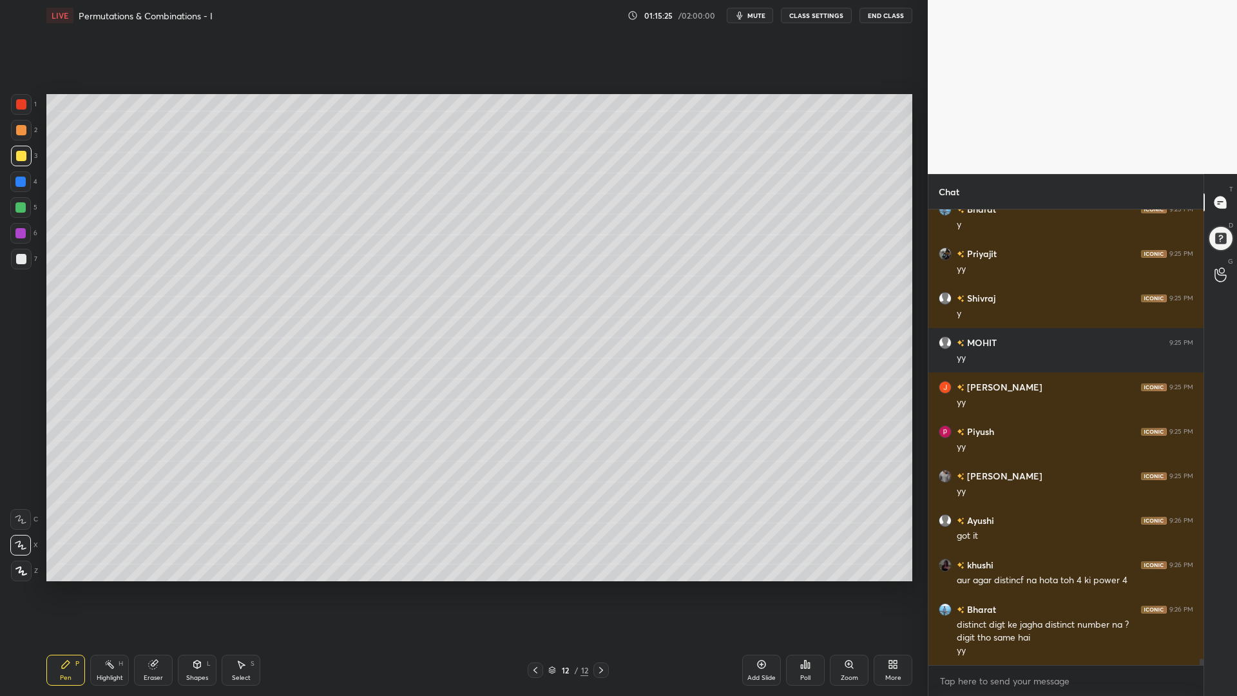
click at [154, 586] on div "Eraser" at bounding box center [153, 669] width 39 height 31
click at [62, 586] on div "Pen P" at bounding box center [65, 669] width 39 height 31
click at [19, 182] on div at bounding box center [20, 181] width 10 height 10
click at [22, 264] on div at bounding box center [21, 259] width 21 height 21
click at [532, 586] on icon at bounding box center [535, 670] width 10 height 10
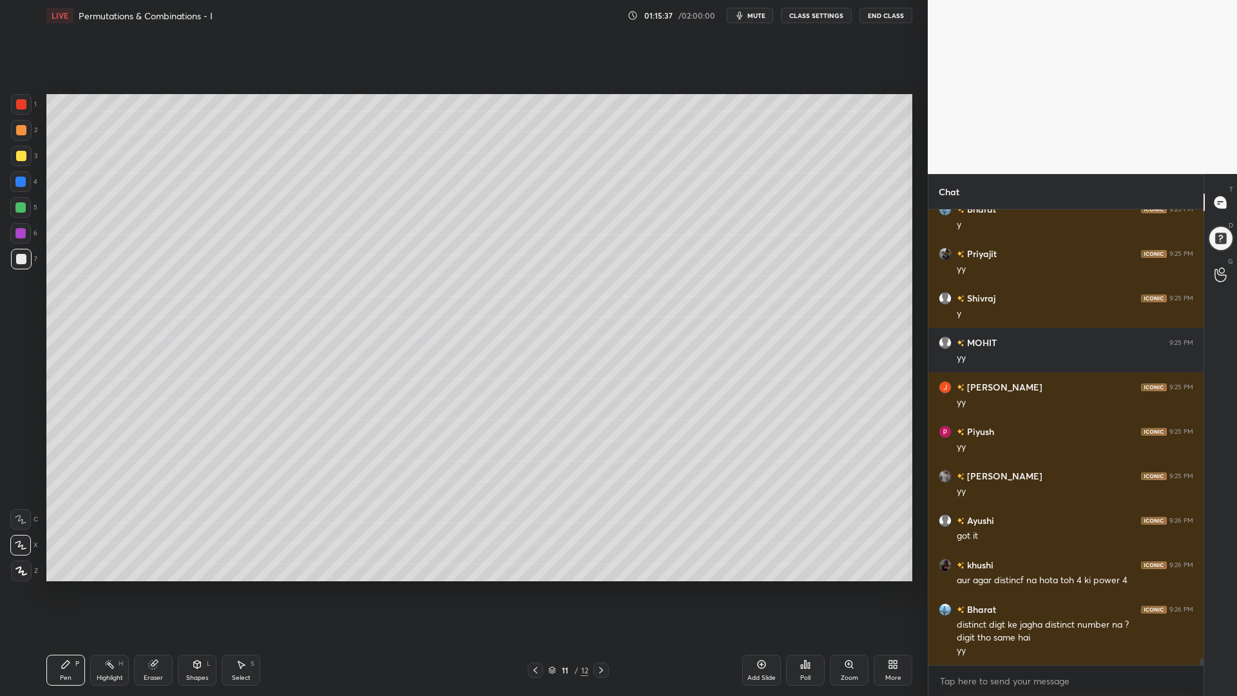
click at [602, 586] on icon at bounding box center [601, 670] width 10 height 10
click at [21, 207] on div at bounding box center [20, 207] width 10 height 10
click at [189, 586] on div "Shapes L" at bounding box center [197, 669] width 39 height 31
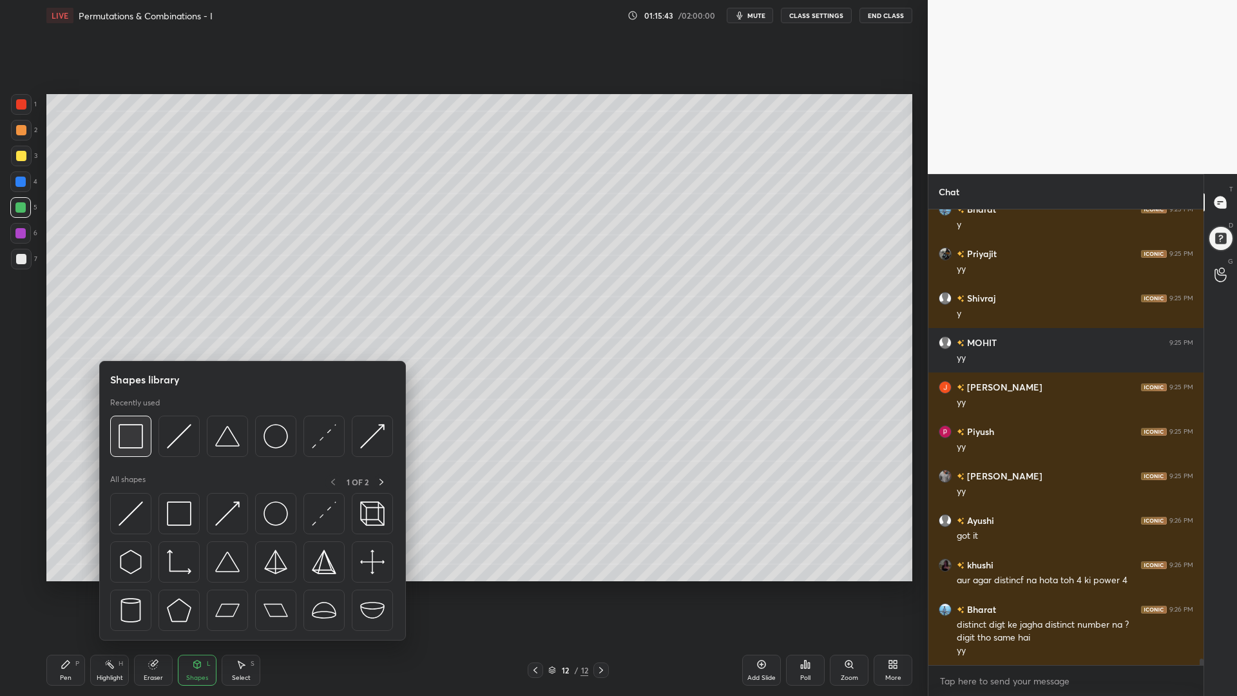
click at [133, 439] on img at bounding box center [131, 436] width 24 height 24
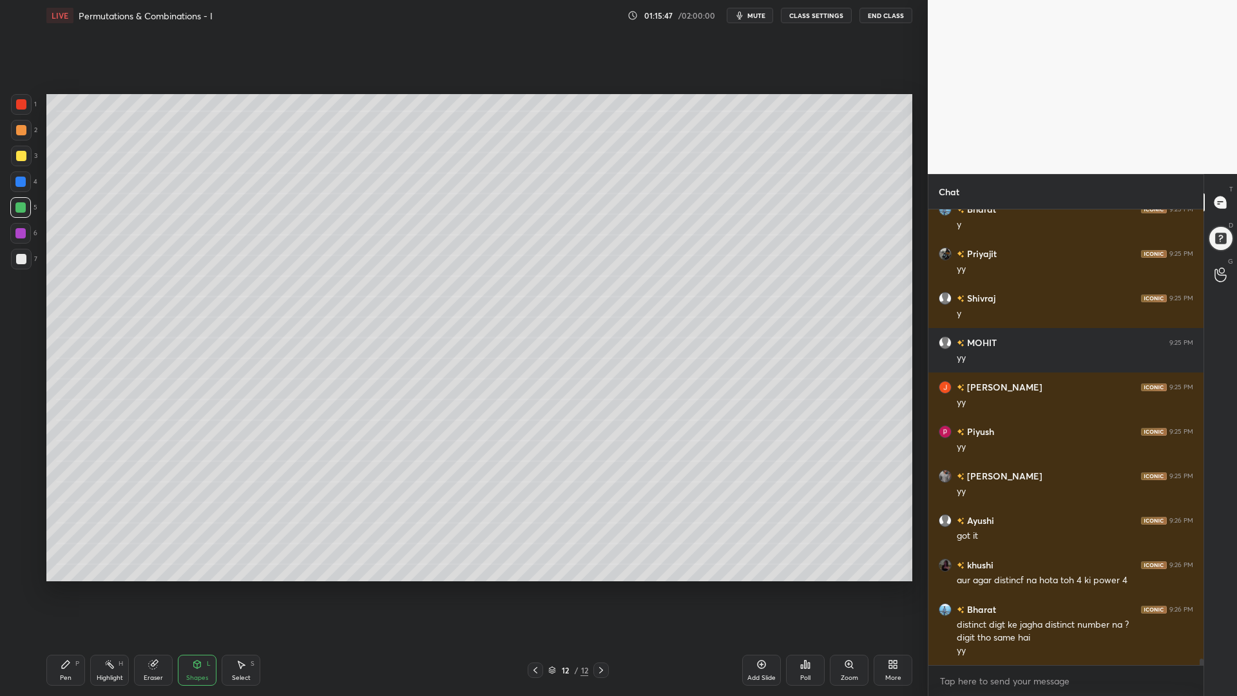
click at [58, 586] on div "Pen P" at bounding box center [65, 669] width 39 height 31
click at [19, 225] on div at bounding box center [20, 233] width 21 height 21
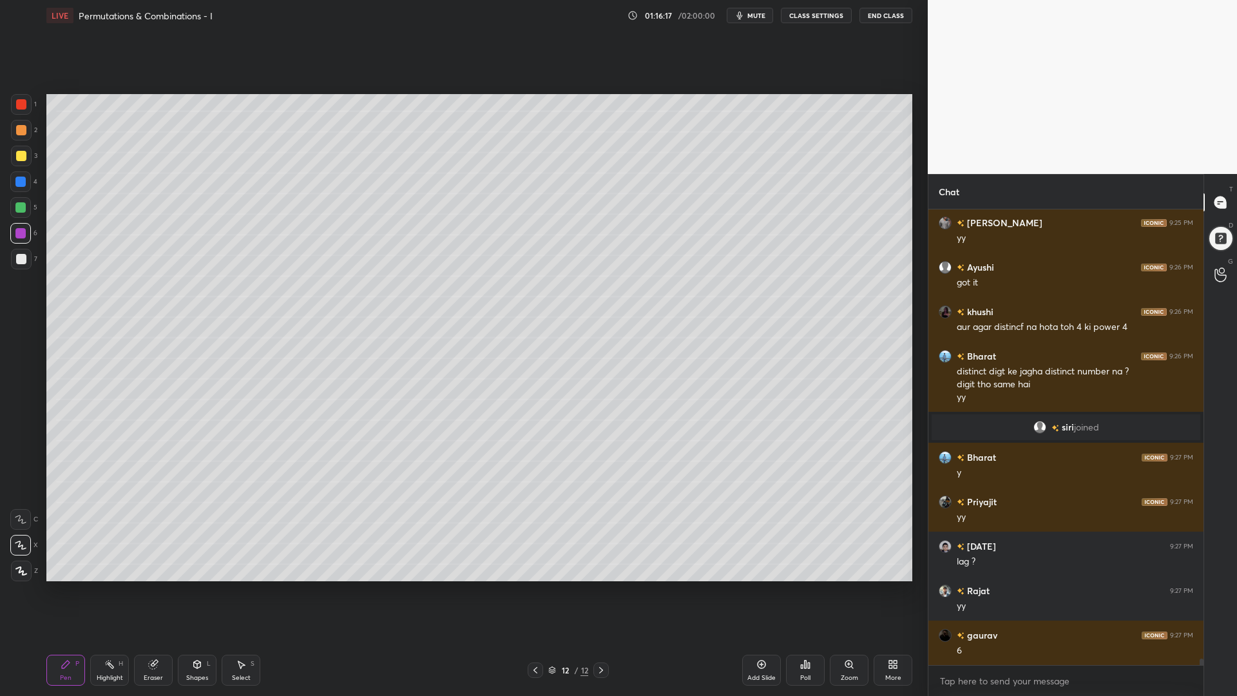
scroll to position [32717, 0]
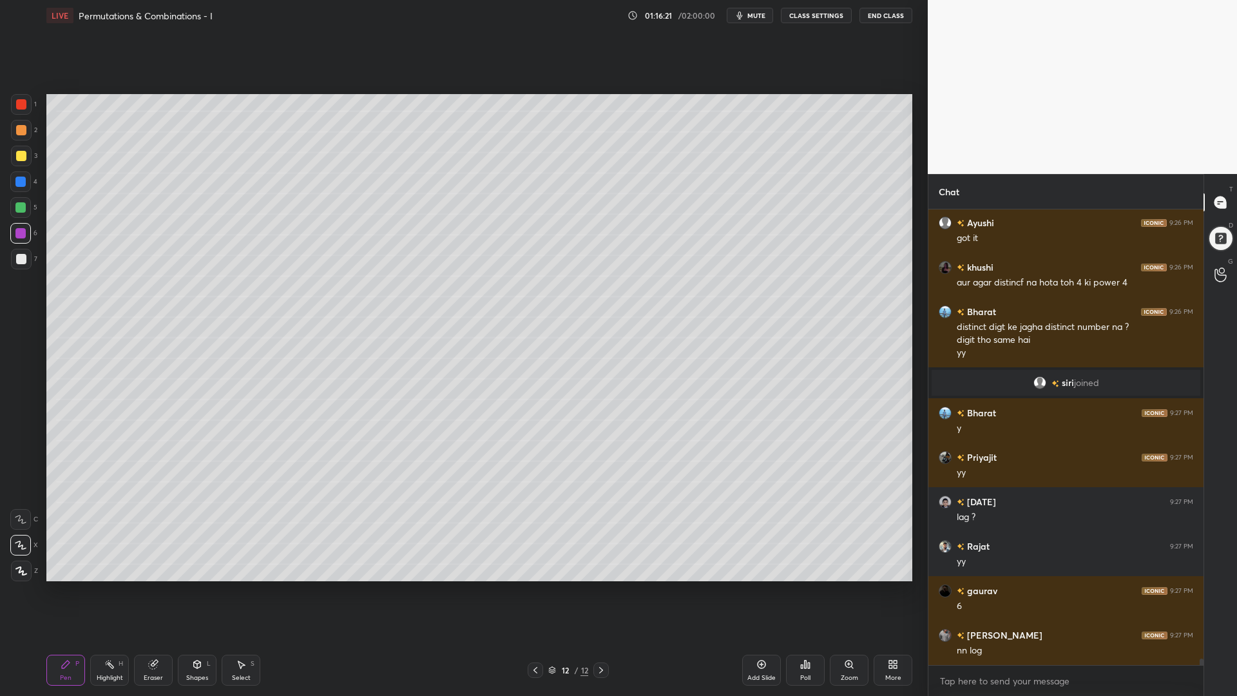
click at [22, 180] on div at bounding box center [20, 181] width 10 height 10
click at [891, 586] on icon at bounding box center [890, 661] width 3 height 3
